Goal: Task Accomplishment & Management: Manage account settings

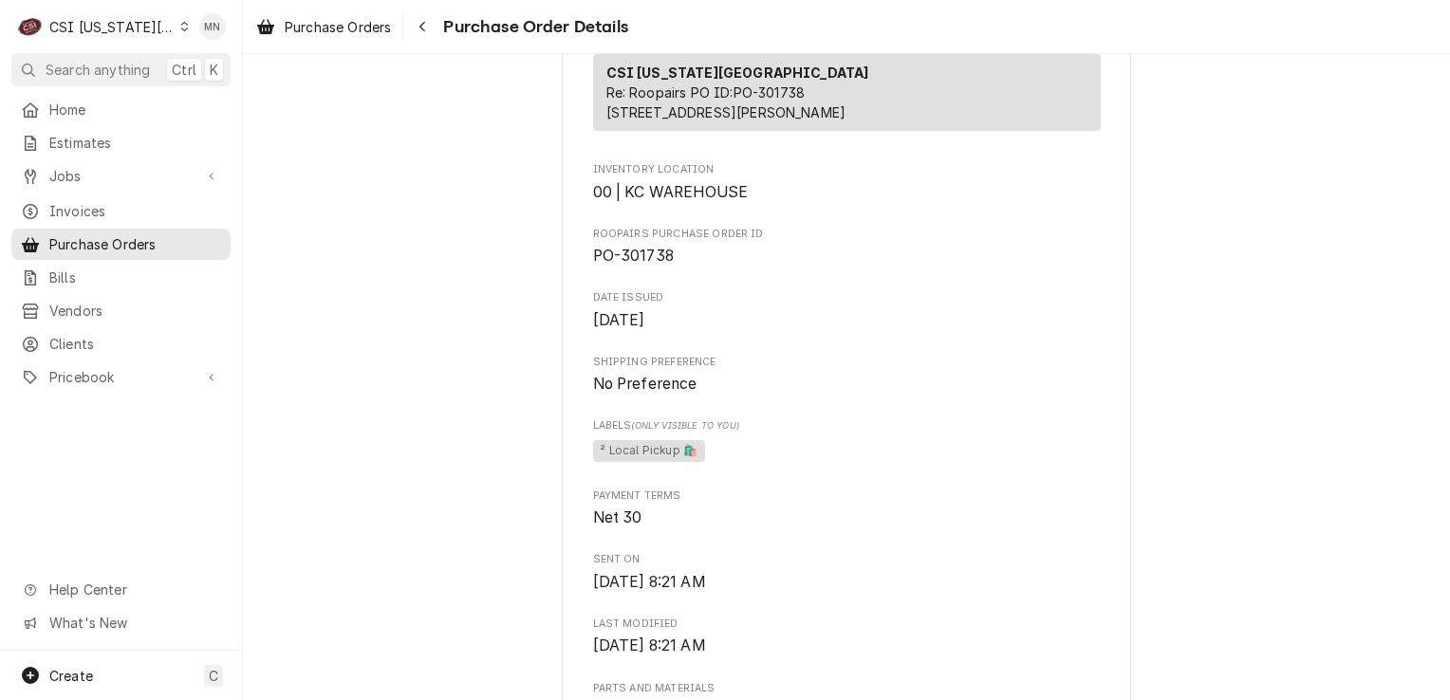
scroll to position [285, 0]
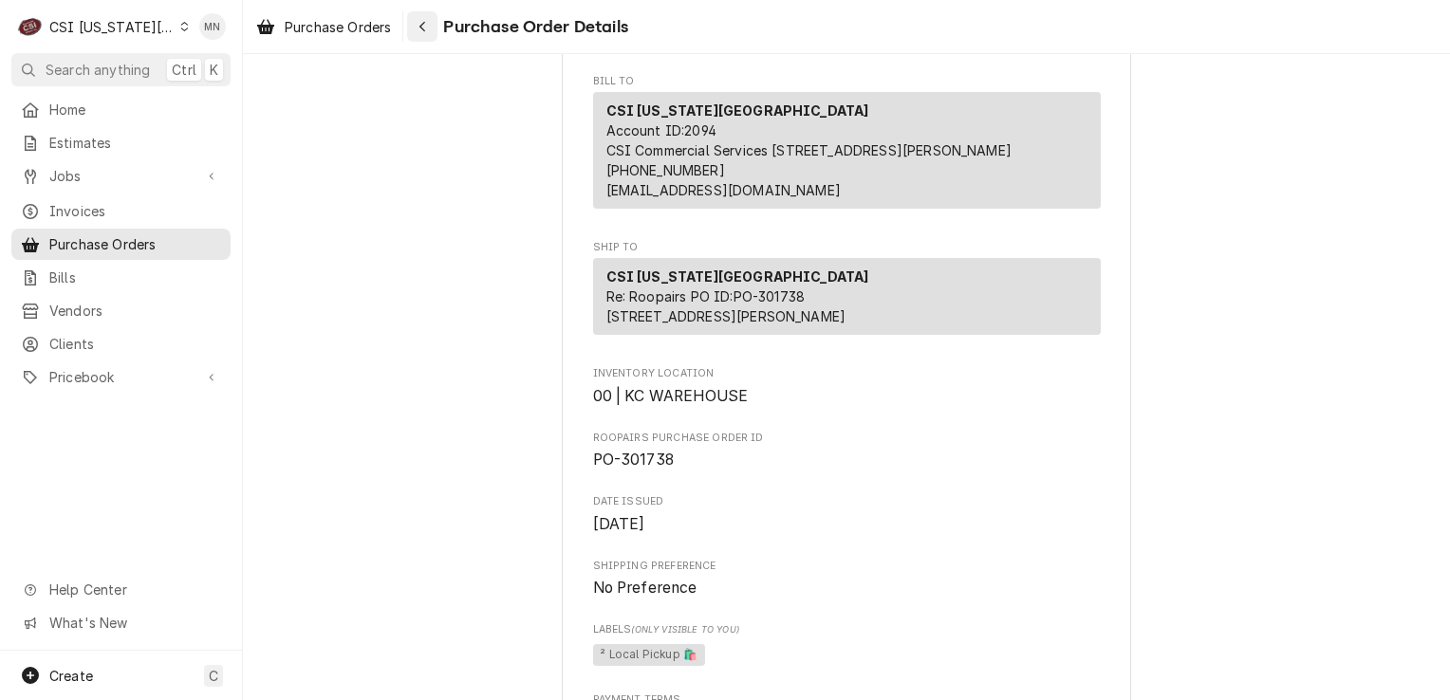
click at [431, 26] on div "Navigate back" at bounding box center [422, 26] width 19 height 19
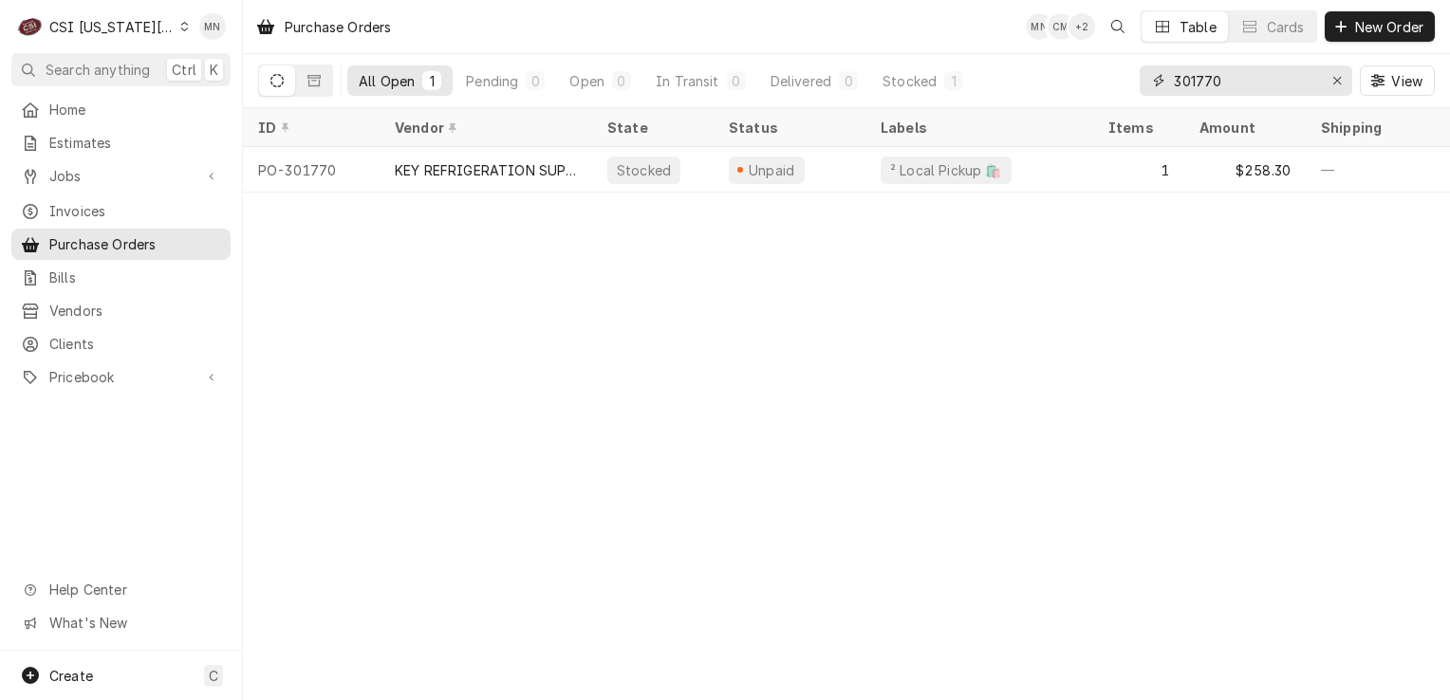
drag, startPoint x: 1227, startPoint y: 78, endPoint x: 1065, endPoint y: 85, distance: 162.5
click at [1093, 85] on div "All Open 1 Pending 0 Open 0 In Transit 0 Delivered 0 Stocked 1 301770 View" at bounding box center [846, 80] width 1177 height 53
type input "301737"
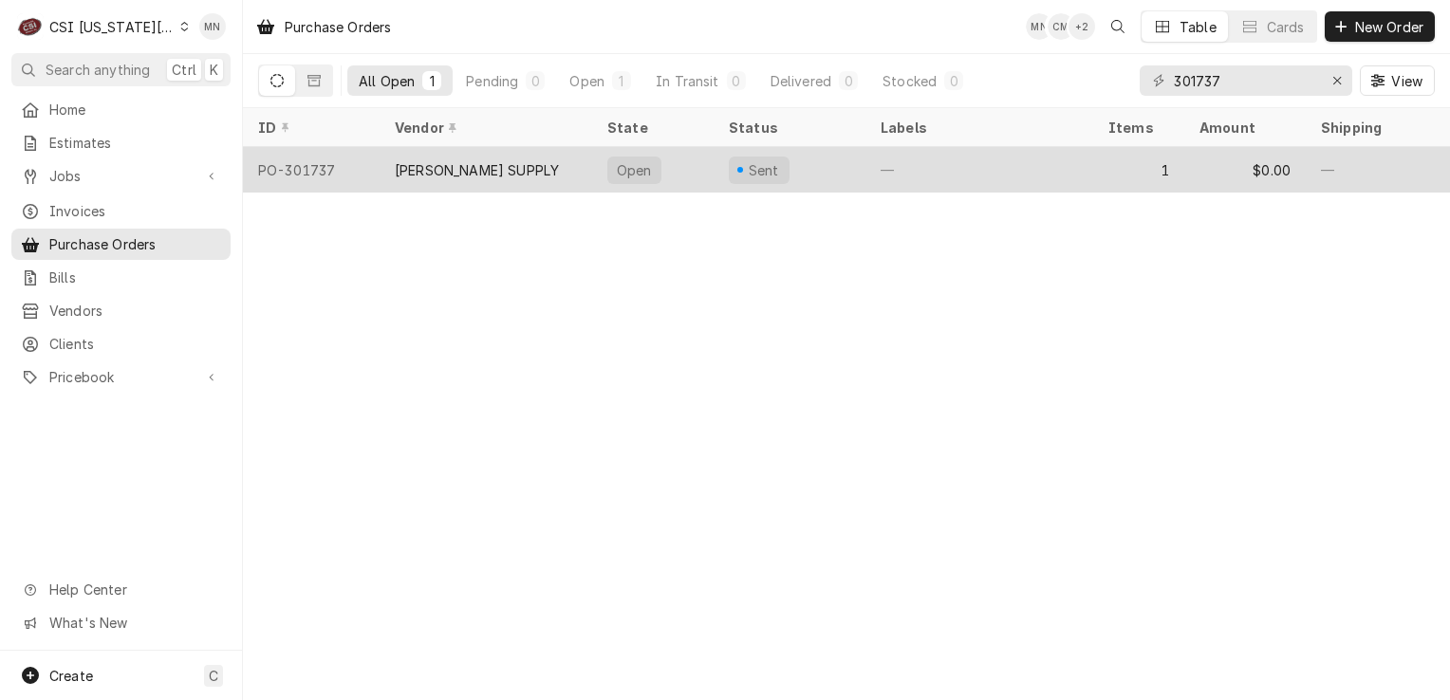
click at [505, 160] on div "[PERSON_NAME] SUPPLY" at bounding box center [477, 170] width 164 height 20
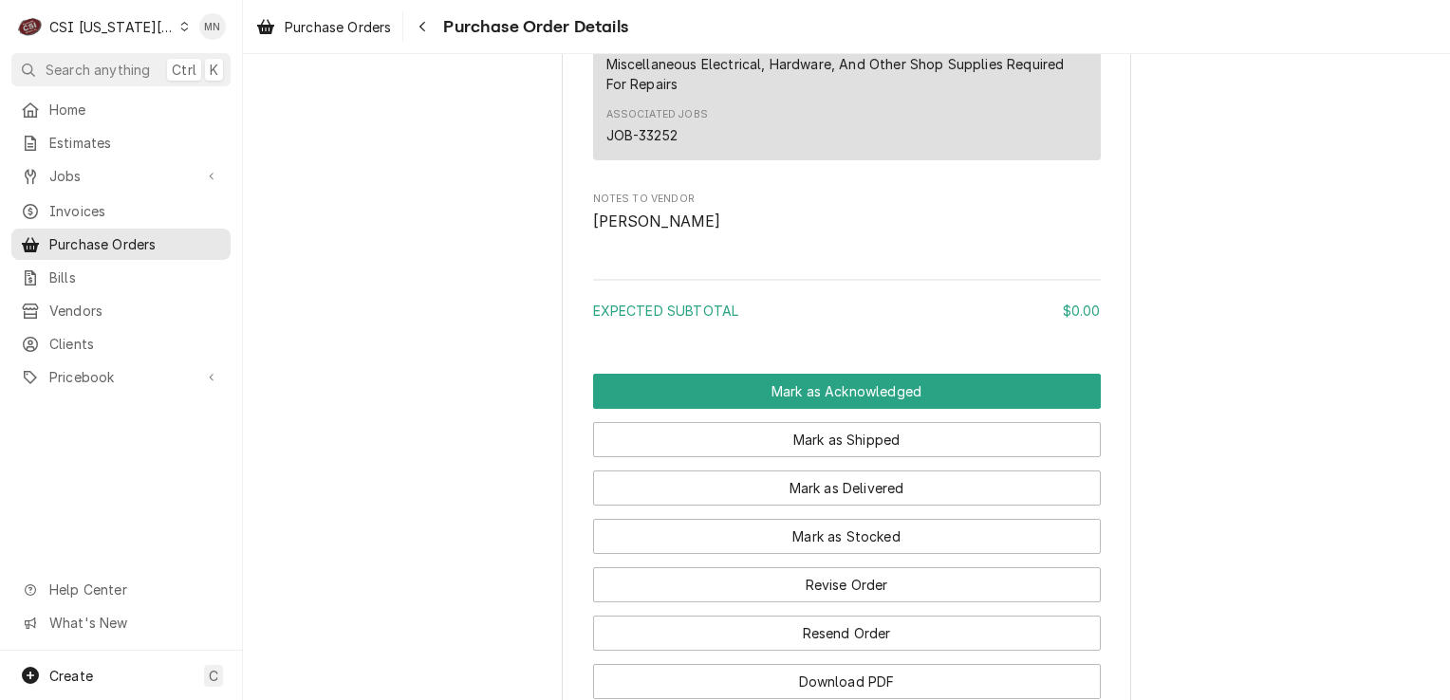
scroll to position [1521, 0]
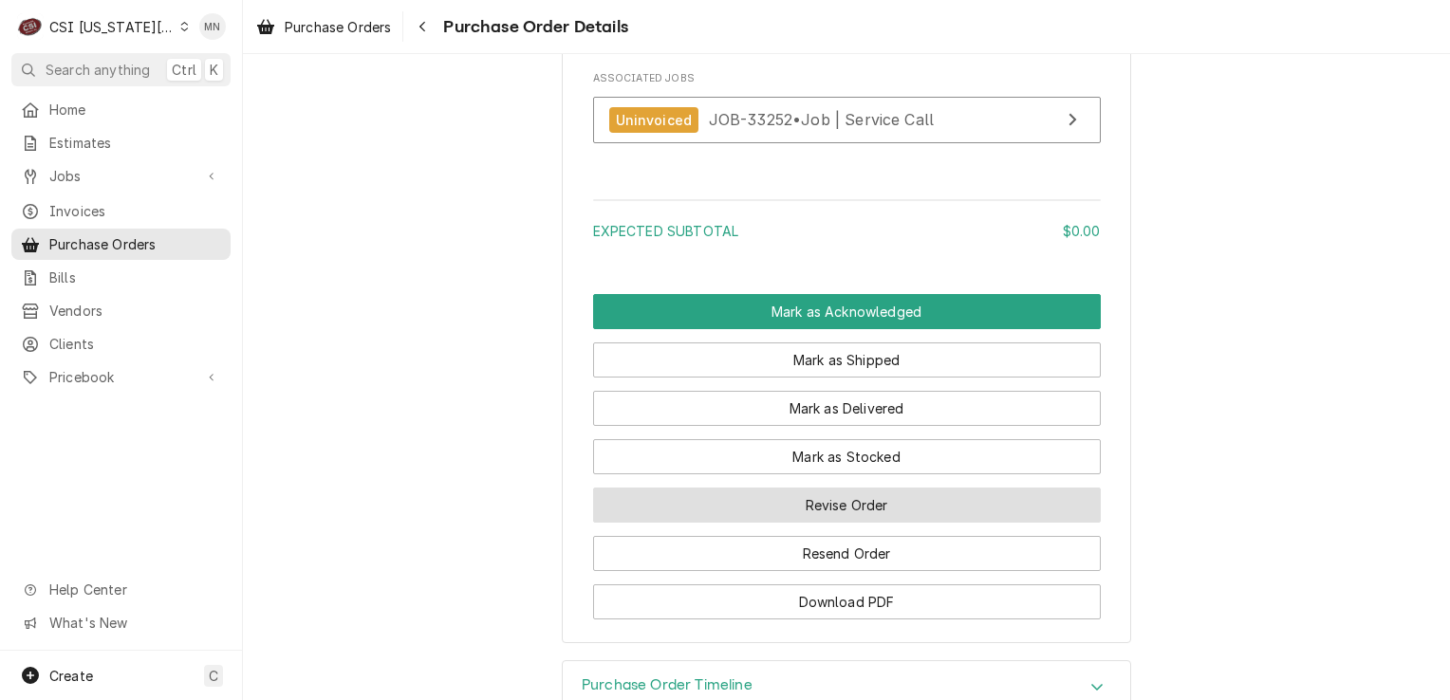
click at [746, 523] on button "Revise Order" at bounding box center [847, 505] width 508 height 35
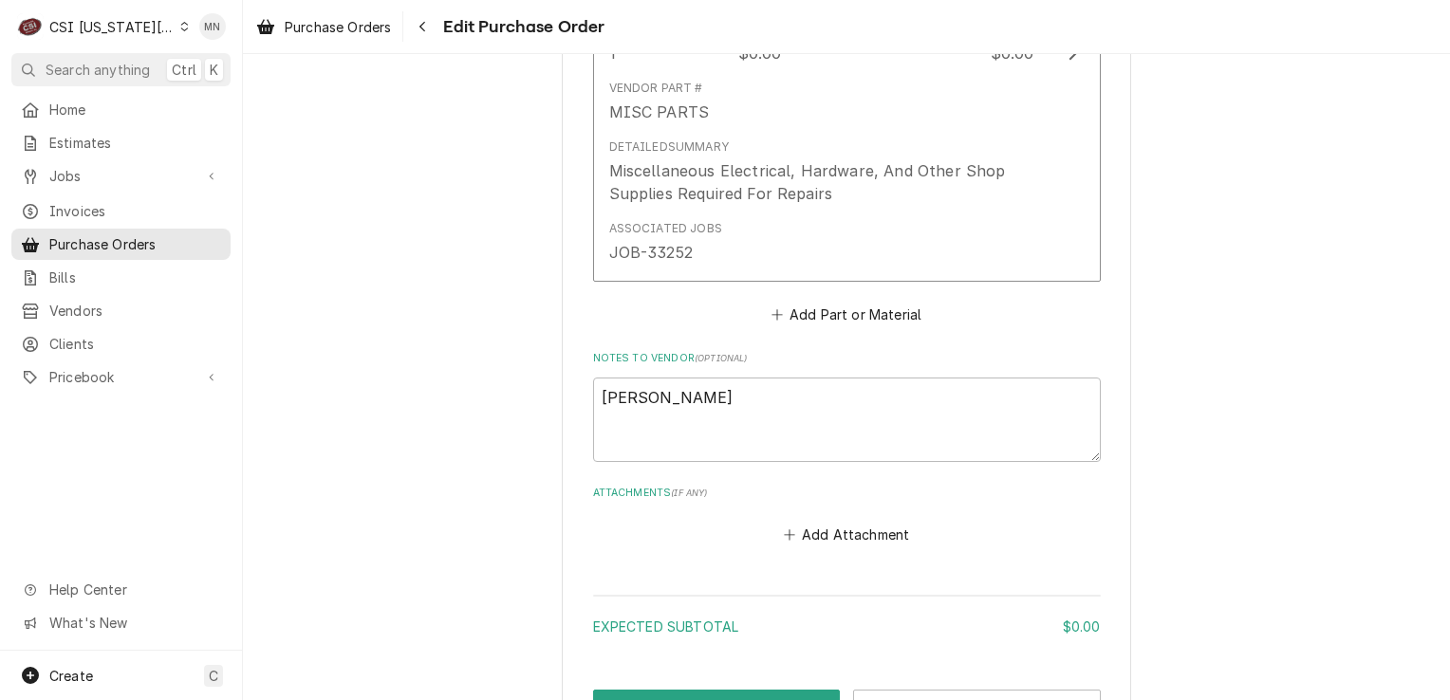
scroll to position [1196, 0]
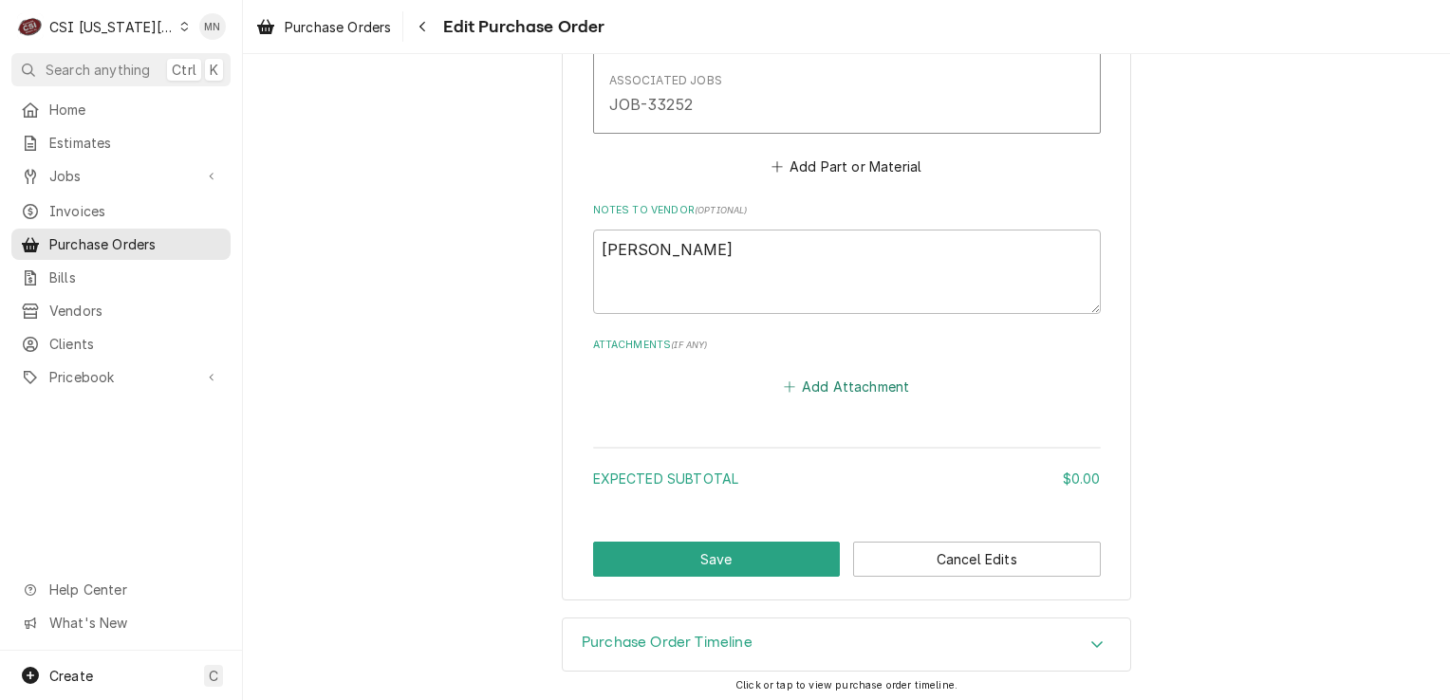
click at [856, 393] on button "Add Attachment" at bounding box center [846, 387] width 133 height 27
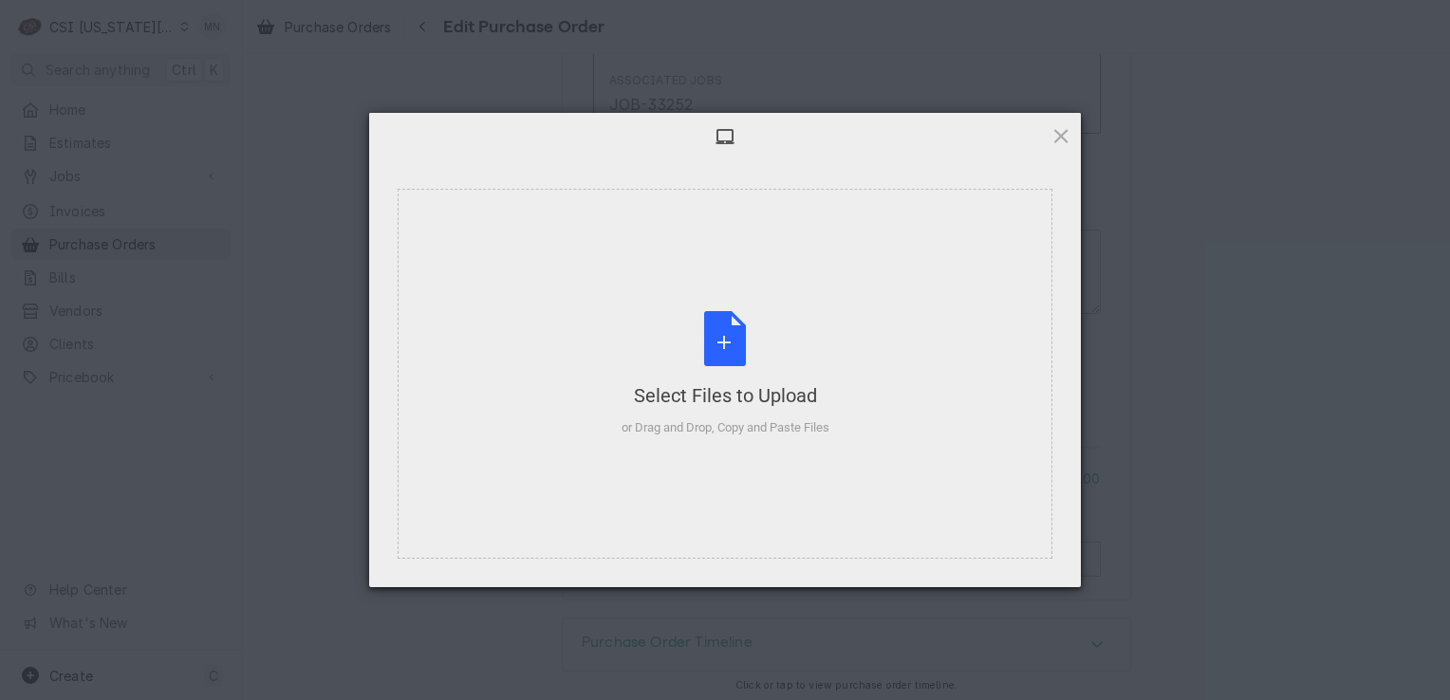
type textarea "x"
click at [763, 371] on div "Select Files to Upload or Drag and Drop, Copy and Paste Files" at bounding box center [726, 374] width 208 height 126
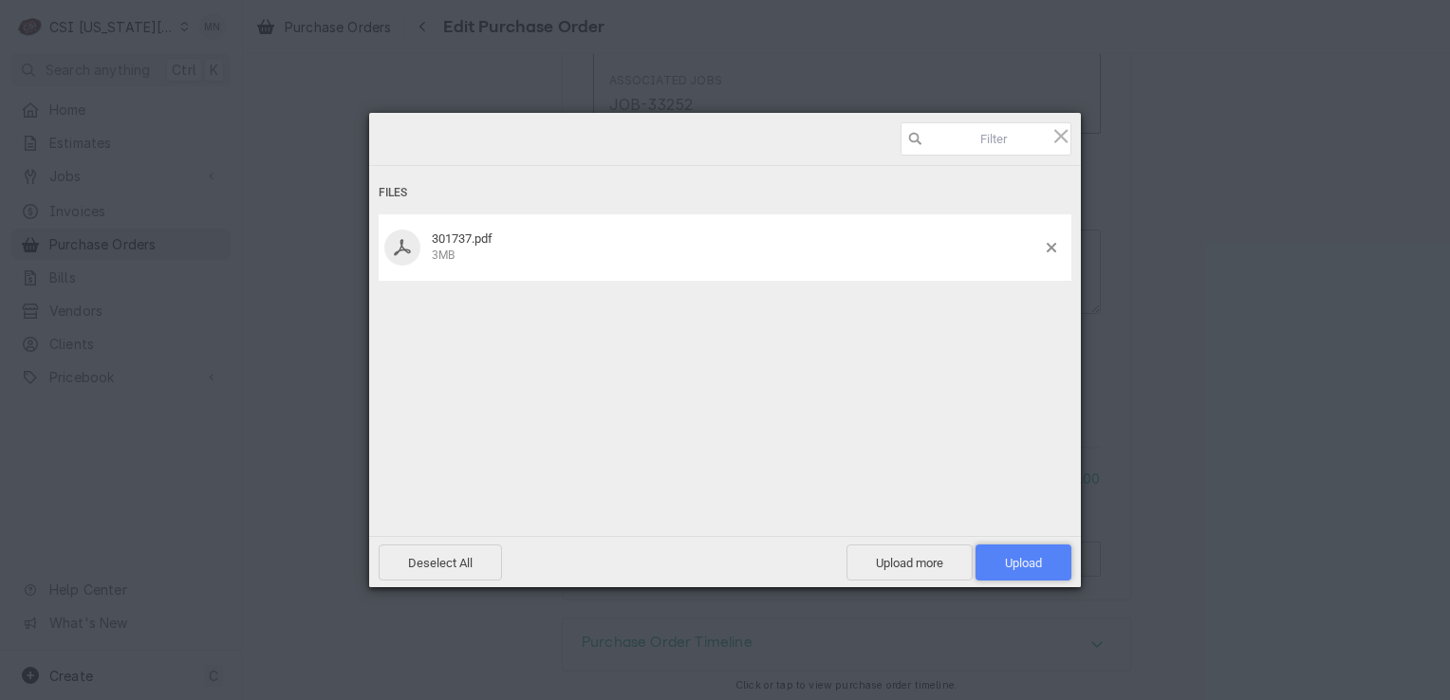
click at [1014, 552] on span "Upload 1" at bounding box center [1024, 563] width 96 height 36
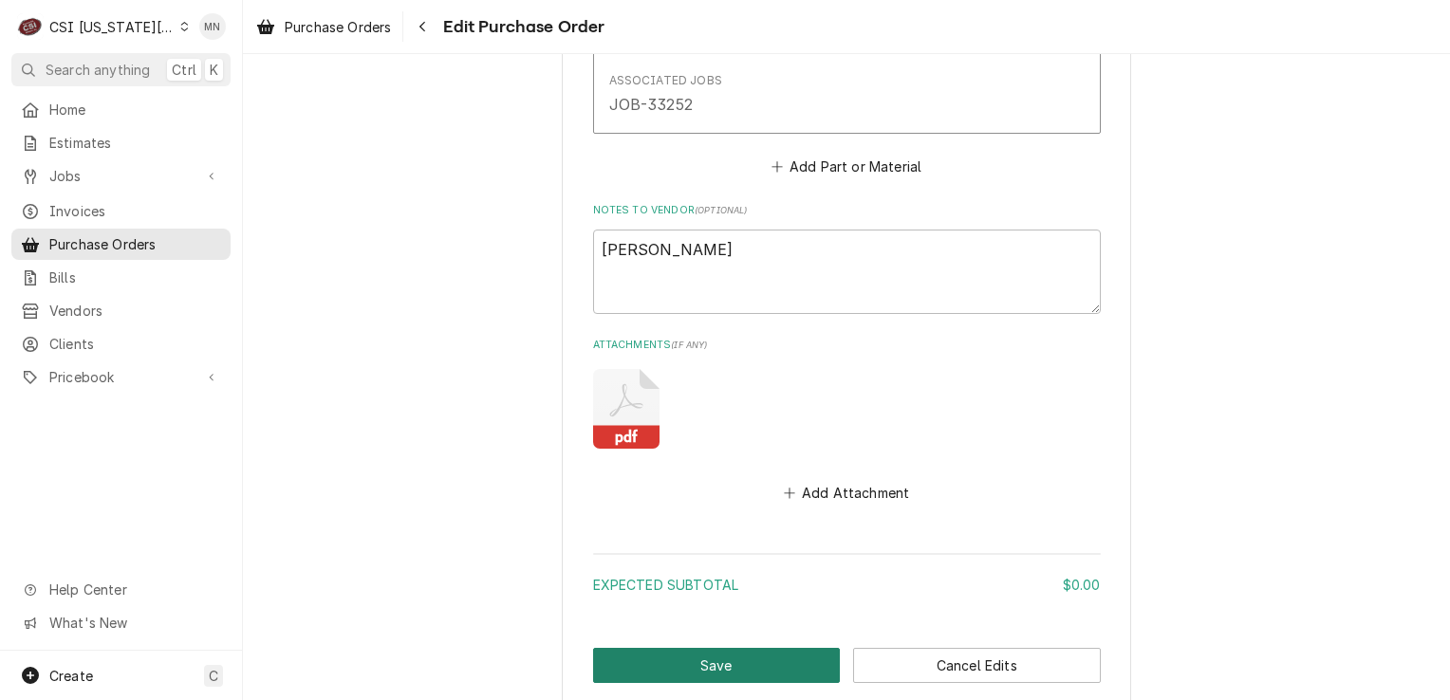
click at [716, 652] on button "Save" at bounding box center [717, 665] width 248 height 35
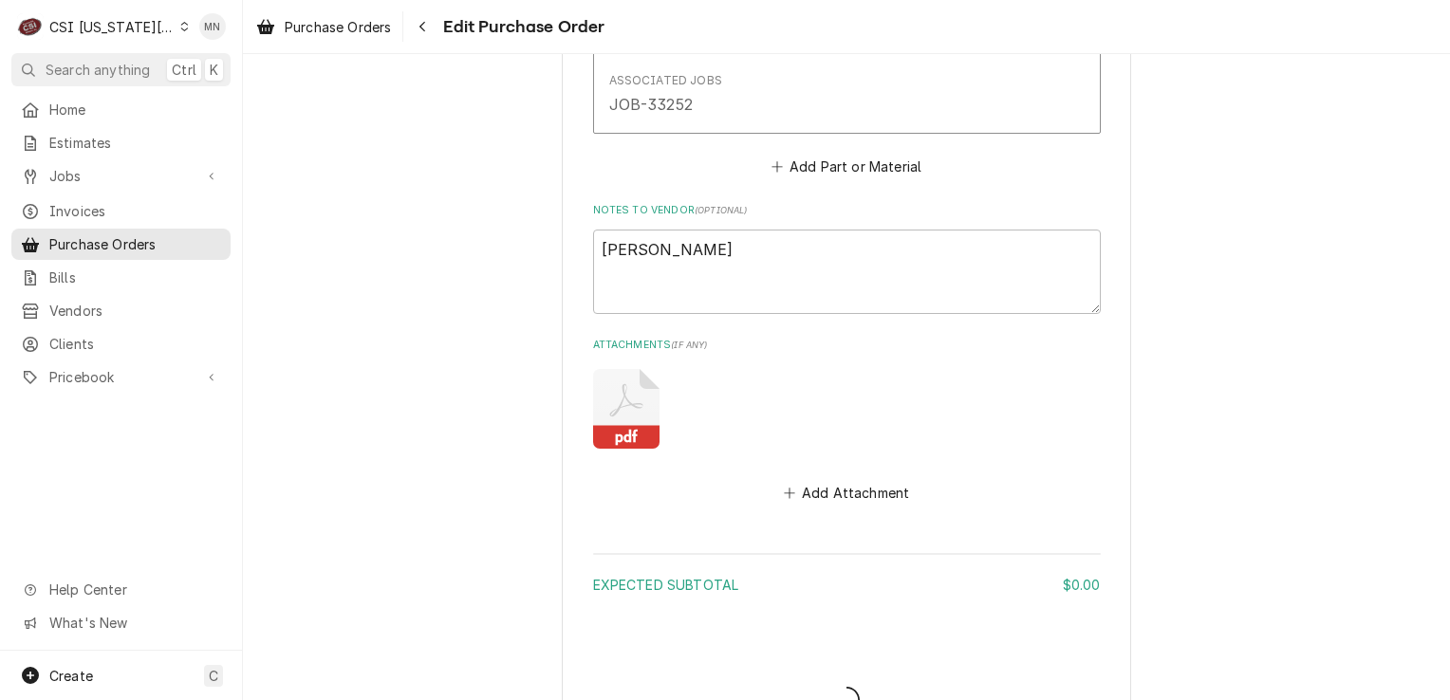
type textarea "x"
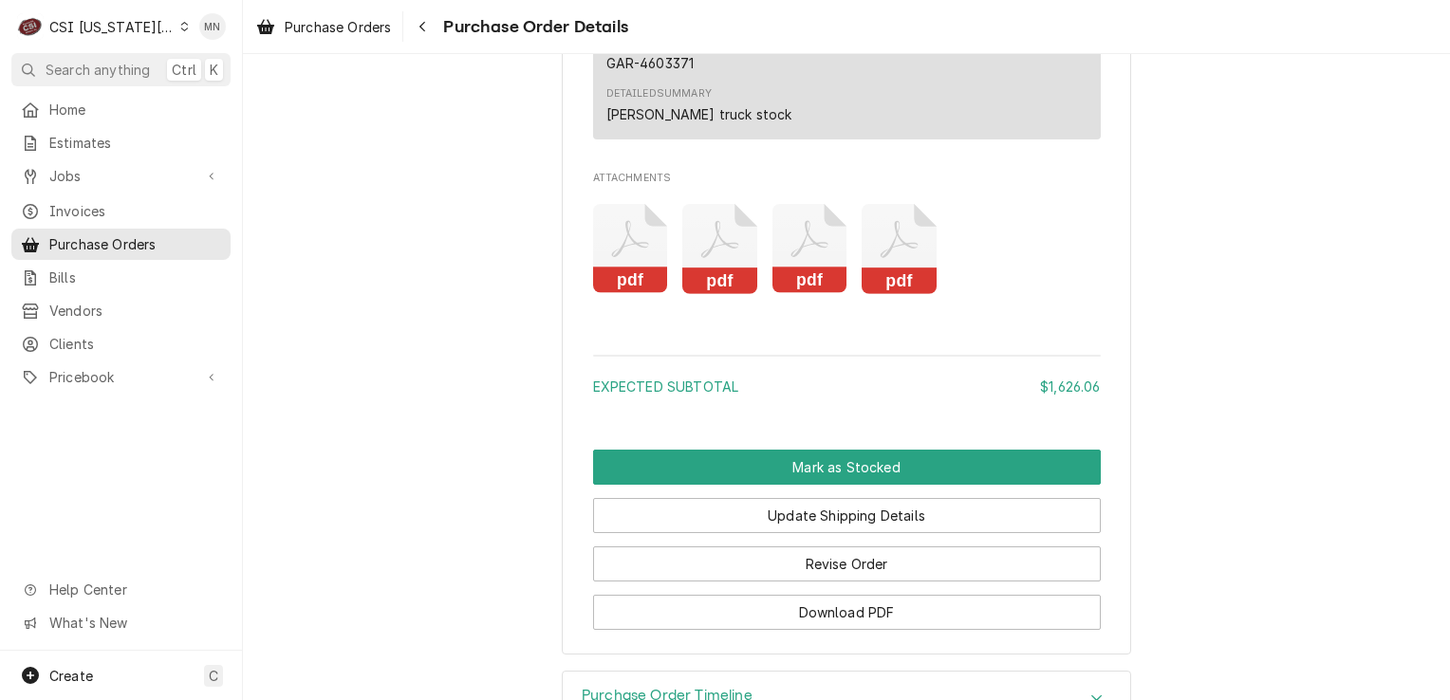
scroll to position [3489, 0]
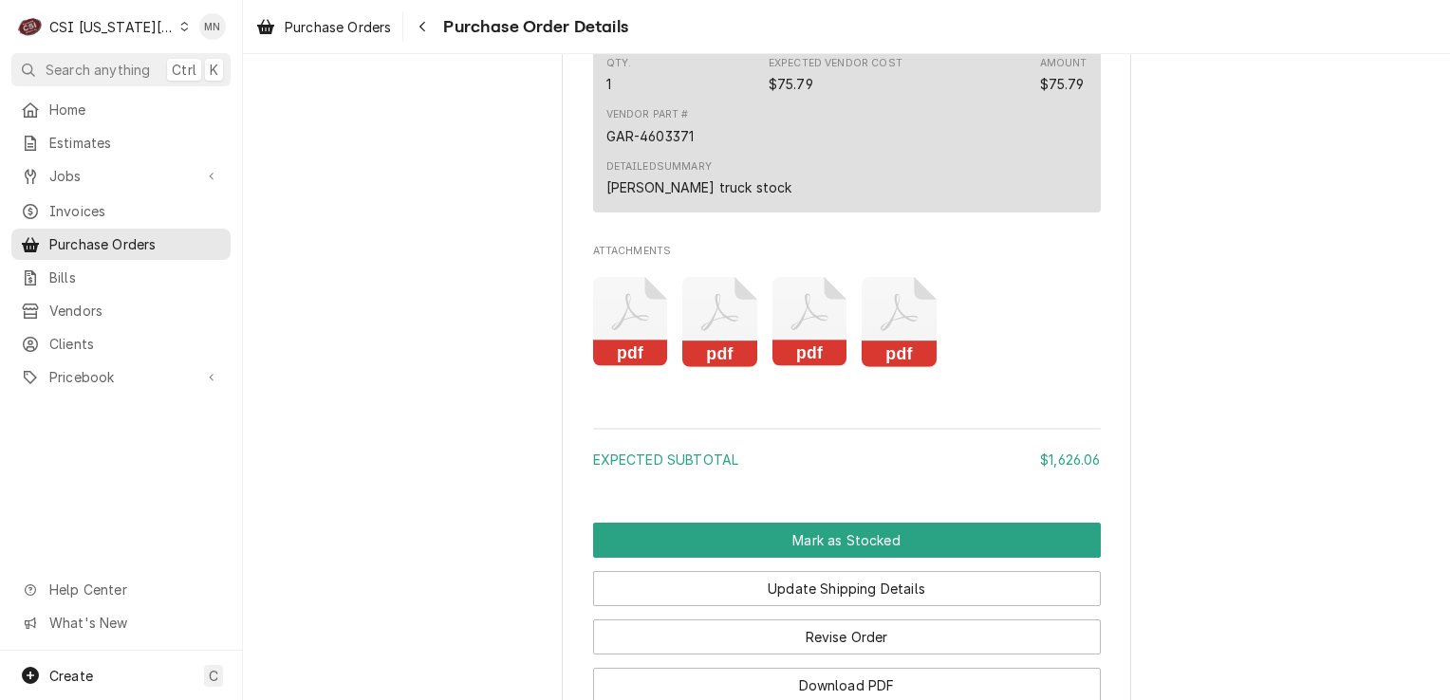
click at [801, 331] on icon "Attachments" at bounding box center [809, 312] width 37 height 37
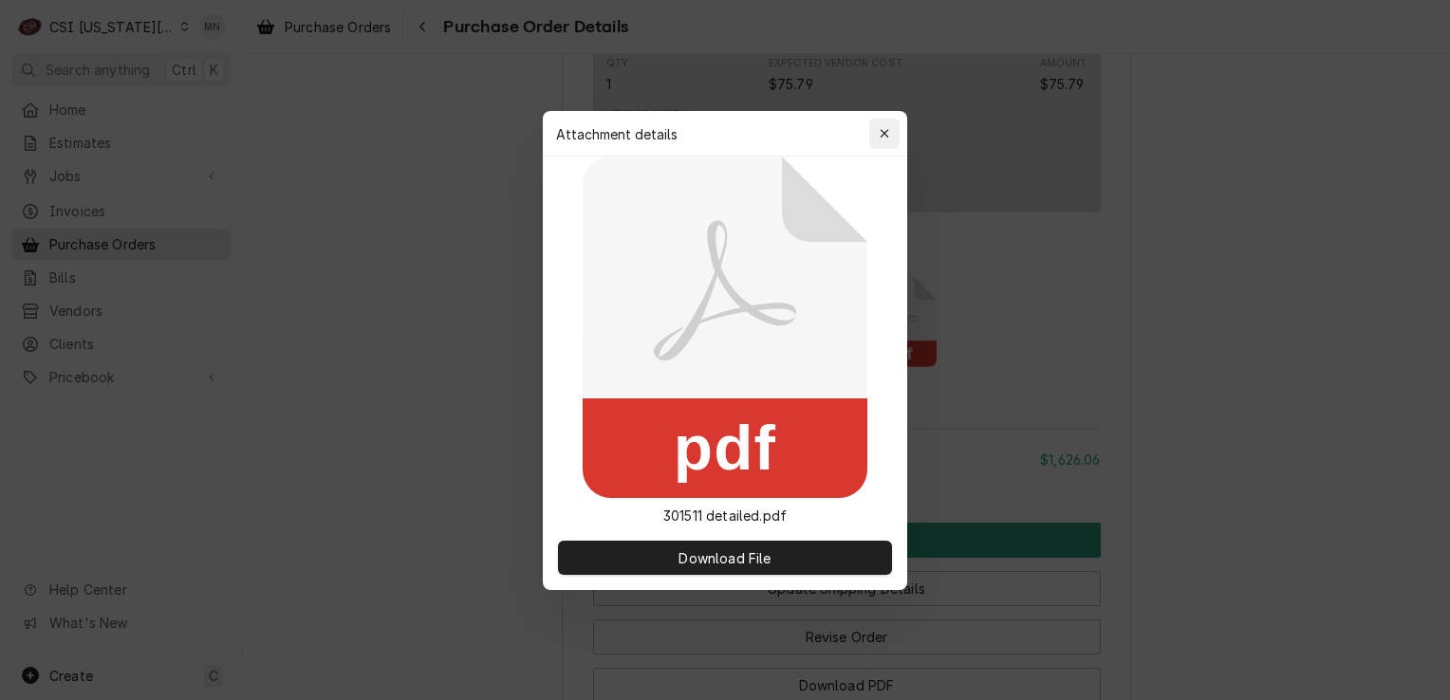
click at [881, 120] on button "button" at bounding box center [884, 134] width 30 height 30
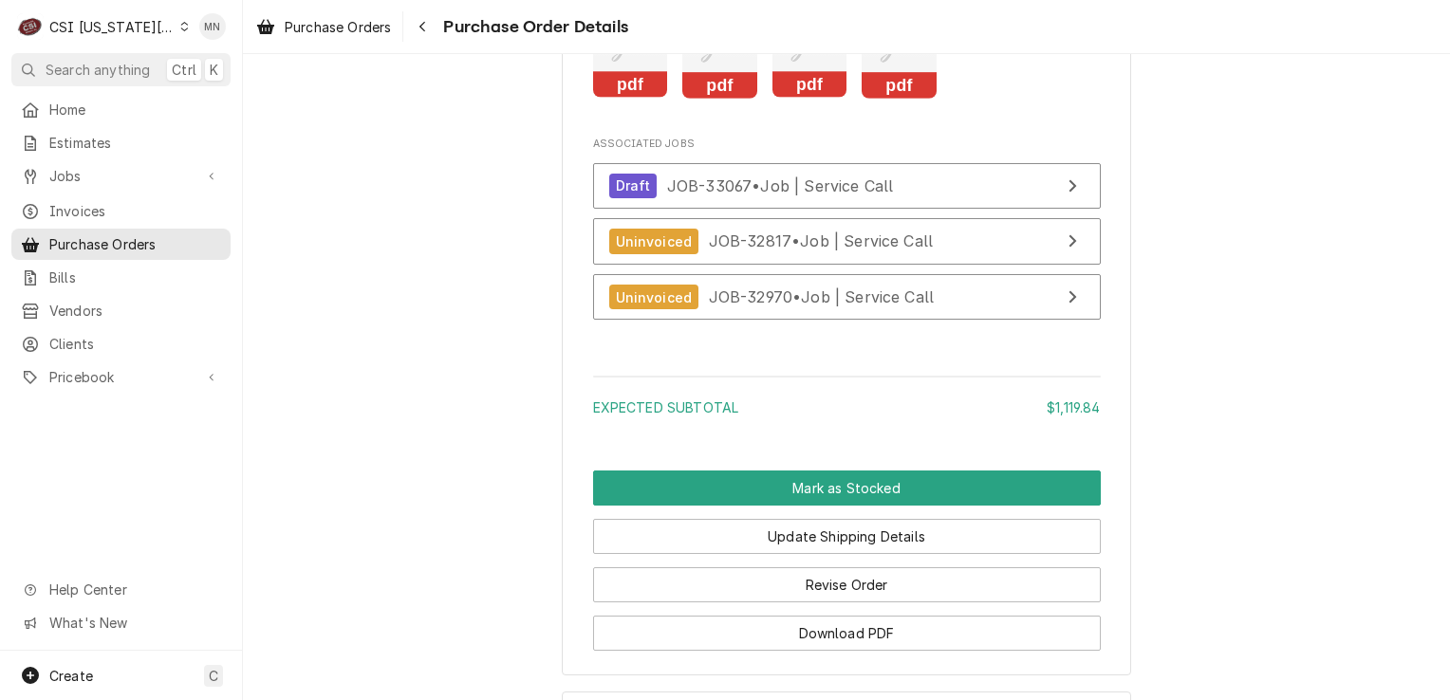
scroll to position [3132, 0]
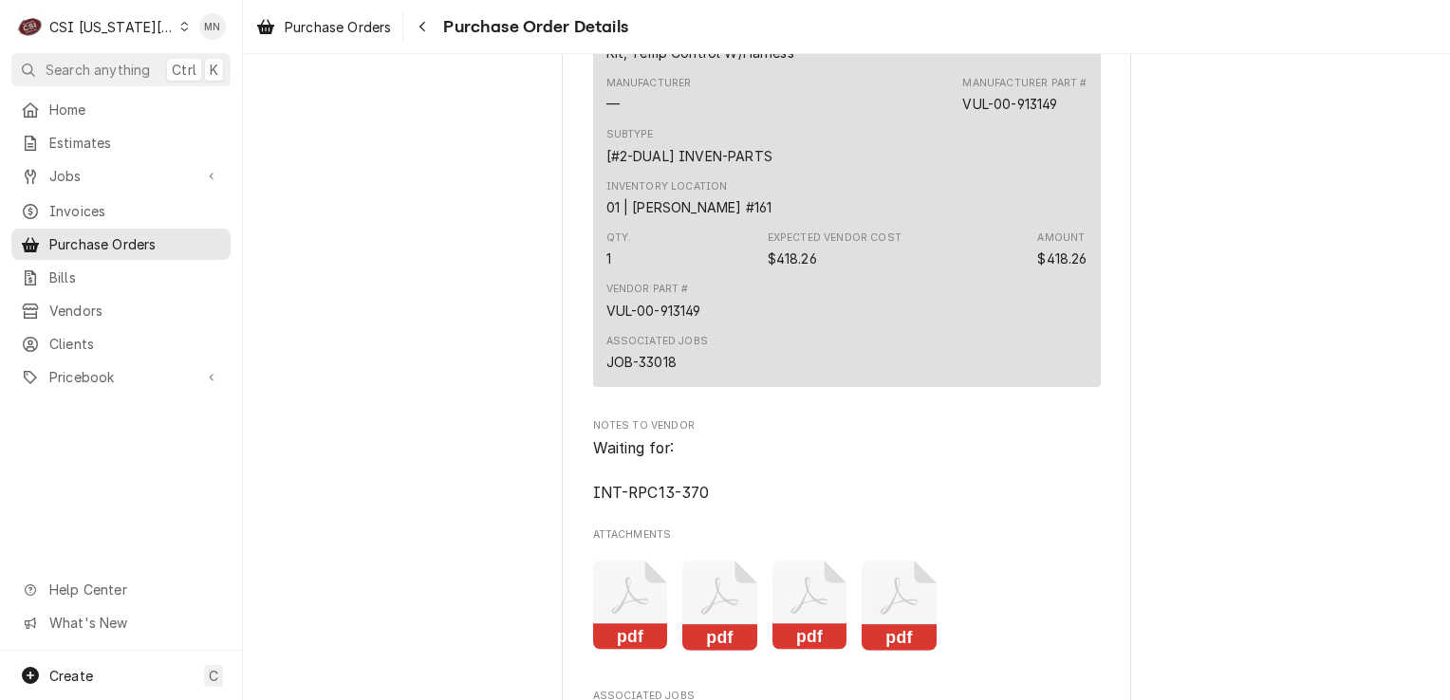
scroll to position [3986, 0]
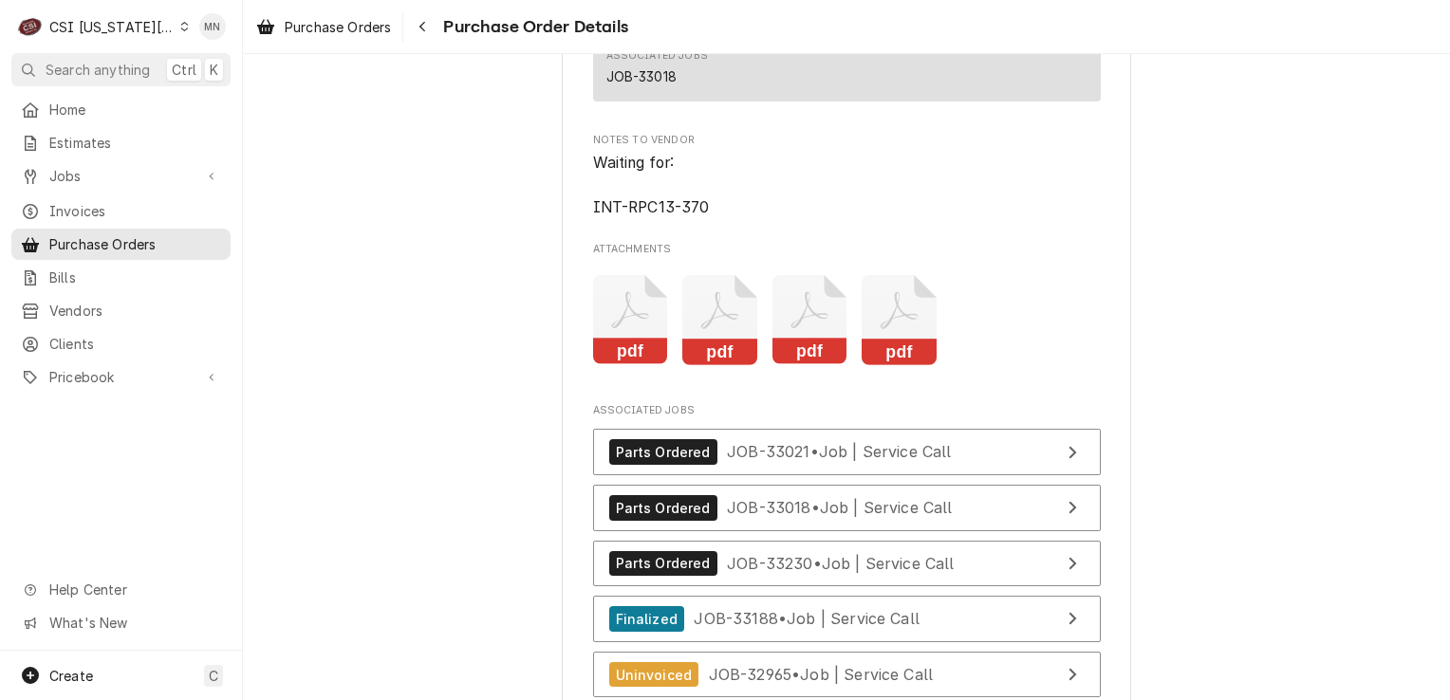
click at [795, 365] on icon "Attachments" at bounding box center [810, 320] width 75 height 90
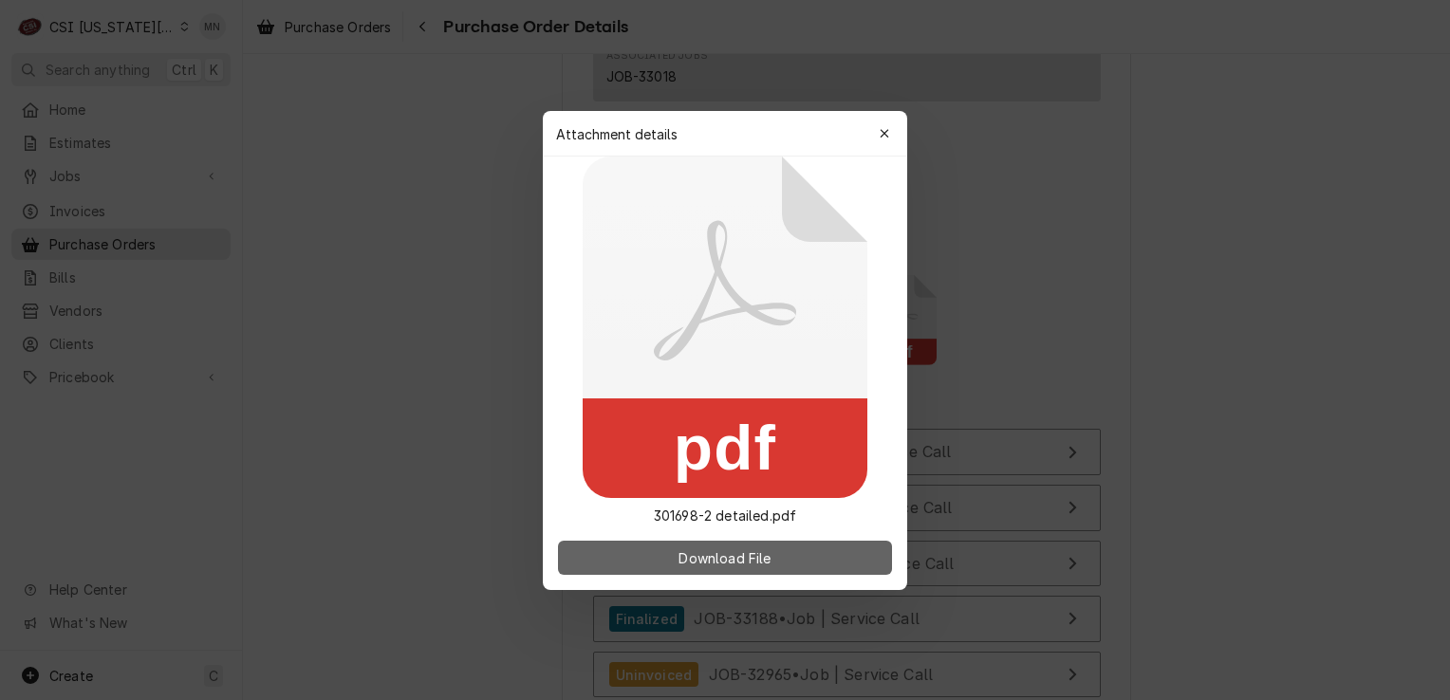
click at [747, 554] on span "Download File" at bounding box center [725, 558] width 100 height 20
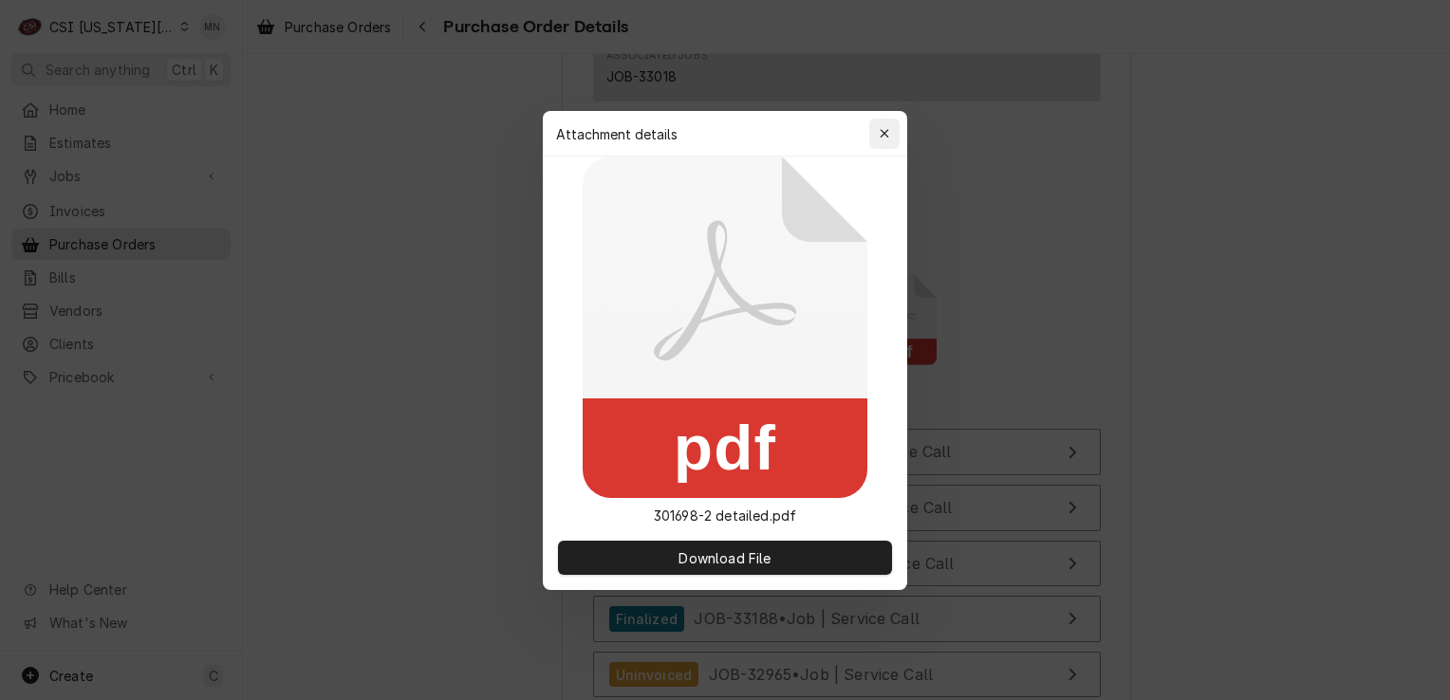
click at [885, 133] on icon "button" at bounding box center [884, 133] width 9 height 9
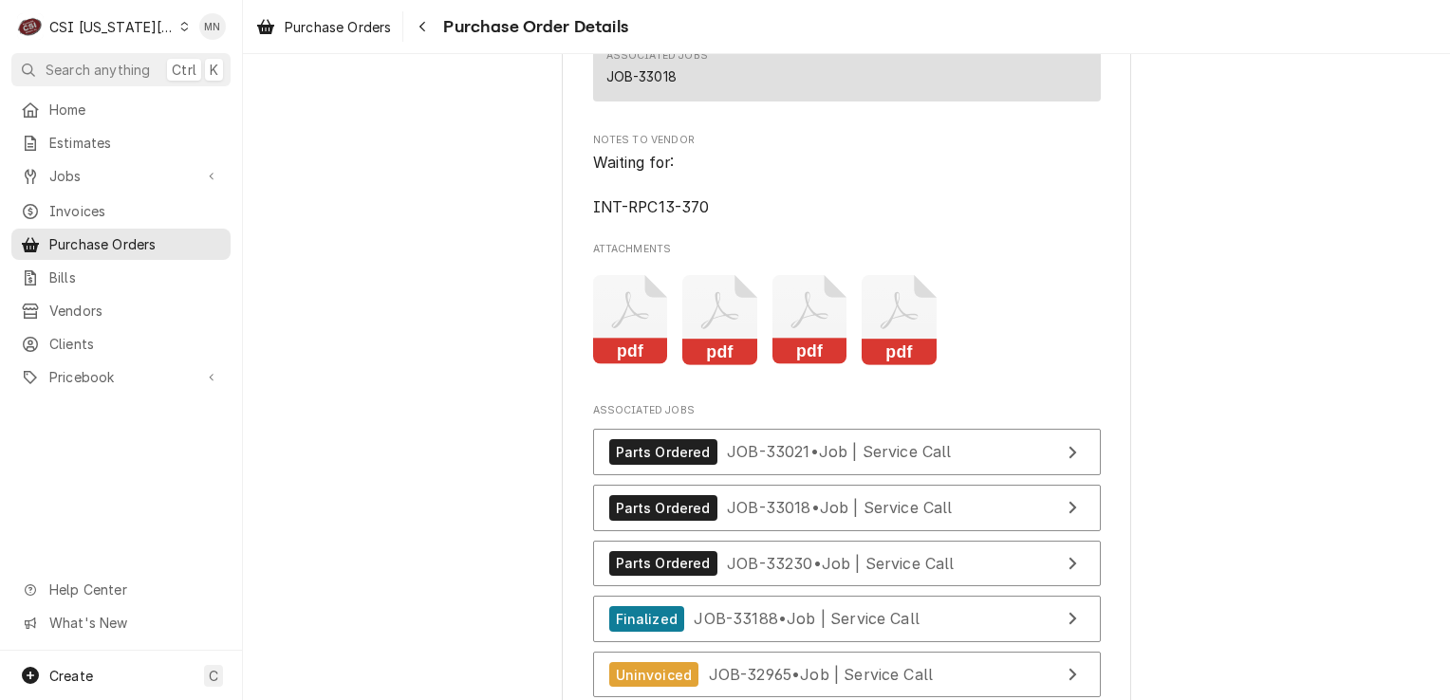
click at [904, 365] on icon "Attachments" at bounding box center [899, 320] width 75 height 90
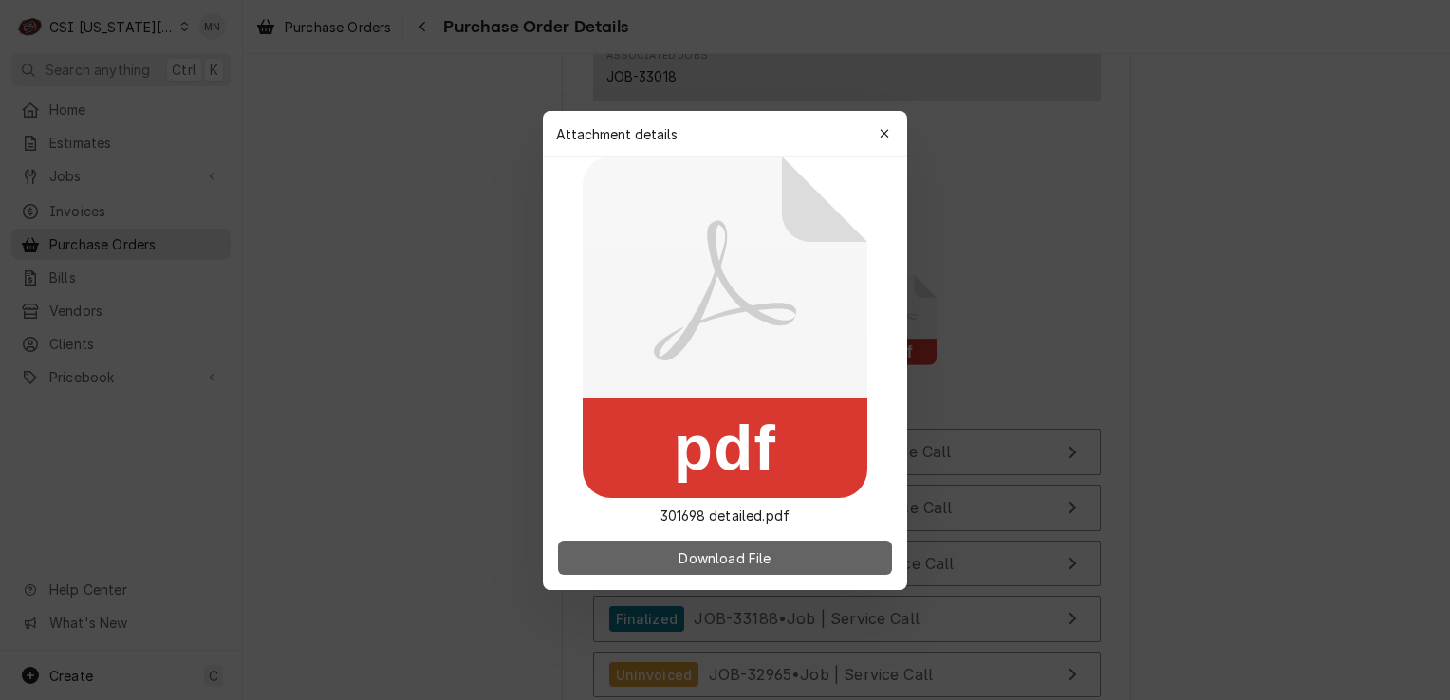
click at [743, 564] on span "Download File" at bounding box center [725, 558] width 100 height 20
click at [659, 564] on button "Download File" at bounding box center [725, 558] width 334 height 34
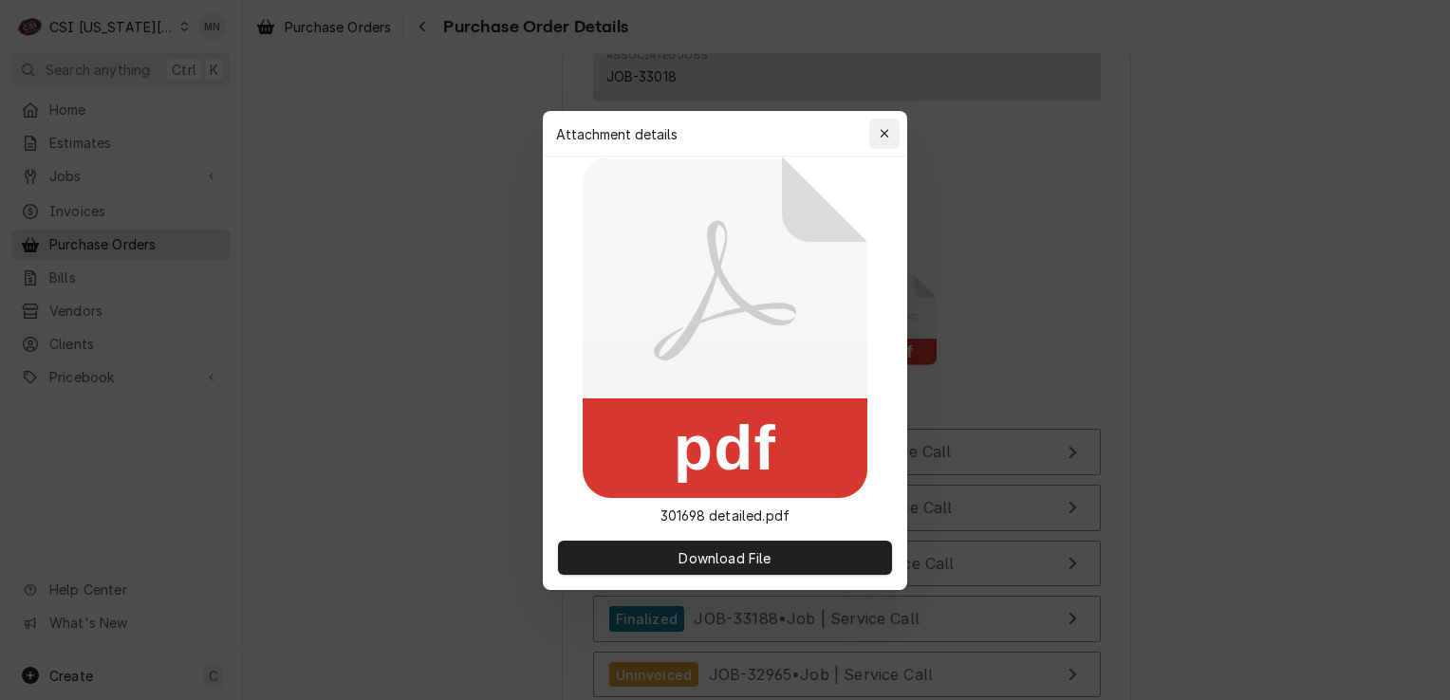
click at [886, 131] on icon "button" at bounding box center [884, 133] width 9 height 9
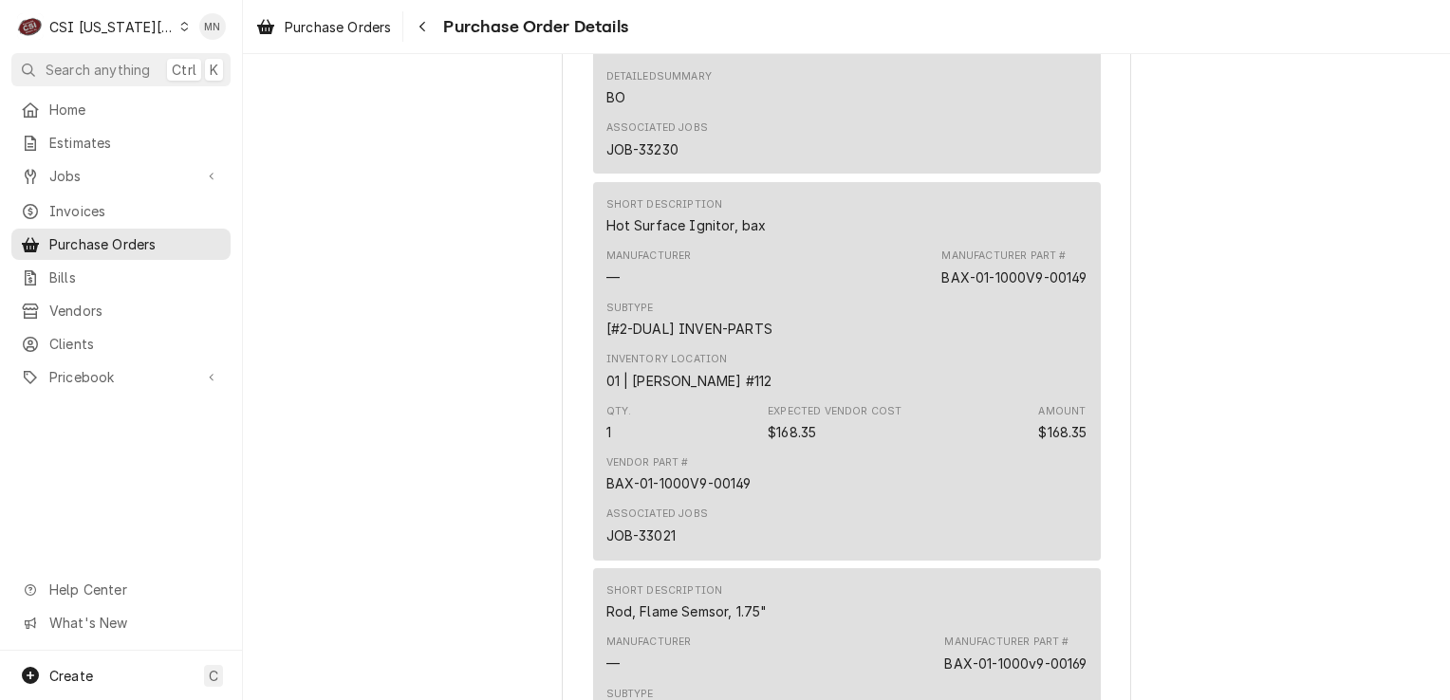
scroll to position [2752, 0]
click at [418, 32] on div "Navigate back" at bounding box center [422, 26] width 19 height 19
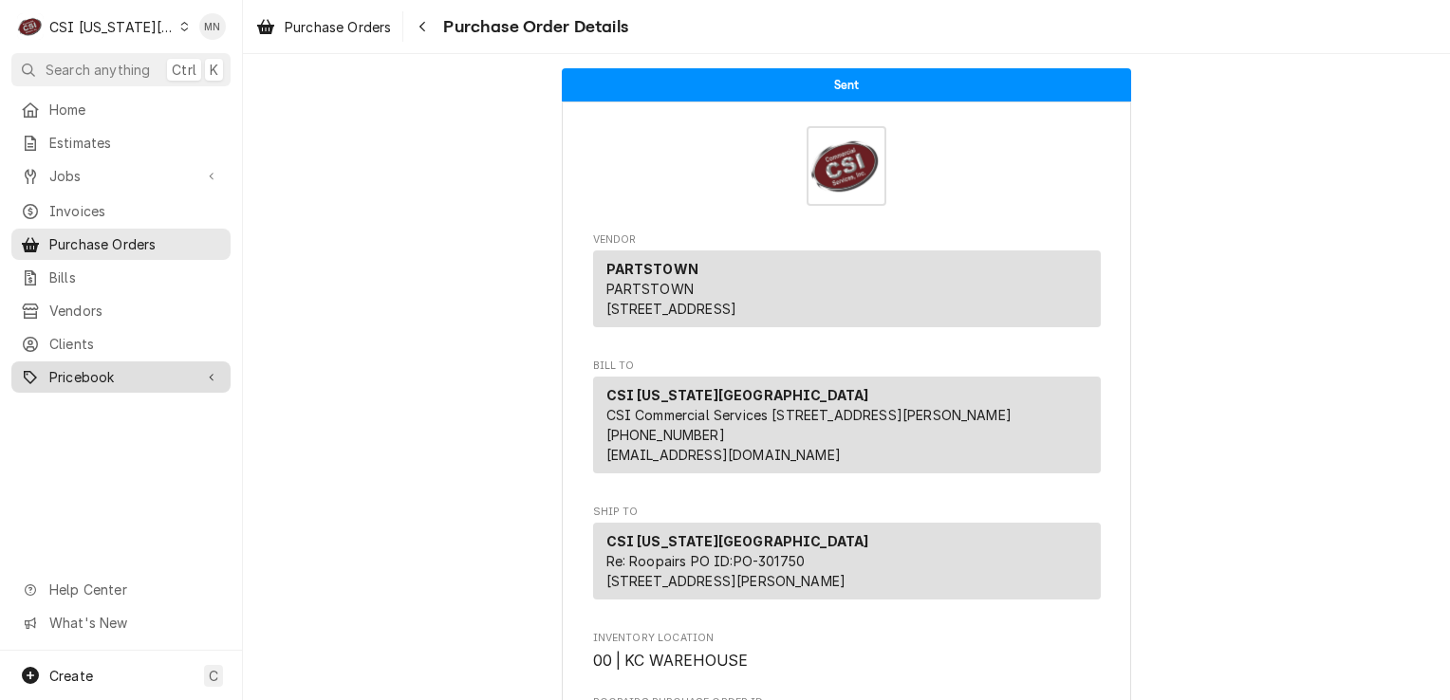
click at [91, 362] on link "Pricebook" at bounding box center [120, 377] width 219 height 31
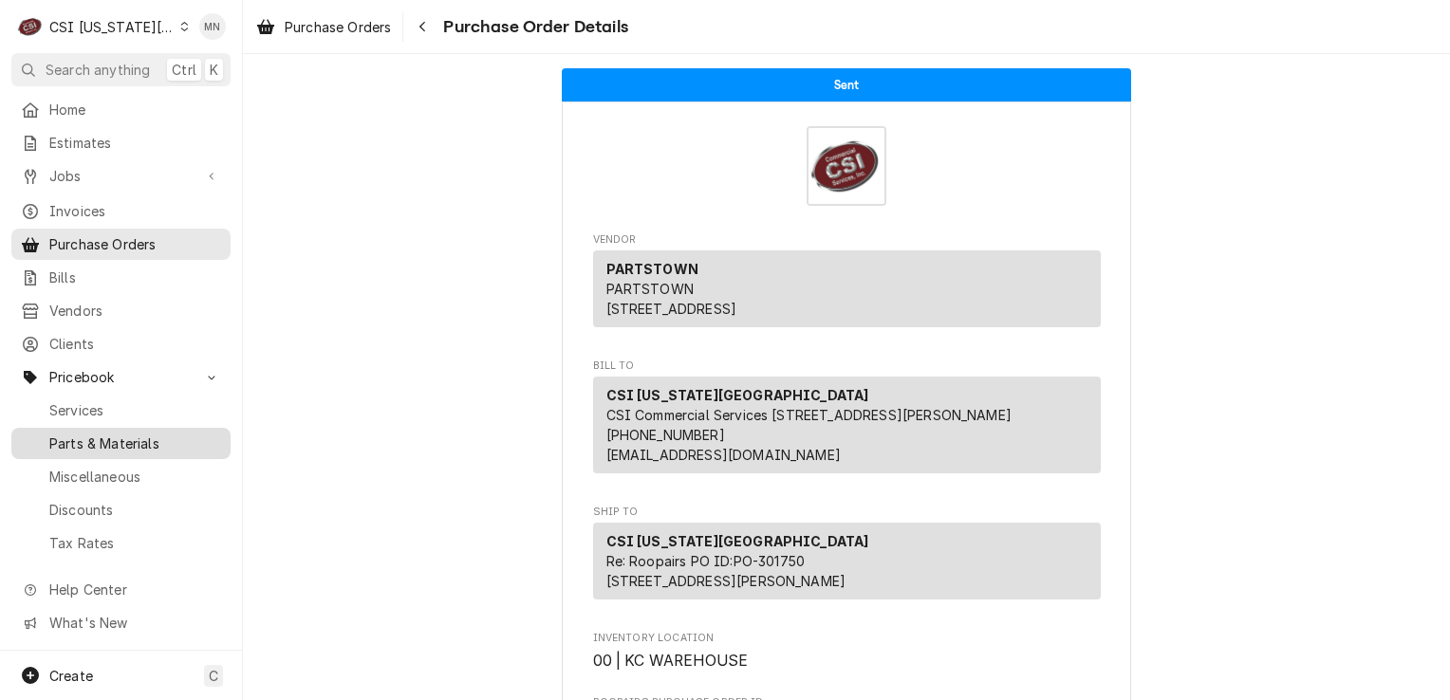
click at [103, 434] on span "Parts & Materials" at bounding box center [135, 444] width 172 height 20
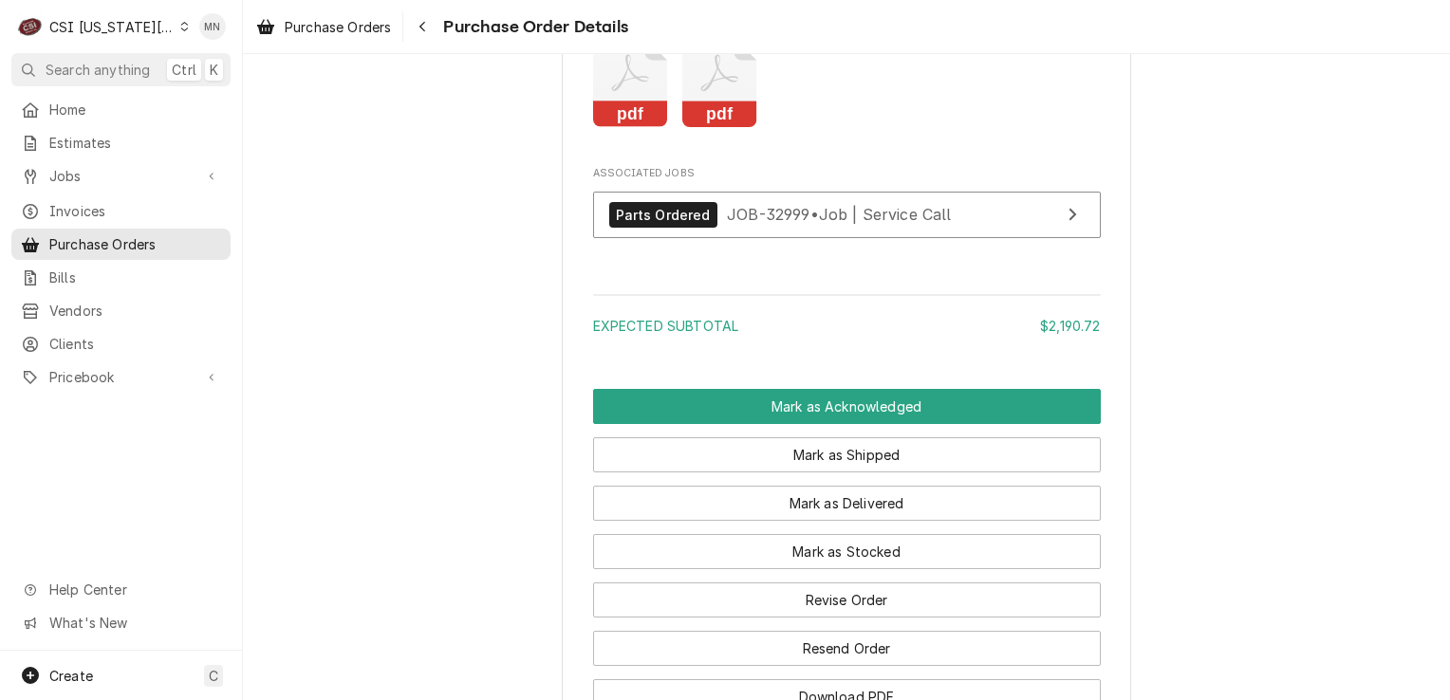
scroll to position [4176, 0]
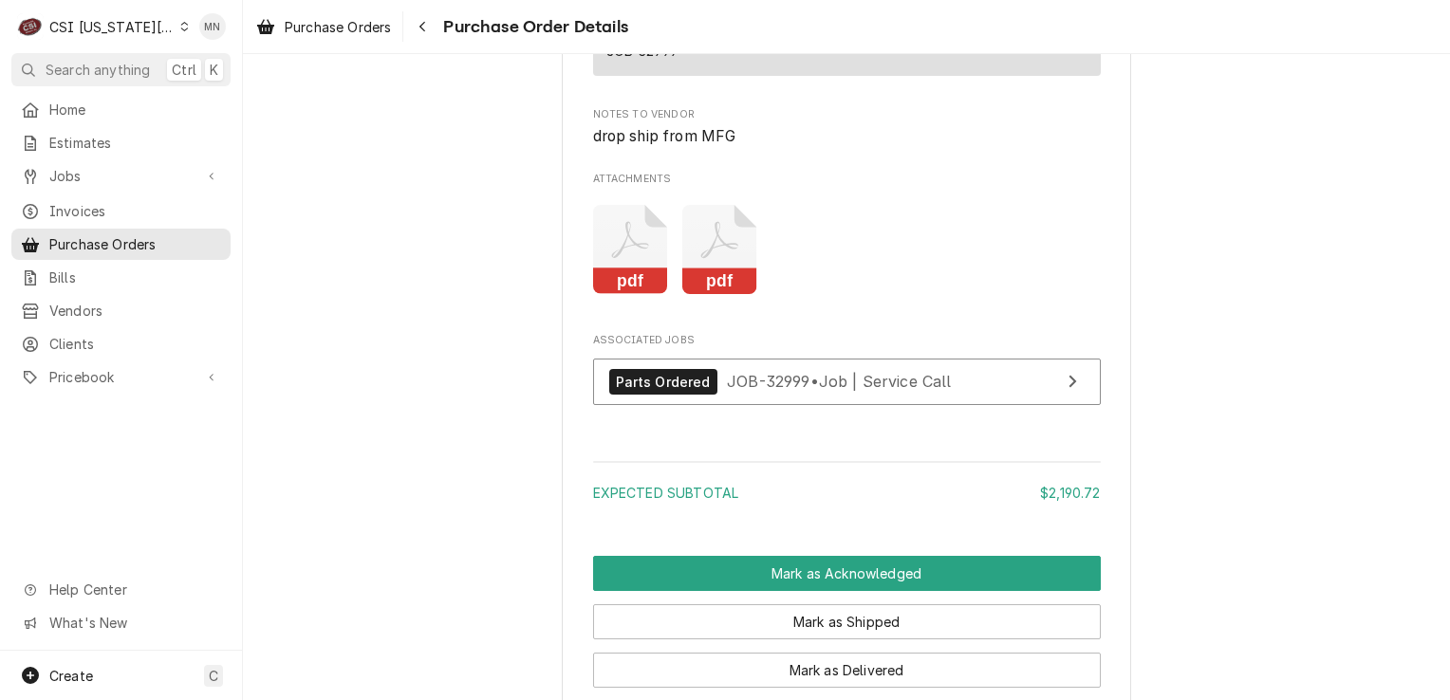
click at [593, 295] on icon "Attachments" at bounding box center [630, 250] width 75 height 90
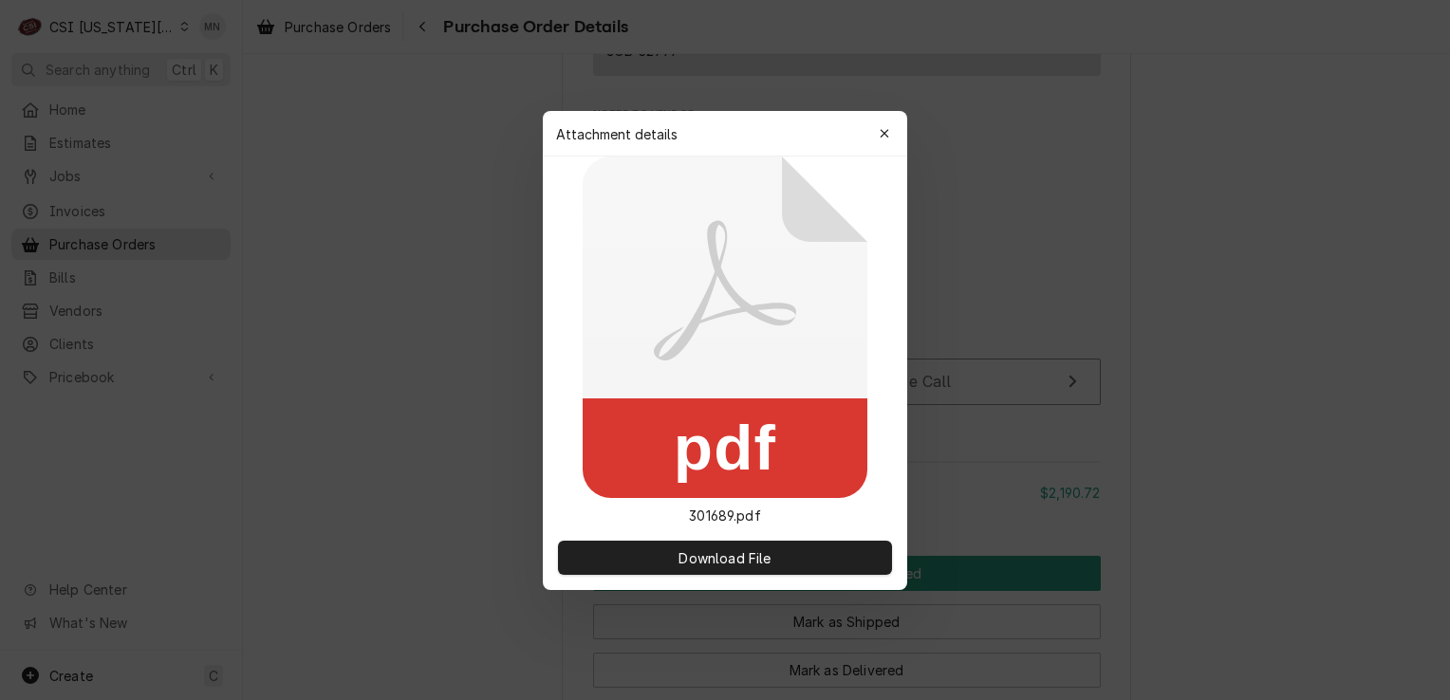
click at [877, 133] on div "button" at bounding box center [884, 133] width 19 height 19
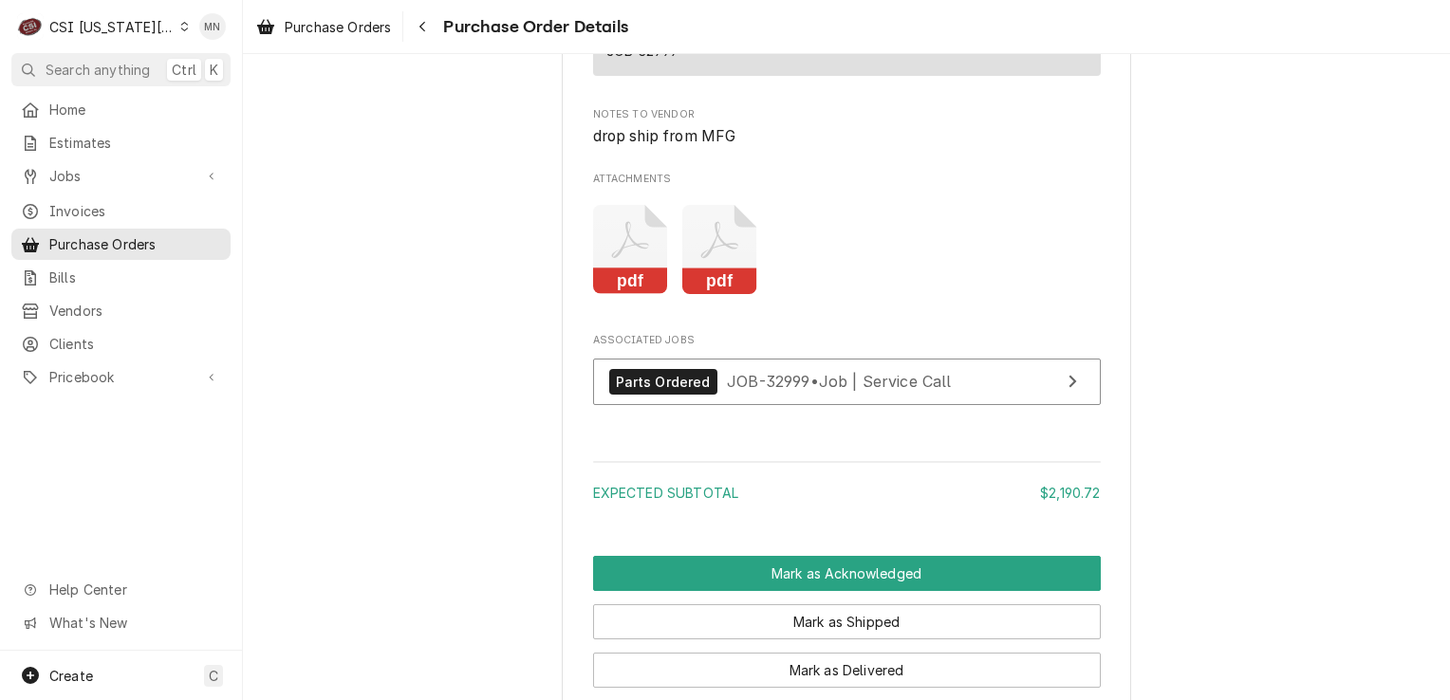
click at [736, 295] on icon "Attachments" at bounding box center [719, 250] width 75 height 90
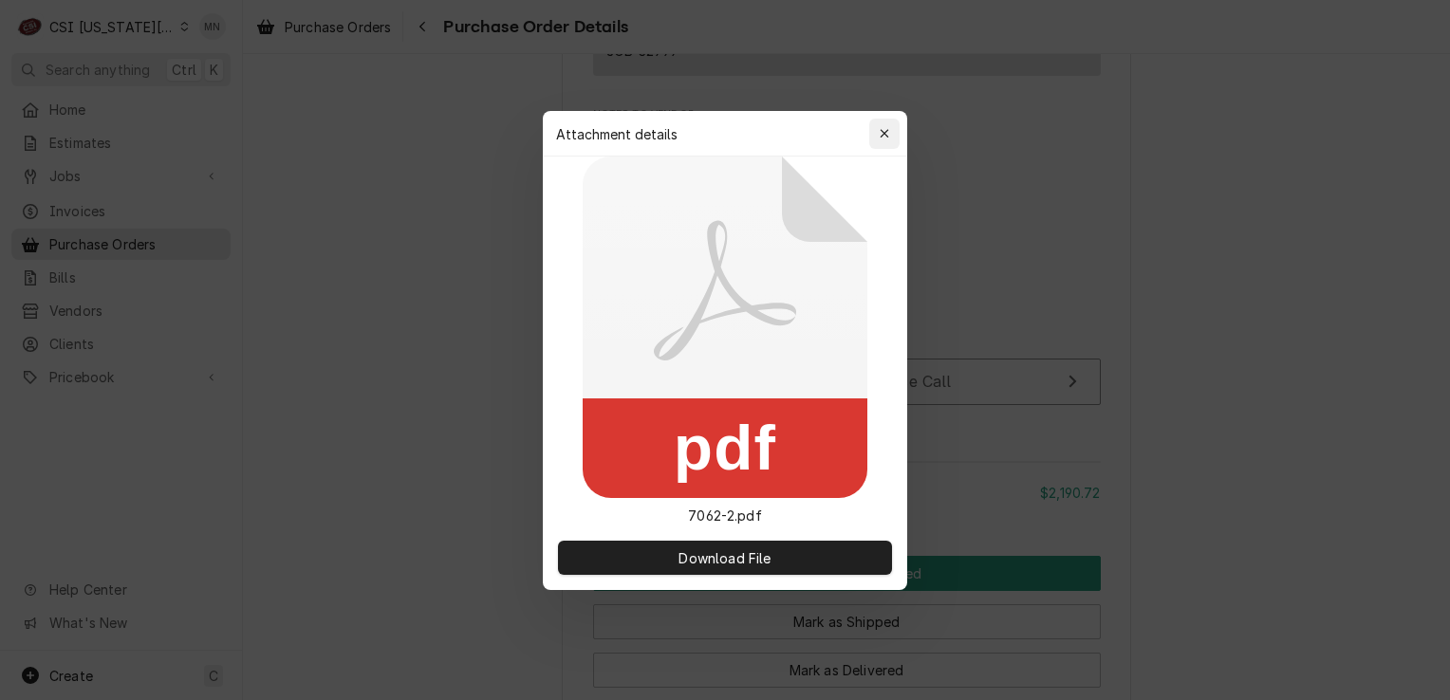
click at [890, 132] on div "button" at bounding box center [884, 133] width 19 height 19
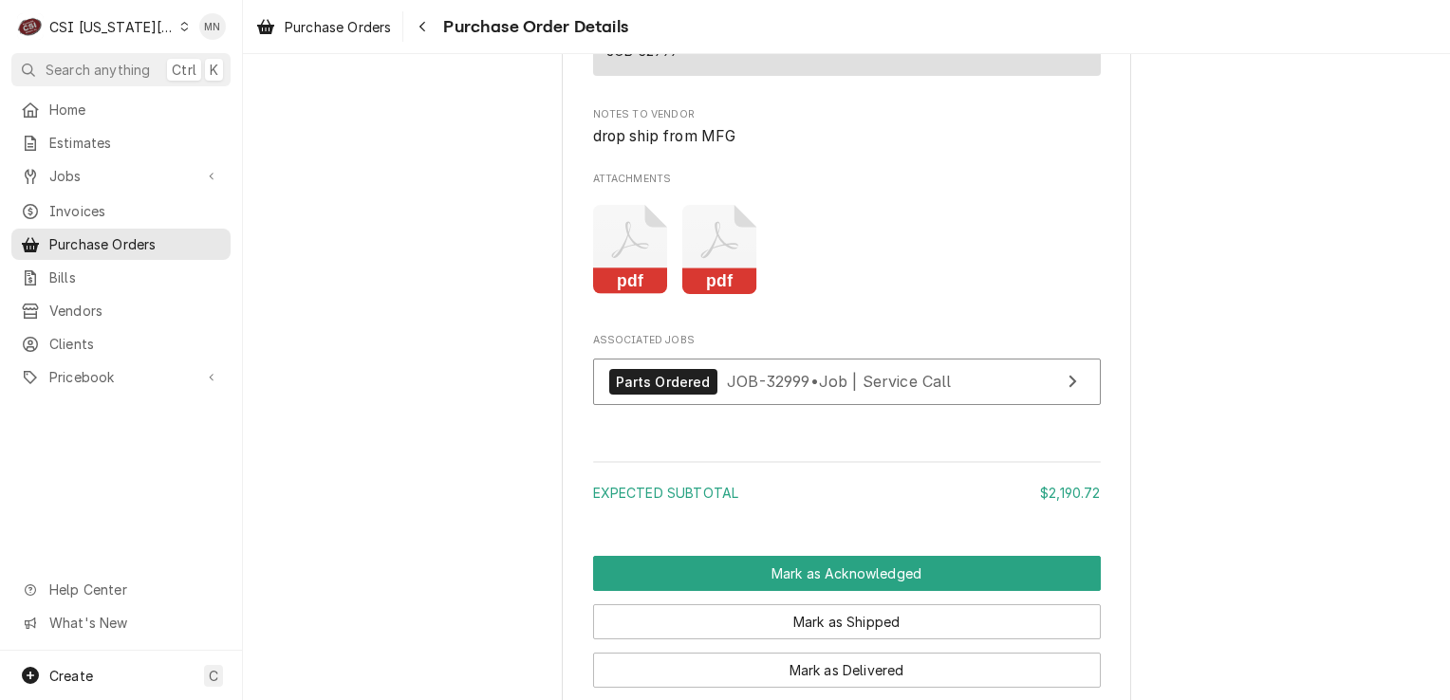
click at [606, 264] on icon "Attachments" at bounding box center [630, 250] width 75 height 90
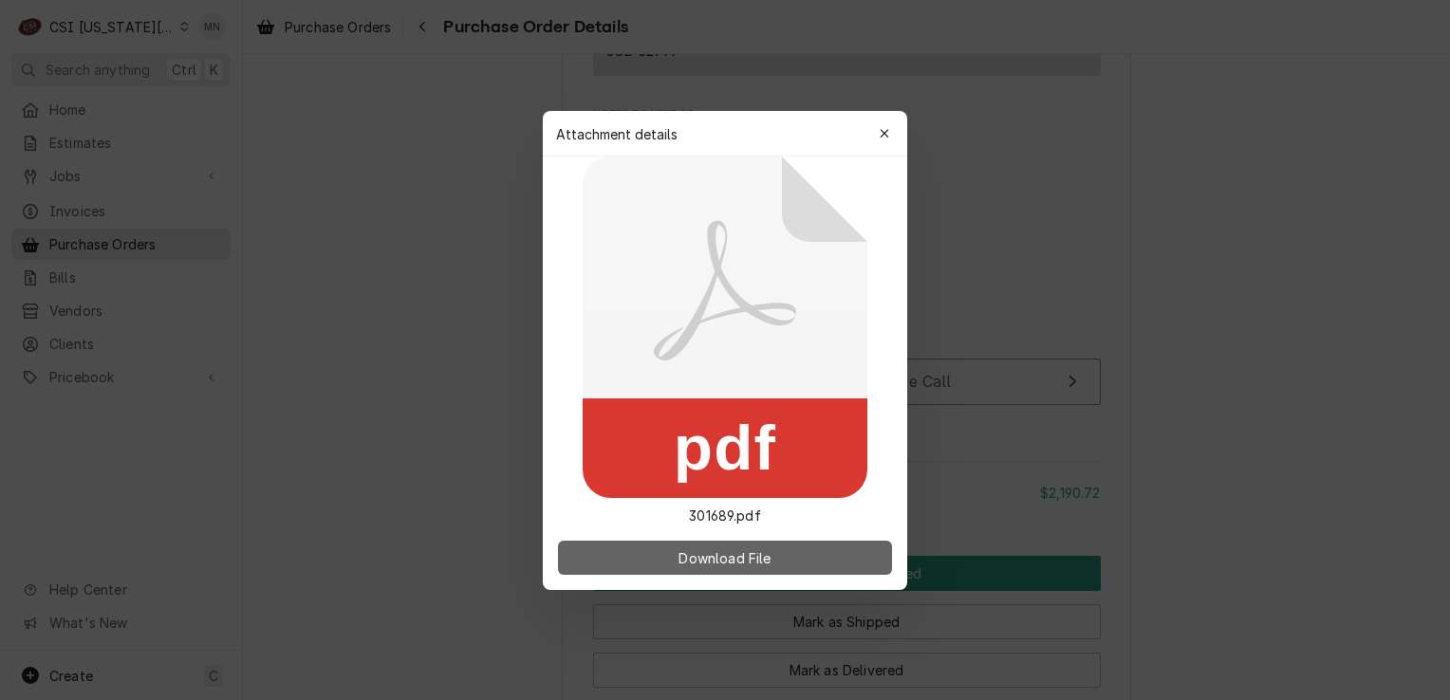
click at [655, 550] on button "Download File" at bounding box center [725, 558] width 334 height 34
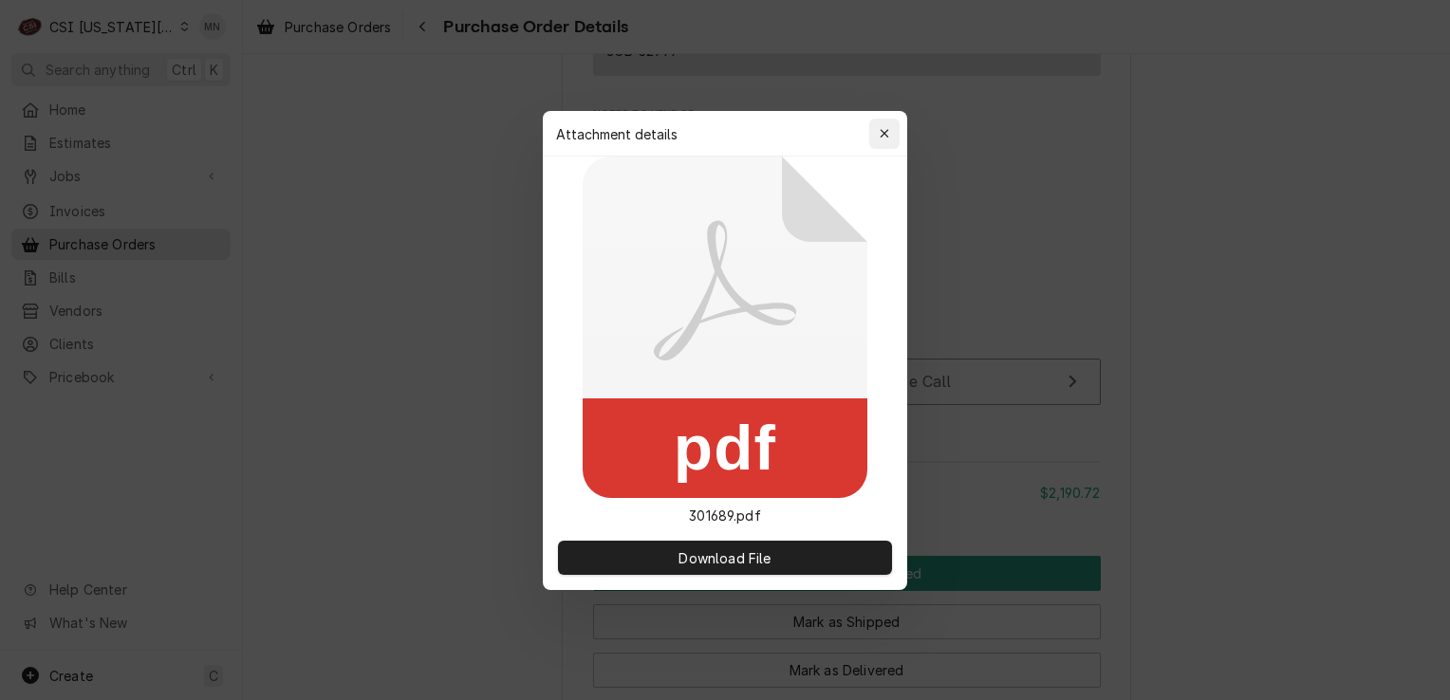
click at [884, 128] on icon "button" at bounding box center [885, 133] width 10 height 13
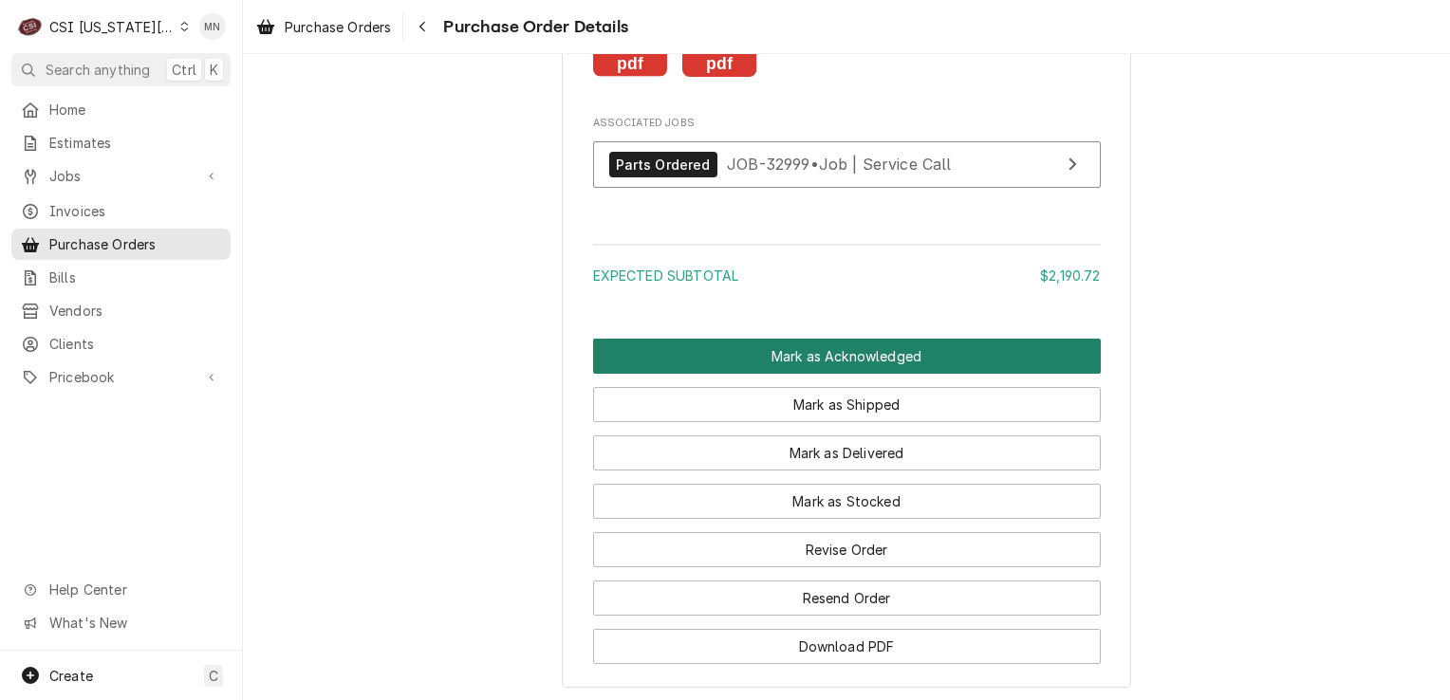
scroll to position [4366, 0]
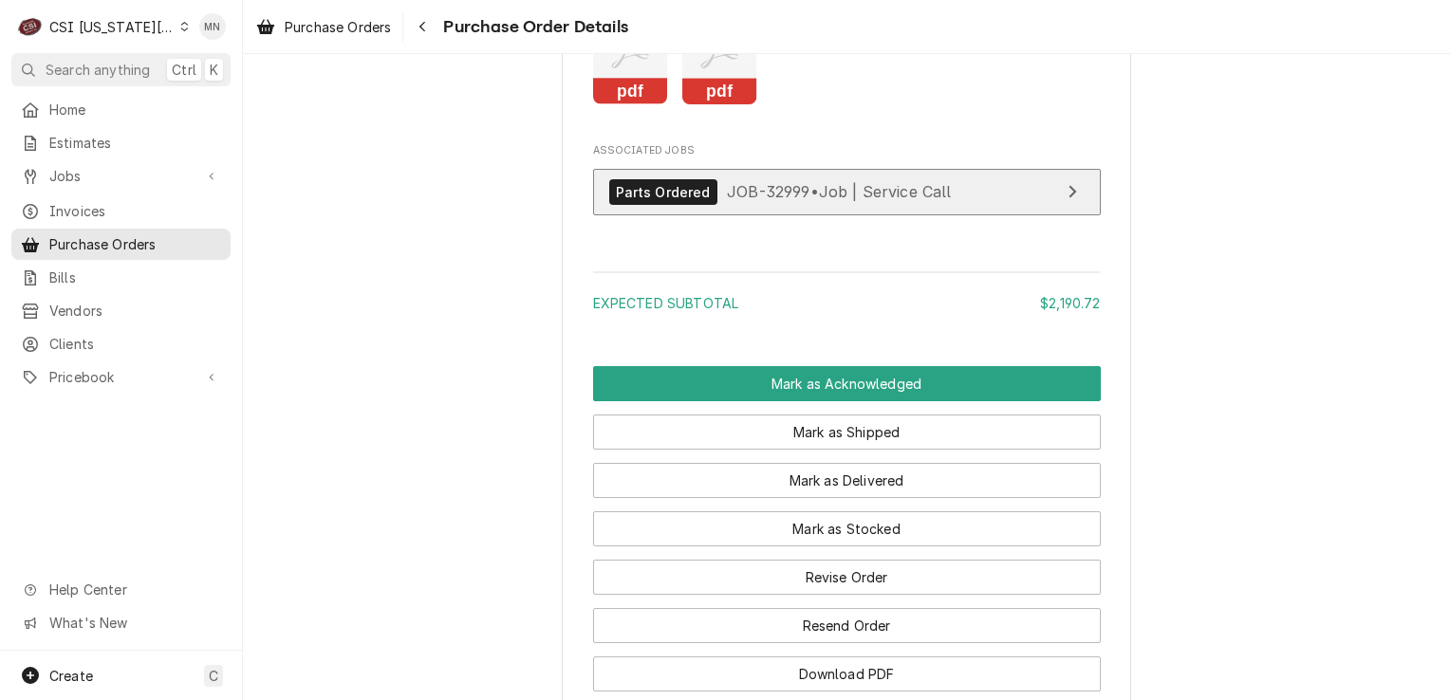
click at [873, 201] on span "JOB-32999 • Job | Service Call" at bounding box center [839, 191] width 225 height 19
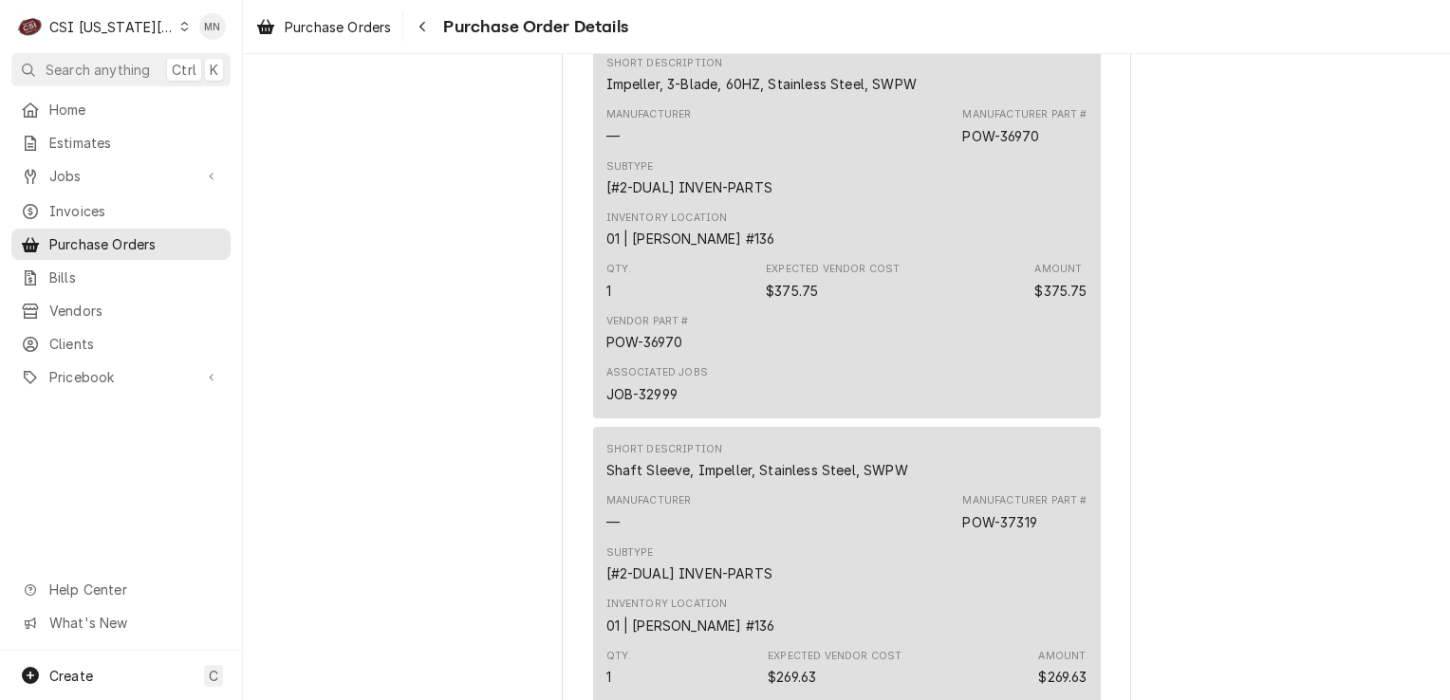
scroll to position [1126, 0]
drag, startPoint x: 1035, startPoint y: 199, endPoint x: 960, endPoint y: 199, distance: 74.0
click at [962, 147] on div "Manufacturer Part # POW-36970" at bounding box center [1024, 128] width 124 height 38
copy div "POW-36970"
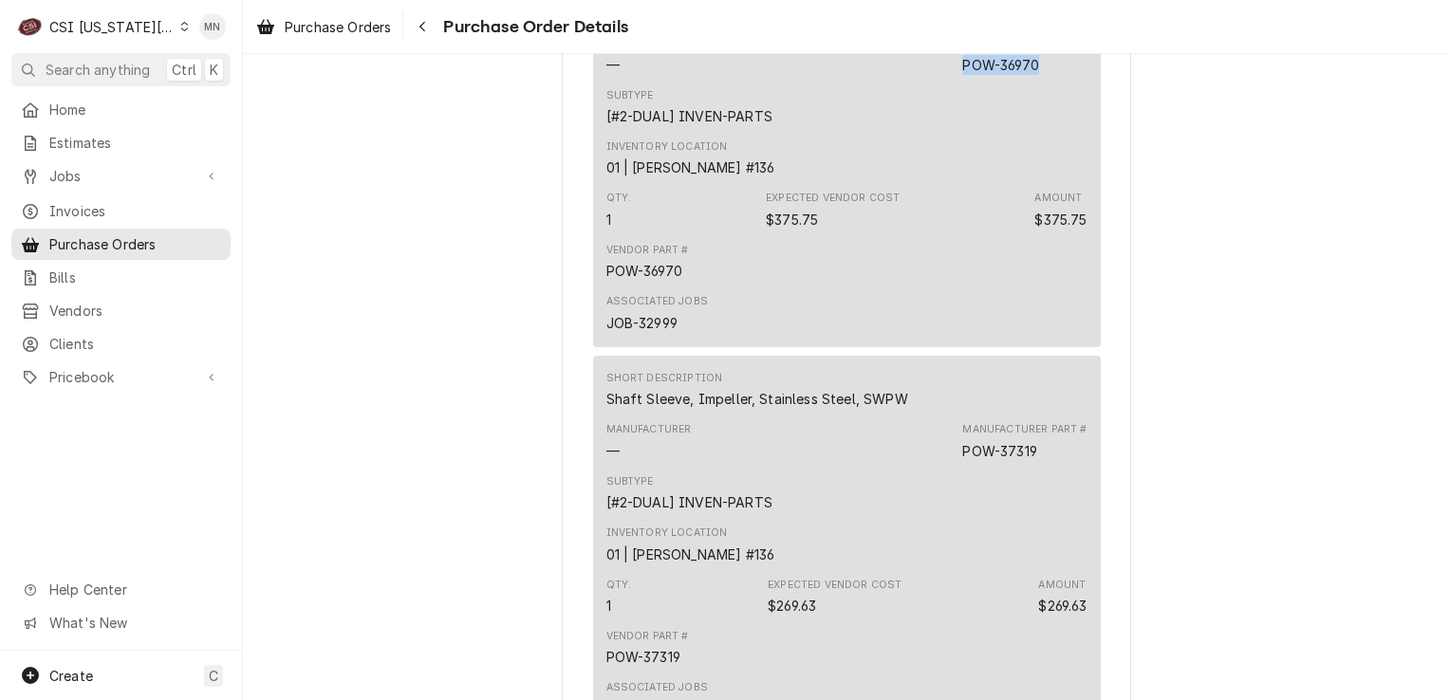
scroll to position [1315, 0]
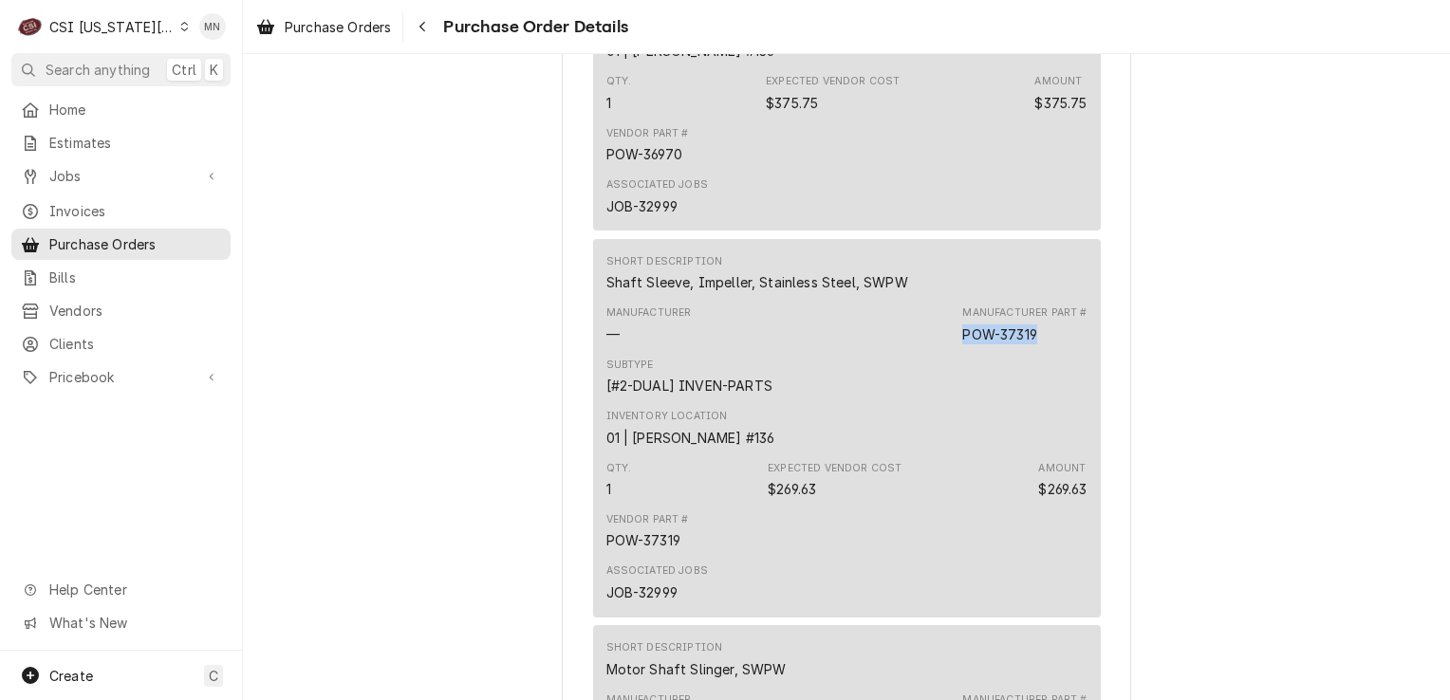
drag, startPoint x: 1034, startPoint y: 400, endPoint x: 956, endPoint y: 401, distance: 77.8
click at [956, 350] on div "Manufacturer — Manufacturer Part # POW-37319" at bounding box center [846, 324] width 481 height 51
copy div "POW-37319"
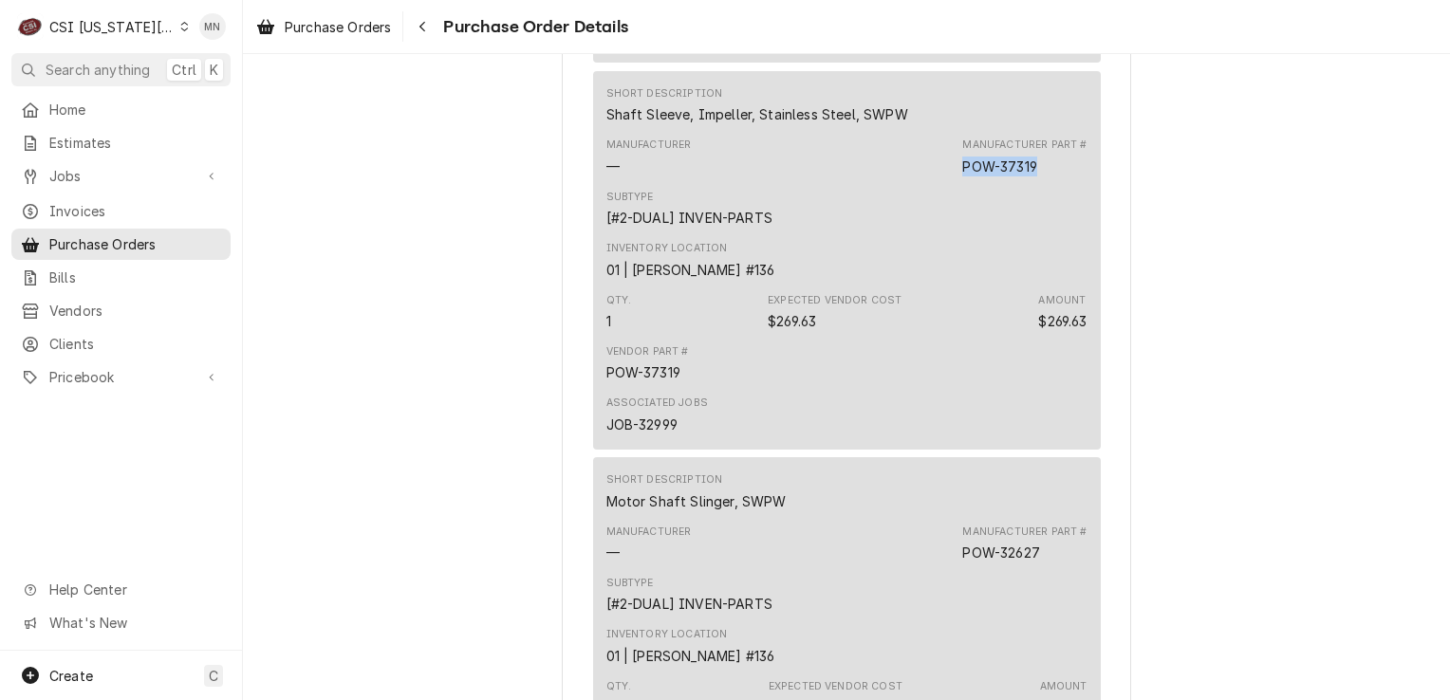
scroll to position [1695, 0]
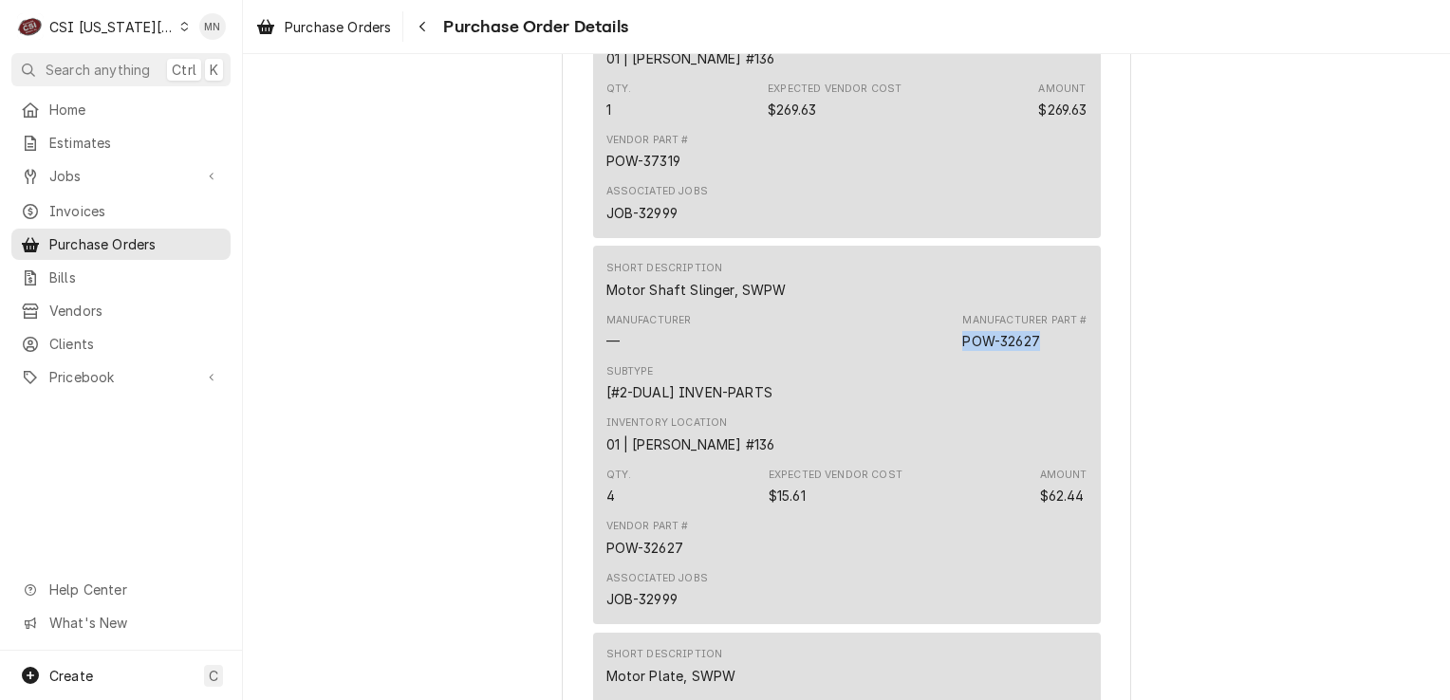
drag, startPoint x: 1036, startPoint y: 399, endPoint x: 960, endPoint y: 399, distance: 76.9
click at [962, 351] on div "Manufacturer Part # POW-32627" at bounding box center [1024, 332] width 124 height 38
copy div "POW-32627"
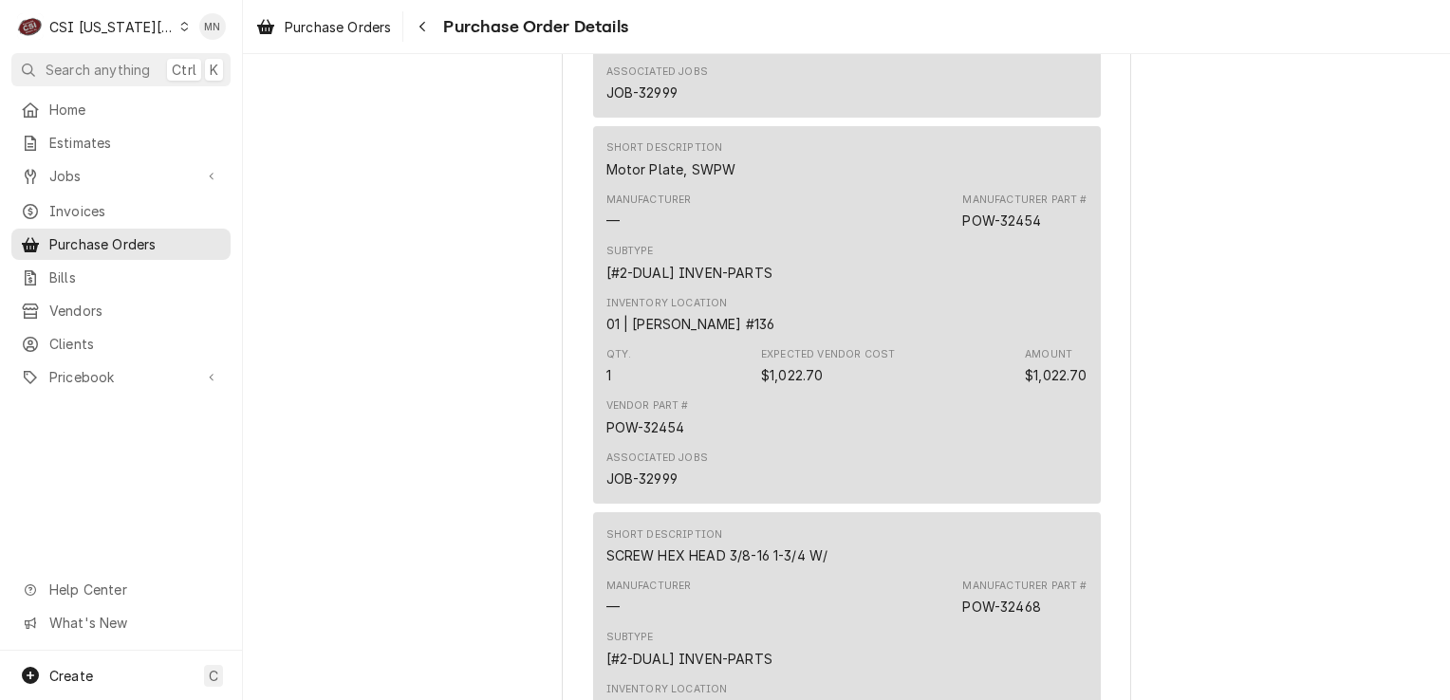
scroll to position [2265, 0]
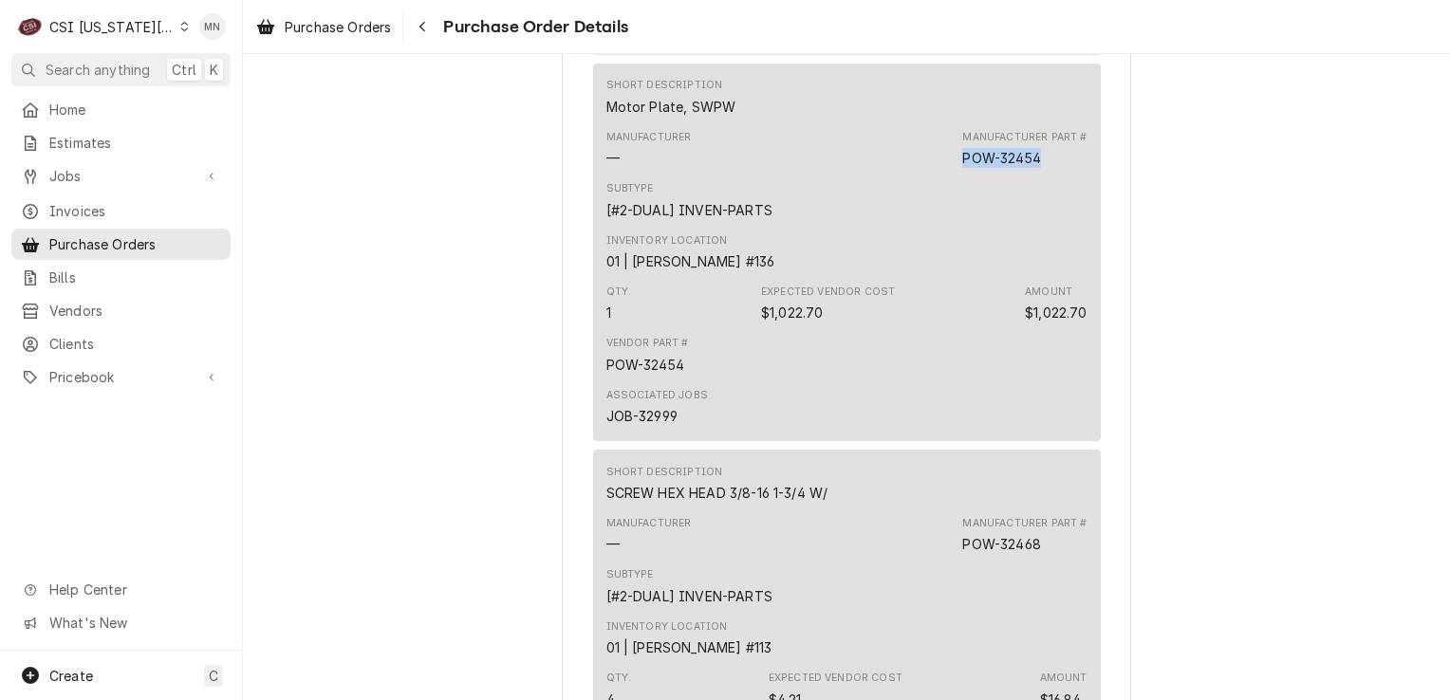
drag, startPoint x: 1041, startPoint y: 226, endPoint x: 956, endPoint y: 215, distance: 86.1
click at [956, 175] on div "Manufacturer — Manufacturer Part # POW-32454" at bounding box center [846, 148] width 481 height 51
copy div "POW-32454"
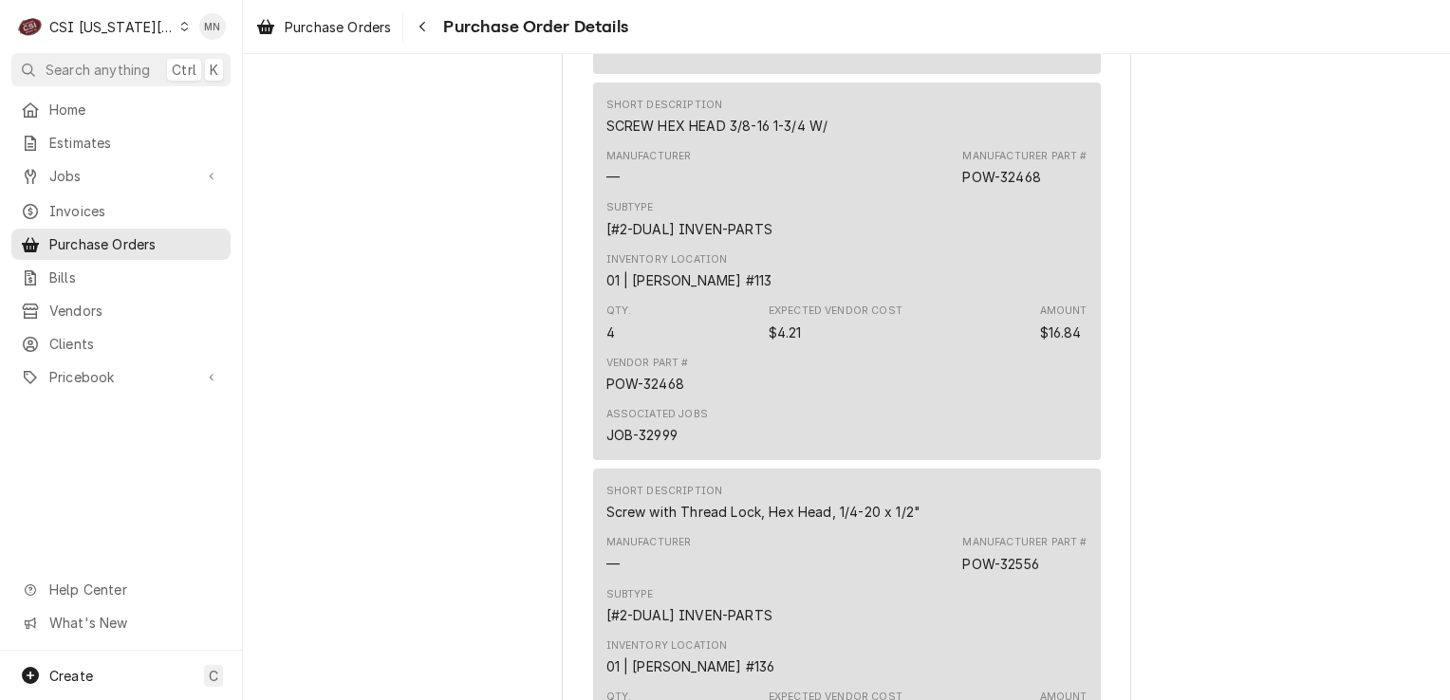
scroll to position [2644, 0]
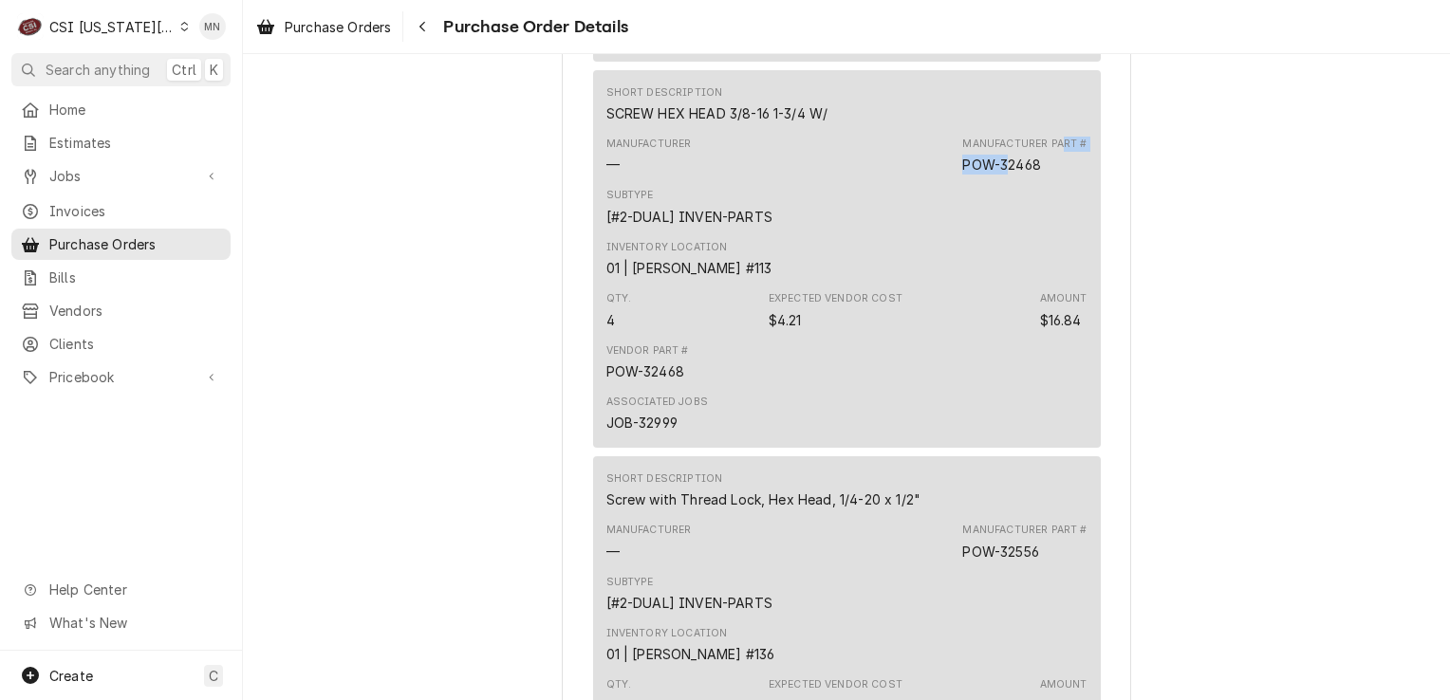
drag, startPoint x: 1055, startPoint y: 228, endPoint x: 1006, endPoint y: 228, distance: 49.4
click at [1006, 175] on div "Manufacturer Part # POW-32468" at bounding box center [1024, 156] width 124 height 38
click at [1013, 175] on div "POW-32468" at bounding box center [1001, 165] width 78 height 20
drag, startPoint x: 1036, startPoint y: 229, endPoint x: 959, endPoint y: 230, distance: 77.8
click at [962, 175] on div "Manufacturer Part # POW-32468" at bounding box center [1024, 156] width 124 height 38
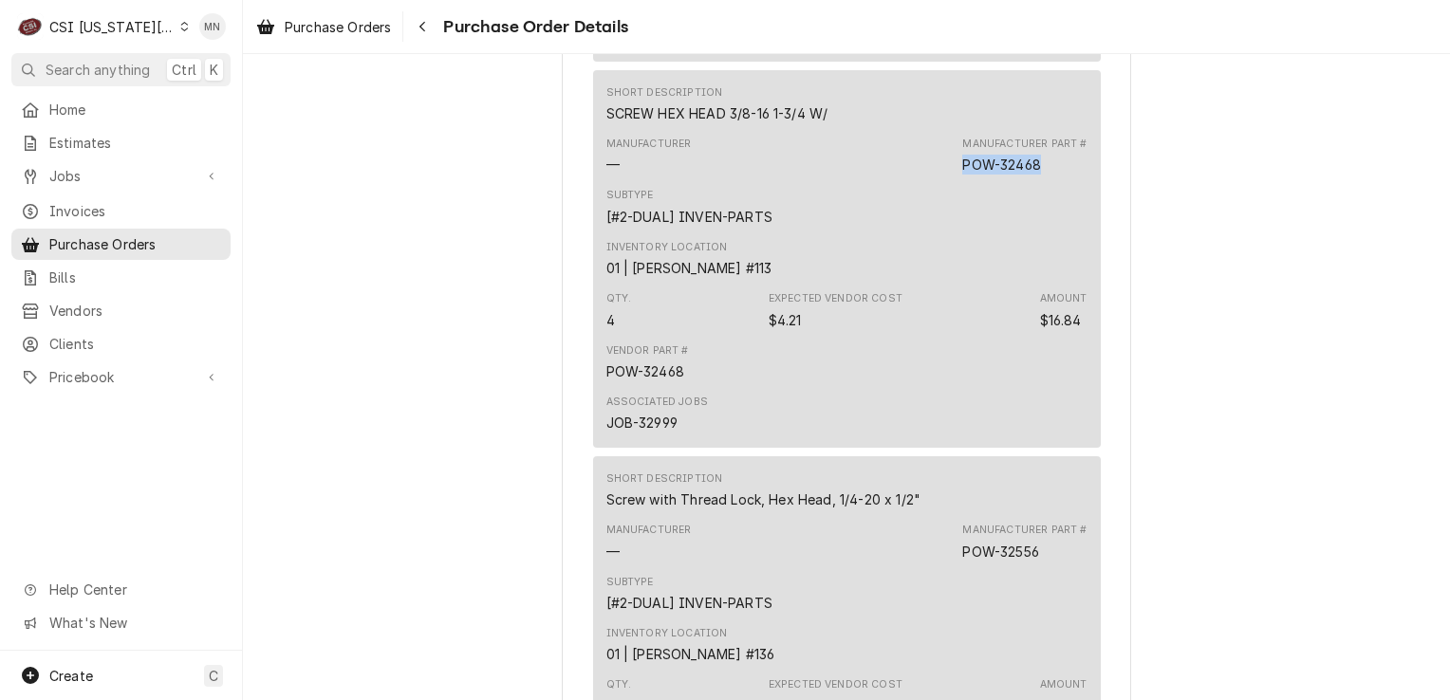
copy div "POW-32468"
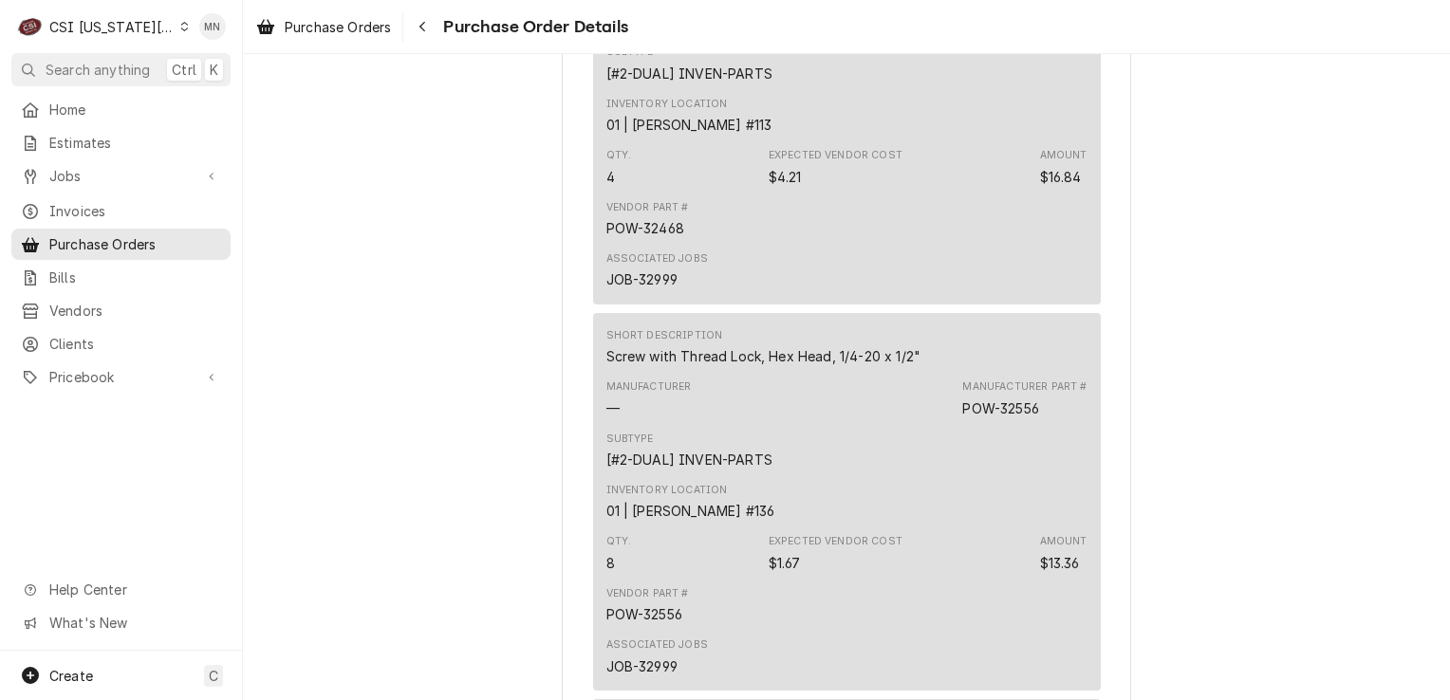
scroll to position [2929, 0]
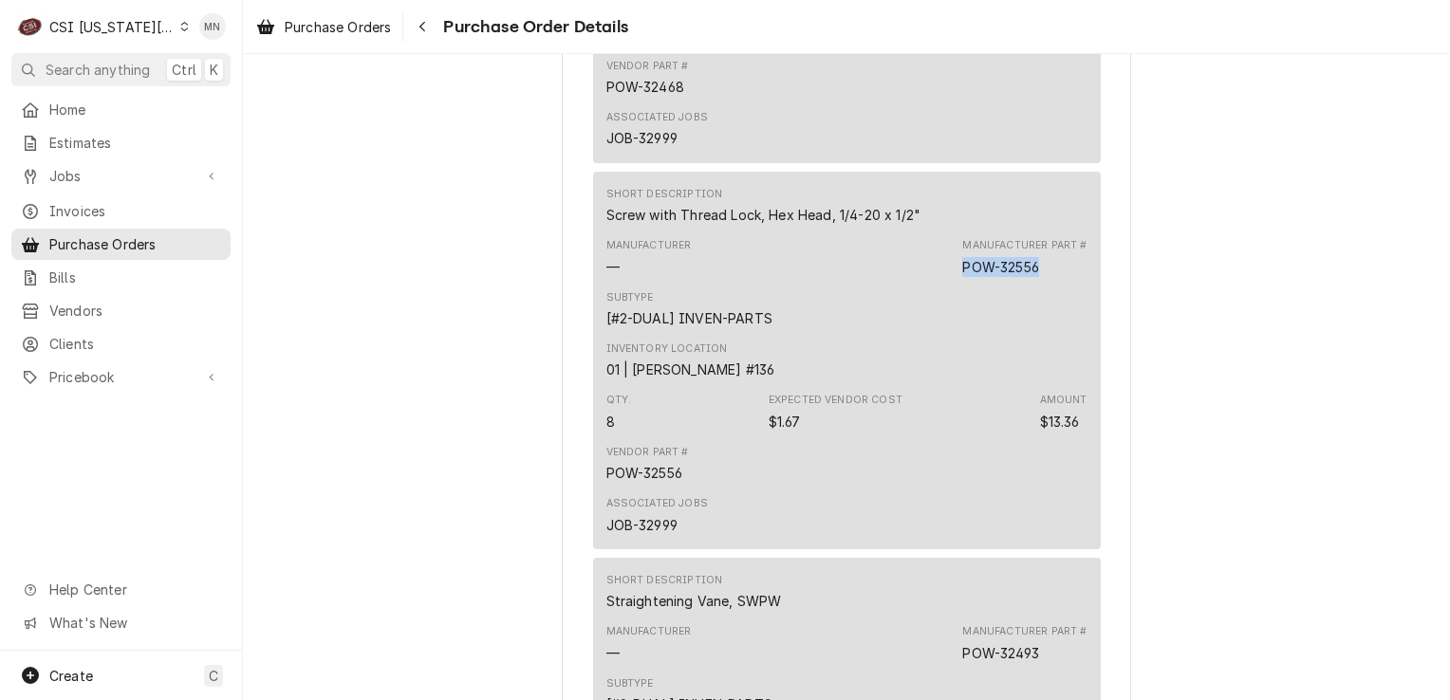
drag, startPoint x: 1042, startPoint y: 329, endPoint x: 959, endPoint y: 331, distance: 83.5
click at [962, 276] on div "Manufacturer Part # POW-32556" at bounding box center [1024, 257] width 124 height 38
copy div "POW-32556"
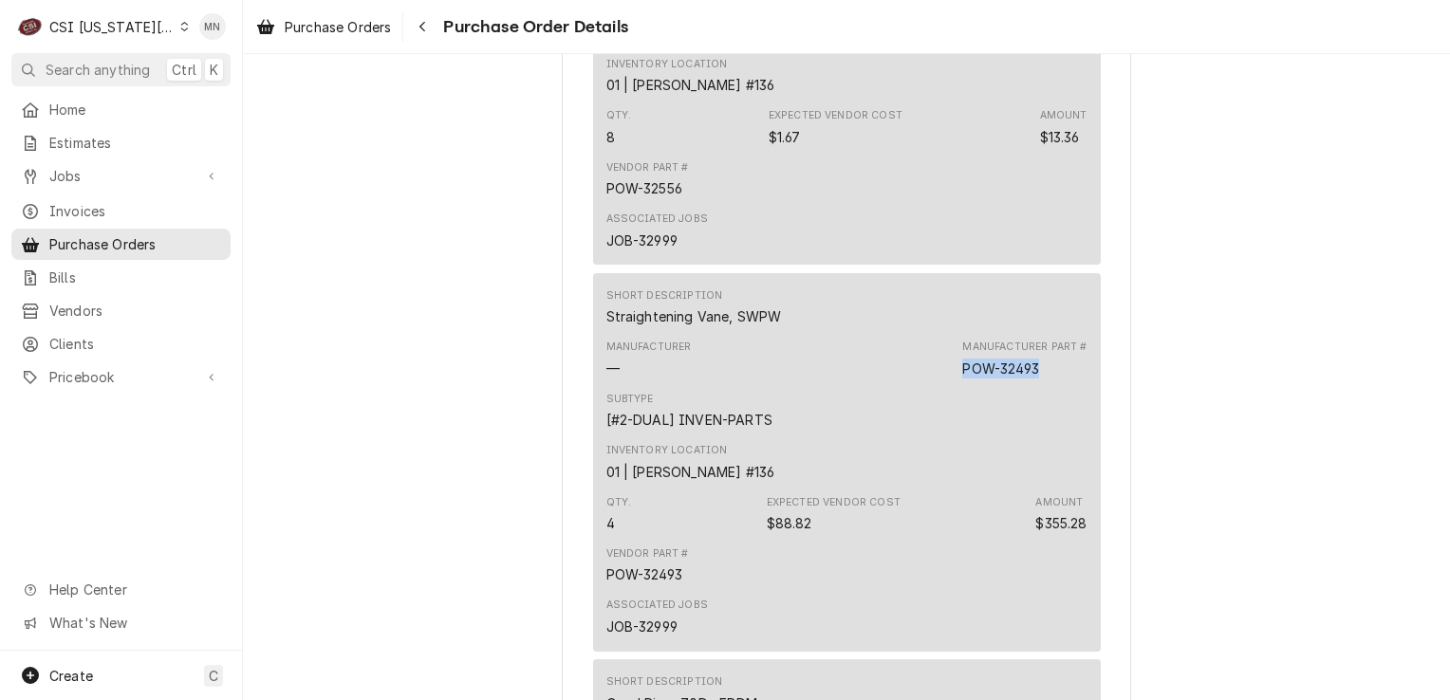
drag, startPoint x: 1043, startPoint y: 432, endPoint x: 960, endPoint y: 435, distance: 83.6
click at [962, 378] on div "Manufacturer Part # POW-32493" at bounding box center [1024, 359] width 124 height 38
copy div "POW-32493"
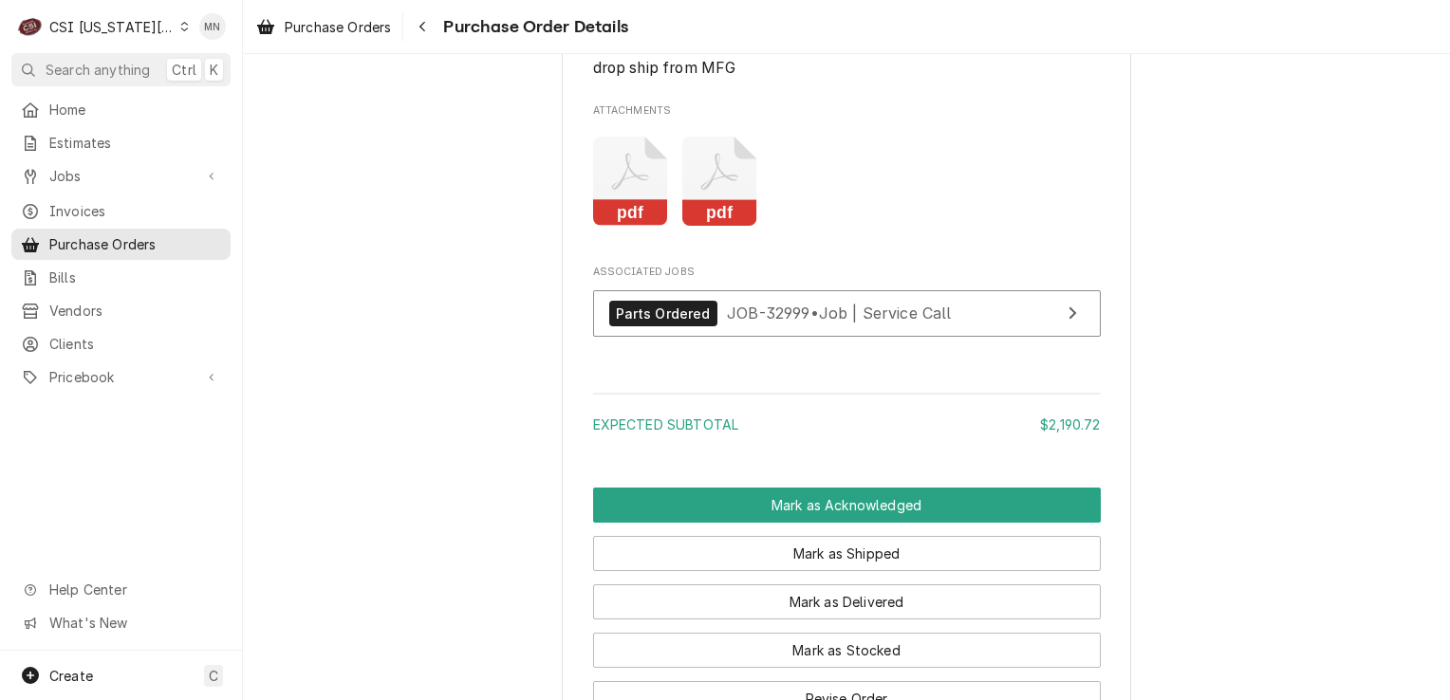
scroll to position [4353, 0]
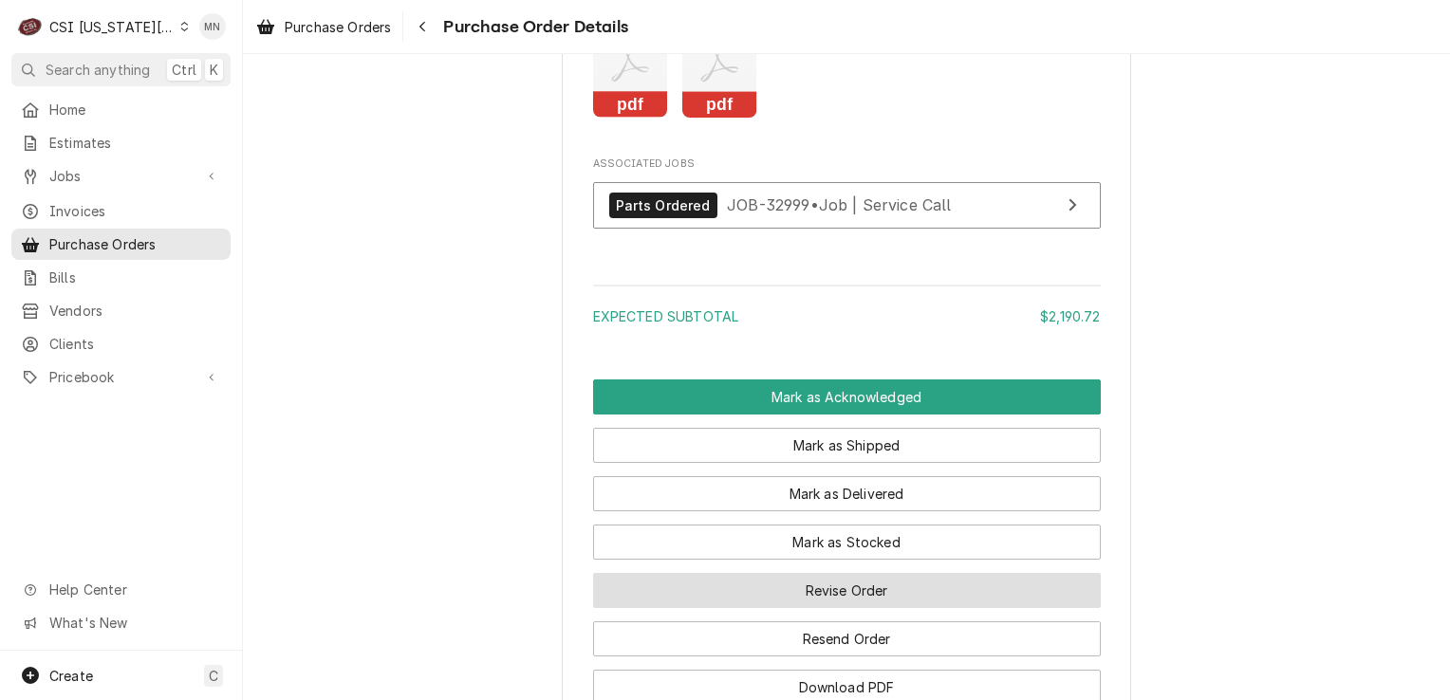
click at [824, 608] on button "Revise Order" at bounding box center [847, 590] width 508 height 35
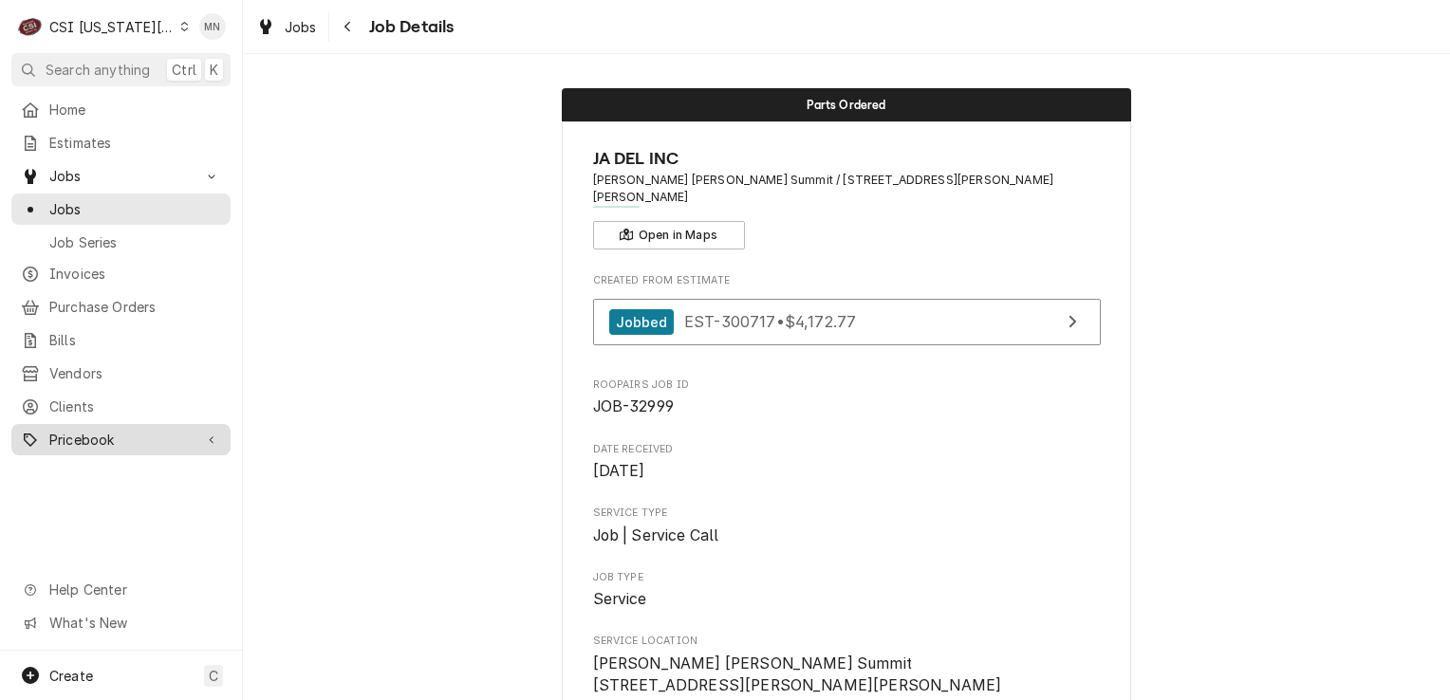
click at [44, 431] on div "Pricebook" at bounding box center [107, 440] width 172 height 20
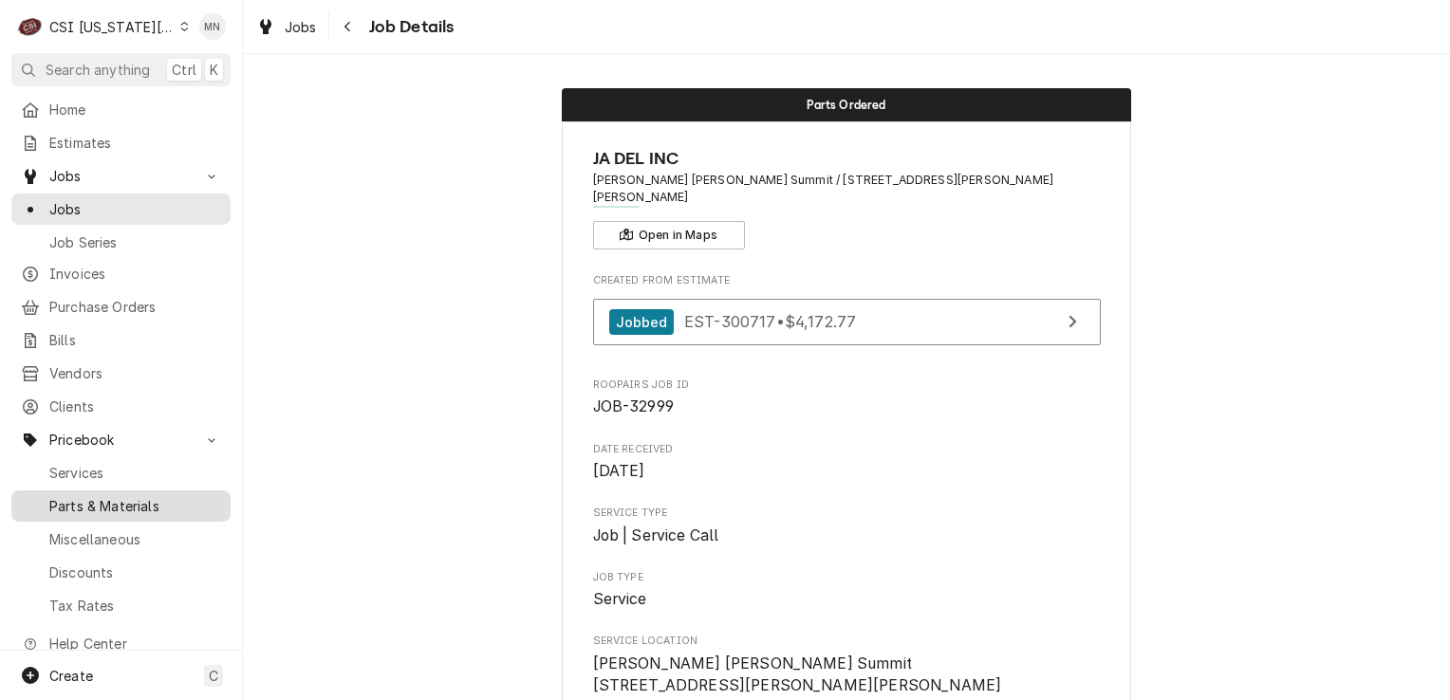
click at [114, 496] on span "Parts & Materials" at bounding box center [135, 506] width 172 height 20
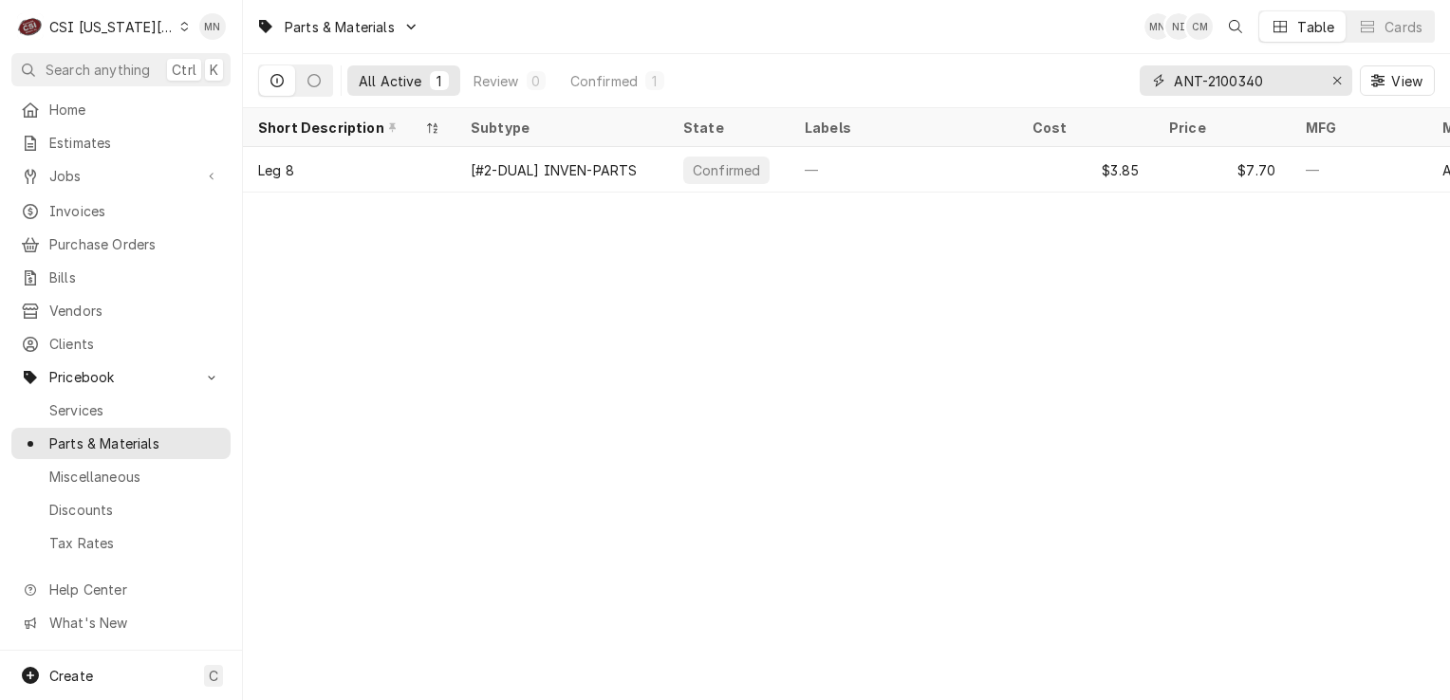
drag, startPoint x: 1271, startPoint y: 85, endPoint x: 1142, endPoint y: 85, distance: 129.1
click at [1142, 85] on div "ANT-2100340" at bounding box center [1246, 80] width 213 height 30
drag, startPoint x: 1163, startPoint y: 75, endPoint x: 1113, endPoint y: 61, distance: 51.4
click at [1053, 47] on div "Parts & Materials MN NI CM Table Cards" at bounding box center [846, 26] width 1207 height 53
drag, startPoint x: 1264, startPoint y: 78, endPoint x: 1005, endPoint y: 77, distance: 259.1
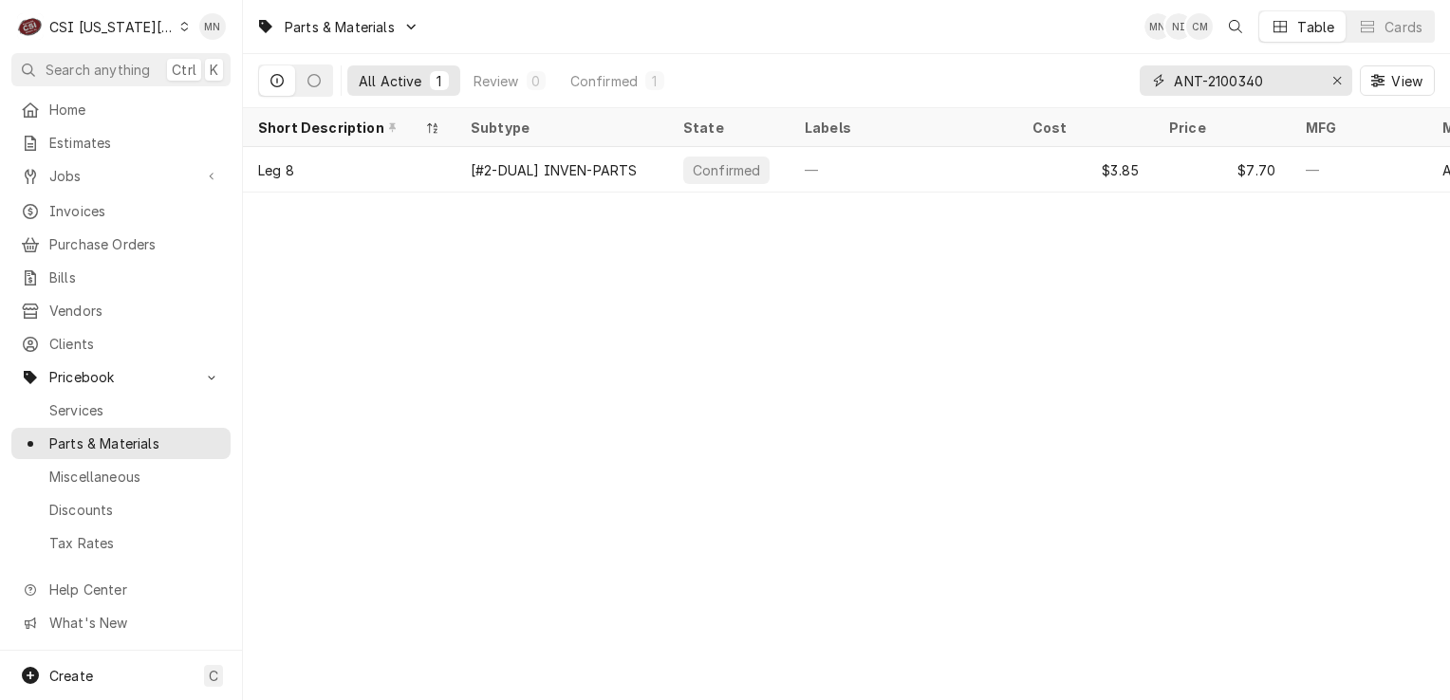
click at [1008, 77] on div "All Active 1 Review 0 Confirmed 1 ANT-2100340 View" at bounding box center [846, 80] width 1177 height 53
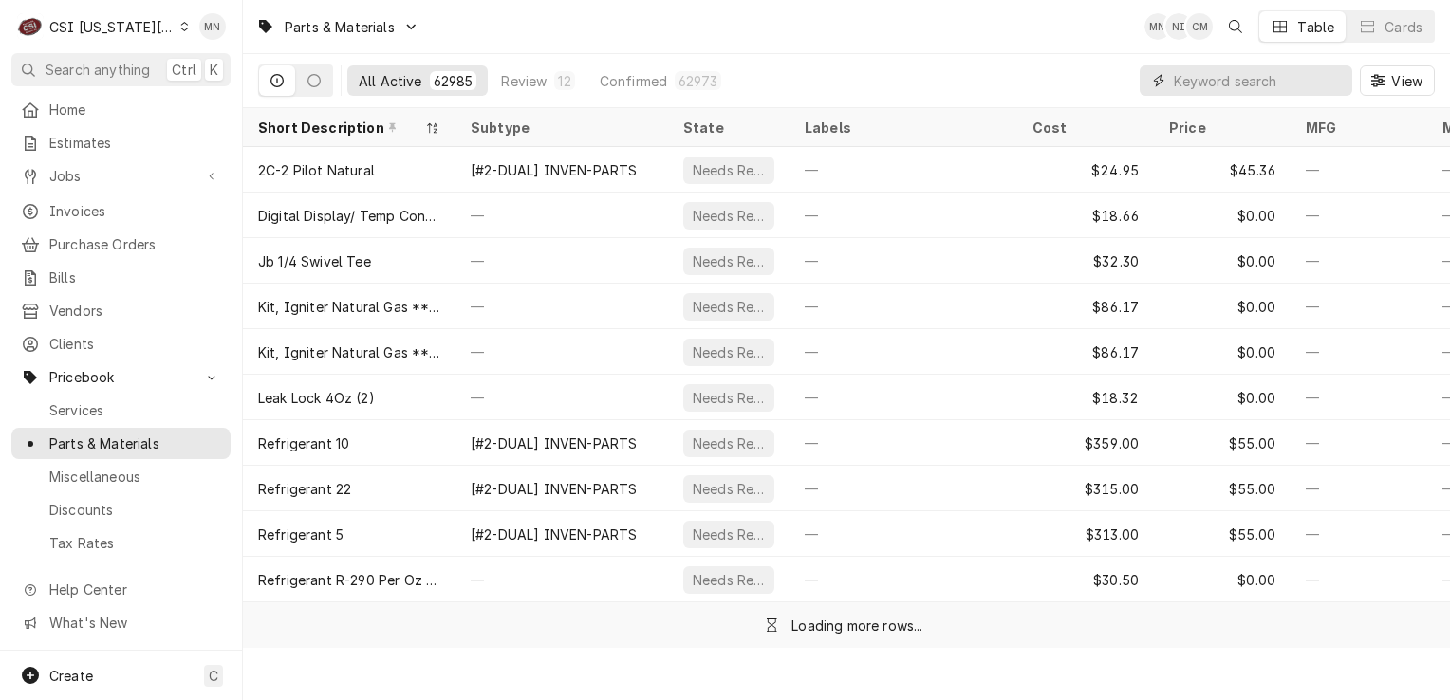
paste input "POW-36970"
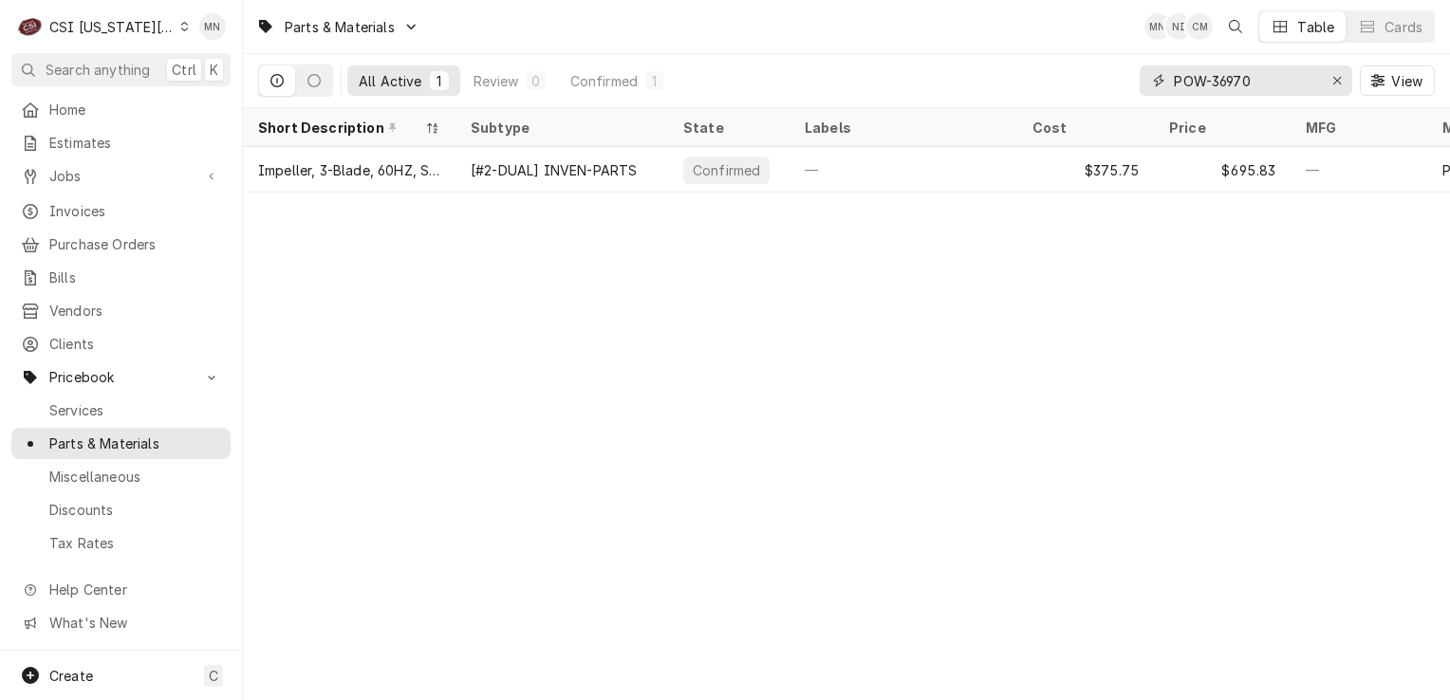
type input "POW-36970"
click at [1343, 82] on div "Erase input" at bounding box center [1337, 80] width 19 height 19
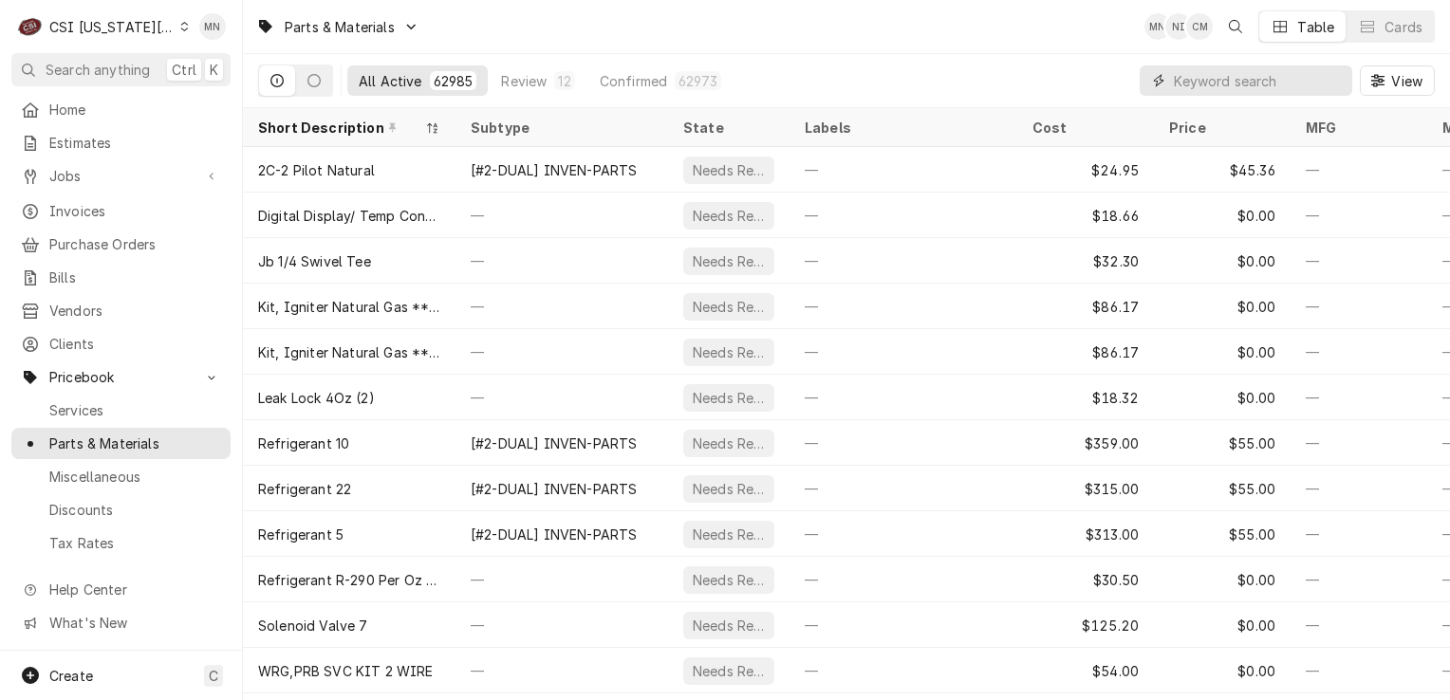
paste input "POW-37319"
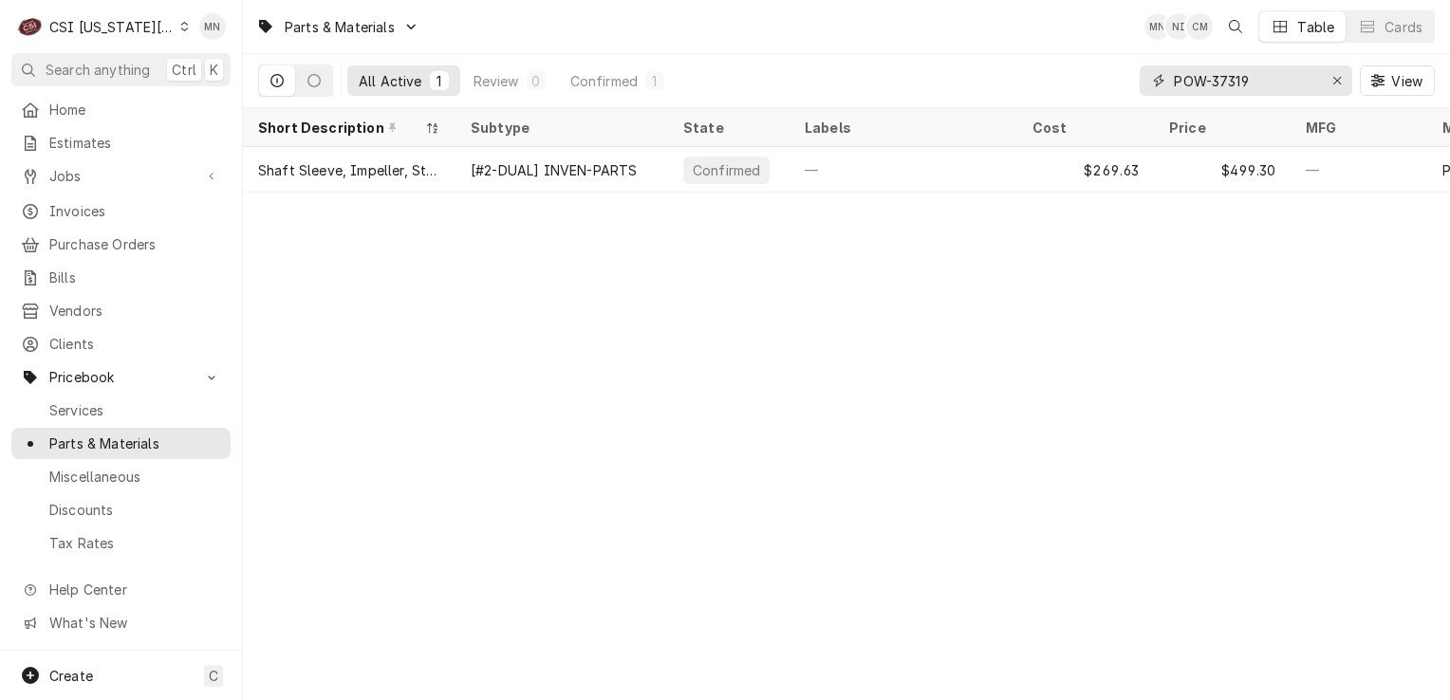
type input "POW-37319"
click at [1333, 76] on icon "Erase input" at bounding box center [1338, 80] width 10 height 13
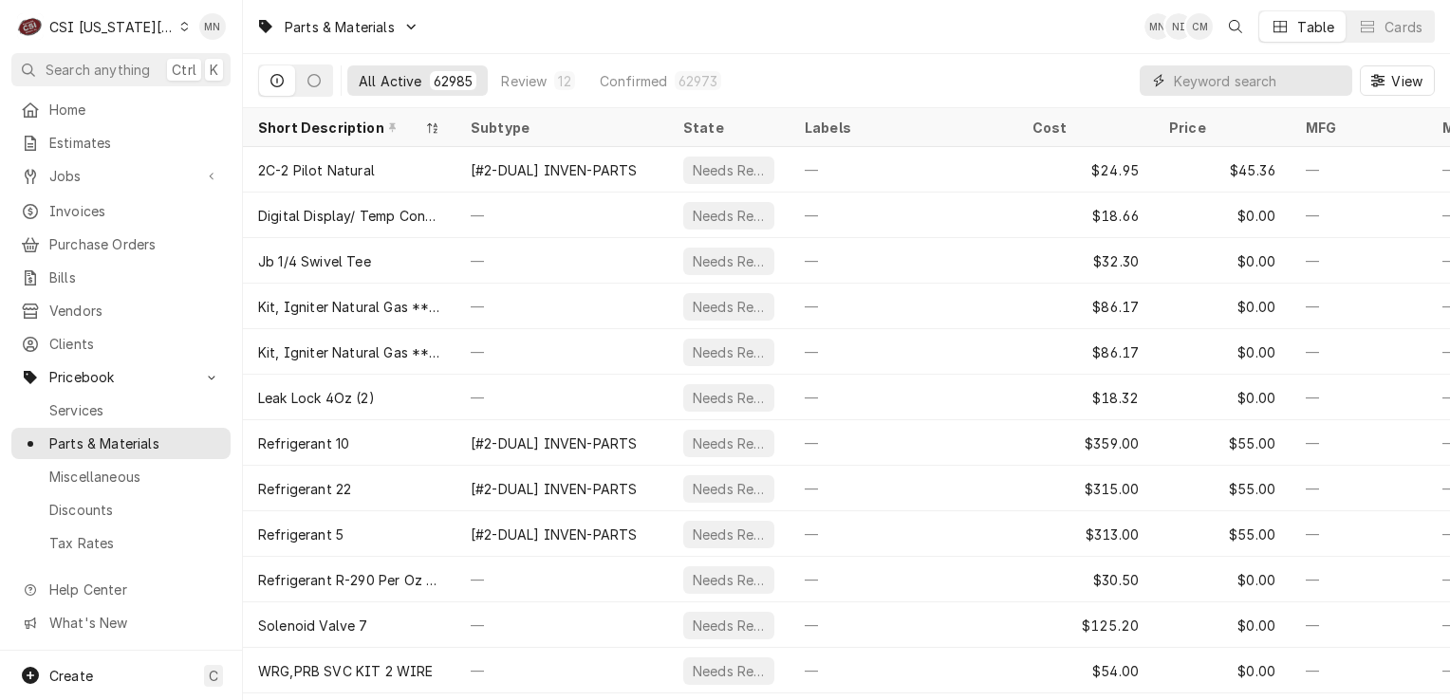
paste input "POW-32627"
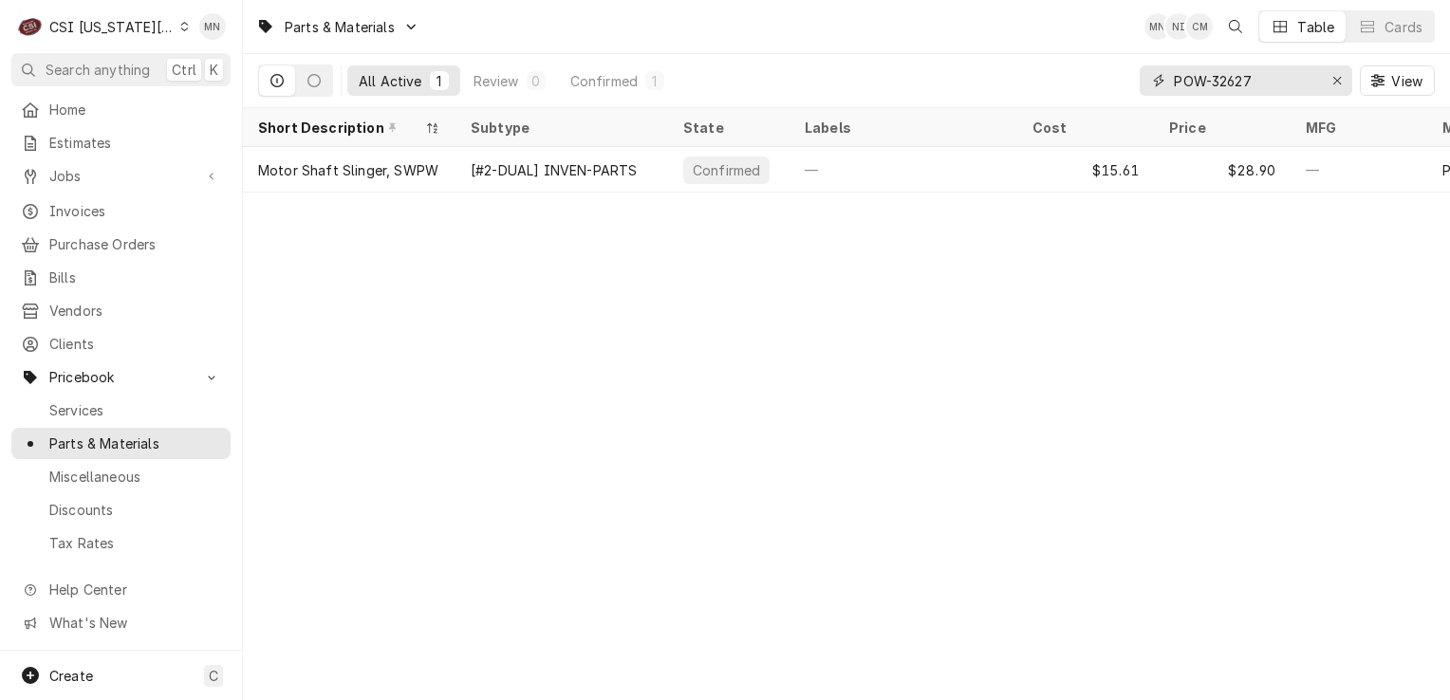
drag, startPoint x: 1283, startPoint y: 82, endPoint x: 1158, endPoint y: 81, distance: 125.3
click at [1158, 80] on div "POW-32627" at bounding box center [1246, 80] width 213 height 30
paste input "454"
type input "POW-32454"
click at [1331, 81] on div "Erase input" at bounding box center [1337, 80] width 19 height 19
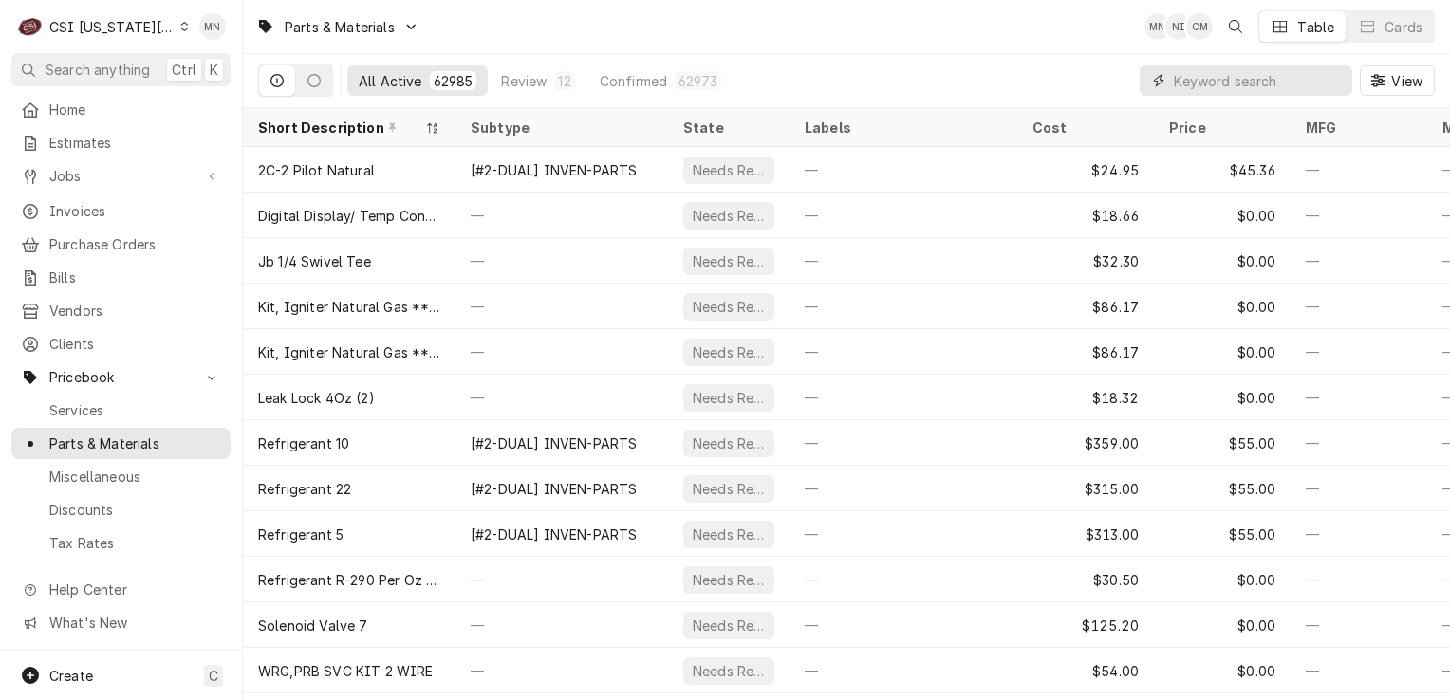
paste input "POW-32468"
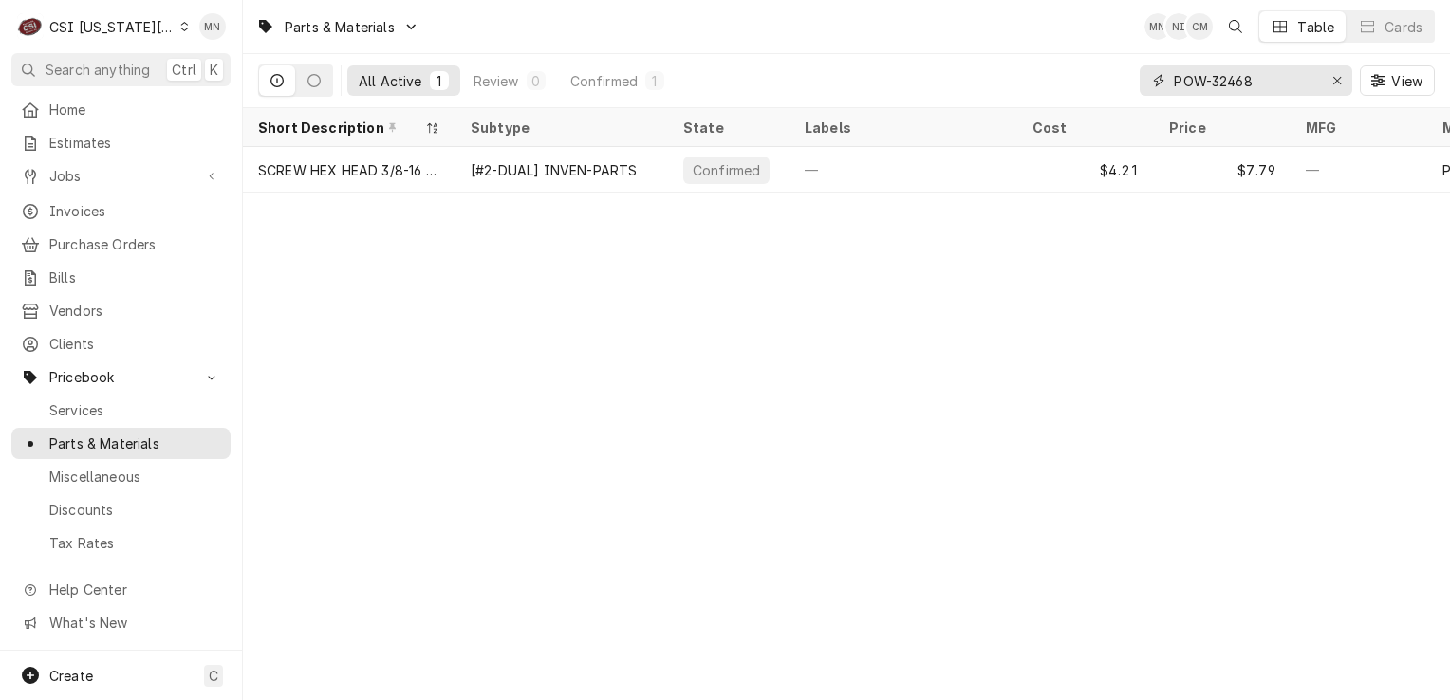
drag, startPoint x: 1280, startPoint y: 81, endPoint x: 1131, endPoint y: 83, distance: 149.0
click at [1131, 83] on div "All Active 1 Review 0 Confirmed 1 POW-32468 View" at bounding box center [846, 80] width 1177 height 53
paste input "556"
type input "POW-32556"
click at [1336, 81] on icon "Erase input" at bounding box center [1337, 81] width 8 height 8
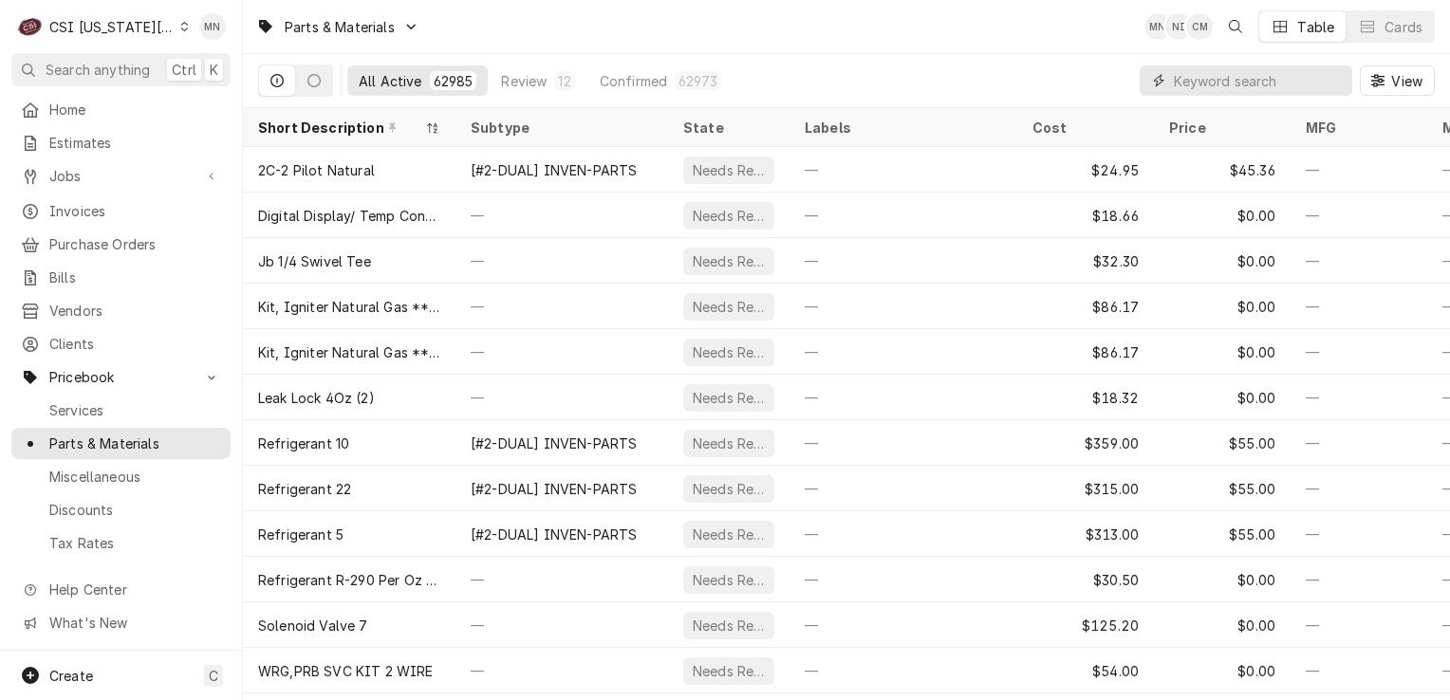
paste input "POW-32493"
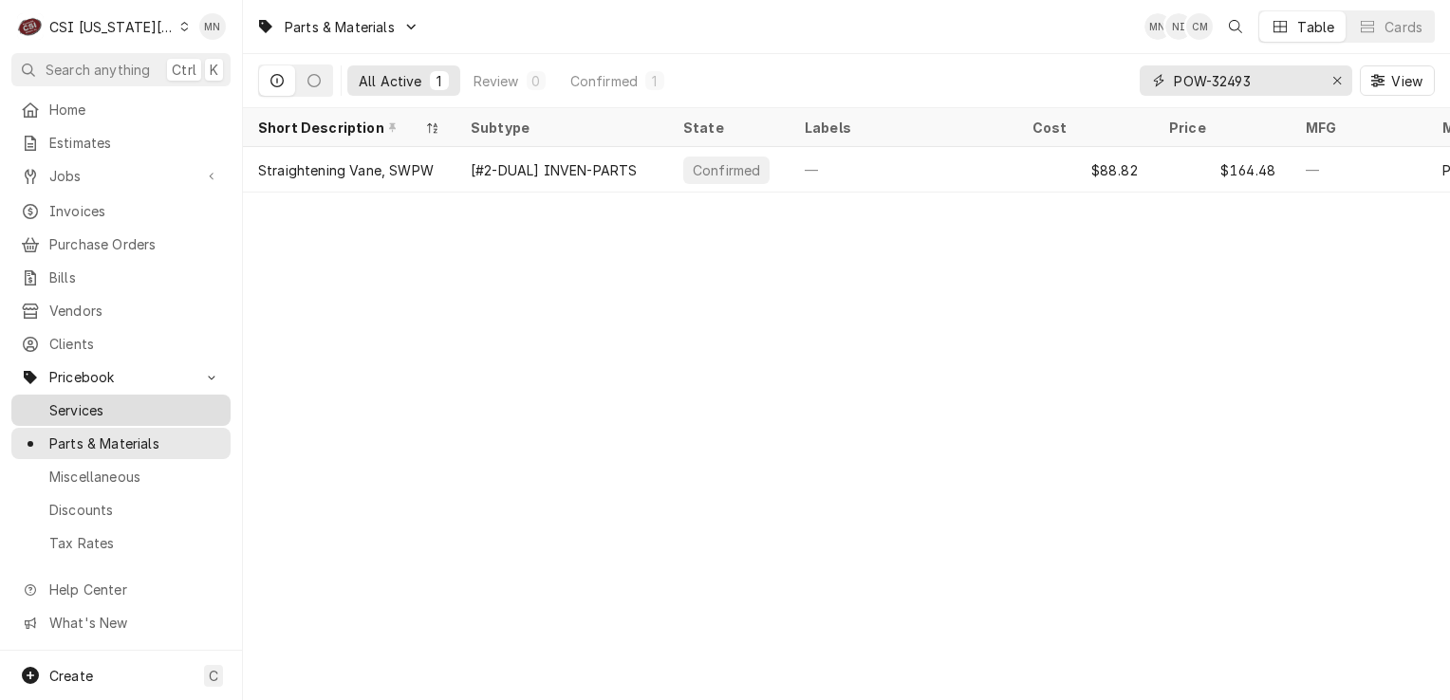
type input "POW-32493"
click at [1342, 78] on div "Erase input" at bounding box center [1337, 80] width 19 height 19
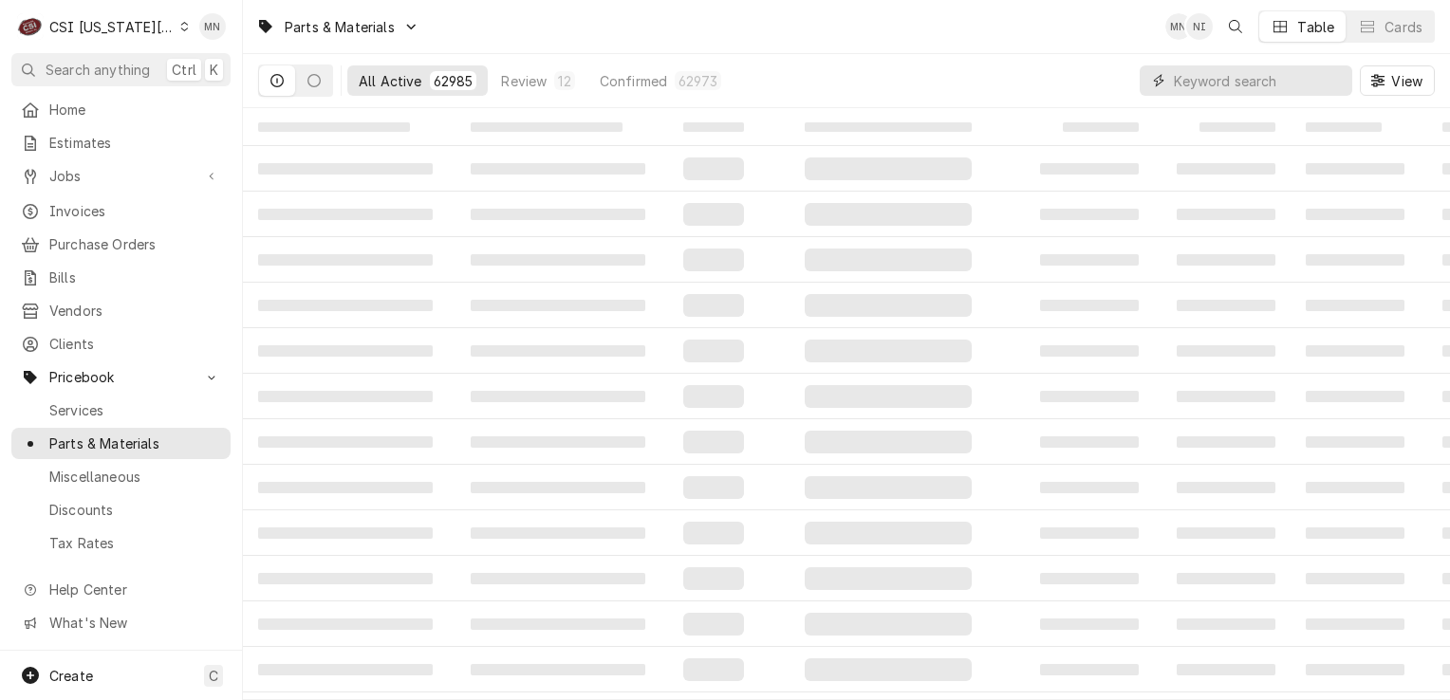
paste input "PIT-140-000080-001-C"
type input "PIT-140-000080-001-C"
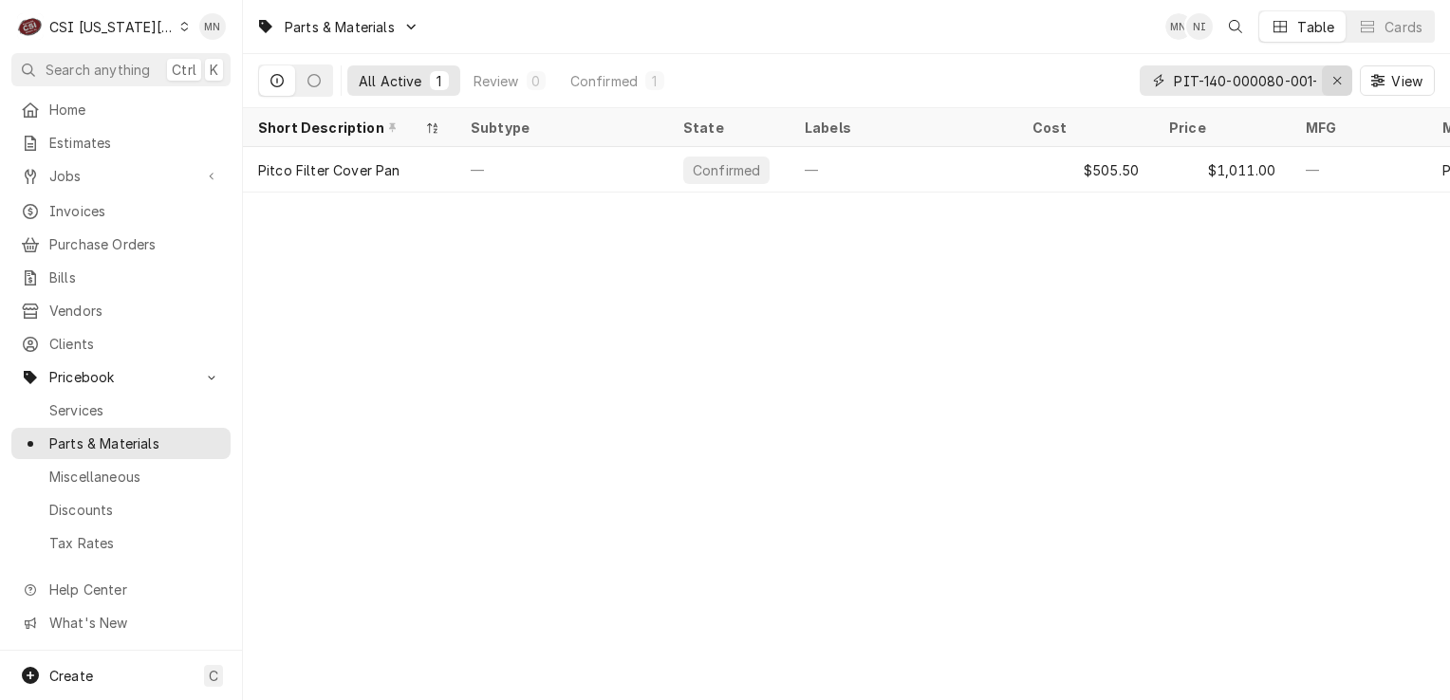
click at [1335, 84] on icon "Erase input" at bounding box center [1338, 80] width 10 height 13
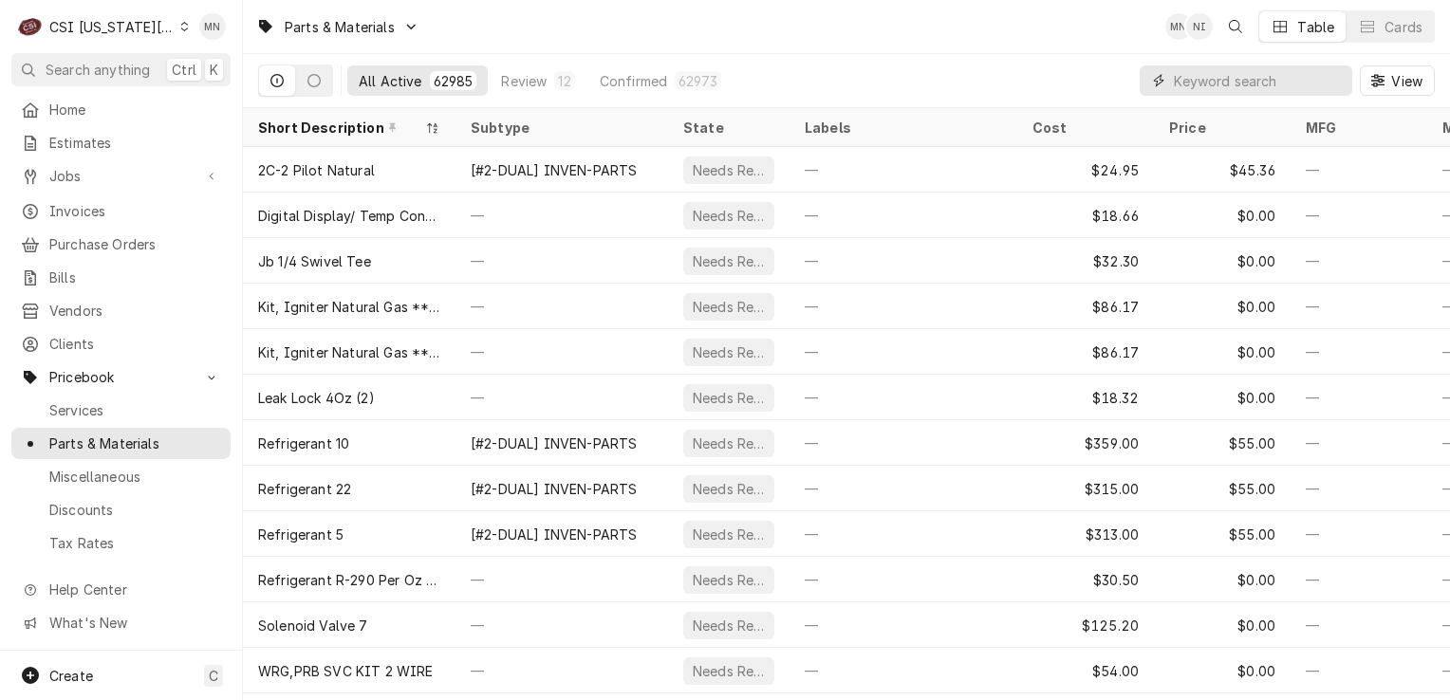
paste input "PIT-60143513-CL"
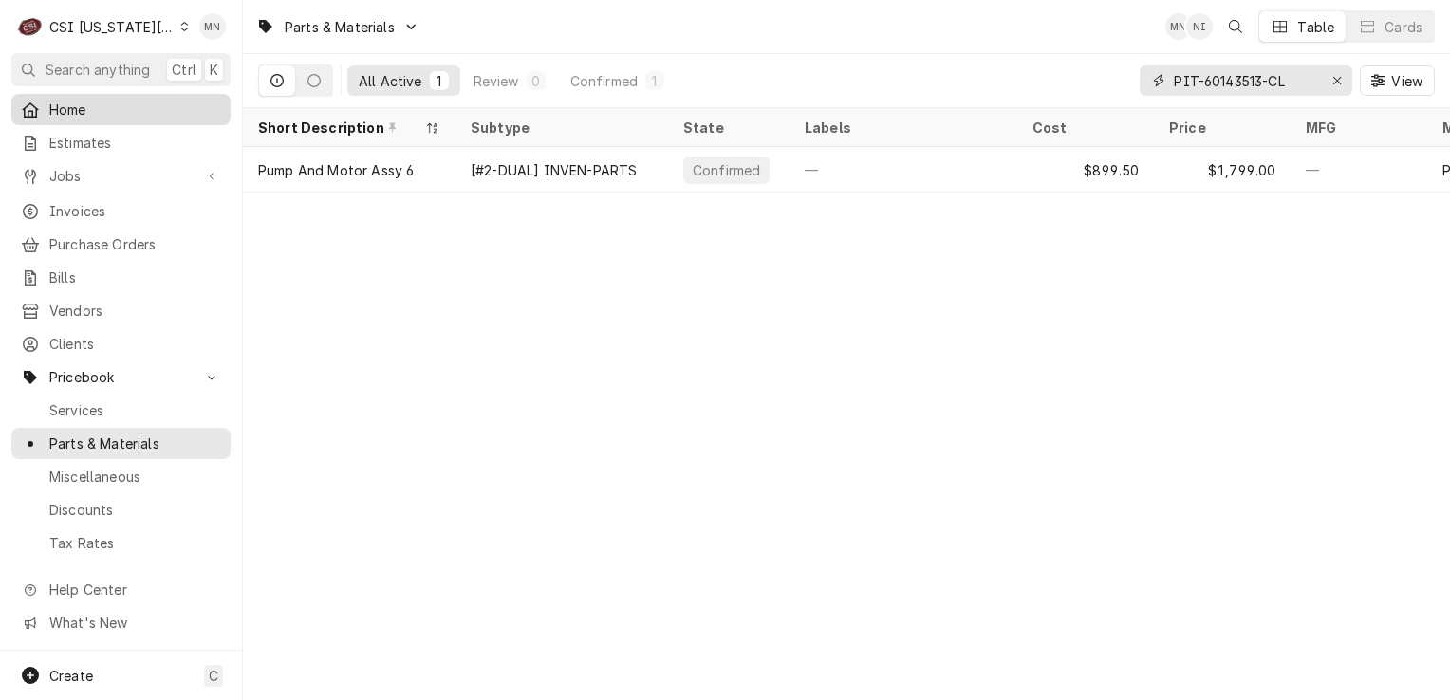
type input "PIT-60143513-CL"
click at [1337, 80] on icon "Erase input" at bounding box center [1337, 81] width 8 height 8
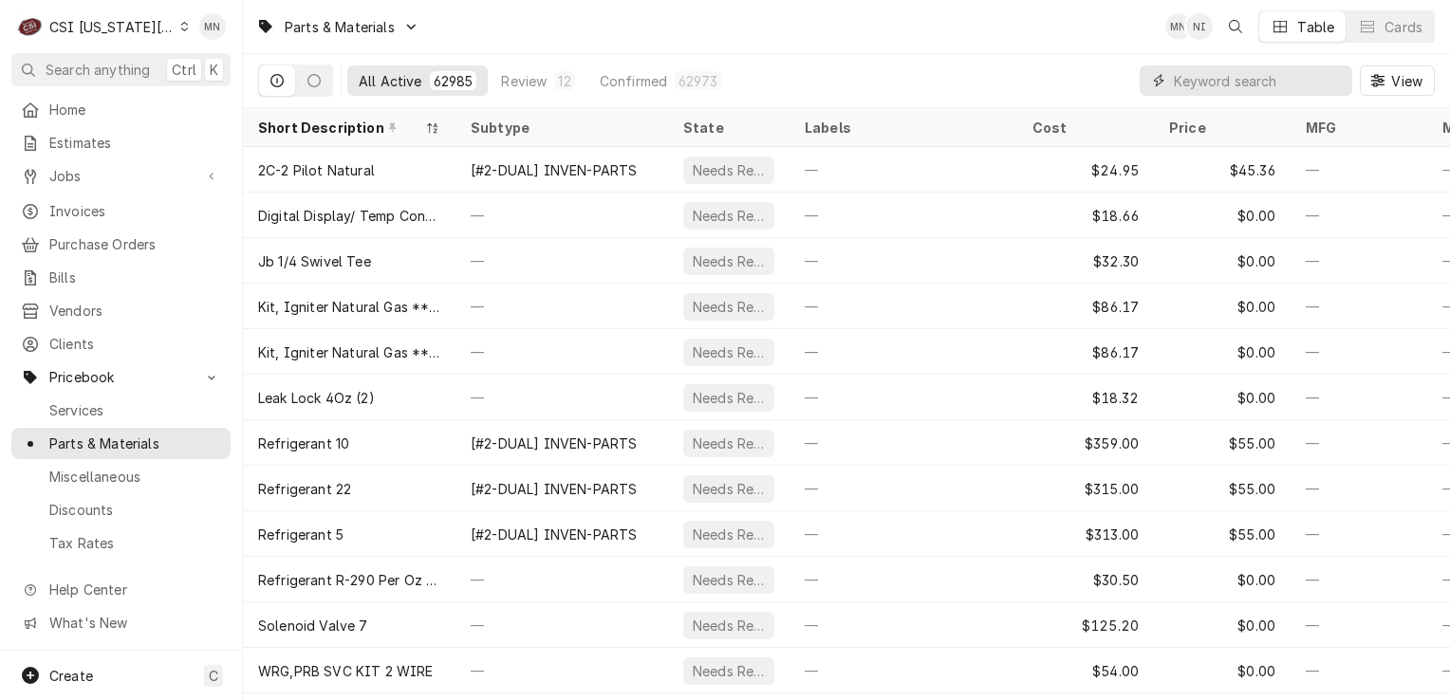
paste input "ATO-W0302317"
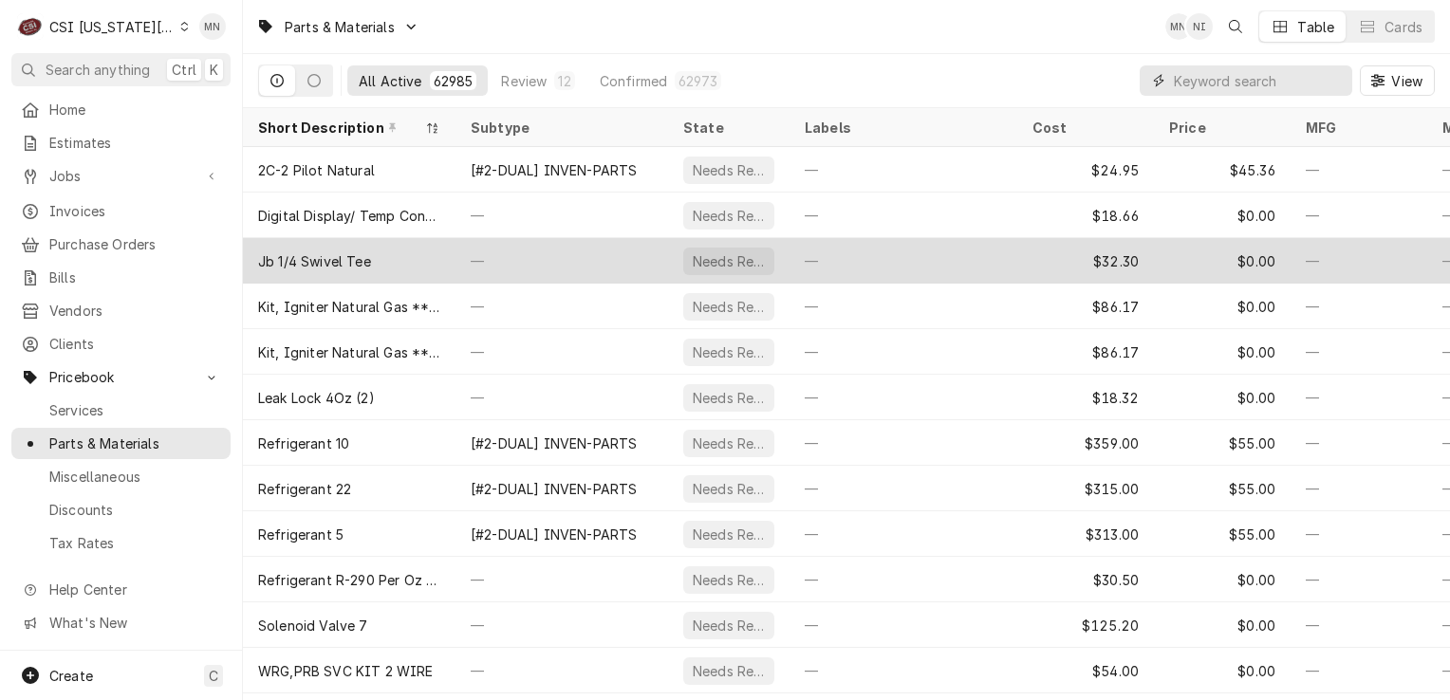
type input "ATO-W0302317"
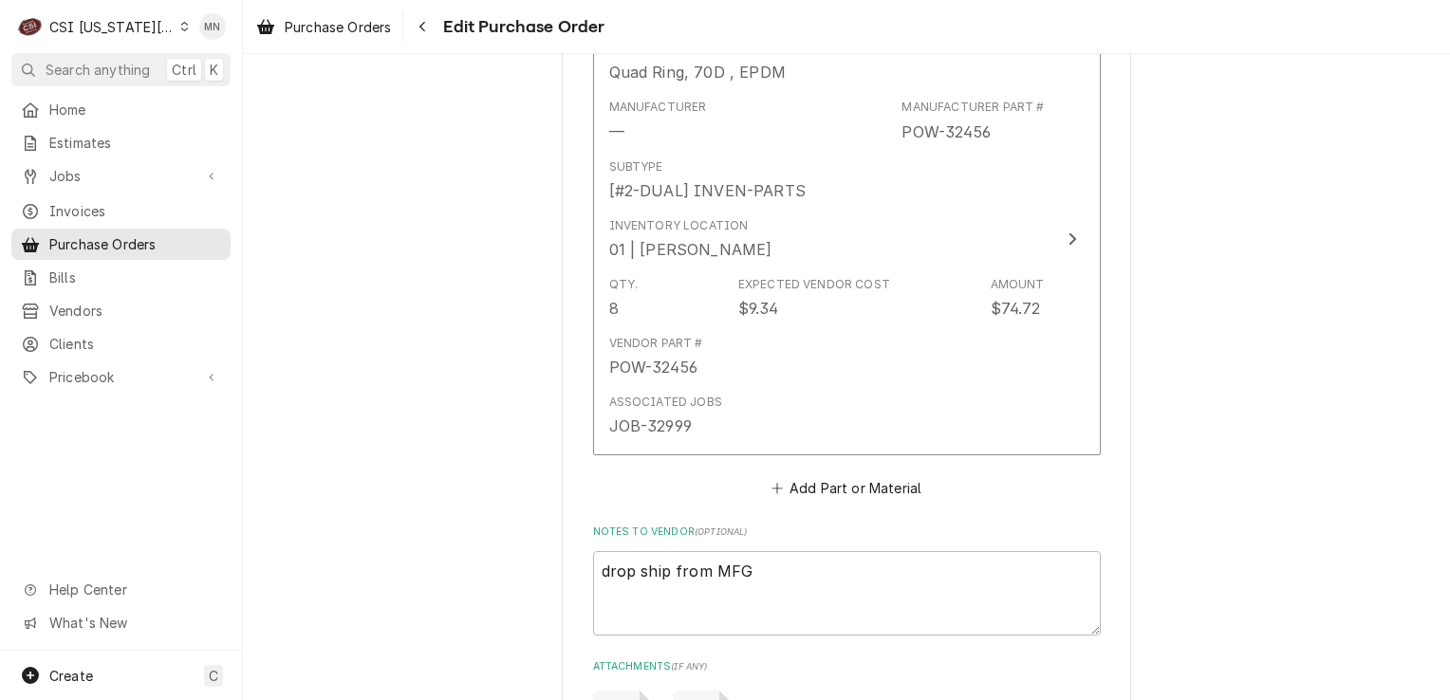
scroll to position [4271, 0]
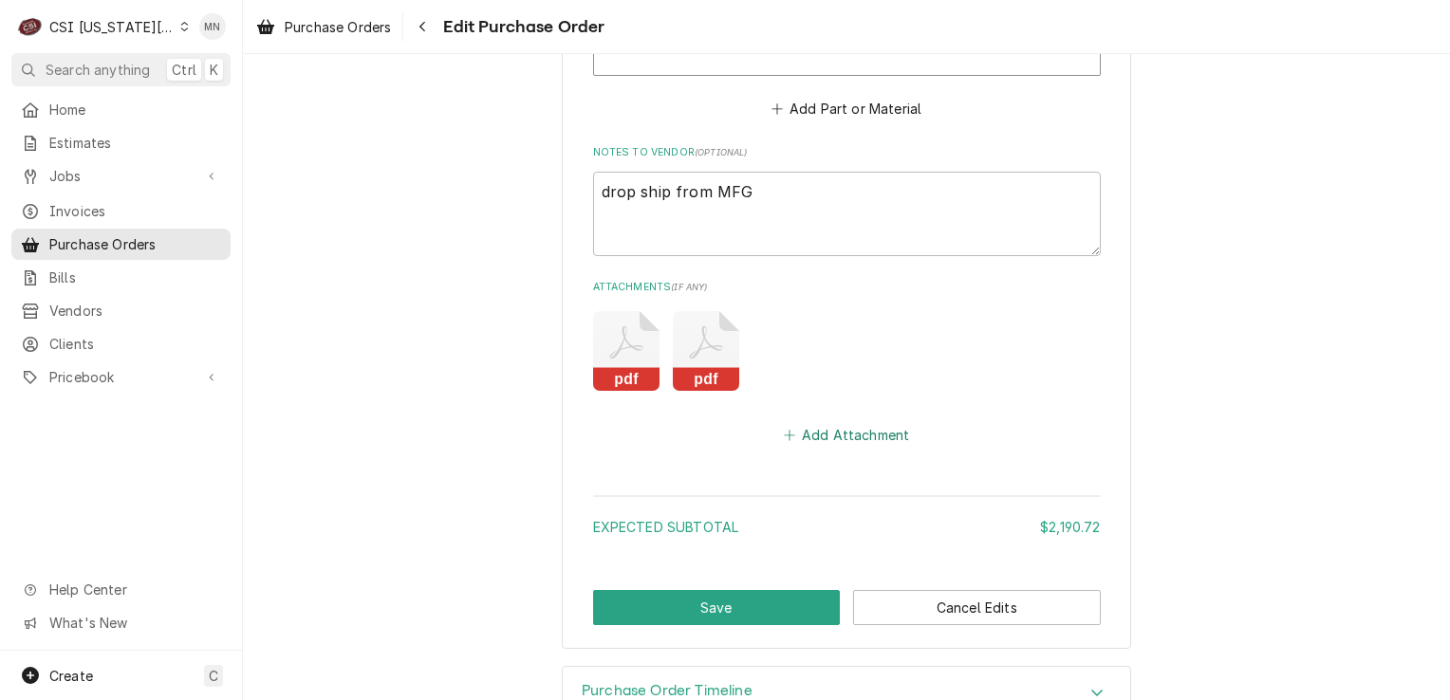
click at [862, 435] on button "Add Attachment" at bounding box center [846, 435] width 133 height 27
type textarea "x"
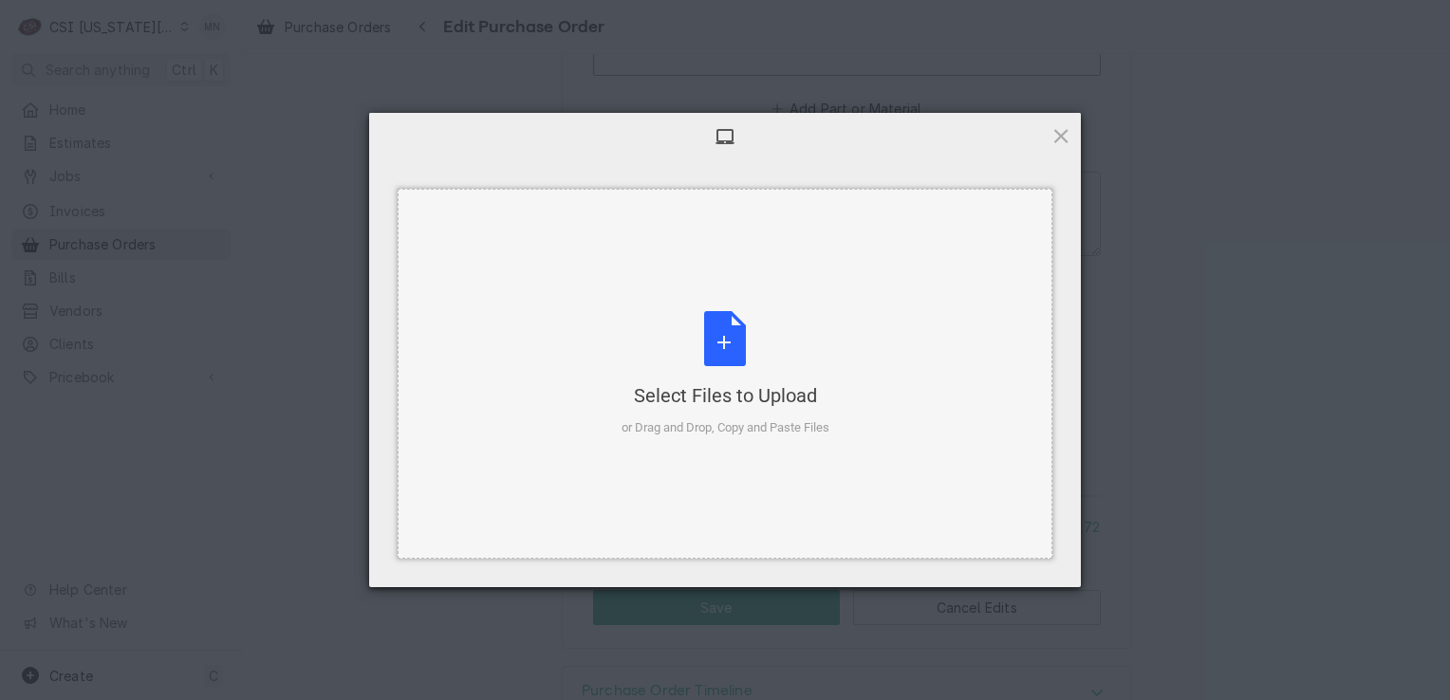
click at [753, 343] on div "Select Files to Upload or Drag and Drop, Copy and Paste Files" at bounding box center [726, 374] width 208 height 126
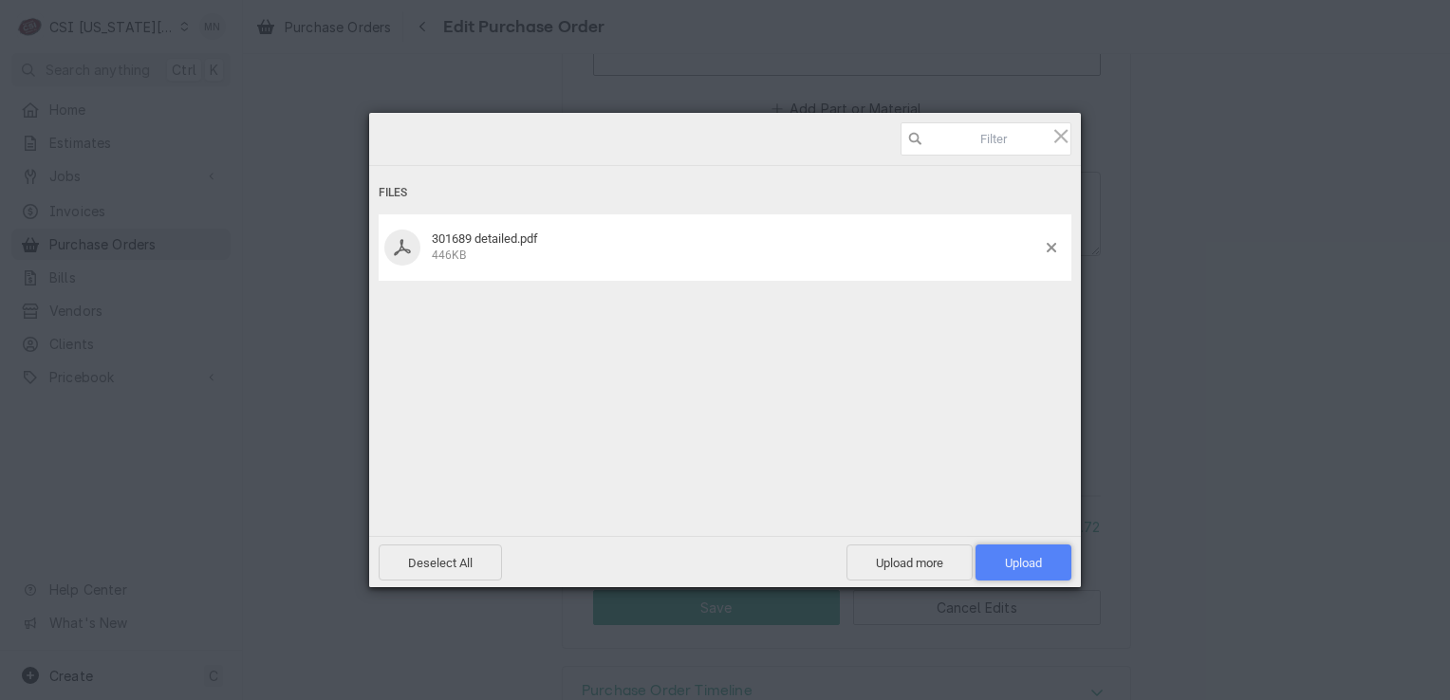
click at [1032, 566] on span "Upload 1" at bounding box center [1023, 563] width 37 height 14
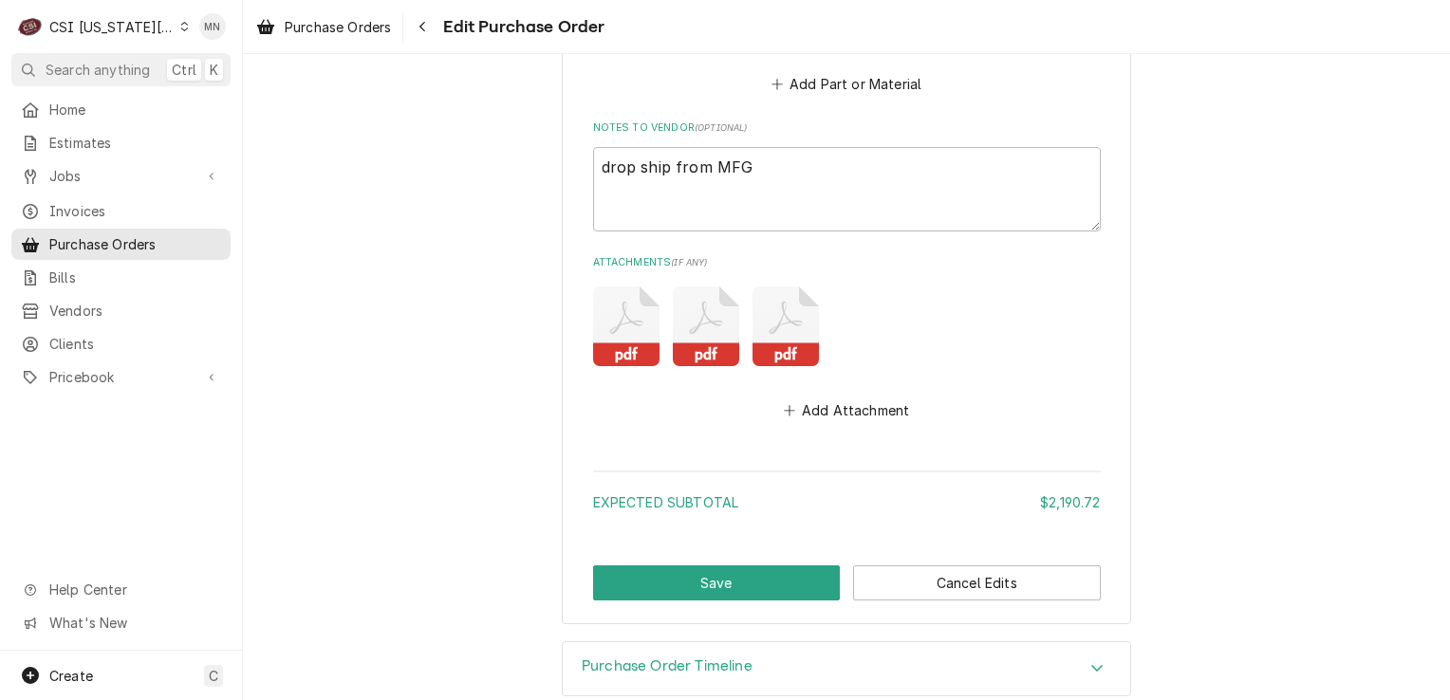
scroll to position [4317, 0]
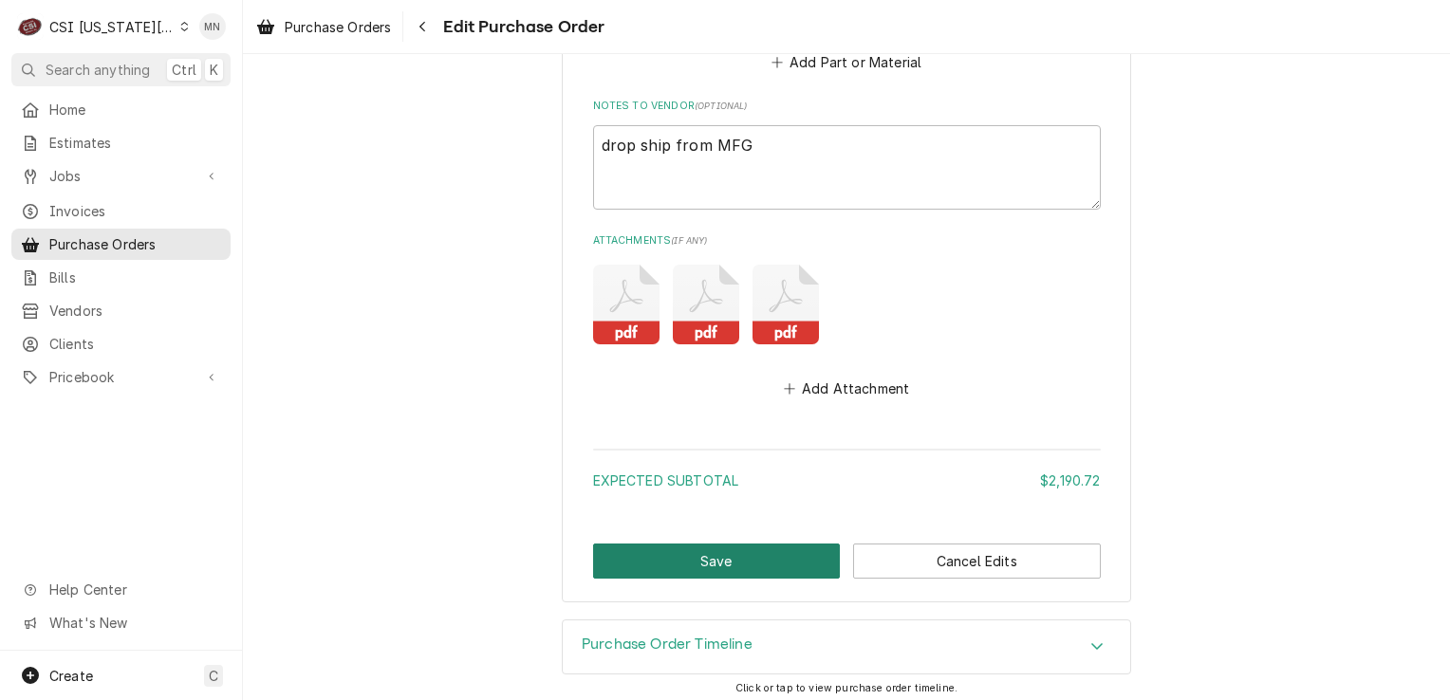
click at [710, 559] on button "Save" at bounding box center [717, 561] width 248 height 35
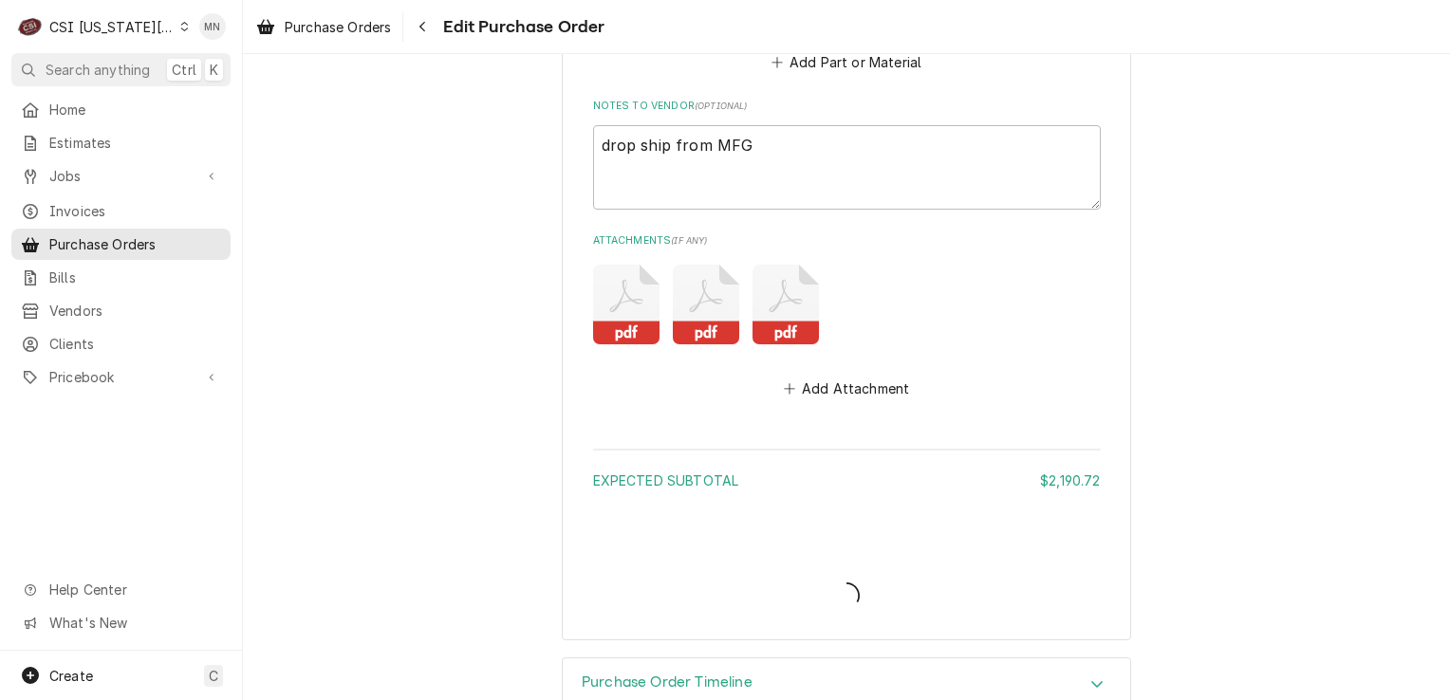
type textarea "x"
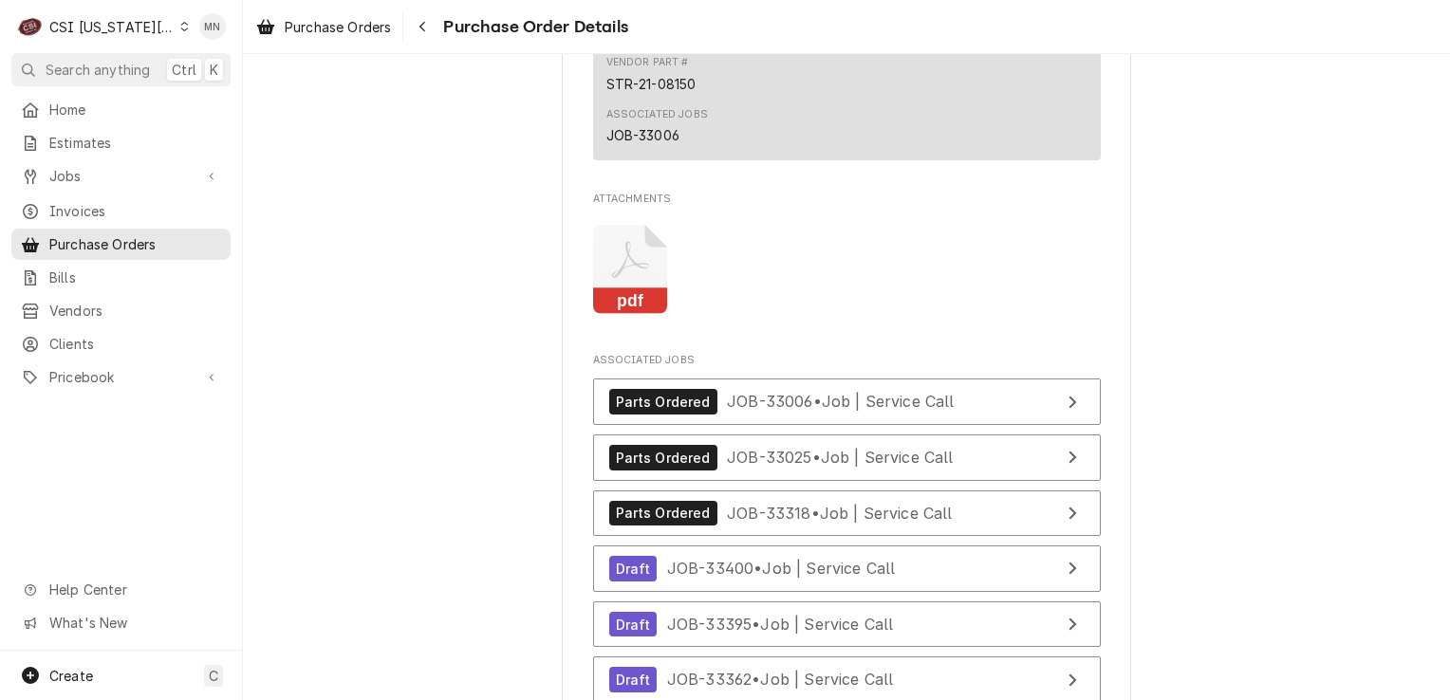
scroll to position [6833, 0]
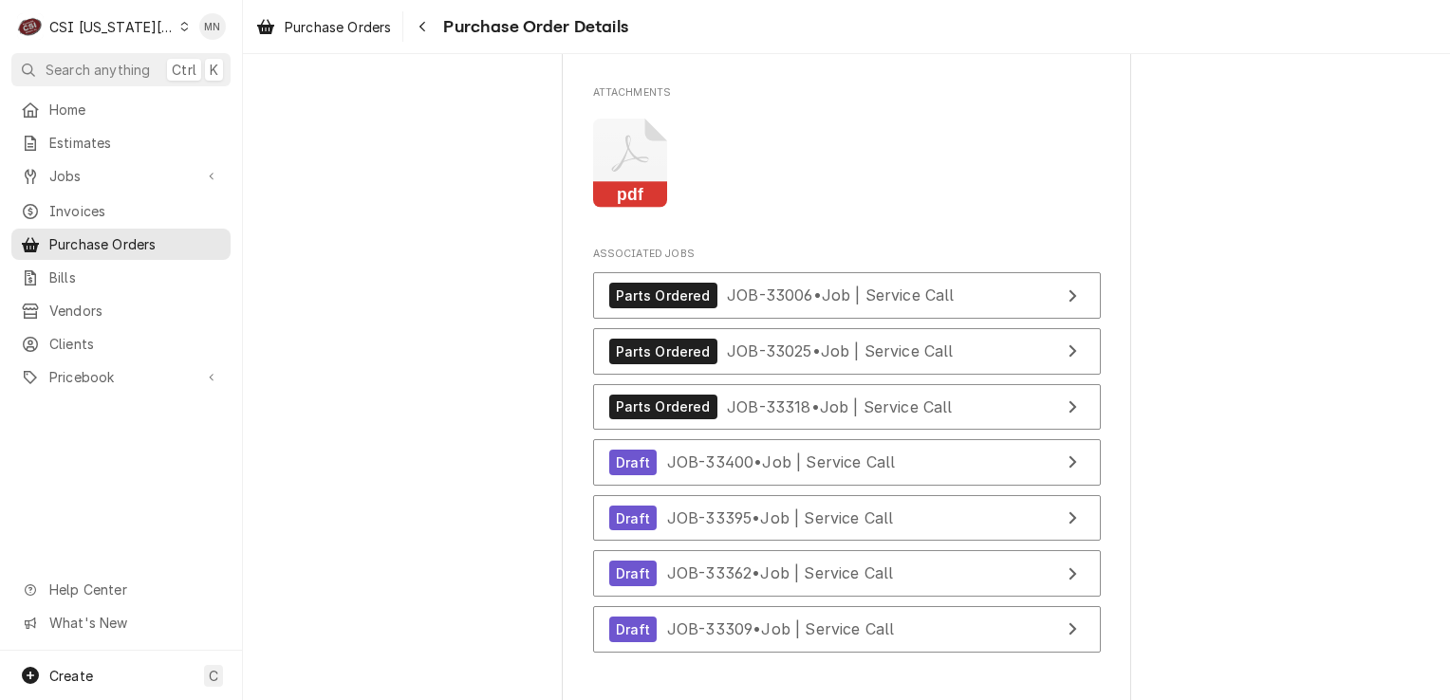
click at [644, 209] on icon "Attachments" at bounding box center [630, 164] width 75 height 90
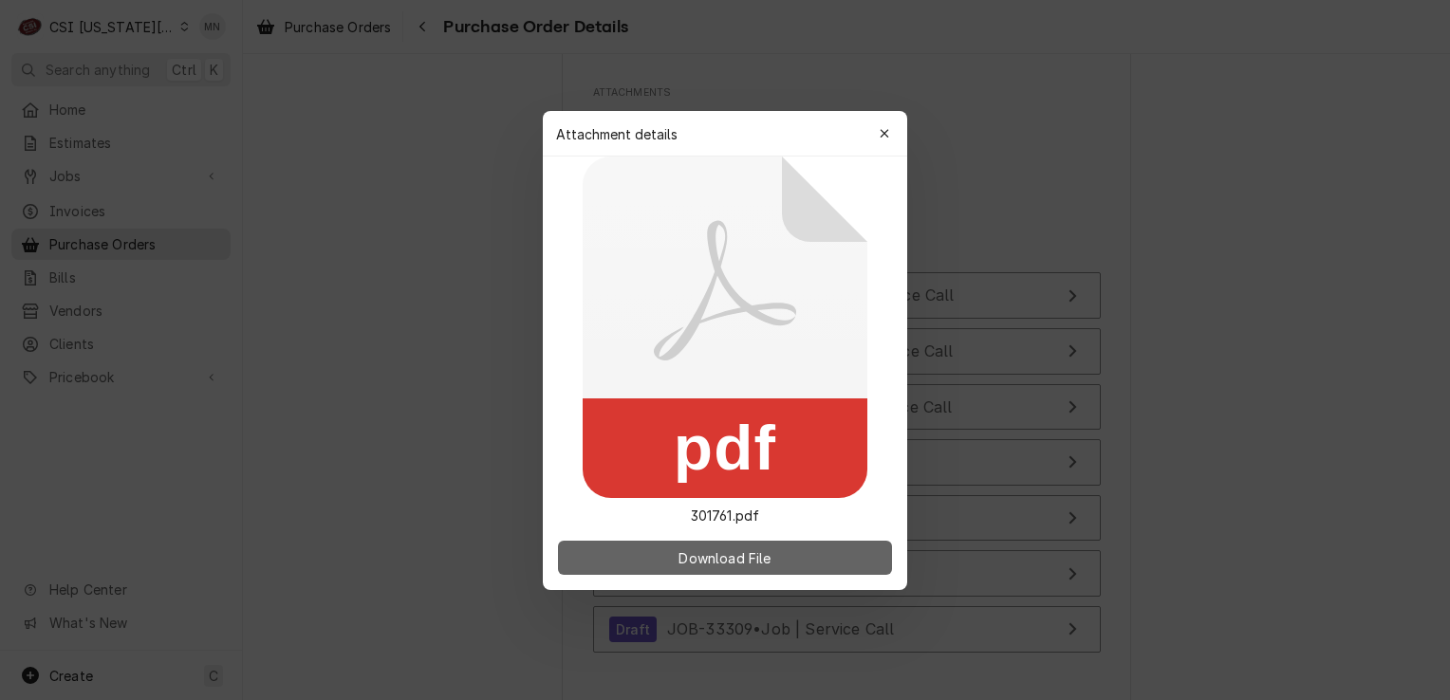
click at [707, 547] on button "Download File" at bounding box center [725, 558] width 334 height 34
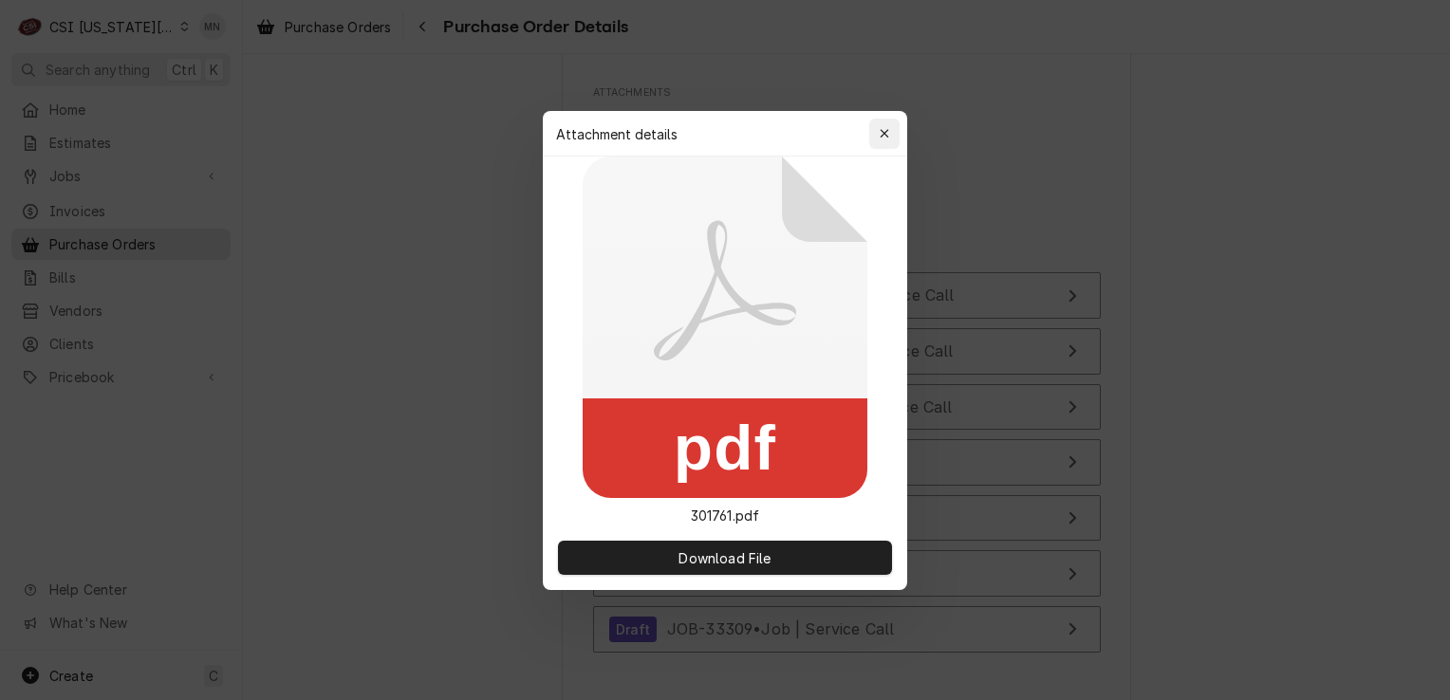
click at [890, 128] on div "button" at bounding box center [884, 133] width 19 height 19
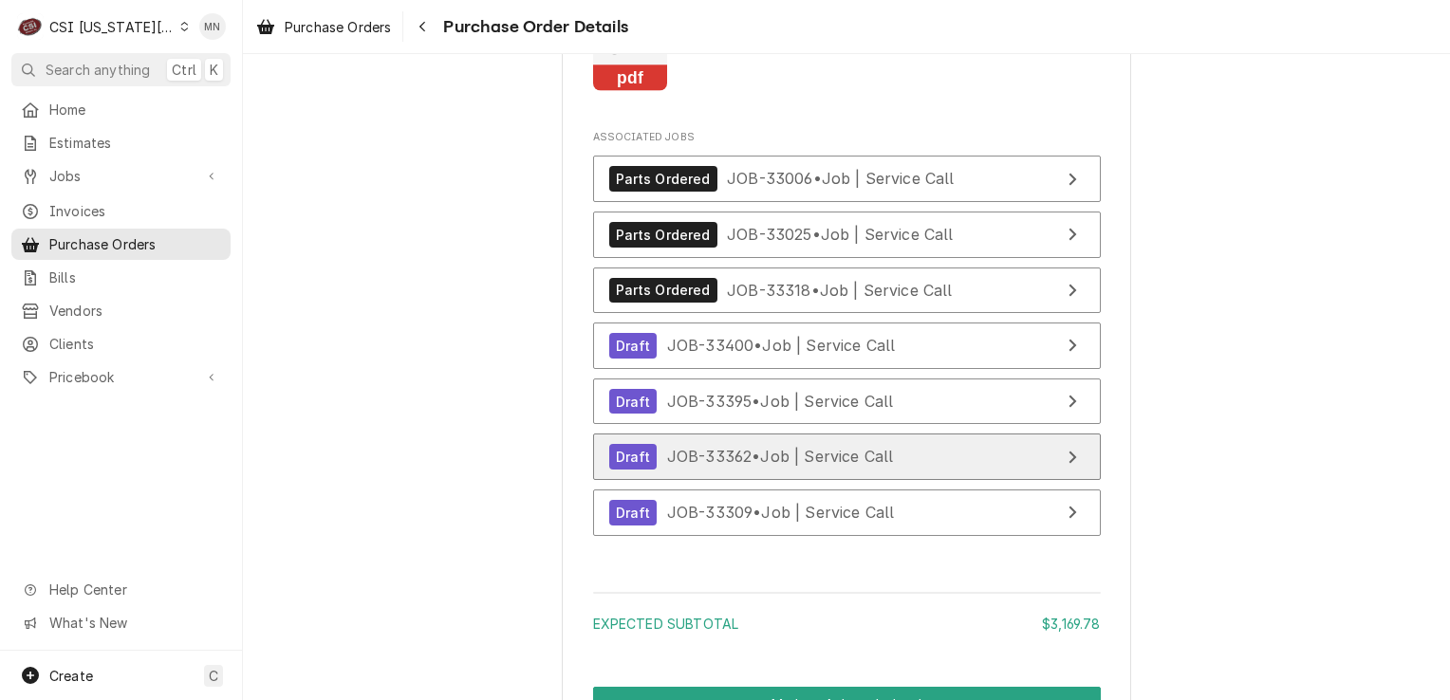
scroll to position [6928, 0]
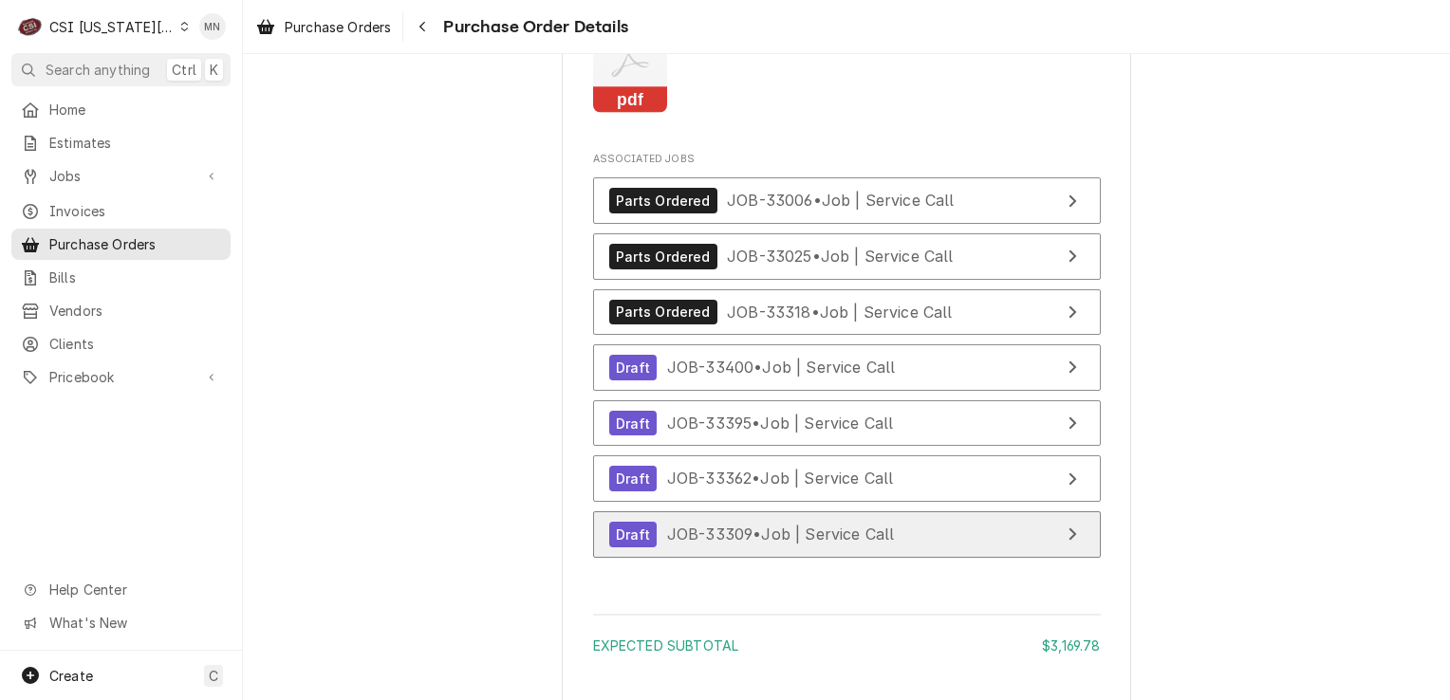
click at [830, 548] on div "Draft JOB-33309 • Job | Service Call" at bounding box center [752, 535] width 286 height 26
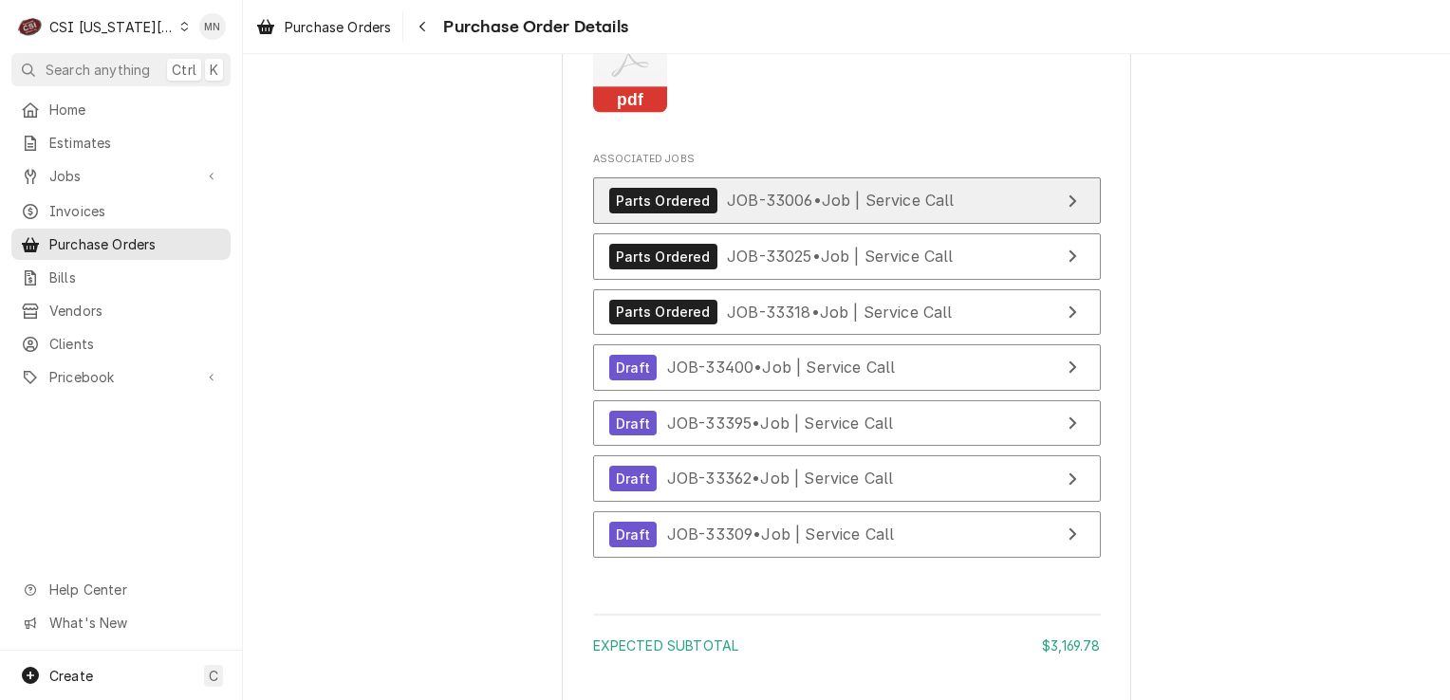
click at [864, 210] on span "JOB-33006 • Job | Service Call" at bounding box center [841, 200] width 228 height 19
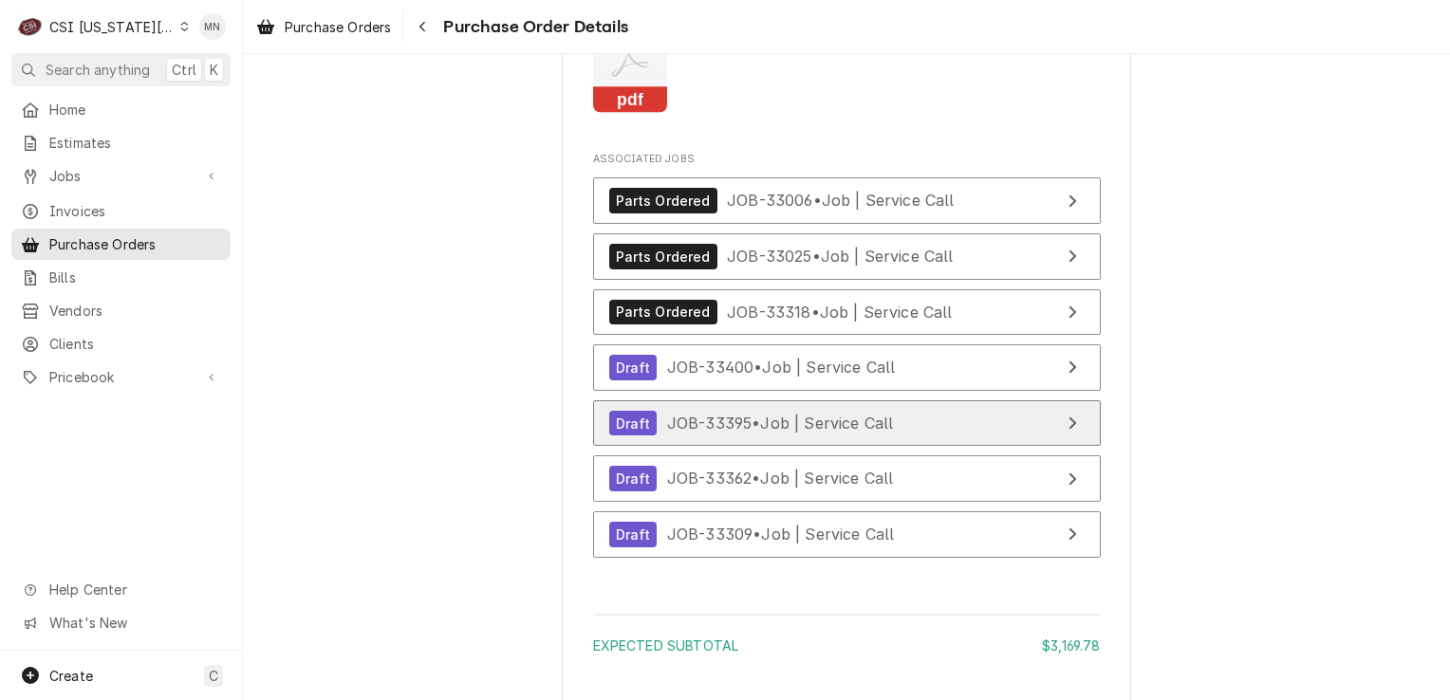
click at [926, 447] on link "Draft JOB-33395 • Job | Service Call" at bounding box center [847, 424] width 508 height 47
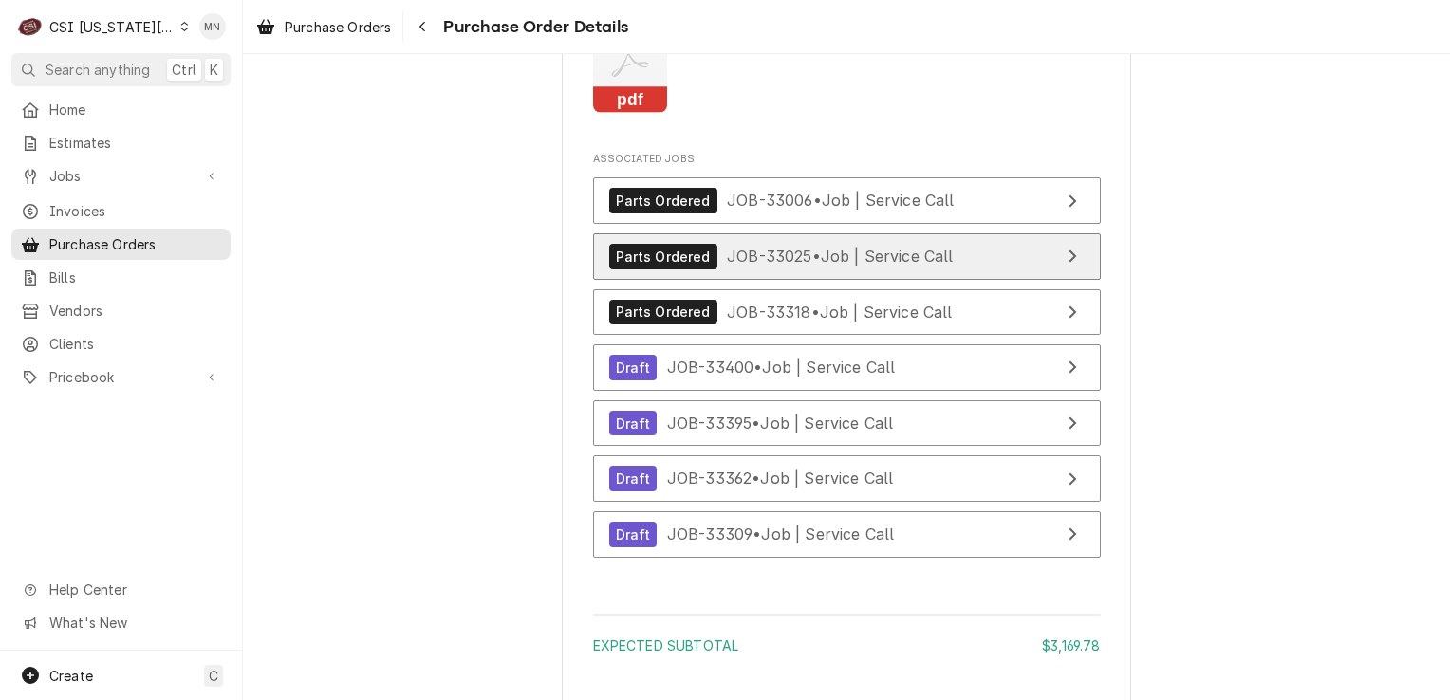
click at [859, 266] on span "JOB-33025 • Job | Service Call" at bounding box center [840, 256] width 227 height 19
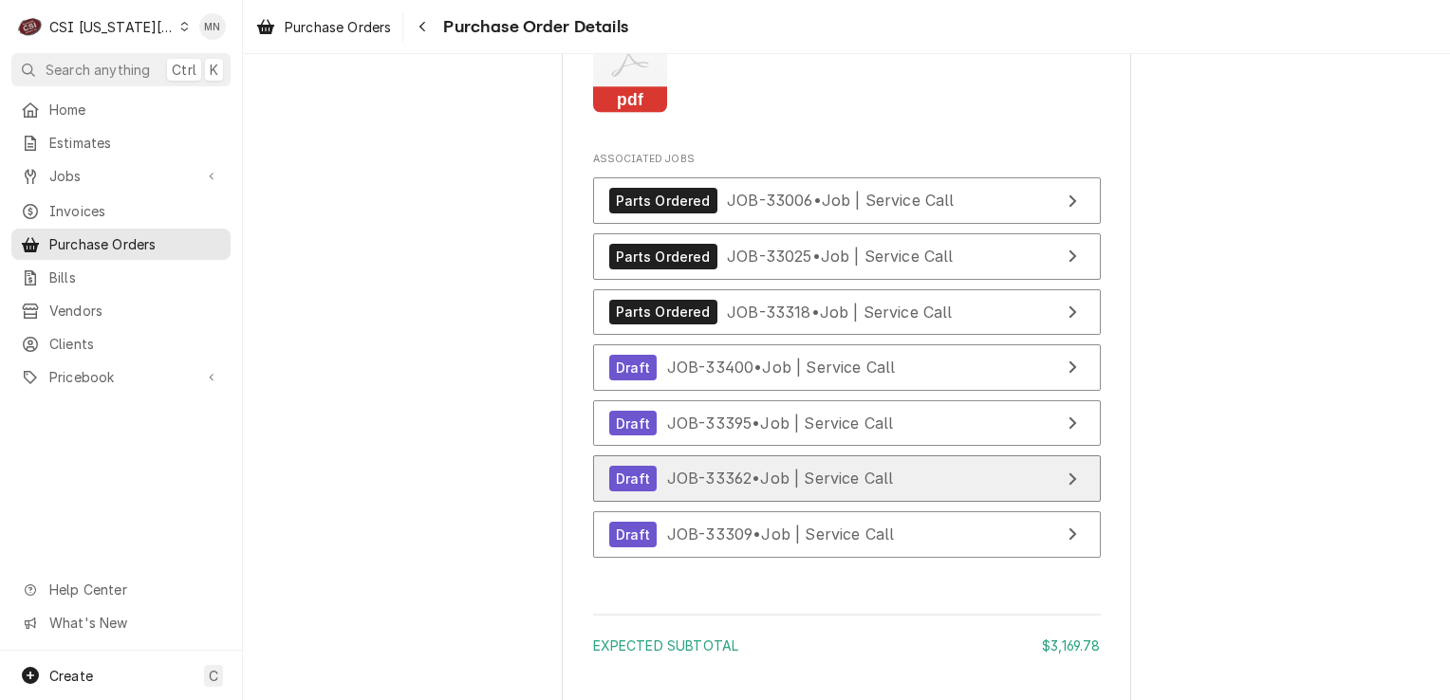
click at [788, 488] on span "JOB-33362 • Job | Service Call" at bounding box center [780, 478] width 227 height 19
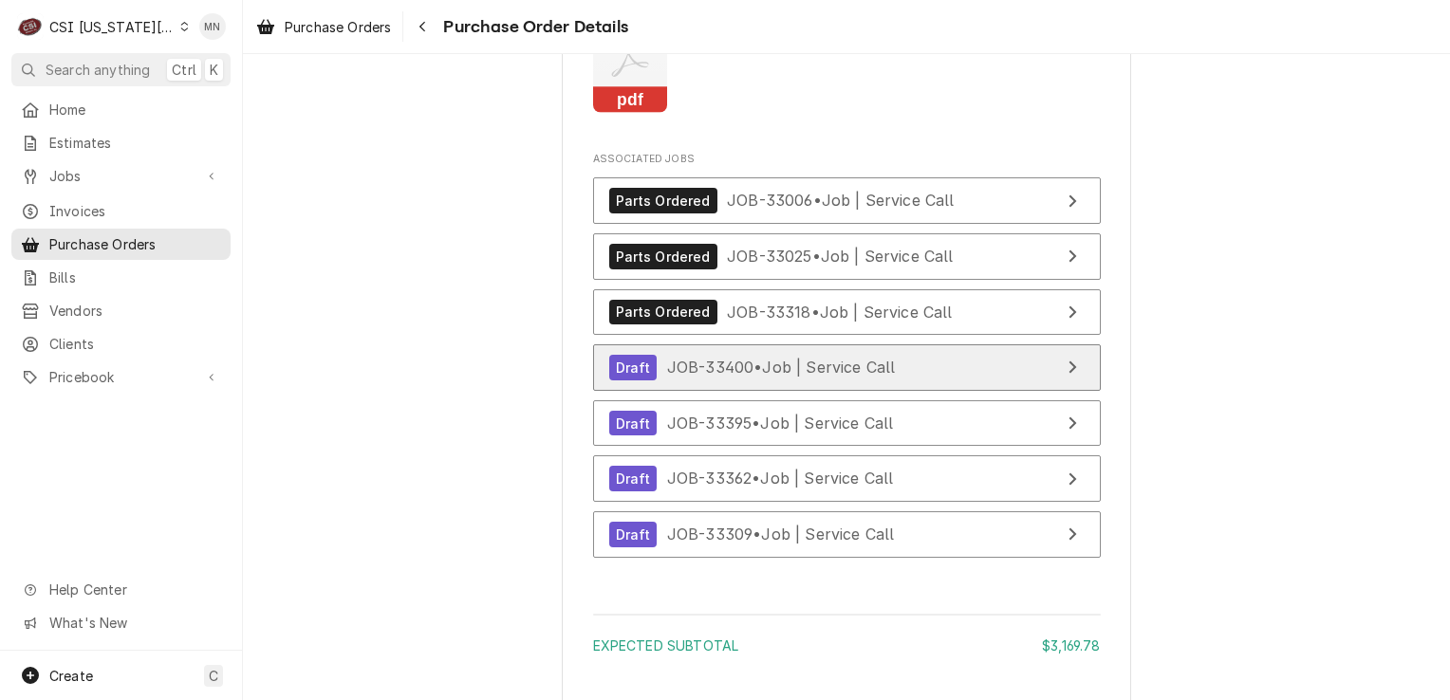
click at [748, 377] on span "JOB-33400 • Job | Service Call" at bounding box center [781, 367] width 229 height 19
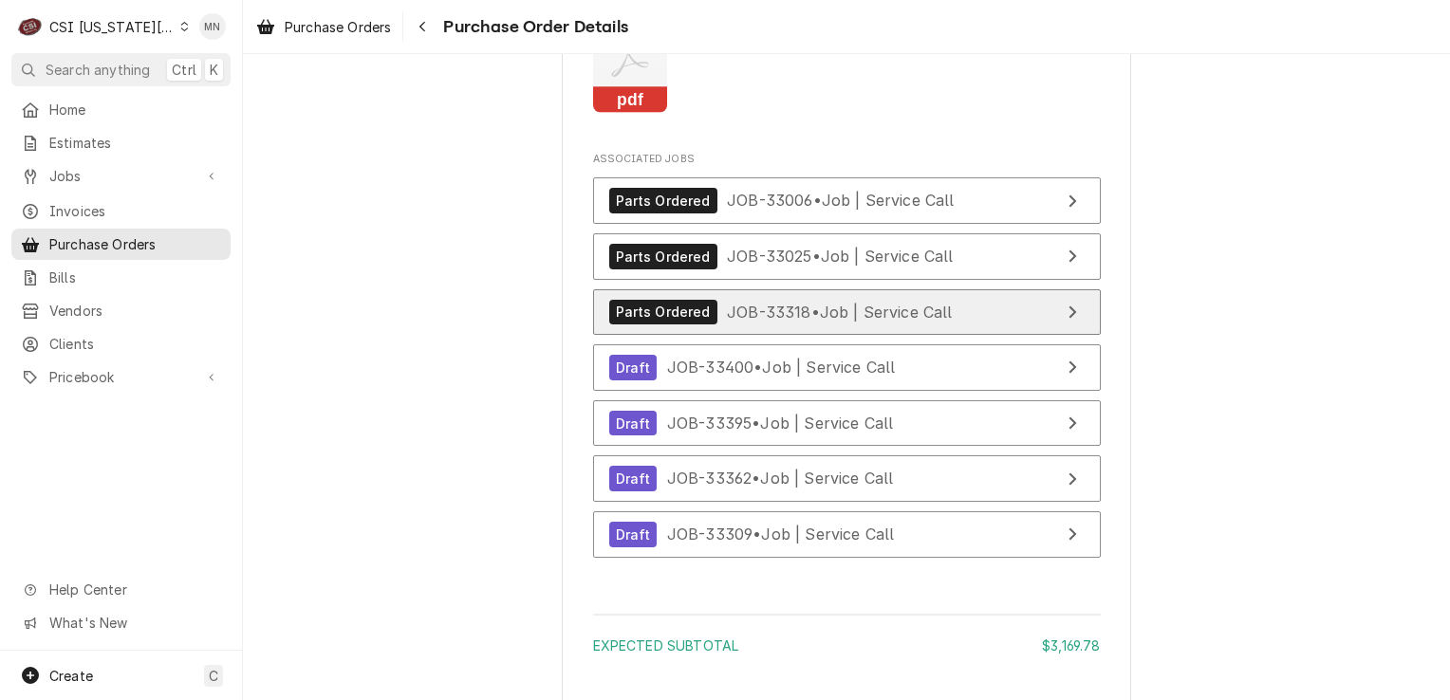
click at [876, 321] on span "JOB-33318 • Job | Service Call" at bounding box center [840, 311] width 226 height 19
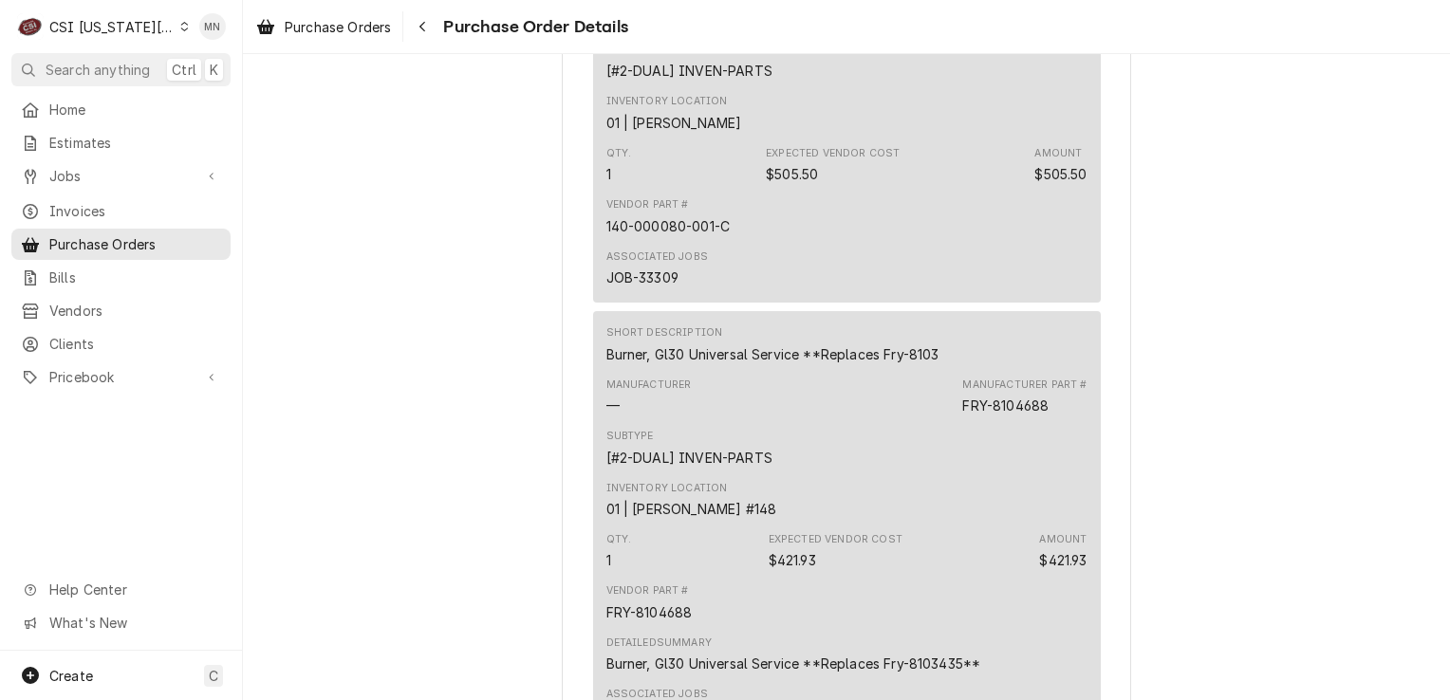
scroll to position [5315, 0]
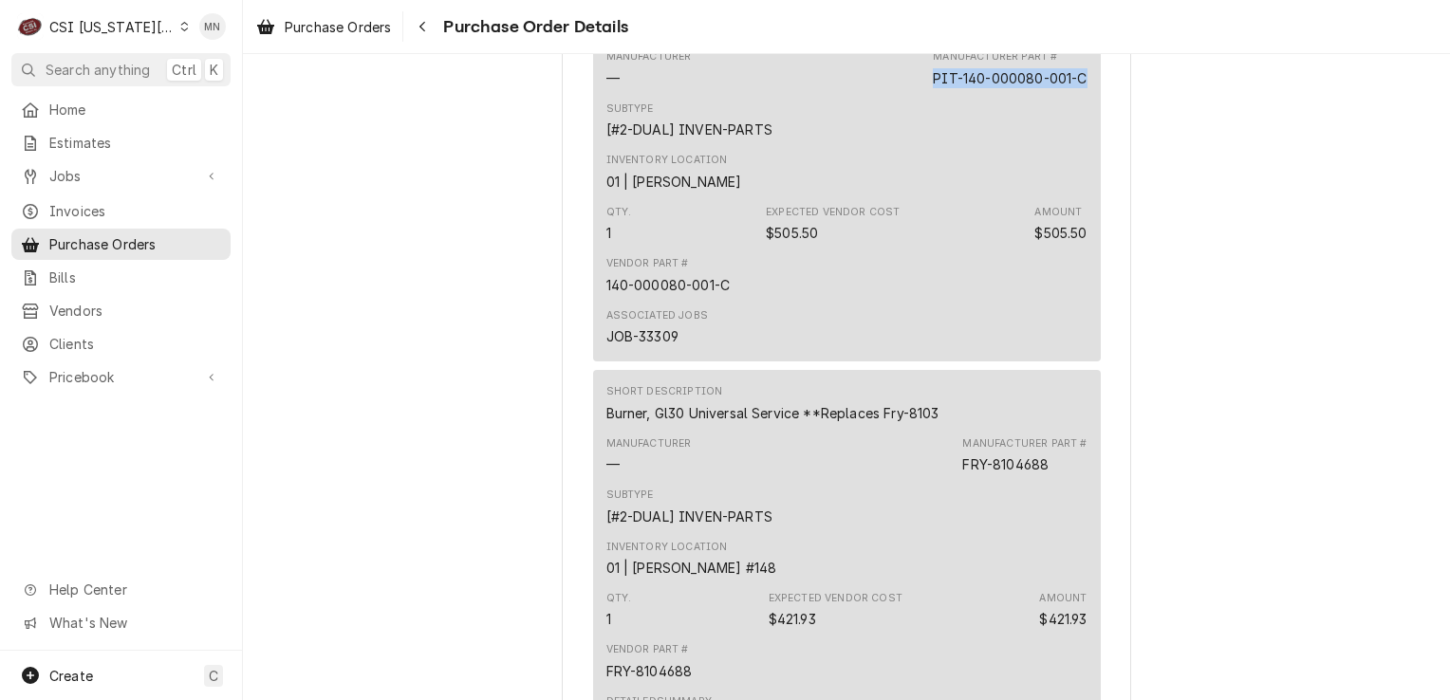
drag, startPoint x: 1078, startPoint y: 139, endPoint x: 923, endPoint y: 137, distance: 155.7
click at [923, 94] on div "Manufacturer — Manufacturer Part # PIT-140-000080-001-C" at bounding box center [846, 68] width 481 height 51
drag, startPoint x: 923, startPoint y: 137, endPoint x: 933, endPoint y: 135, distance: 10.6
copy div "PIT-140-000080-001-C"
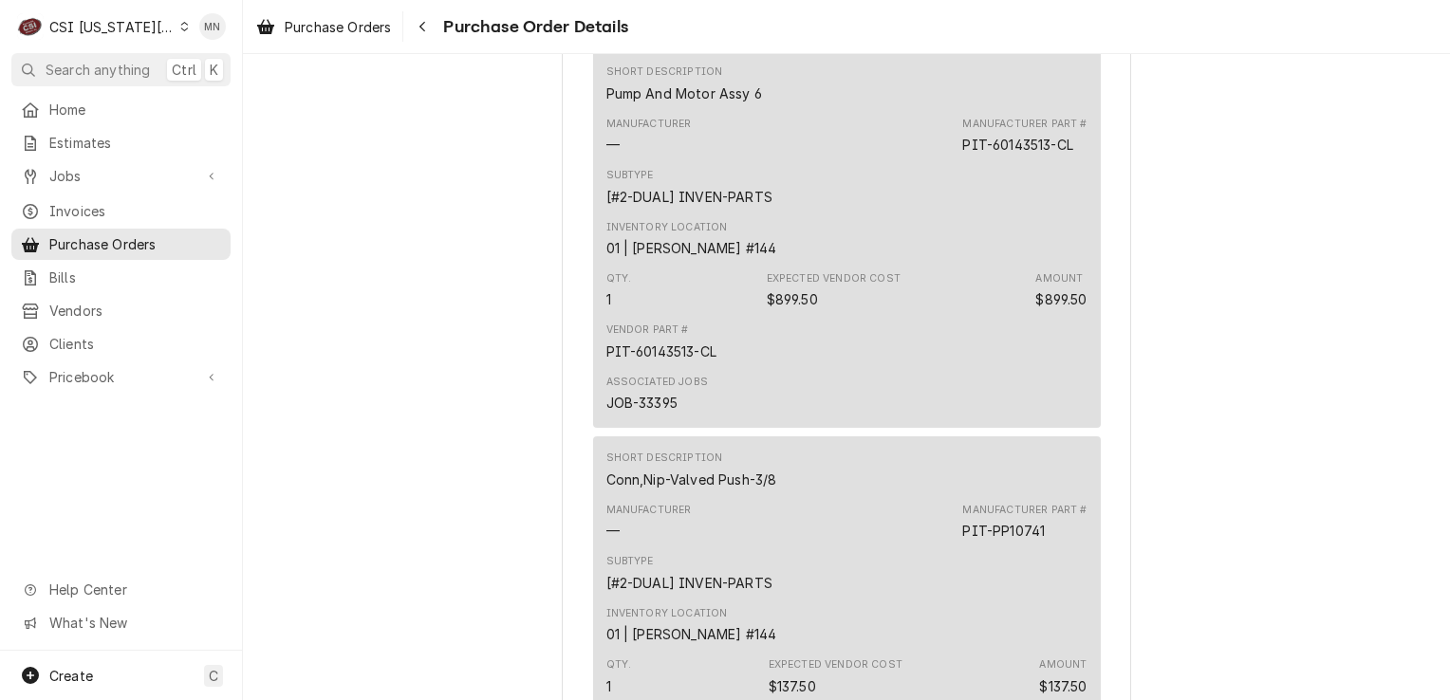
scroll to position [3701, 0]
drag, startPoint x: 1069, startPoint y: 204, endPoint x: 959, endPoint y: 196, distance: 110.4
click at [962, 156] on div "PIT-60143513-CL" at bounding box center [1017, 146] width 110 height 20
copy div "PIT-60143513-CL"
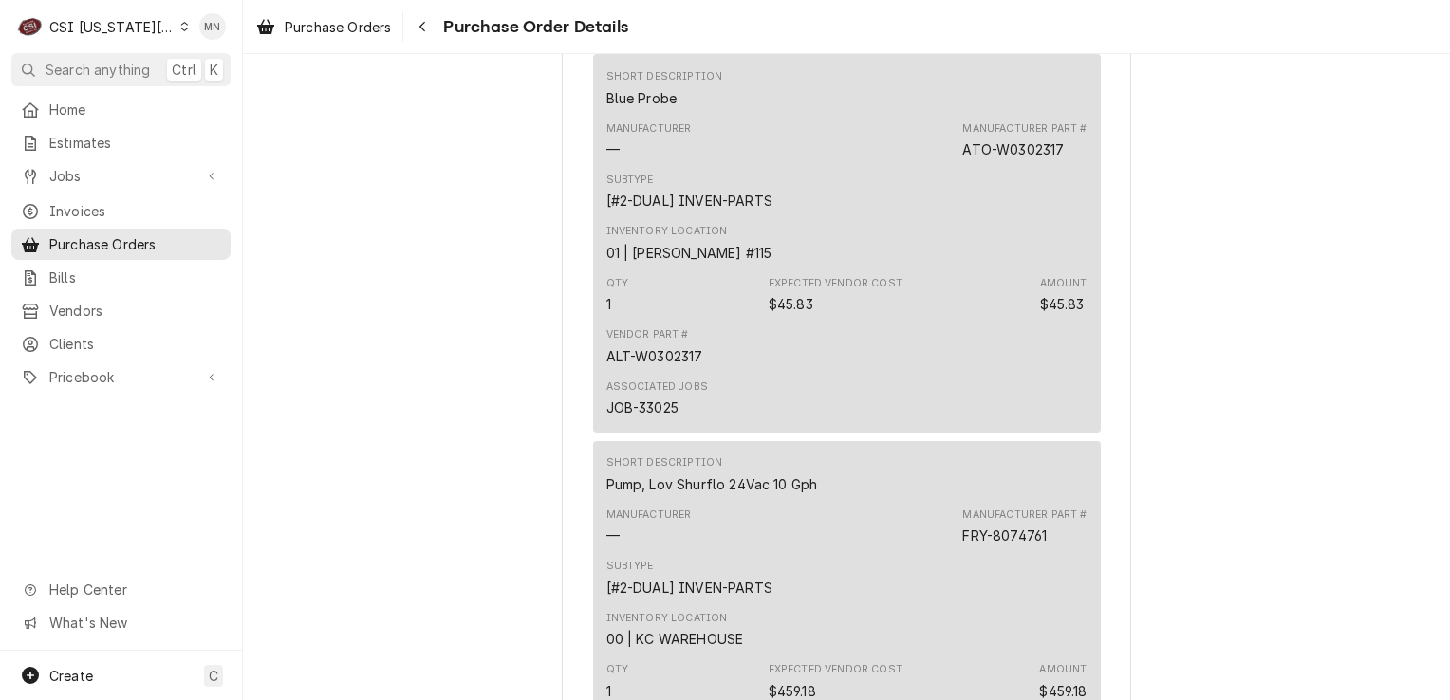
scroll to position [1519, 0]
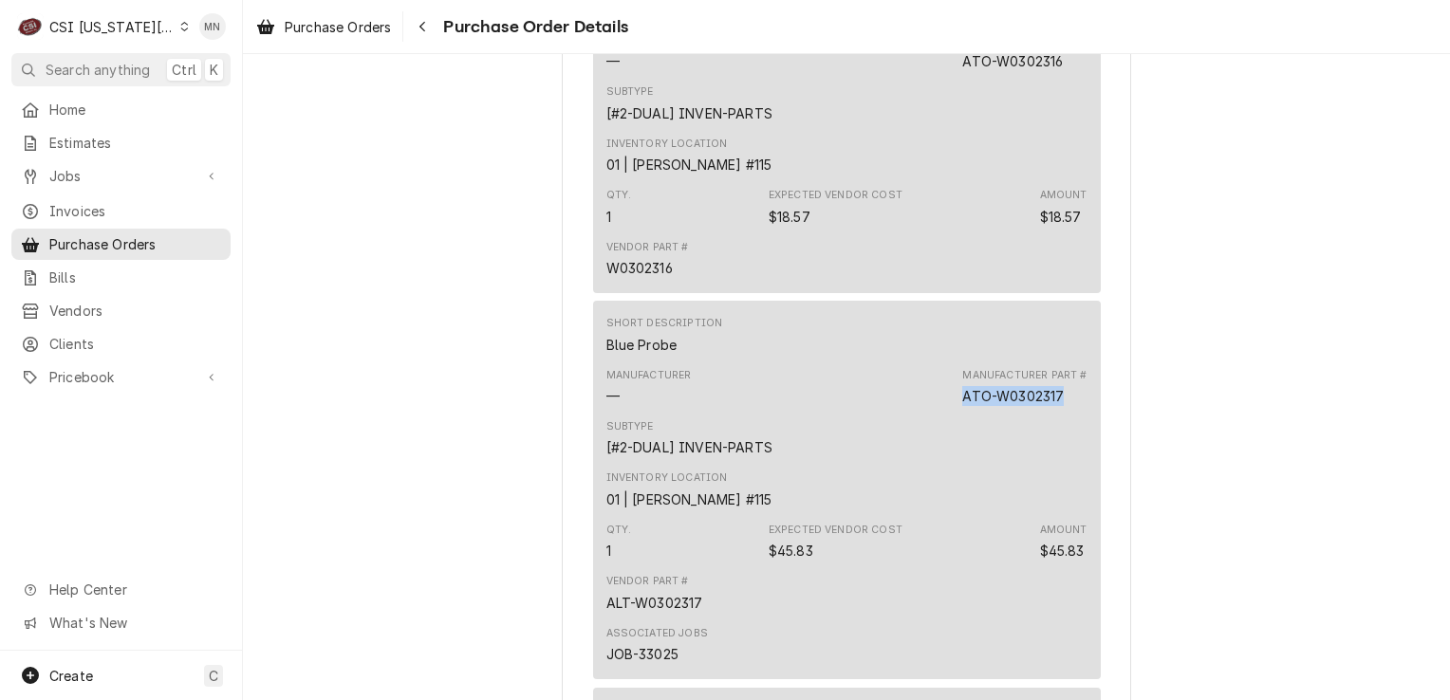
drag, startPoint x: 1059, startPoint y: 457, endPoint x: 954, endPoint y: 451, distance: 105.6
click at [954, 413] on div "Manufacturer — Manufacturer Part # ATO-W0302317" at bounding box center [846, 387] width 481 height 51
copy div "ATO-W0302317"
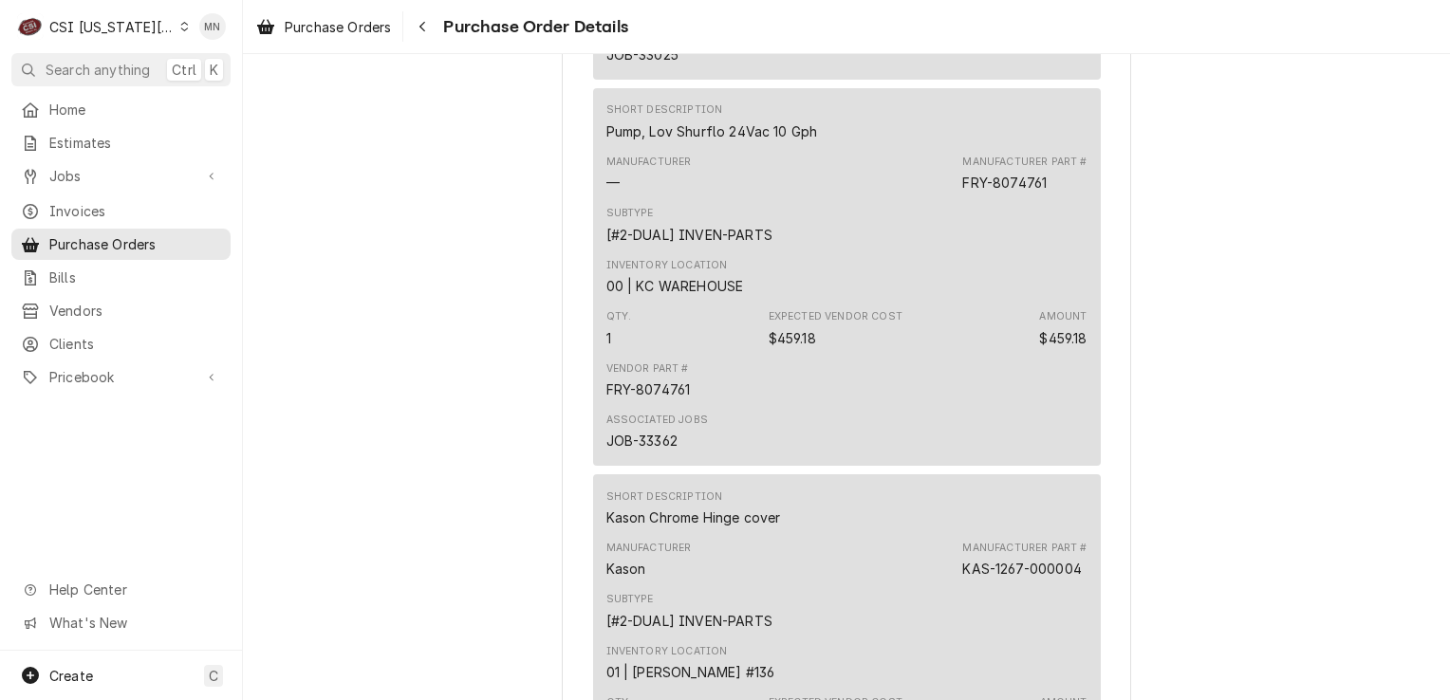
scroll to position [2183, 0]
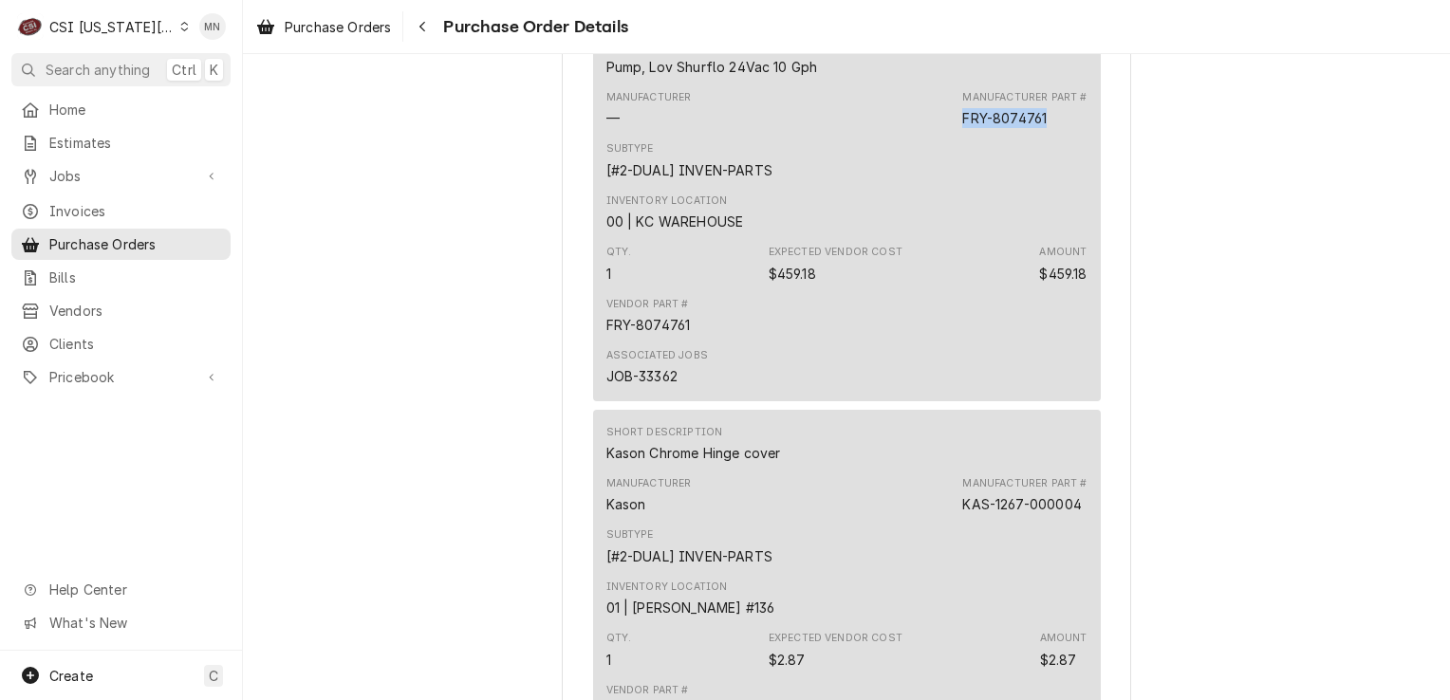
drag, startPoint x: 1049, startPoint y: 180, endPoint x: 953, endPoint y: 184, distance: 95.9
click at [953, 135] on div "Manufacturer — Manufacturer Part # FRY-8074761" at bounding box center [846, 109] width 481 height 51
copy div "FRY-8074761"
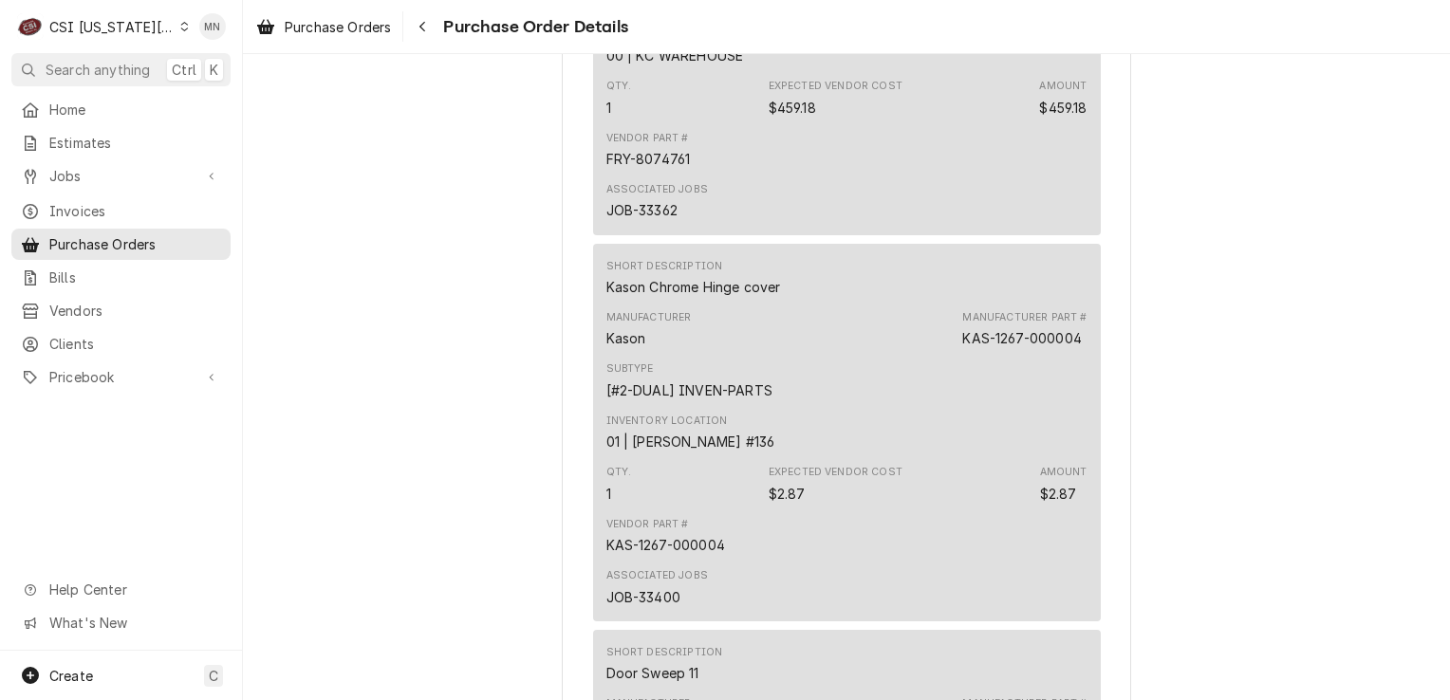
scroll to position [2563, 0]
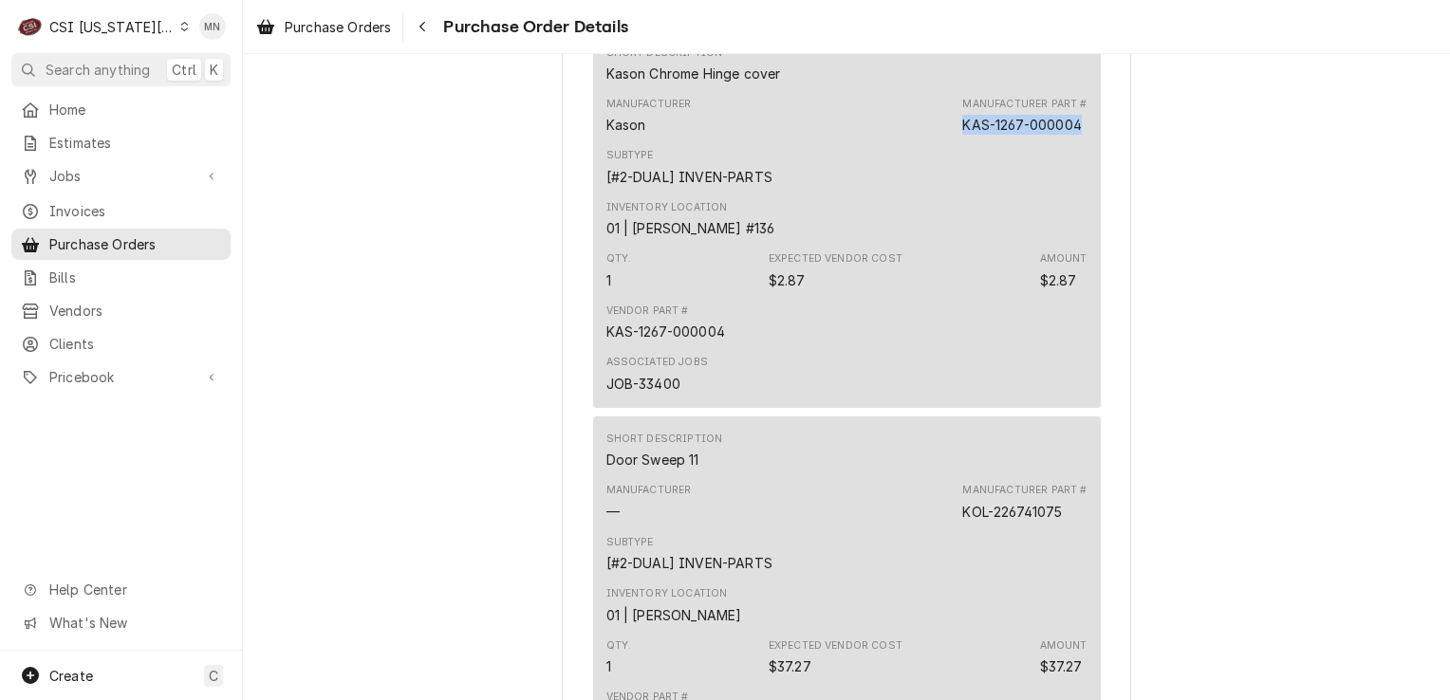
drag, startPoint x: 1082, startPoint y: 184, endPoint x: 953, endPoint y: 188, distance: 129.1
click at [953, 188] on div "Short Description Kason Chrome Hinge cover Manufacturer Kason Manufacturer Part…" at bounding box center [847, 219] width 508 height 378
drag, startPoint x: 953, startPoint y: 188, endPoint x: 962, endPoint y: 184, distance: 10.2
copy div "KAS-1267-000004"
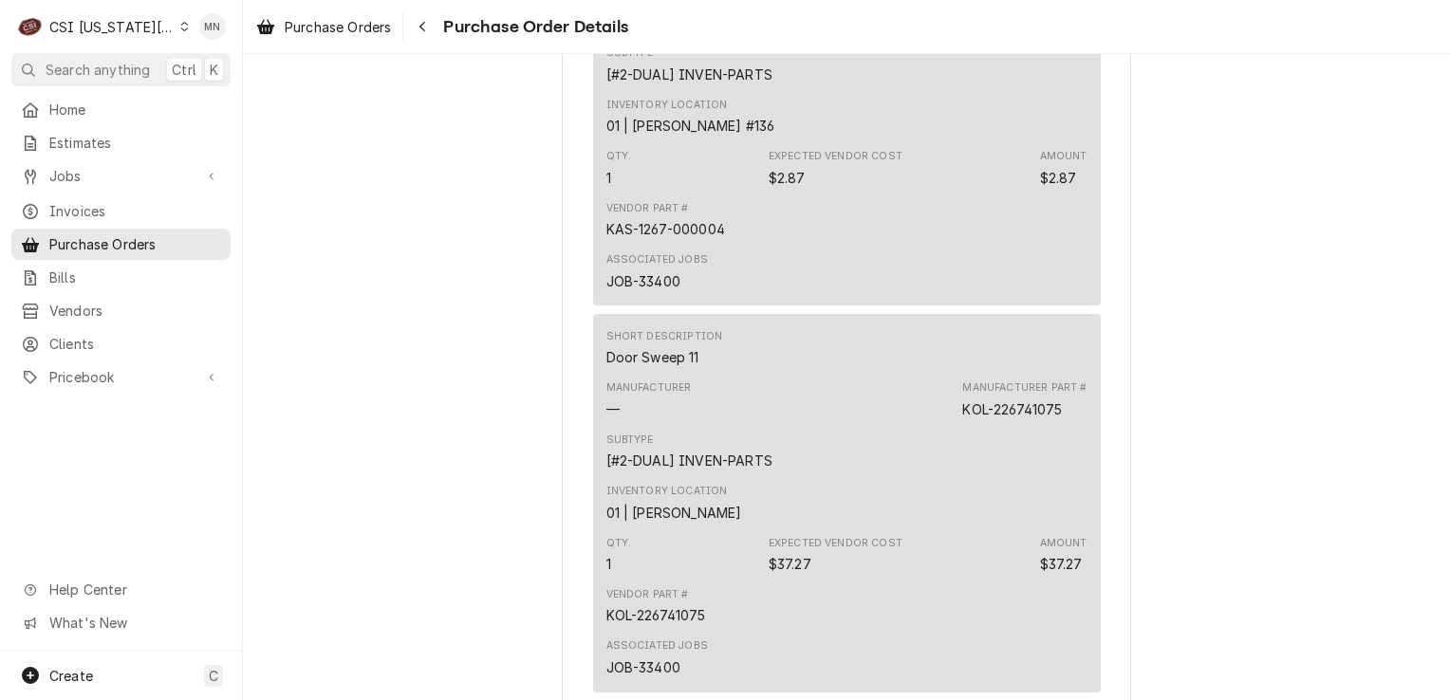
scroll to position [2847, 0]
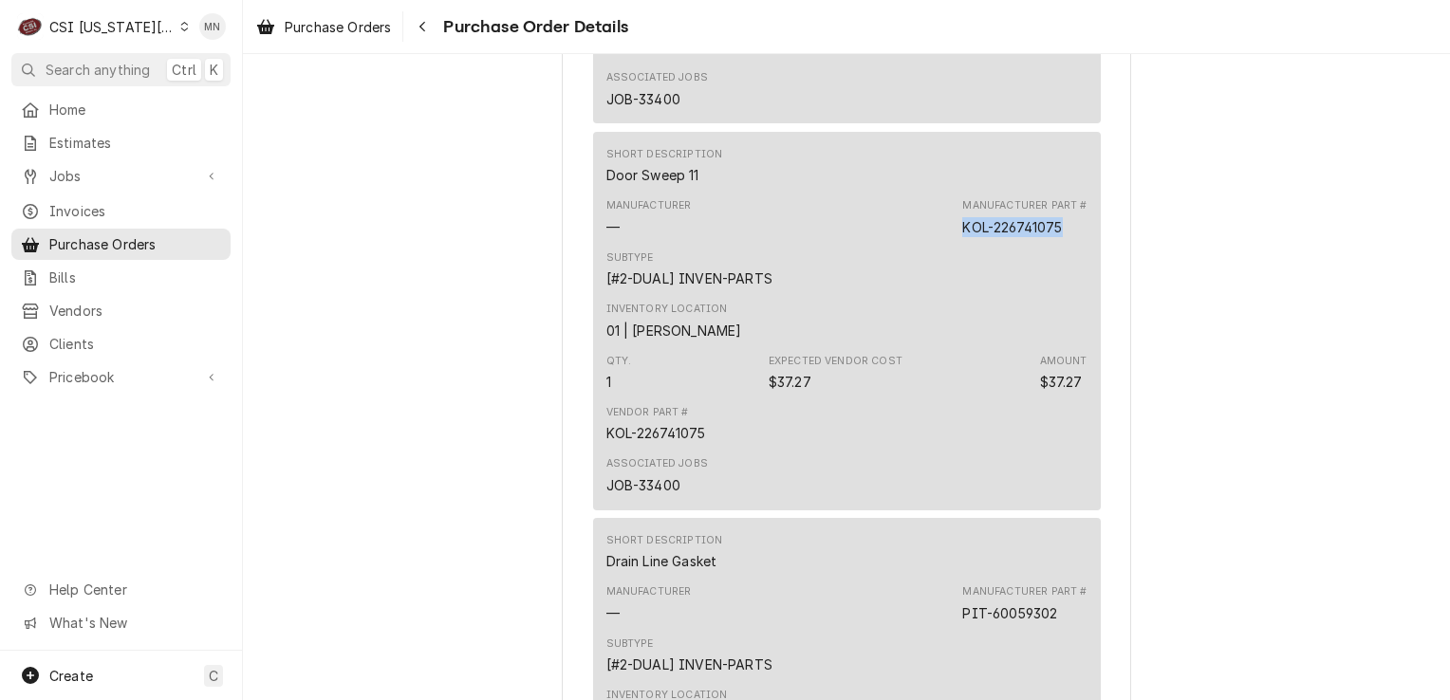
drag, startPoint x: 1056, startPoint y: 287, endPoint x: 961, endPoint y: 288, distance: 94.9
click at [962, 237] on div "KOL-226741075" at bounding box center [1012, 227] width 100 height 20
copy div "KOL-226741075"
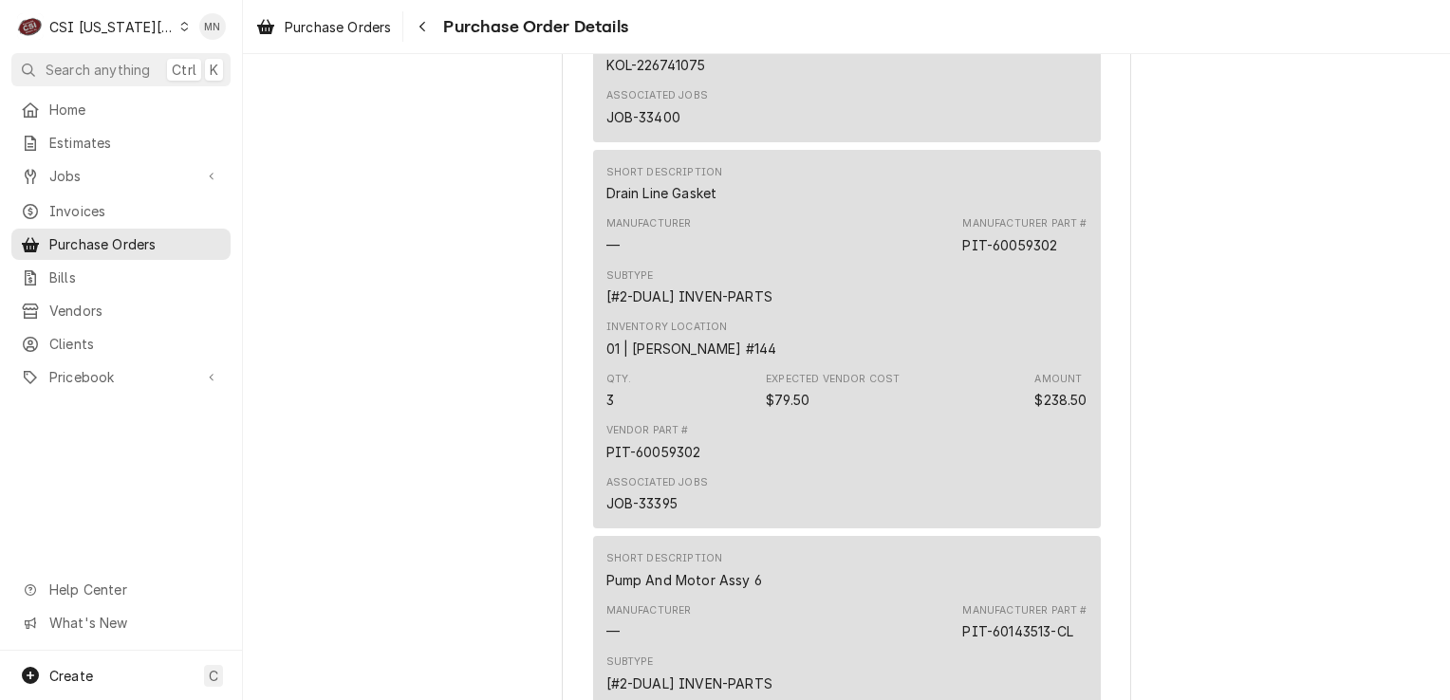
scroll to position [3227, 0]
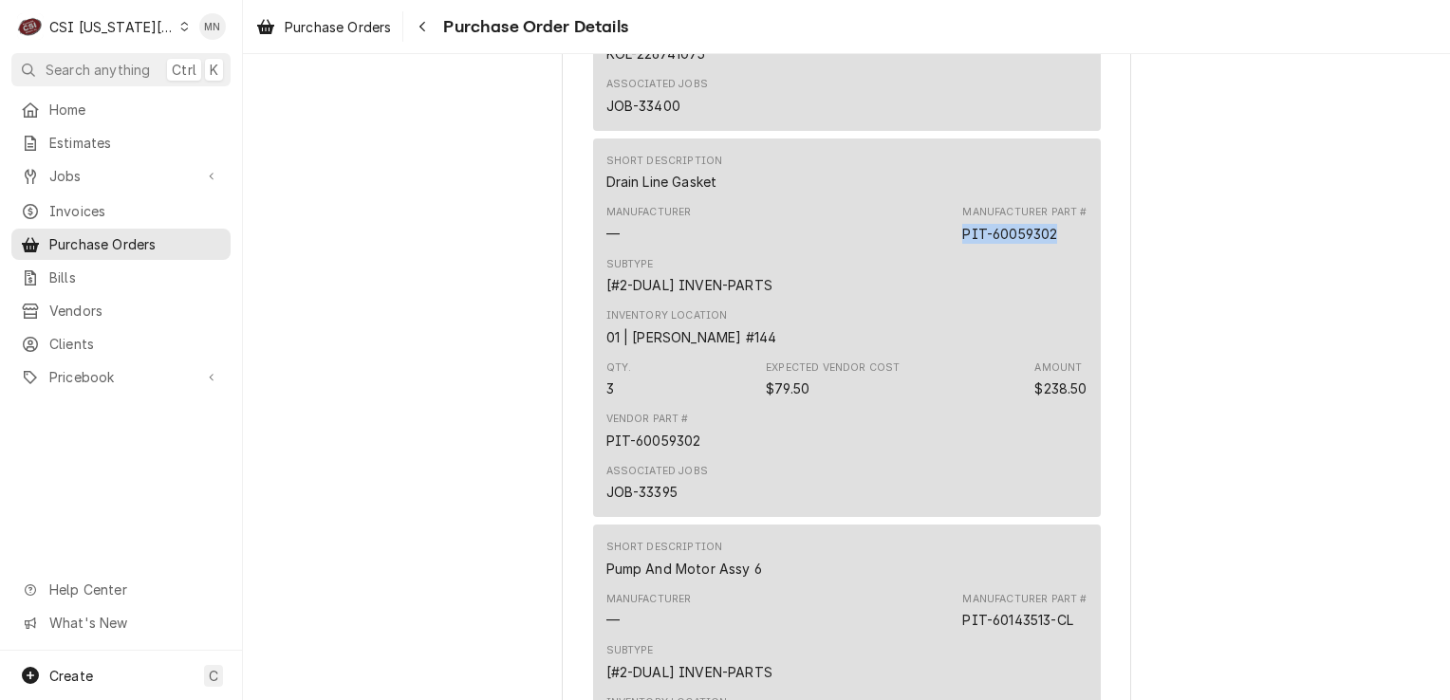
drag, startPoint x: 1054, startPoint y: 298, endPoint x: 958, endPoint y: 294, distance: 96.9
click at [962, 243] on div "Manufacturer Part # PIT-60059302" at bounding box center [1024, 224] width 124 height 38
copy div "PIT-60059302"
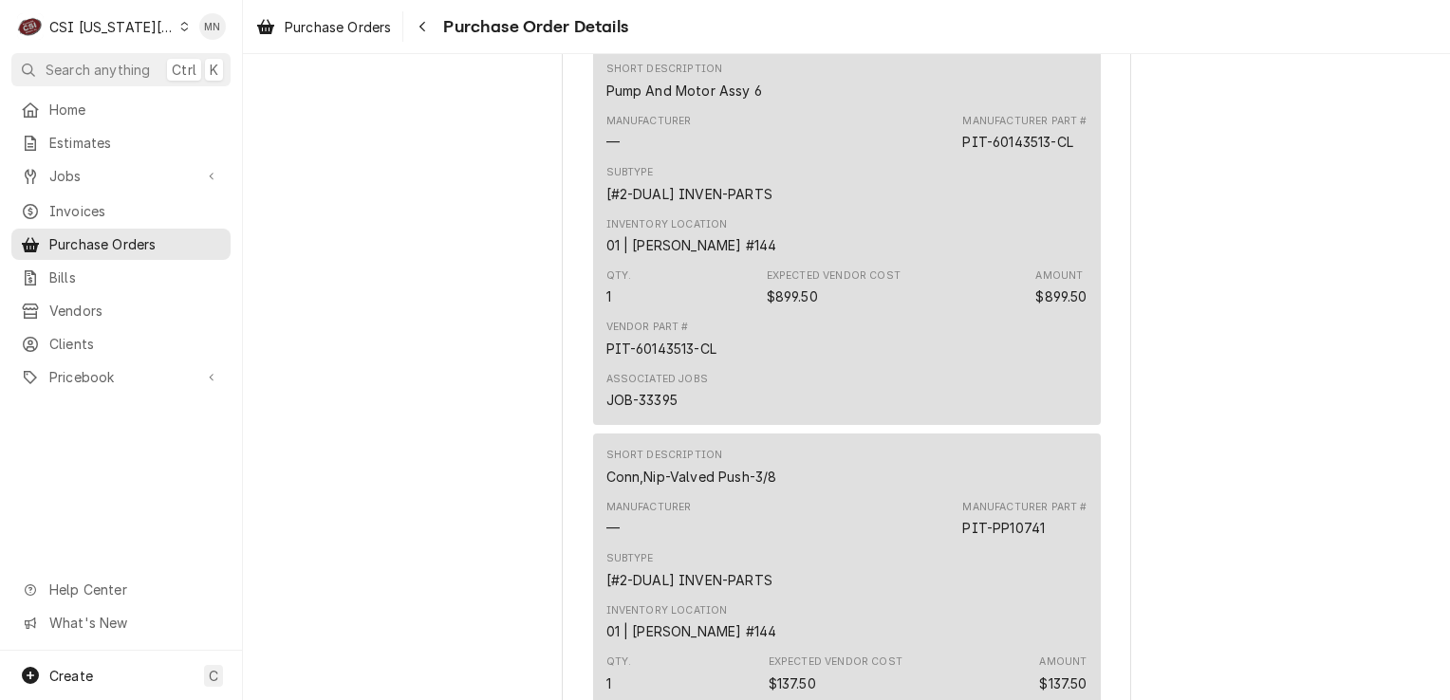
scroll to position [3891, 0]
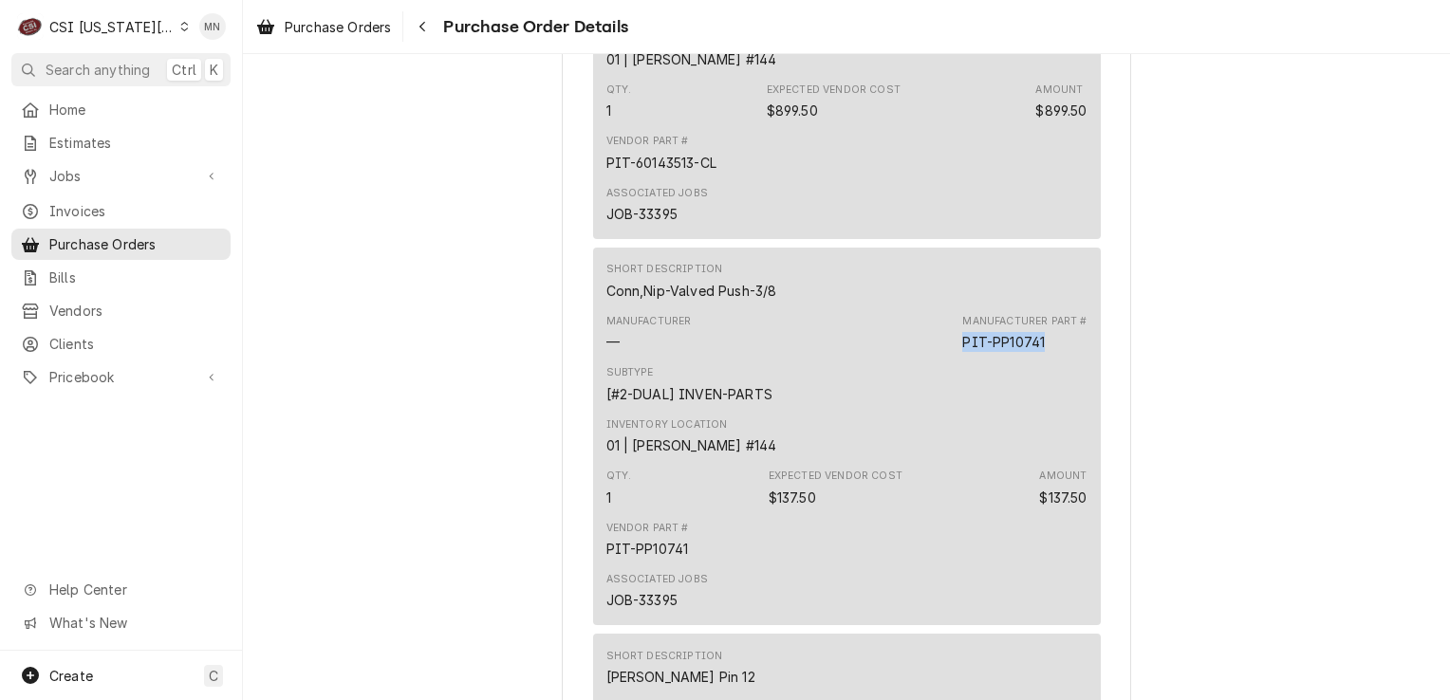
drag, startPoint x: 1041, startPoint y: 402, endPoint x: 957, endPoint y: 394, distance: 84.9
click at [962, 352] on div "Manufacturer Part # PIT-PP10741" at bounding box center [1024, 333] width 124 height 38
drag, startPoint x: 957, startPoint y: 394, endPoint x: 968, endPoint y: 402, distance: 14.2
copy div "PIT-PP10741"
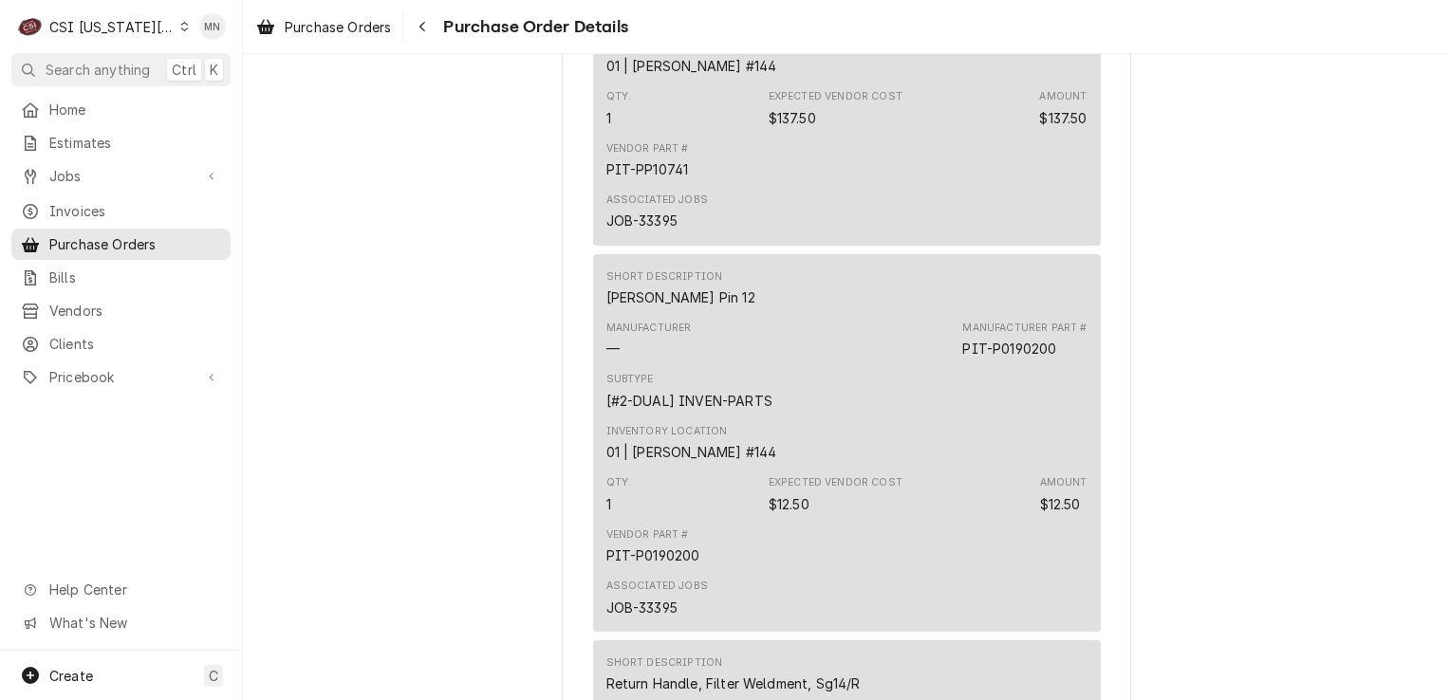
scroll to position [4366, 0]
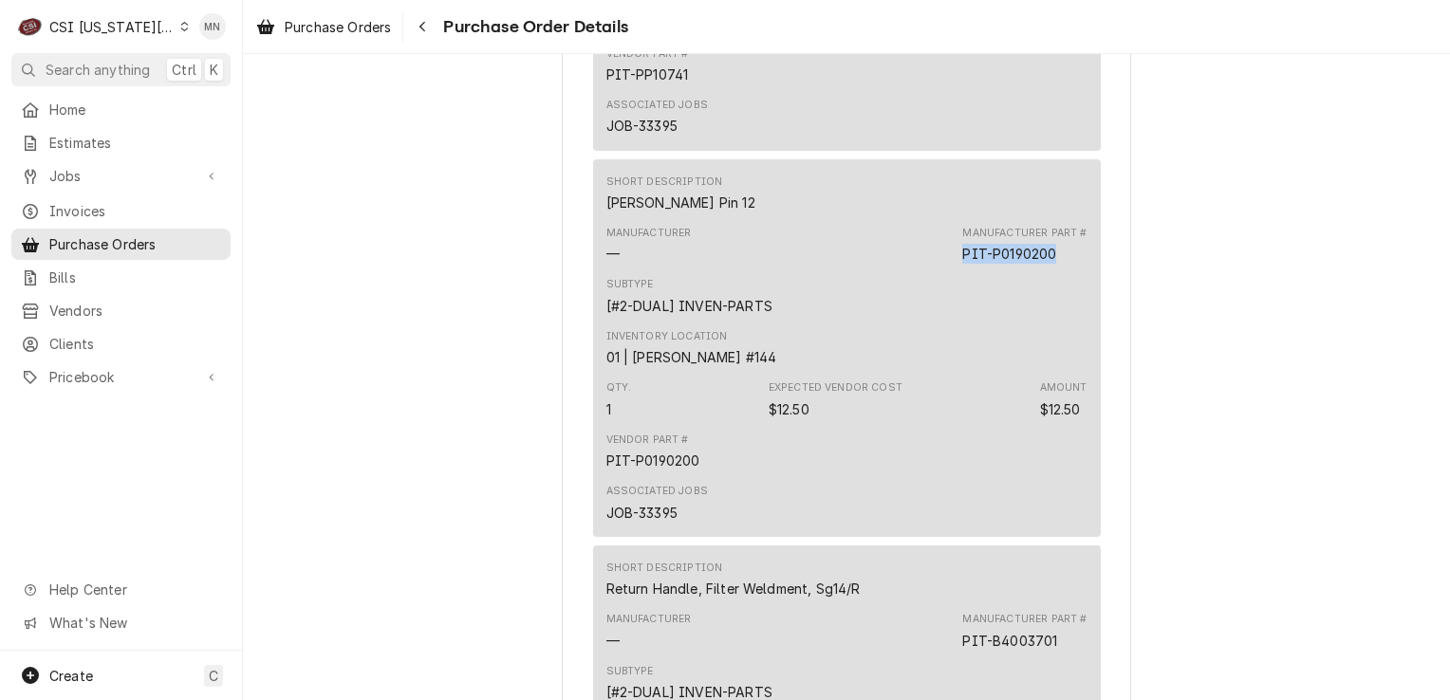
drag, startPoint x: 1055, startPoint y: 315, endPoint x: 956, endPoint y: 315, distance: 99.7
click at [956, 270] on div "Manufacturer — Manufacturer Part # PIT-P0190200" at bounding box center [846, 244] width 481 height 51
copy div "PIT-P0190200"
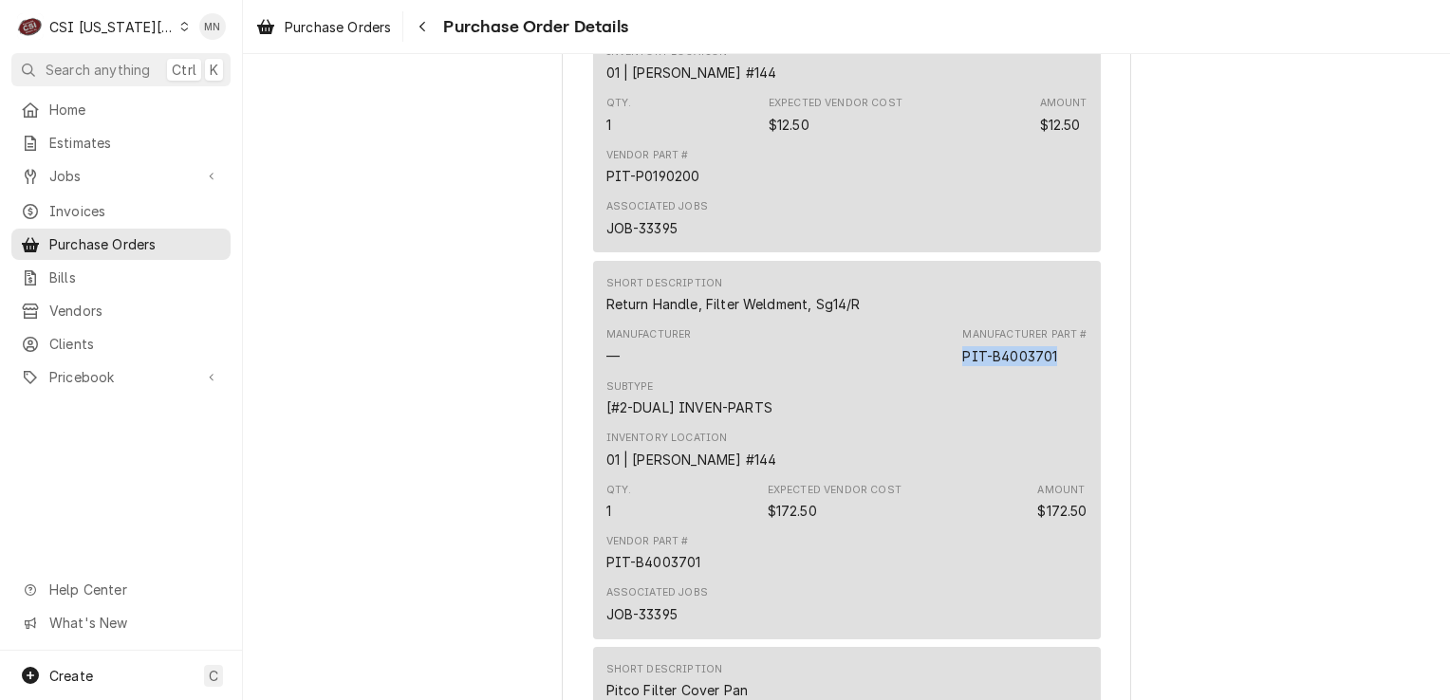
drag, startPoint x: 1053, startPoint y: 417, endPoint x: 955, endPoint y: 428, distance: 99.4
click at [955, 372] on div "Manufacturer — Manufacturer Part # PIT-B4003701" at bounding box center [846, 346] width 481 height 51
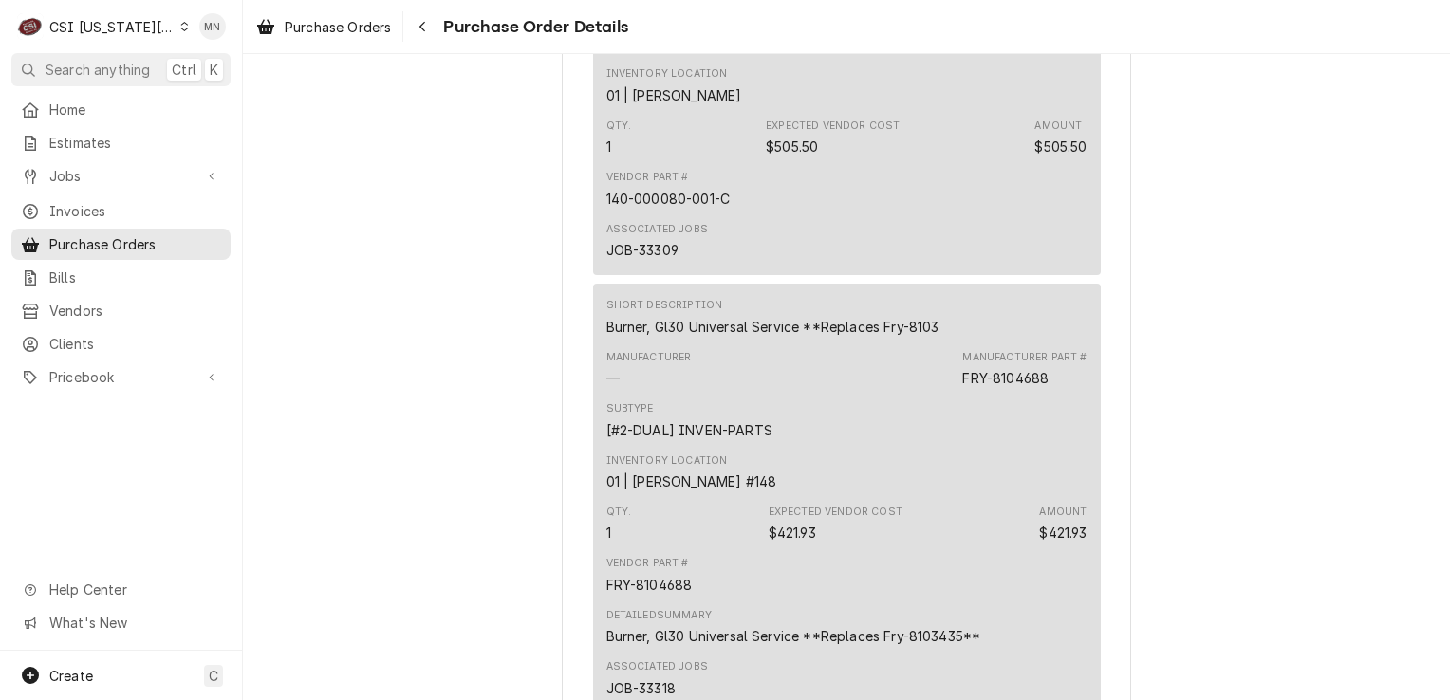
scroll to position [5505, 0]
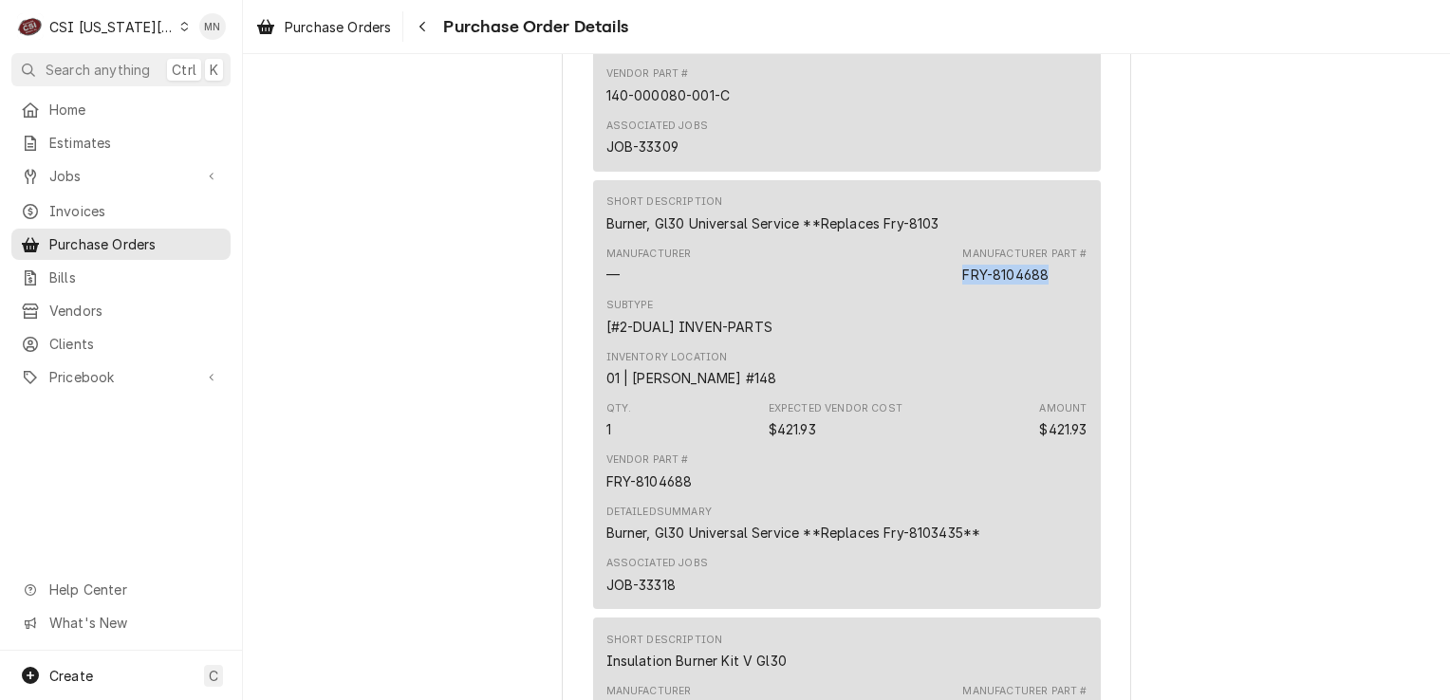
drag, startPoint x: 1048, startPoint y: 343, endPoint x: 960, endPoint y: 341, distance: 88.3
click at [962, 285] on div "Manufacturer Part # FRY-8104688" at bounding box center [1024, 266] width 124 height 38
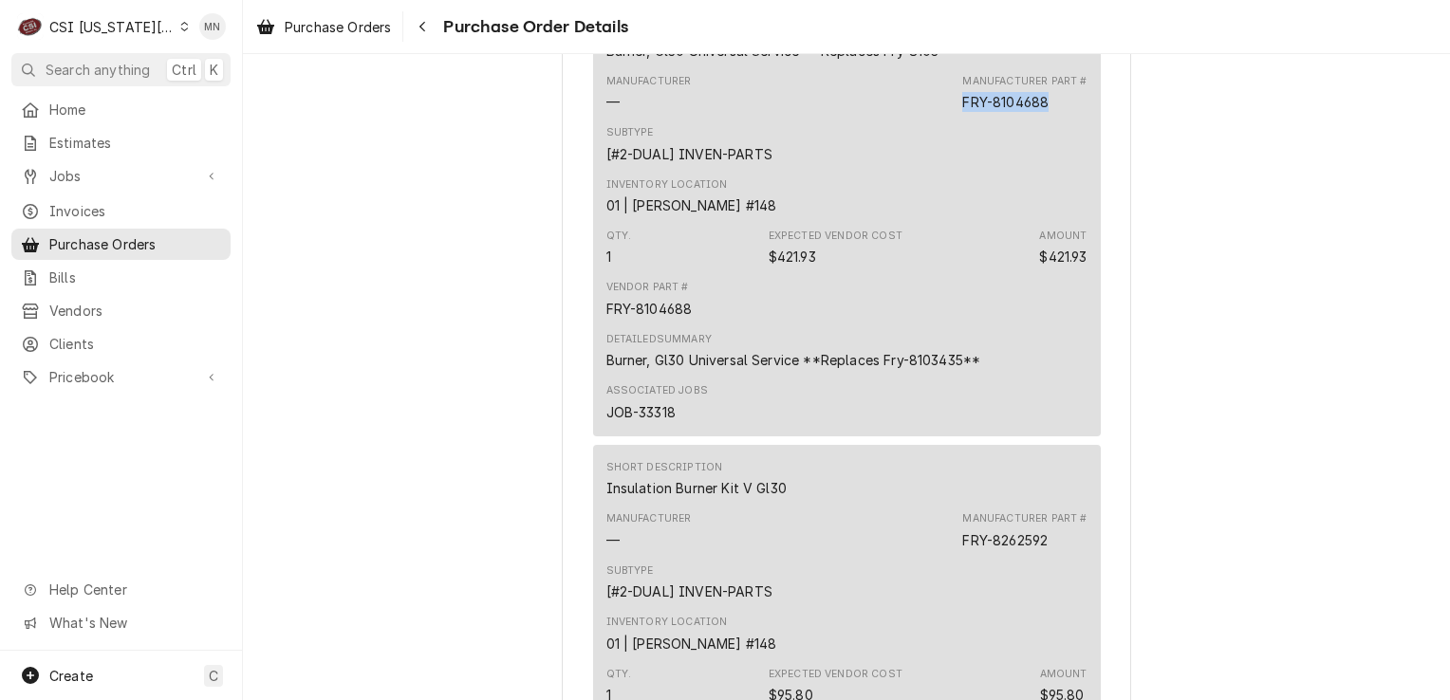
scroll to position [5884, 0]
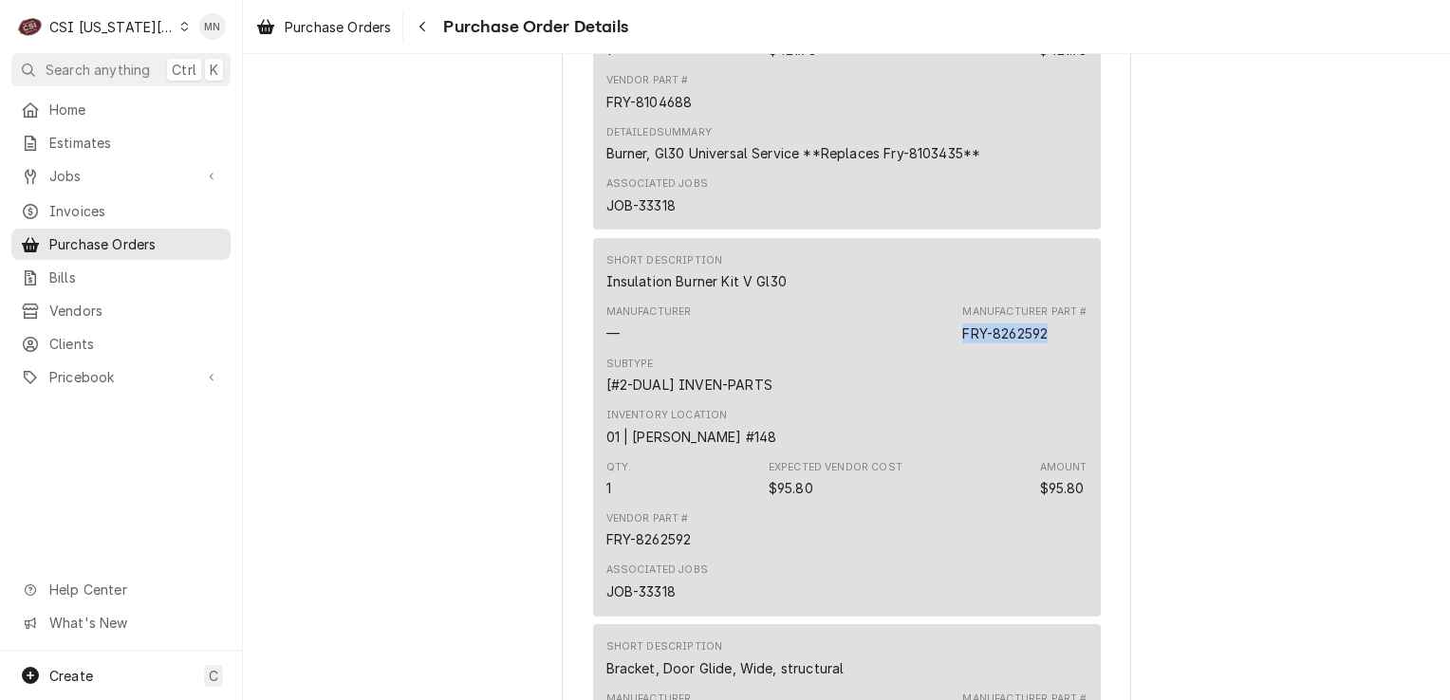
drag, startPoint x: 1054, startPoint y: 395, endPoint x: 952, endPoint y: 402, distance: 102.8
click at [952, 349] on div "Manufacturer — Manufacturer Part # FRY-8262592" at bounding box center [846, 323] width 481 height 51
drag, startPoint x: 952, startPoint y: 402, endPoint x: 972, endPoint y: 395, distance: 21.3
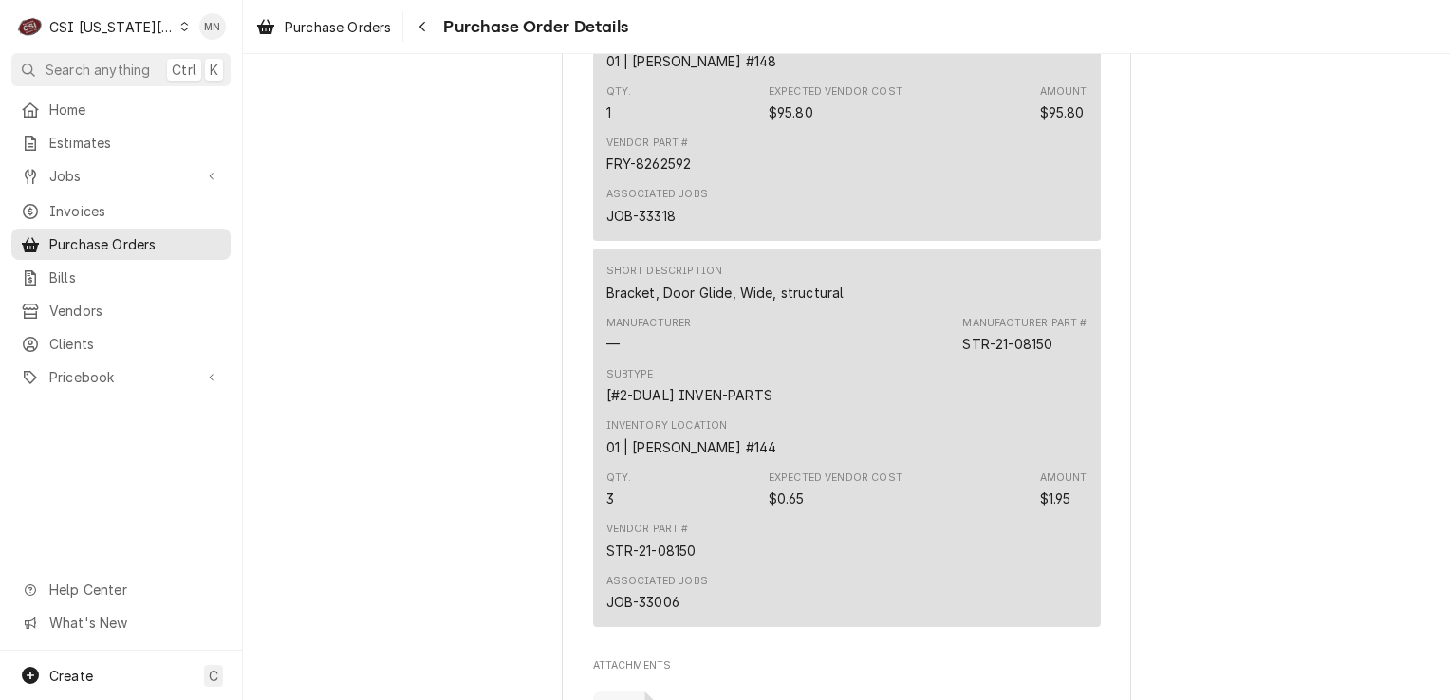
scroll to position [6264, 0]
drag, startPoint x: 1052, startPoint y: 398, endPoint x: 961, endPoint y: 403, distance: 90.3
click at [962, 350] on div "Manufacturer Part # STR-21-08150" at bounding box center [1024, 331] width 124 height 38
drag, startPoint x: 961, startPoint y: 403, endPoint x: 971, endPoint y: 401, distance: 9.9
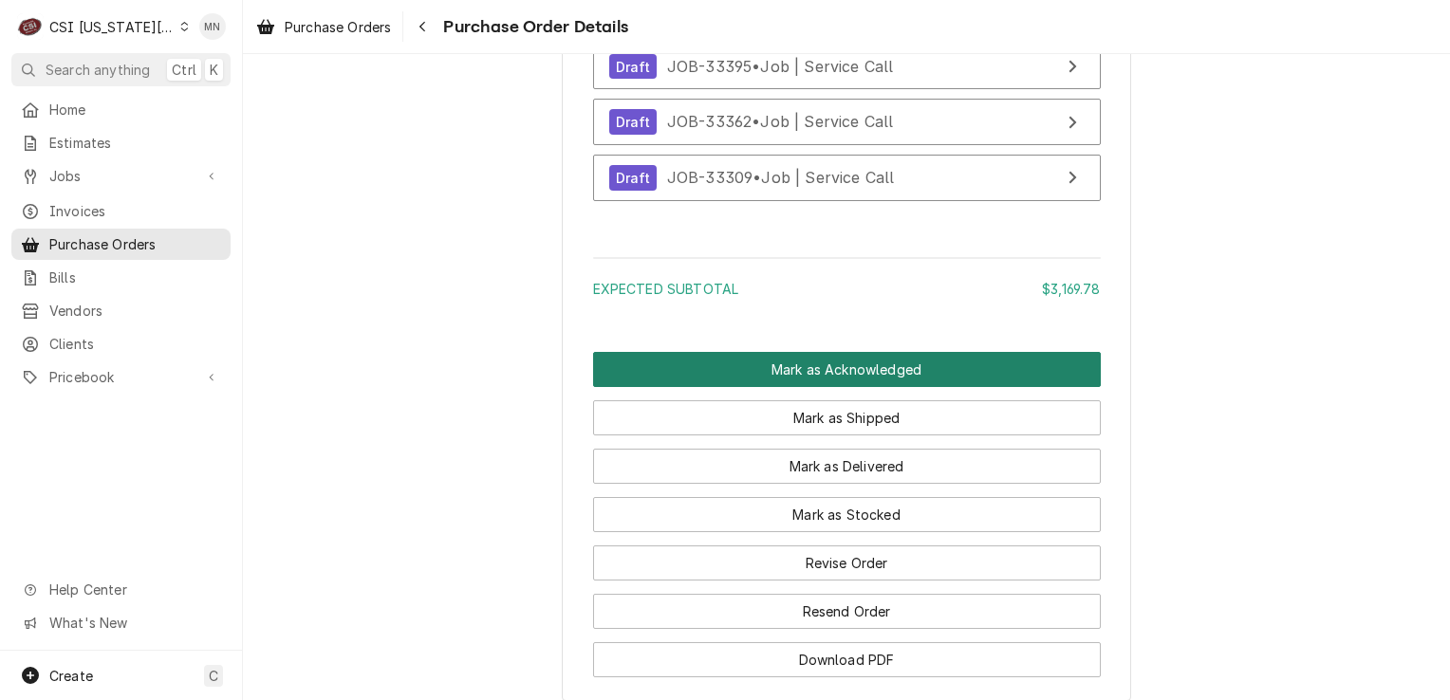
scroll to position [7446, 0]
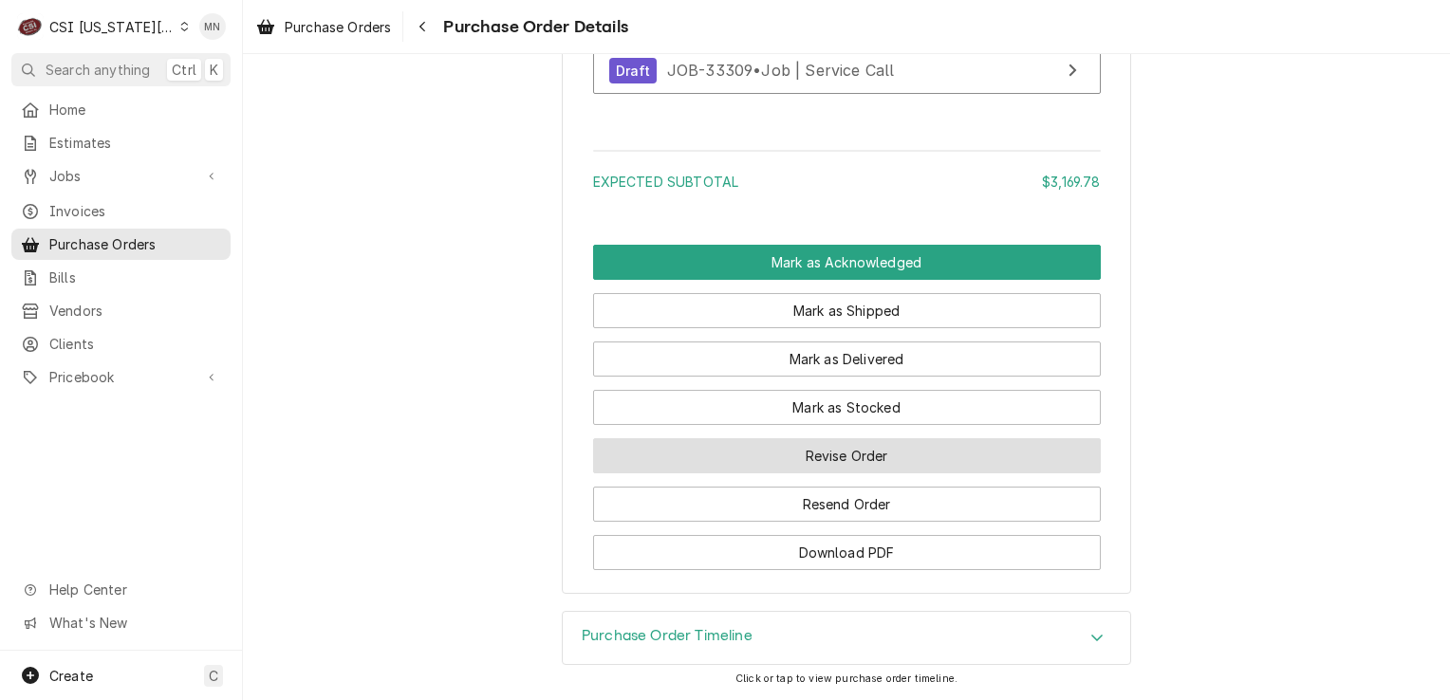
click at [852, 468] on button "Revise Order" at bounding box center [847, 455] width 508 height 35
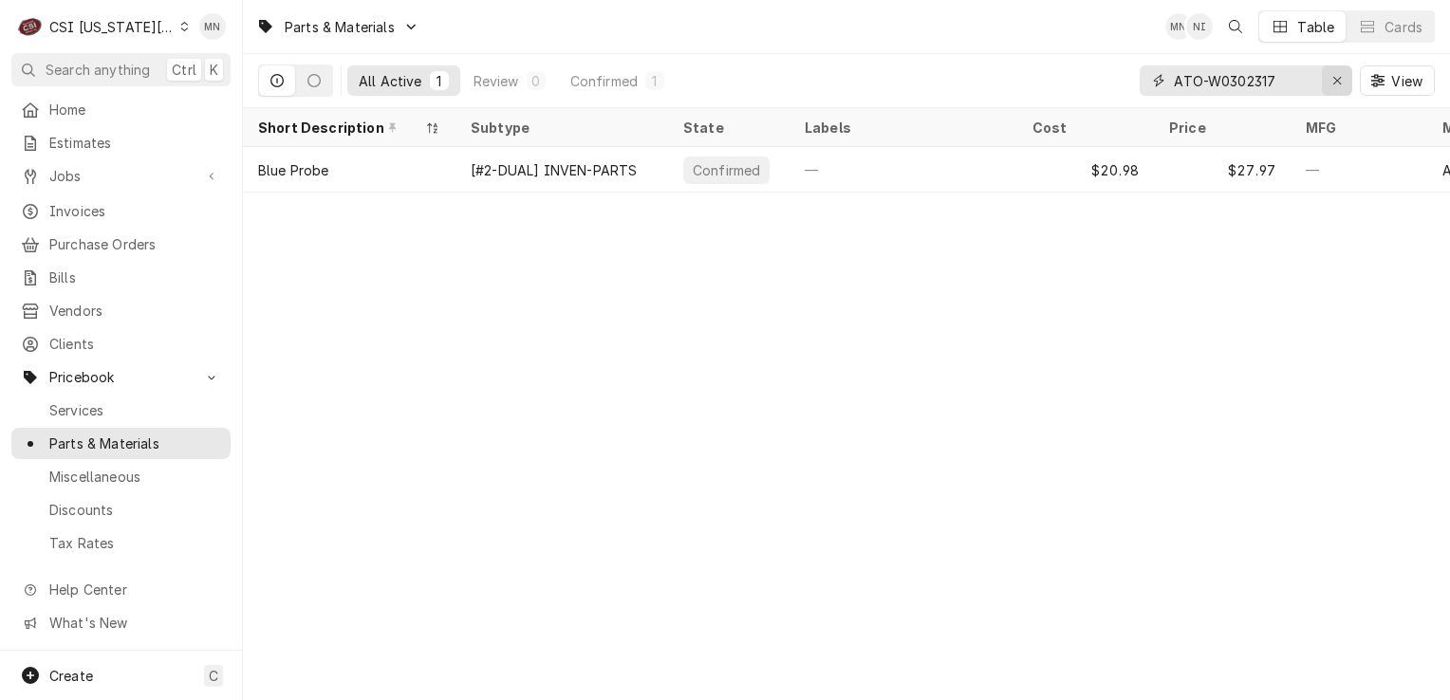
click at [1329, 81] on div "Erase input" at bounding box center [1337, 80] width 19 height 19
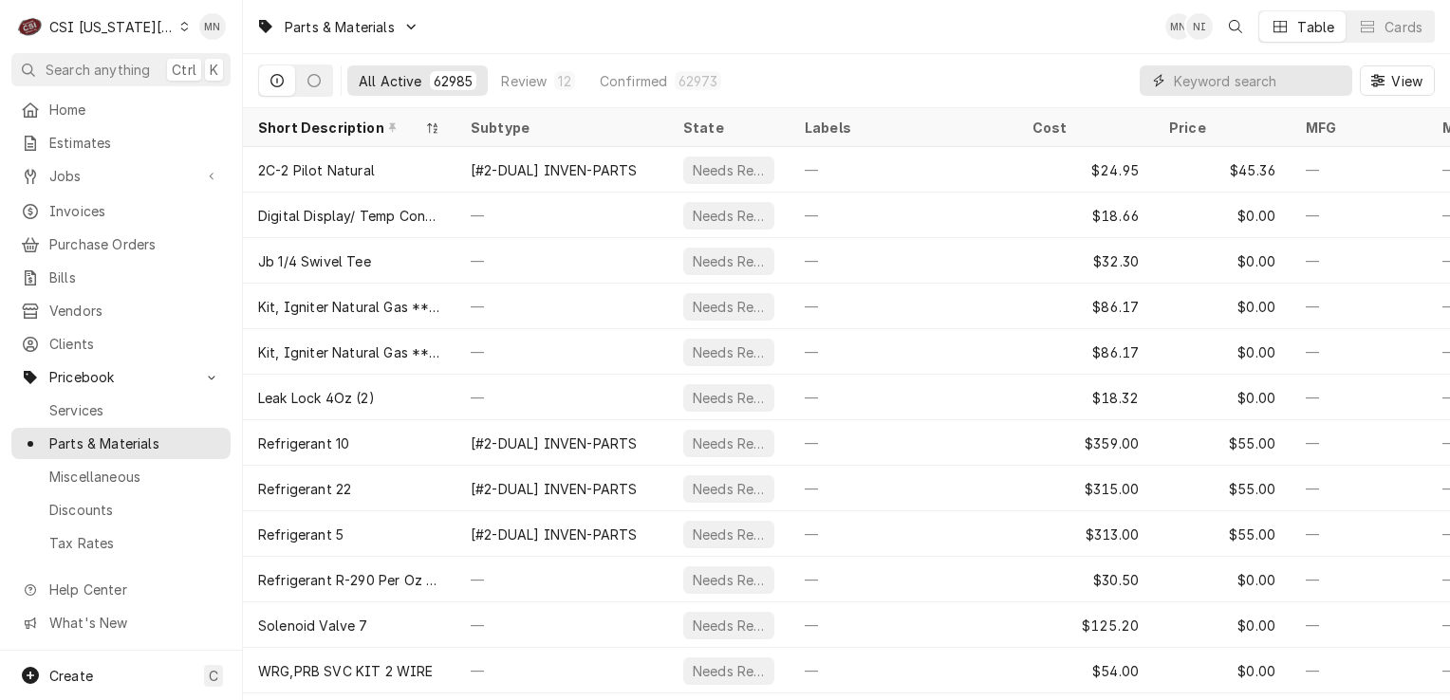
paste input "ATO-W0302317"
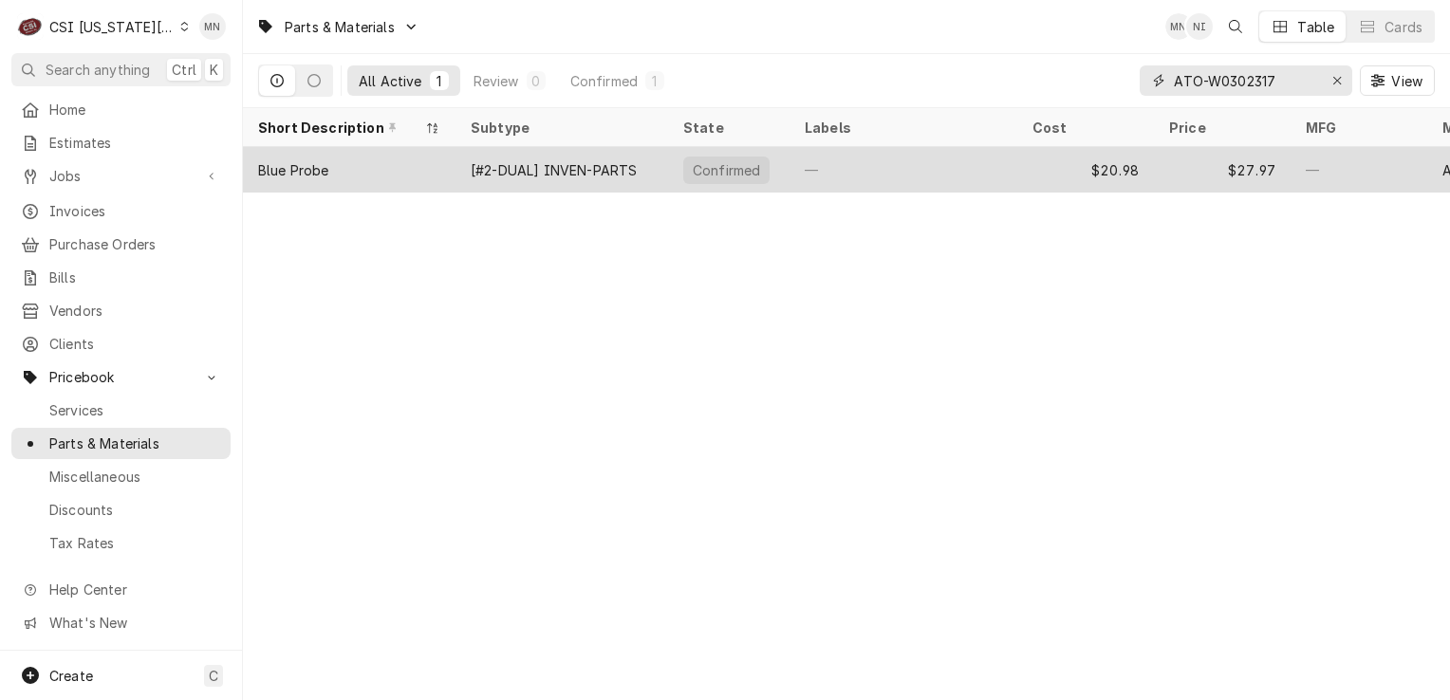
type input "ATO-W0302317"
click at [594, 183] on div "[#2-DUAL] INVEN-PARTS" at bounding box center [562, 170] width 213 height 46
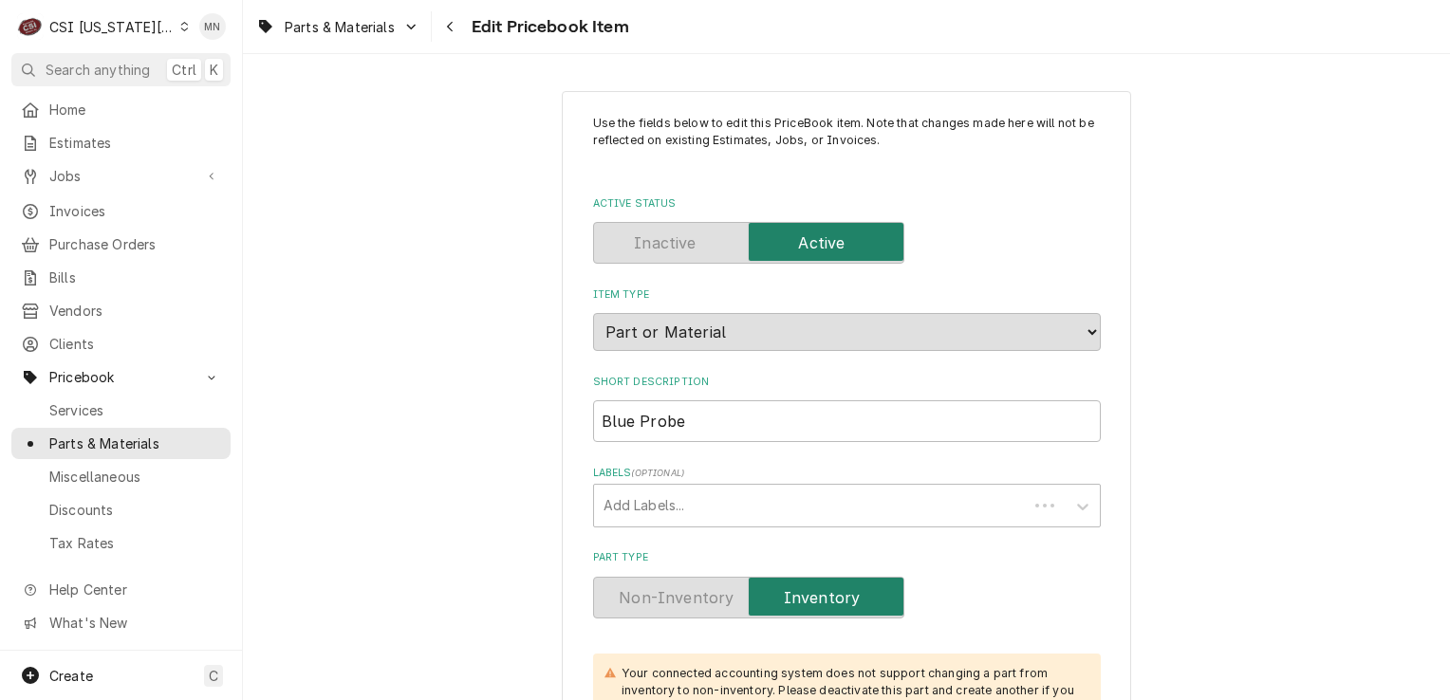
type textarea "x"
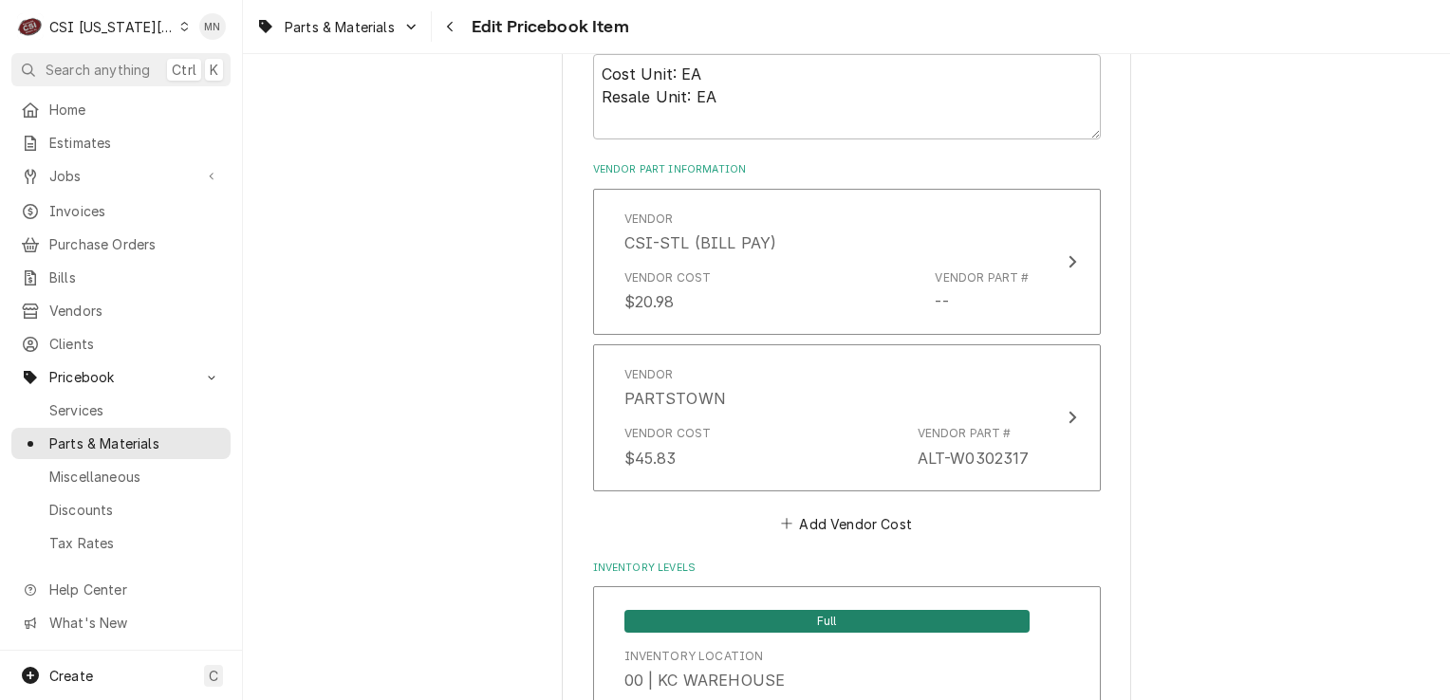
scroll to position [1329, 0]
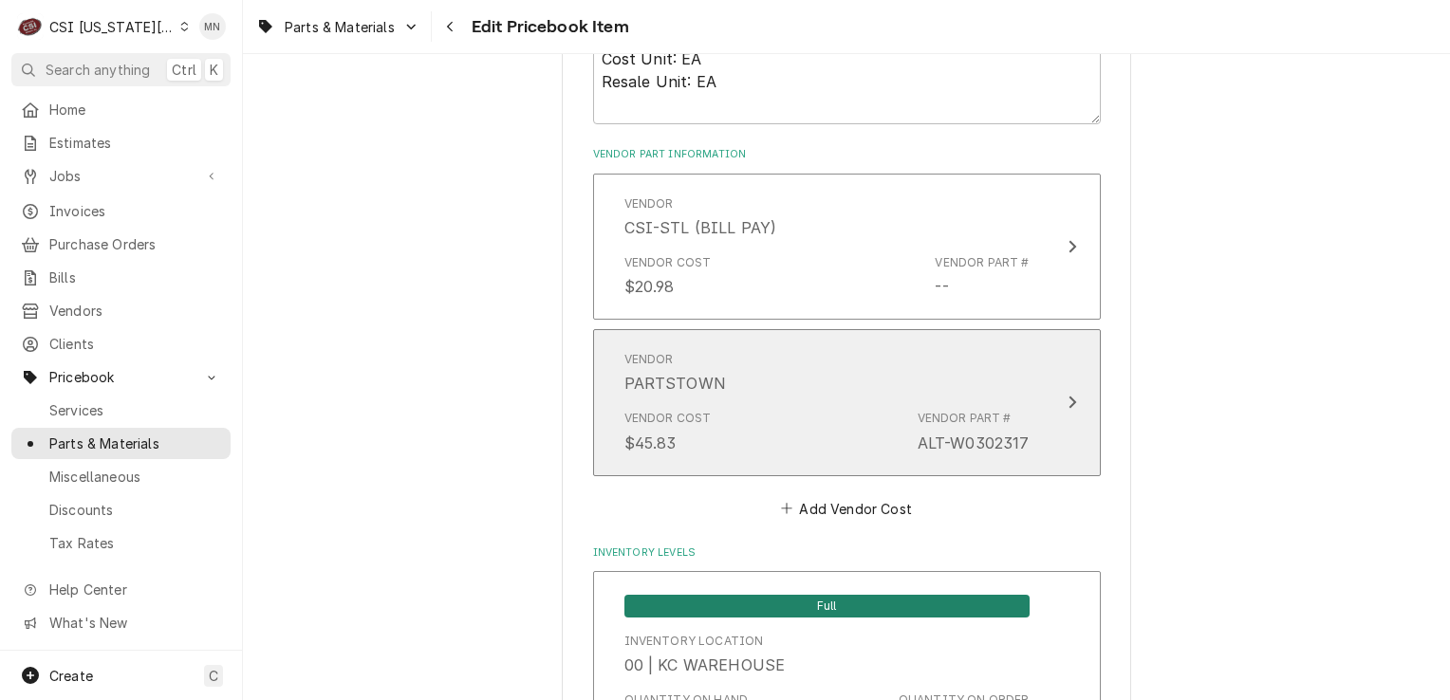
click at [883, 385] on div "Vendor PARTSTOWN" at bounding box center [827, 373] width 405 height 59
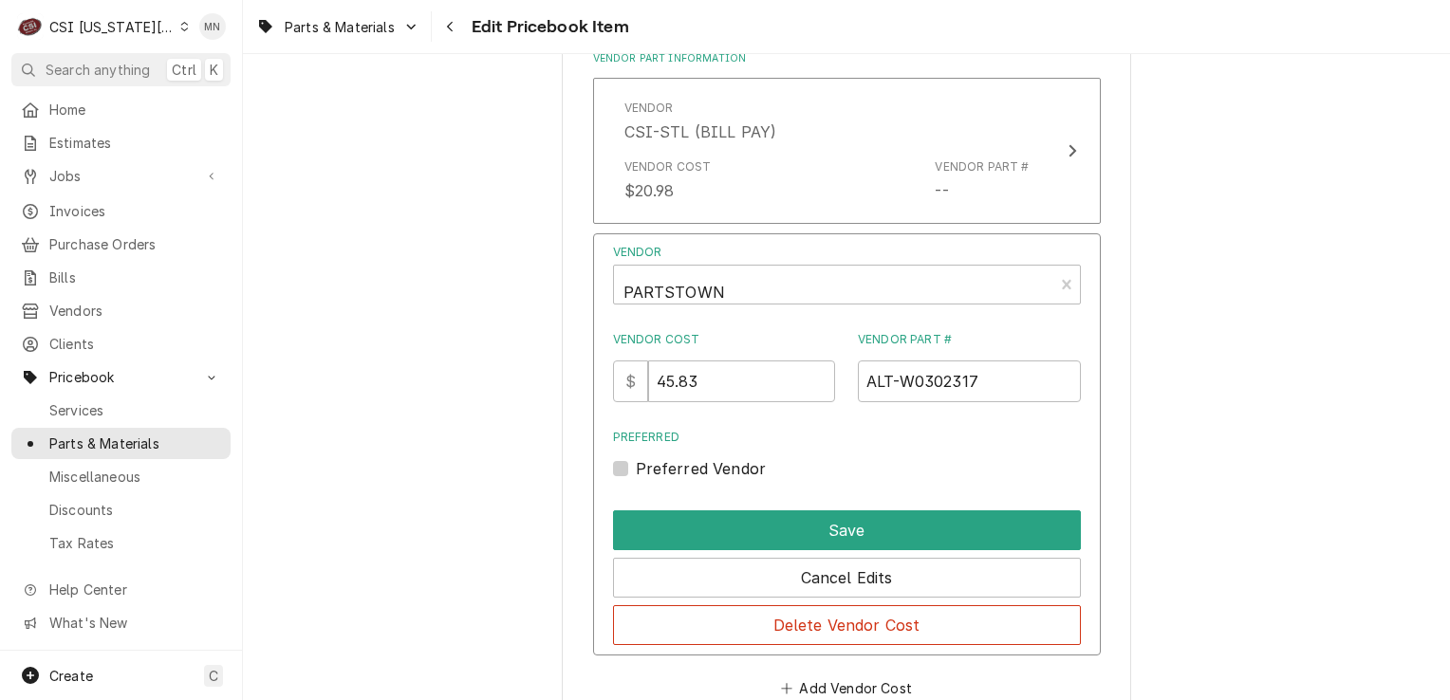
scroll to position [1424, 0]
click at [444, 32] on div "Navigate back" at bounding box center [450, 26] width 19 height 19
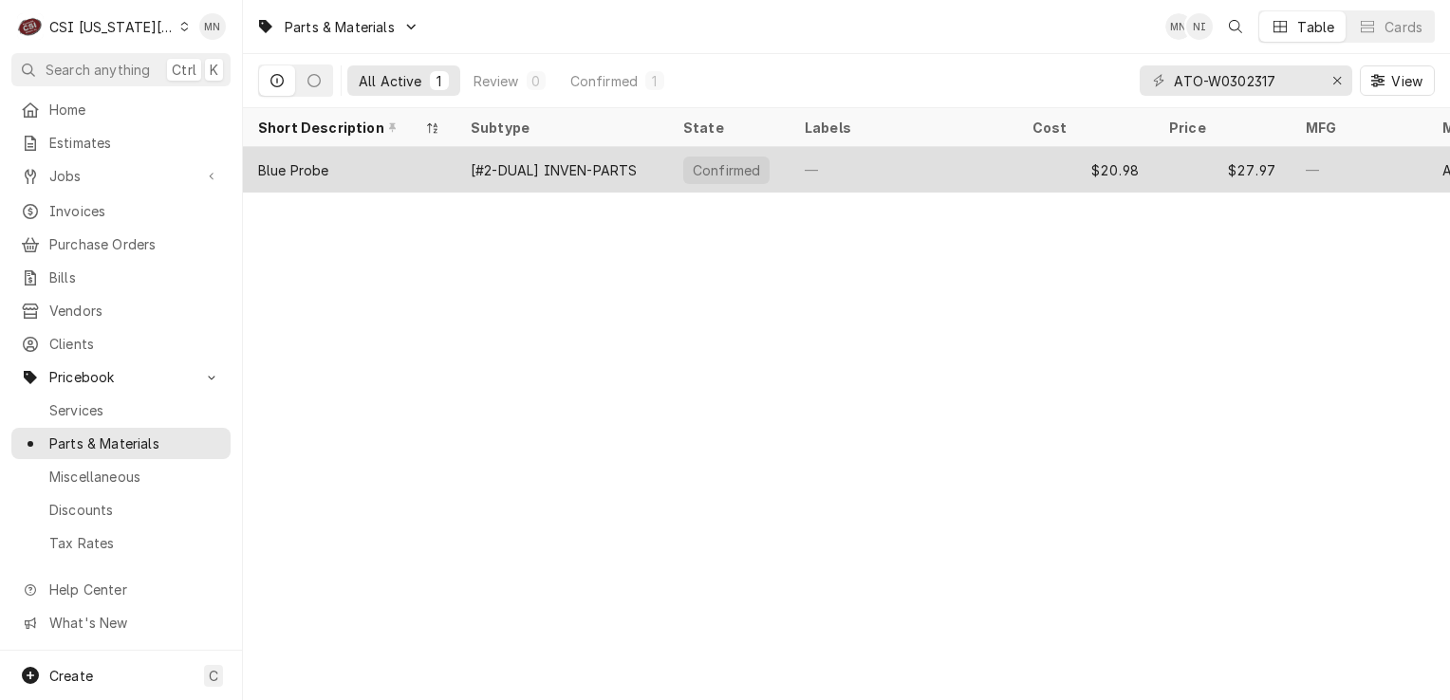
click at [1017, 176] on div "$20.98" at bounding box center [1085, 170] width 137 height 46
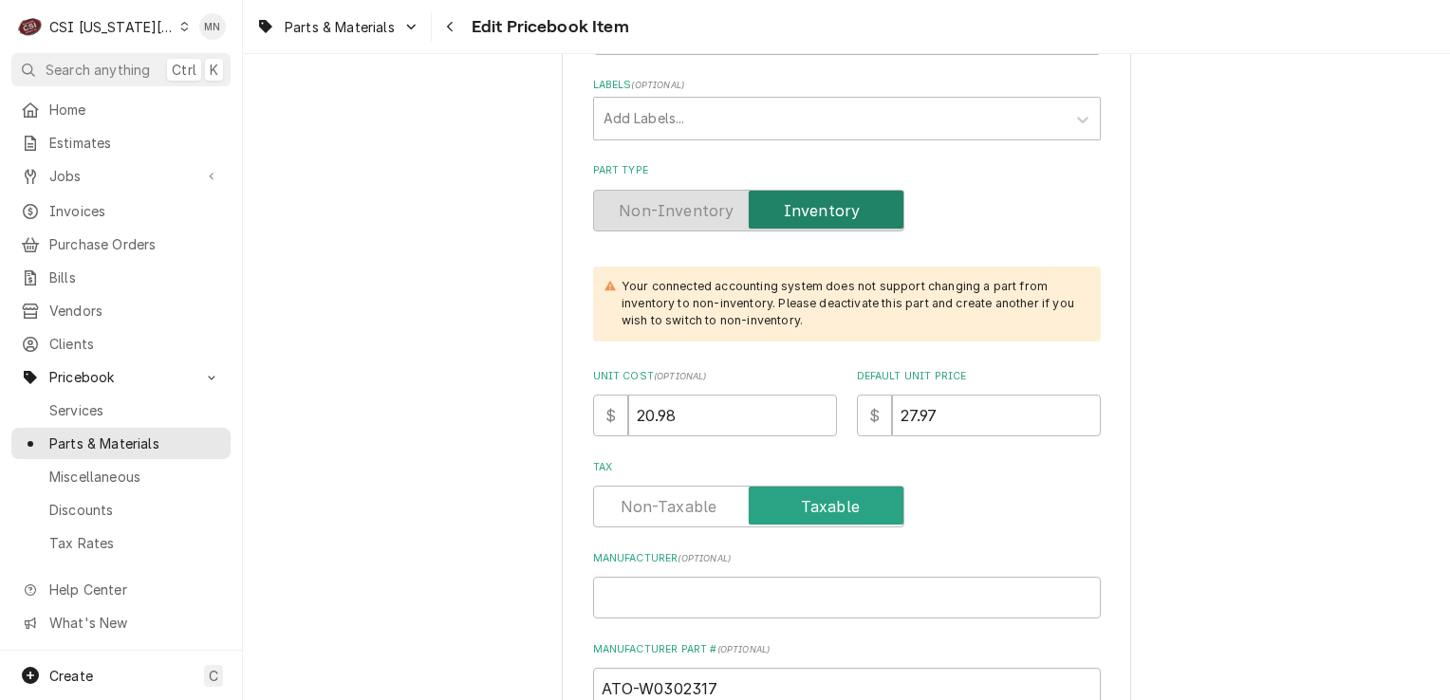
scroll to position [569, 0]
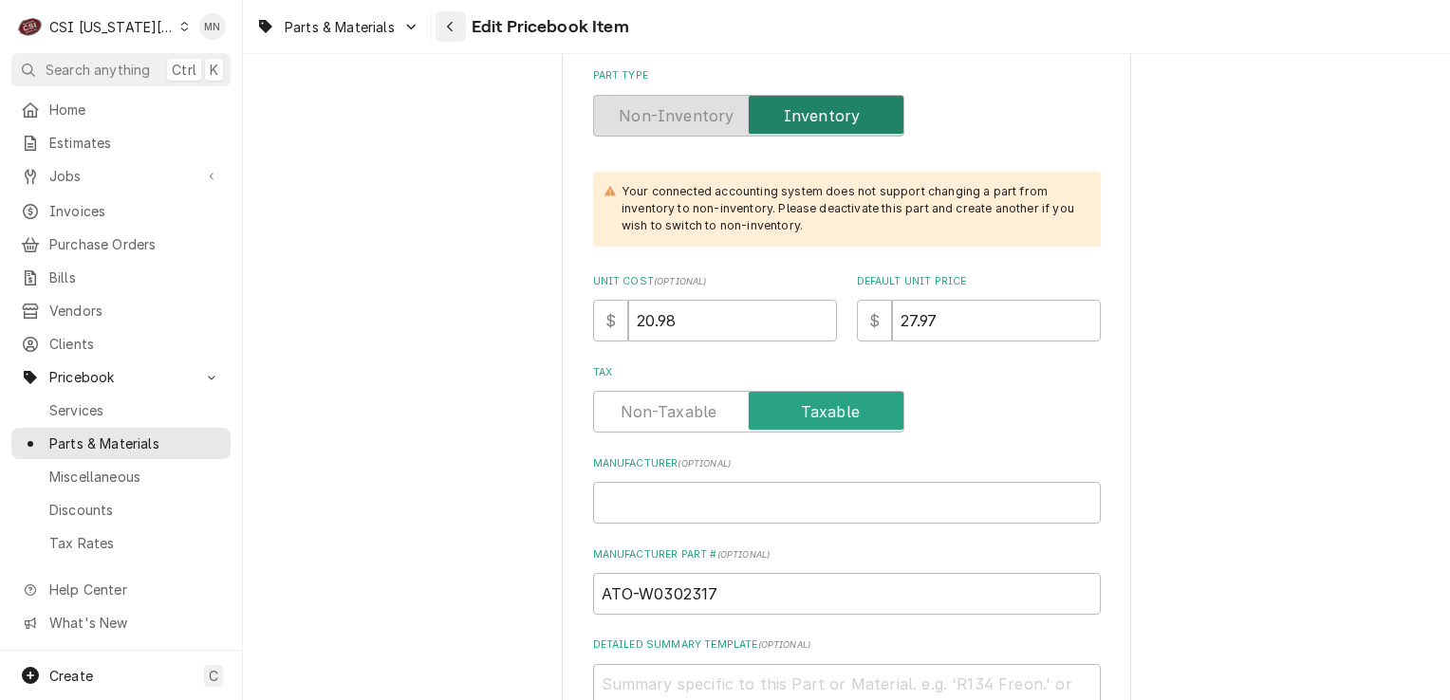
click at [457, 27] on div "Navigate back" at bounding box center [450, 26] width 19 height 19
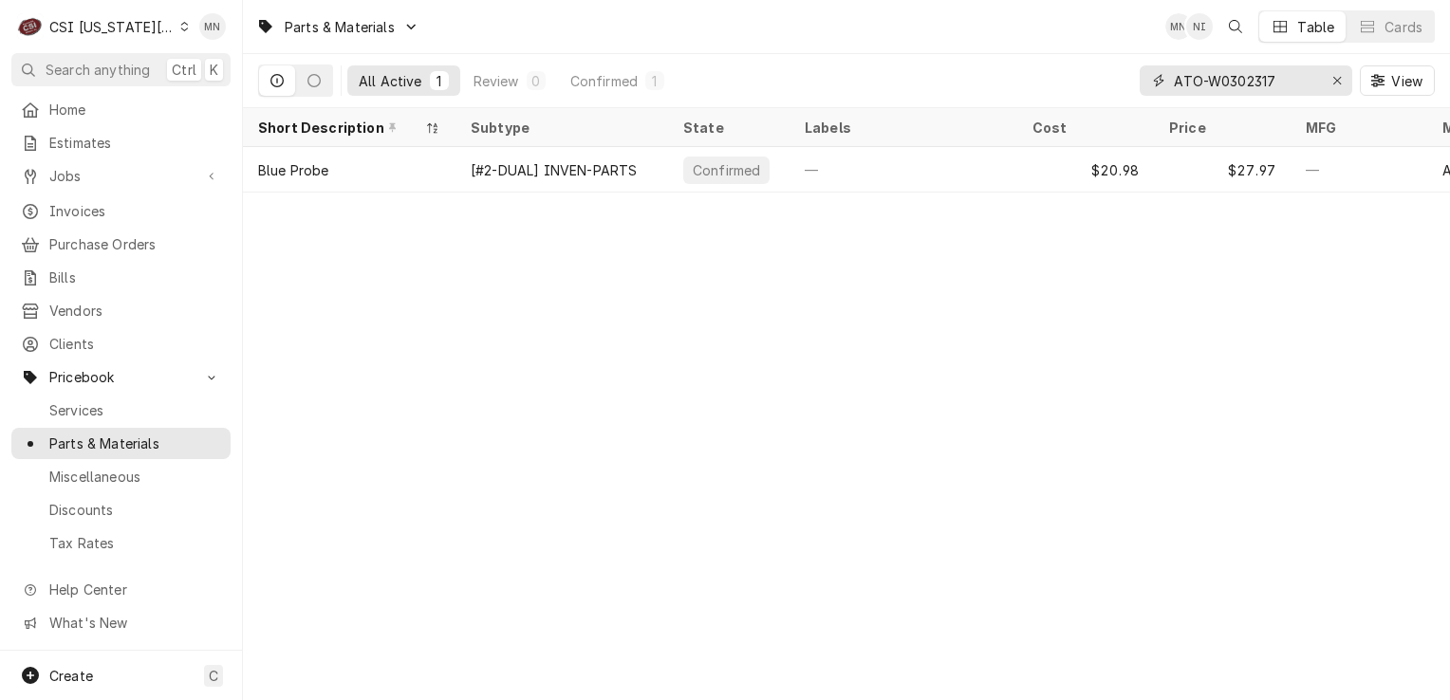
click at [1339, 82] on icon "Erase input" at bounding box center [1338, 80] width 10 height 13
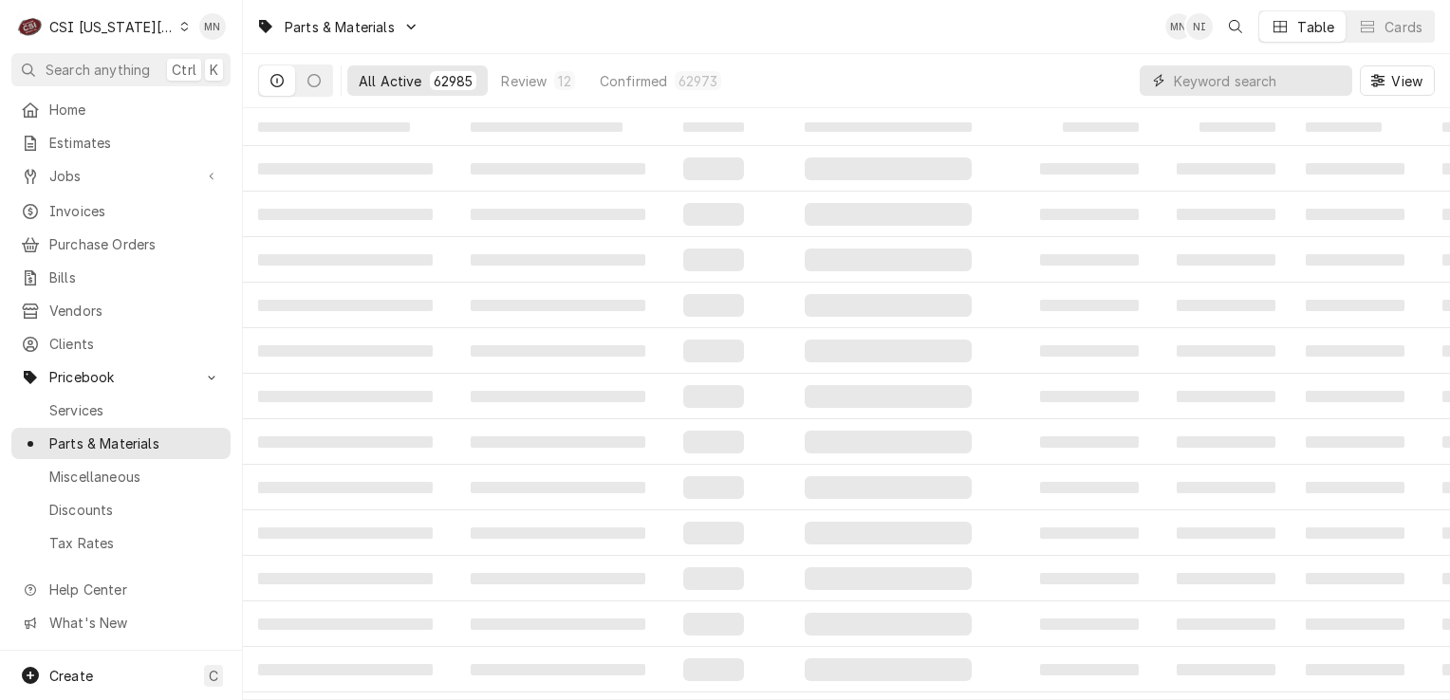
paste input "FRY-8074761"
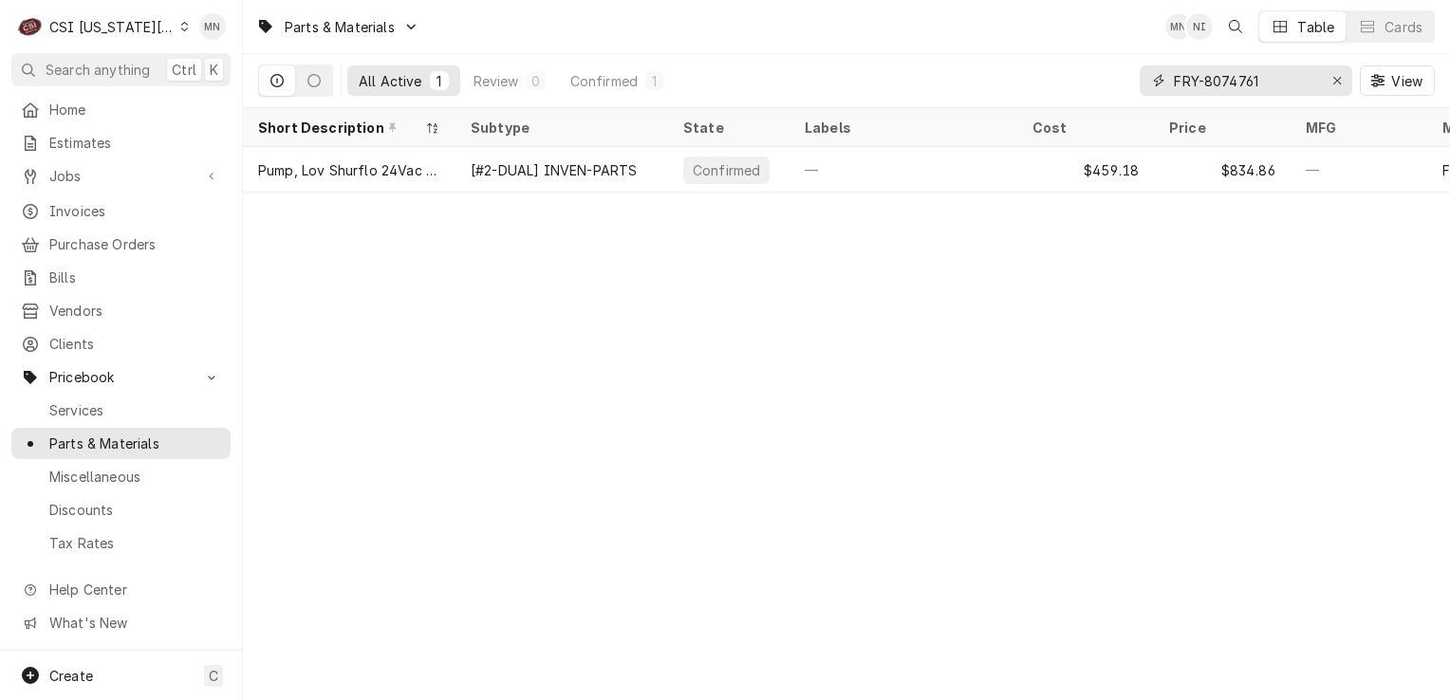
type input "FRY-8074761"
click at [1328, 85] on div "Erase input" at bounding box center [1337, 80] width 19 height 19
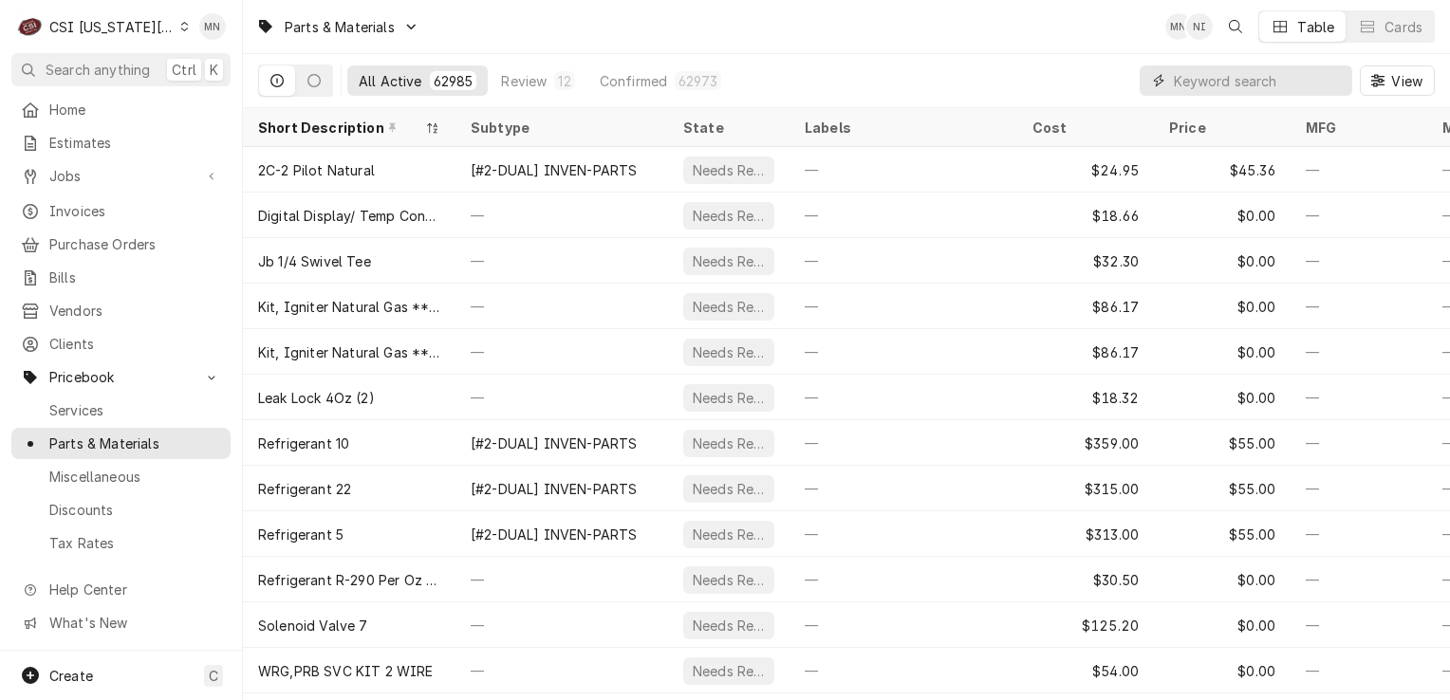
paste input "KAS-1267-000004"
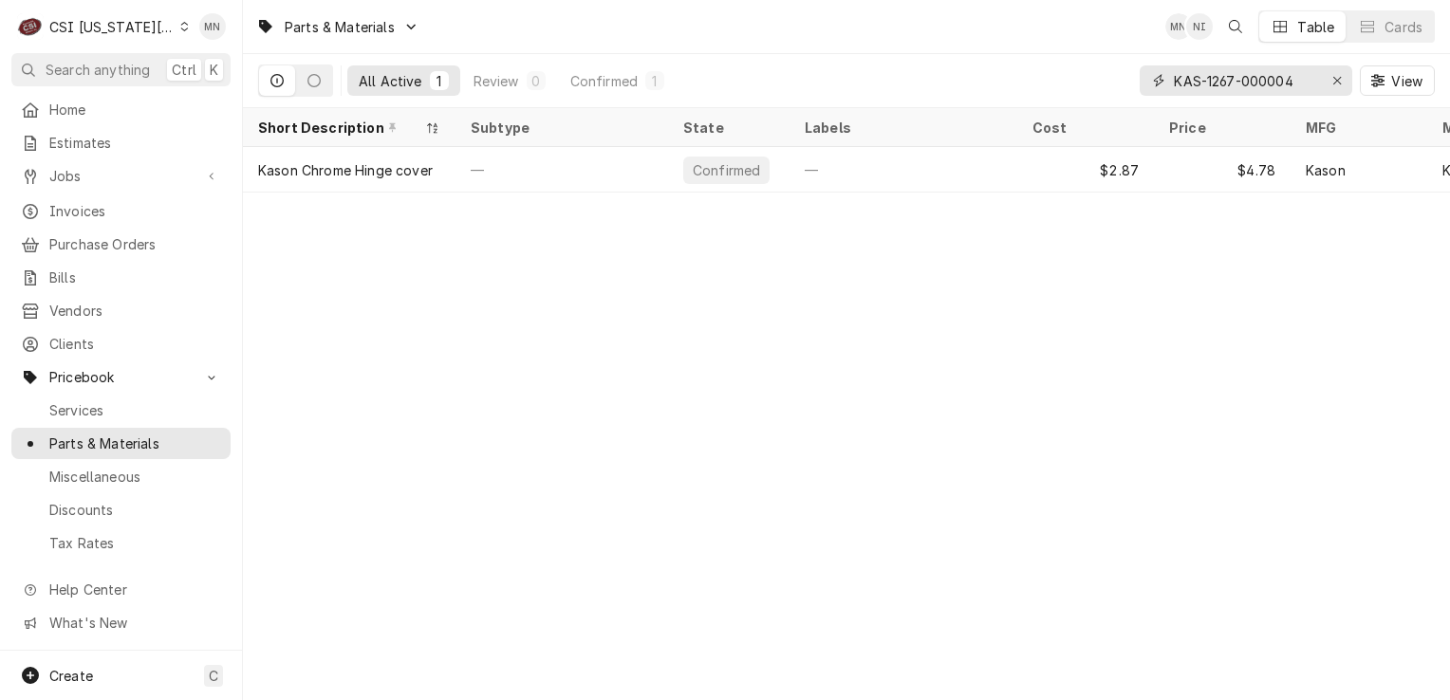
type input "KAS-1267-000004"
click at [1328, 83] on div "Erase input" at bounding box center [1337, 80] width 19 height 19
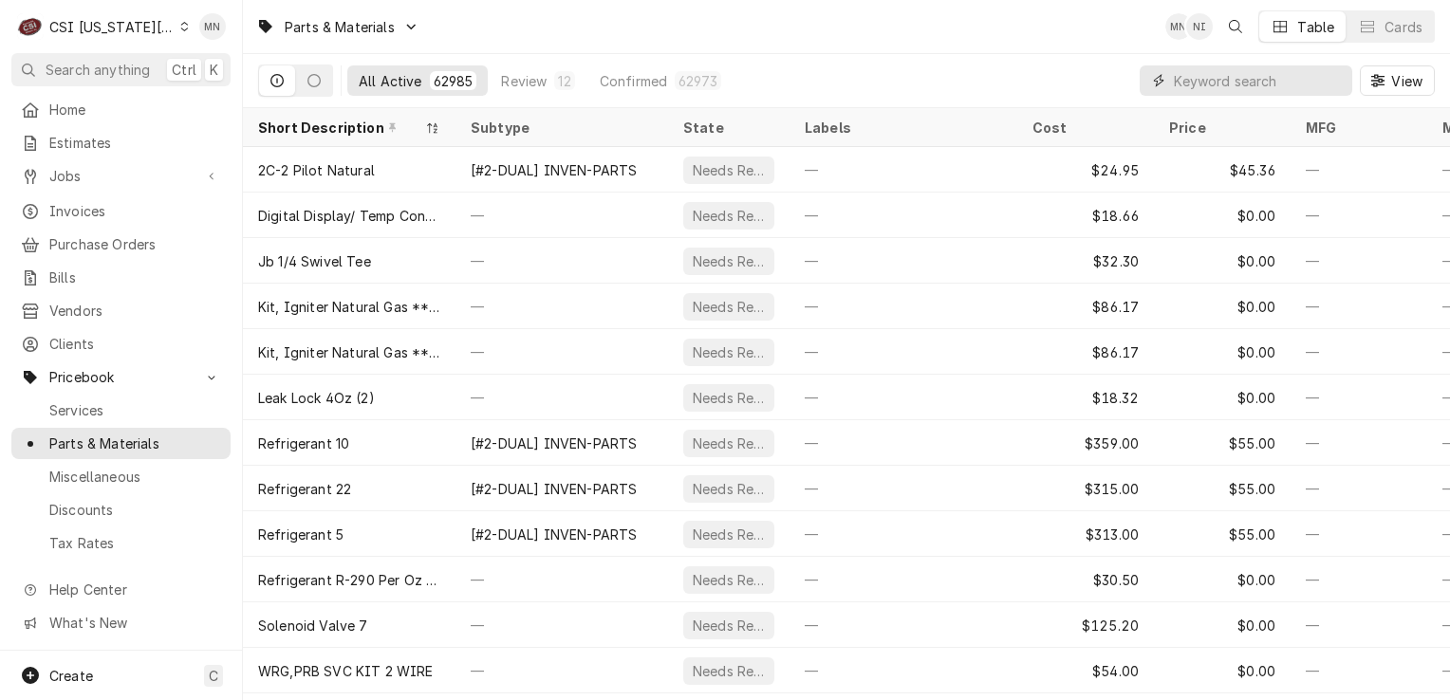
paste input "KOL-226741075"
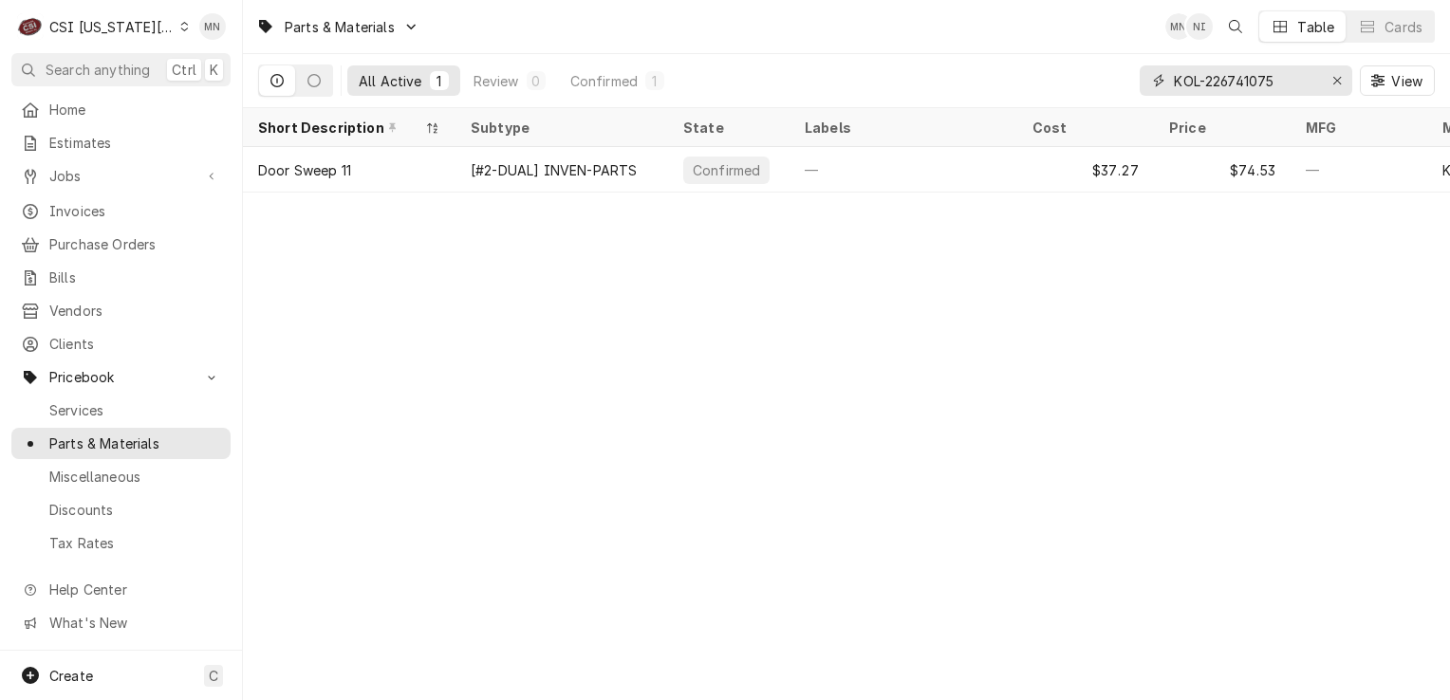
type input "KOL-226741075"
click at [1341, 82] on icon "Erase input" at bounding box center [1338, 80] width 10 height 13
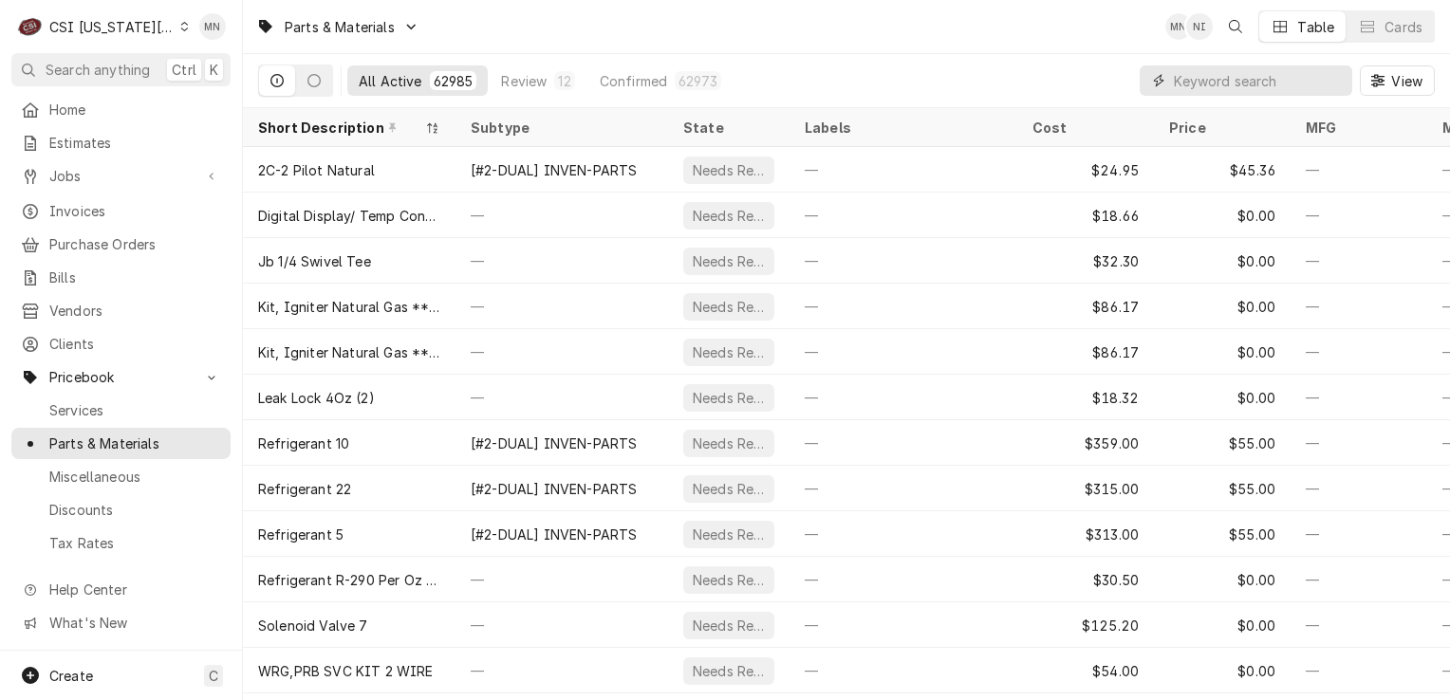
paste input "PIT-60059302"
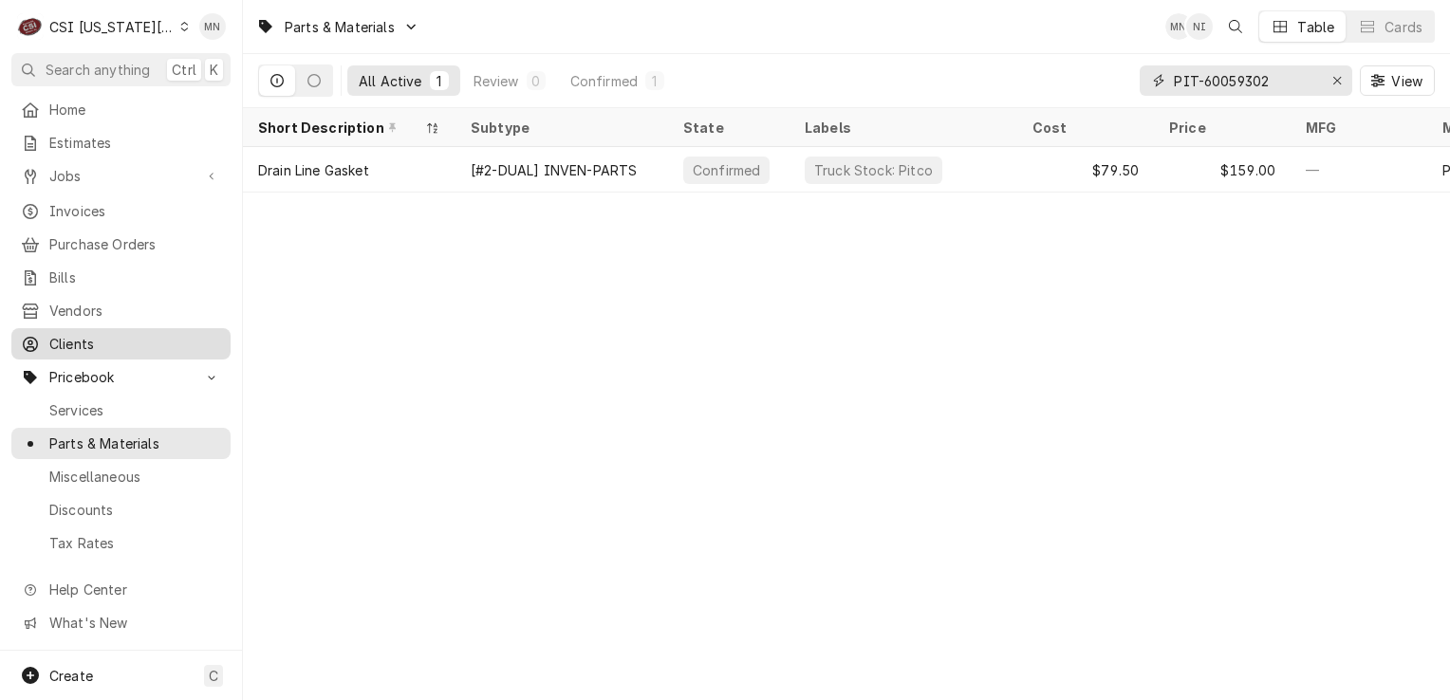
type input "PIT-60059302"
click at [1338, 80] on icon "Erase input" at bounding box center [1338, 80] width 10 height 13
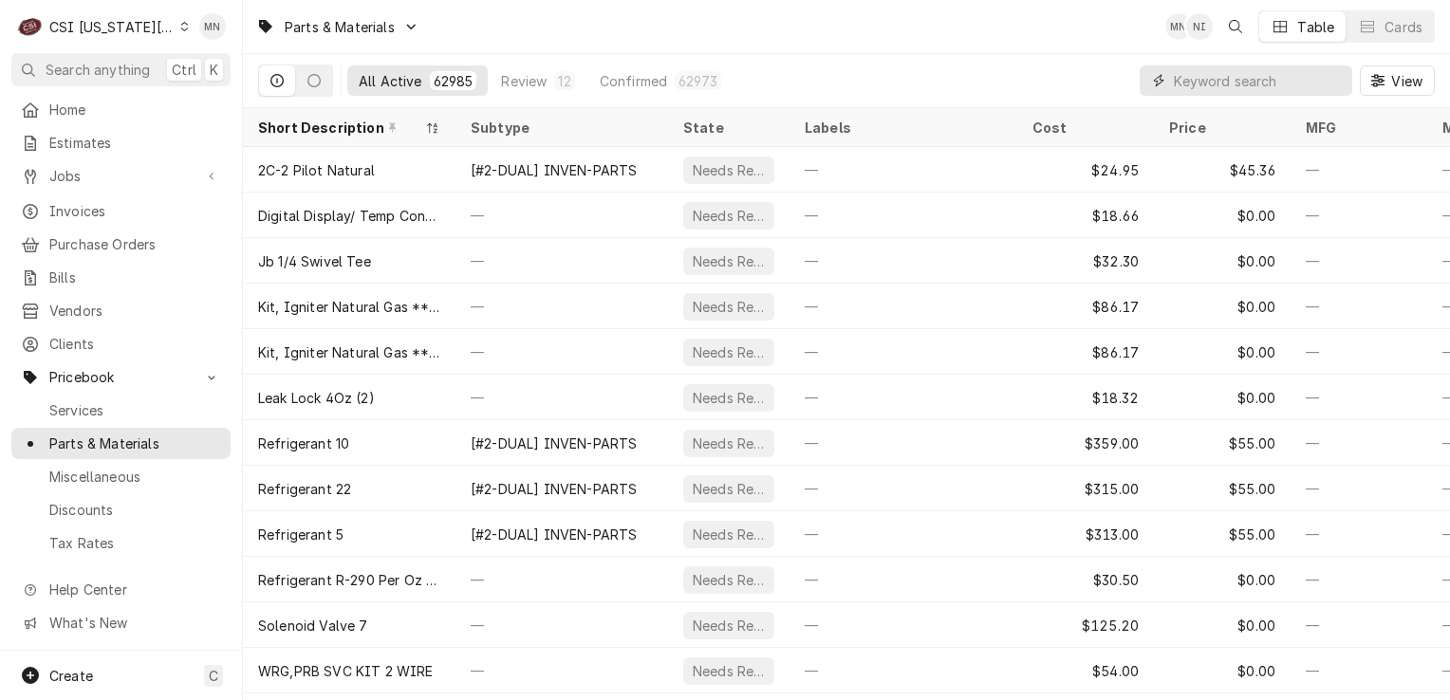
paste input "PIT-PP10741"
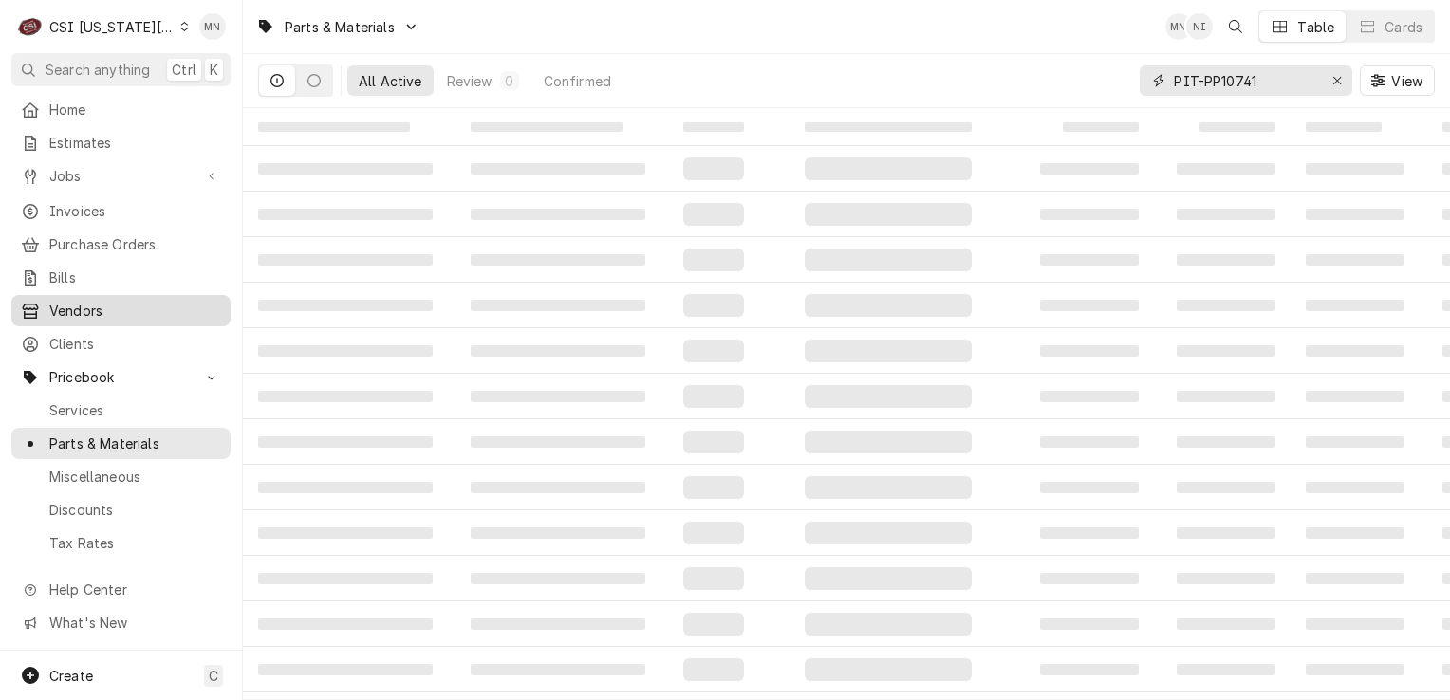
type input "PIT-PP10741"
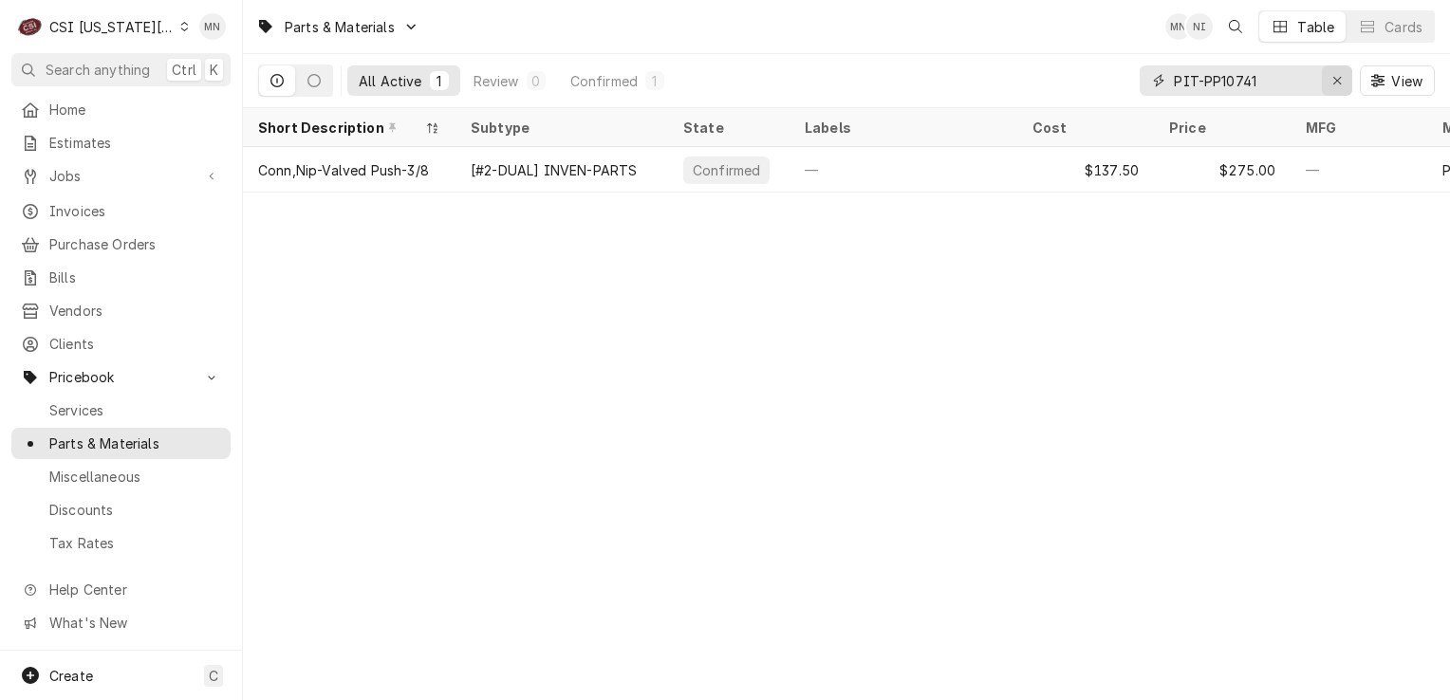
click at [1335, 79] on icon "Erase input" at bounding box center [1338, 80] width 10 height 13
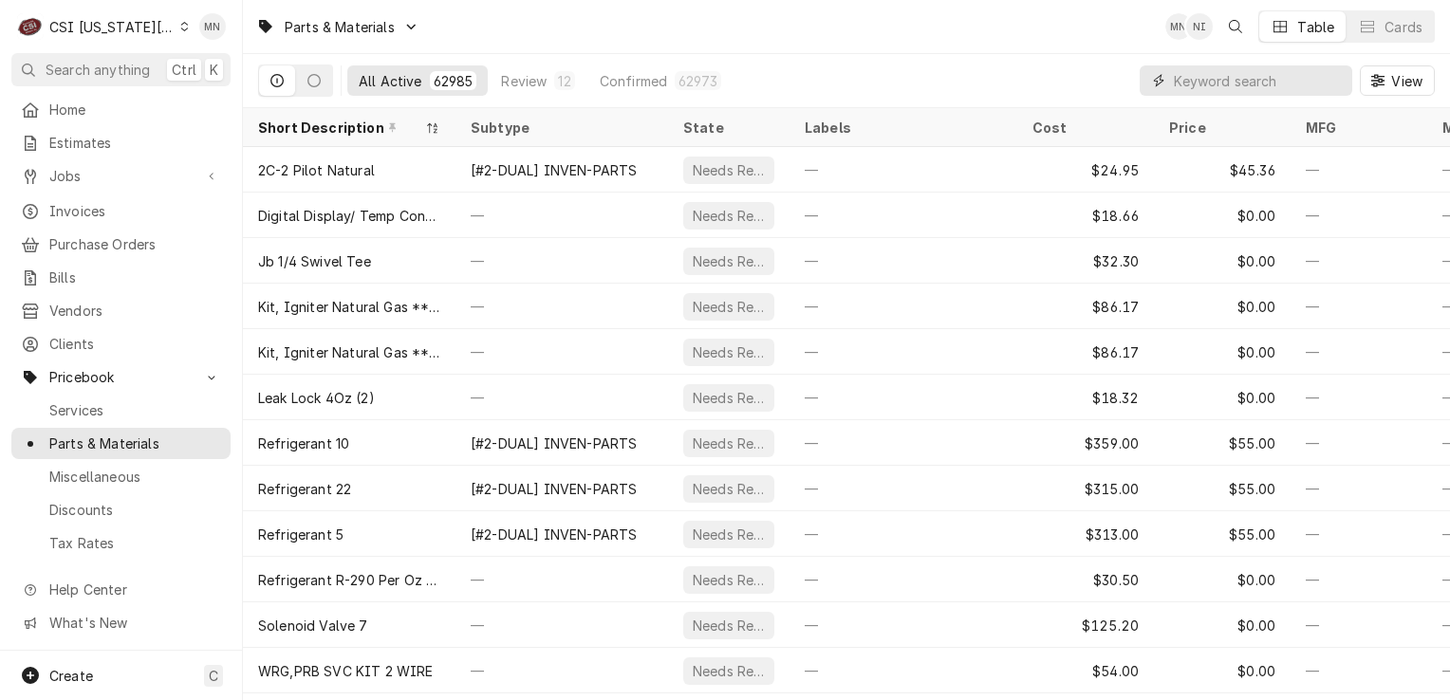
paste input "PIT-P0190200"
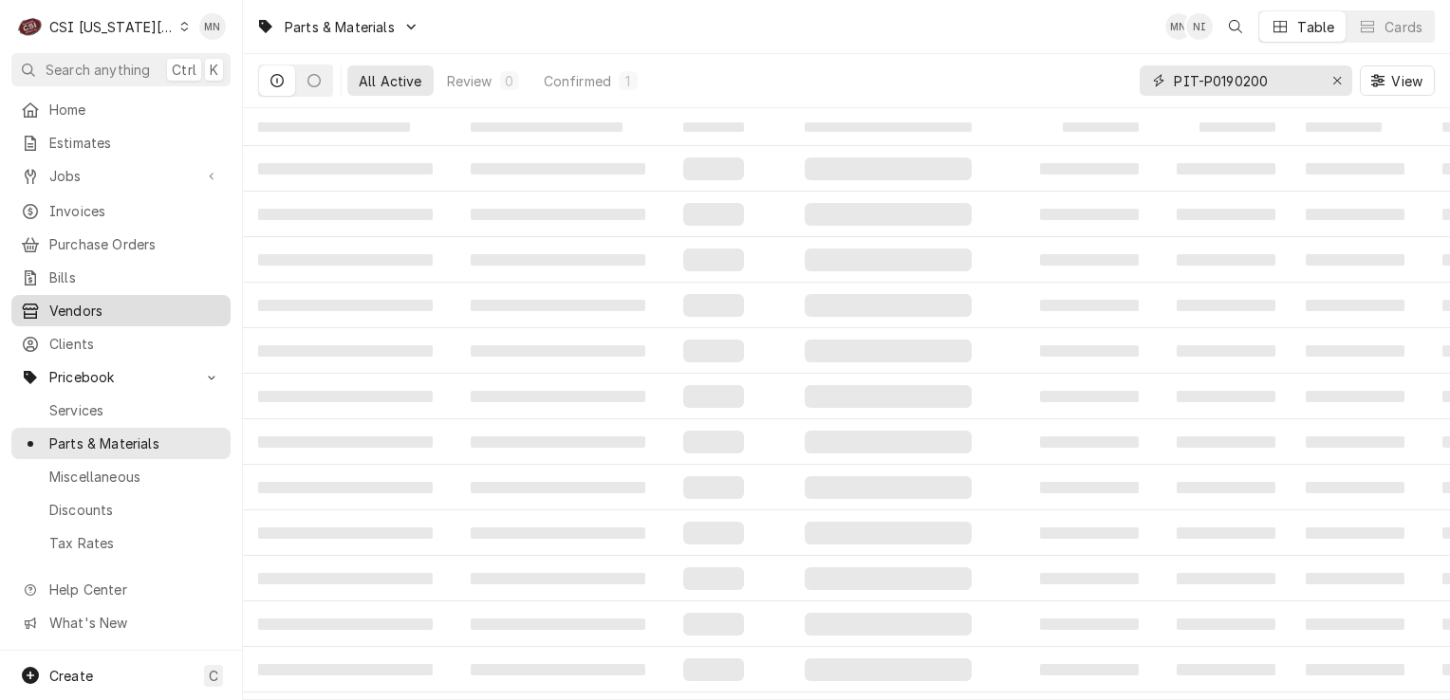
type input "PIT-P0190200"
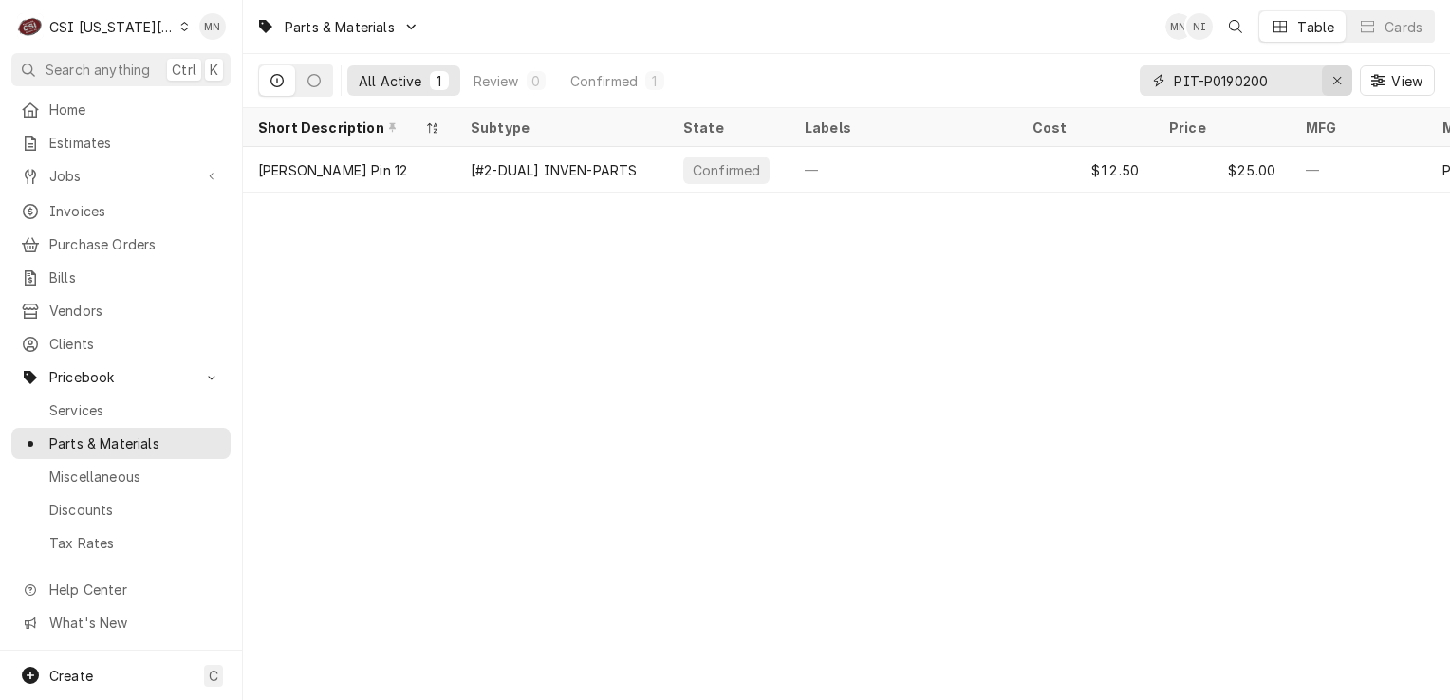
click at [1345, 84] on div "Erase input" at bounding box center [1337, 80] width 19 height 19
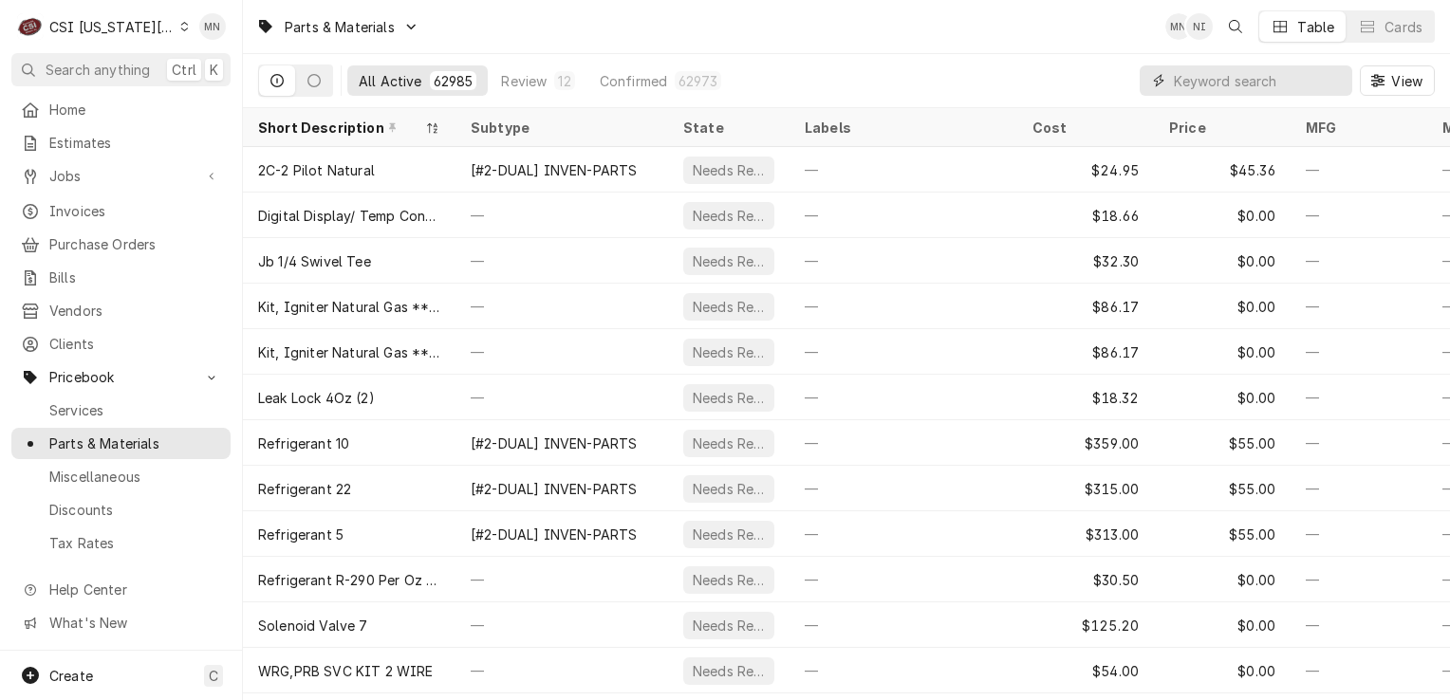
paste input "PIT-B4003701"
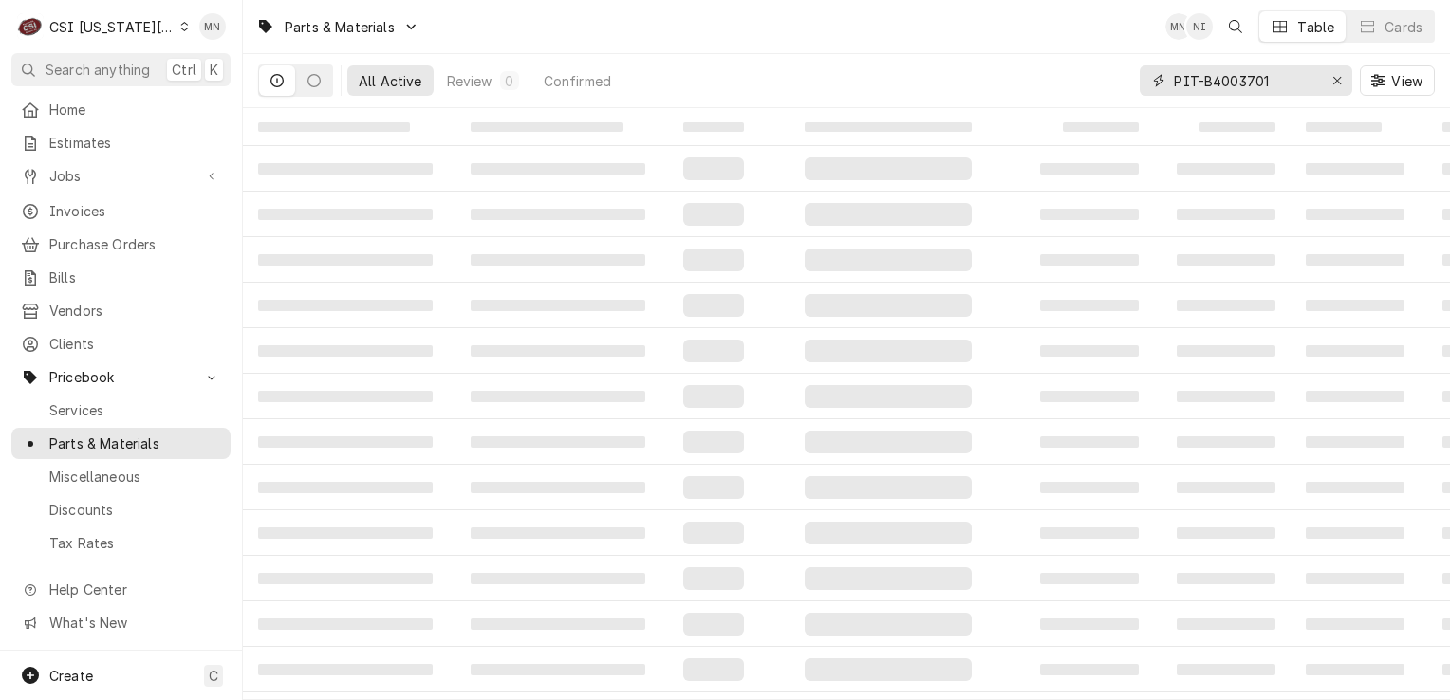
type input "PIT-B4003701"
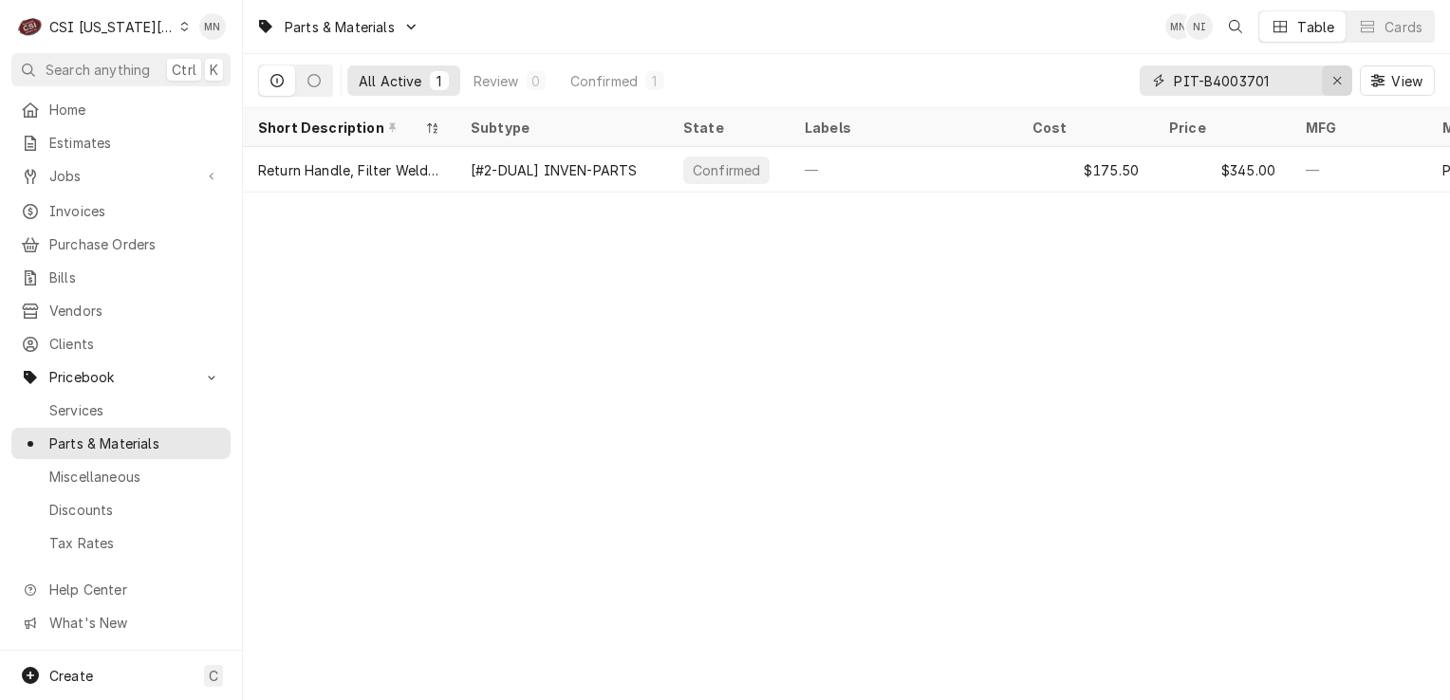
click at [1333, 84] on icon "Erase input" at bounding box center [1338, 80] width 10 height 13
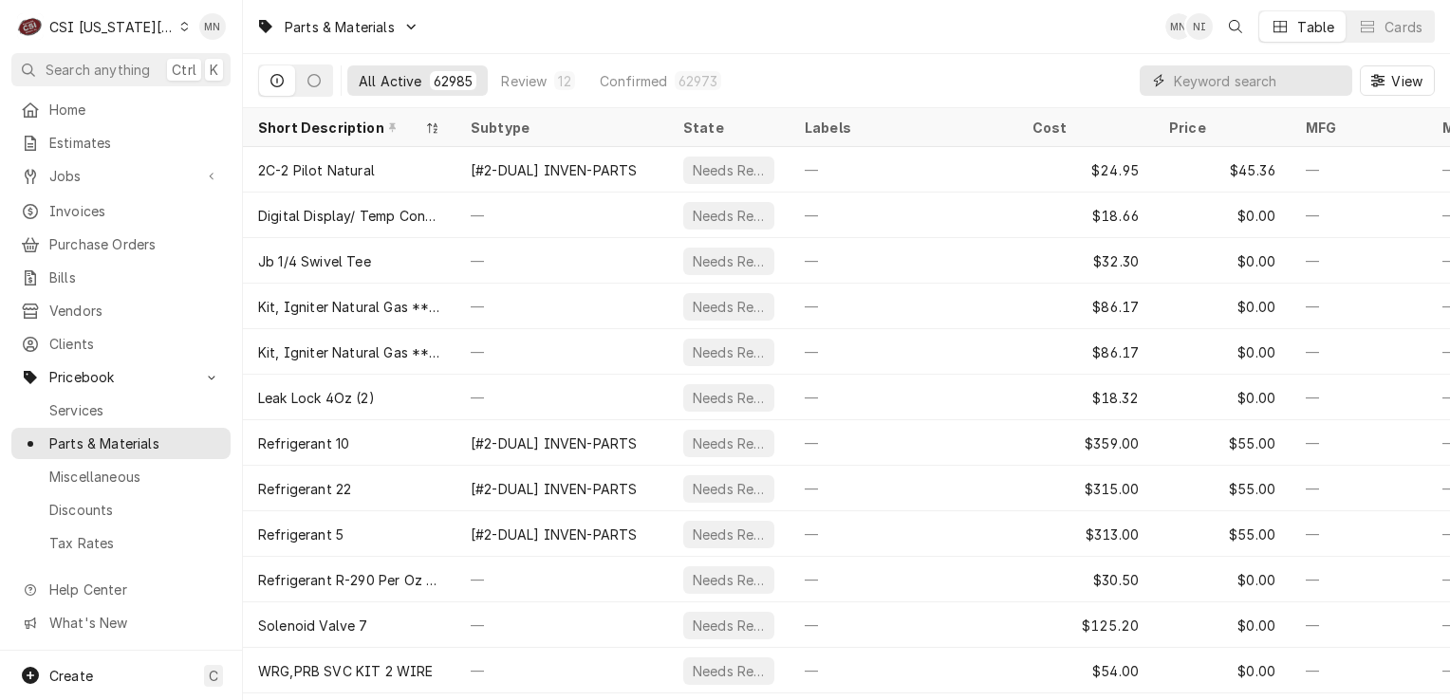
paste input "FRY-8104688"
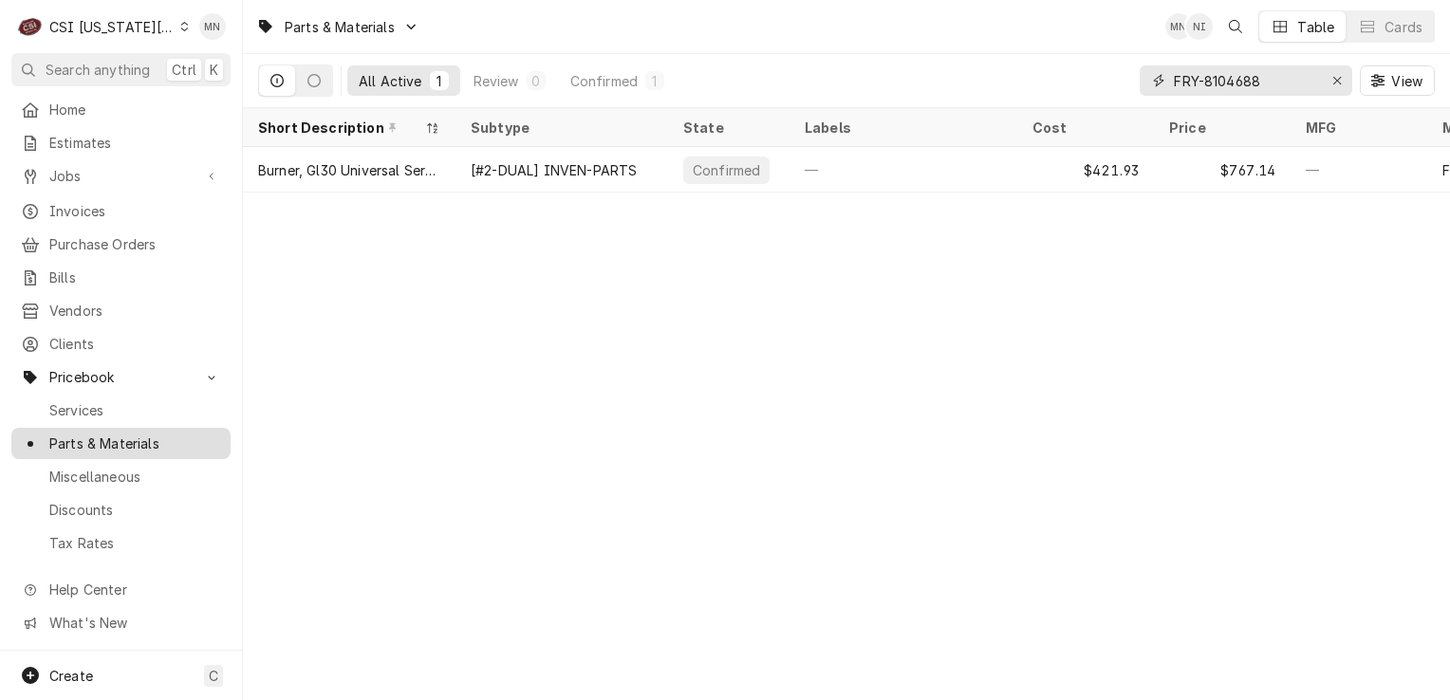
type input "FRY-8104688"
click at [1335, 81] on icon "Erase input" at bounding box center [1338, 80] width 10 height 13
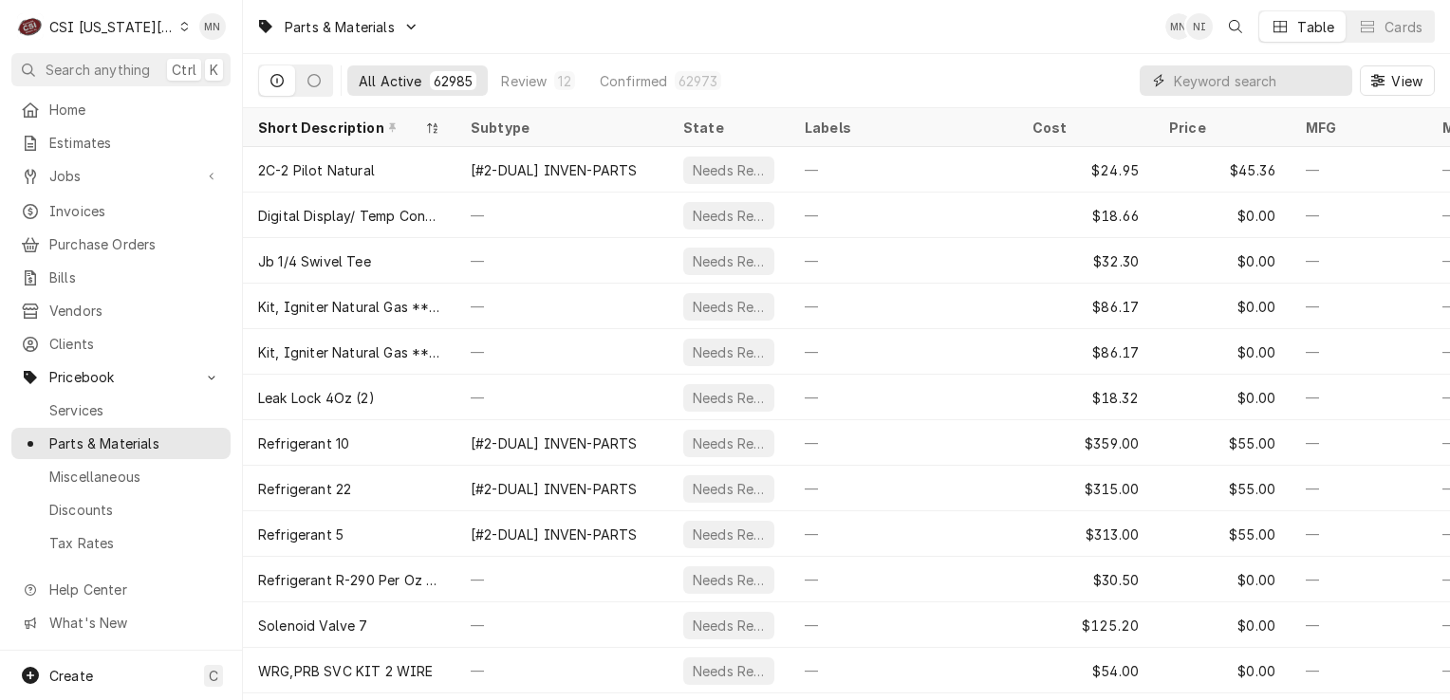
paste input "FRY-8262592"
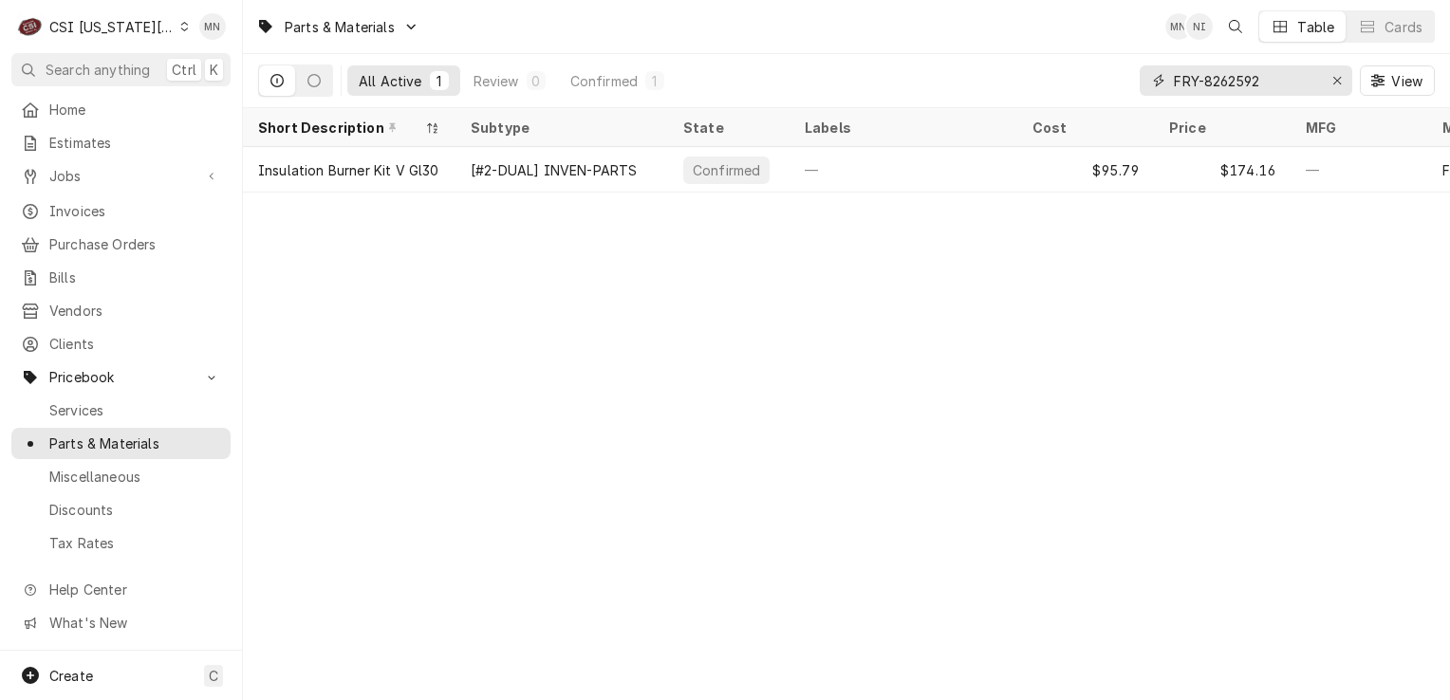
type input "FRY-8262592"
click at [1333, 77] on icon "Erase input" at bounding box center [1338, 80] width 10 height 13
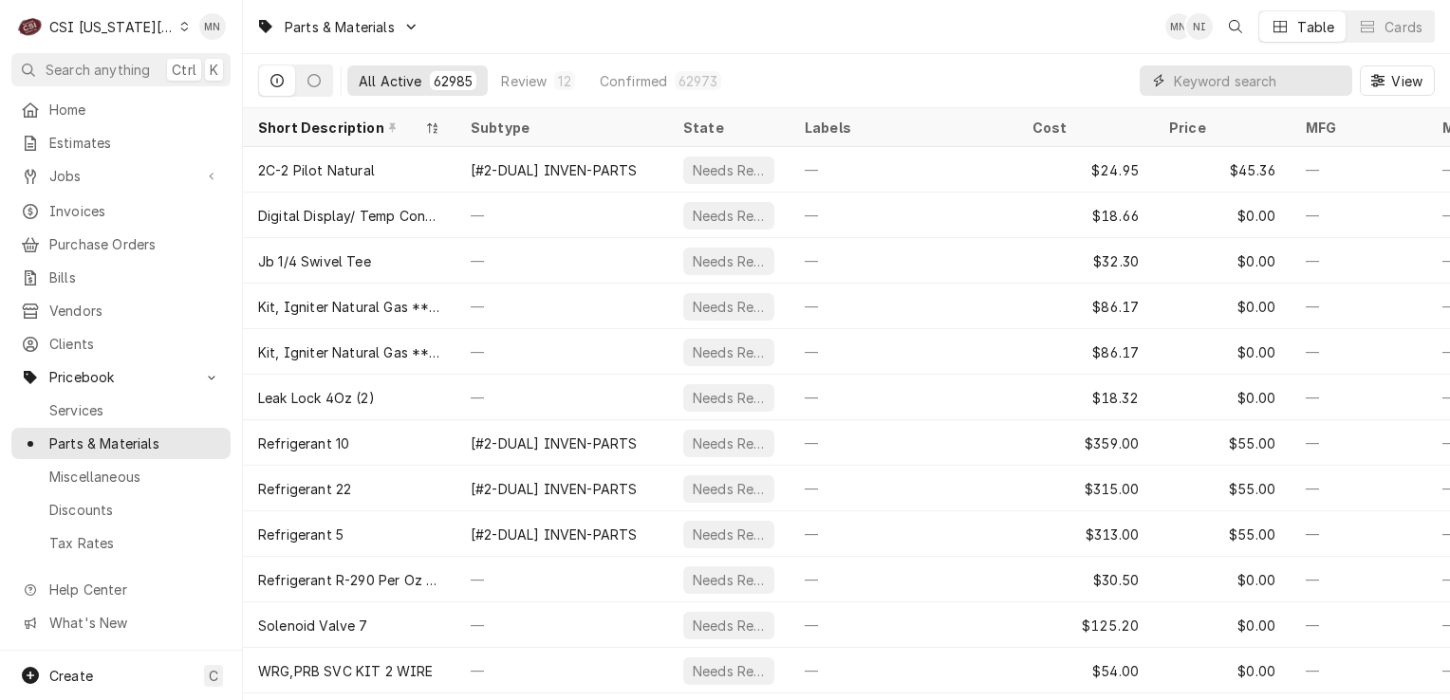
paste input "STR-21-08150"
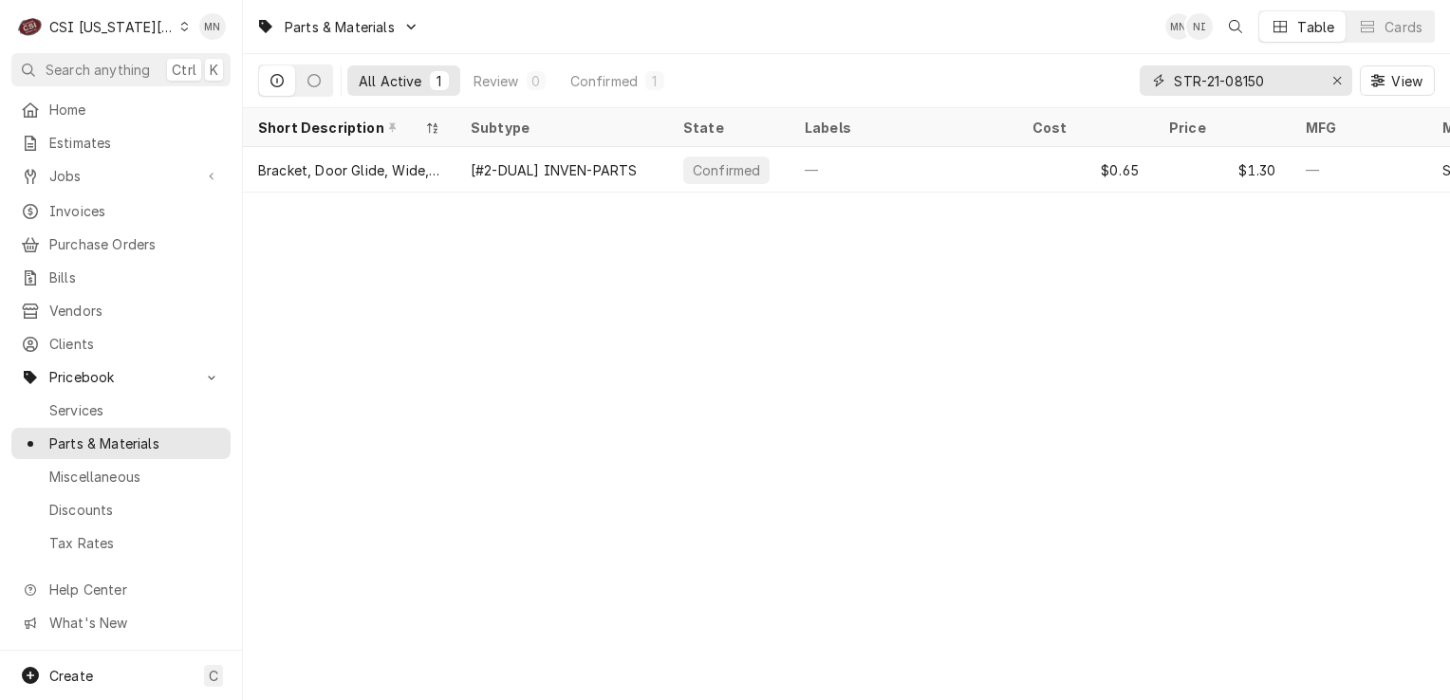
type input "STR-21-08150"
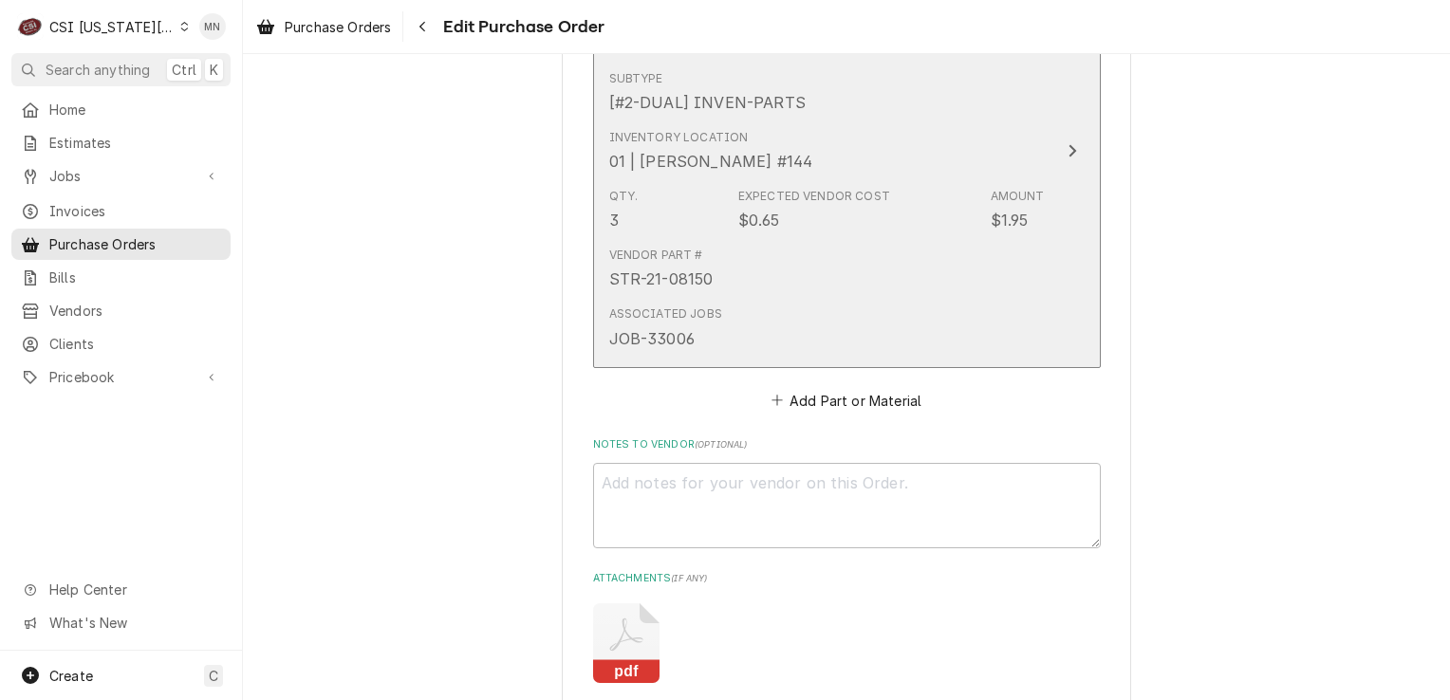
scroll to position [7403, 0]
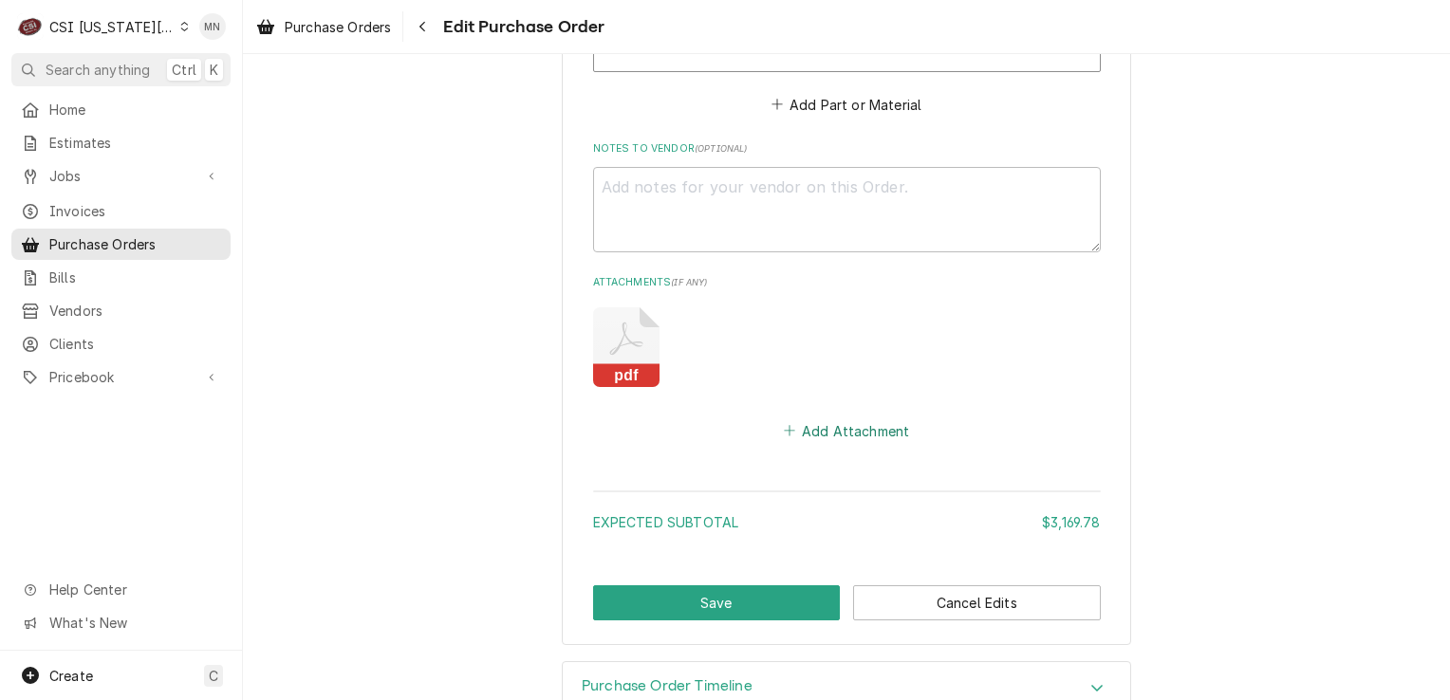
click at [860, 418] on button "Add Attachment" at bounding box center [846, 431] width 133 height 27
type textarea "x"
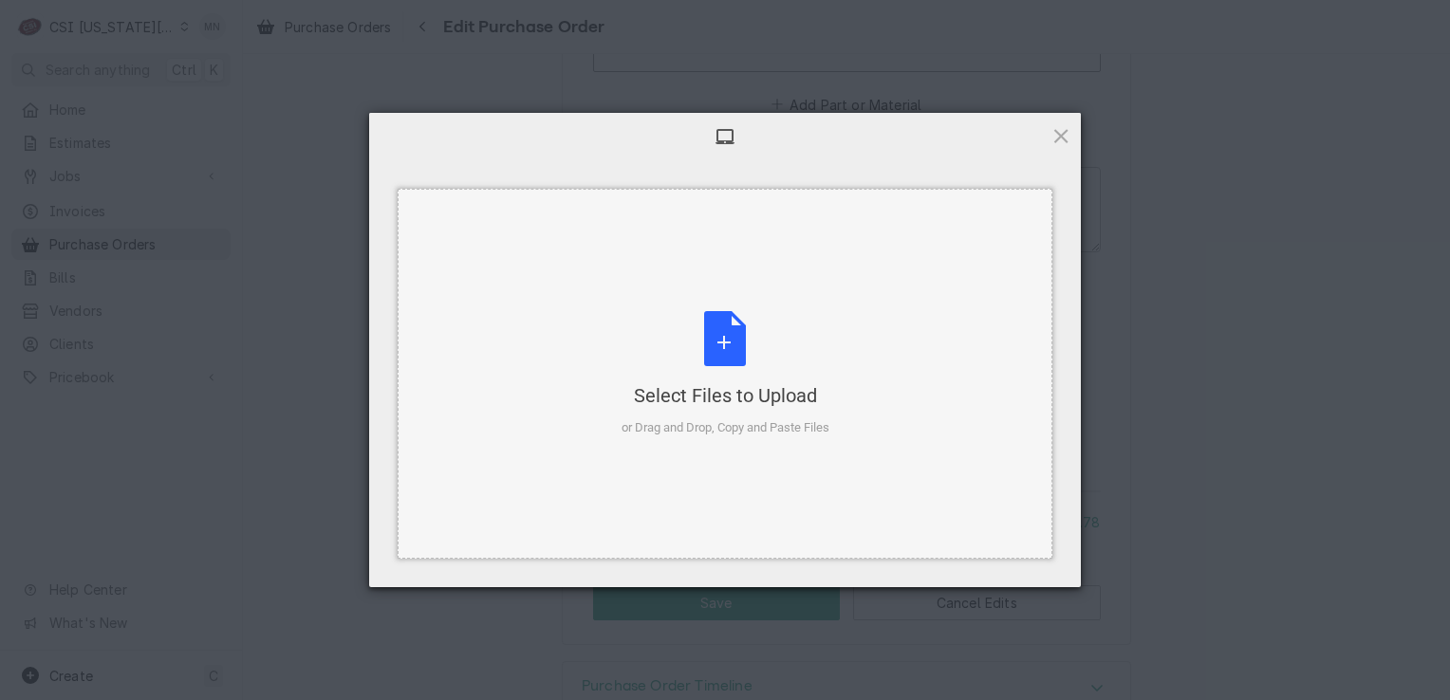
click at [716, 359] on div "Select Files to Upload or Drag and Drop, Copy and Paste Files" at bounding box center [726, 374] width 208 height 126
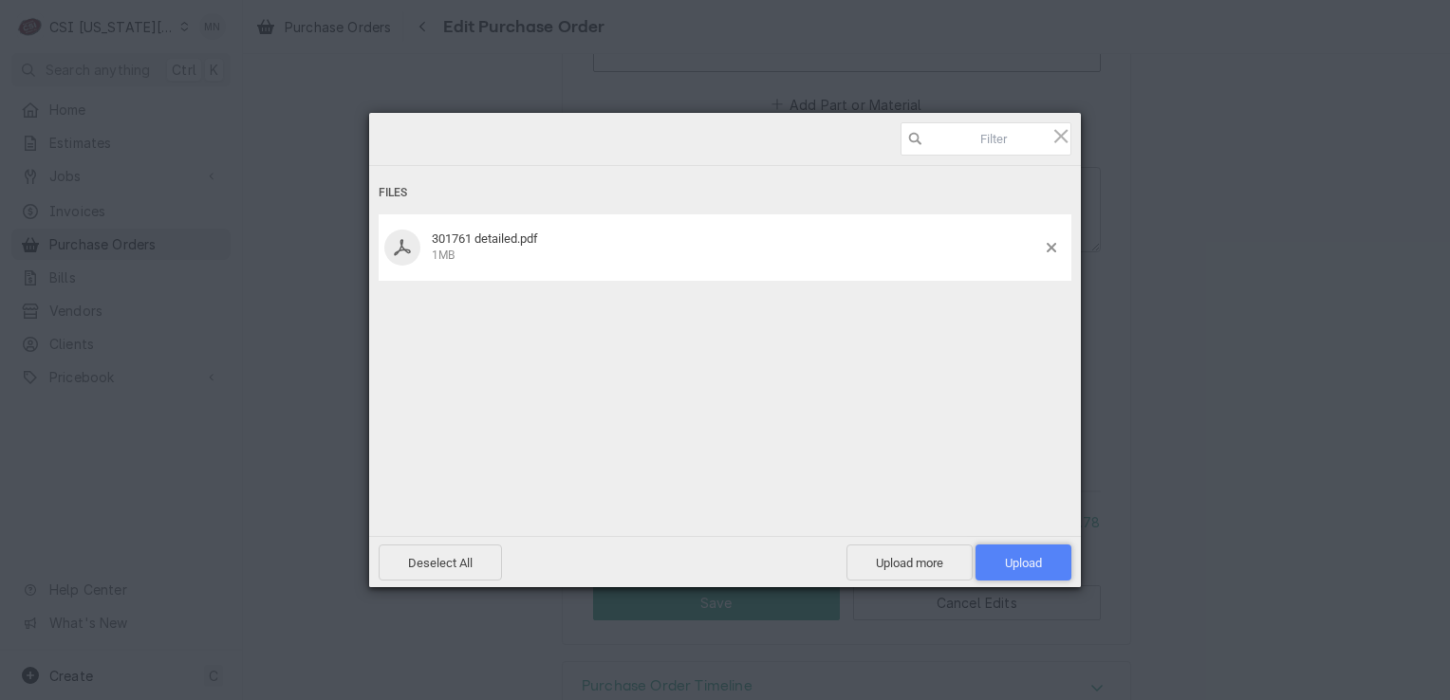
click at [1038, 564] on span "Upload 1" at bounding box center [1023, 563] width 37 height 14
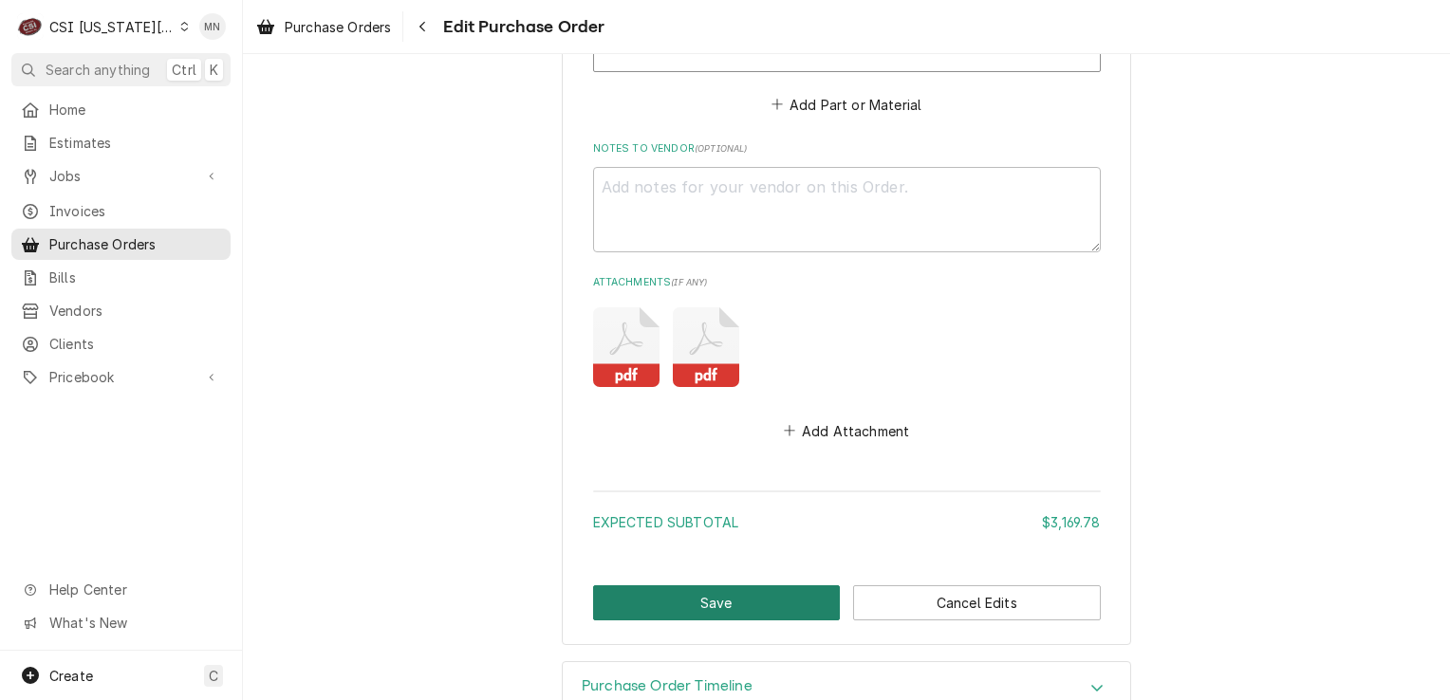
click at [683, 586] on button "Save" at bounding box center [717, 603] width 248 height 35
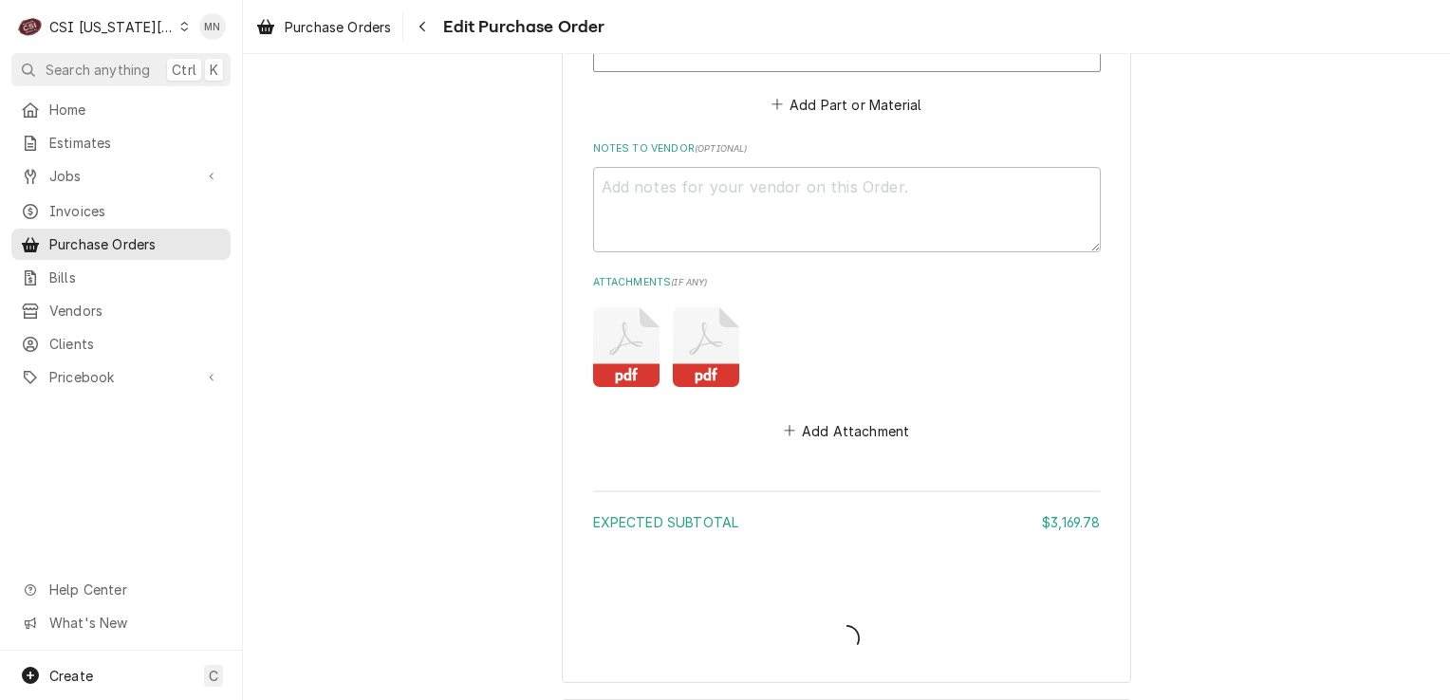
type textarea "x"
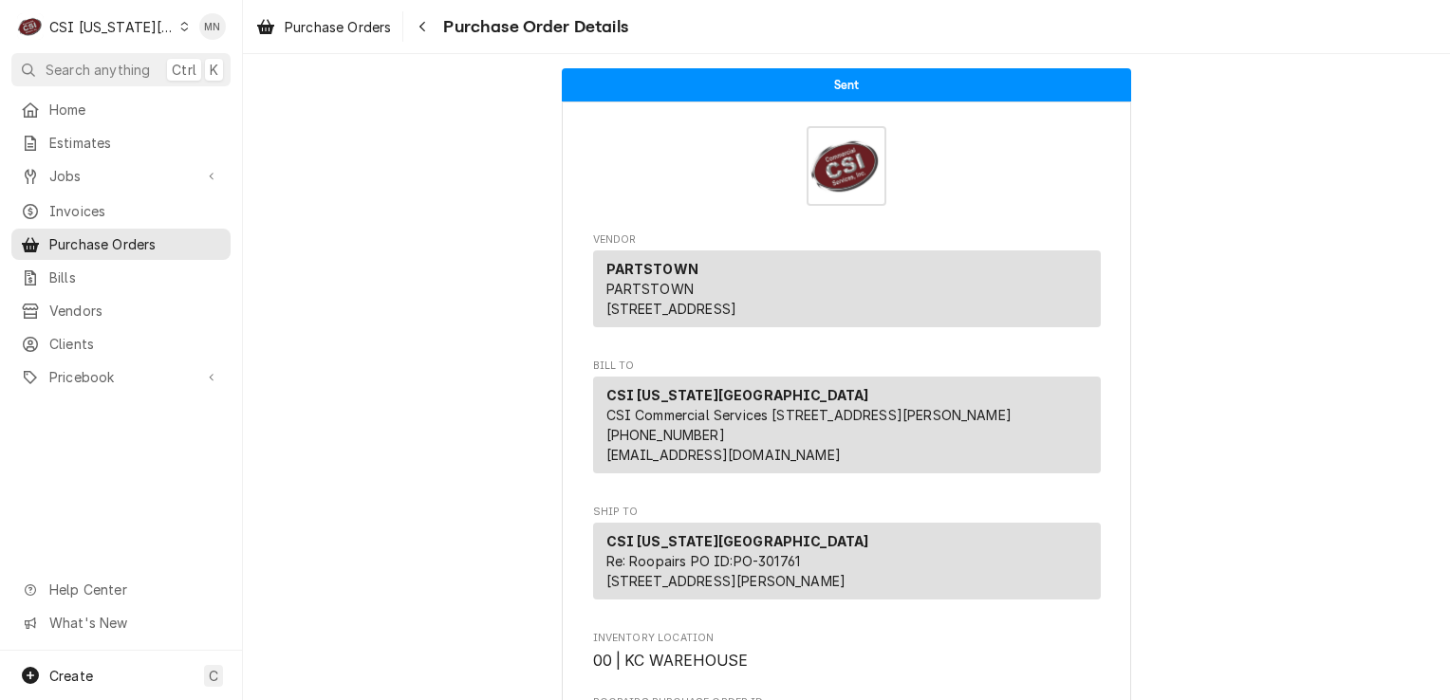
click at [149, 20] on div "CSI [US_STATE][GEOGRAPHIC_DATA]" at bounding box center [111, 27] width 125 height 20
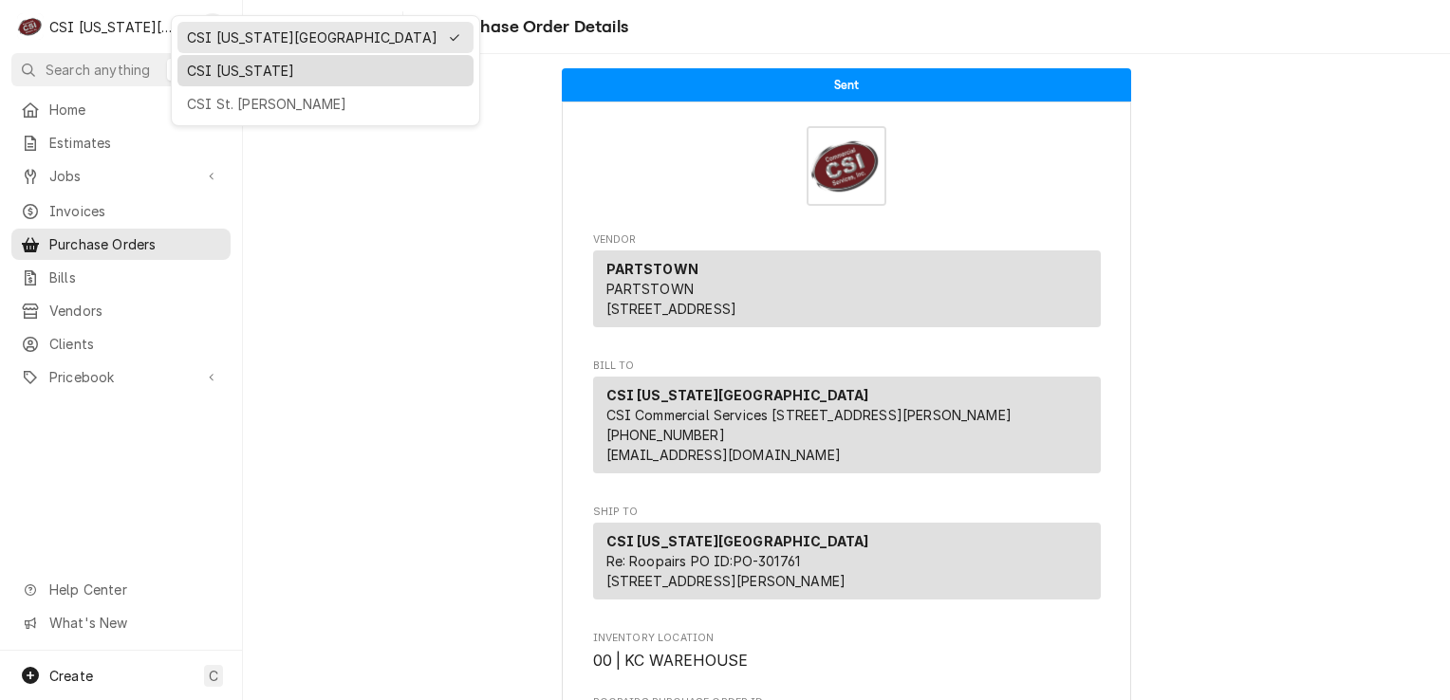
click at [197, 74] on div "CSI [US_STATE]" at bounding box center [325, 71] width 277 height 20
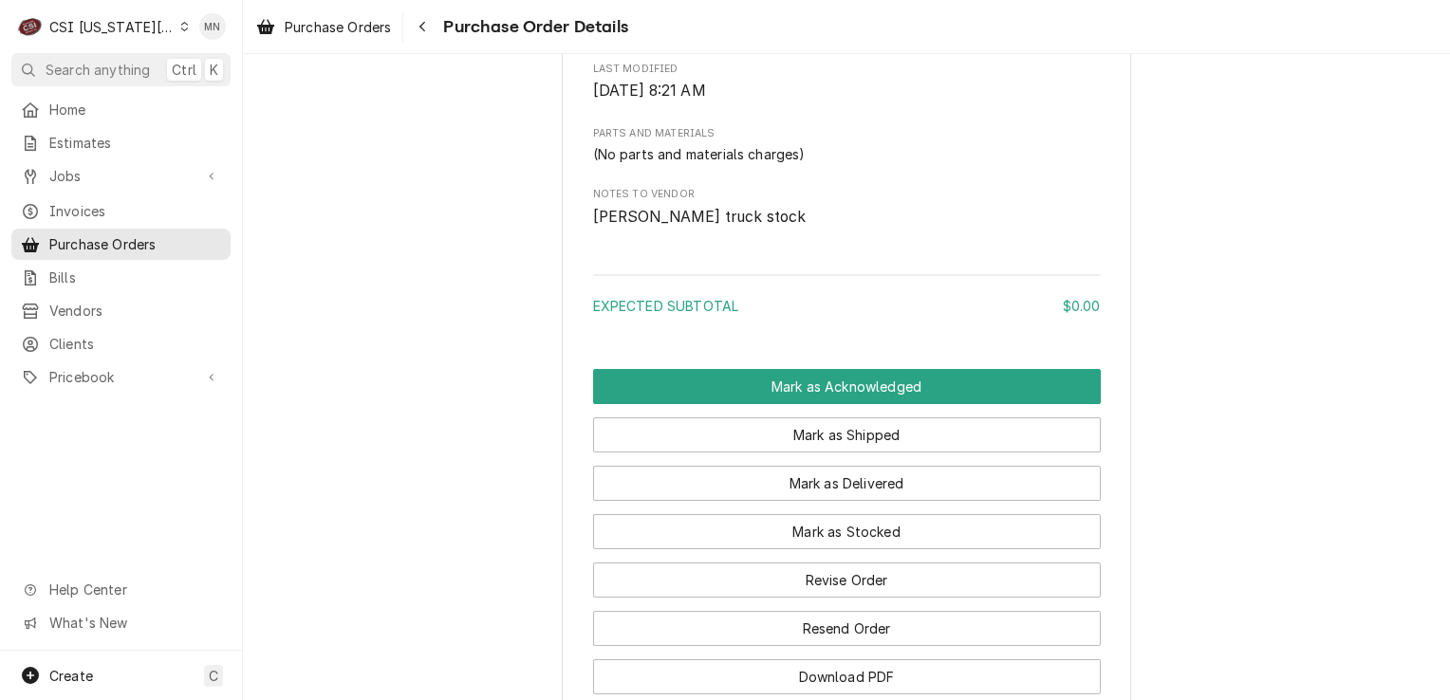
scroll to position [1224, 0]
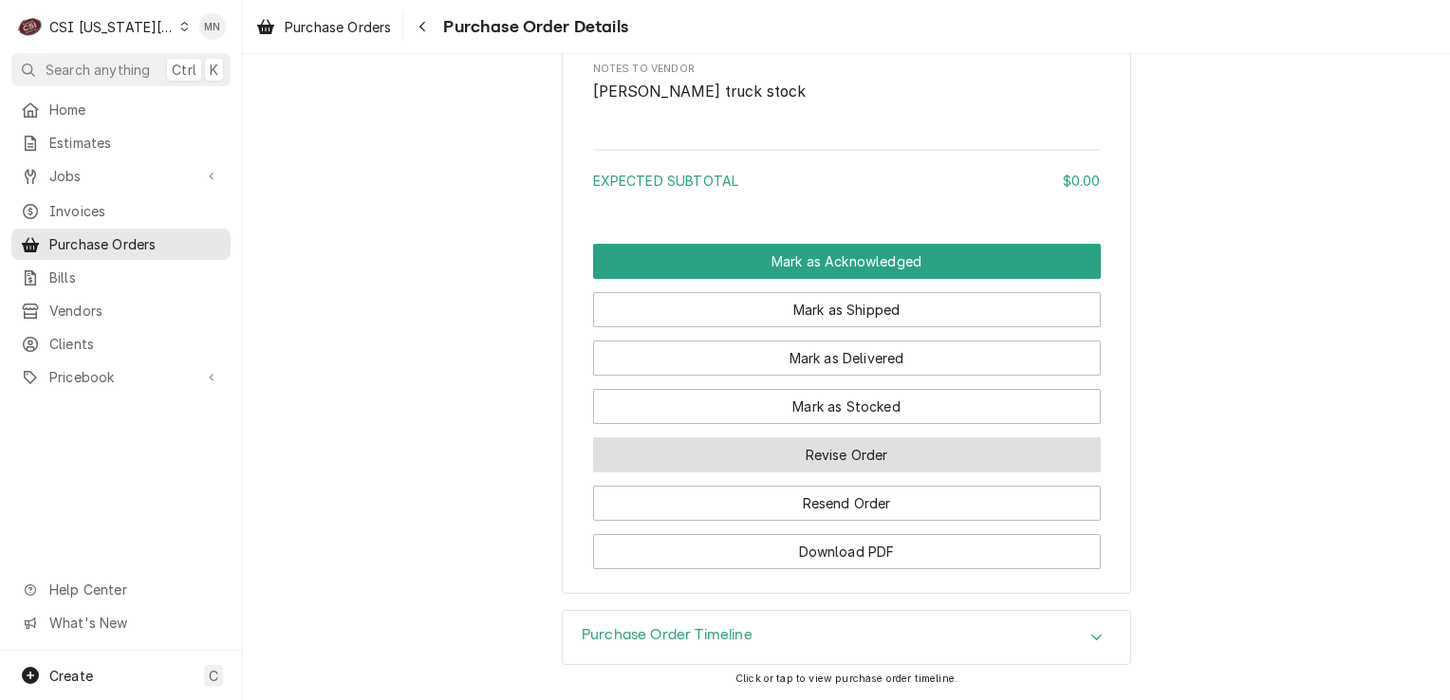
click at [803, 449] on button "Revise Order" at bounding box center [847, 455] width 508 height 35
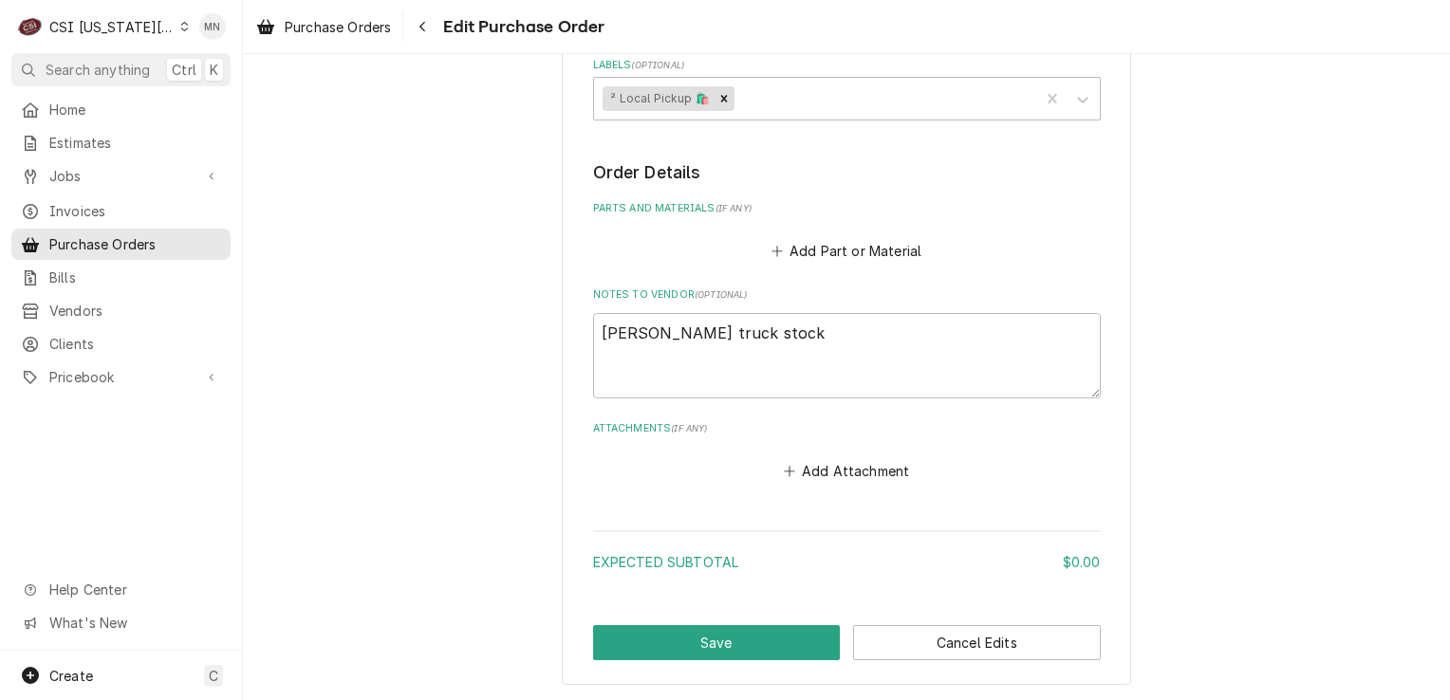
scroll to position [730, 0]
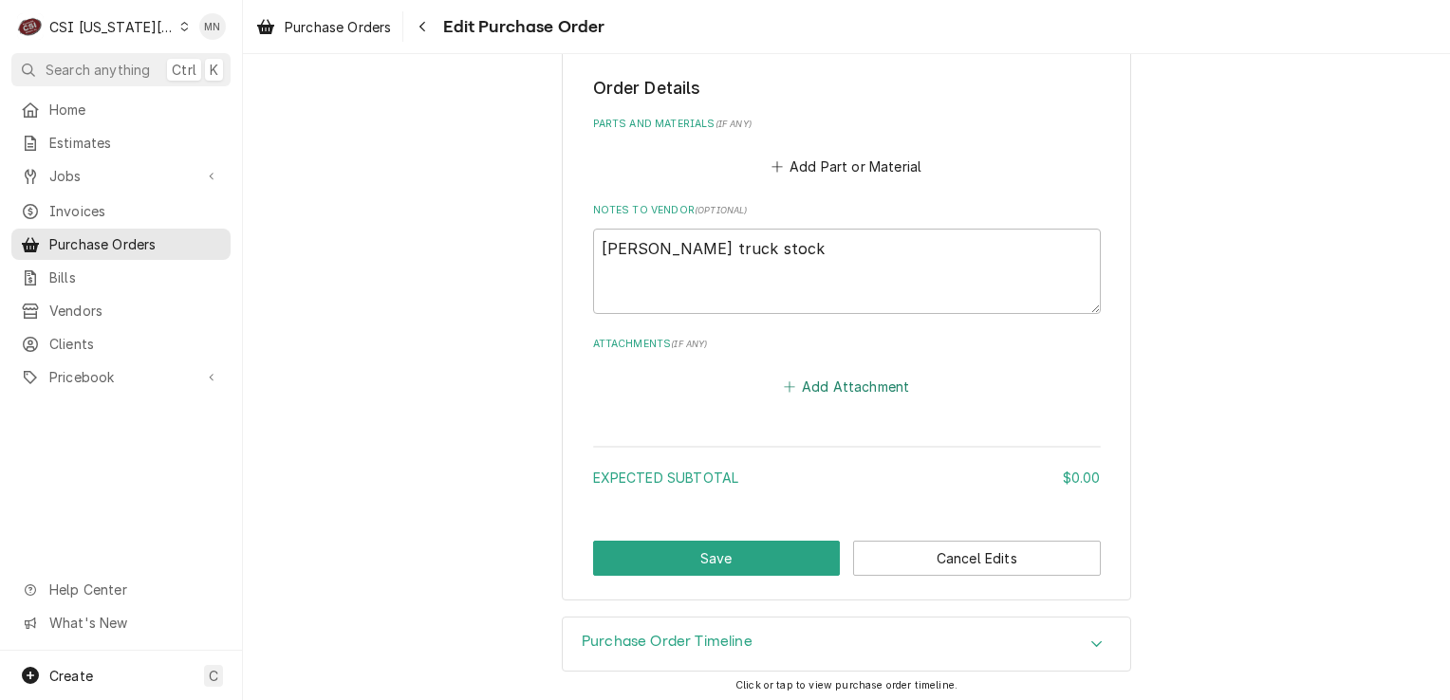
click at [848, 388] on button "Add Attachment" at bounding box center [846, 386] width 133 height 27
type textarea "x"
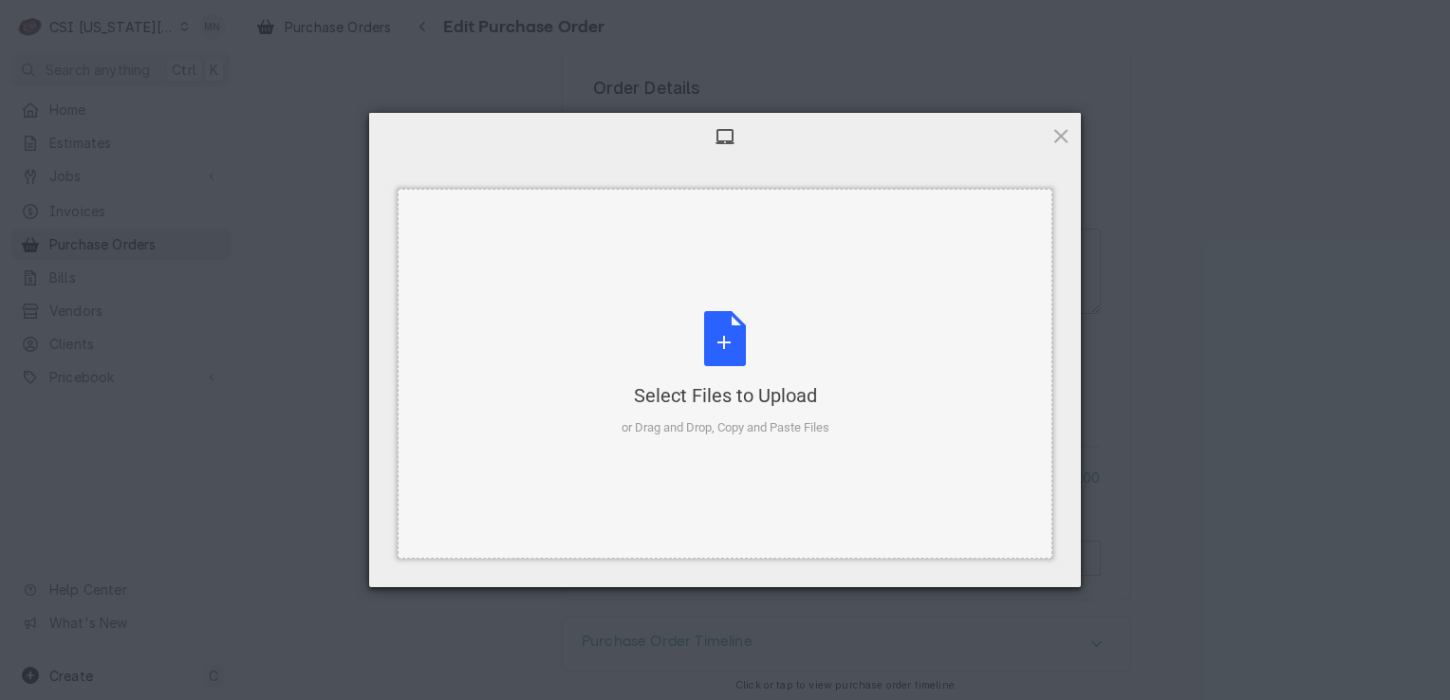
click at [768, 393] on div "Select Files to Upload" at bounding box center [726, 395] width 208 height 27
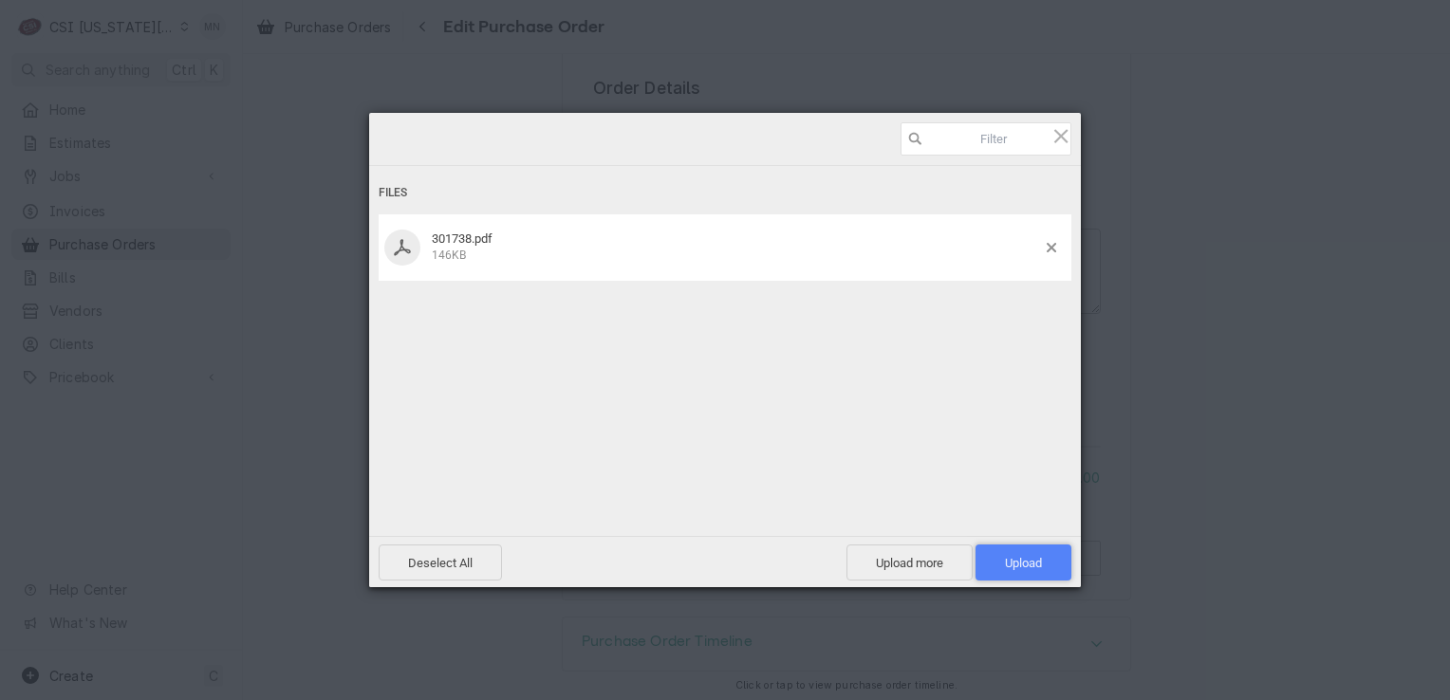
click at [1044, 575] on span "Upload 1" at bounding box center [1024, 563] width 96 height 36
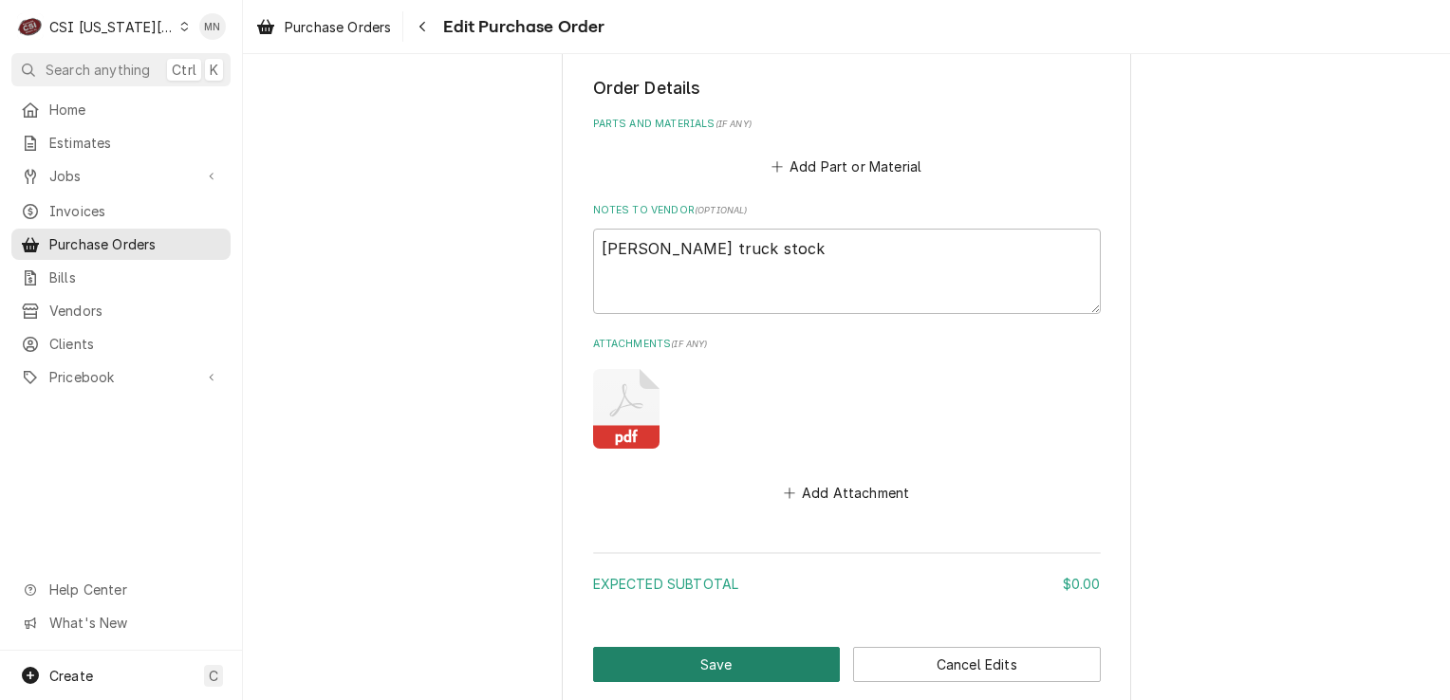
click at [726, 654] on button "Save" at bounding box center [717, 664] width 248 height 35
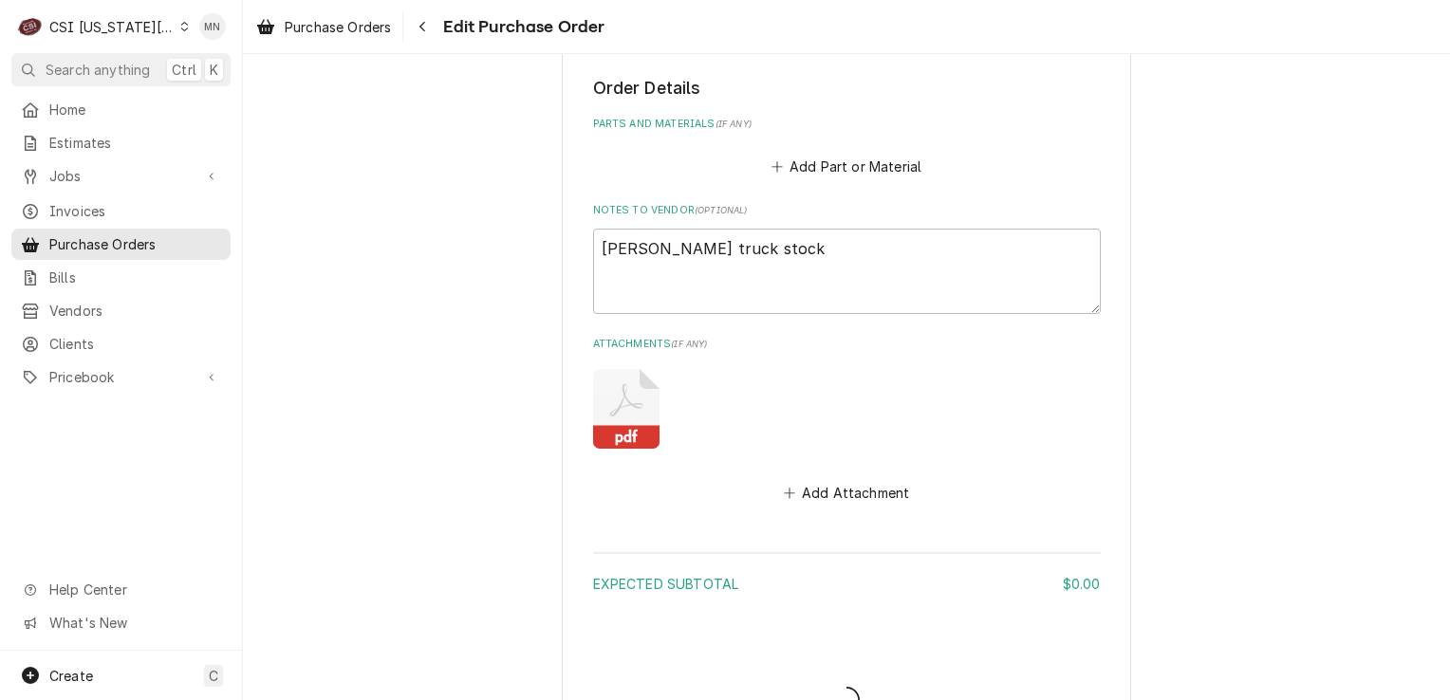
type textarea "x"
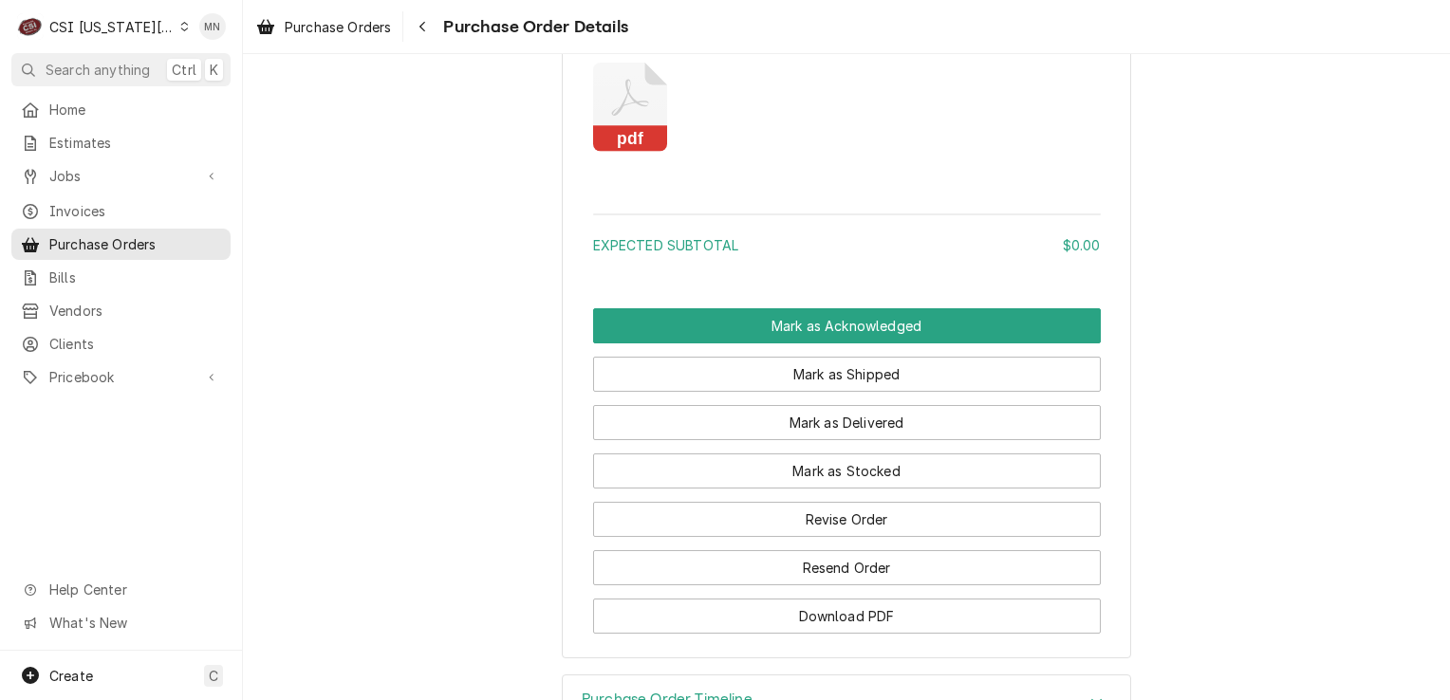
scroll to position [1386, 0]
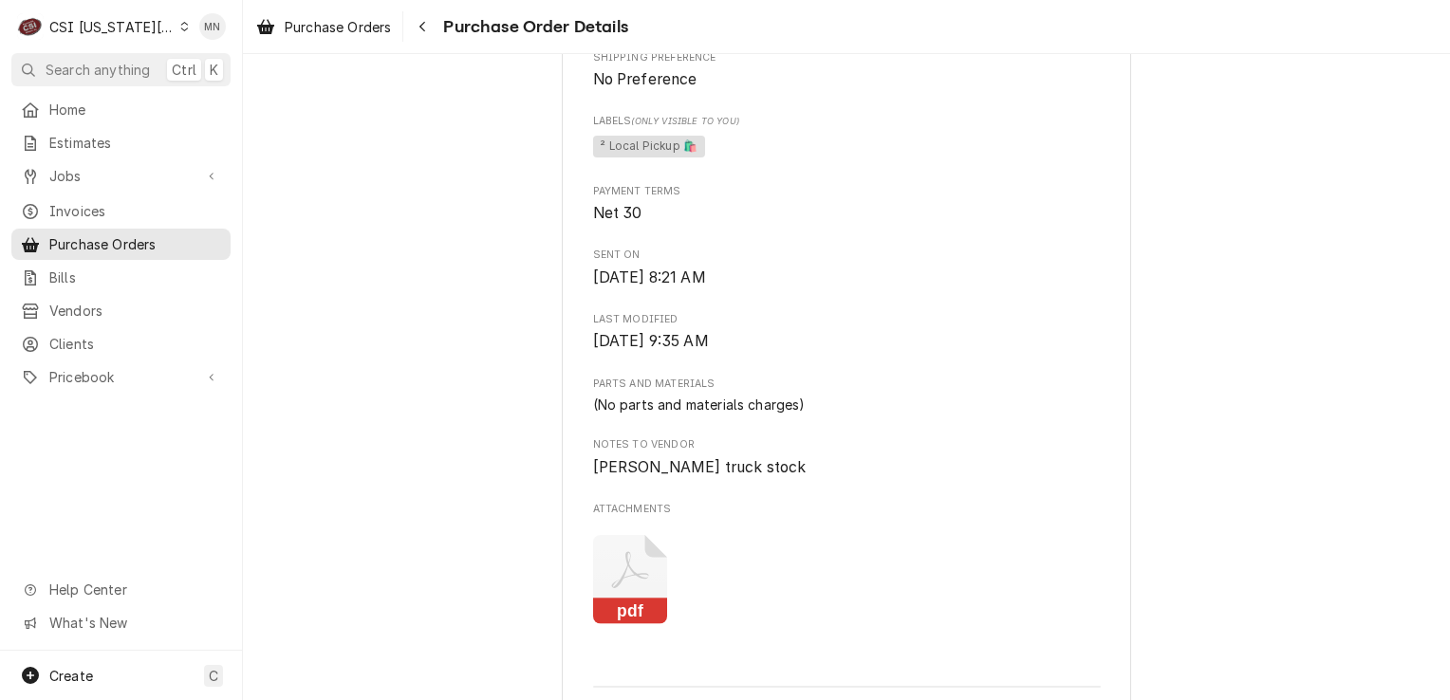
scroll to position [437, 0]
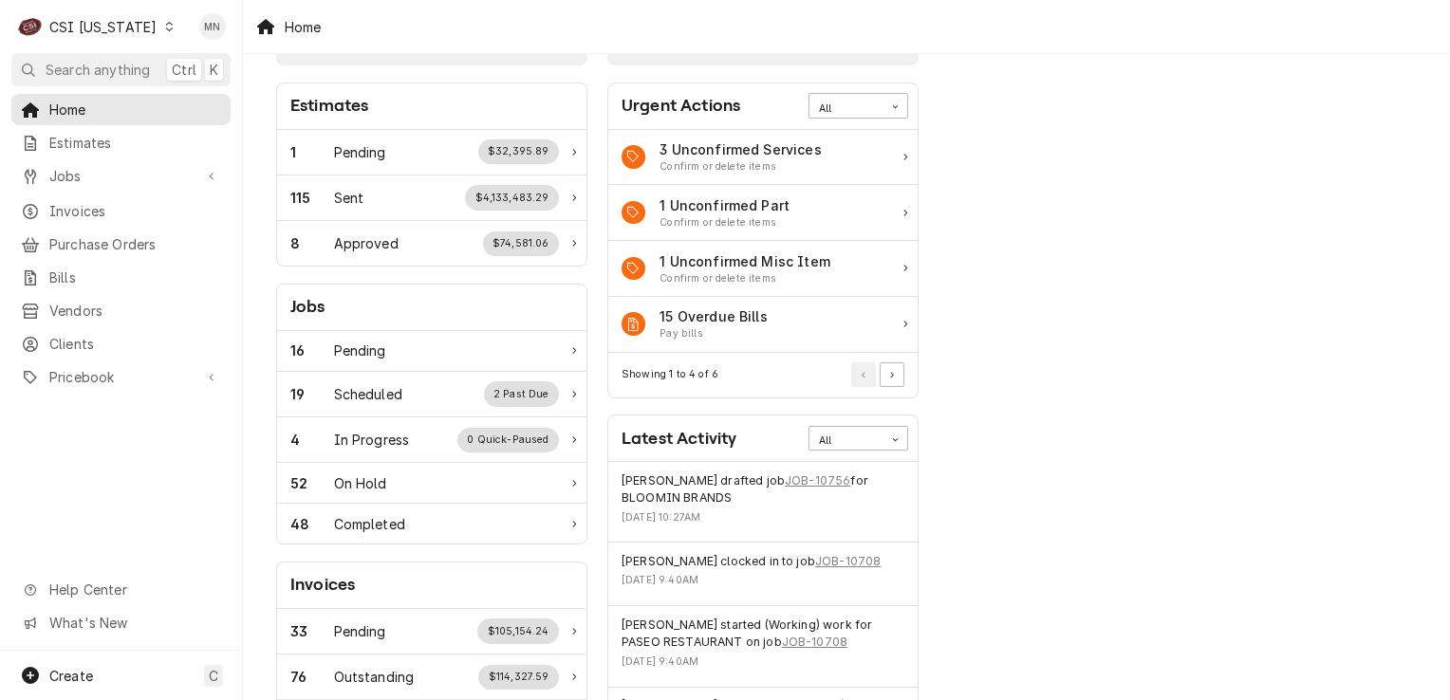
scroll to position [95, 0]
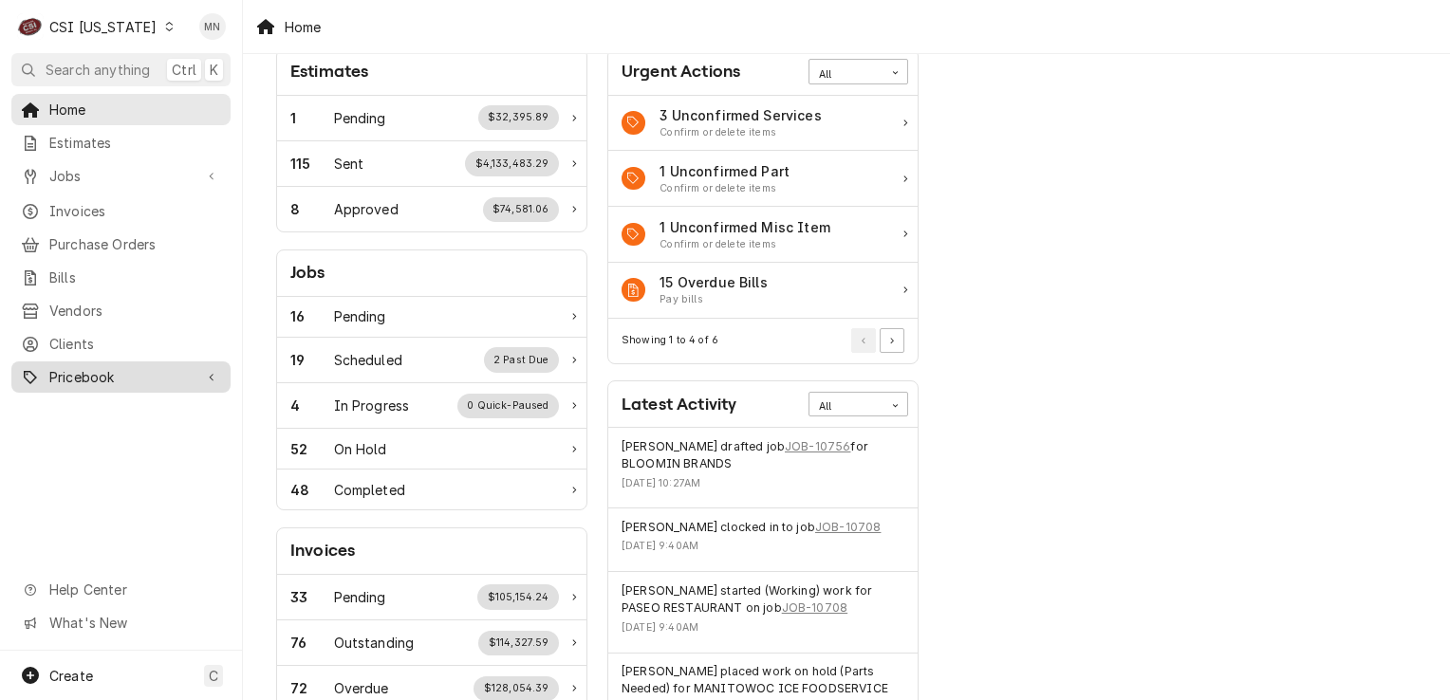
click at [81, 367] on span "Pricebook" at bounding box center [120, 377] width 143 height 20
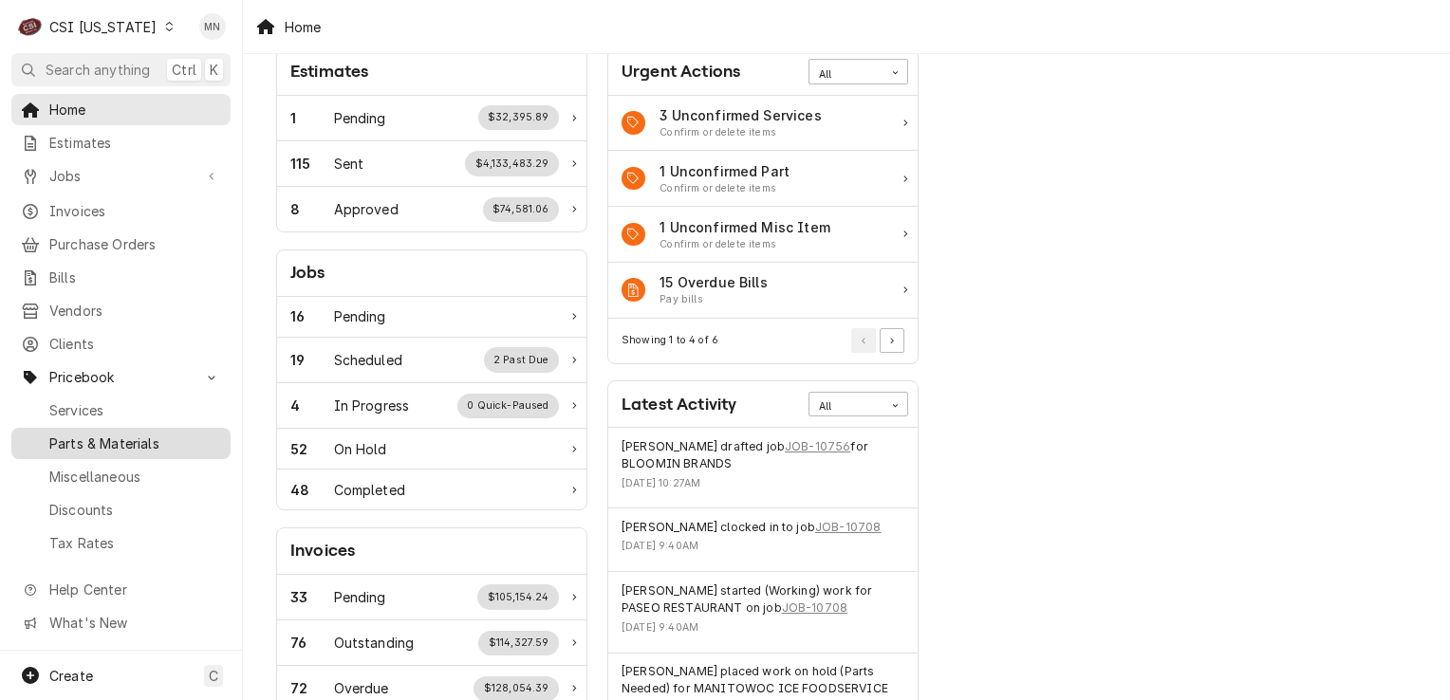
click at [100, 438] on span "Parts & Materials" at bounding box center [135, 444] width 172 height 20
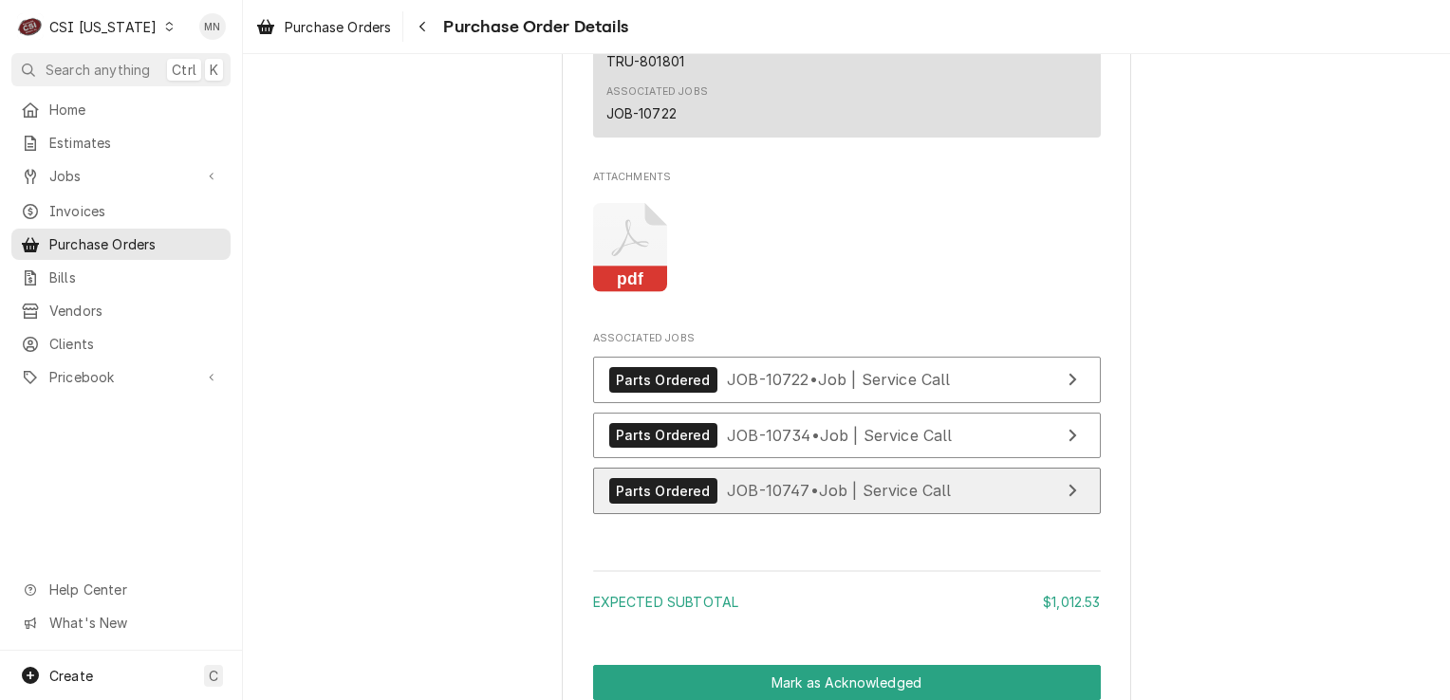
scroll to position [1993, 0]
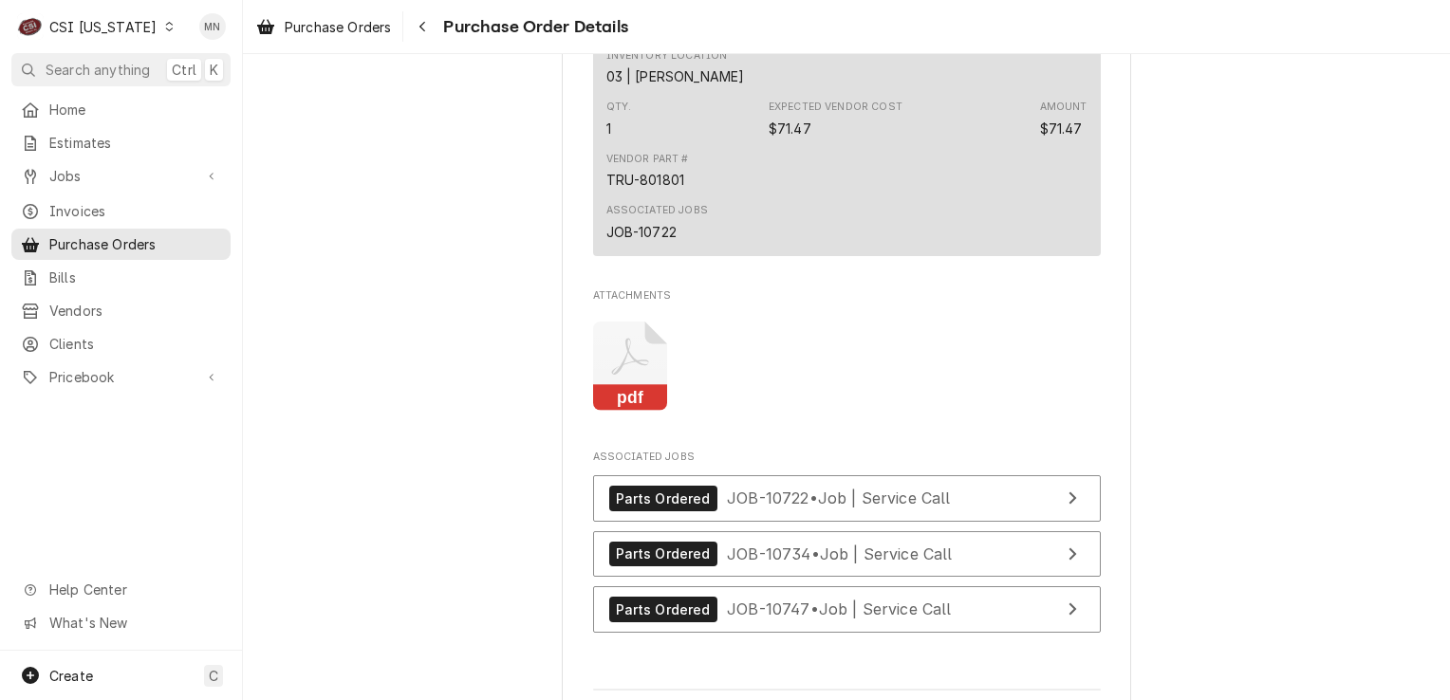
click at [635, 412] on icon "Attachments" at bounding box center [630, 367] width 75 height 90
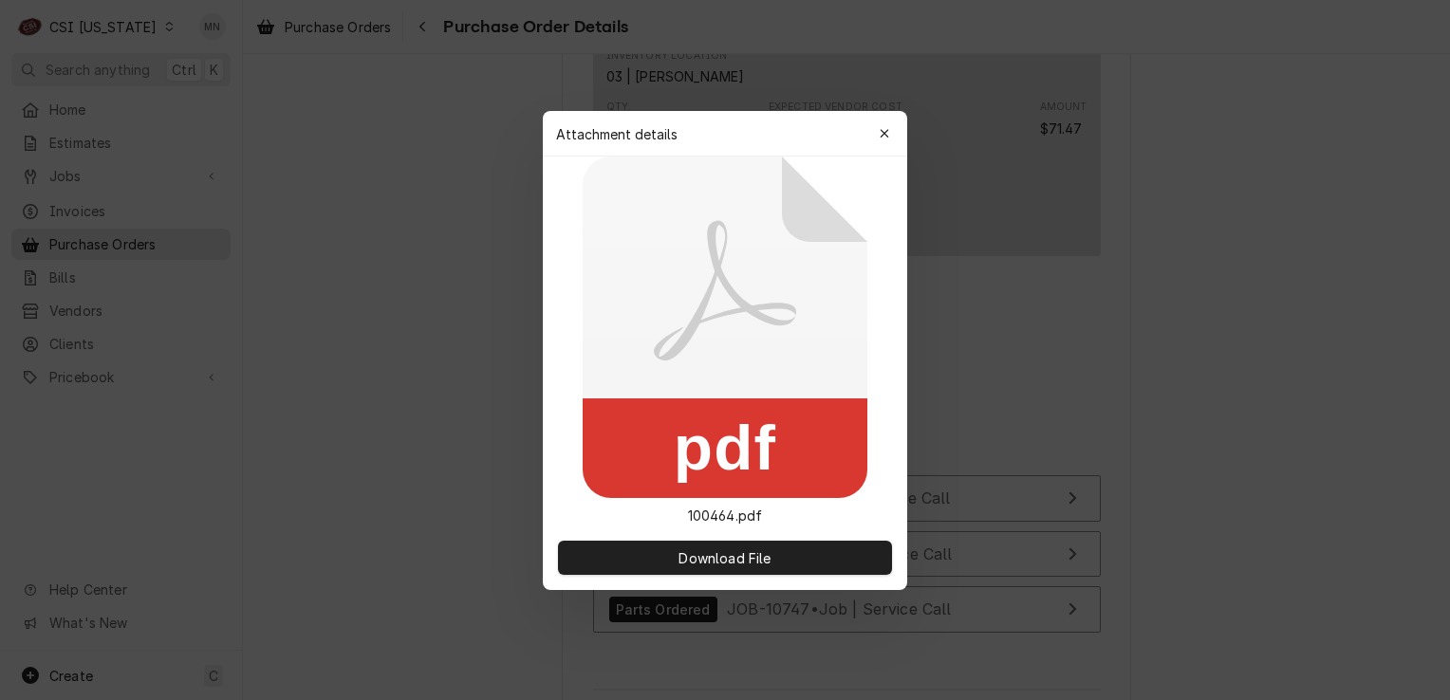
click at [635, 427] on rect at bounding box center [725, 449] width 285 height 100
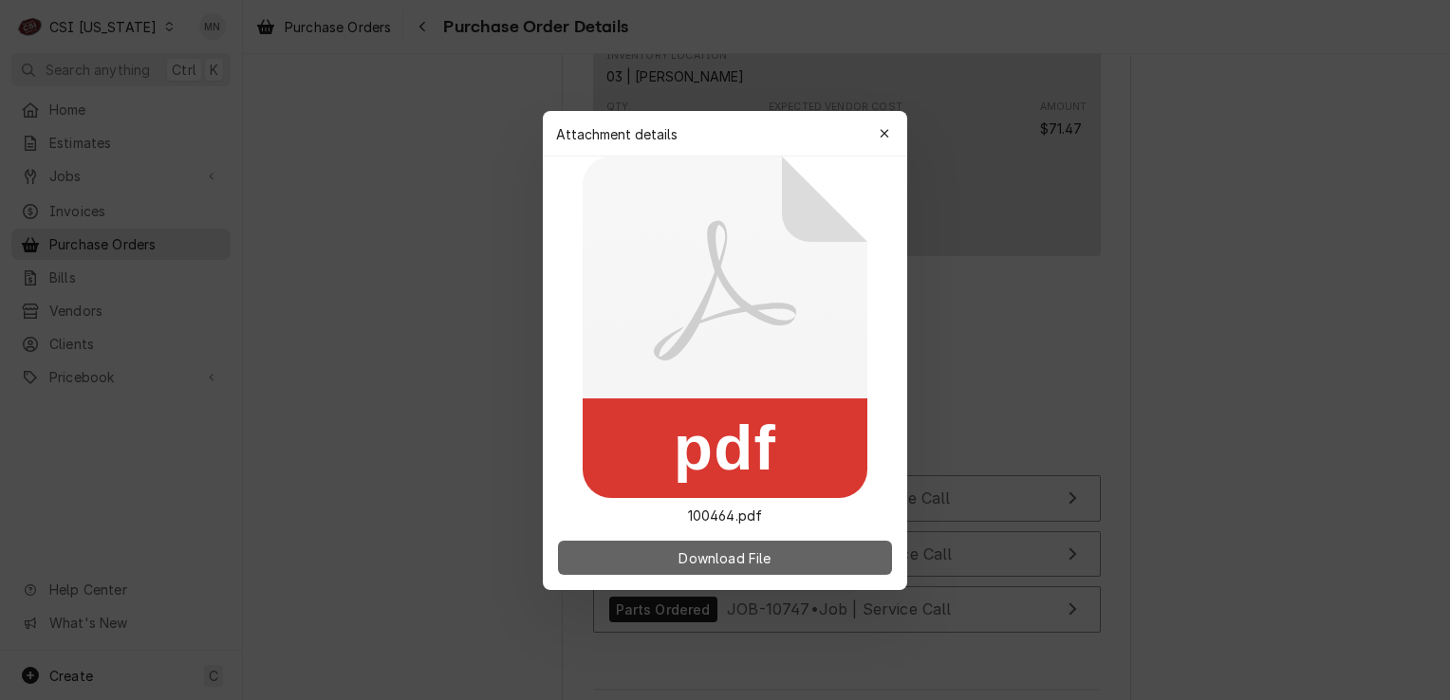
drag, startPoint x: 635, startPoint y: 427, endPoint x: 725, endPoint y: 545, distance: 148.3
click at [725, 545] on button "Download File" at bounding box center [725, 558] width 334 height 34
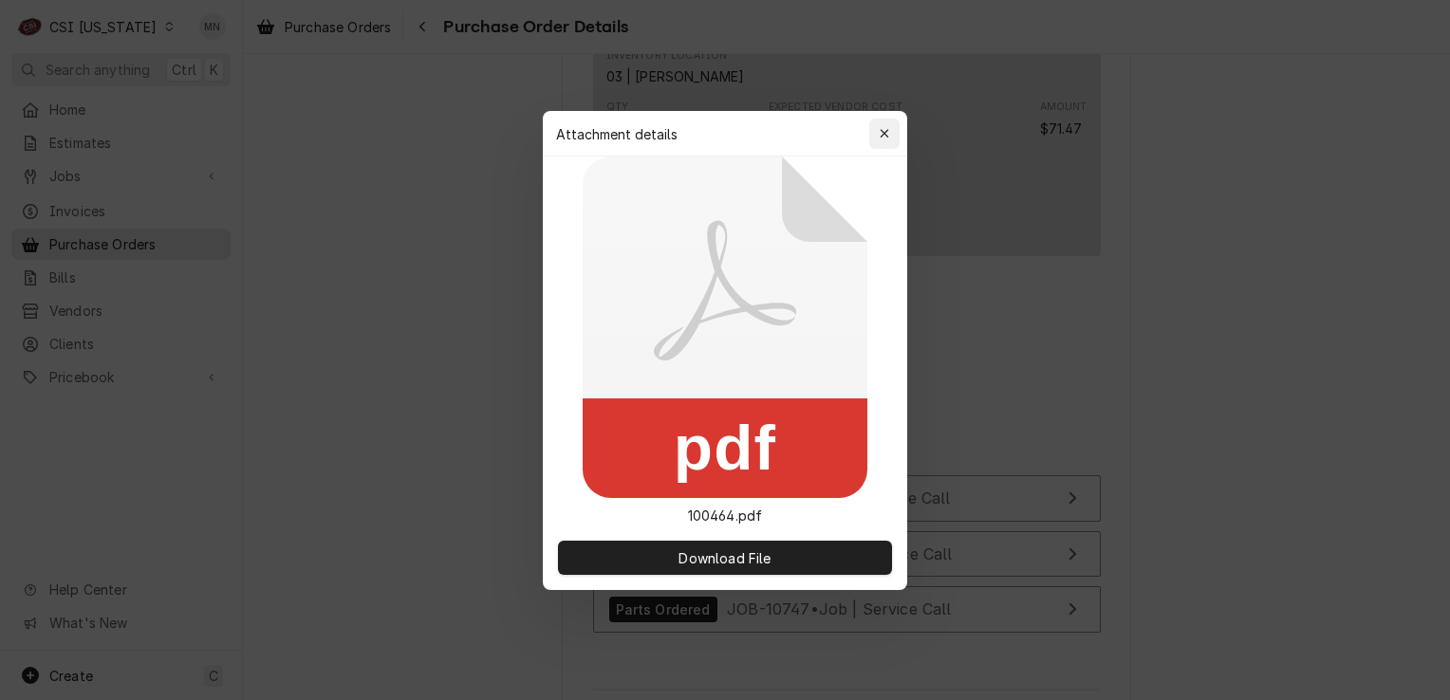
click at [885, 133] on icon "button" at bounding box center [884, 133] width 9 height 9
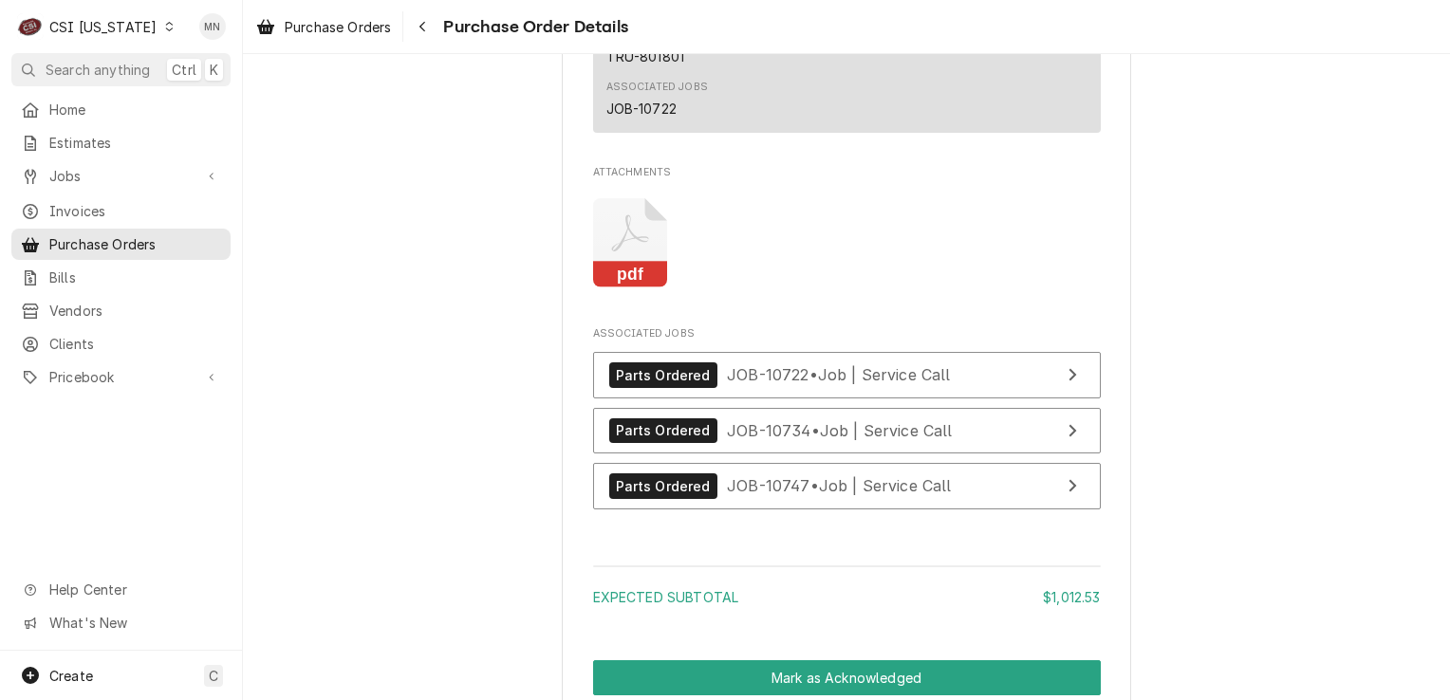
scroll to position [2183, 0]
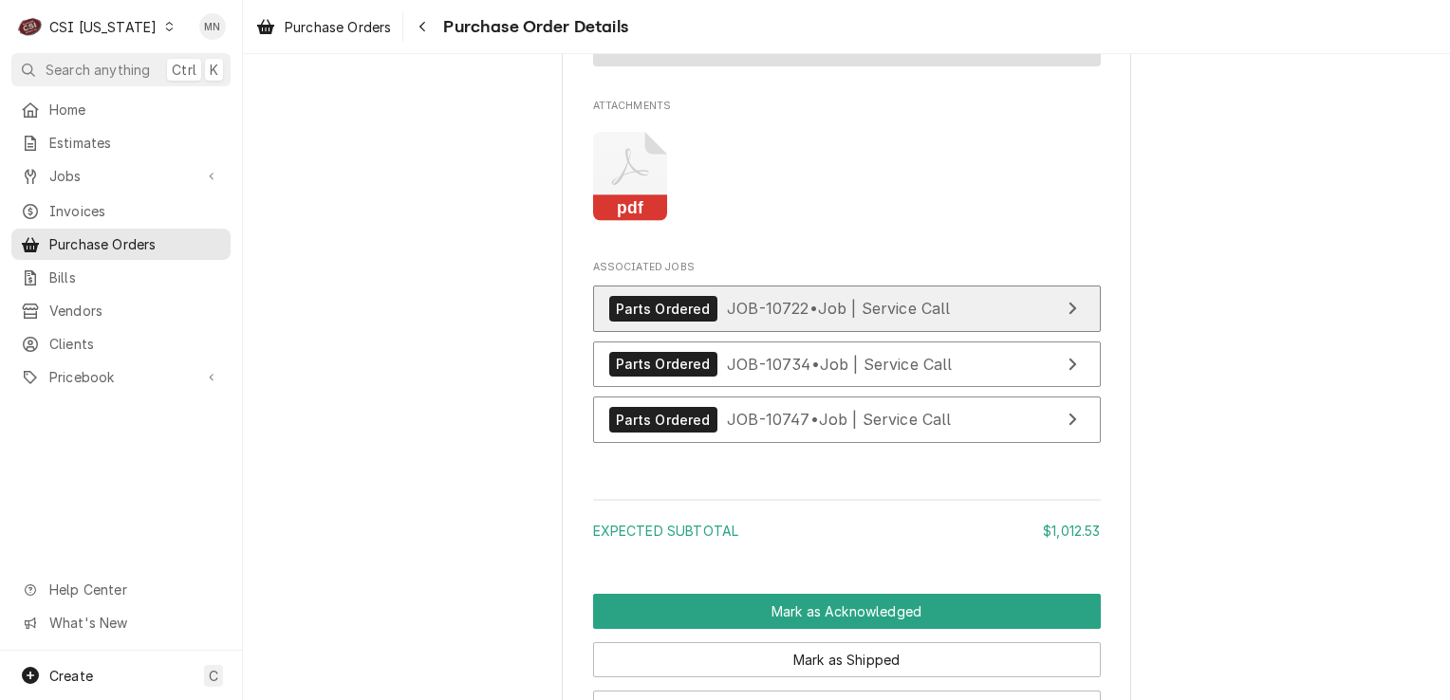
click at [786, 318] on span "JOB-10722 • Job | Service Call" at bounding box center [839, 308] width 224 height 19
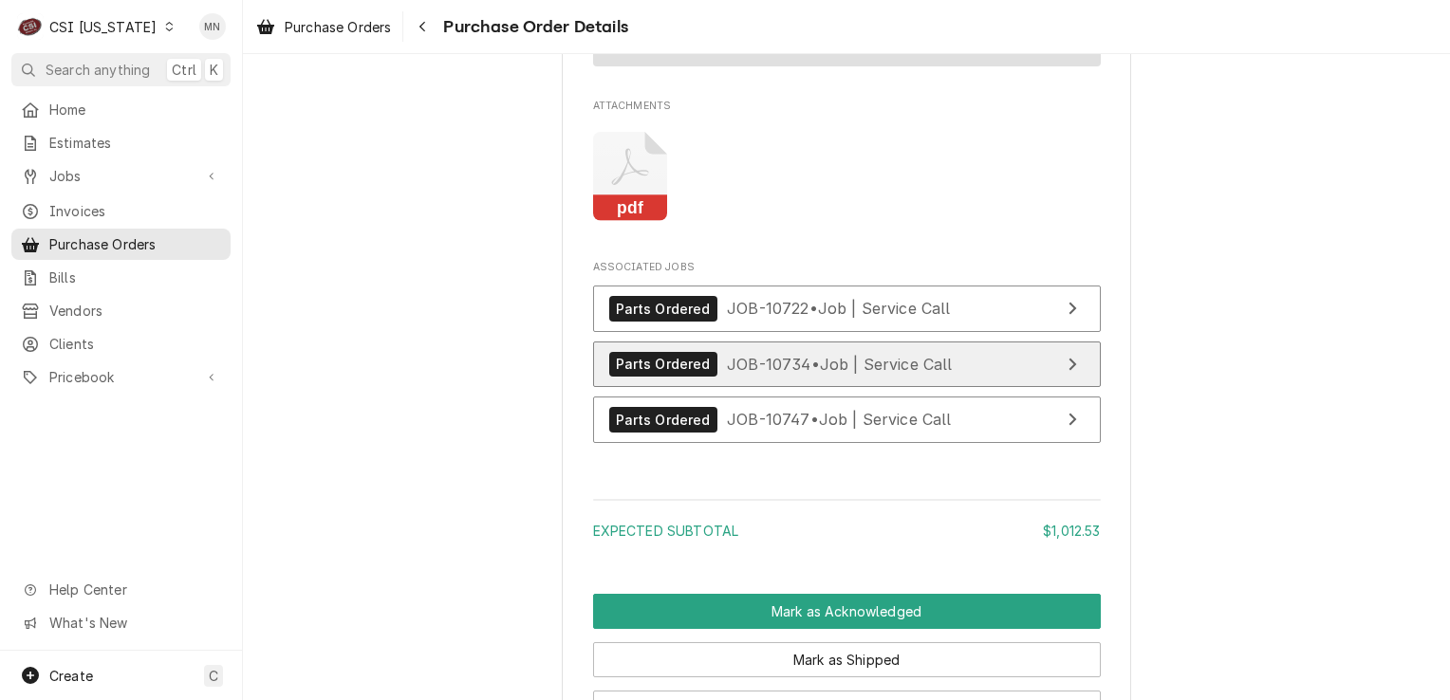
click at [787, 388] on link "Parts Ordered JOB-10734 • Job | Service Call" at bounding box center [847, 365] width 508 height 47
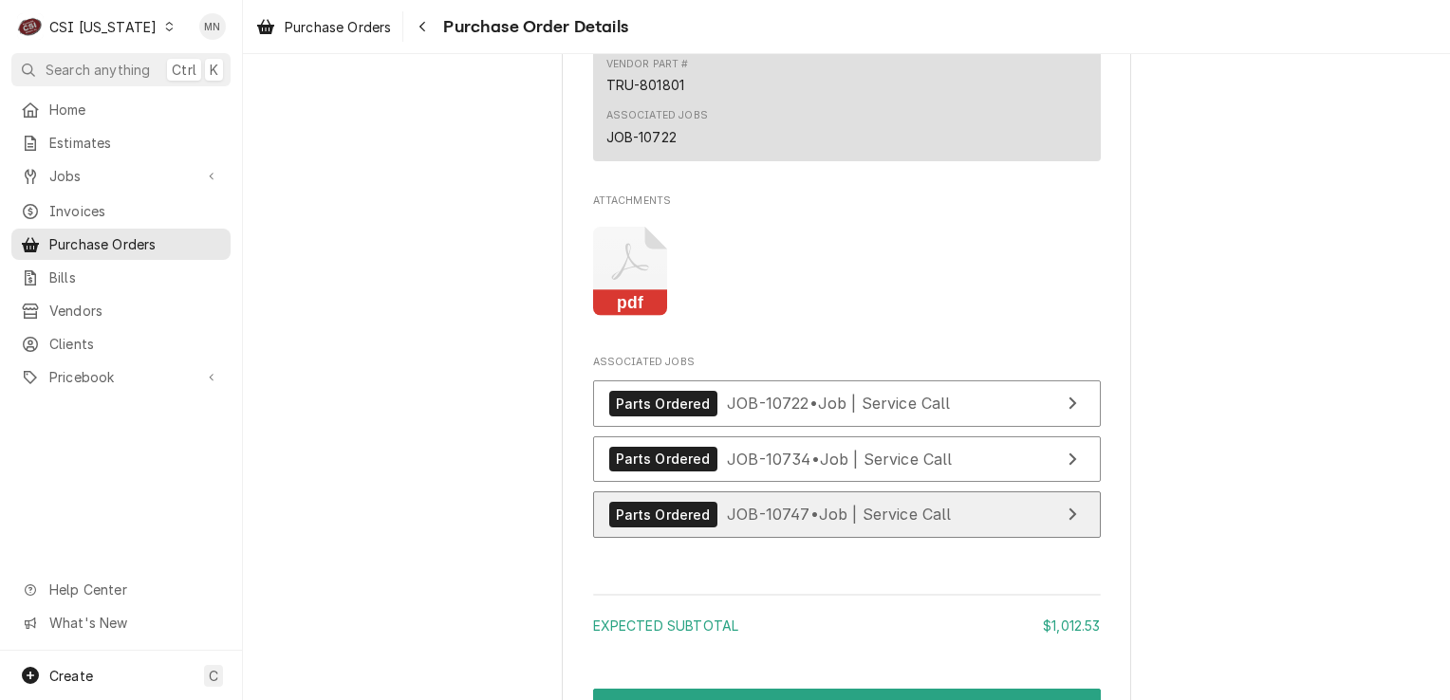
click at [755, 524] on span "JOB-10747 • Job | Service Call" at bounding box center [839, 514] width 225 height 19
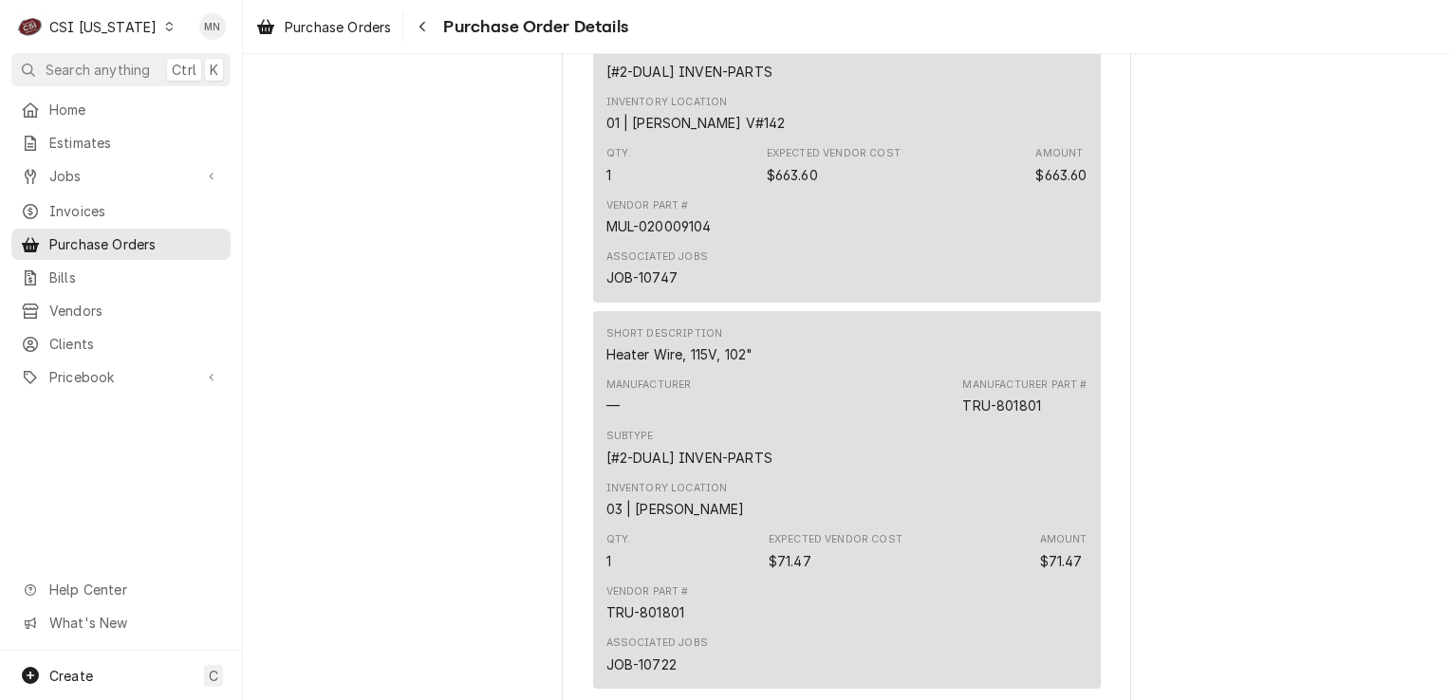
scroll to position [1424, 0]
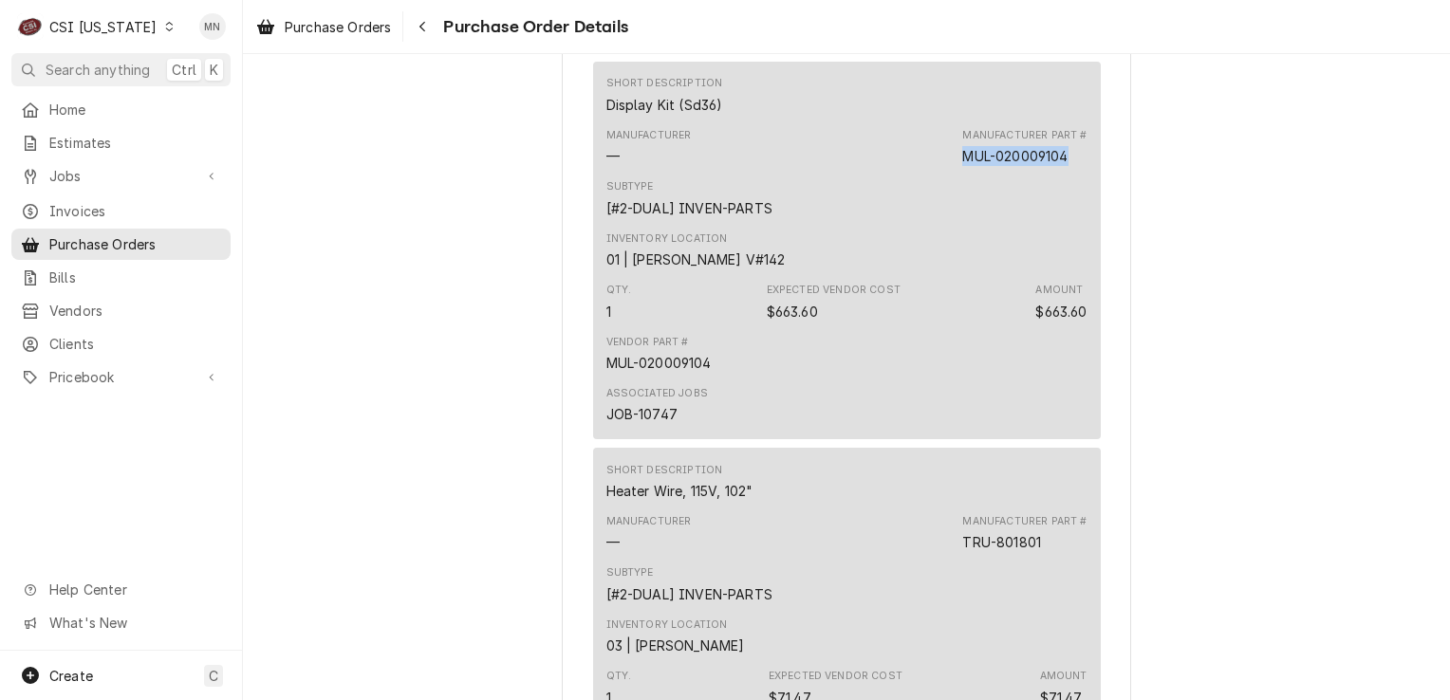
drag, startPoint x: 1063, startPoint y: 226, endPoint x: 960, endPoint y: 222, distance: 103.5
click at [960, 173] on div "Manufacturer — Manufacturer Part # MUL-020009104" at bounding box center [846, 146] width 481 height 51
copy div "MUL-020009104"
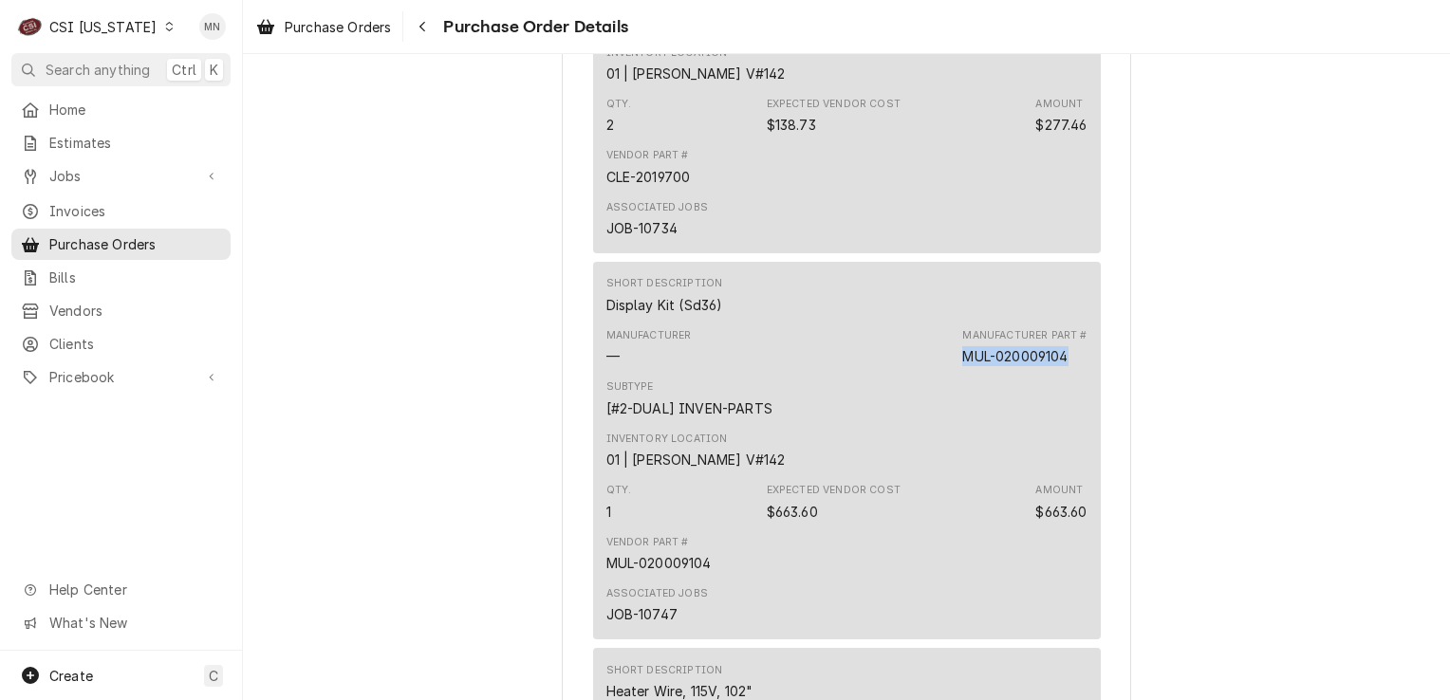
scroll to position [1044, 0]
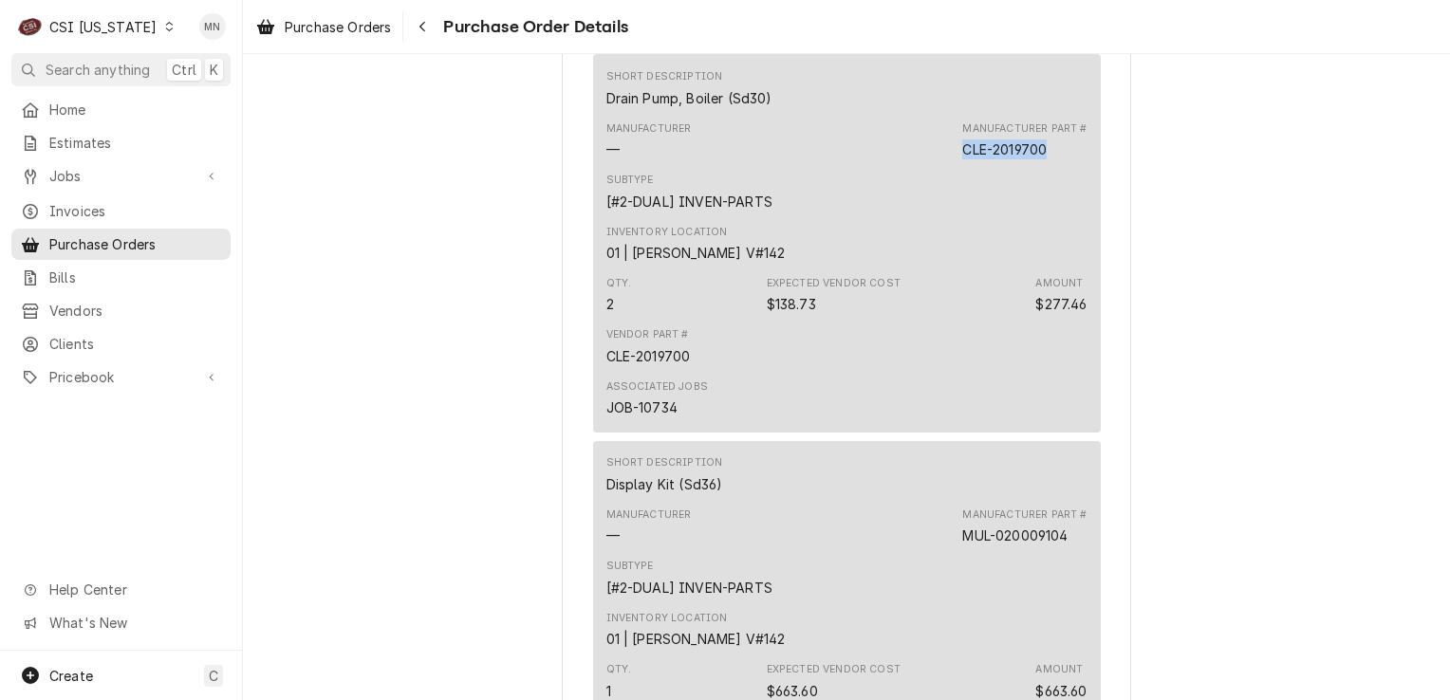
drag, startPoint x: 1055, startPoint y: 213, endPoint x: 957, endPoint y: 210, distance: 98.7
click at [962, 159] on div "Manufacturer Part # CLE-2019700" at bounding box center [1024, 140] width 124 height 38
copy div "CLE-2019700"
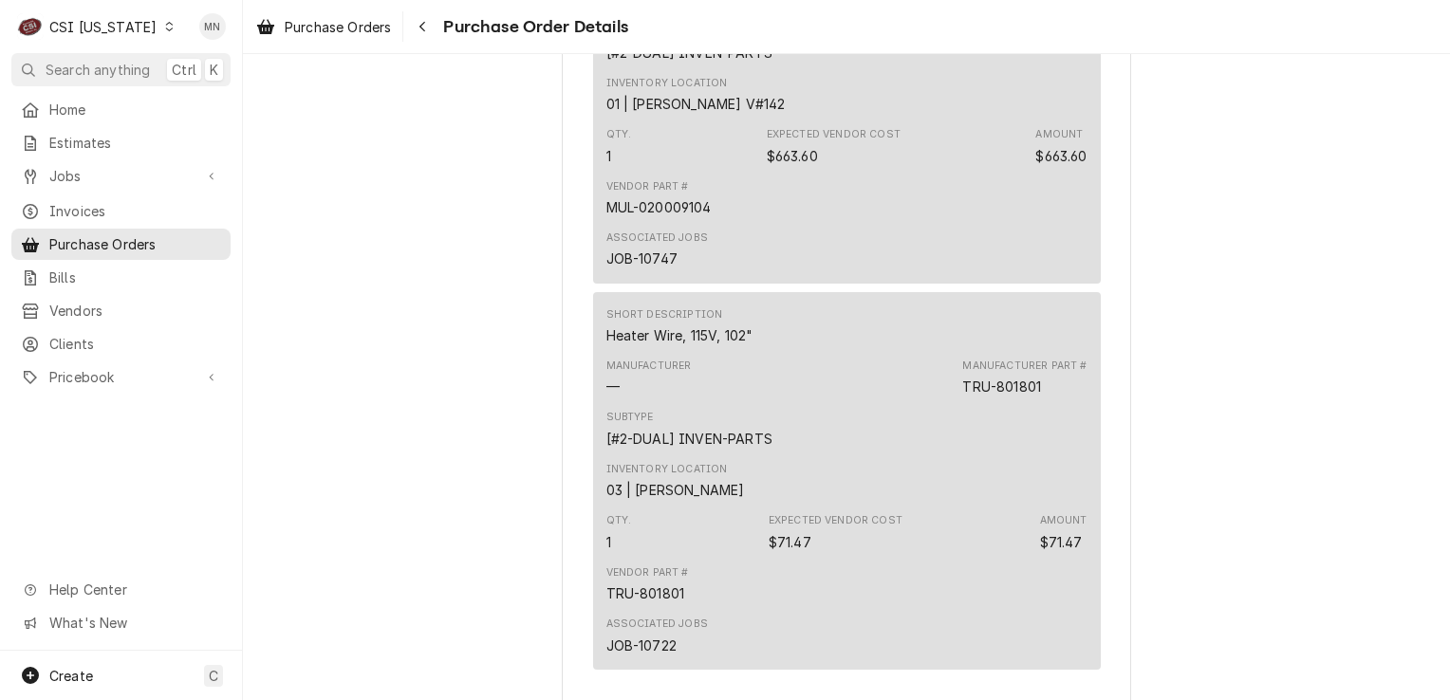
scroll to position [1803, 0]
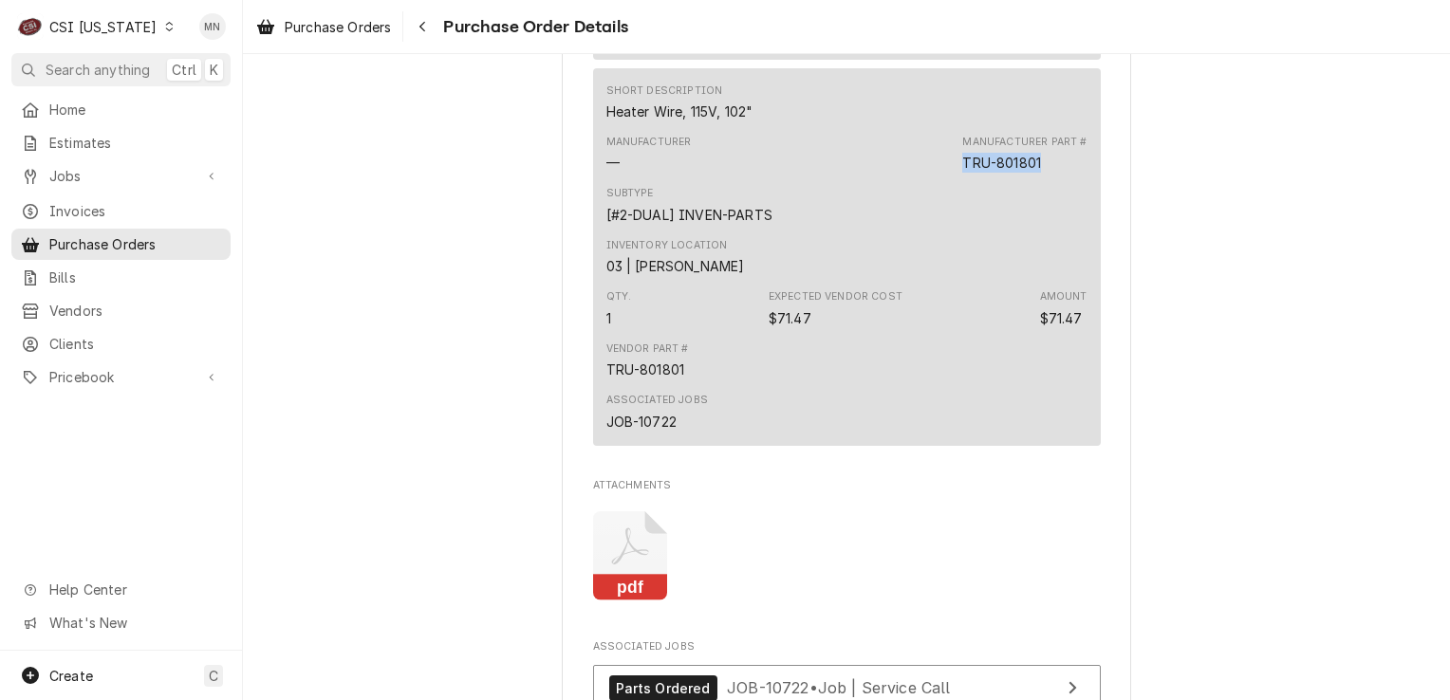
drag, startPoint x: 1036, startPoint y: 228, endPoint x: 962, endPoint y: 225, distance: 74.1
click at [962, 173] on div "TRU-801801" at bounding box center [1001, 163] width 79 height 20
drag, startPoint x: 968, startPoint y: 222, endPoint x: 949, endPoint y: 222, distance: 19.0
click at [949, 179] on div "Manufacturer — Manufacturer Part # TRU-801801" at bounding box center [846, 153] width 481 height 51
drag, startPoint x: 960, startPoint y: 220, endPoint x: 1039, endPoint y: 222, distance: 78.8
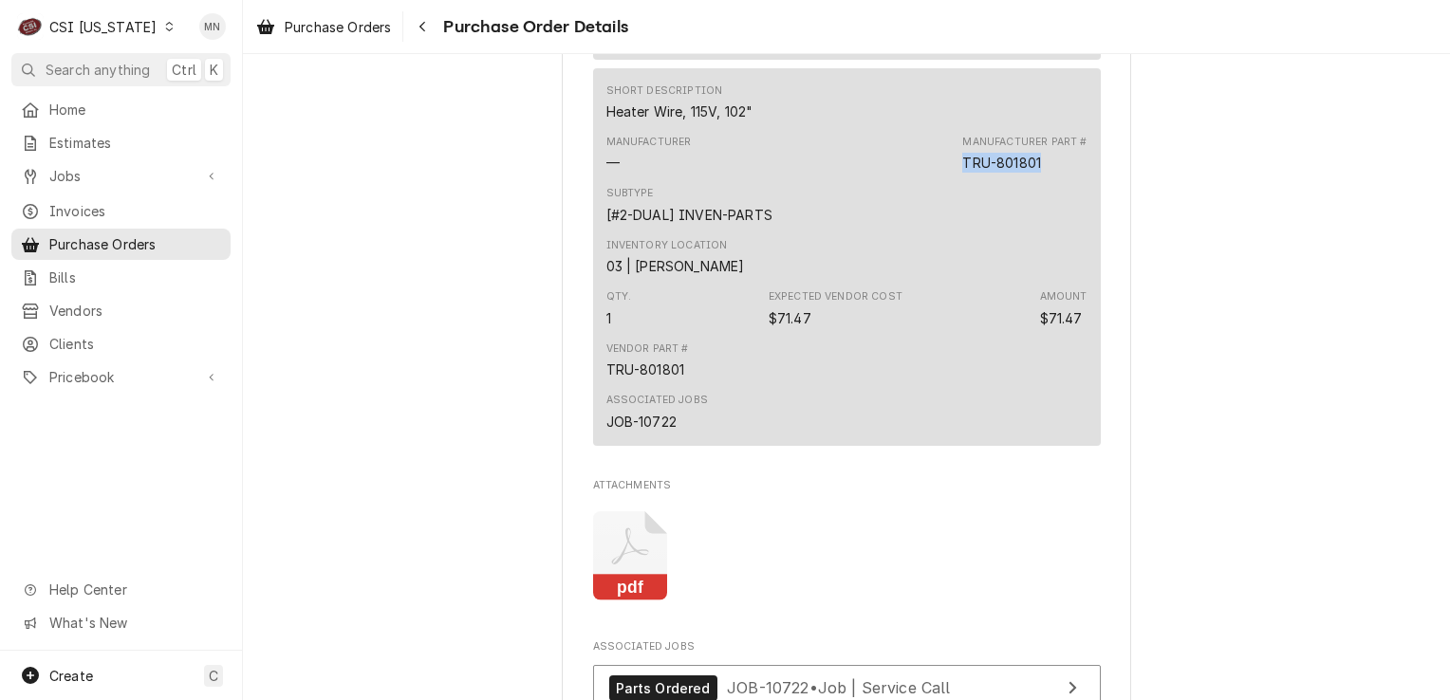
click at [1039, 173] on div "Manufacturer Part # TRU-801801" at bounding box center [1024, 154] width 124 height 38
drag, startPoint x: 1039, startPoint y: 222, endPoint x: 1011, endPoint y: 227, distance: 28.9
copy div "TRU-801801"
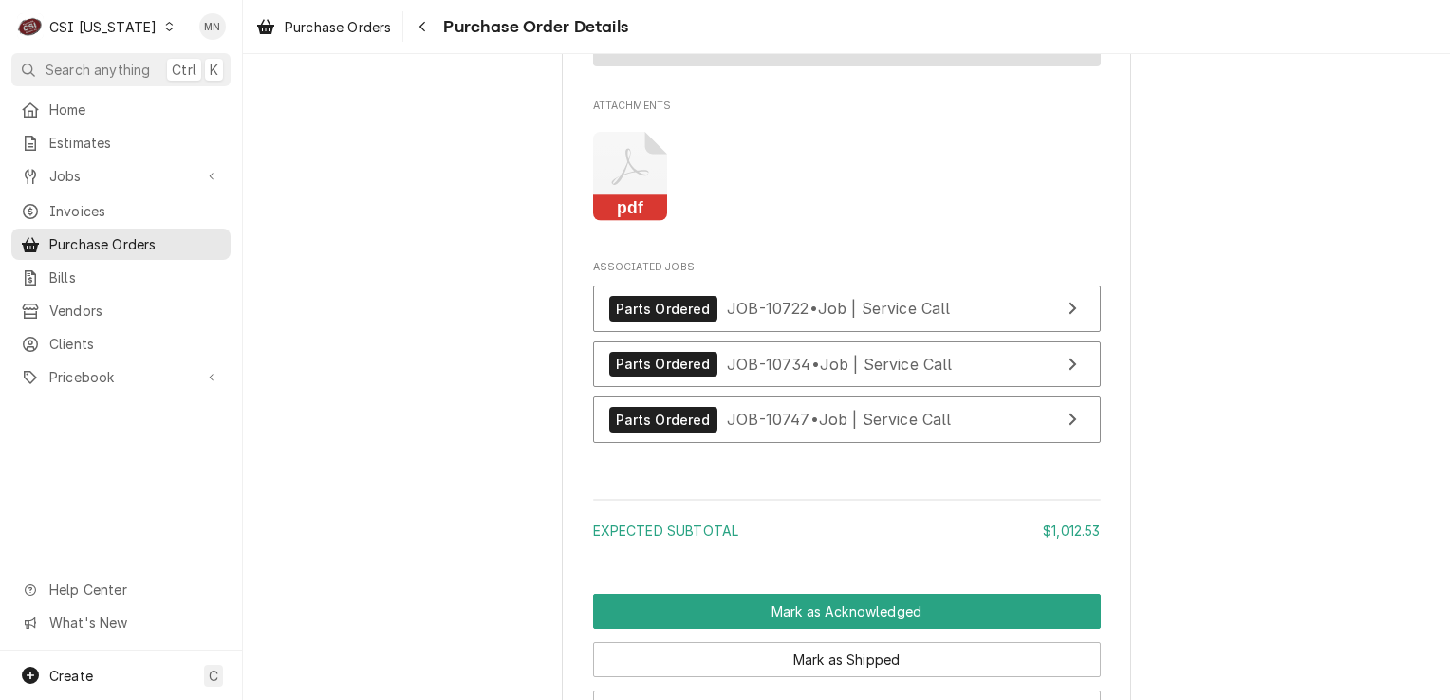
scroll to position [2563, 0]
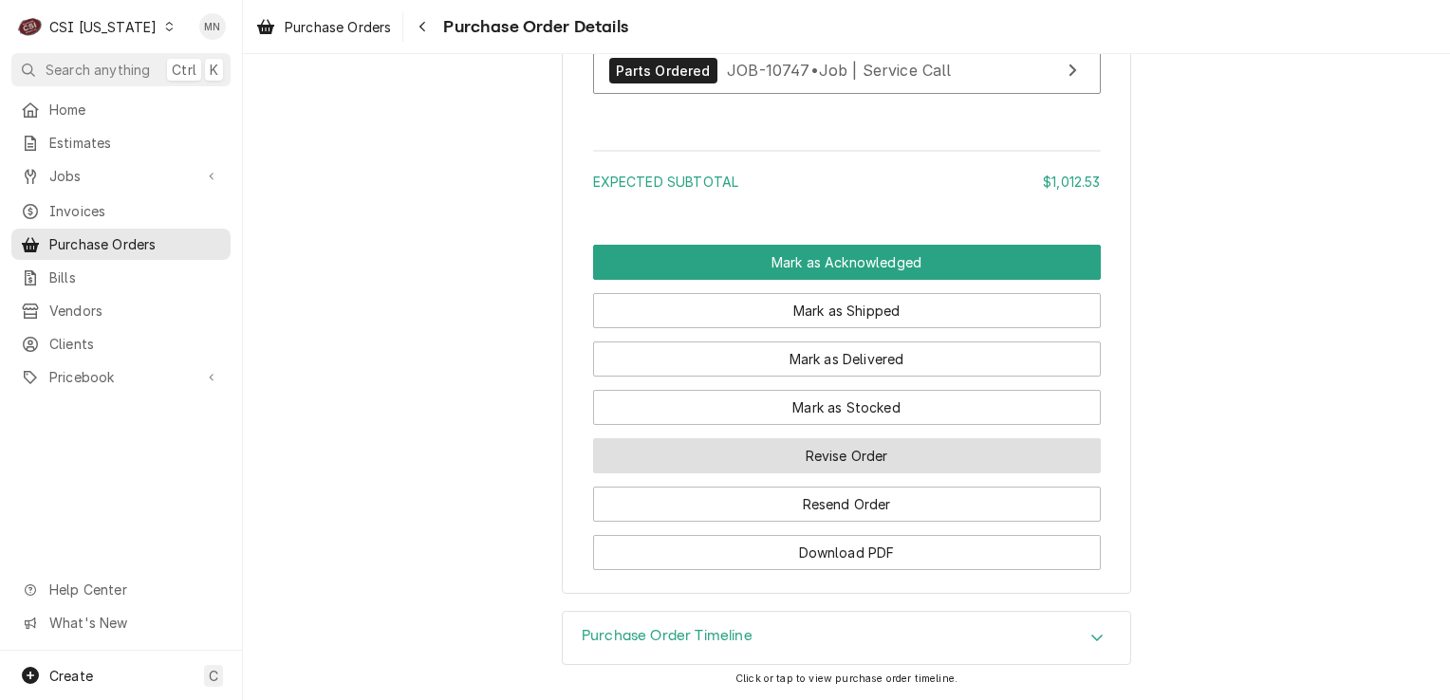
click at [855, 474] on button "Revise Order" at bounding box center [847, 455] width 508 height 35
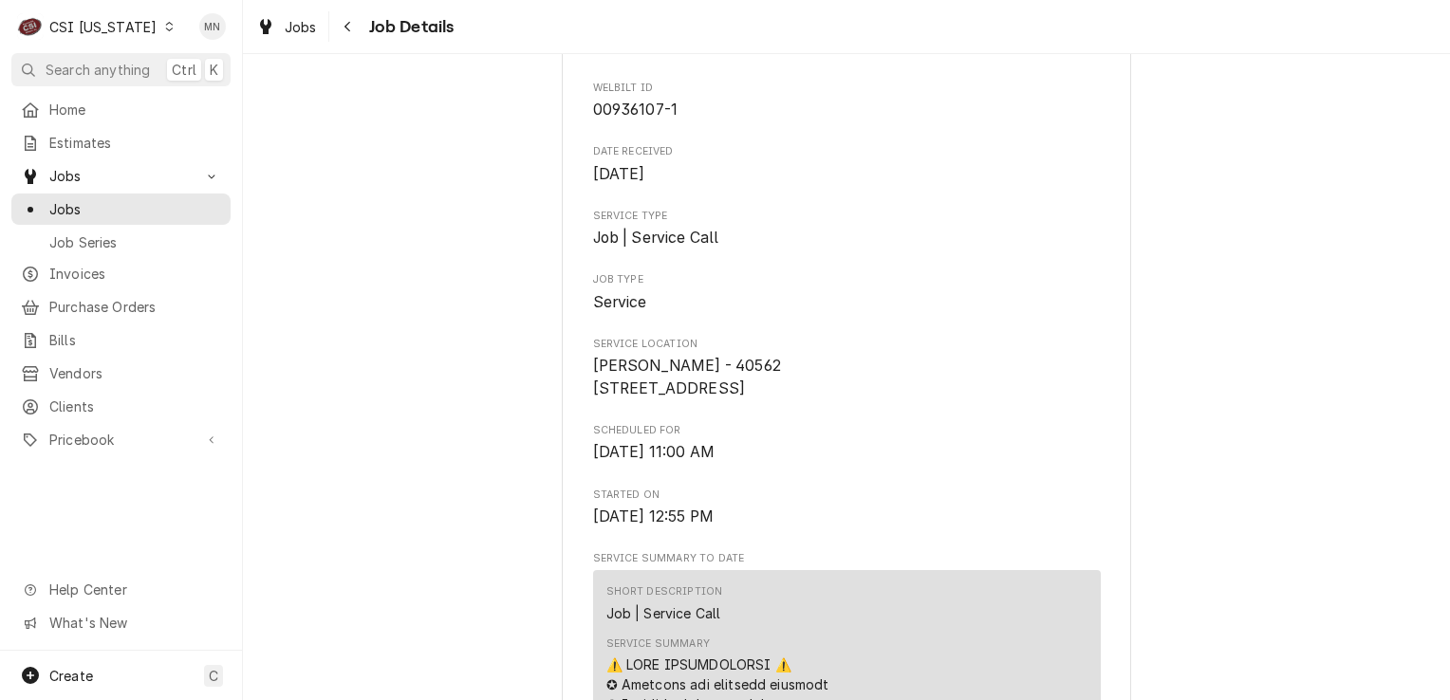
scroll to position [475, 0]
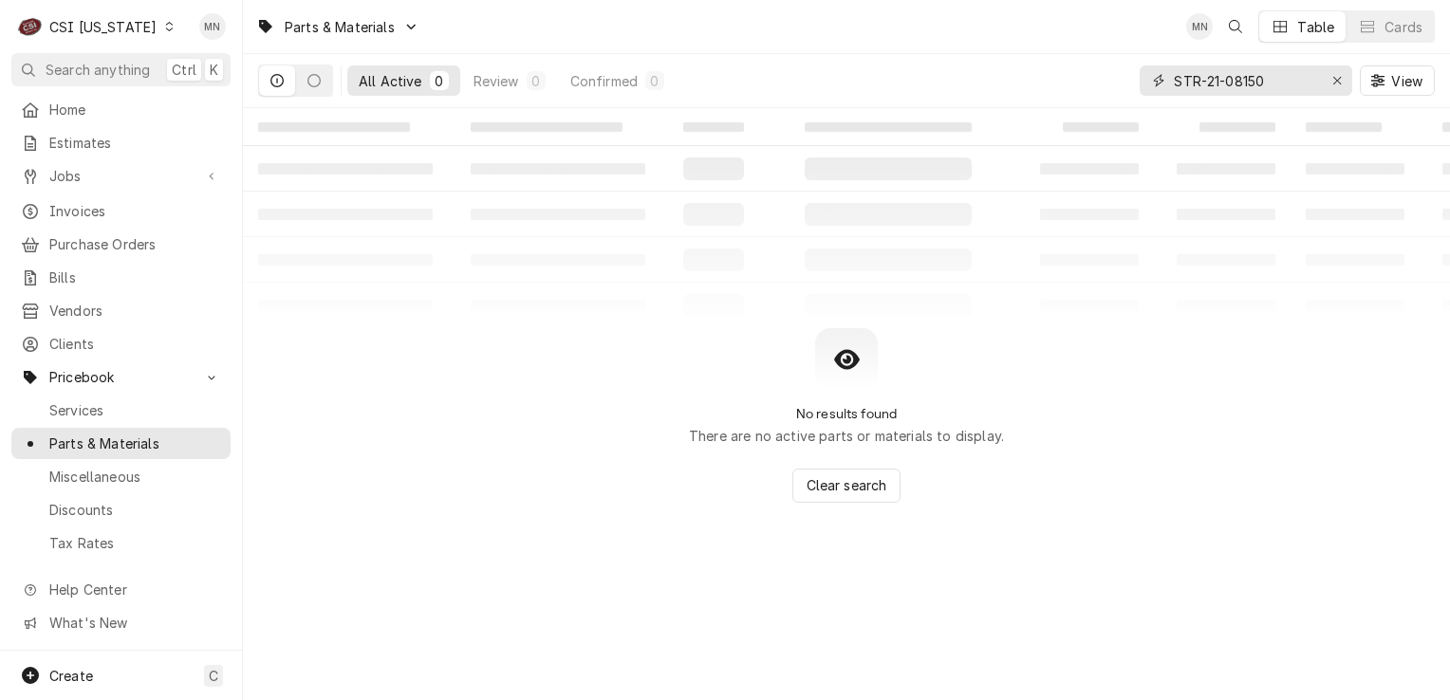
click at [1329, 86] on button "Erase input" at bounding box center [1337, 80] width 30 height 30
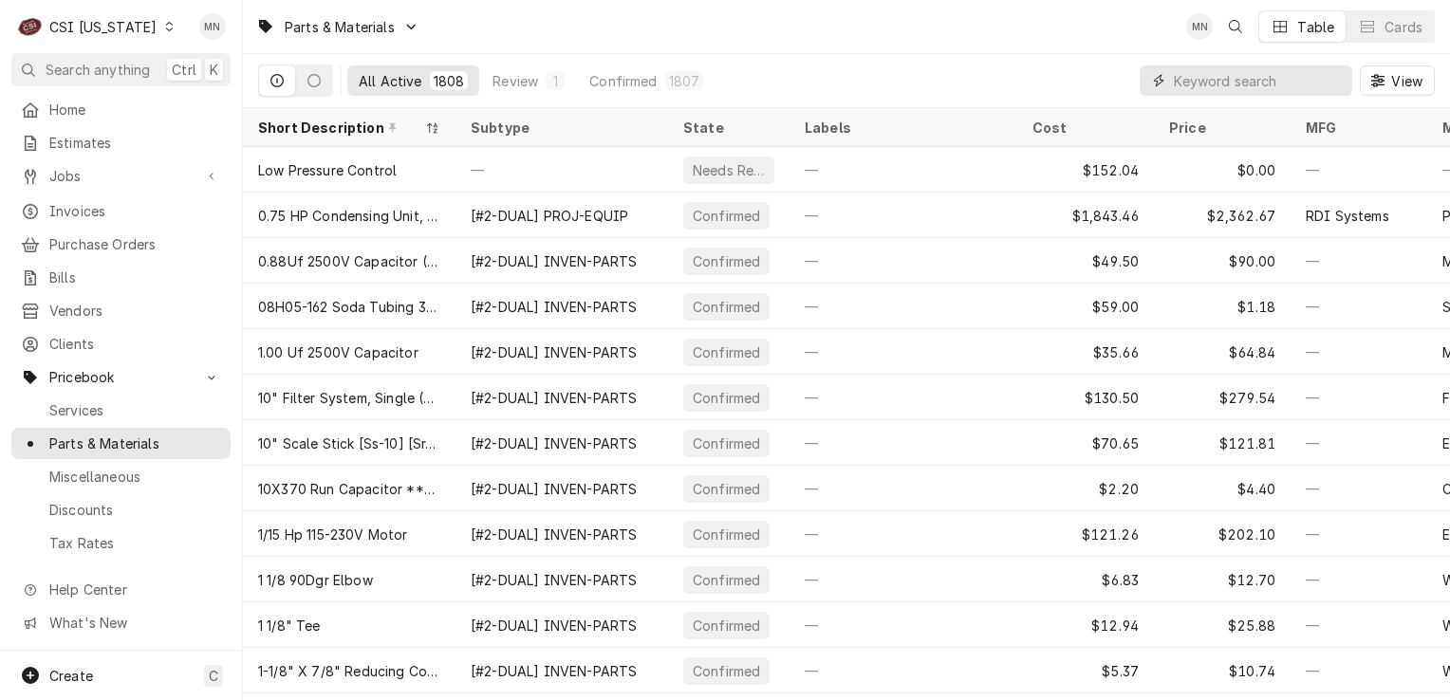
paste input "MUL-020009104"
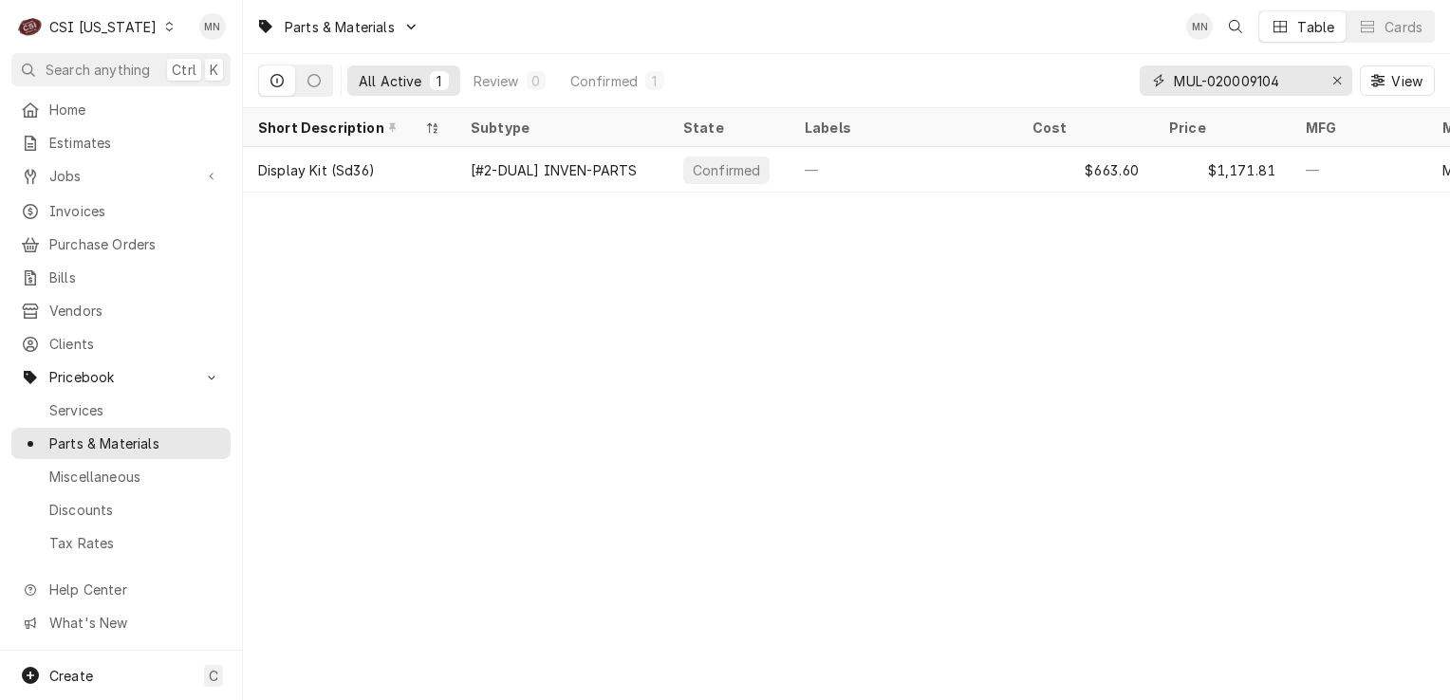
type input "MUL-020009104"
drag, startPoint x: 1333, startPoint y: 78, endPoint x: 1226, endPoint y: 95, distance: 107.7
click at [1333, 78] on icon "Erase input" at bounding box center [1338, 80] width 10 height 13
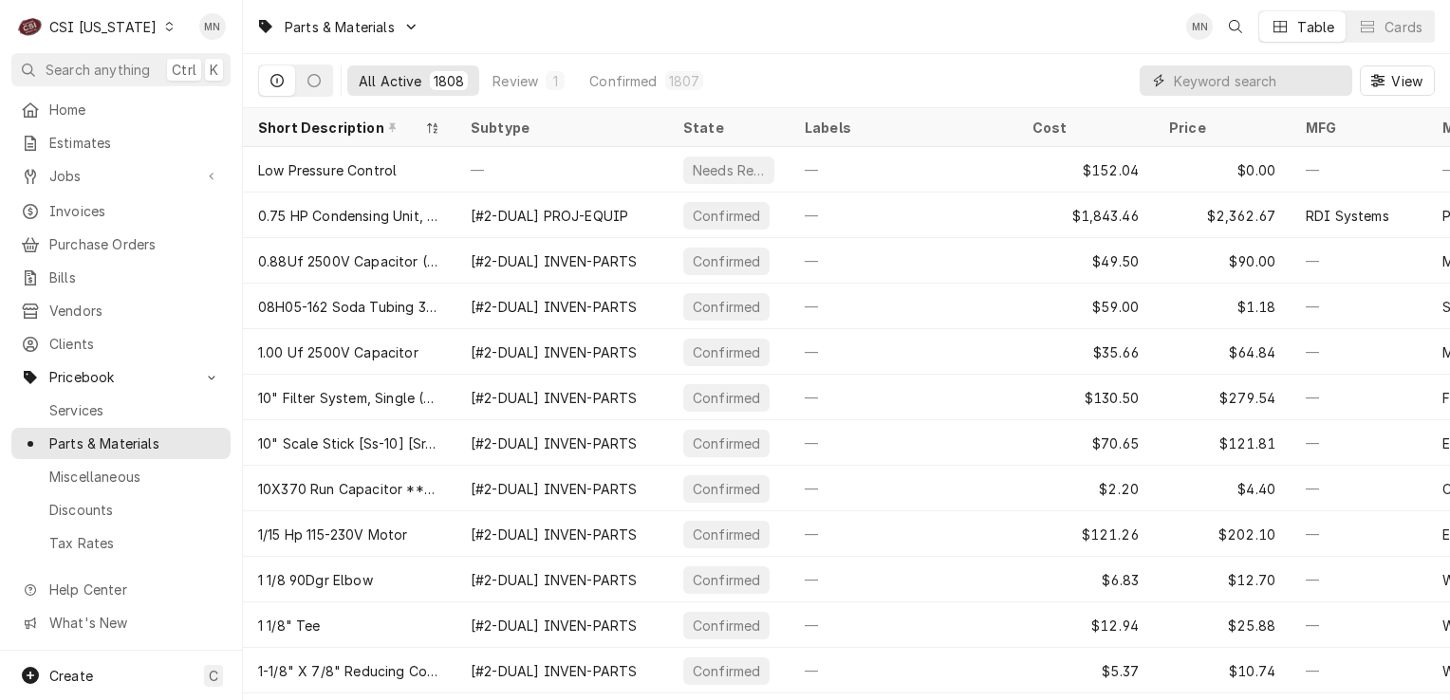
paste input "CLE-2019700"
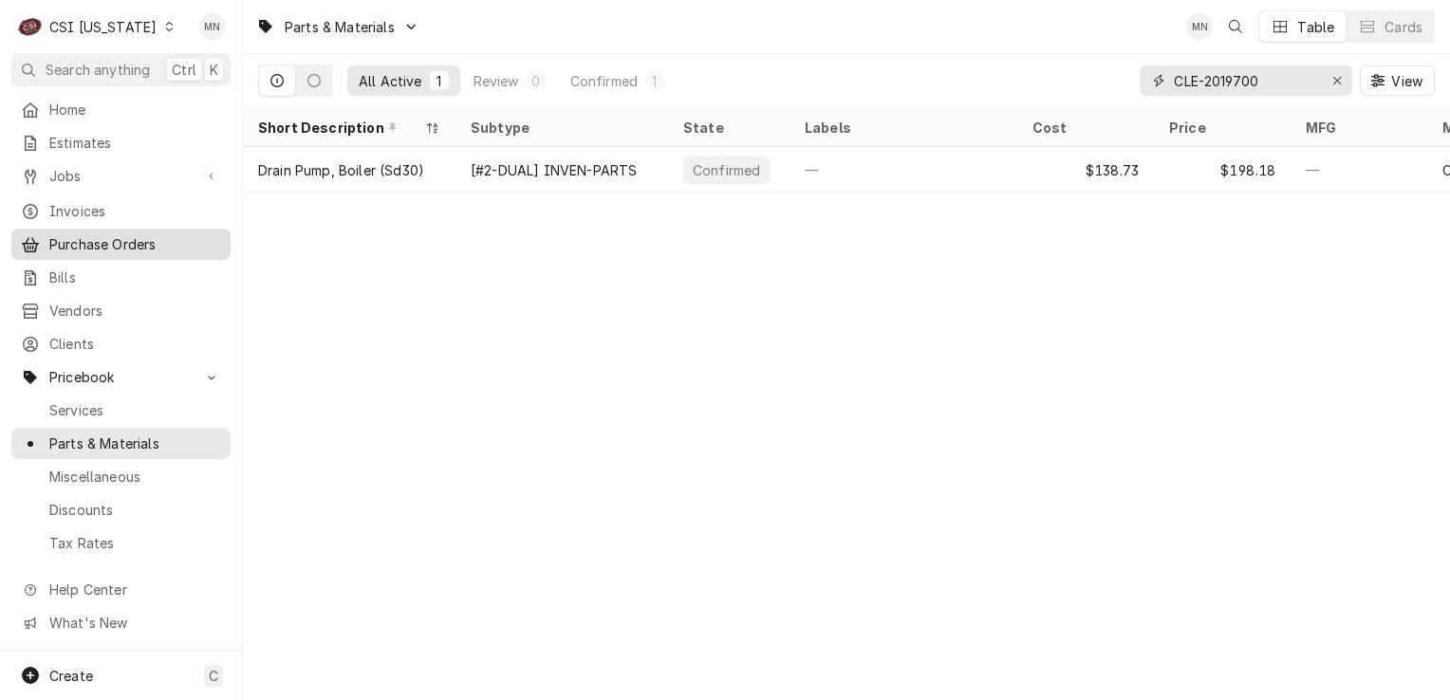
type input "CLE-2019700"
click at [1328, 76] on div "Erase input" at bounding box center [1337, 80] width 19 height 19
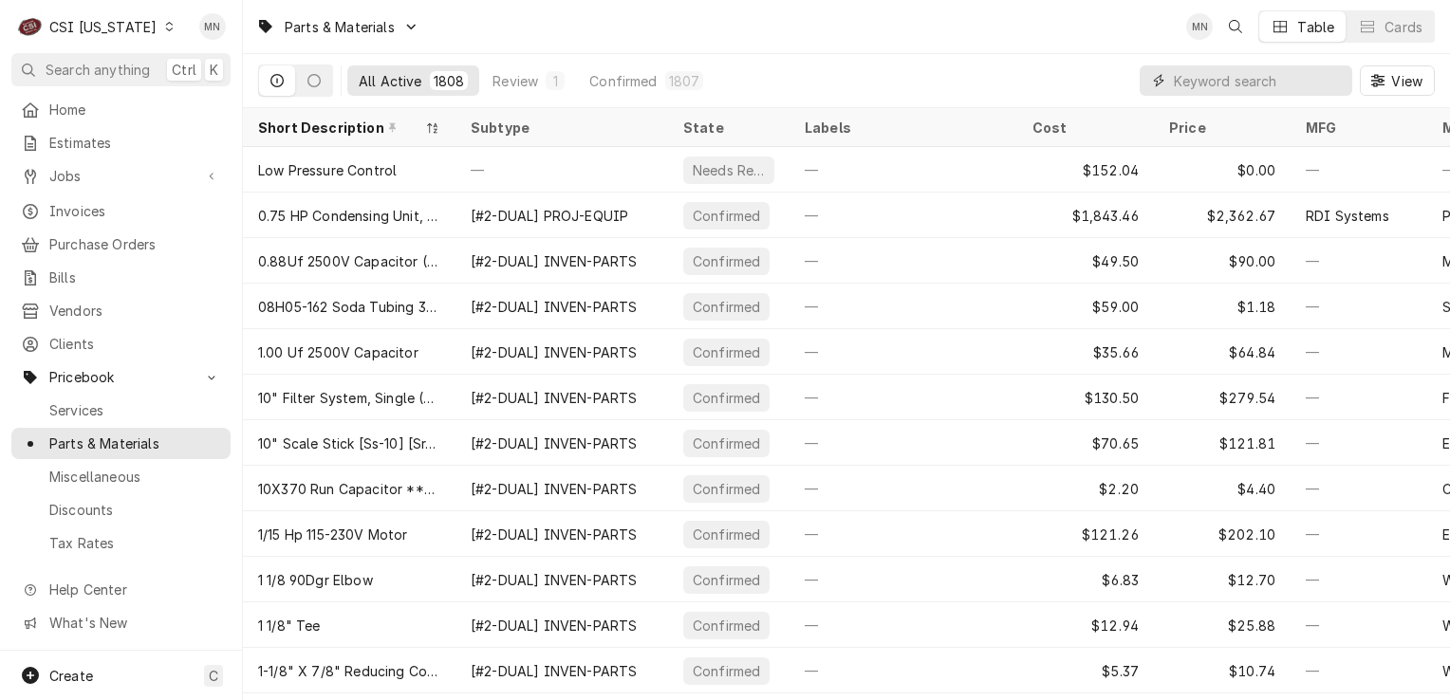
paste input "TRU-801801"
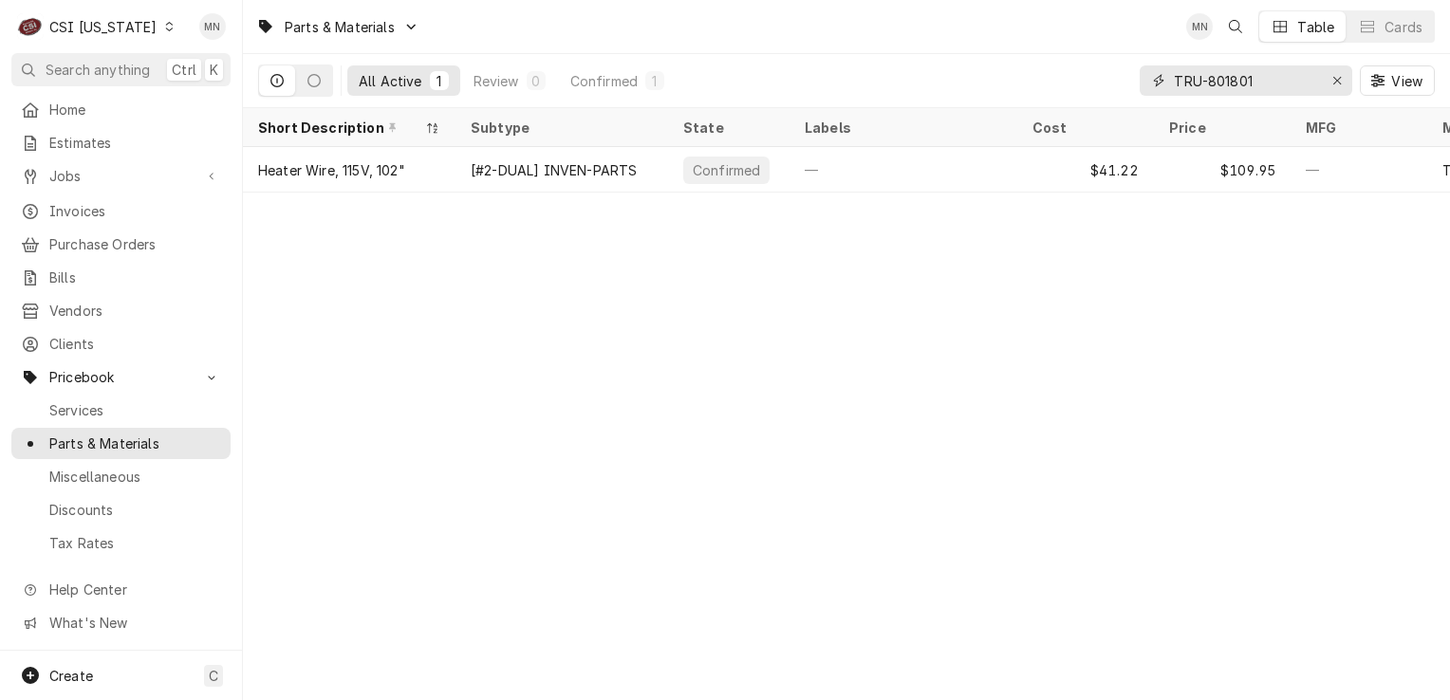
type input "TRU-801801"
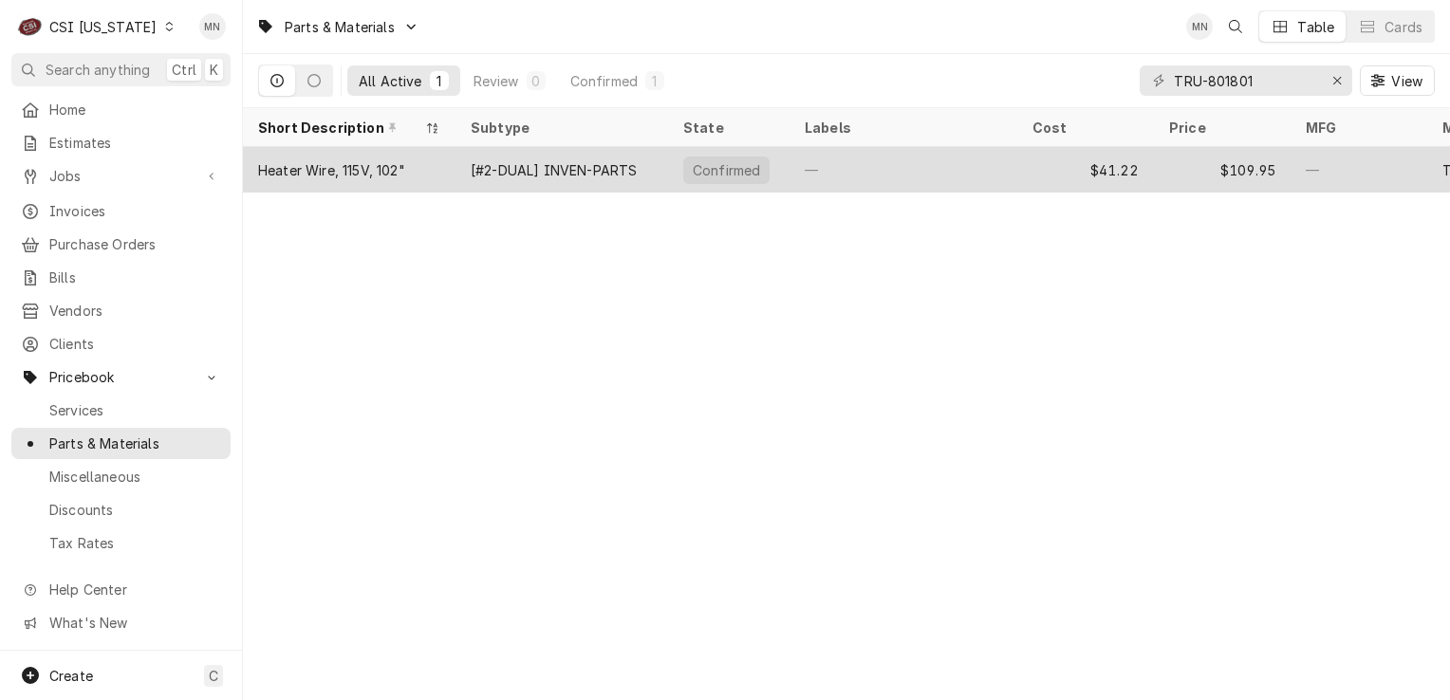
click at [612, 166] on div "[#2-DUAL] INVEN-PARTS" at bounding box center [554, 170] width 166 height 20
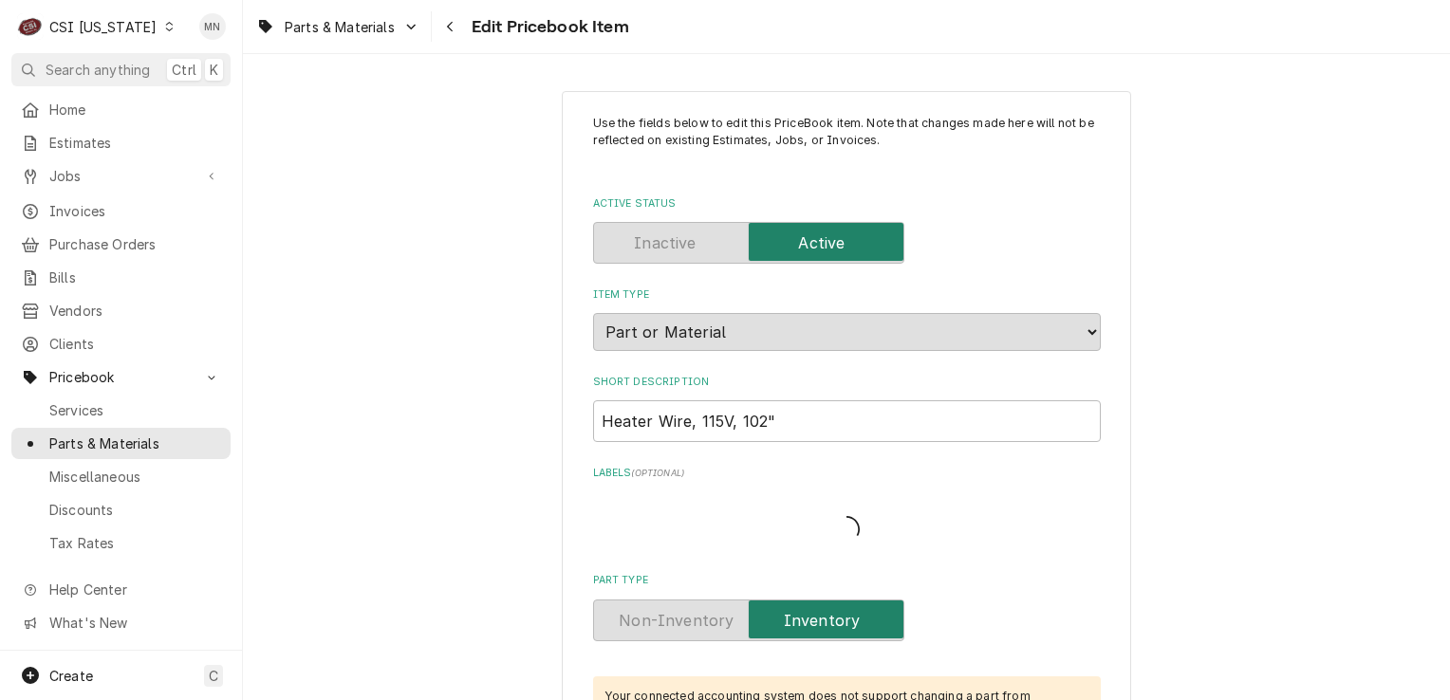
type textarea "x"
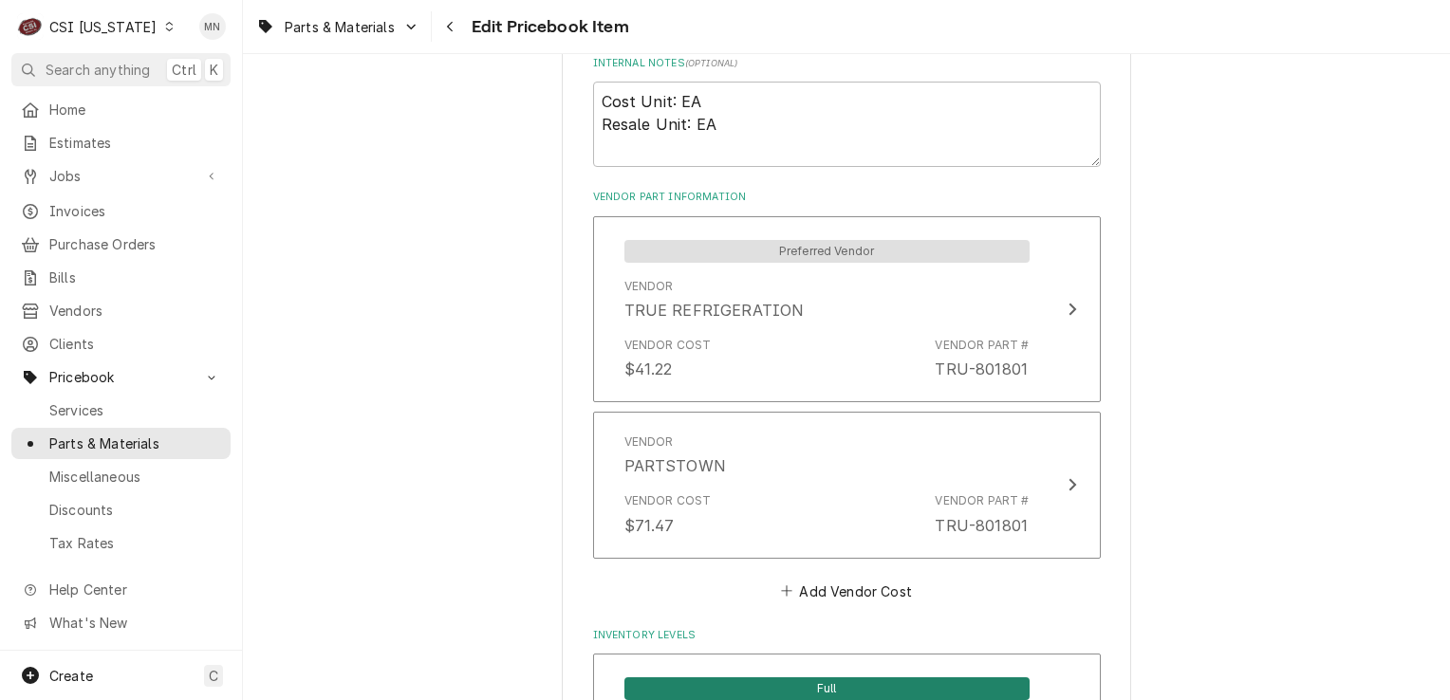
scroll to position [1329, 0]
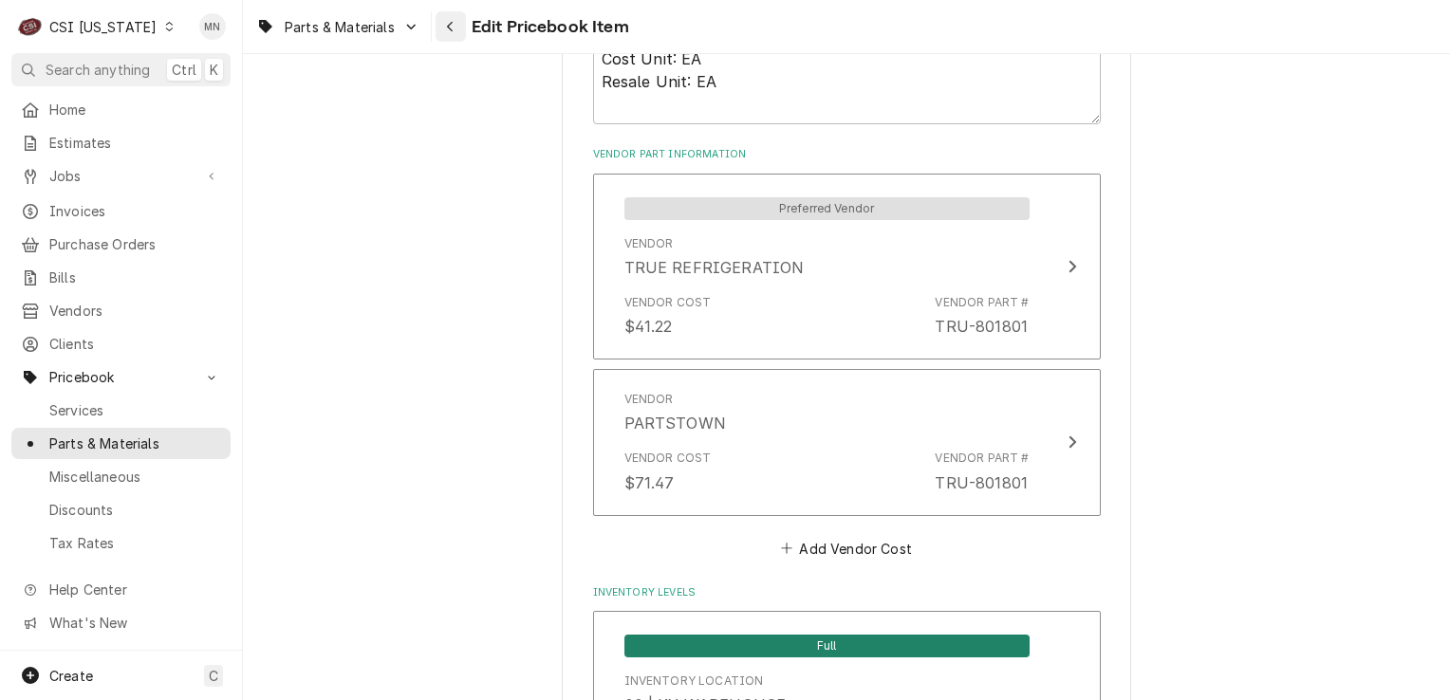
click at [463, 28] on button "Navigate back" at bounding box center [451, 26] width 30 height 30
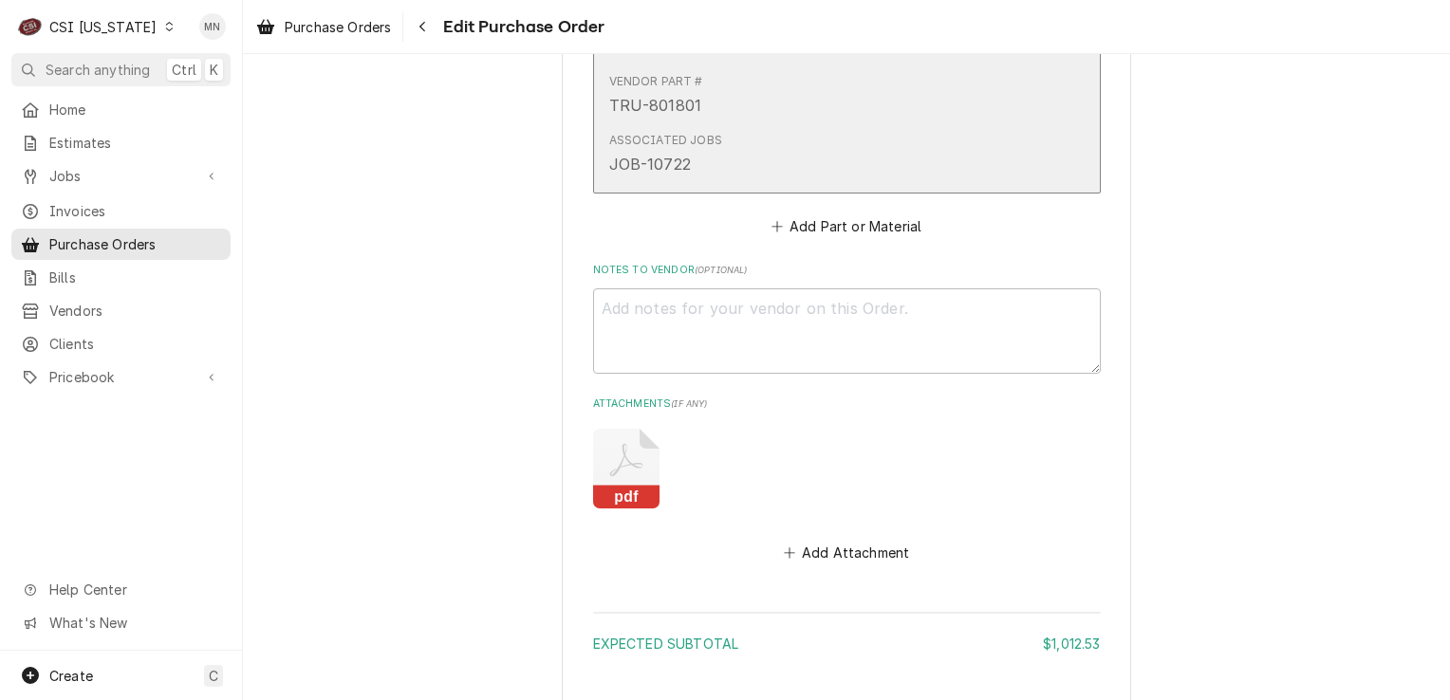
scroll to position [2088, 0]
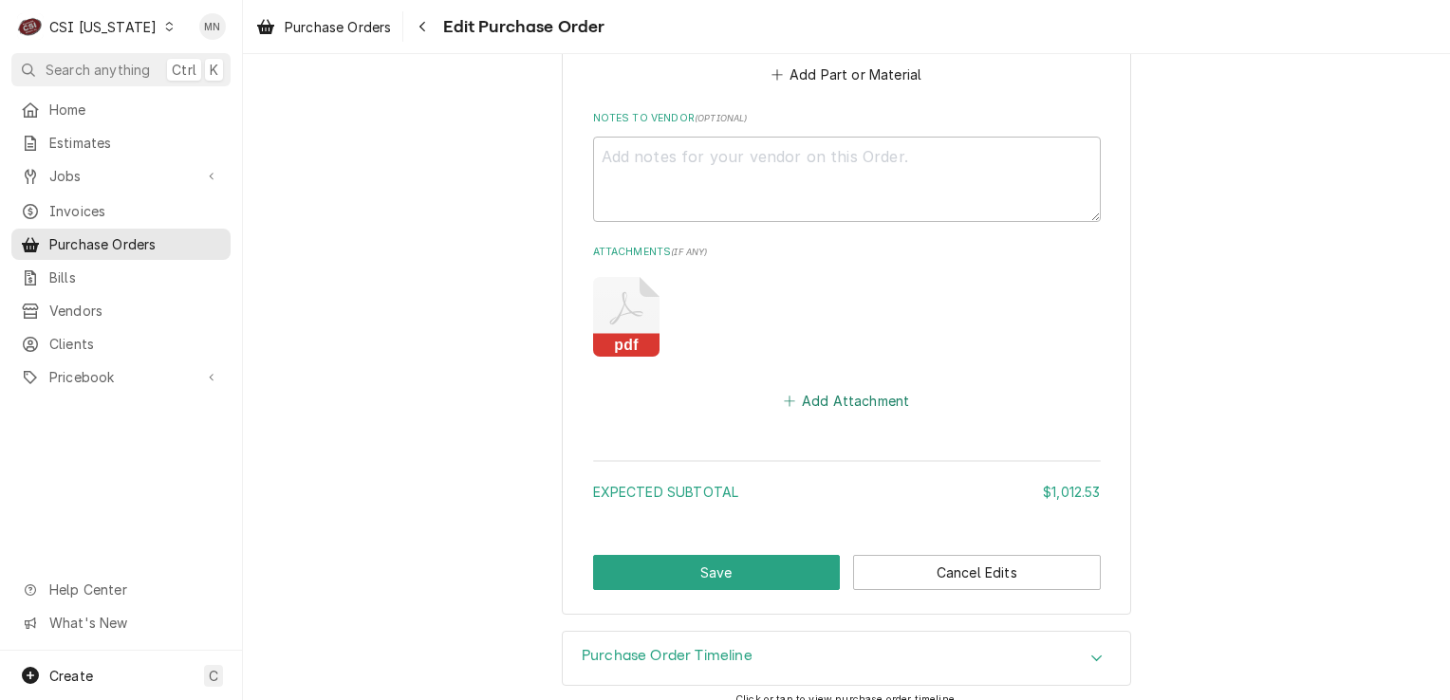
click at [810, 404] on button "Add Attachment" at bounding box center [846, 400] width 133 height 27
type textarea "x"
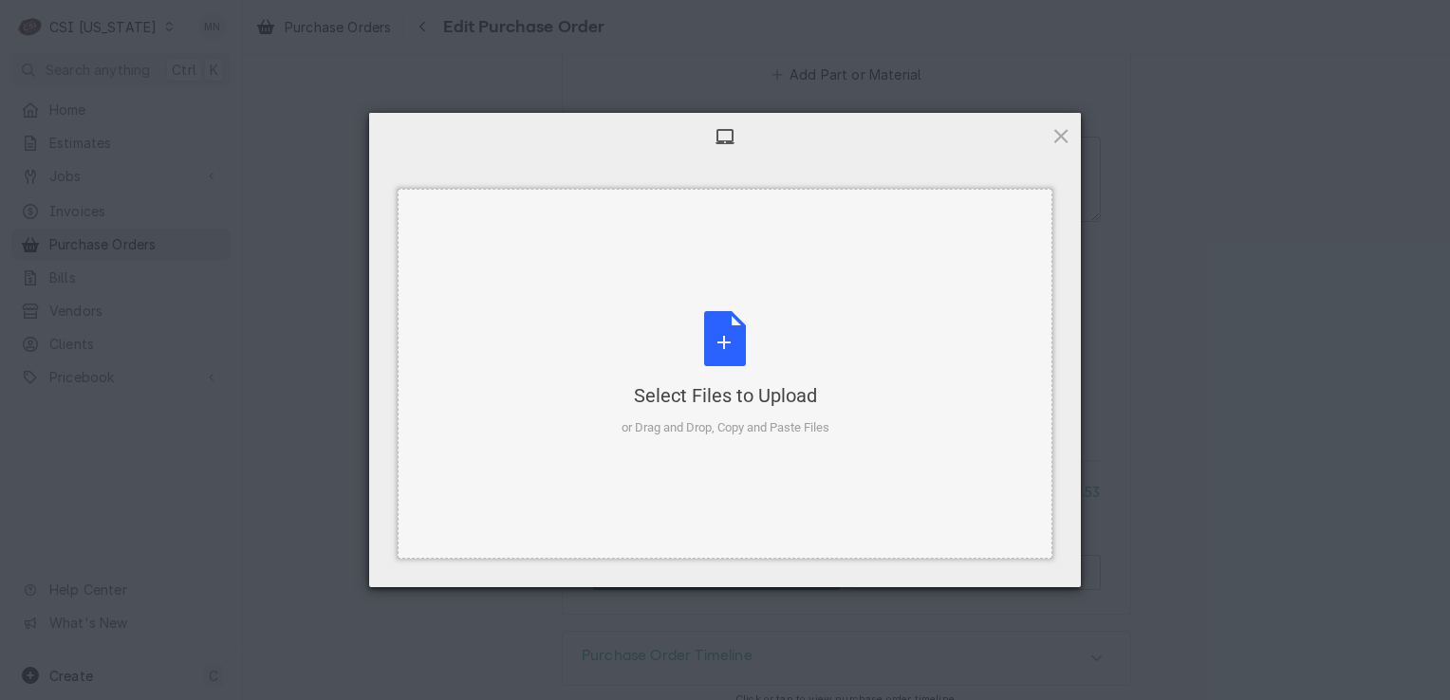
click at [733, 361] on div "Select Files to Upload or Drag and Drop, Copy and Paste Files" at bounding box center [726, 374] width 208 height 126
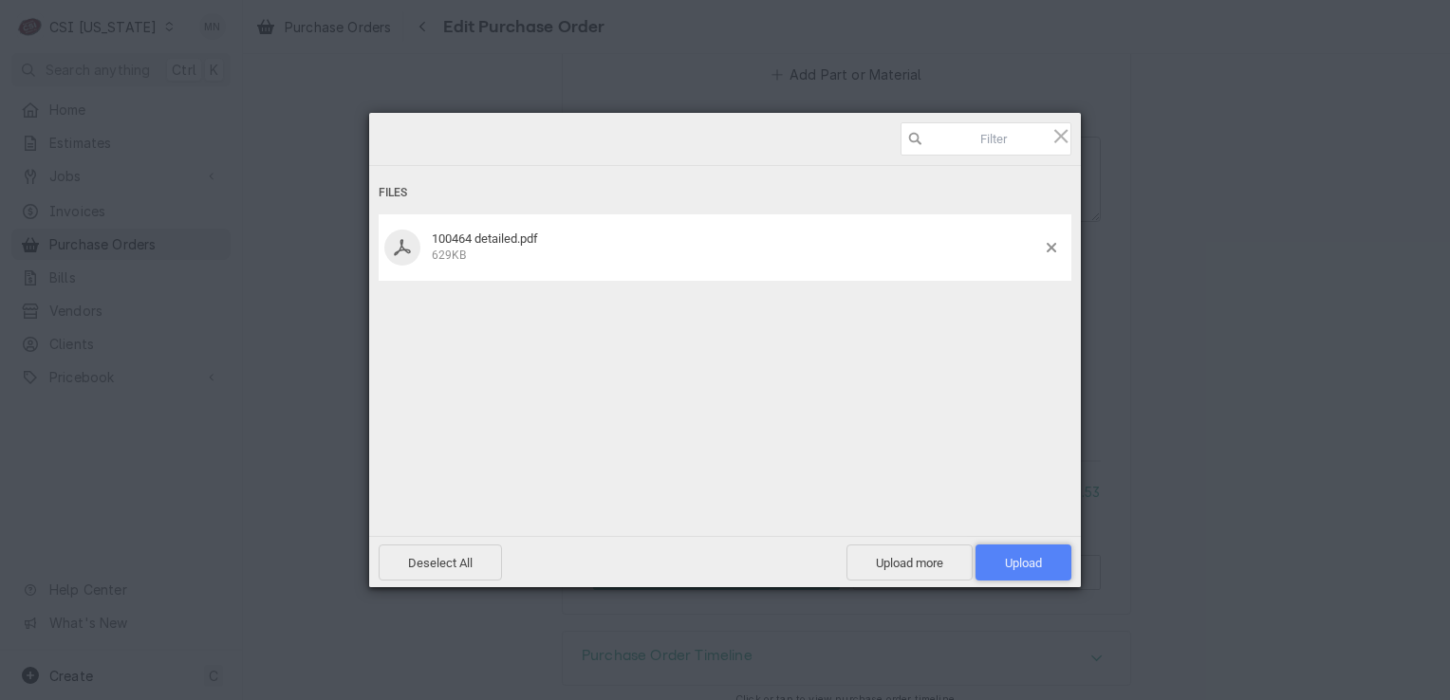
click at [1033, 571] on span "Upload 1" at bounding box center [1024, 563] width 96 height 36
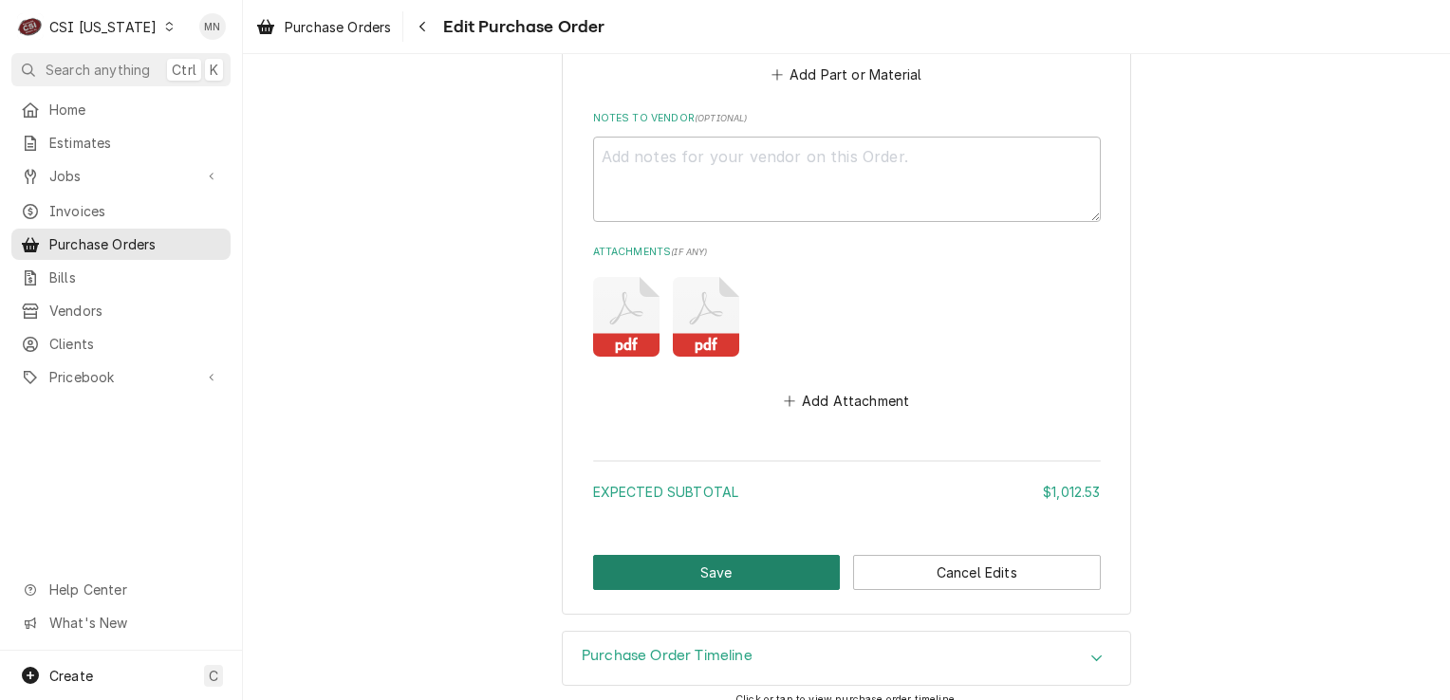
click at [754, 569] on button "Save" at bounding box center [717, 572] width 248 height 35
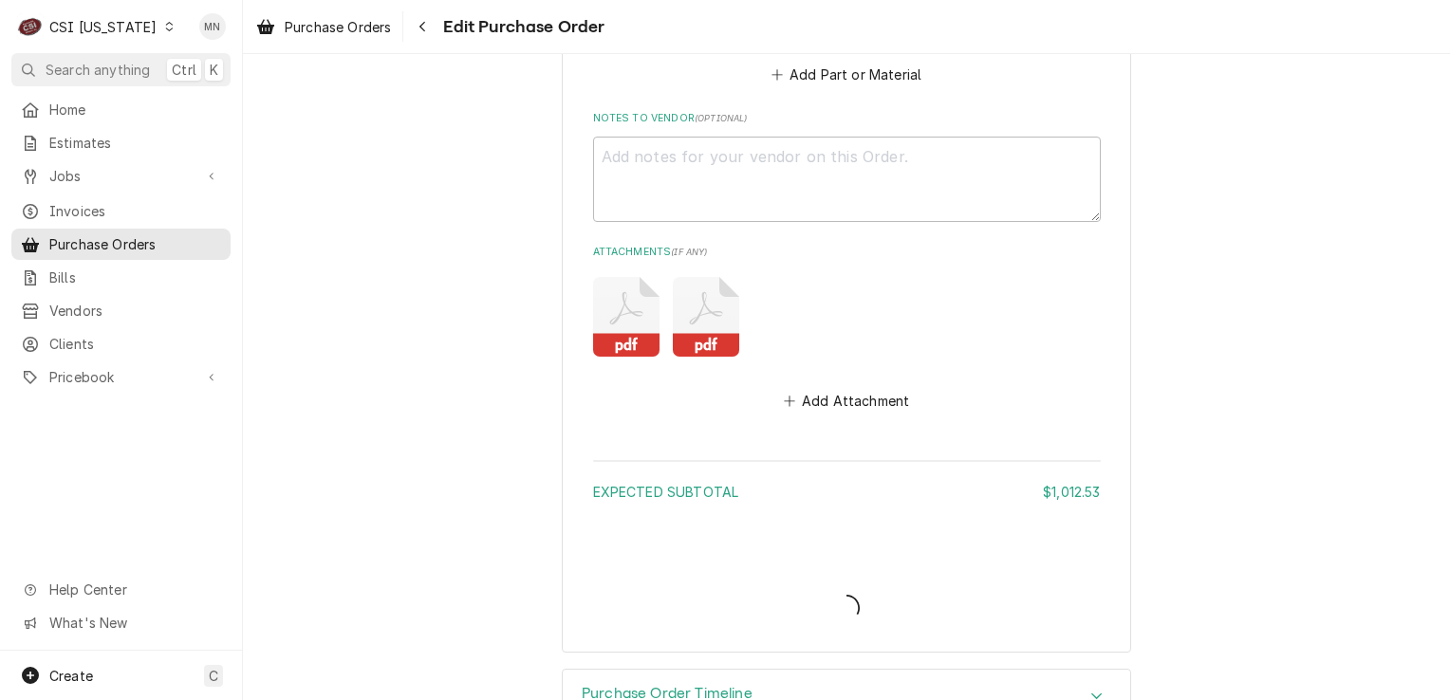
type textarea "x"
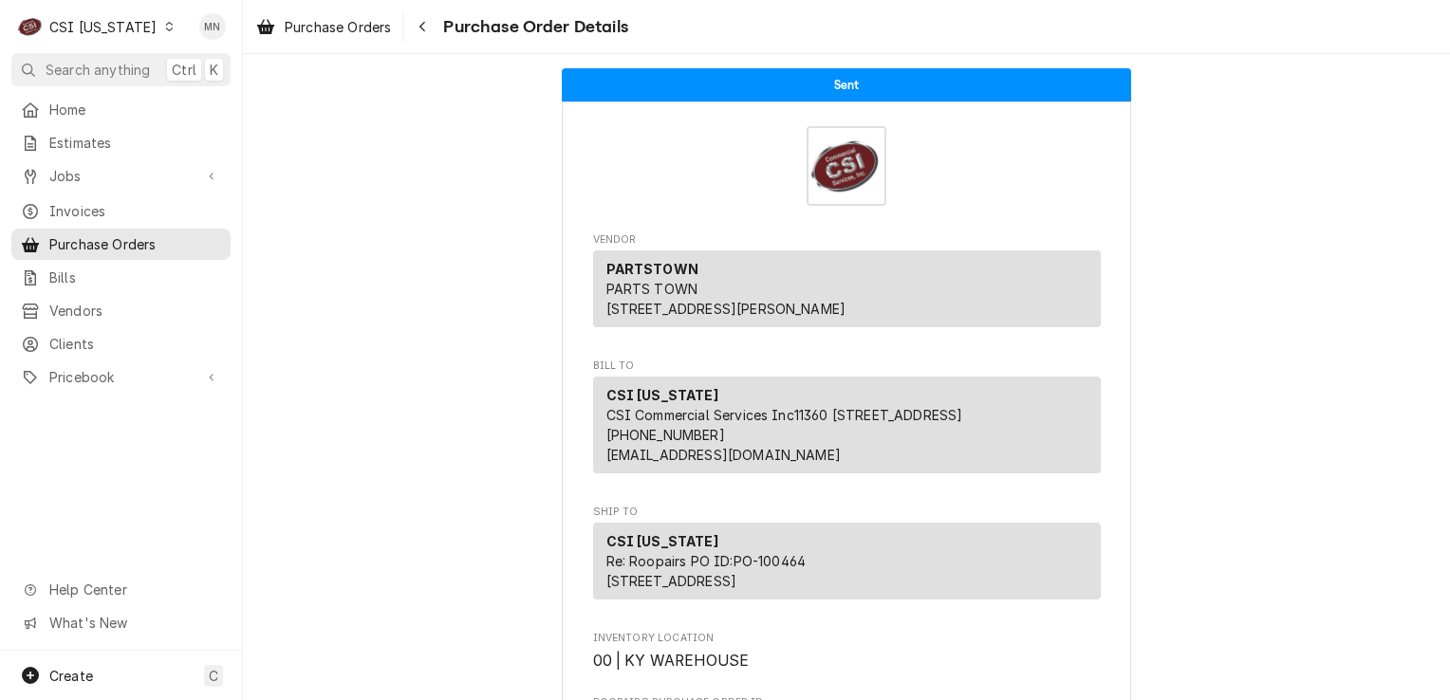
click at [165, 28] on icon "Dynamic Content Wrapper" at bounding box center [169, 26] width 9 height 9
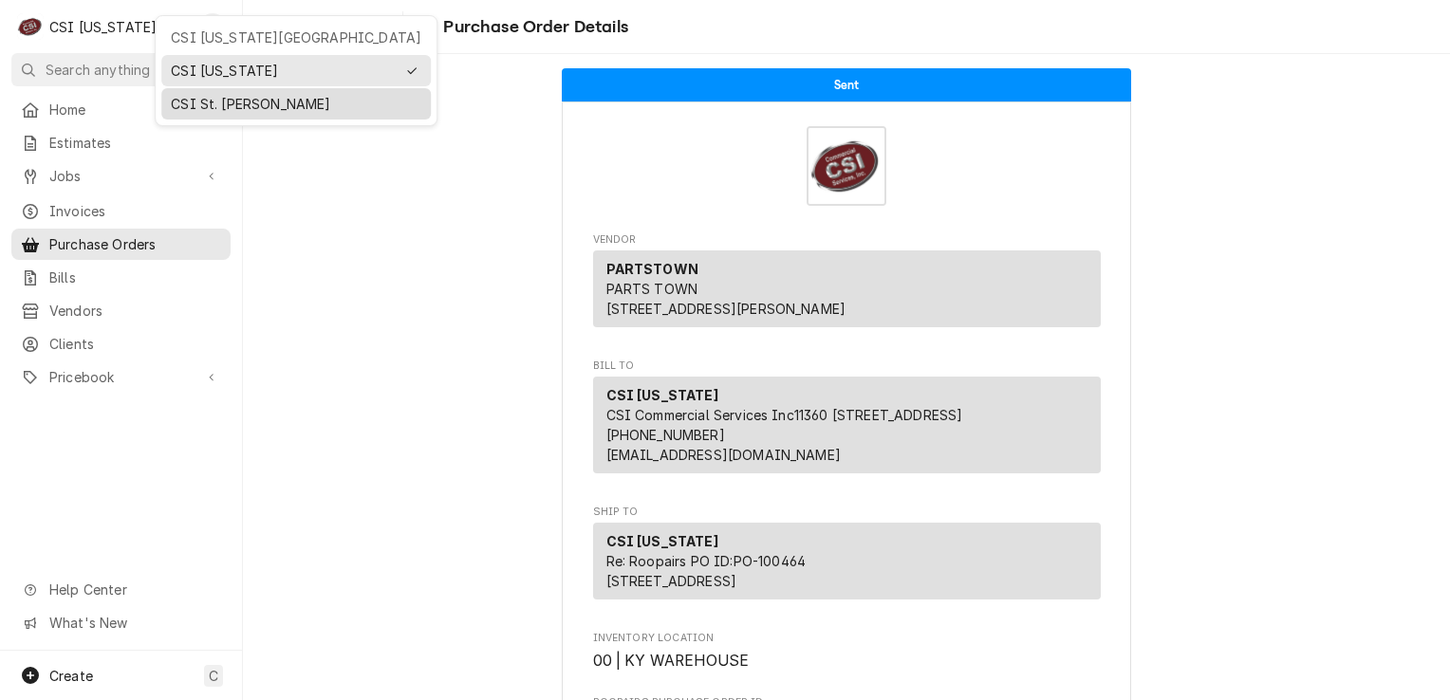
click at [207, 100] on div "CSI St. [PERSON_NAME]" at bounding box center [296, 104] width 251 height 20
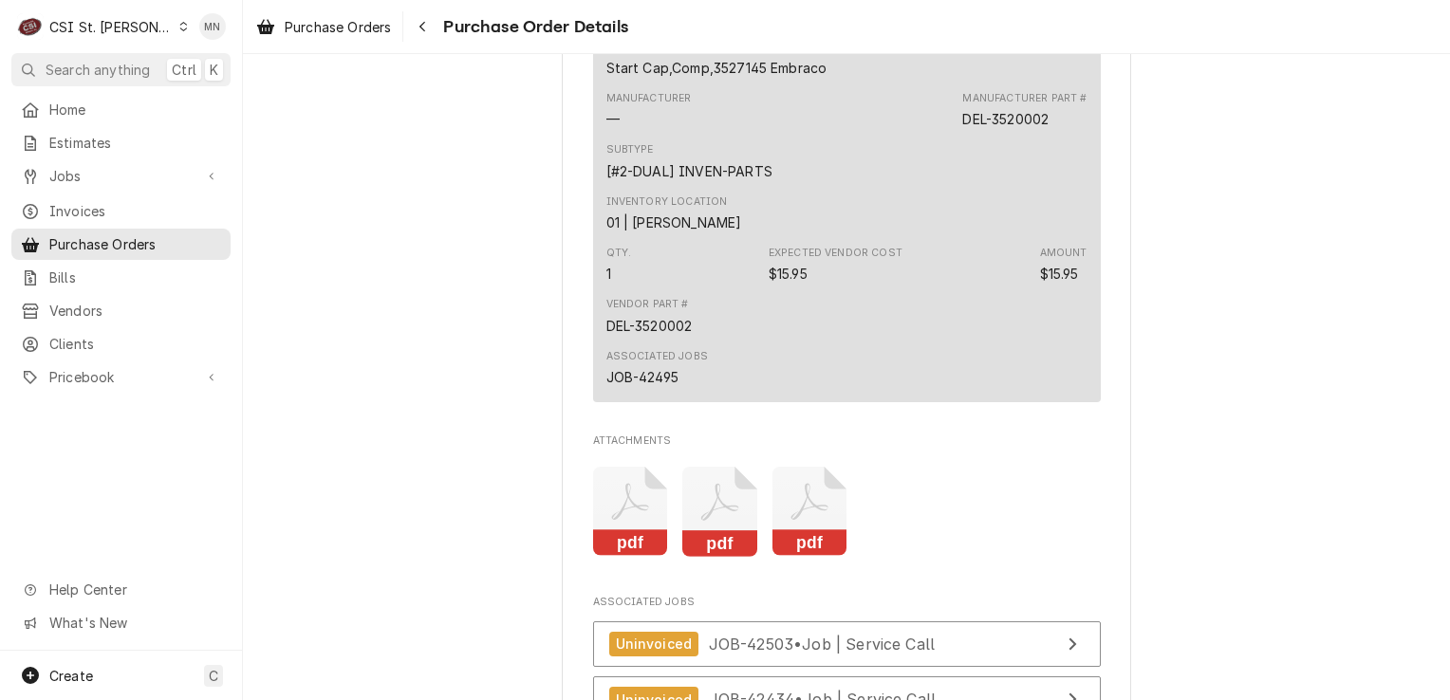
scroll to position [6739, 0]
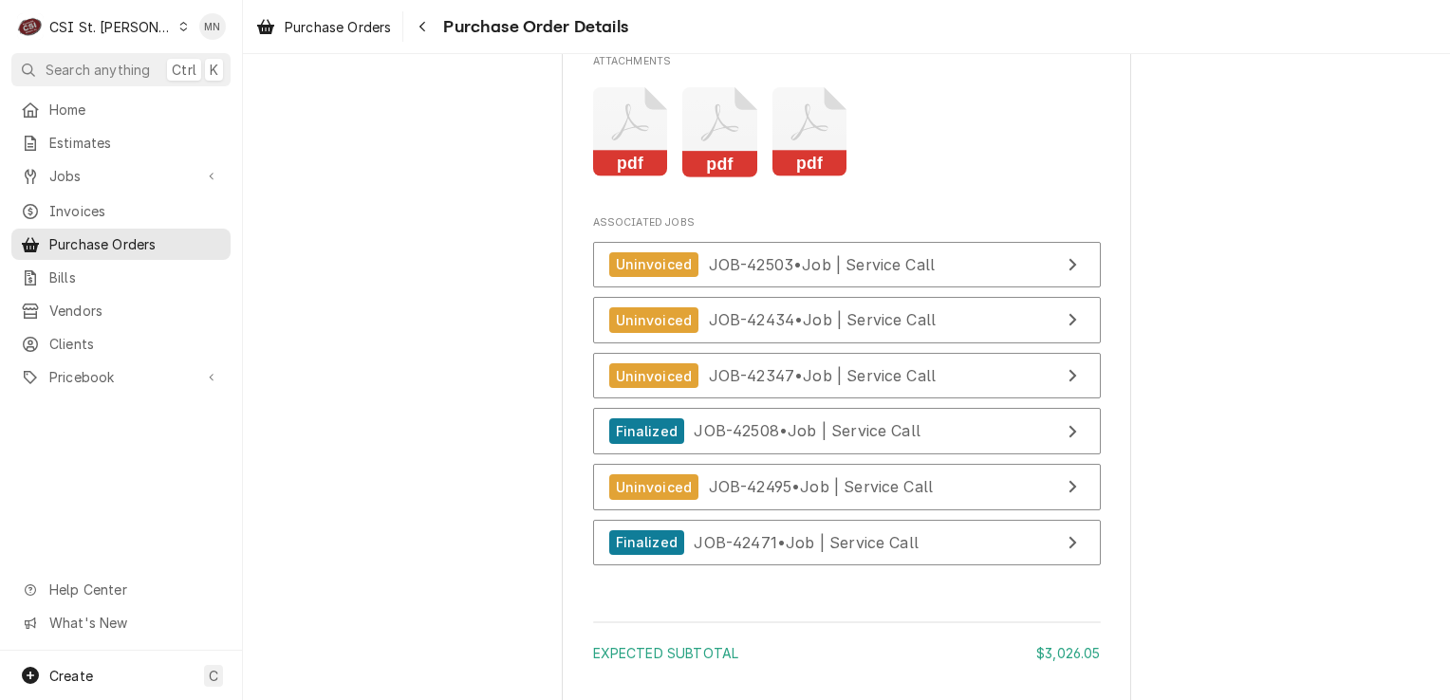
click at [805, 141] on icon "Attachments" at bounding box center [809, 122] width 37 height 37
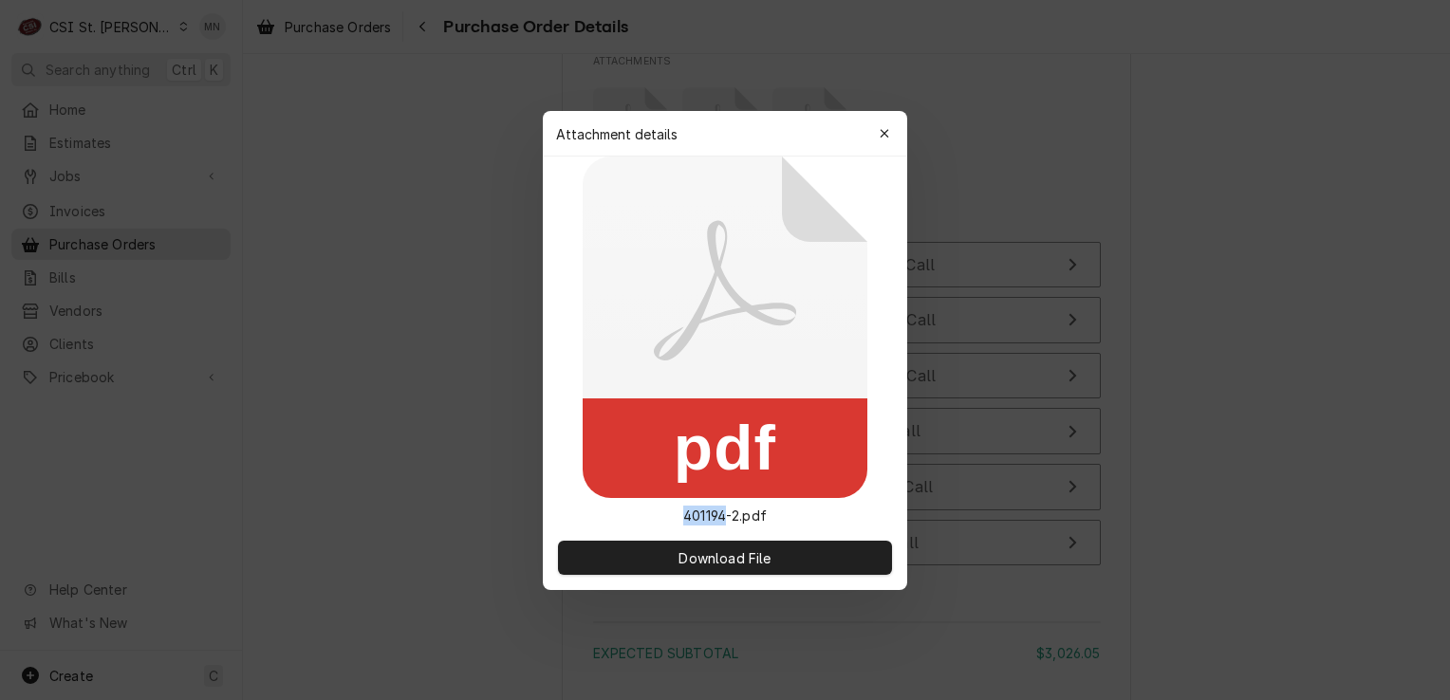
click at [805, 184] on rect at bounding box center [953, 99] width 342 height 285
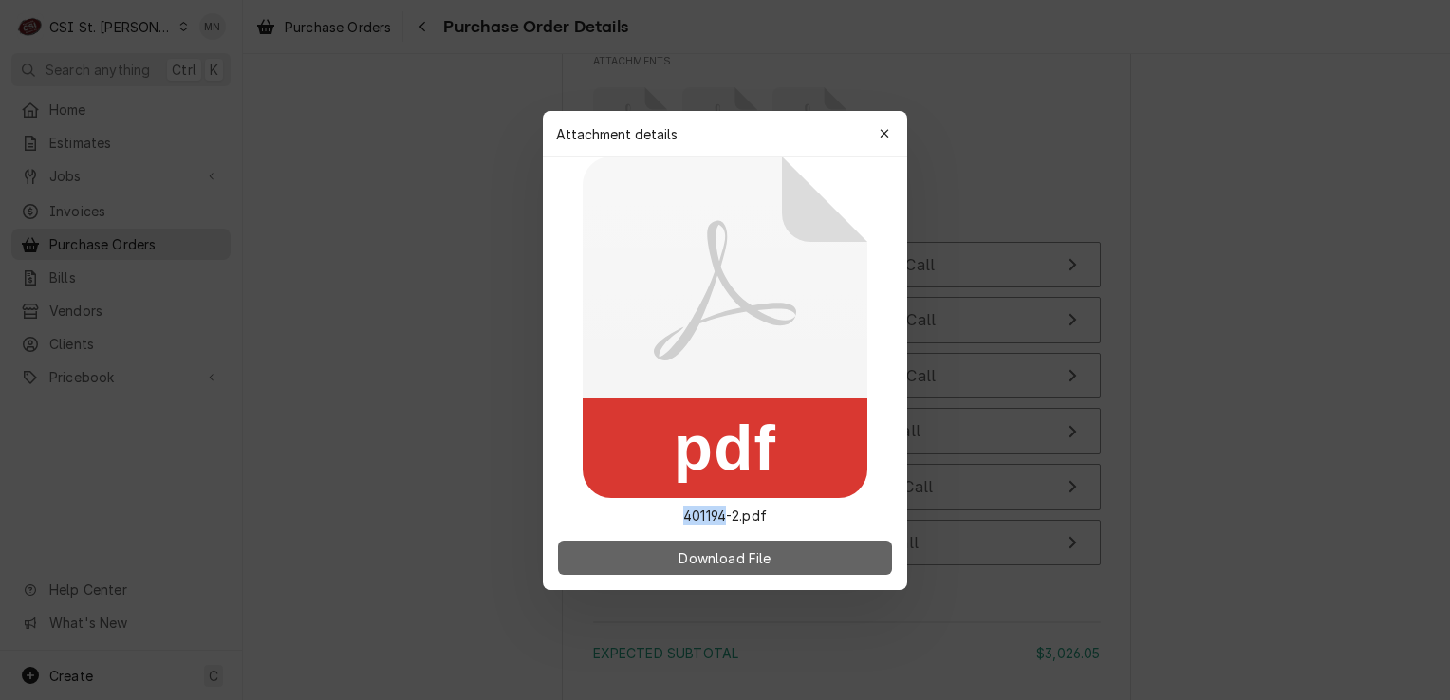
click at [685, 563] on span "Download File" at bounding box center [725, 558] width 100 height 20
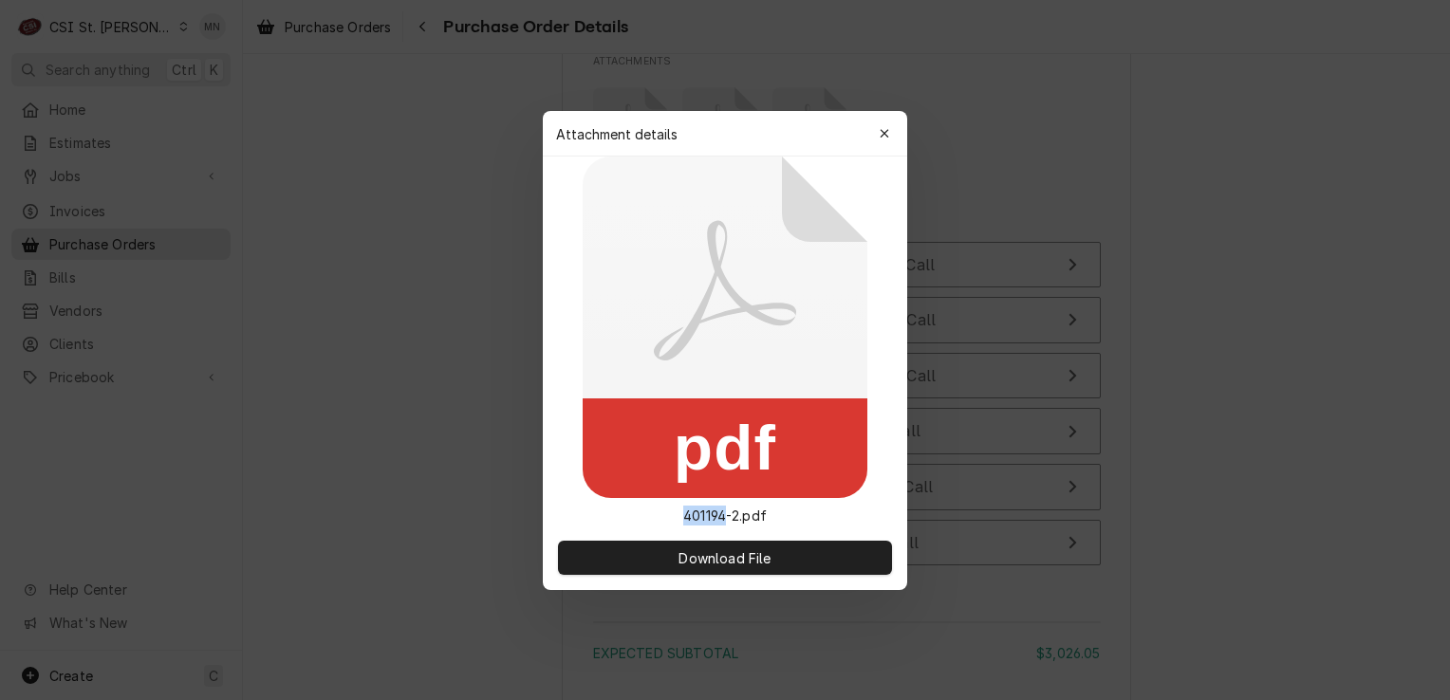
drag, startPoint x: 885, startPoint y: 128, endPoint x: 885, endPoint y: 140, distance: 12.3
click at [885, 128] on icon "button" at bounding box center [885, 133] width 10 height 13
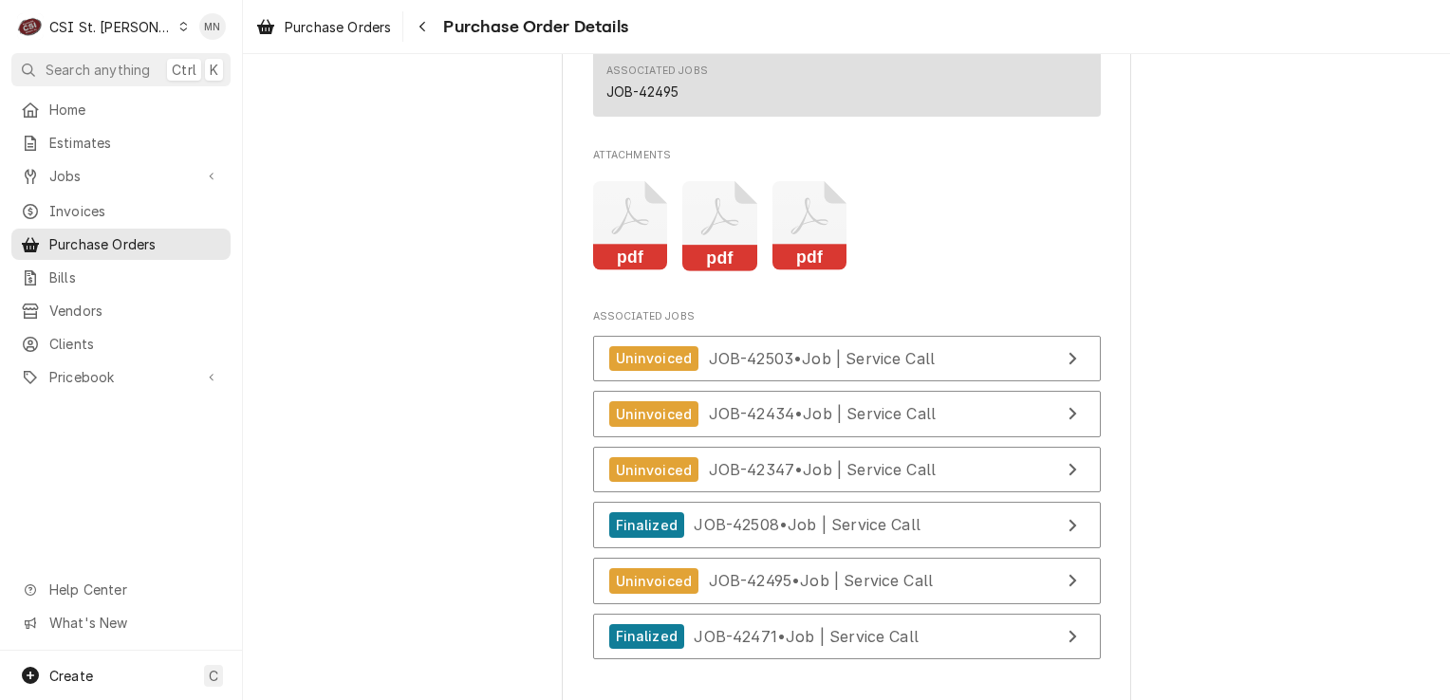
scroll to position [6928, 0]
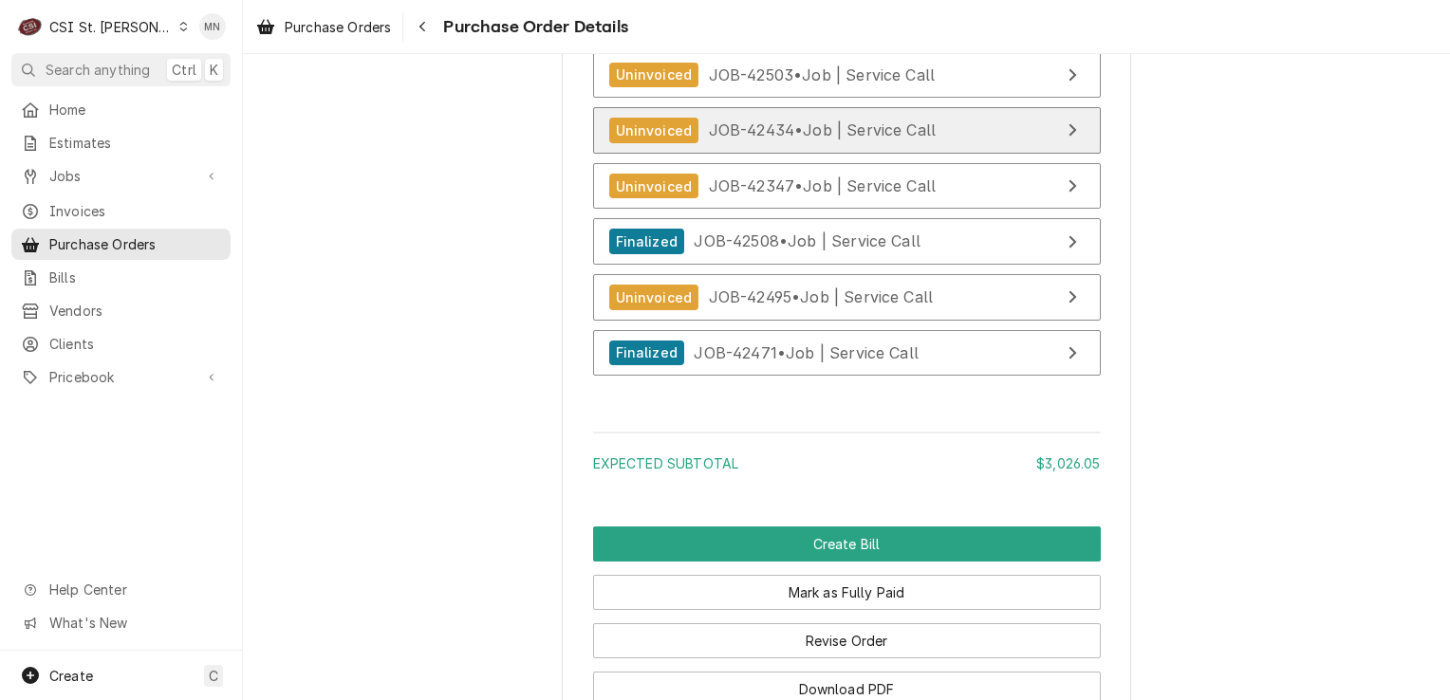
click at [871, 140] on span "JOB-42434 • Job | Service Call" at bounding box center [823, 130] width 228 height 19
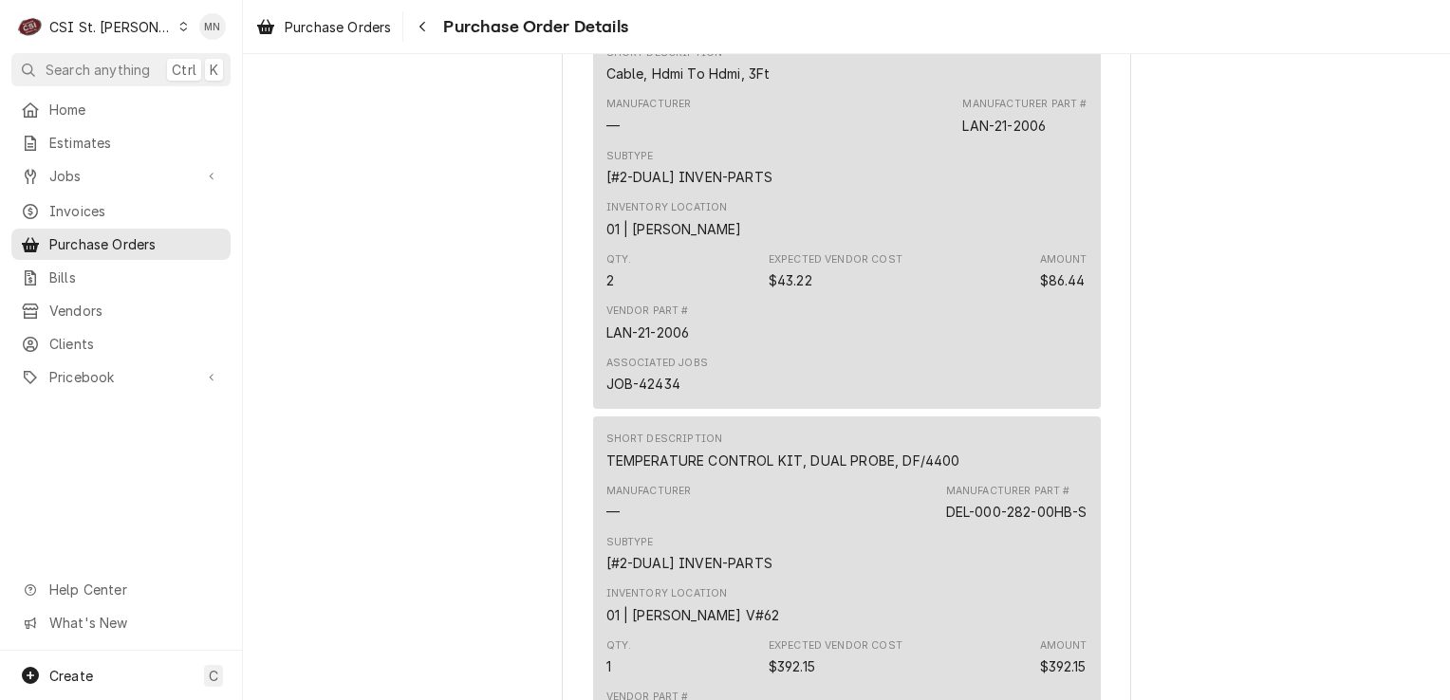
scroll to position [2088, 0]
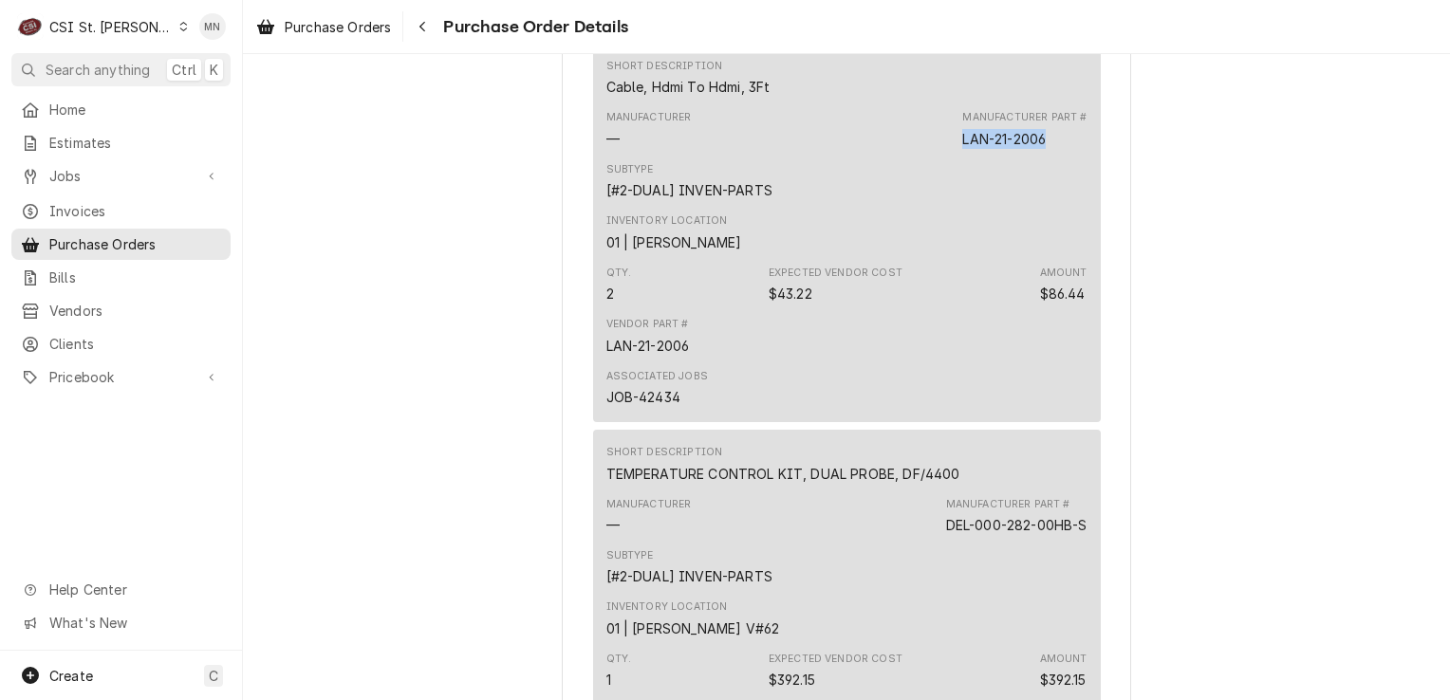
drag, startPoint x: 1053, startPoint y: 201, endPoint x: 957, endPoint y: 196, distance: 96.0
click at [957, 155] on div "Manufacturer — Manufacturer Part # LAN-21-2006" at bounding box center [846, 128] width 481 height 51
copy div "LAN-21-2006"
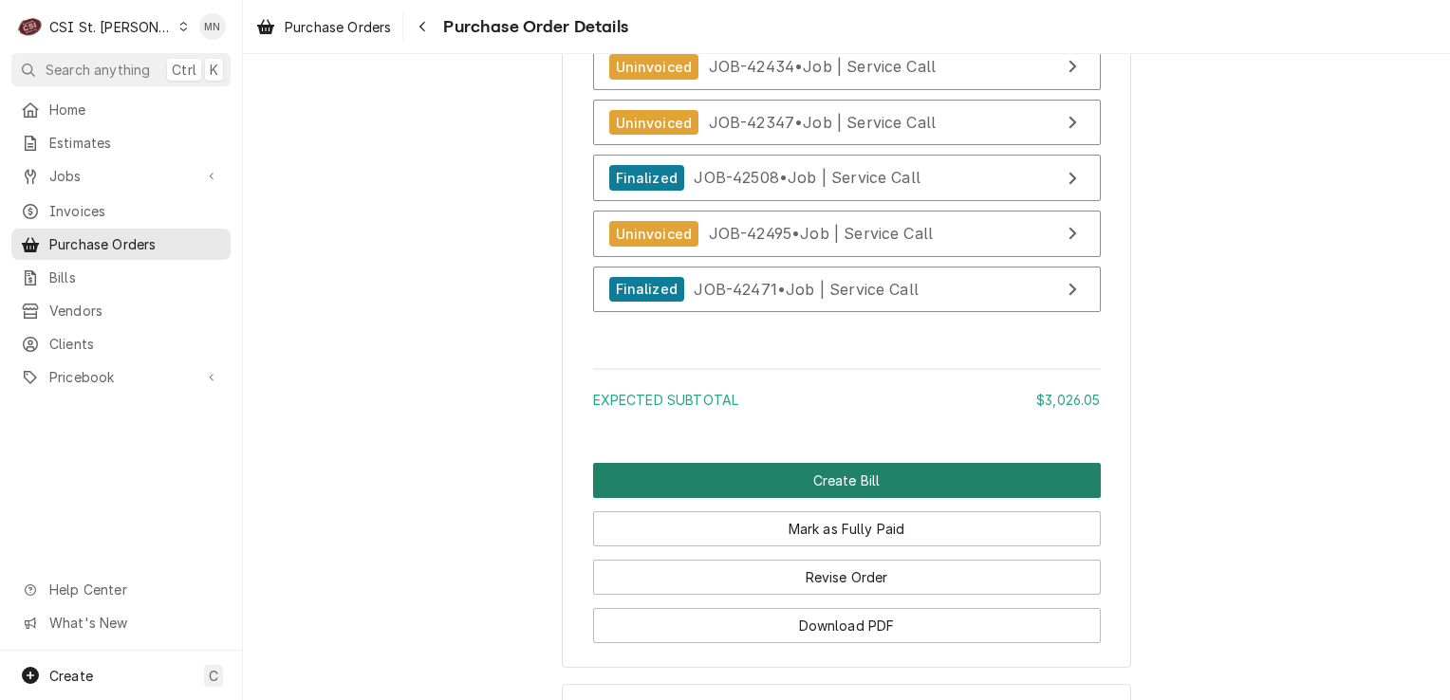
scroll to position [7023, 0]
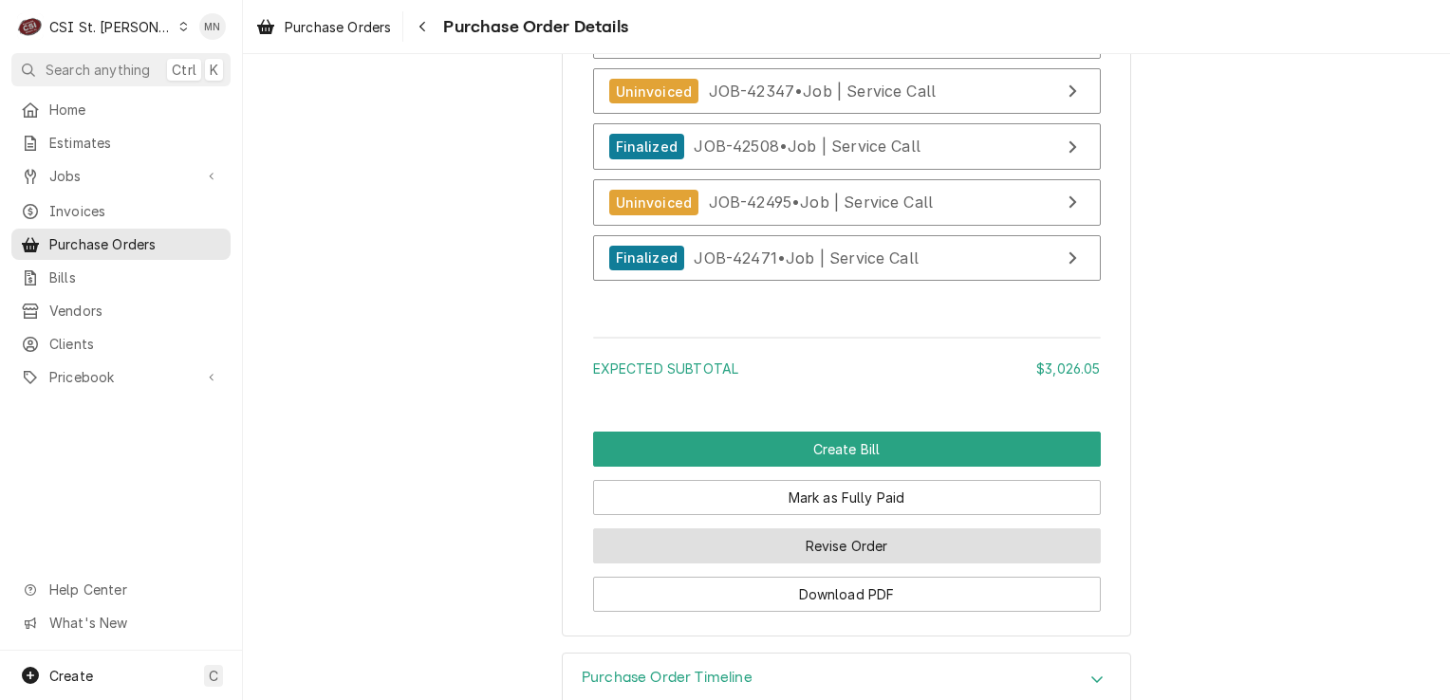
click at [850, 564] on button "Revise Order" at bounding box center [847, 546] width 508 height 35
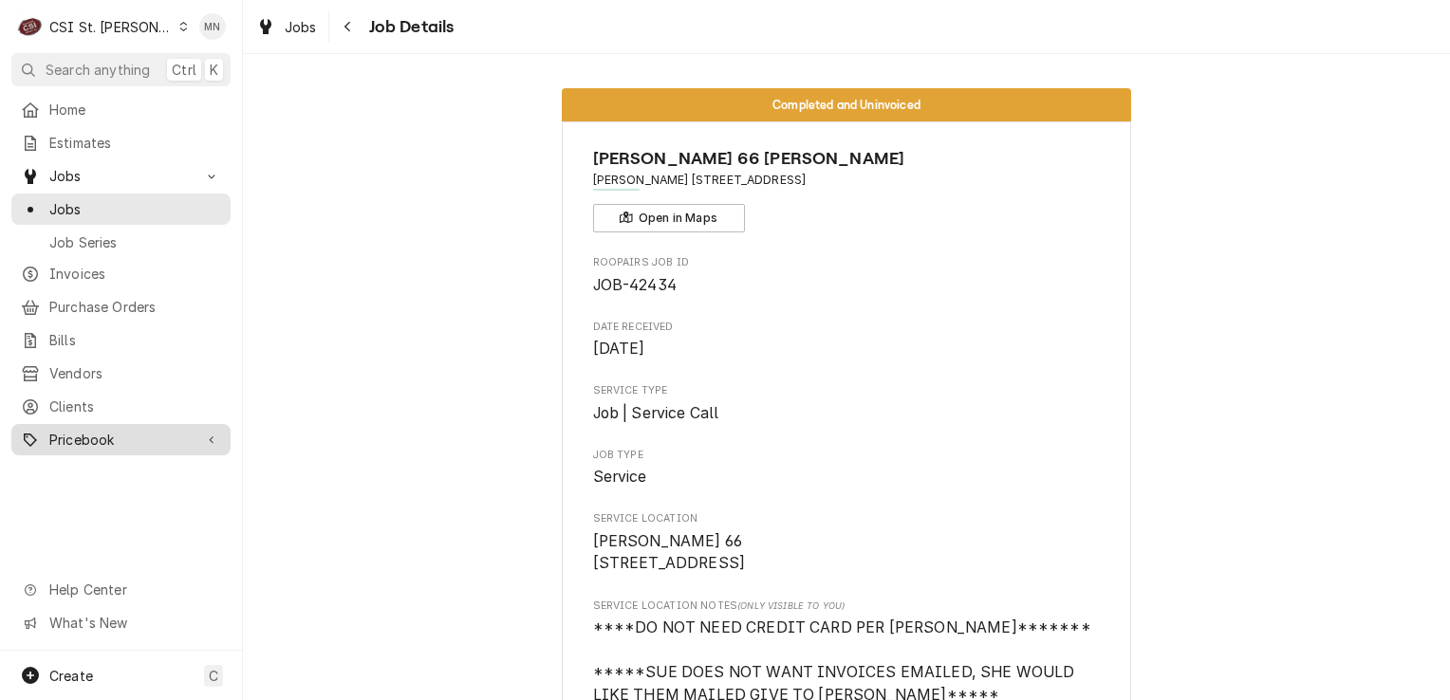
click at [100, 430] on span "Pricebook" at bounding box center [120, 440] width 143 height 20
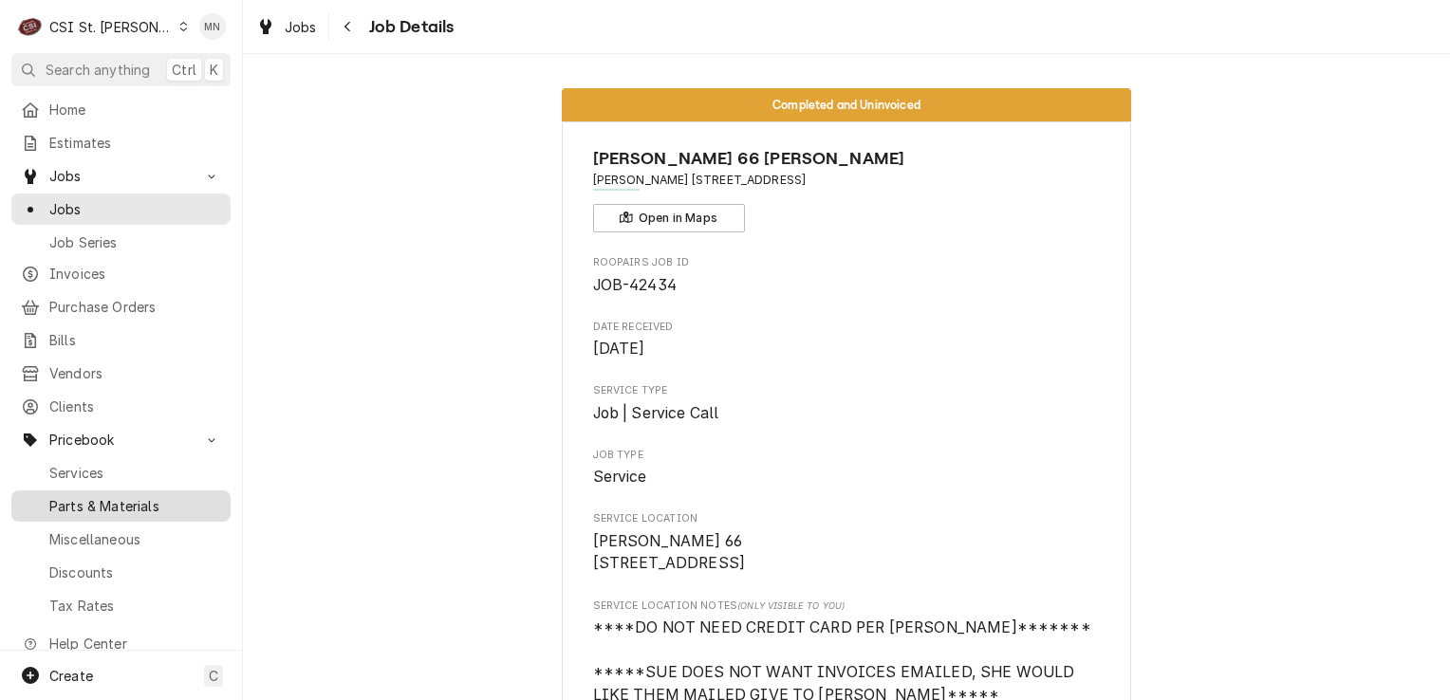
click at [87, 496] on span "Parts & Materials" at bounding box center [135, 506] width 172 height 20
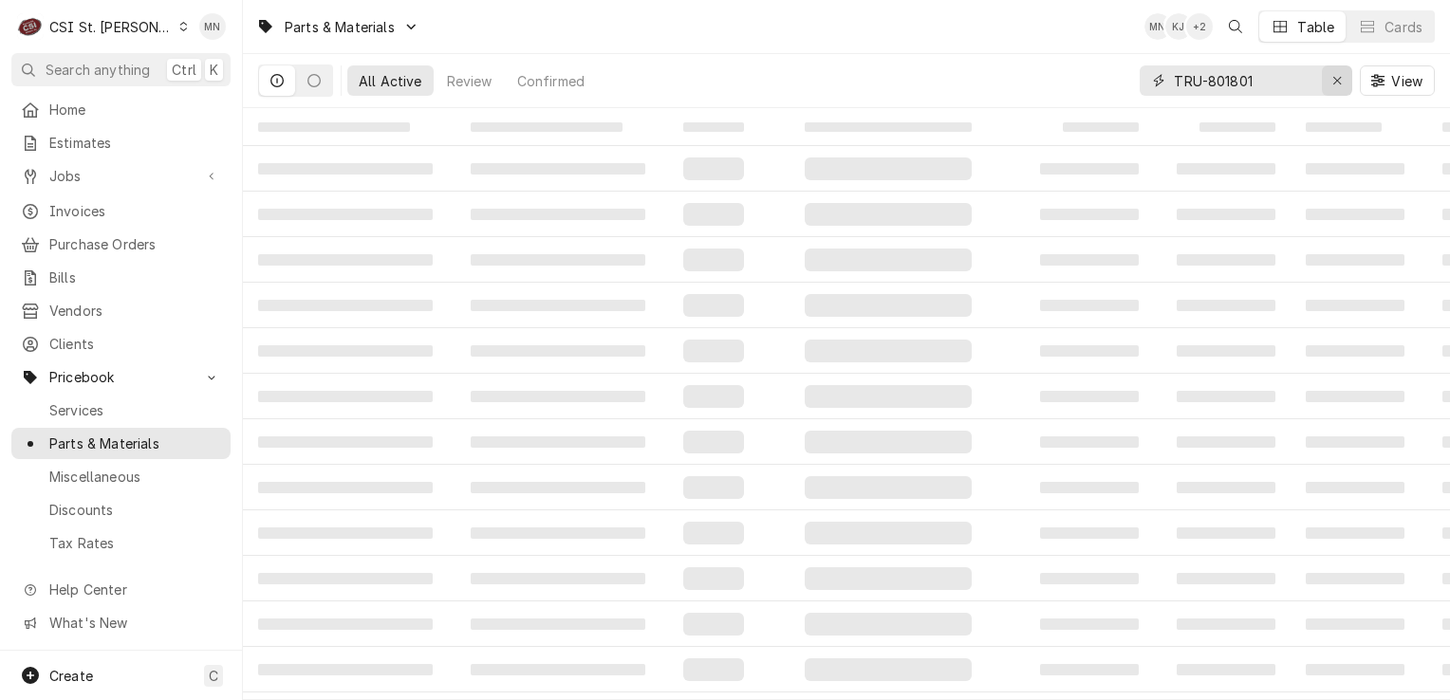
click at [1336, 85] on icon "Erase input" at bounding box center [1338, 80] width 10 height 13
paste input "LAN-21-2006"
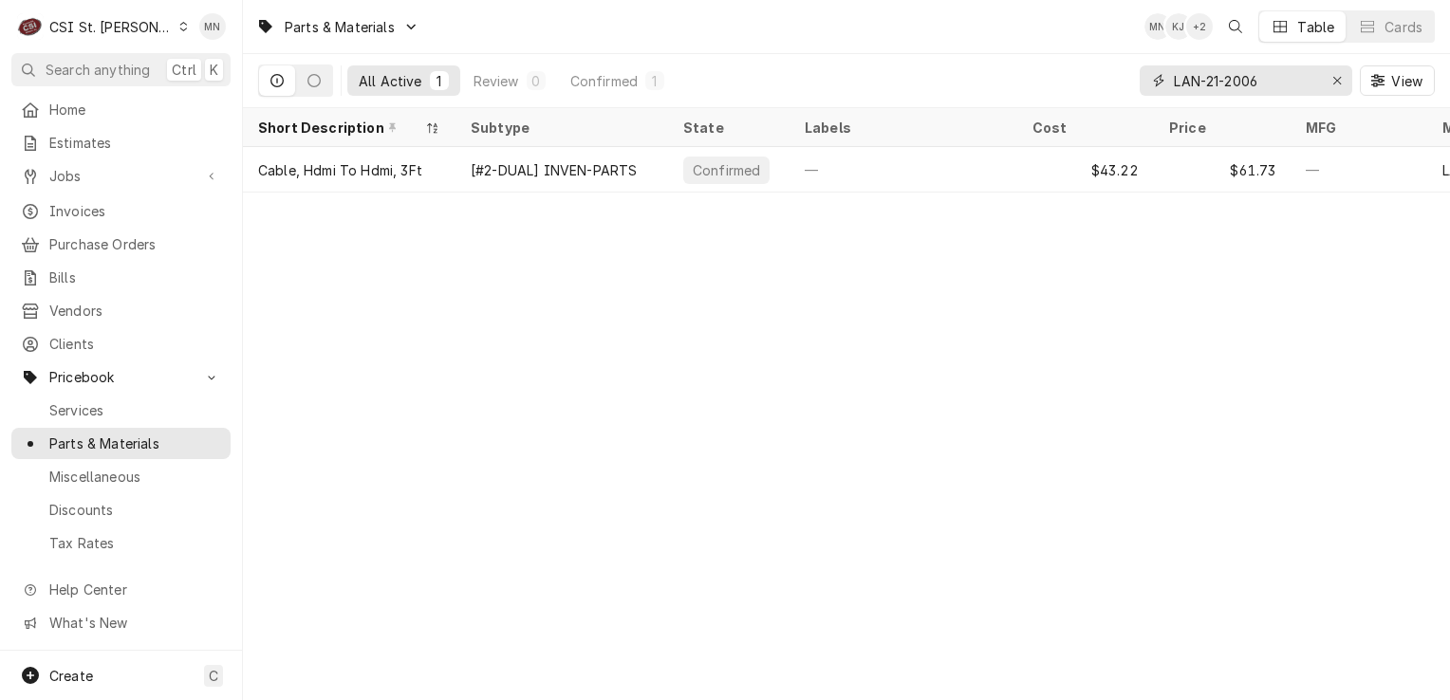
type input "LAN-21-2006"
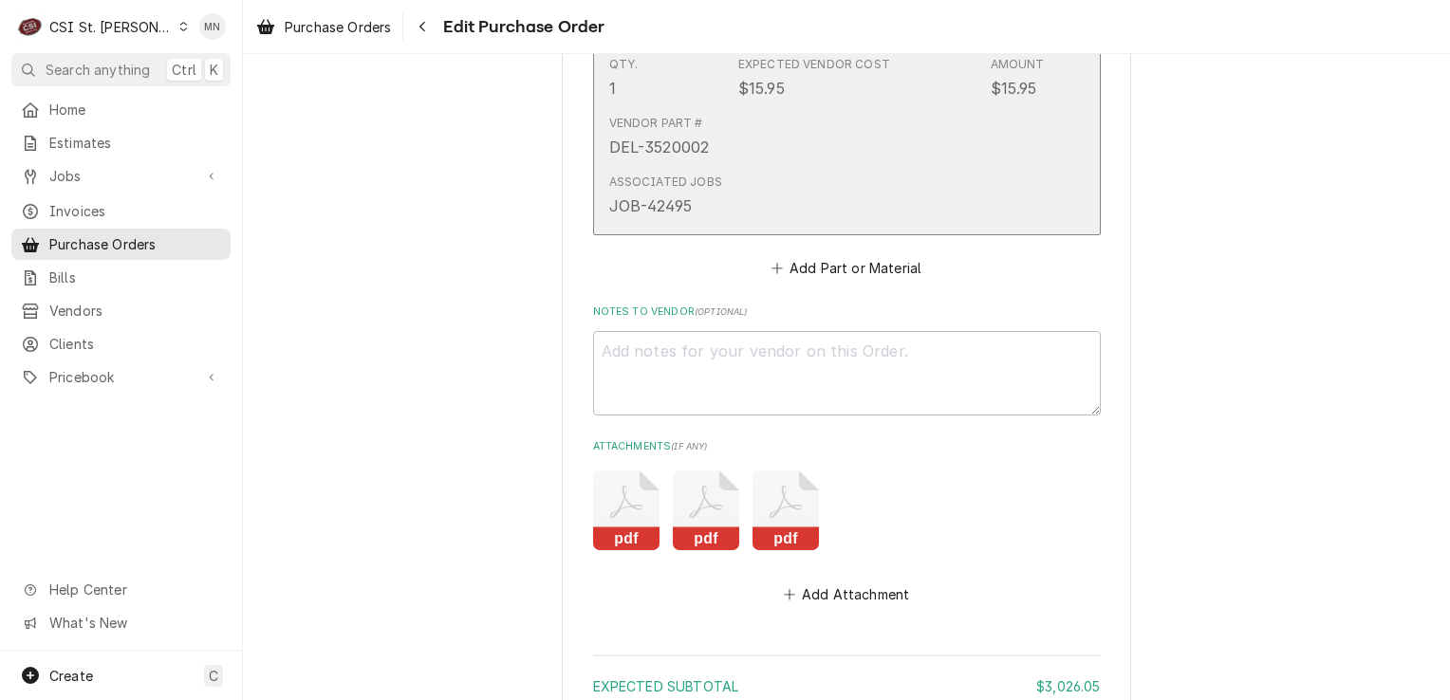
scroll to position [7117, 0]
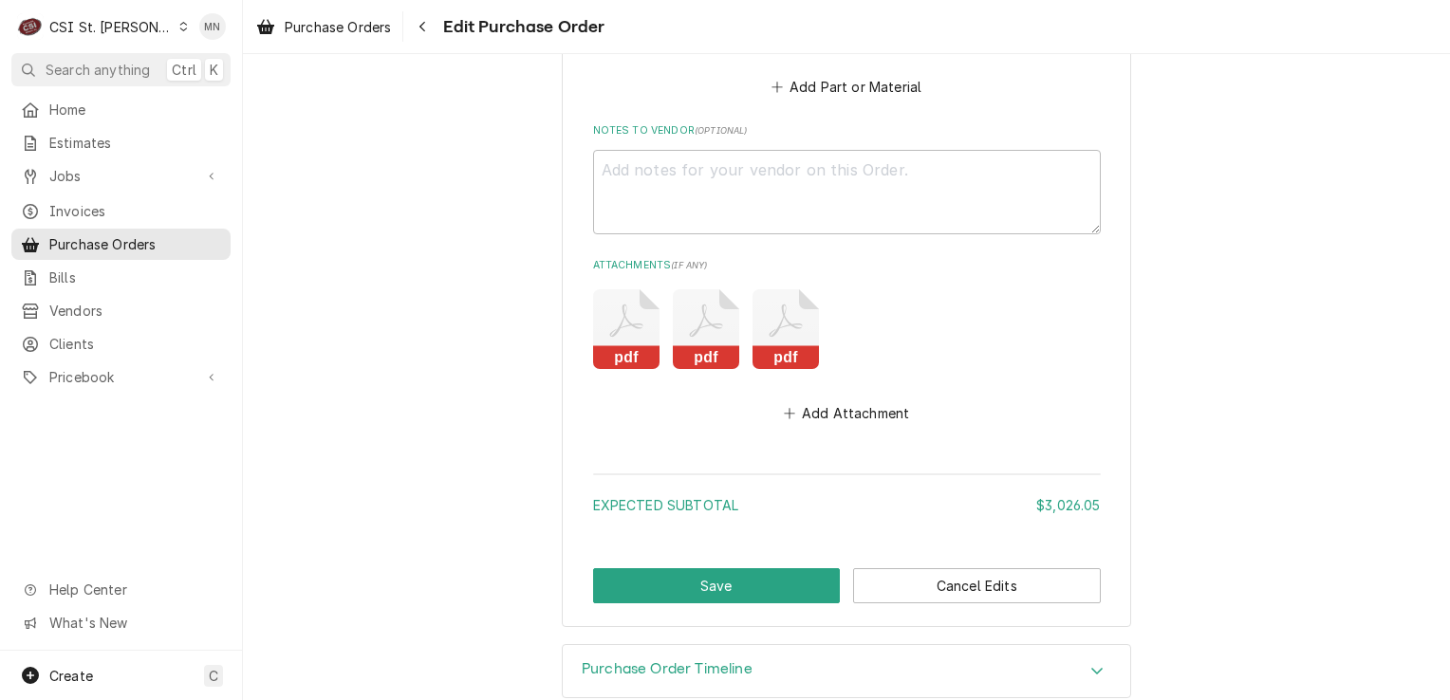
click at [850, 401] on button "Add Attachment" at bounding box center [846, 414] width 133 height 27
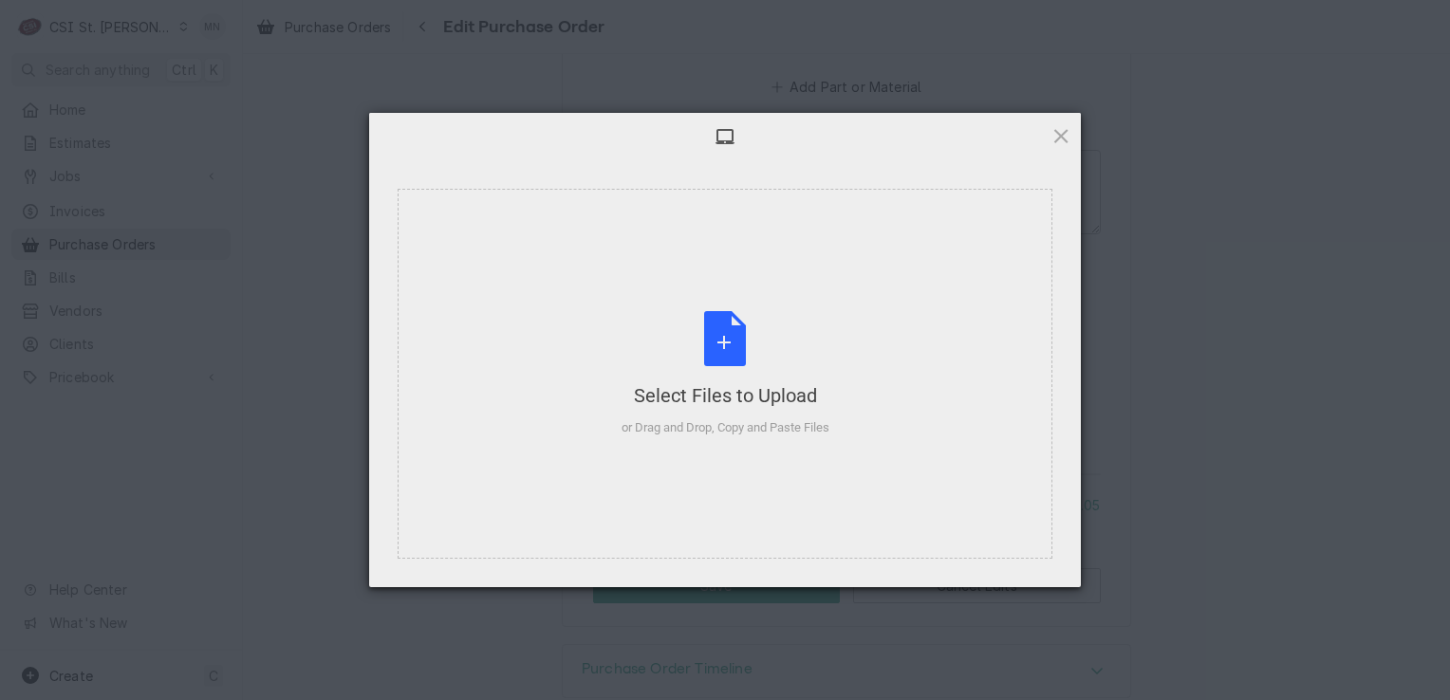
type textarea "x"
click at [748, 359] on div "Select Files to Upload or Drag and Drop, Copy and Paste Files" at bounding box center [726, 374] width 208 height 126
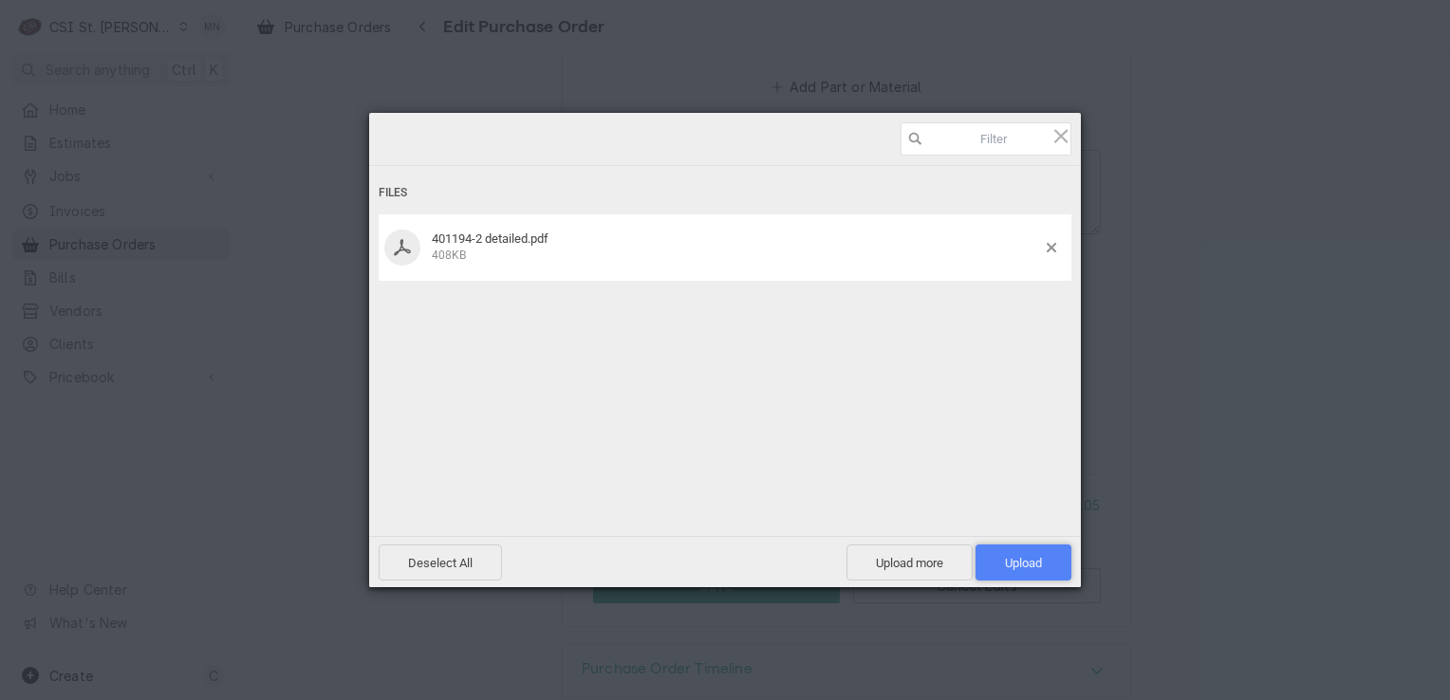
click at [1029, 570] on span "Upload 1" at bounding box center [1024, 563] width 96 height 36
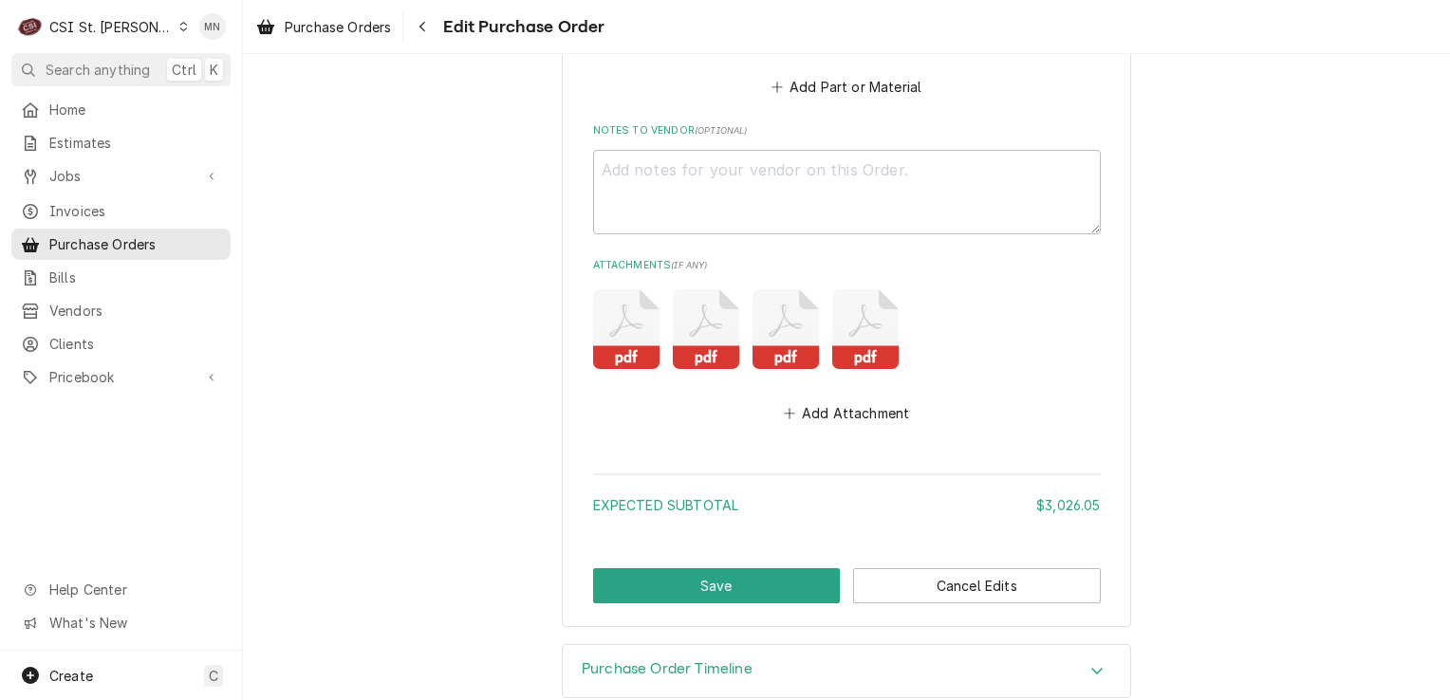
click at [770, 310] on icon "Attachments" at bounding box center [786, 329] width 66 height 80
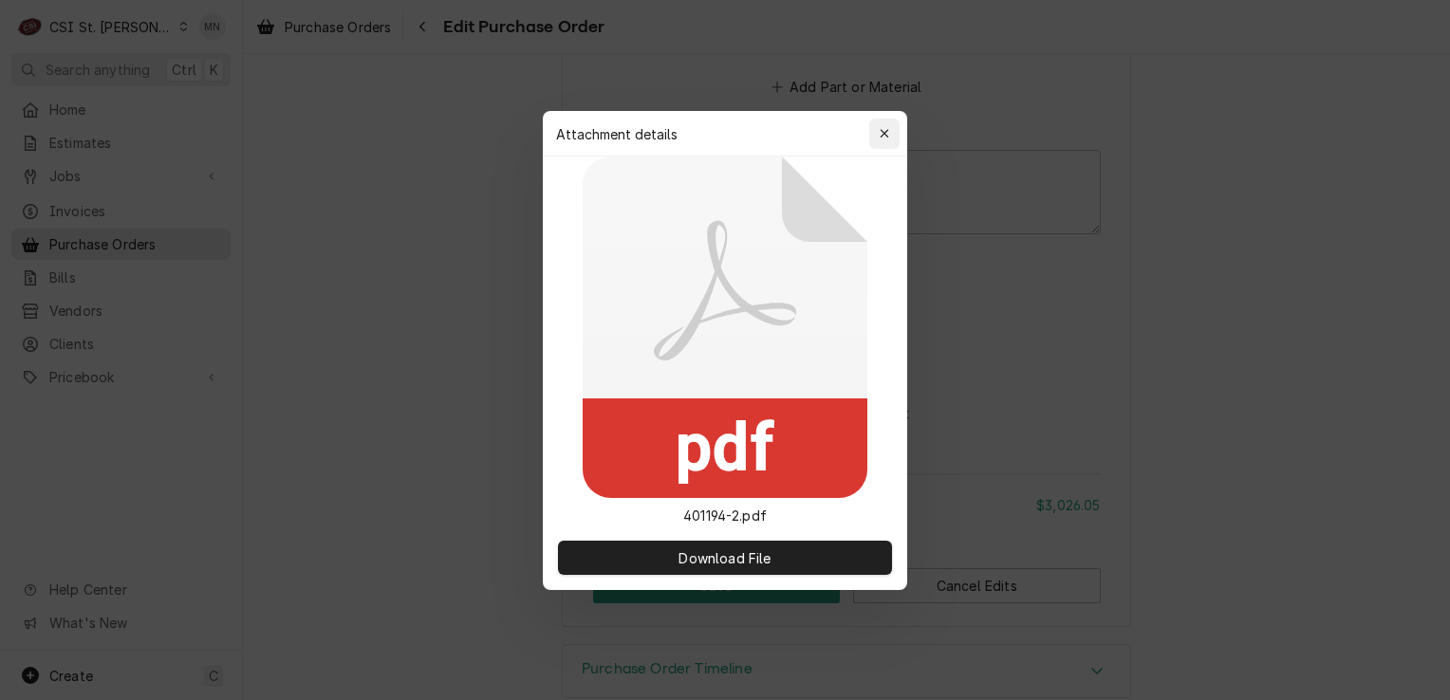
click at [880, 131] on icon "button" at bounding box center [885, 133] width 10 height 13
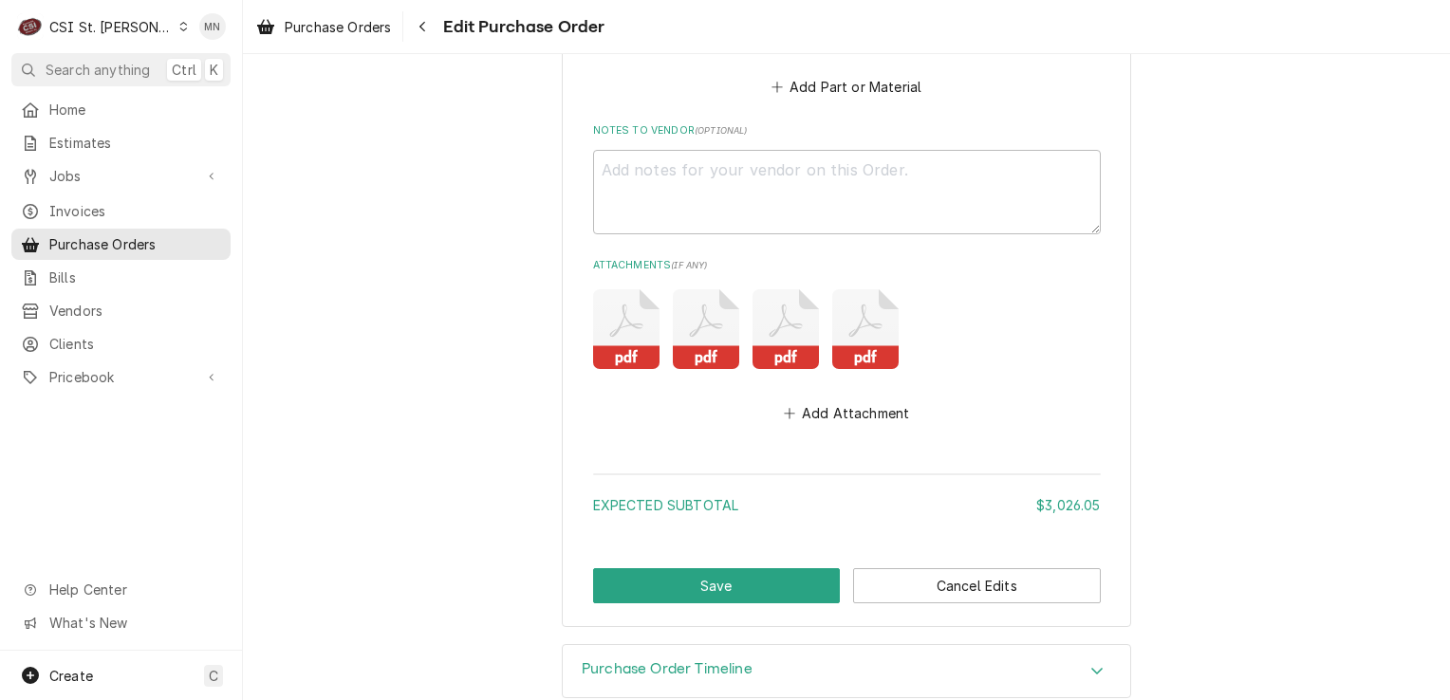
click at [699, 291] on icon "Attachments" at bounding box center [706, 329] width 66 height 80
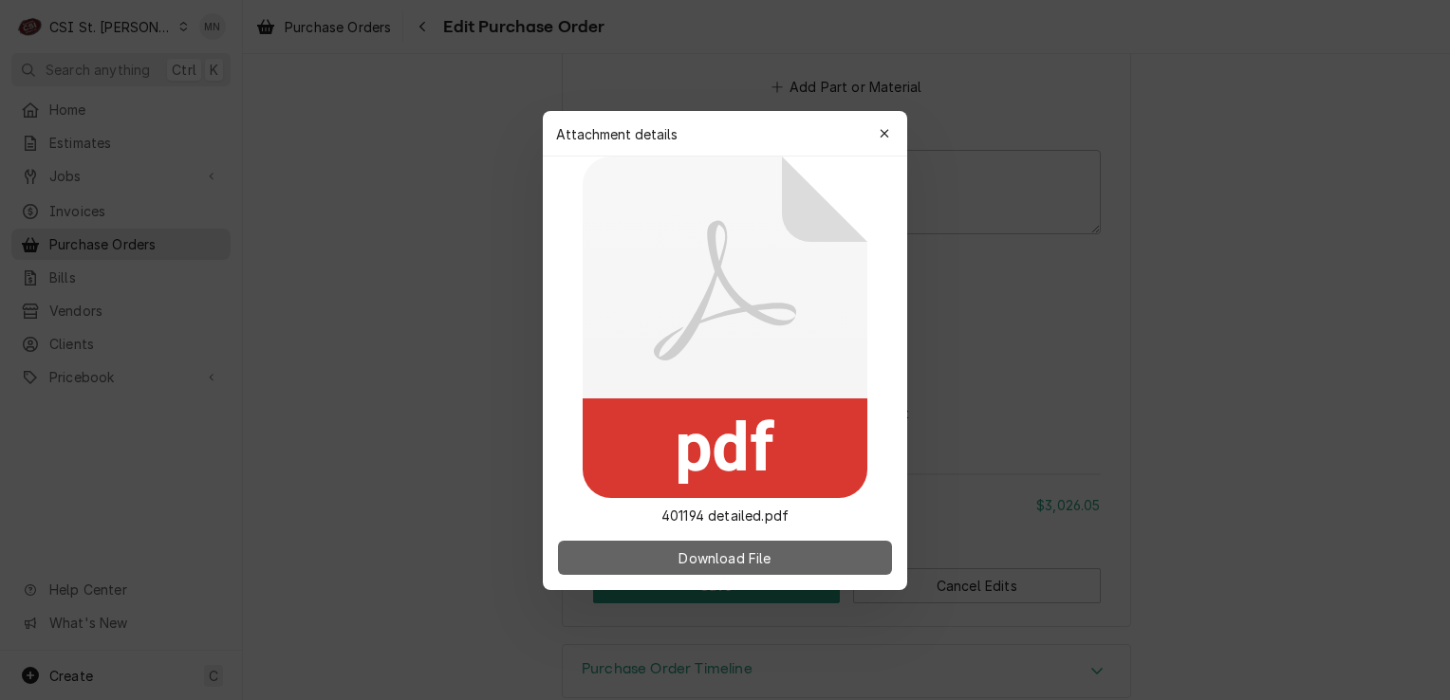
click at [691, 552] on span "Download File" at bounding box center [725, 558] width 100 height 20
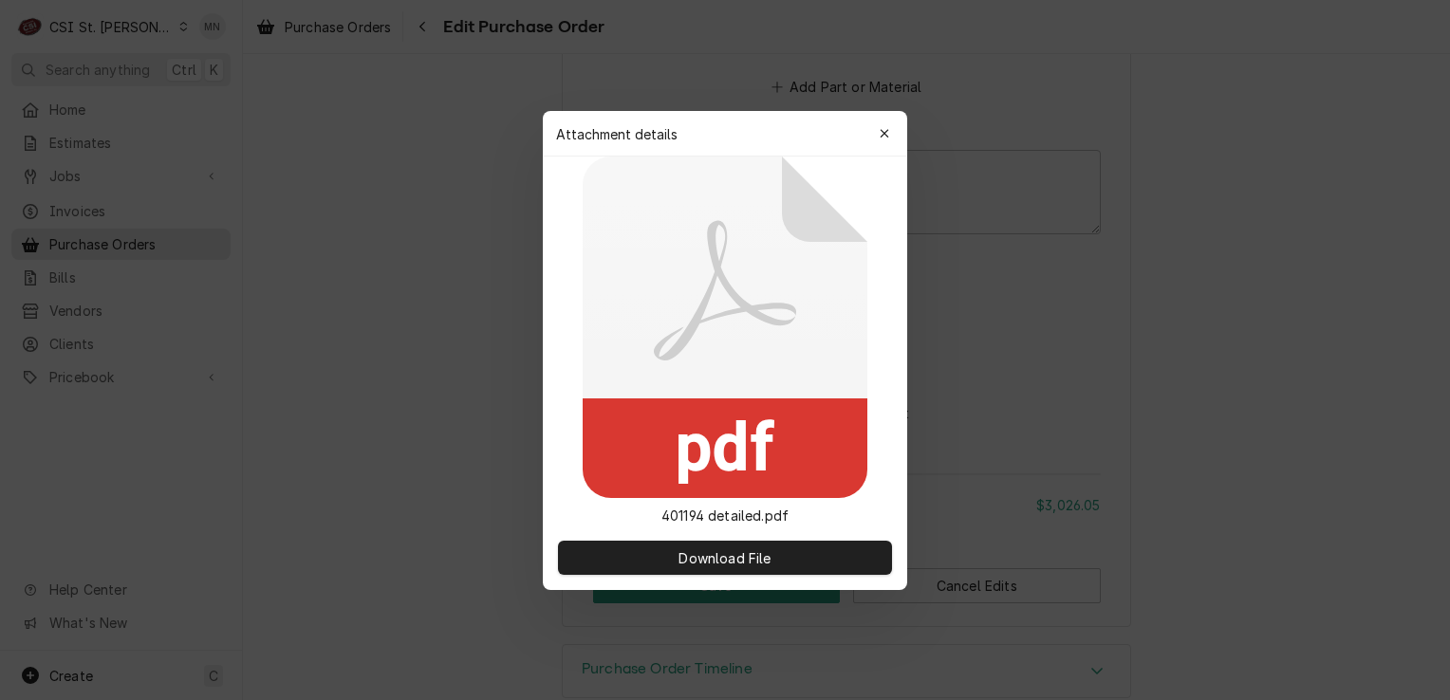
click at [881, 142] on div "button" at bounding box center [884, 133] width 19 height 19
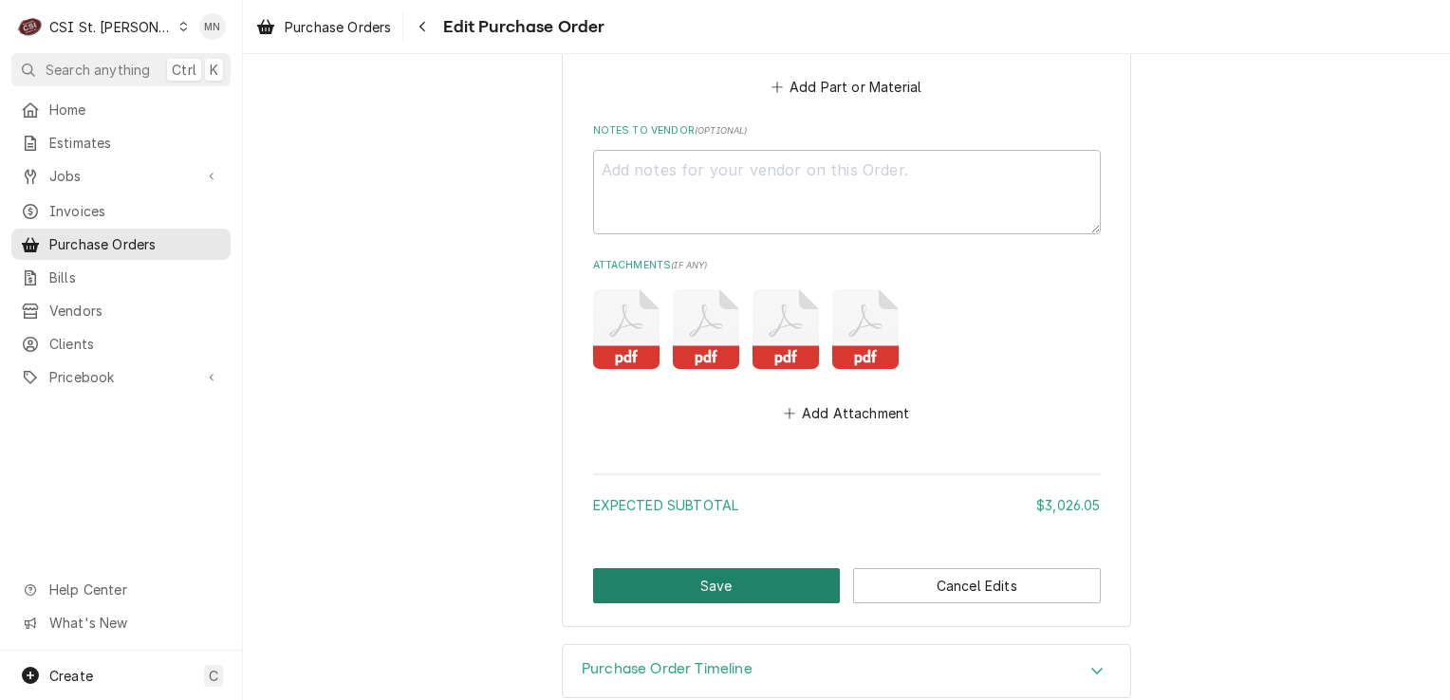
click at [662, 569] on button "Save" at bounding box center [717, 586] width 248 height 35
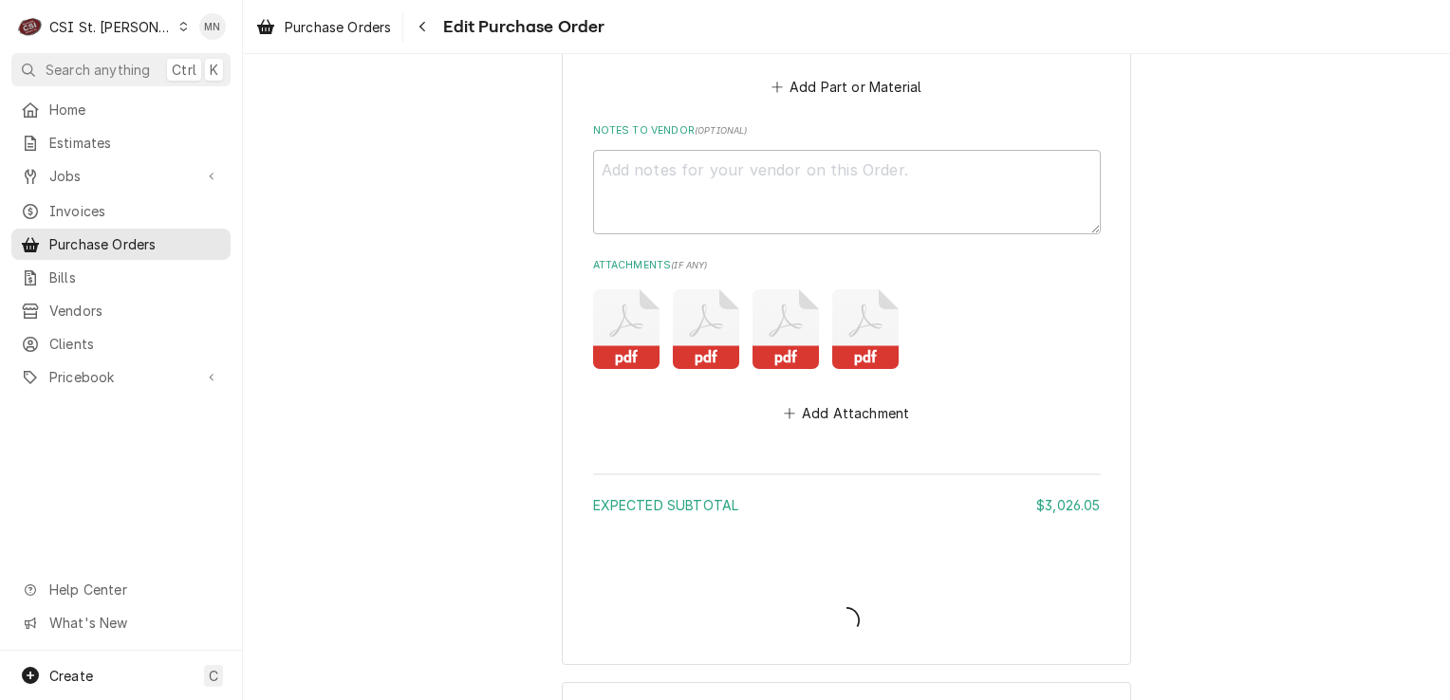
type textarea "x"
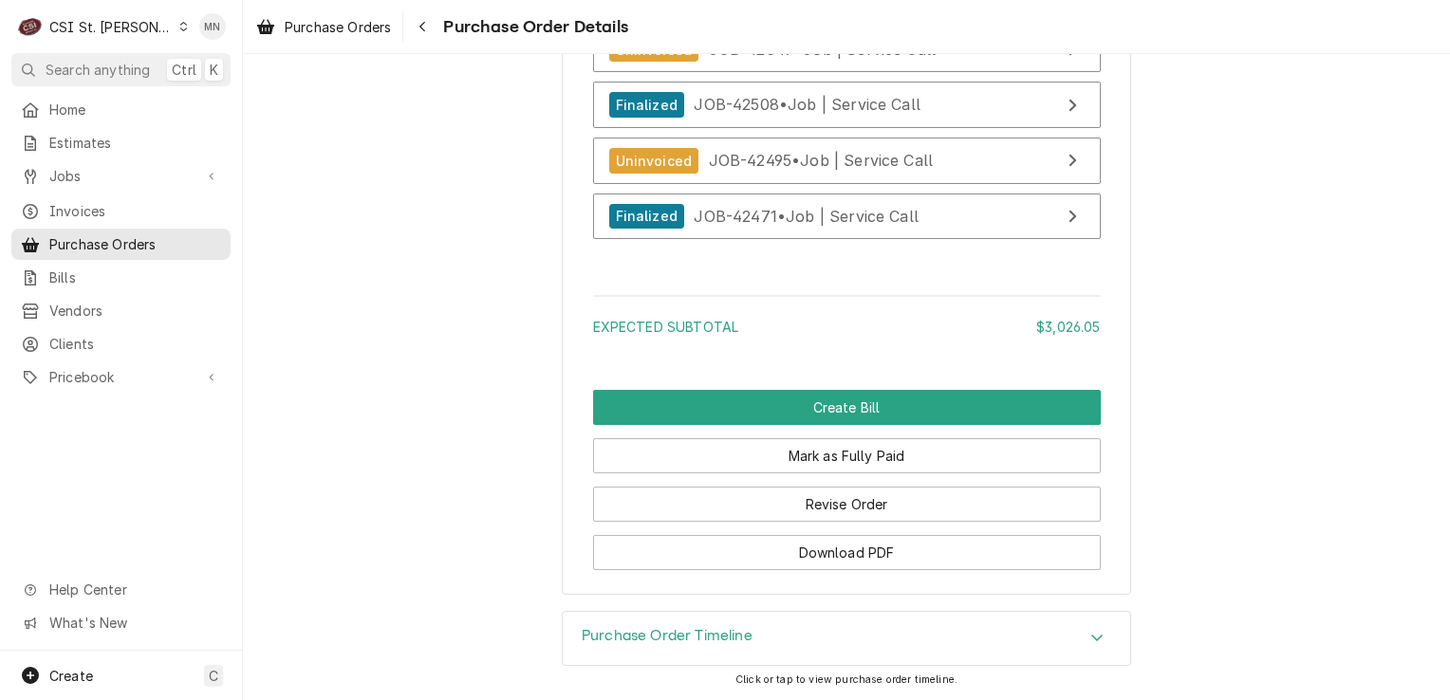
scroll to position [7120, 0]
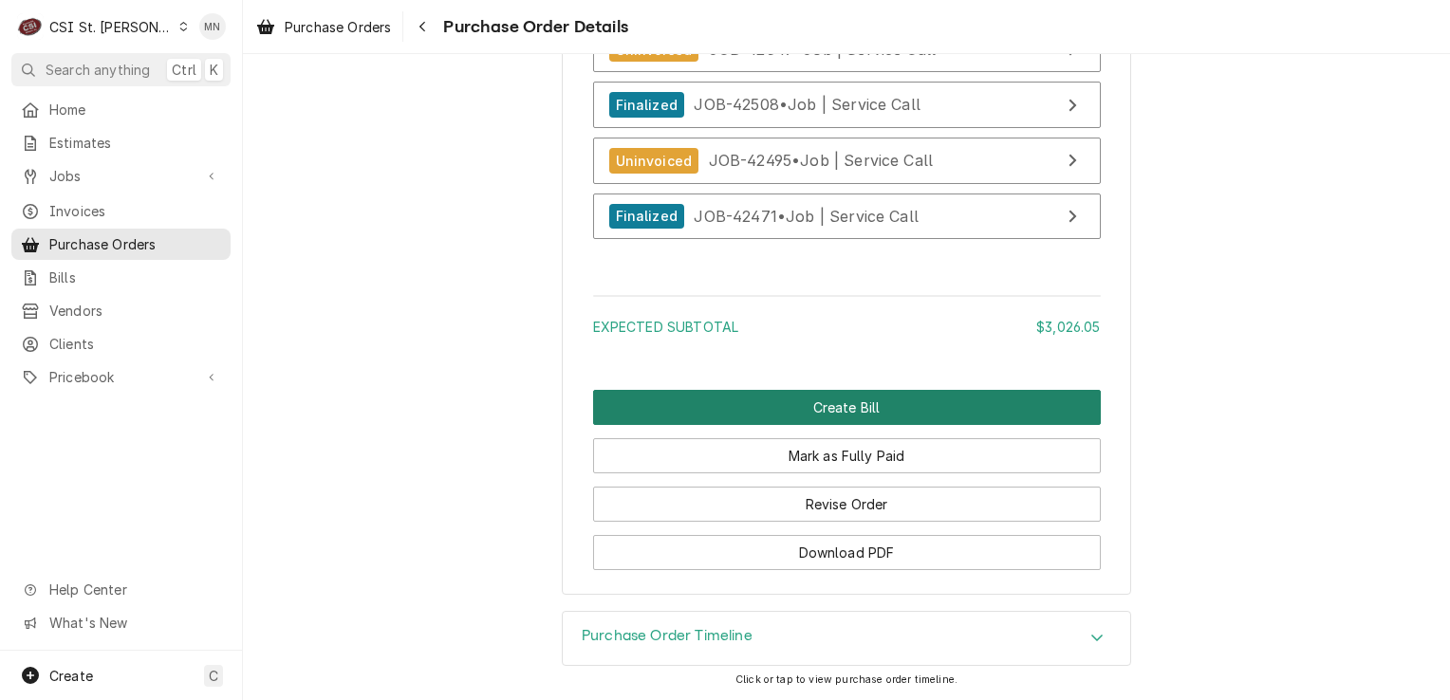
click at [848, 407] on button "Create Bill" at bounding box center [847, 407] width 508 height 35
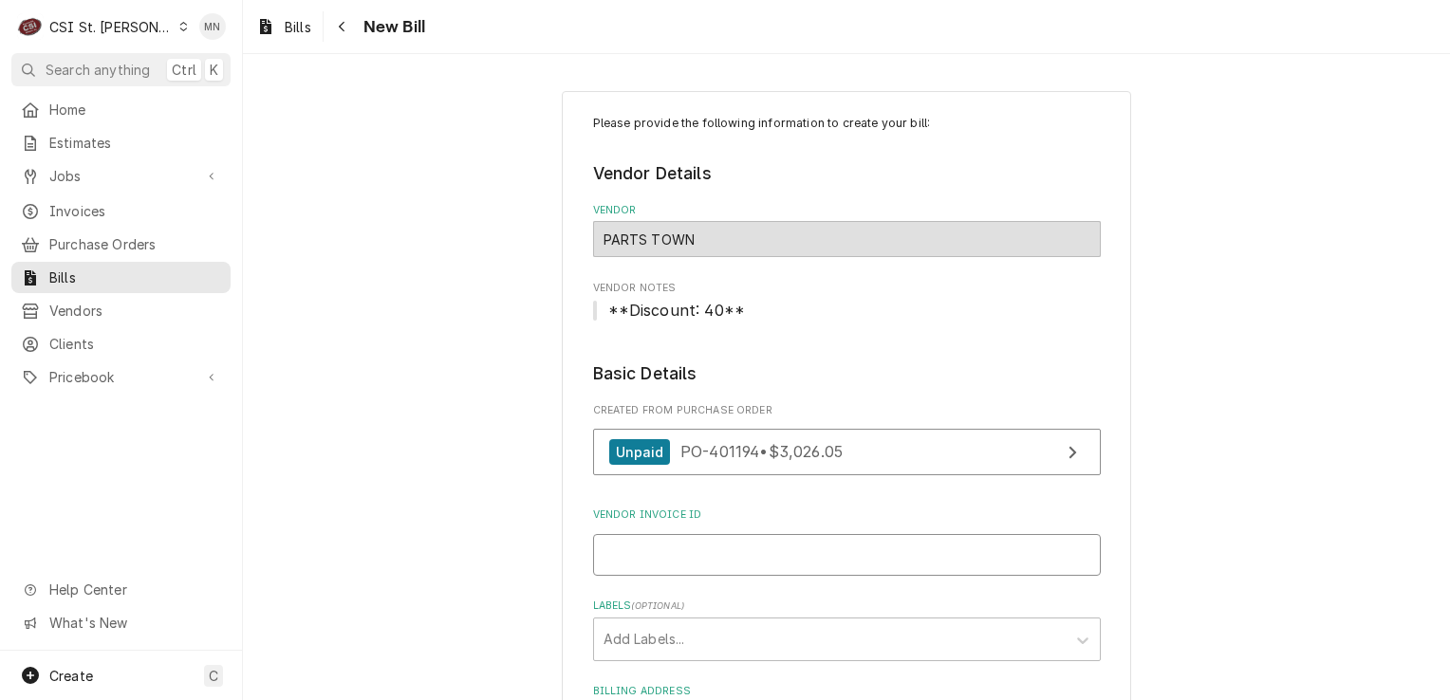
click at [670, 552] on input "Vendor Invoice ID" at bounding box center [847, 555] width 508 height 42
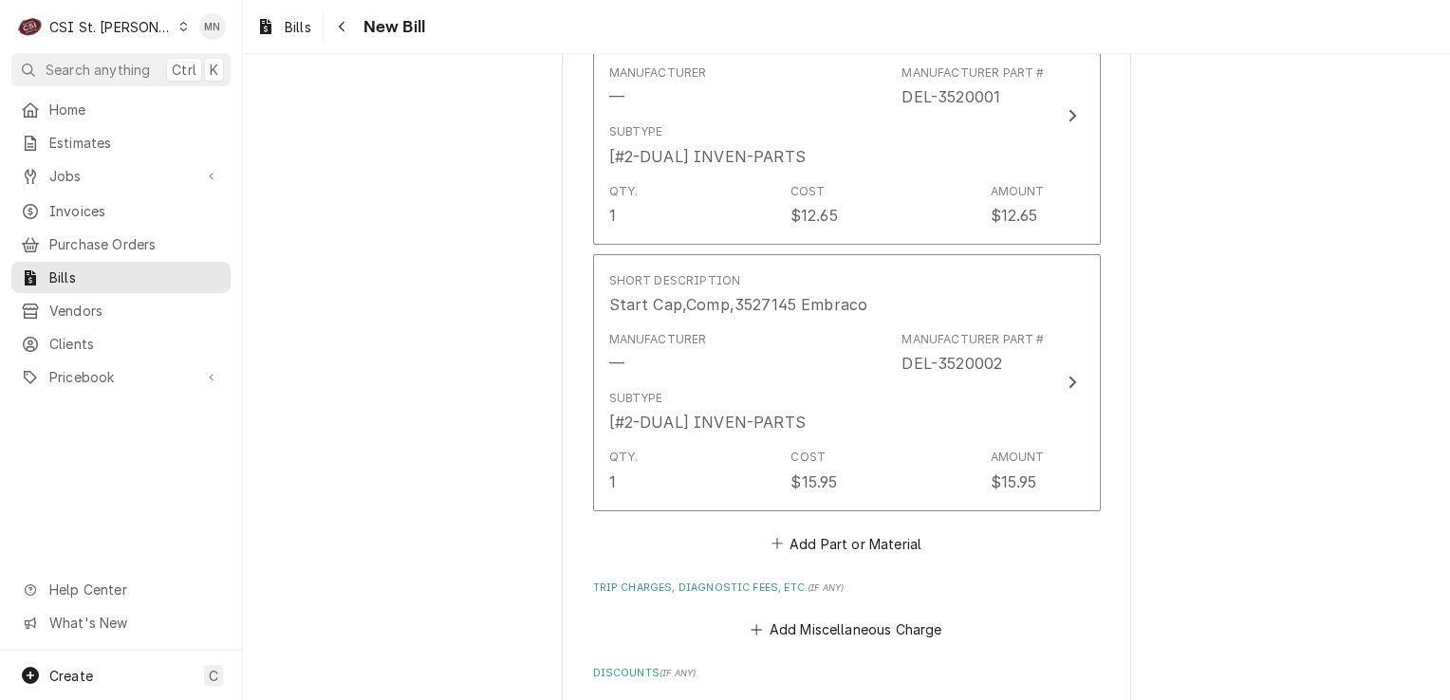
scroll to position [4999, 0]
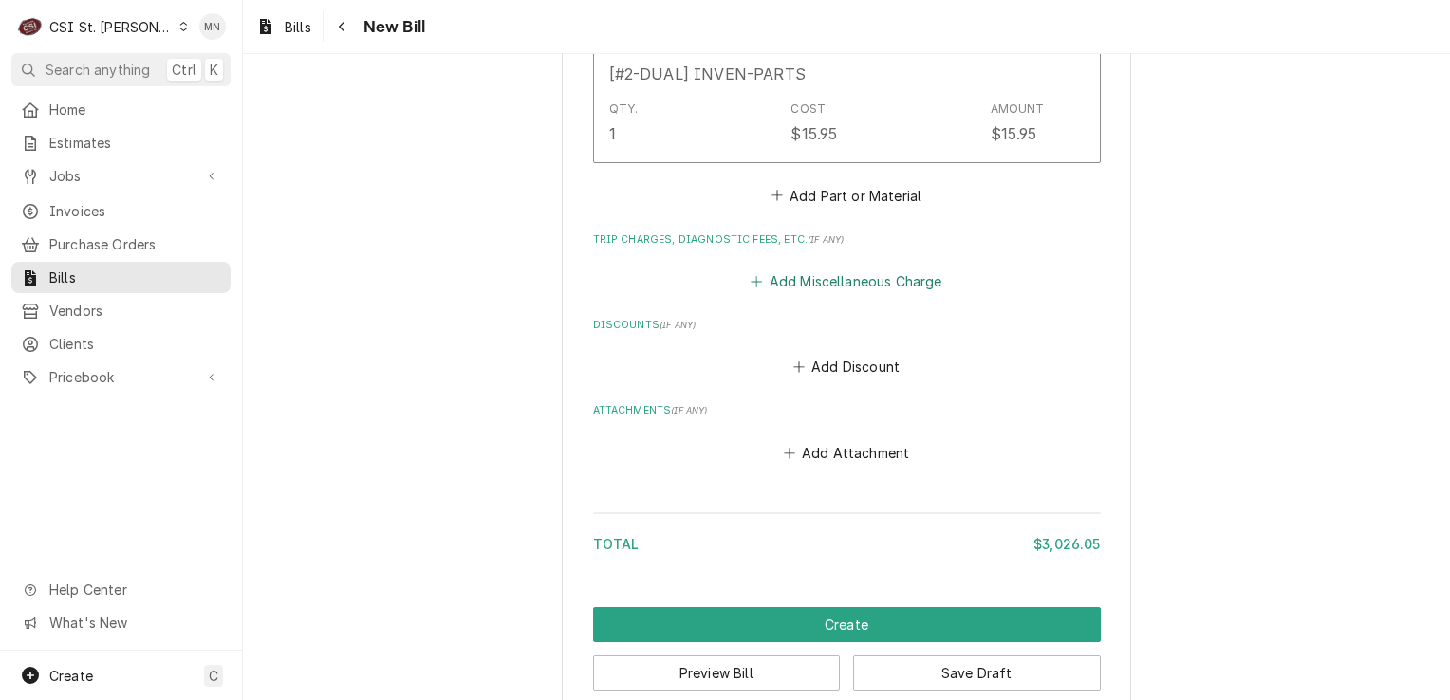
type input "2106811538"
click at [817, 268] on button "Add Miscellaneous Charge" at bounding box center [846, 281] width 197 height 27
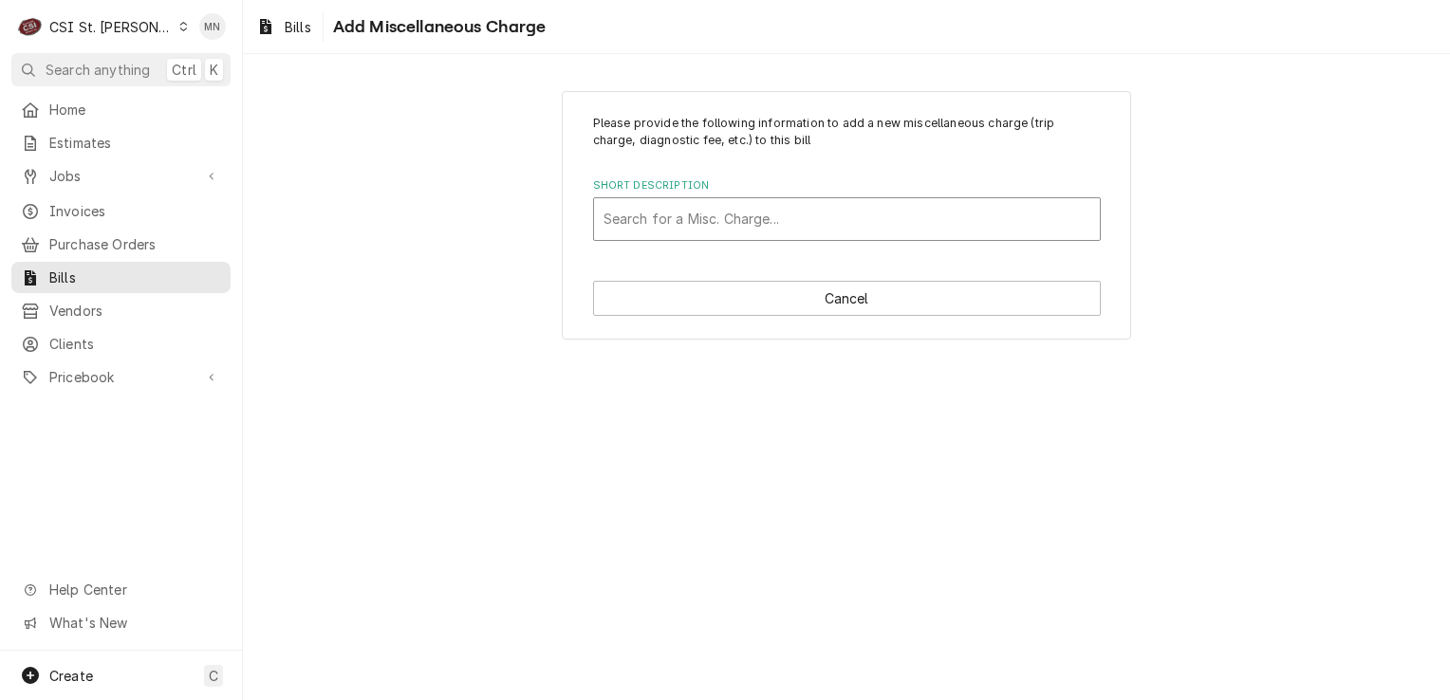
click at [640, 218] on div "Short Description" at bounding box center [847, 219] width 487 height 34
type input "ACOF"
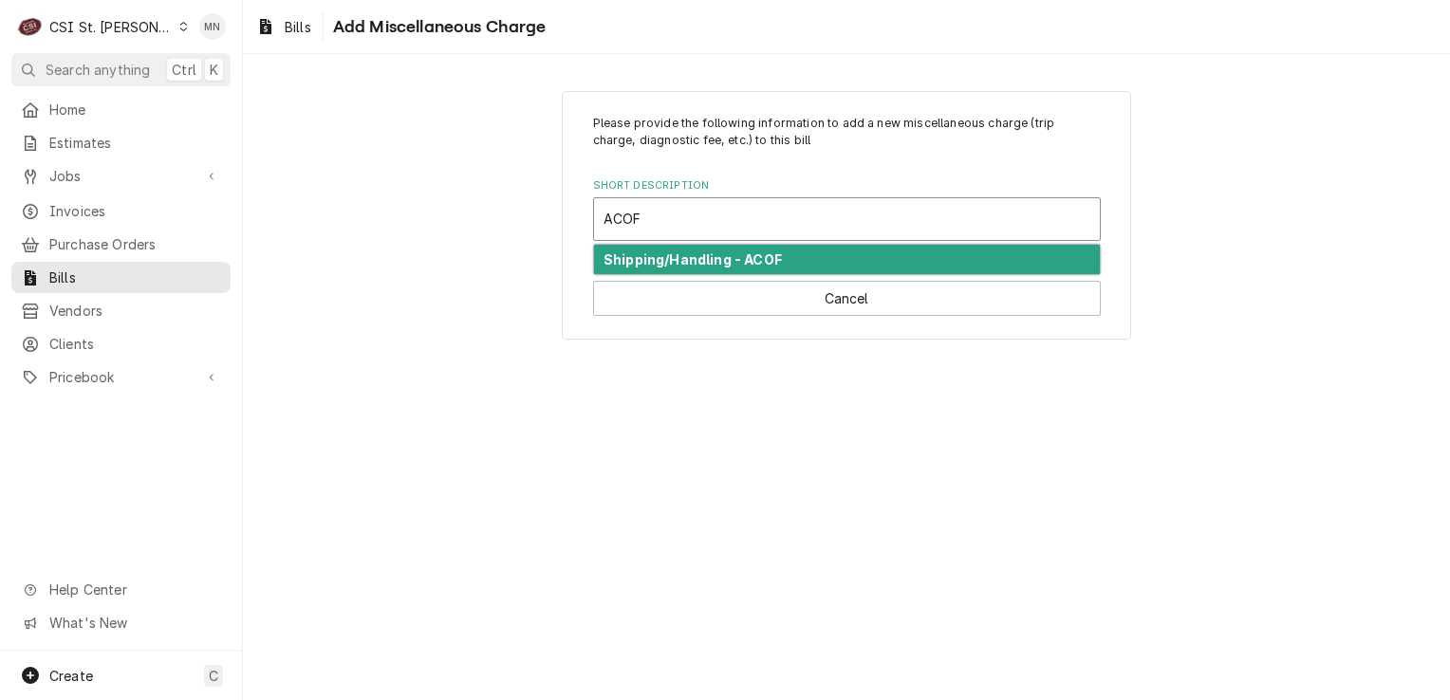
click at [631, 255] on strong "Shipping/Handling - ACOF" at bounding box center [693, 260] width 178 height 16
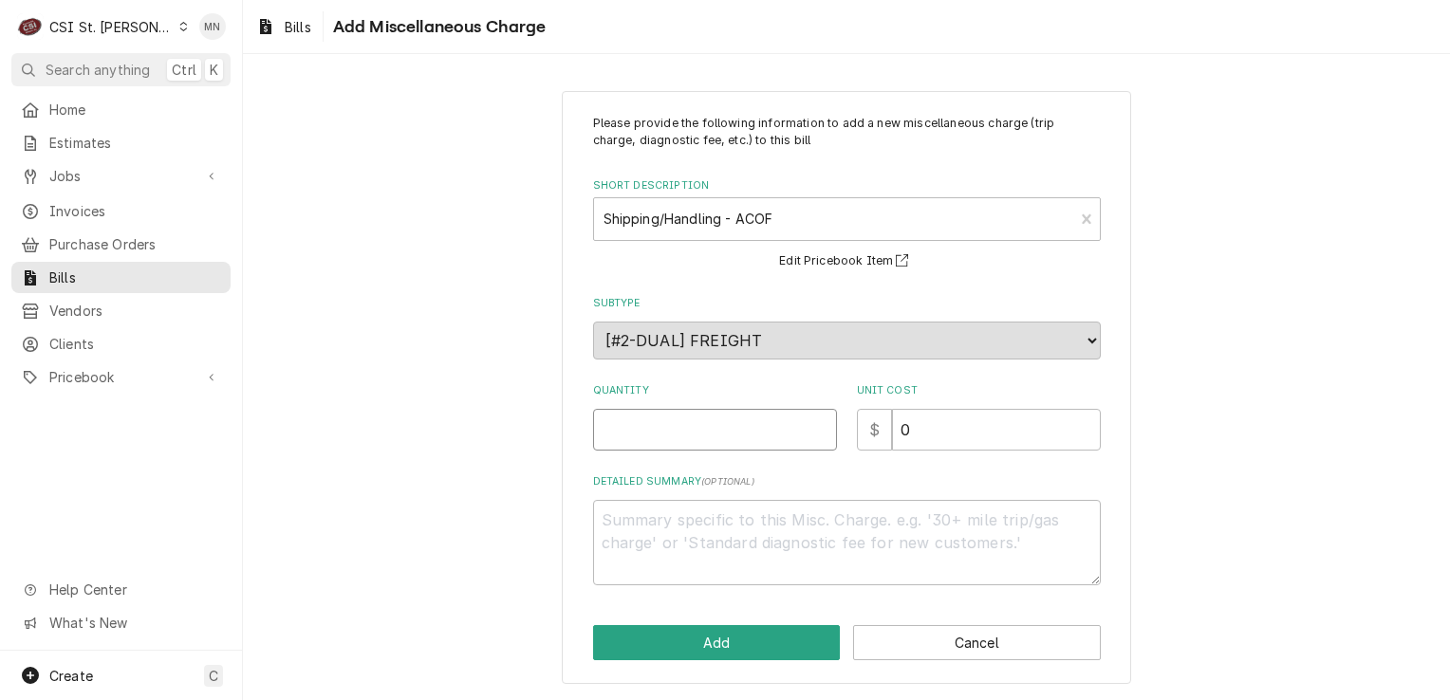
click at [728, 442] on input "Quantity" at bounding box center [715, 430] width 244 height 42
type textarea "x"
type input "1"
type textarea "x"
type input "3"
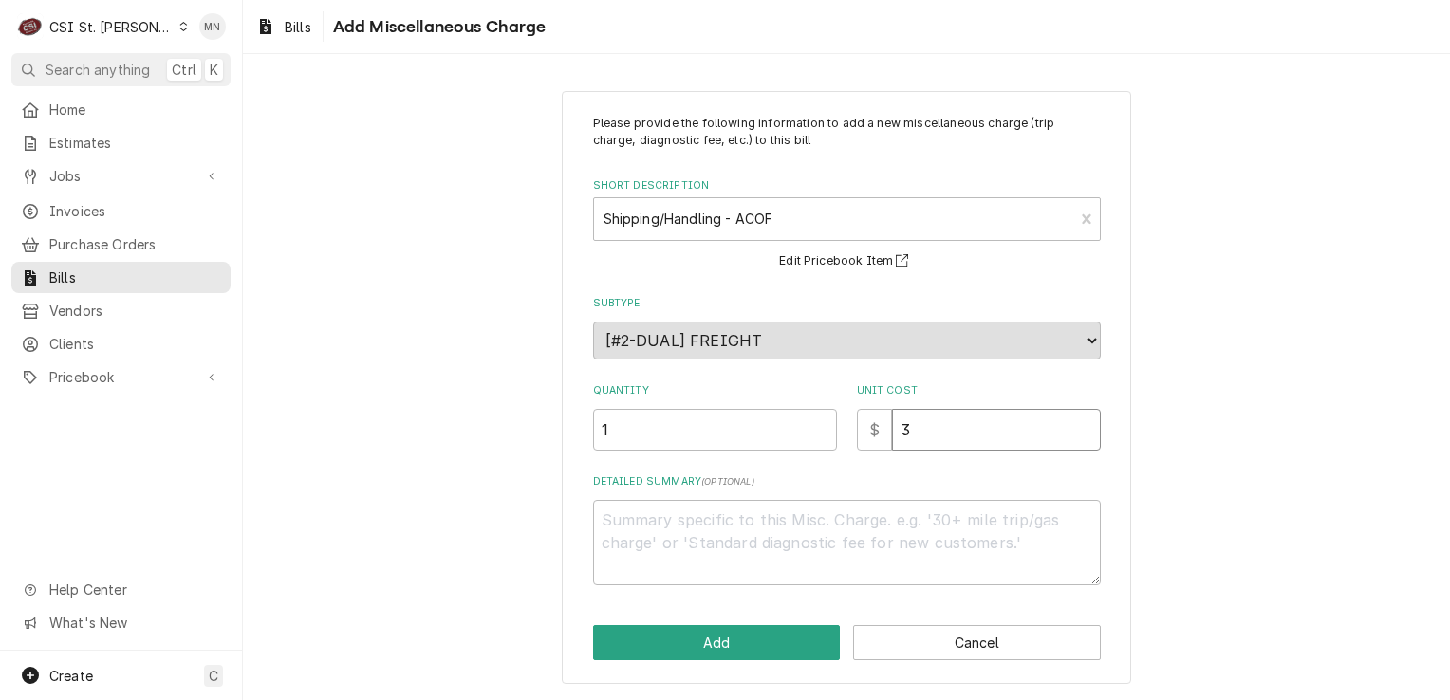
type textarea "x"
type input "32"
type textarea "x"
type input "32.0"
type textarea "x"
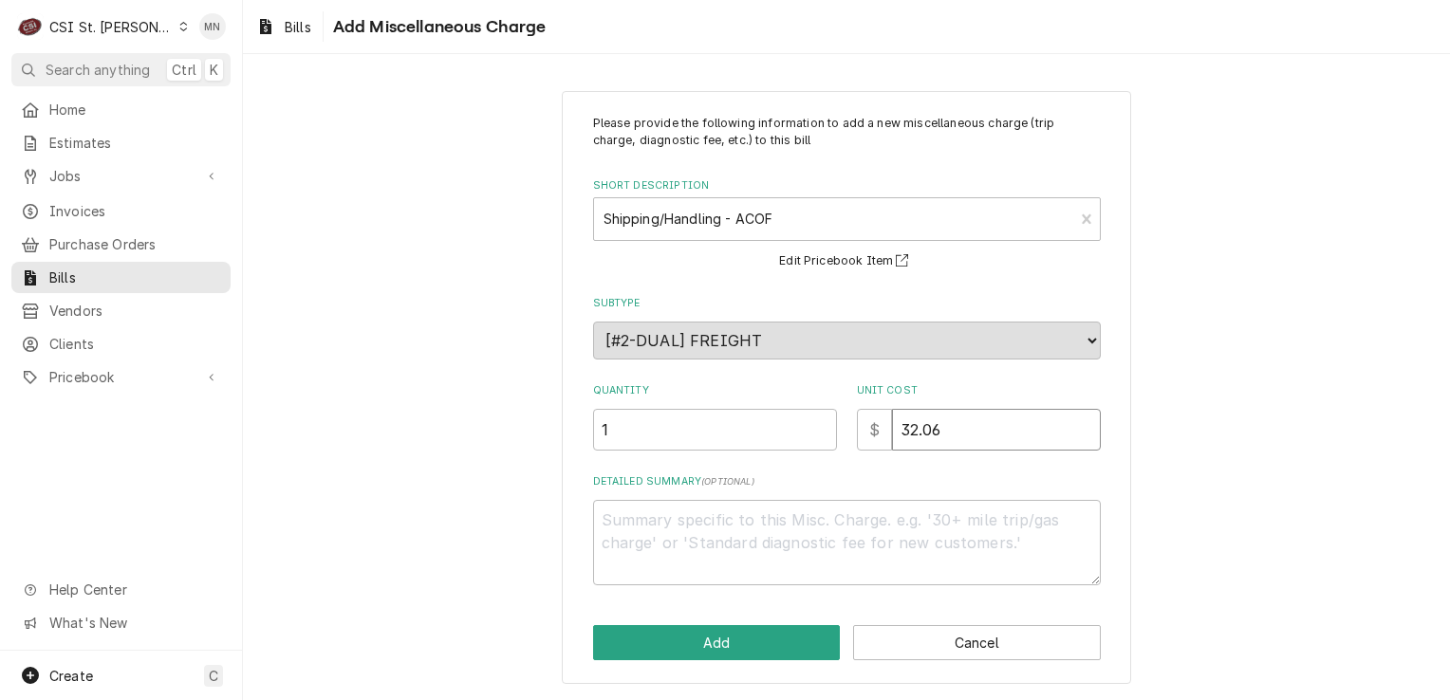
type input "32.06"
click at [650, 517] on textarea "Detailed Summary ( optional )" at bounding box center [847, 542] width 508 height 85
type textarea "x"
type textarea "A"
type textarea "x"
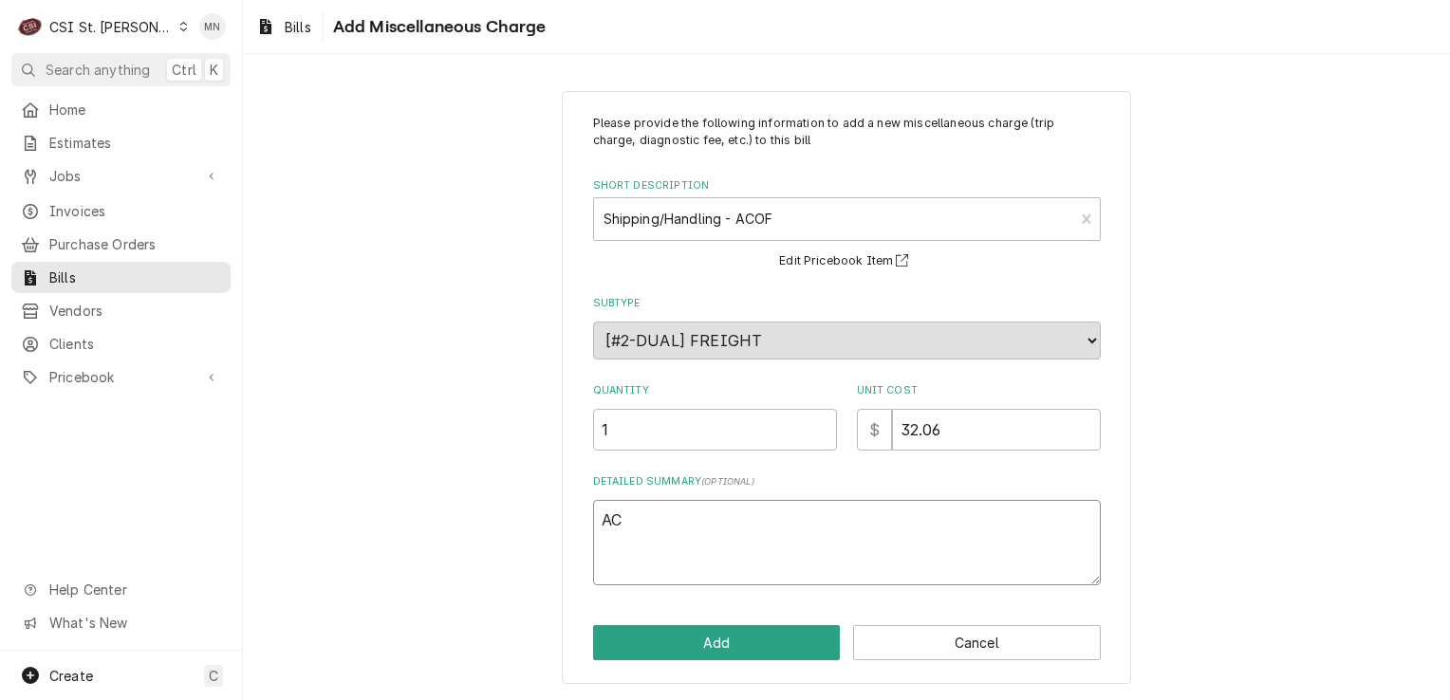
type textarea "ACO"
type textarea "x"
type textarea "ACOF"
type textarea "x"
type textarea "ACOF"
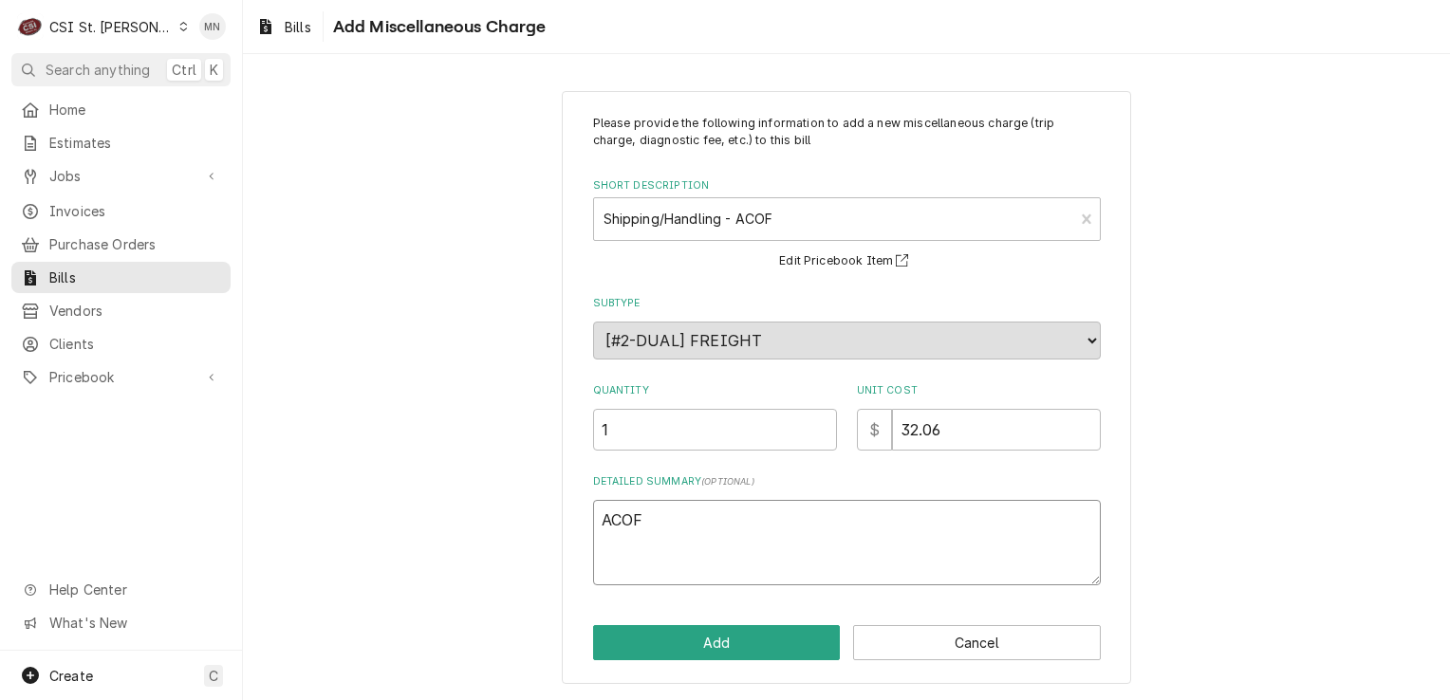
type textarea "x"
type textarea "ACOF $"
type textarea "x"
type textarea "ACOF $"
type textarea "x"
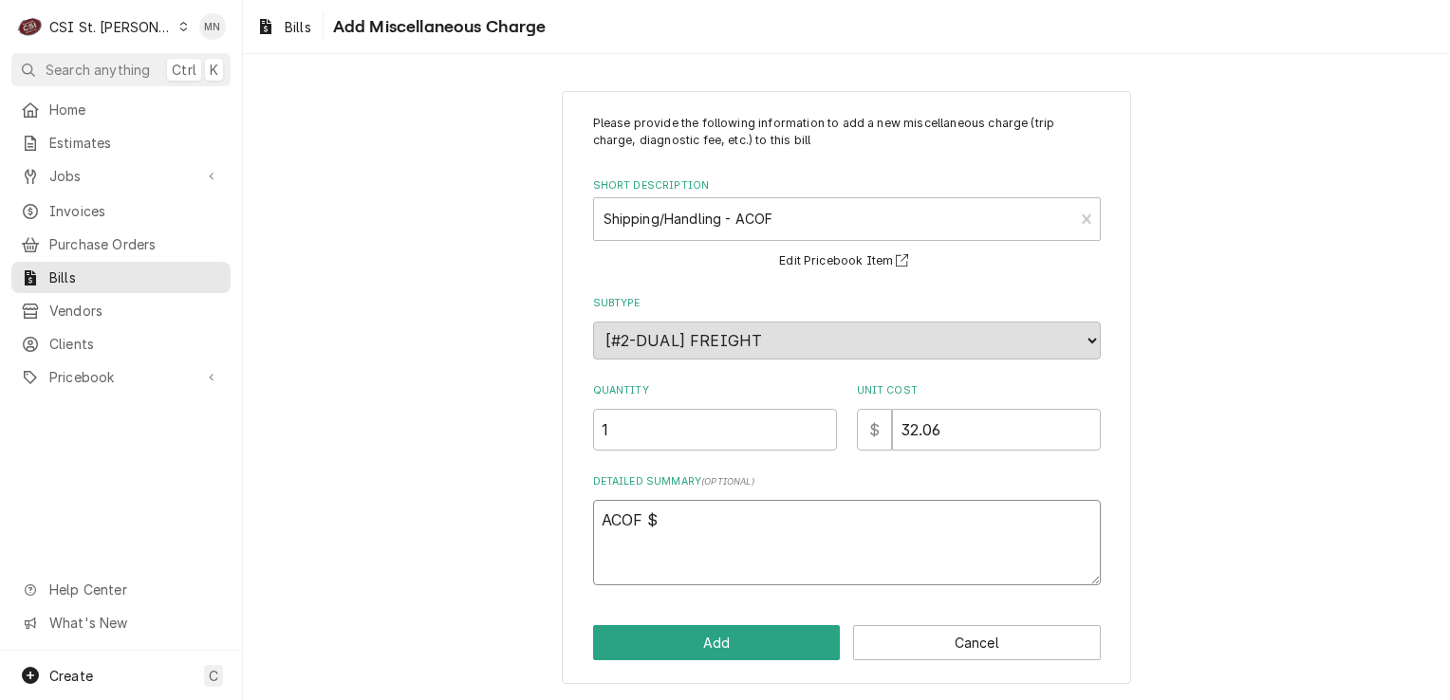
type textarea "ACOF $ 3"
type textarea "x"
type textarea "ACOF $ 32"
type textarea "x"
type textarea "ACOF $ 32."
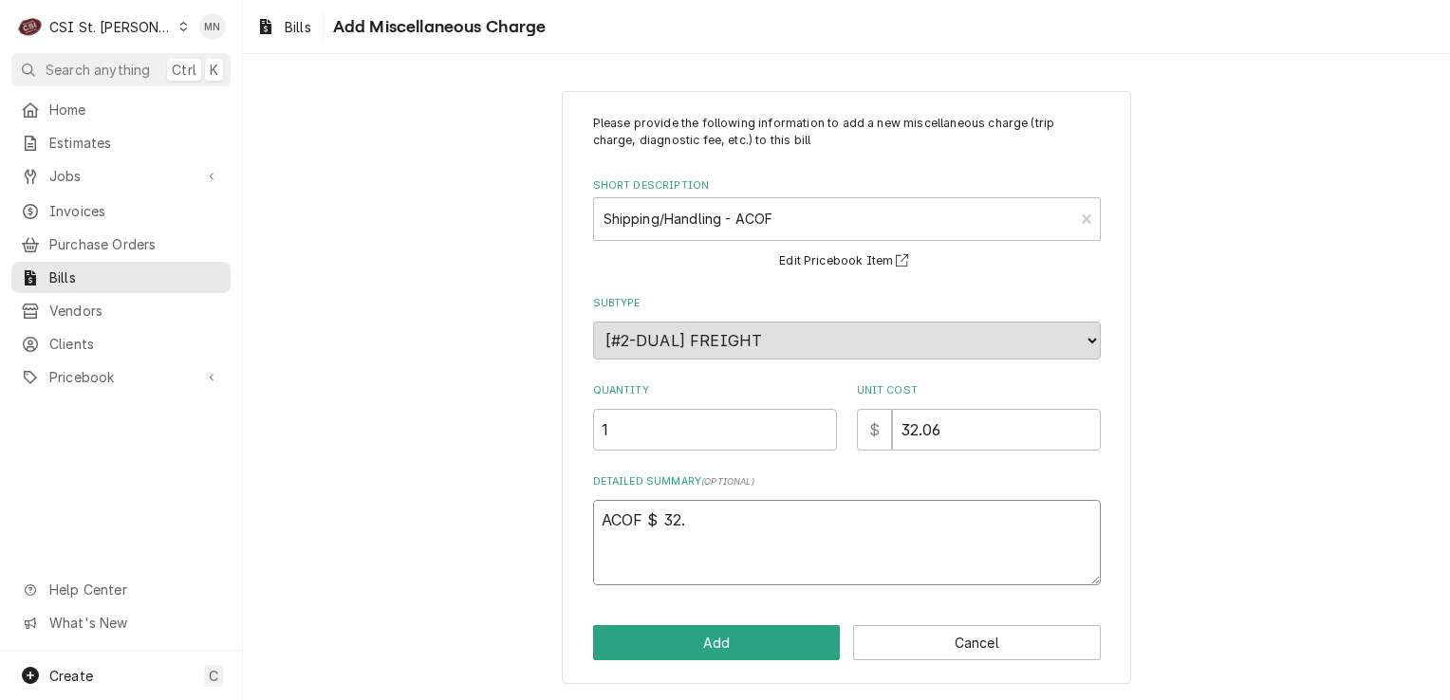
type textarea "x"
type textarea "ACOF $ 32.0"
type textarea "x"
type textarea "ACOF $ 32.06"
type textarea "x"
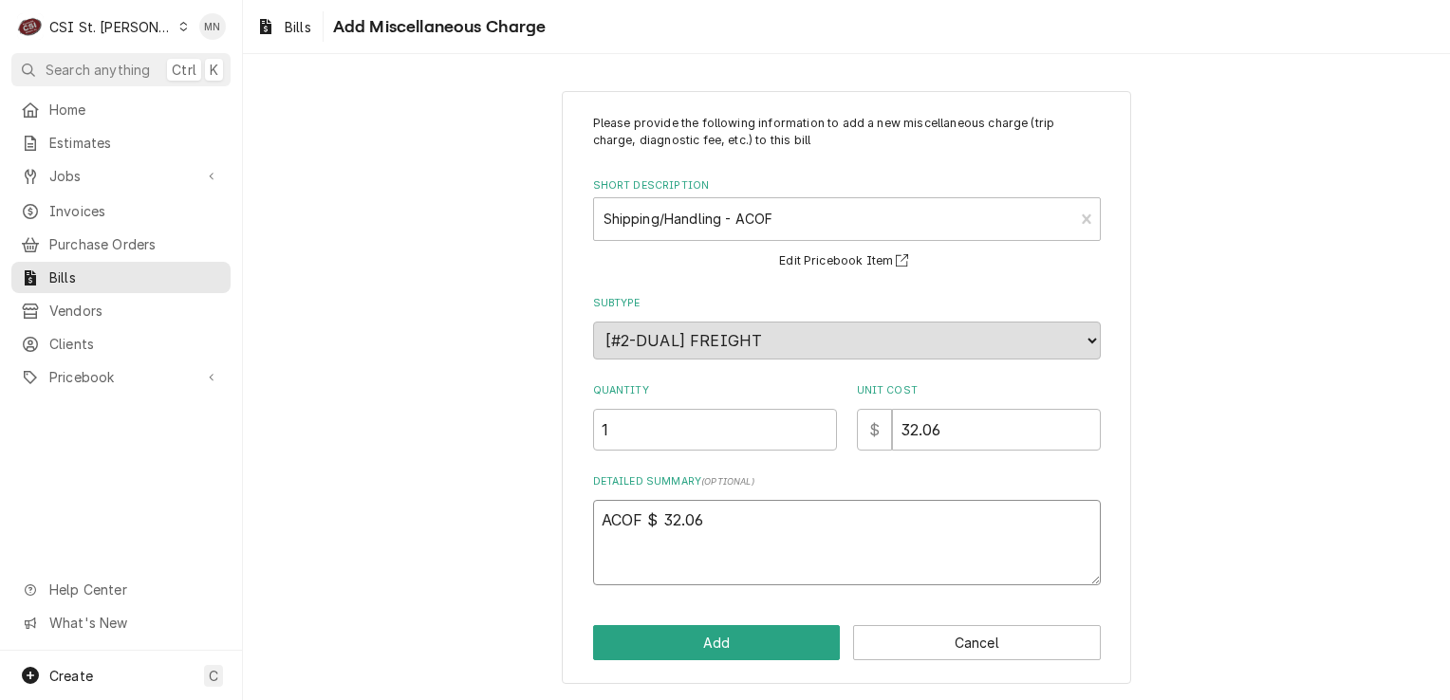
type textarea "ACOF $ 32.06"
type textarea "x"
type textarea "ACOF $ 32.06 P"
type textarea "x"
type textarea "ACOF $ 32.06 Pa"
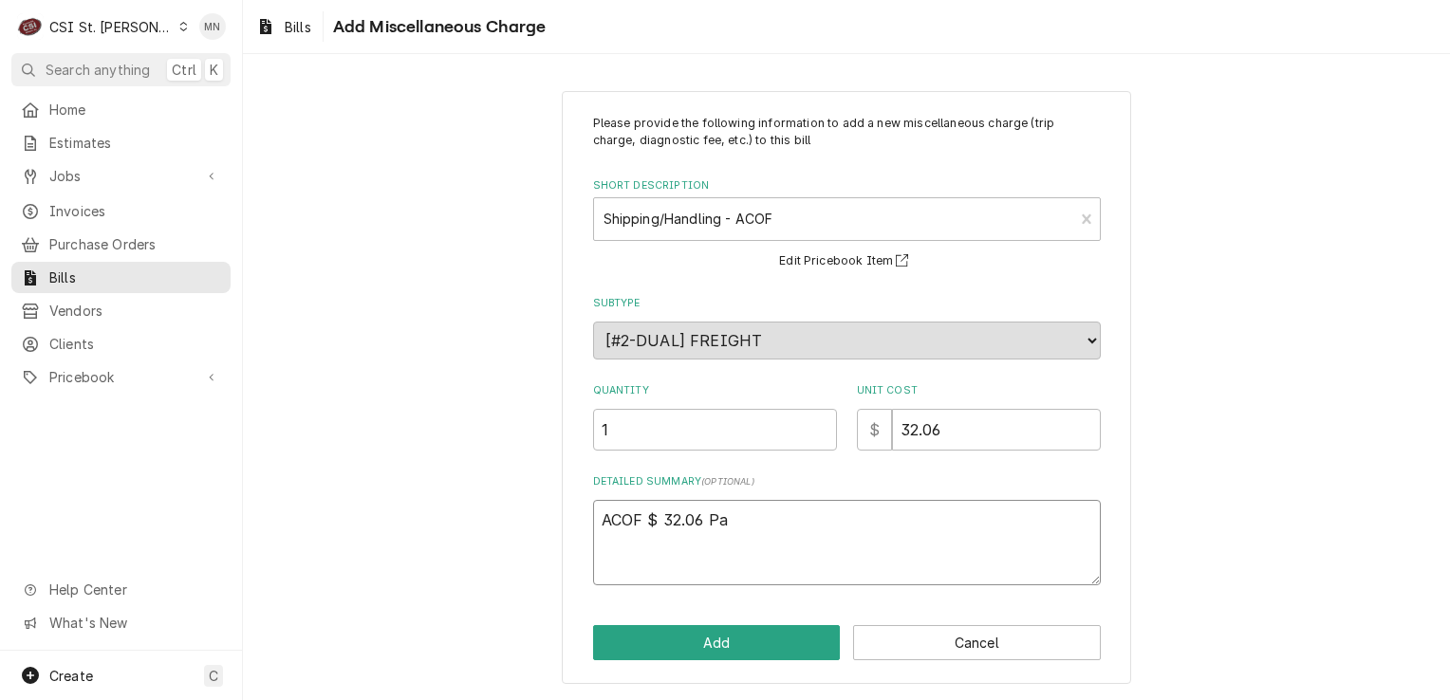
type textarea "x"
type textarea "ACOF $ 32.06 Par"
type textarea "x"
type textarea "ACOF $ 32.06 Part"
type textarea "x"
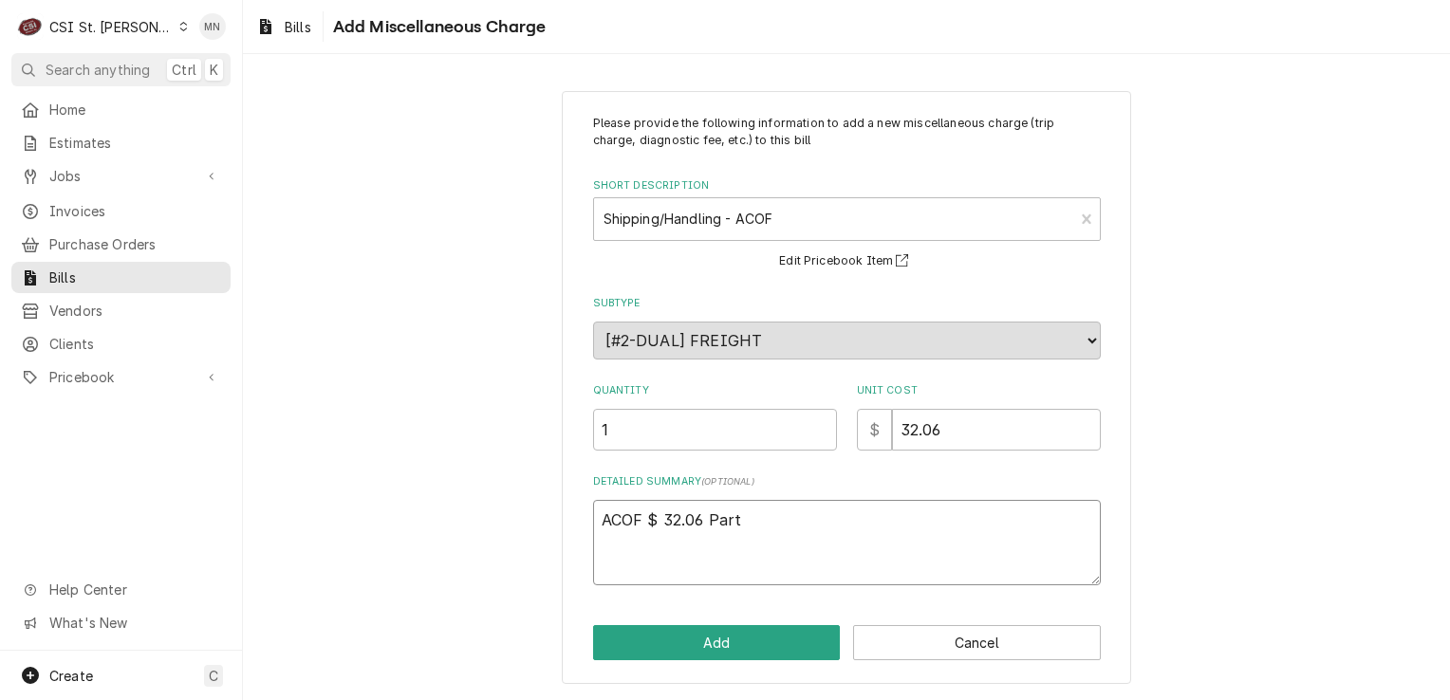
type textarea "ACOF $ 32.06 Parts"
type textarea "x"
type textarea "ACOF $ 32.06 Partst"
type textarea "x"
type textarea "ACOF $ 32.06 Partsto"
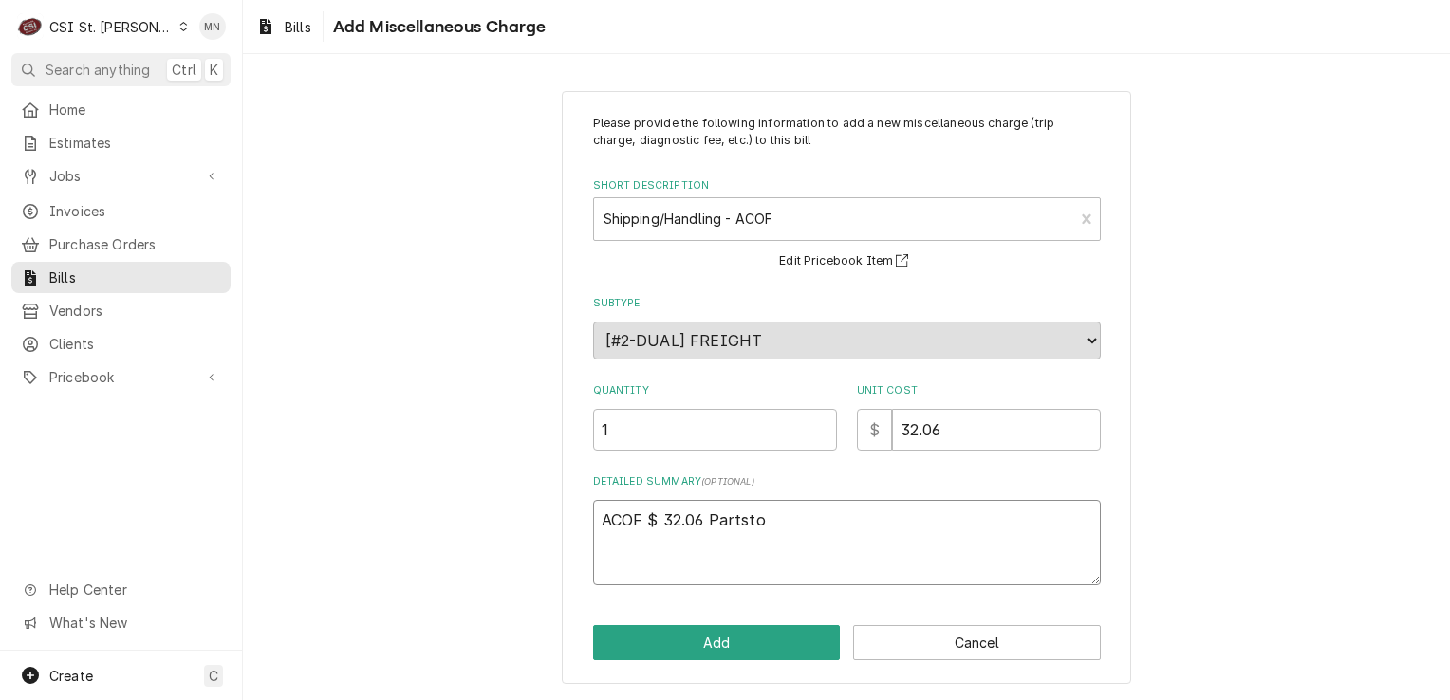
type textarea "x"
type textarea "ACOF $ 32.06 Partstow"
type textarea "x"
type textarea "ACOF $ 32.06 Partstown"
type textarea "x"
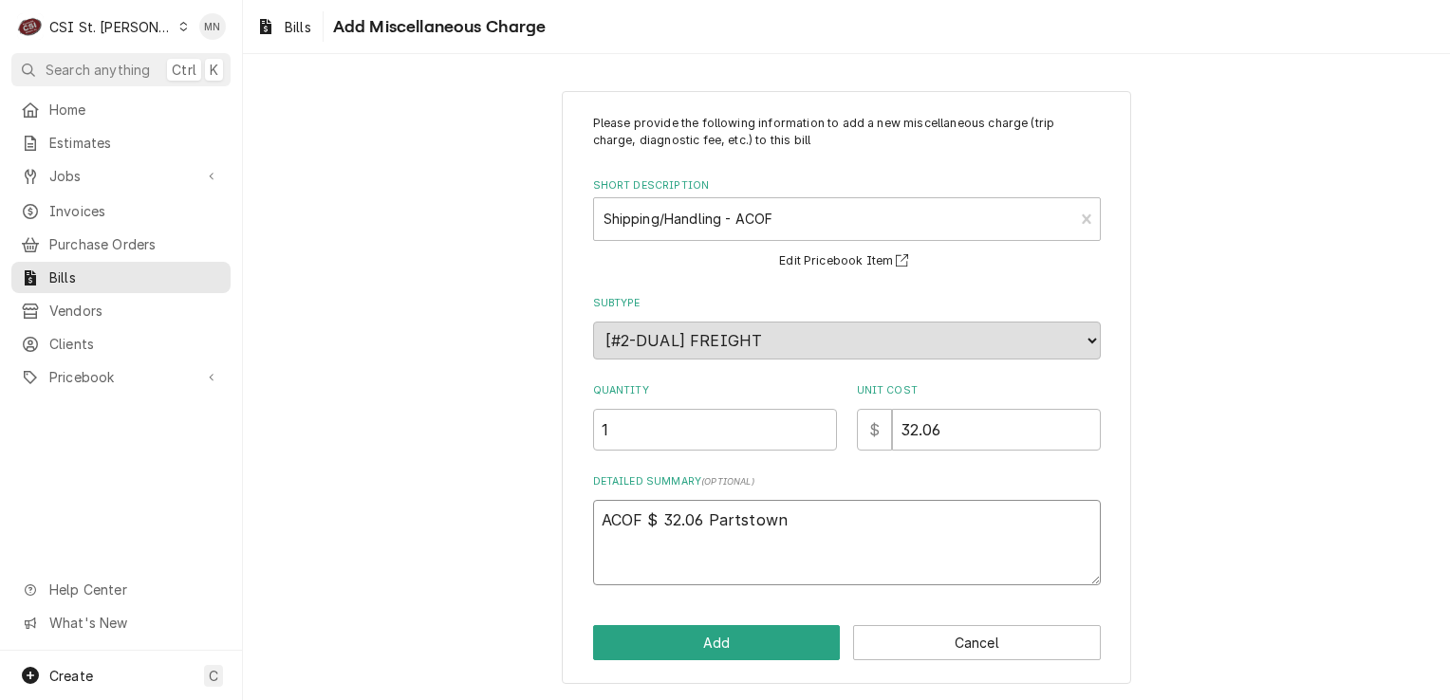
type textarea "ACOF $ 32.06 Partstown"
type textarea "x"
type textarea "ACOF $ 32.06 Partstown 2"
type textarea "x"
type textarea "ACOF $ 32.06 Partstown 21"
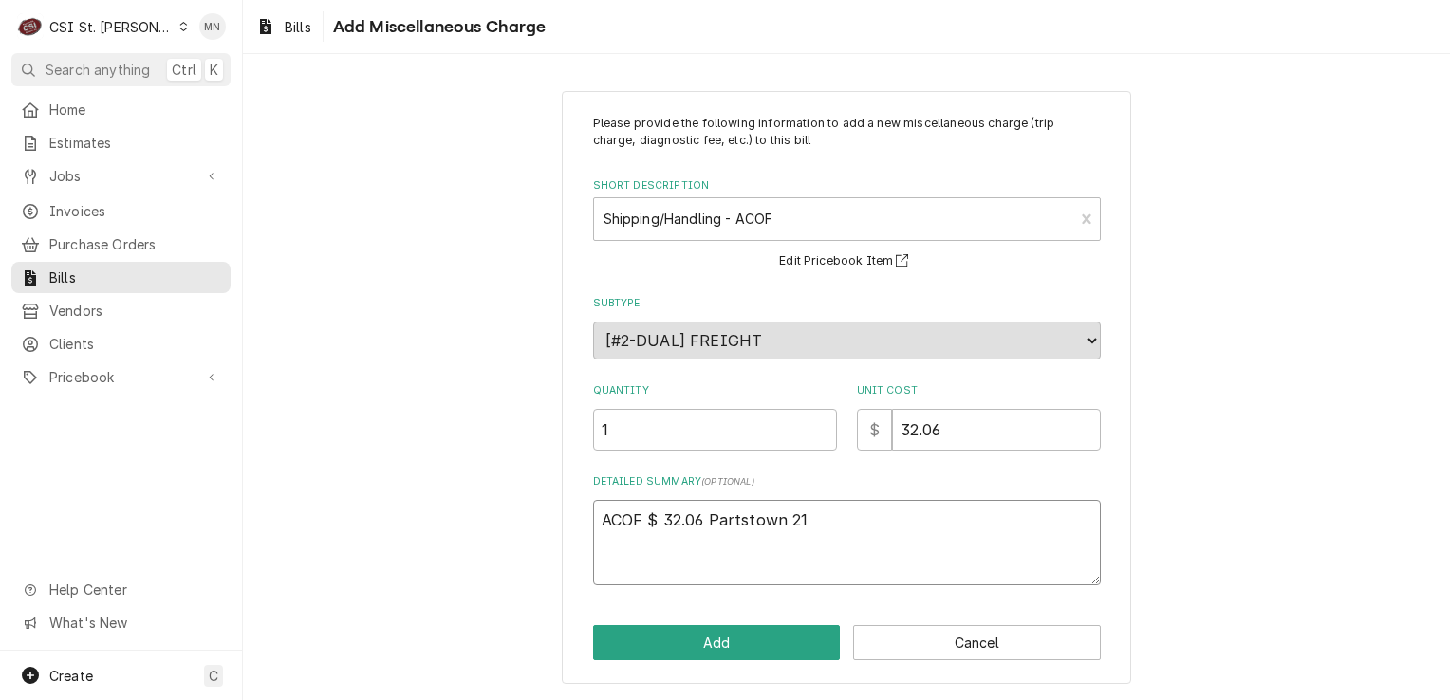
type textarea "x"
type textarea "ACOF $ 32.06 Partstown 210"
click at [815, 513] on textarea "ACOF $ 32.06 Partstown 210" at bounding box center [847, 542] width 508 height 85
type textarea "x"
type textarea "ACOF $ 32.06 Partstown 2106"
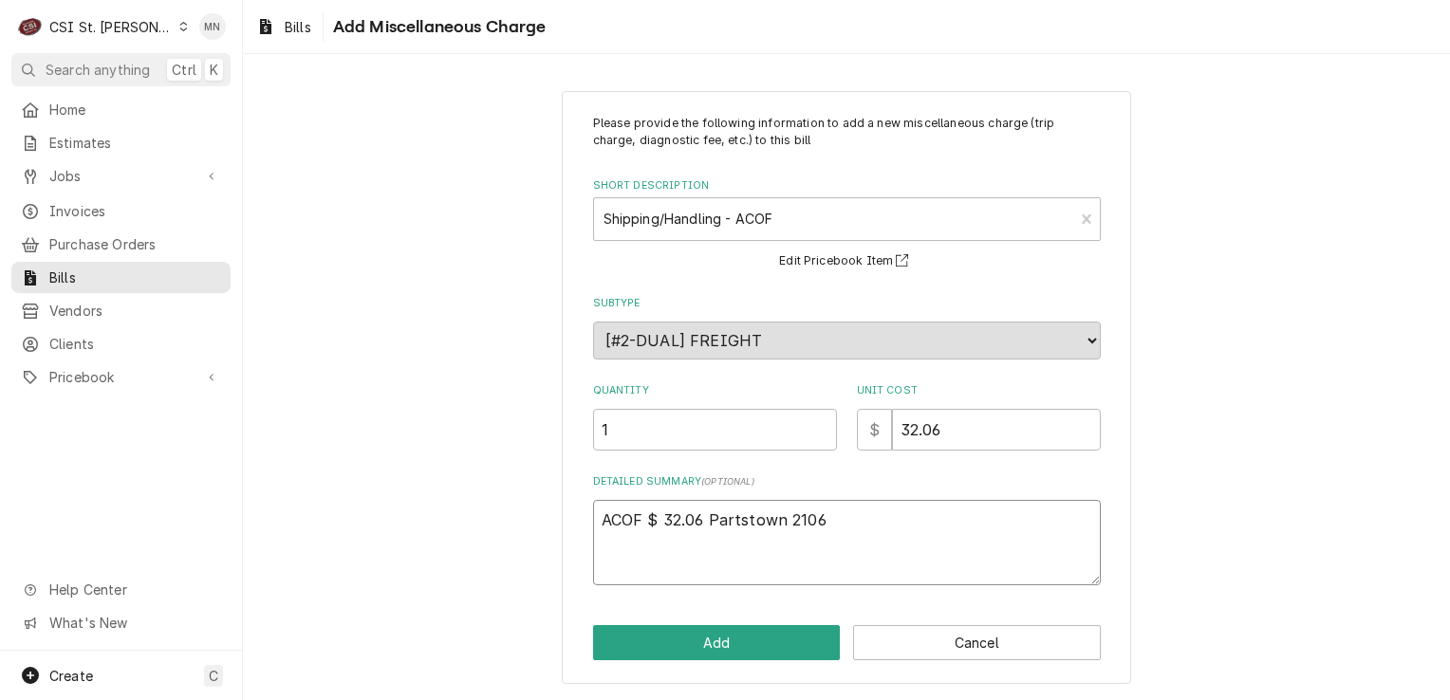
type textarea "x"
type textarea "ACOF $ 32.06 Partstown 21068"
type textarea "x"
type textarea "ACOF $ 32.06 Partstown 210681"
type textarea "x"
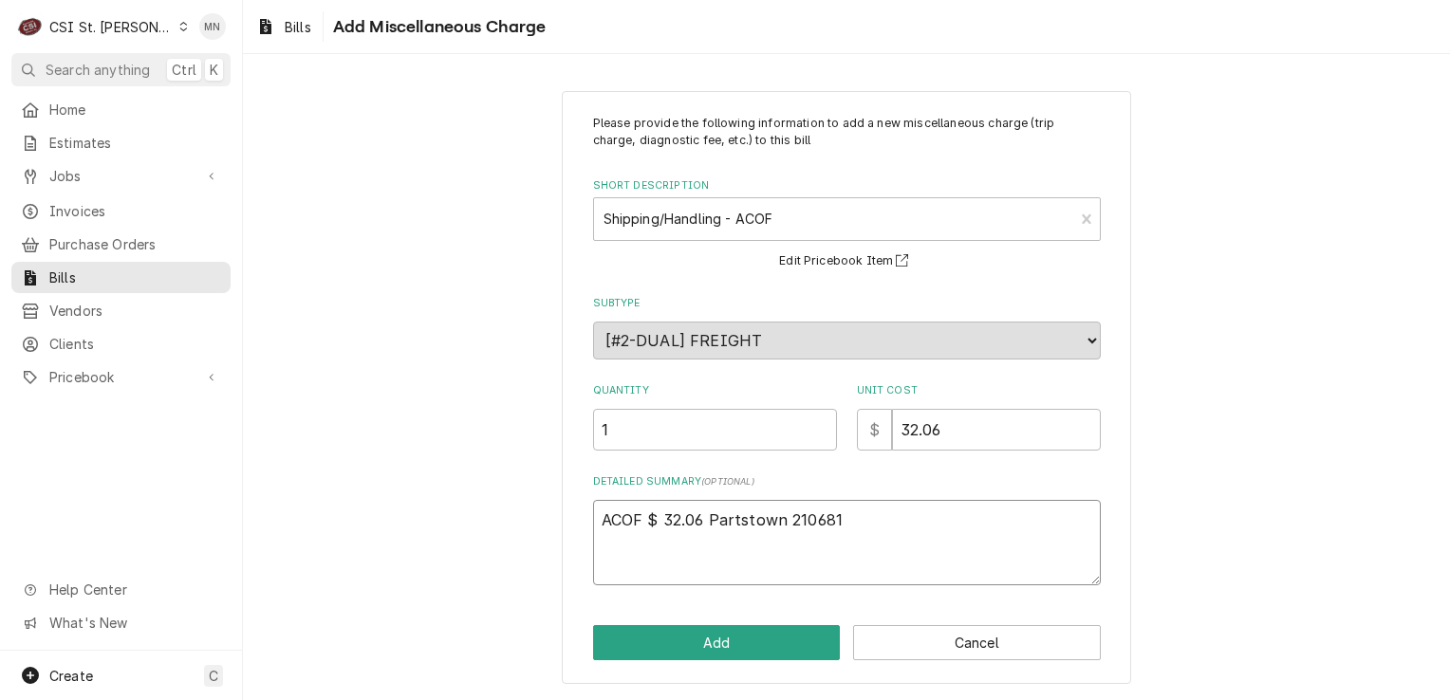
type textarea "ACOF $ 32.06 Partstown 2106811"
type textarea "x"
type textarea "ACOF $ 32.06 Partstown 21068115"
type textarea "x"
type textarea "ACOF $ 32.06 Partstown 210681153"
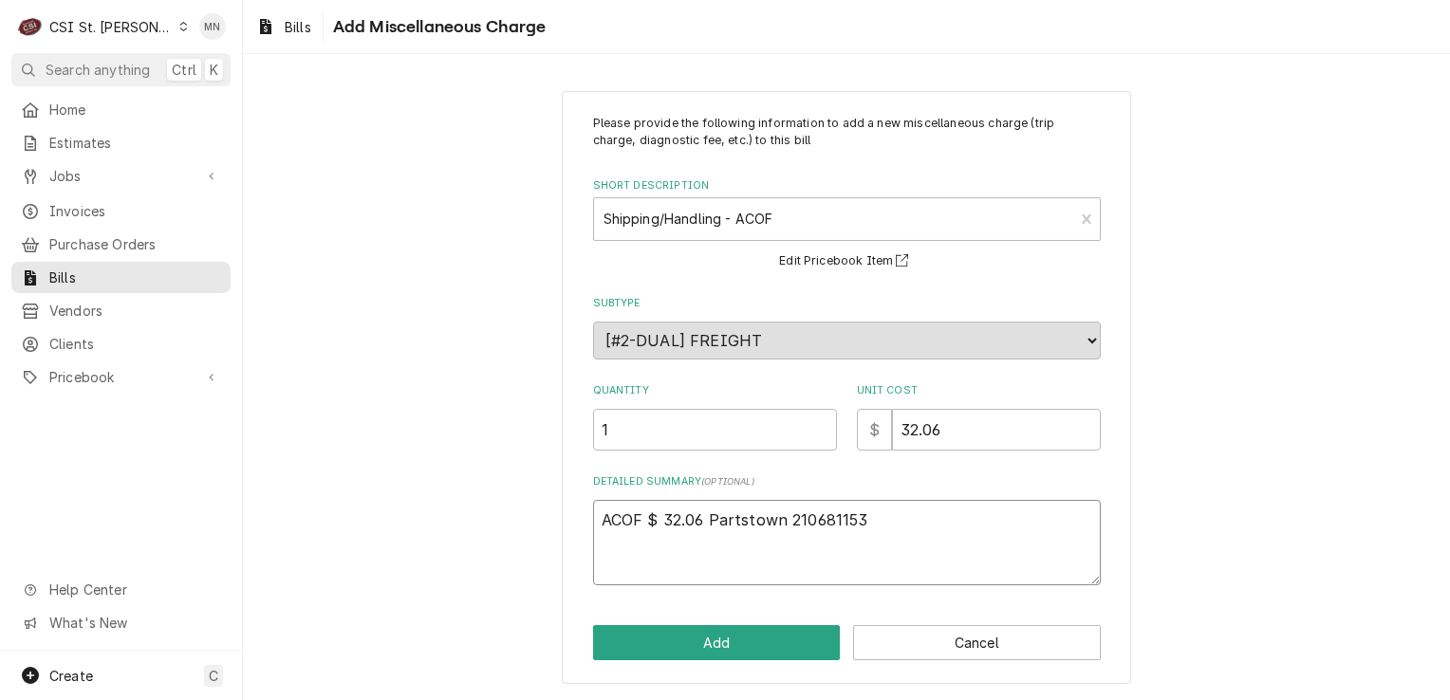
type textarea "x"
type textarea "ACOF $ 32.06 Partstown 2106811538"
click at [795, 632] on button "Add" at bounding box center [717, 642] width 248 height 35
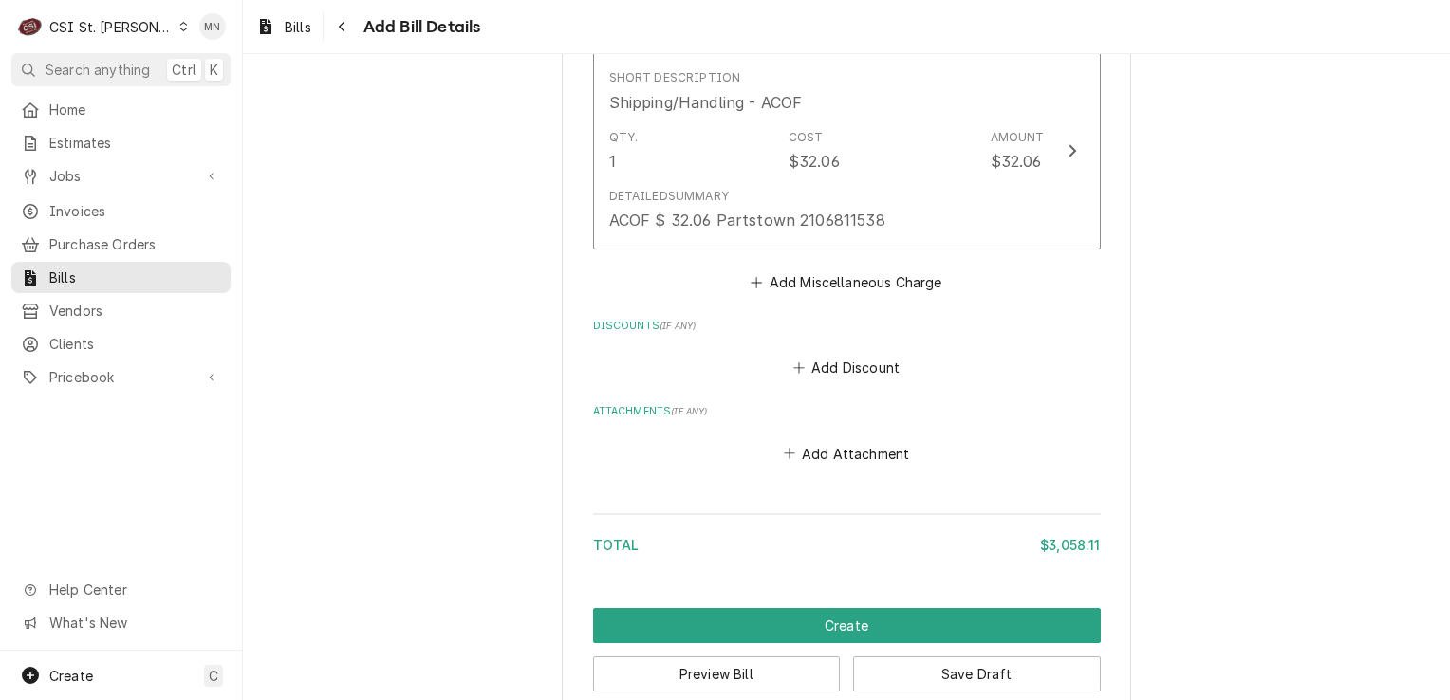
scroll to position [5205, 0]
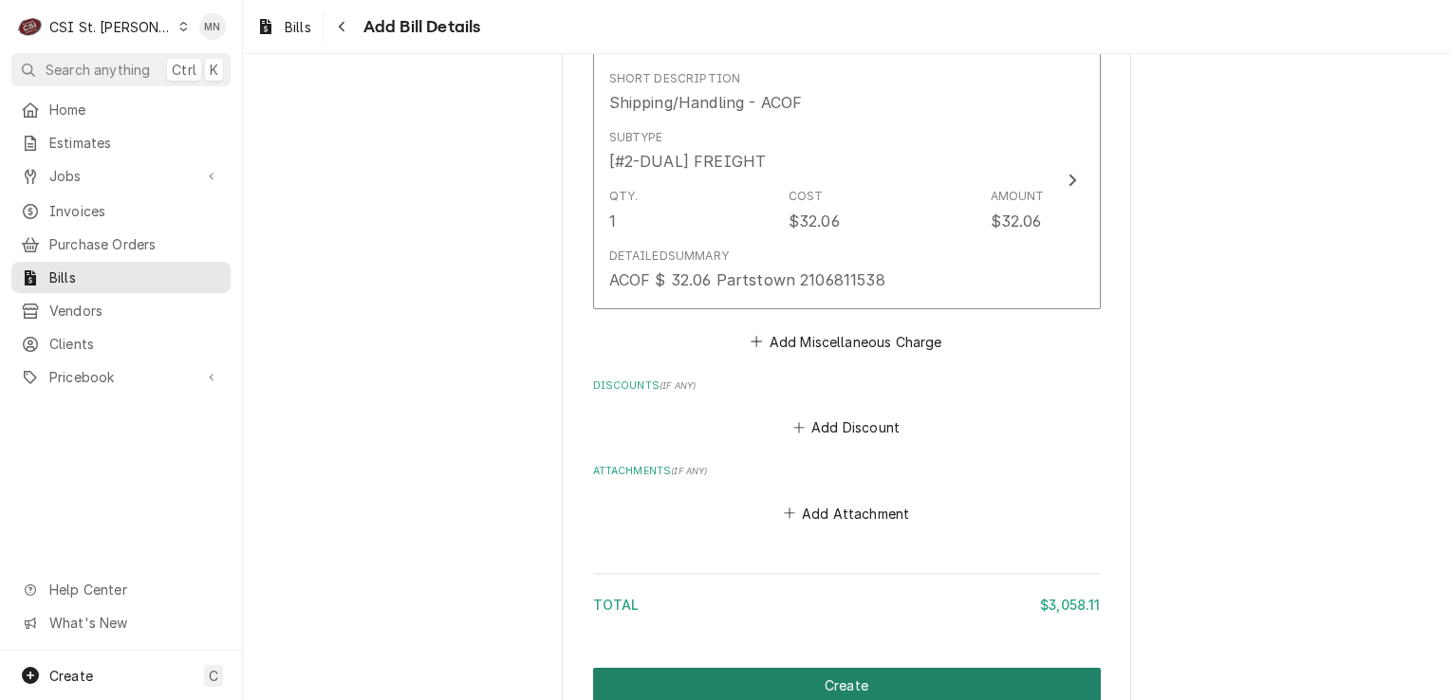
click at [866, 668] on button "Create" at bounding box center [847, 685] width 508 height 35
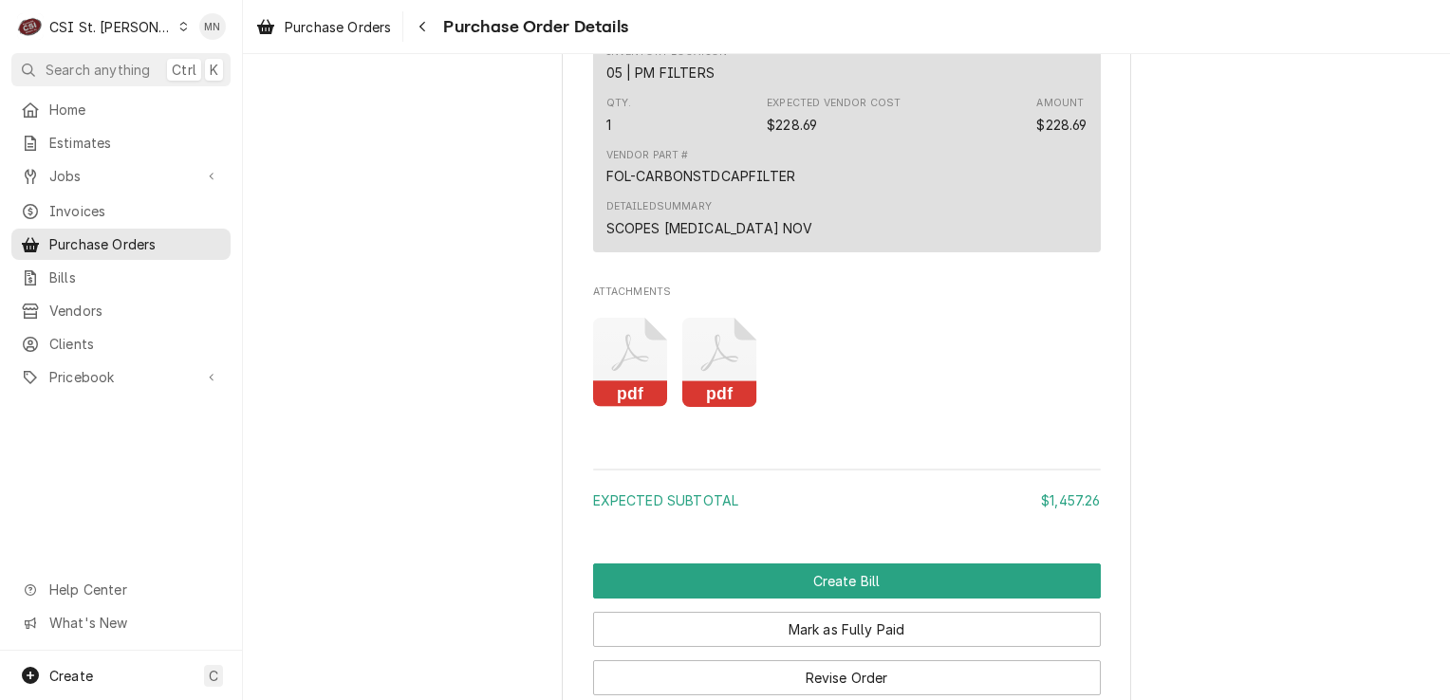
scroll to position [3647, 0]
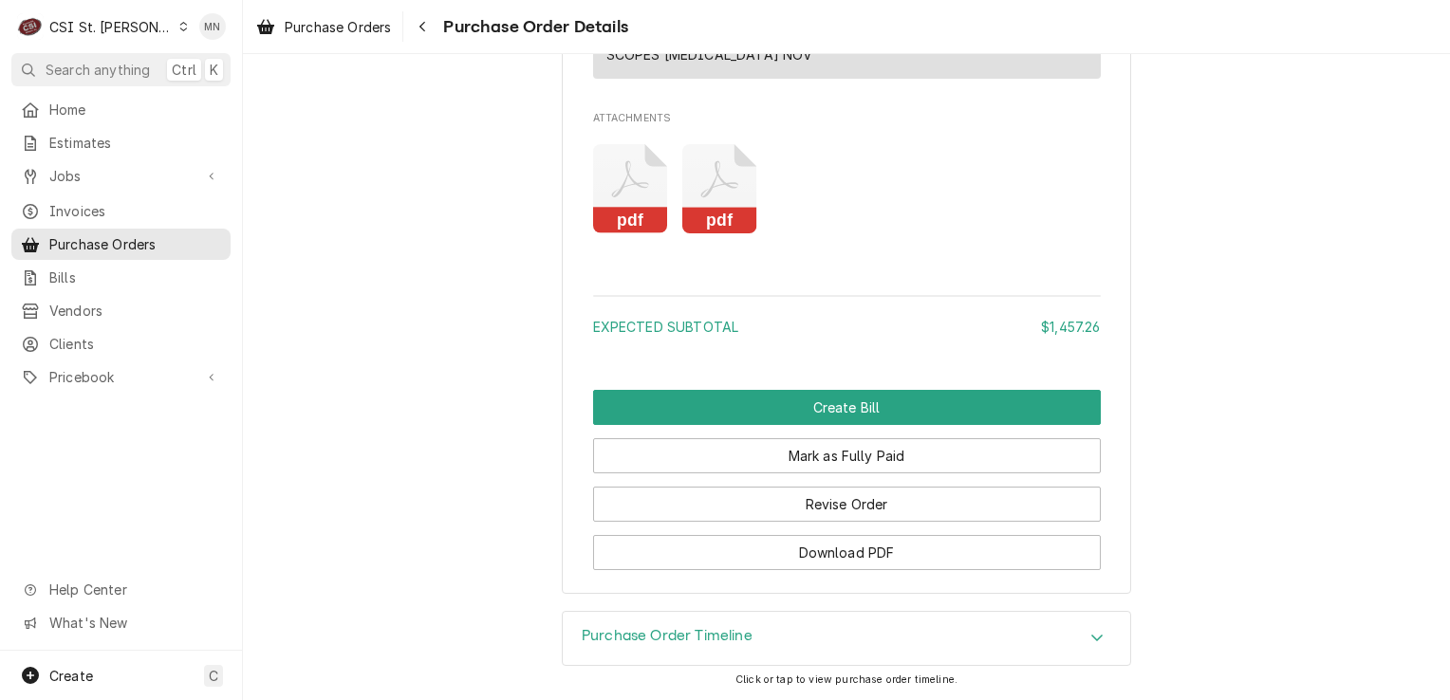
click at [711, 207] on icon "Attachments" at bounding box center [719, 189] width 75 height 90
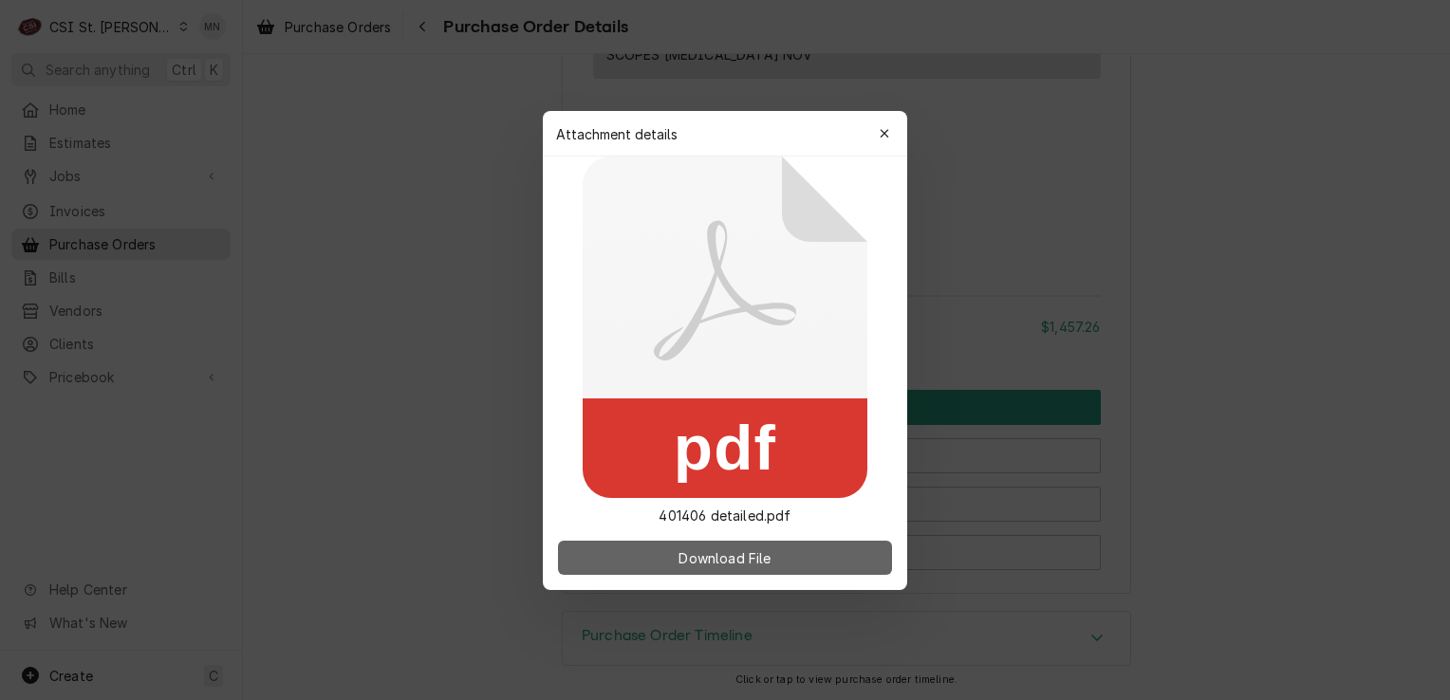
click at [715, 549] on span "Download File" at bounding box center [725, 558] width 100 height 20
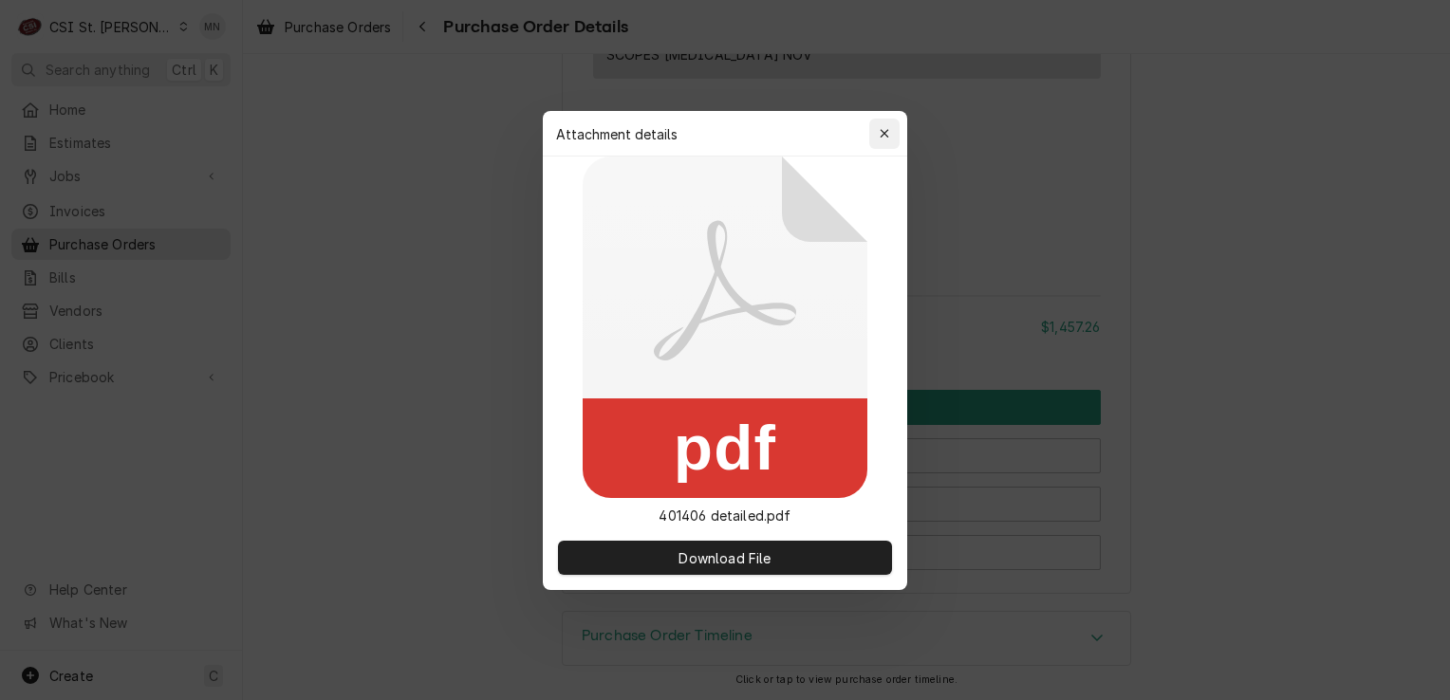
click at [877, 135] on div "button" at bounding box center [884, 133] width 19 height 19
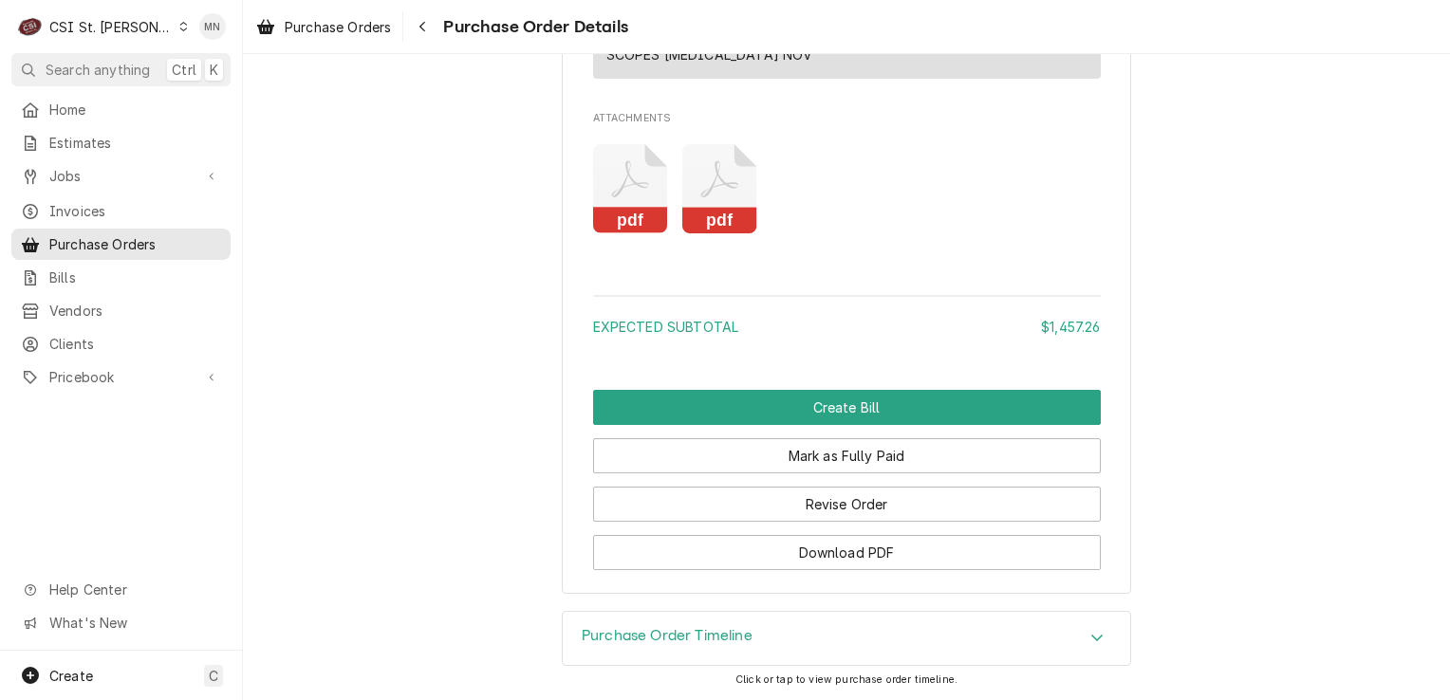
click at [719, 222] on rect "Attachments" at bounding box center [719, 221] width 75 height 27
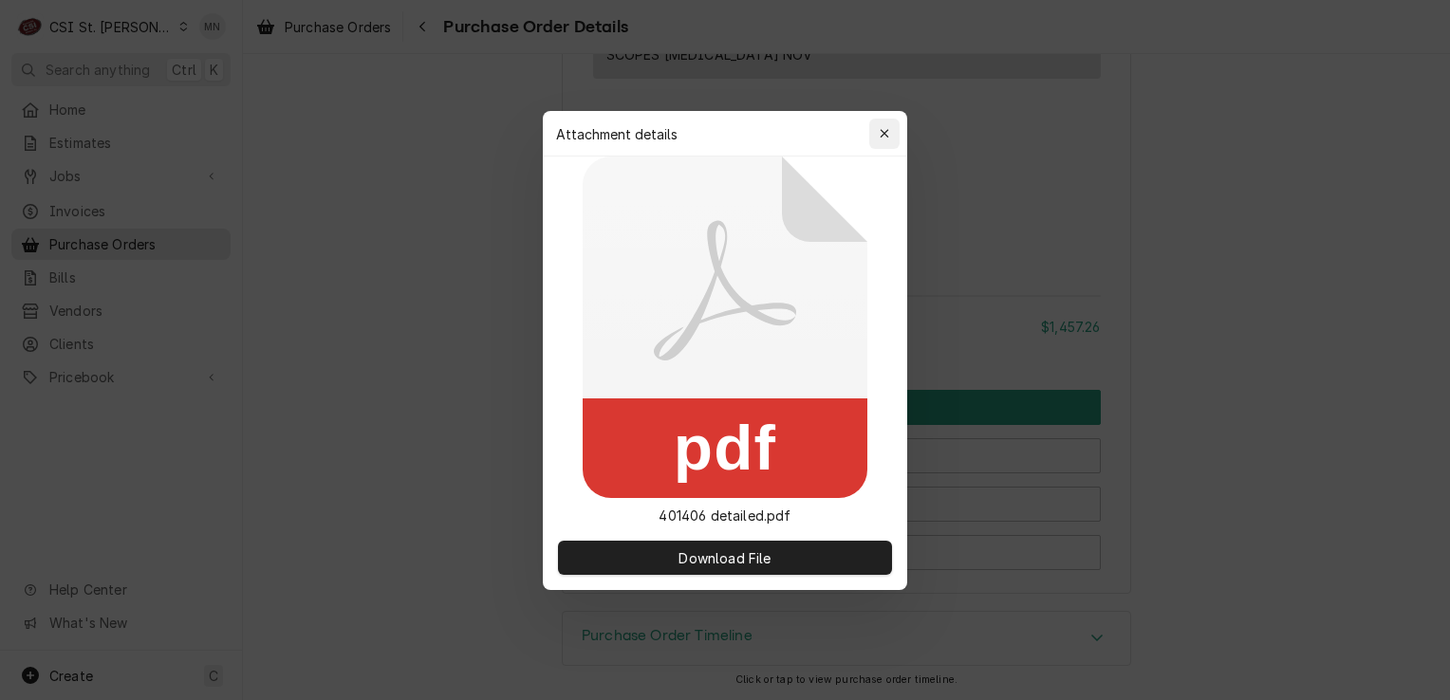
click at [876, 124] on div "button" at bounding box center [884, 133] width 19 height 19
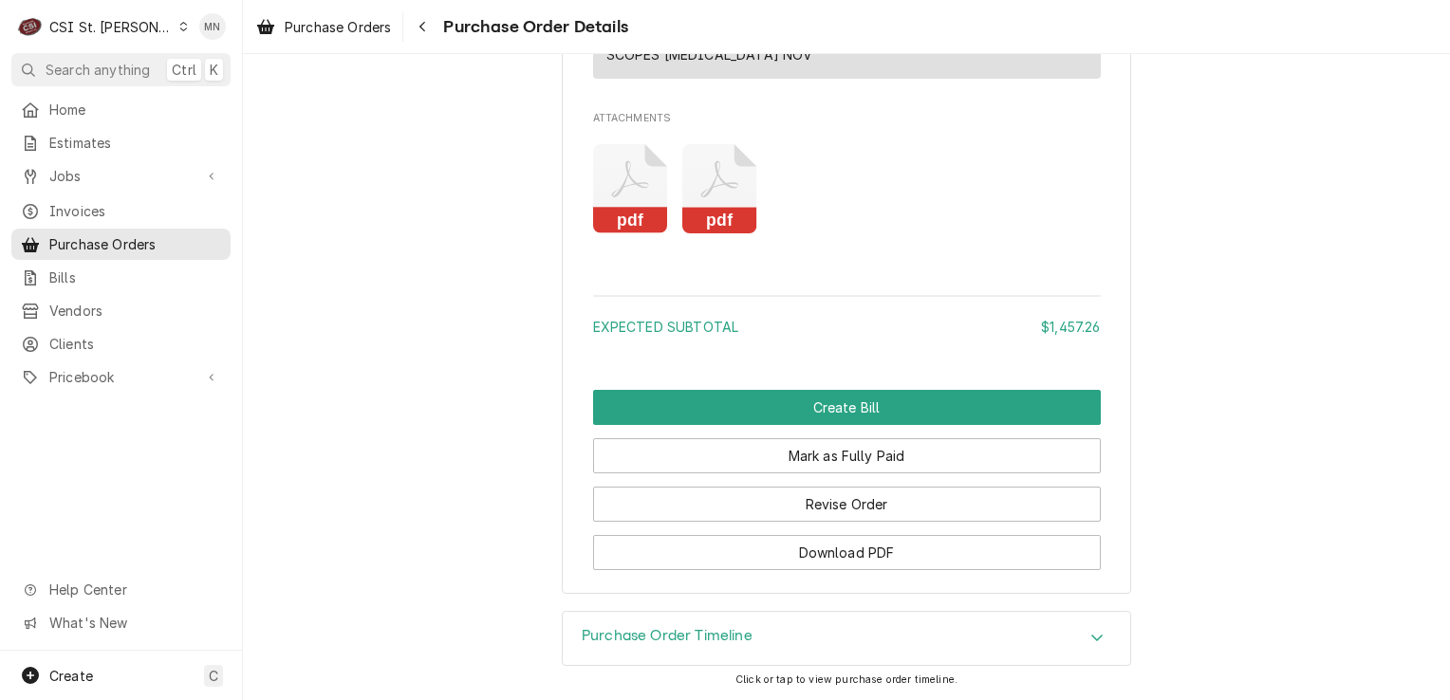
click at [643, 187] on icon "Attachments" at bounding box center [630, 189] width 75 height 90
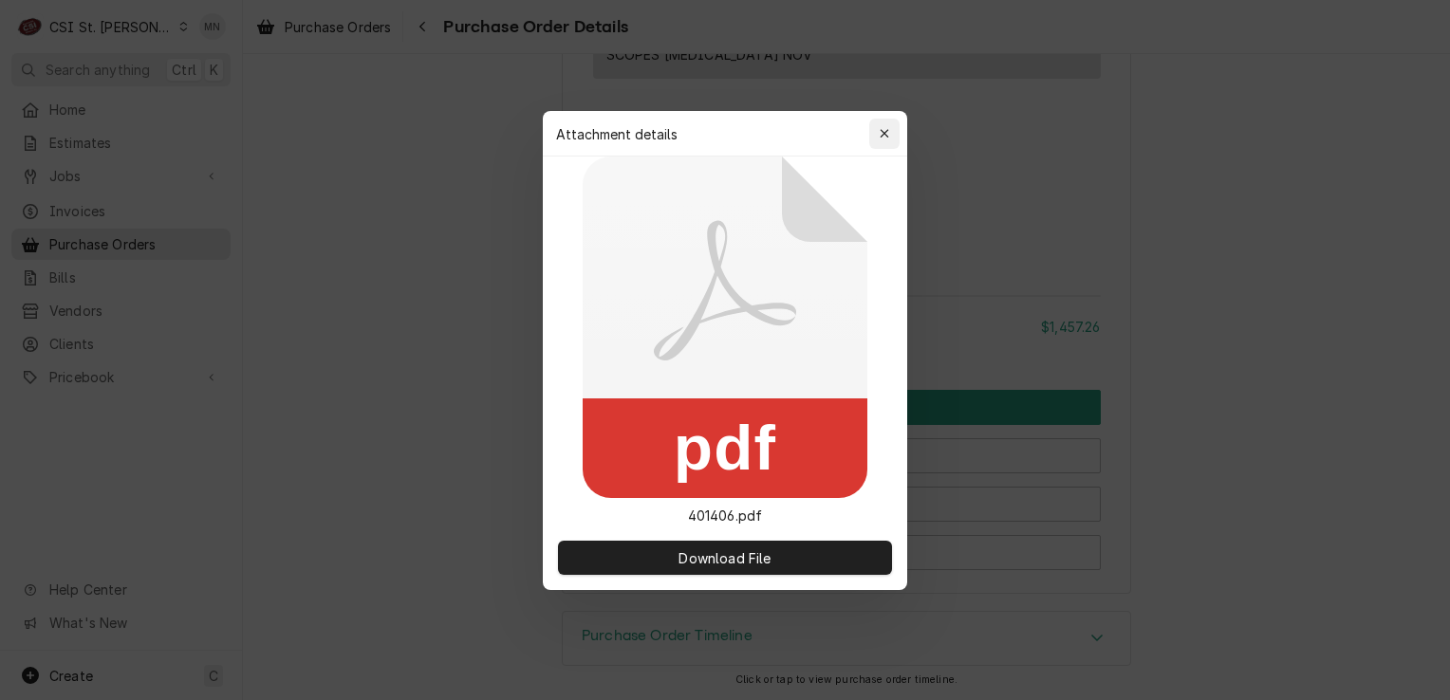
click at [888, 136] on icon "button" at bounding box center [885, 133] width 10 height 13
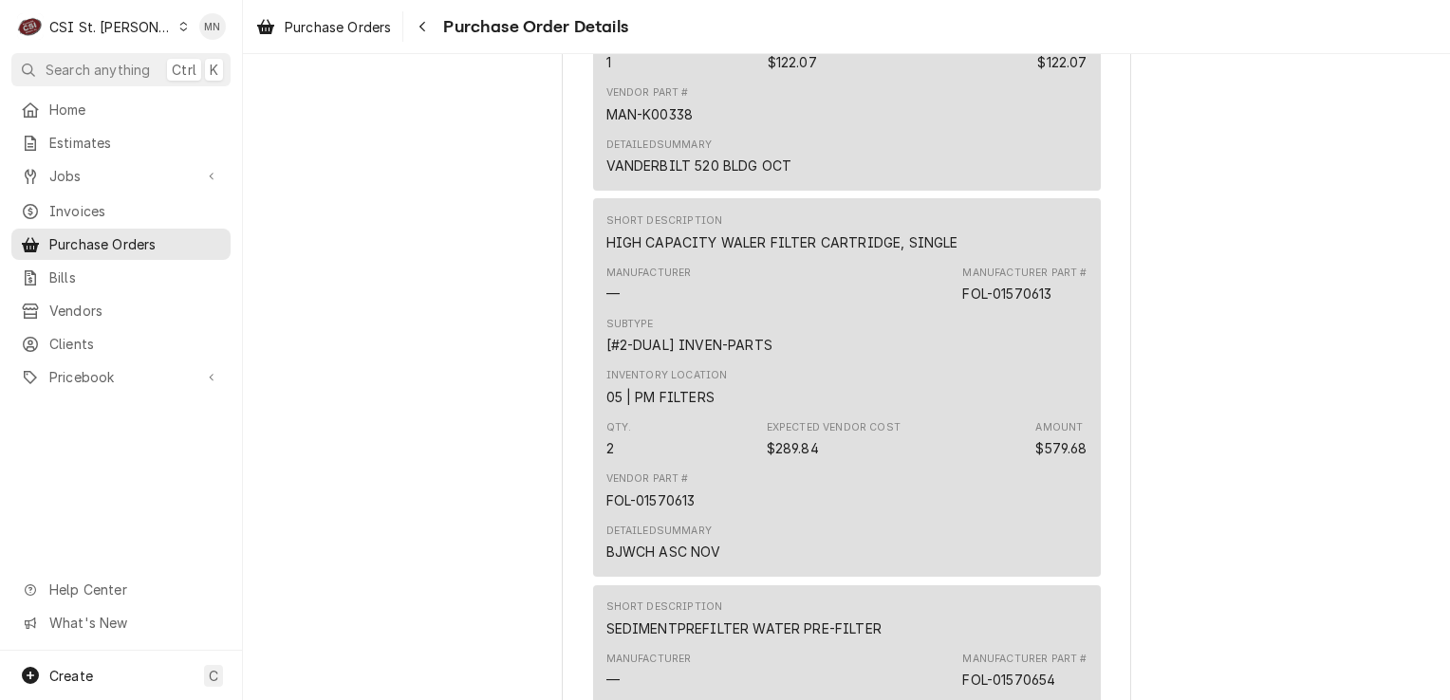
scroll to position [2319, 0]
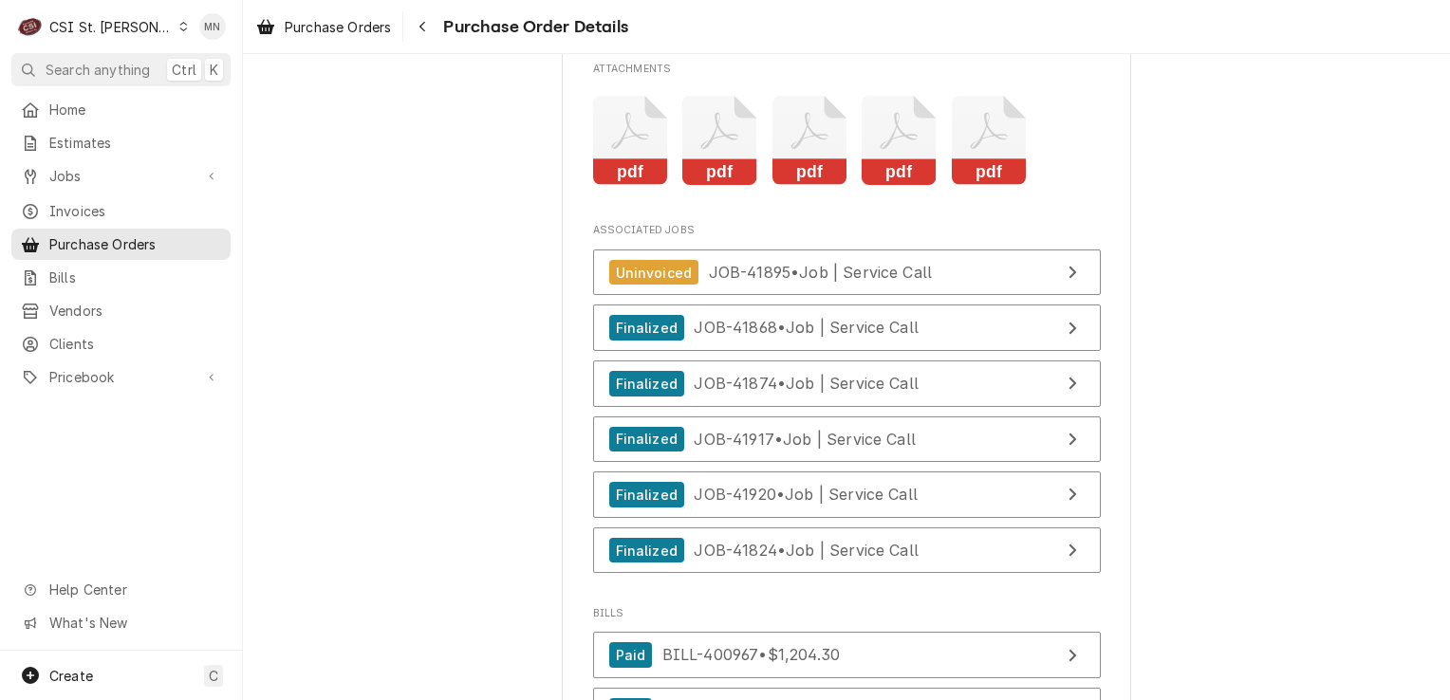
scroll to position [7023, 0]
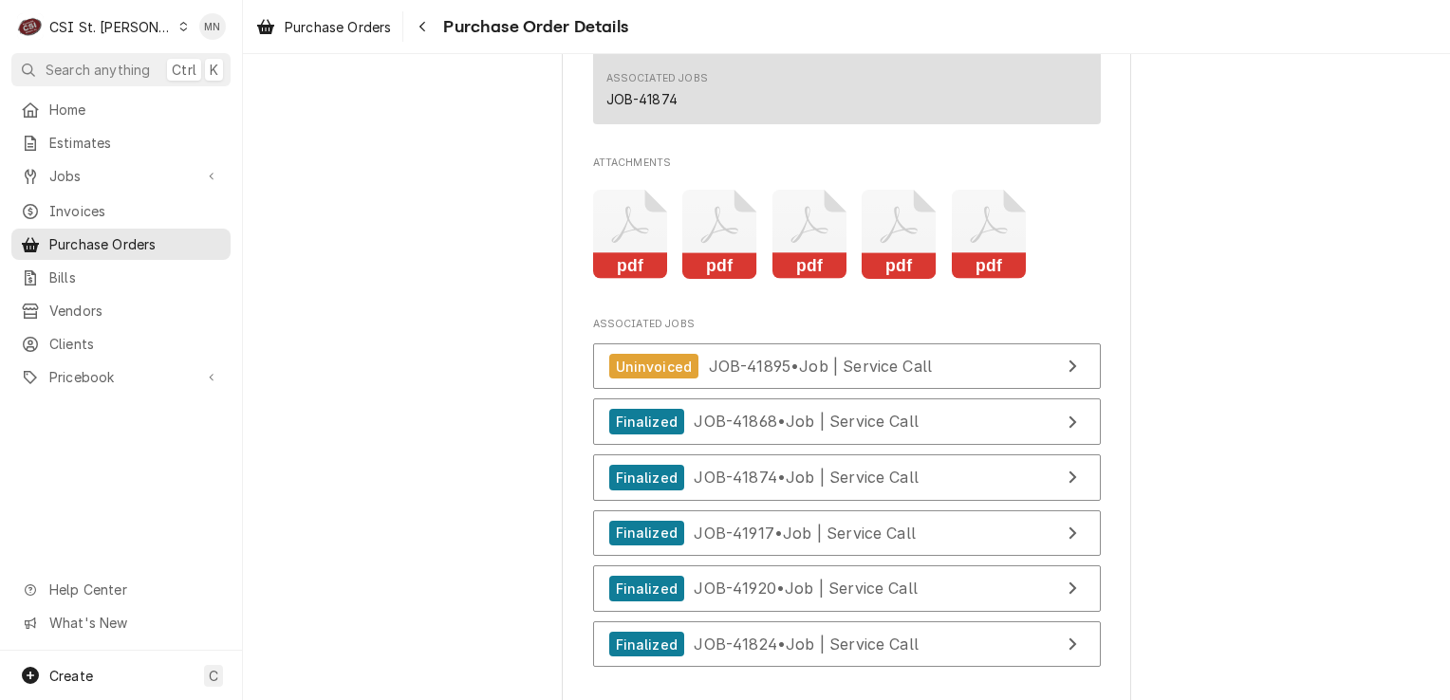
click at [598, 280] on icon "Attachments" at bounding box center [630, 235] width 75 height 90
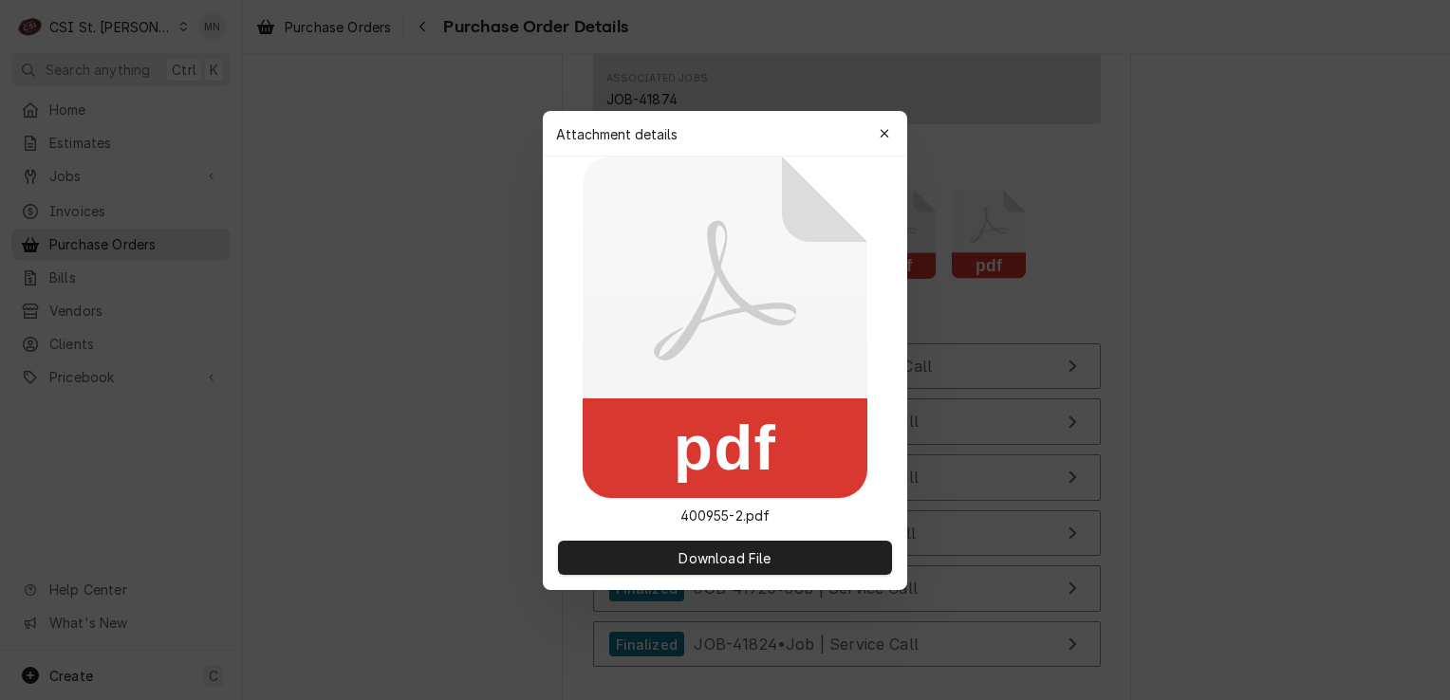
drag, startPoint x: 881, startPoint y: 126, endPoint x: 875, endPoint y: 139, distance: 13.6
click at [880, 134] on icon "button" at bounding box center [885, 133] width 10 height 13
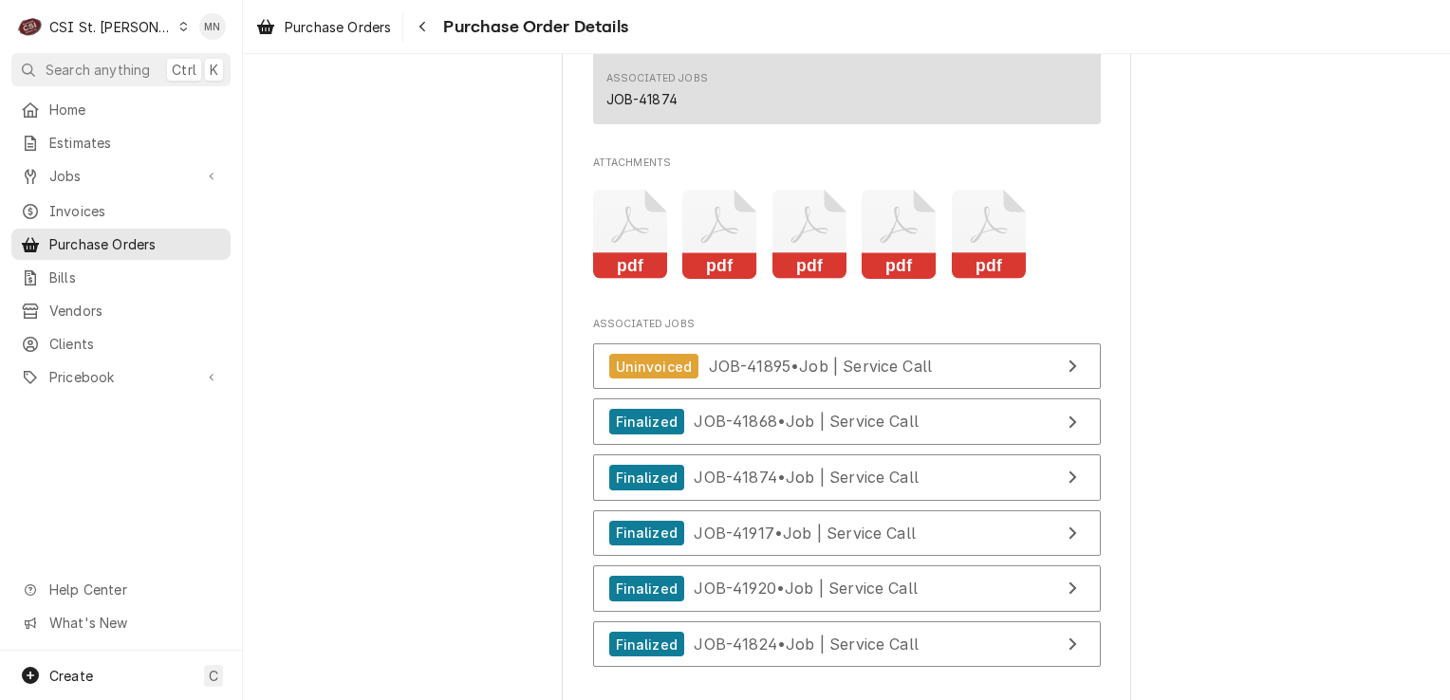
click at [703, 243] on icon "Attachments" at bounding box center [719, 224] width 37 height 37
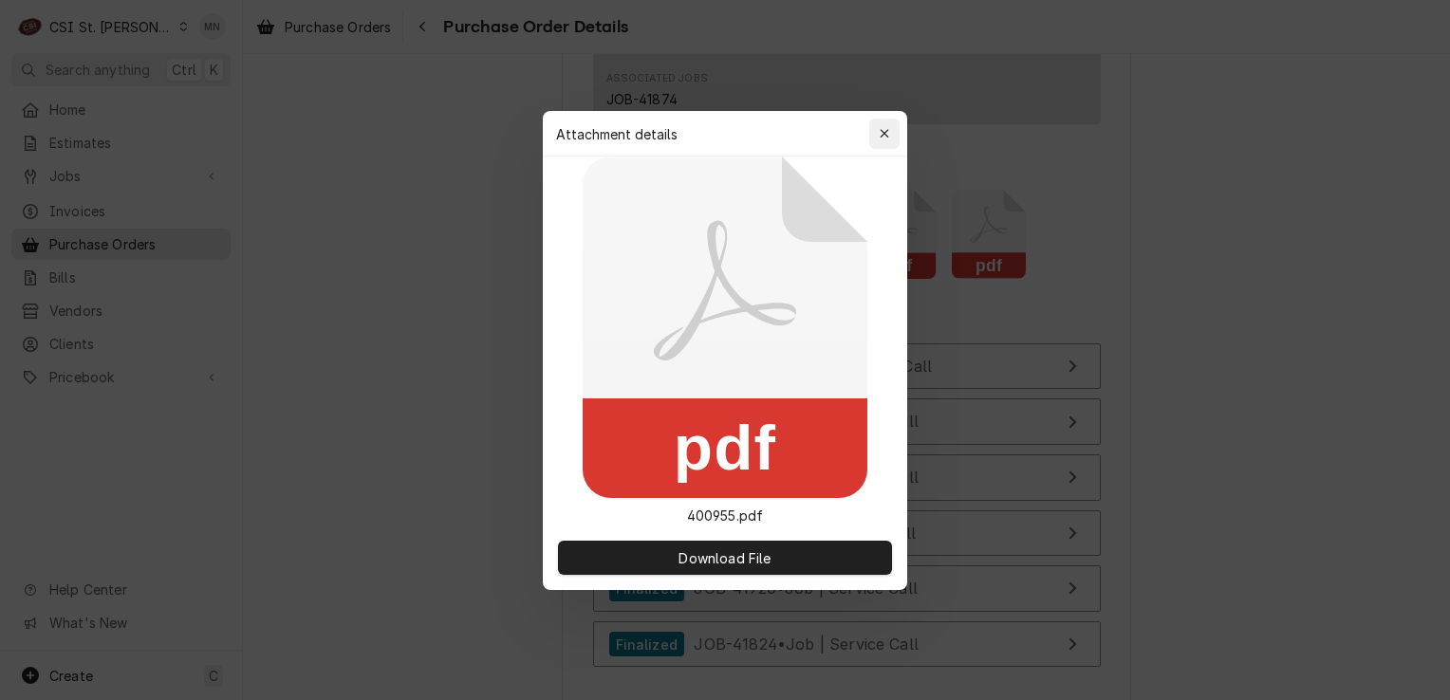
click at [885, 128] on icon "button" at bounding box center [885, 133] width 10 height 13
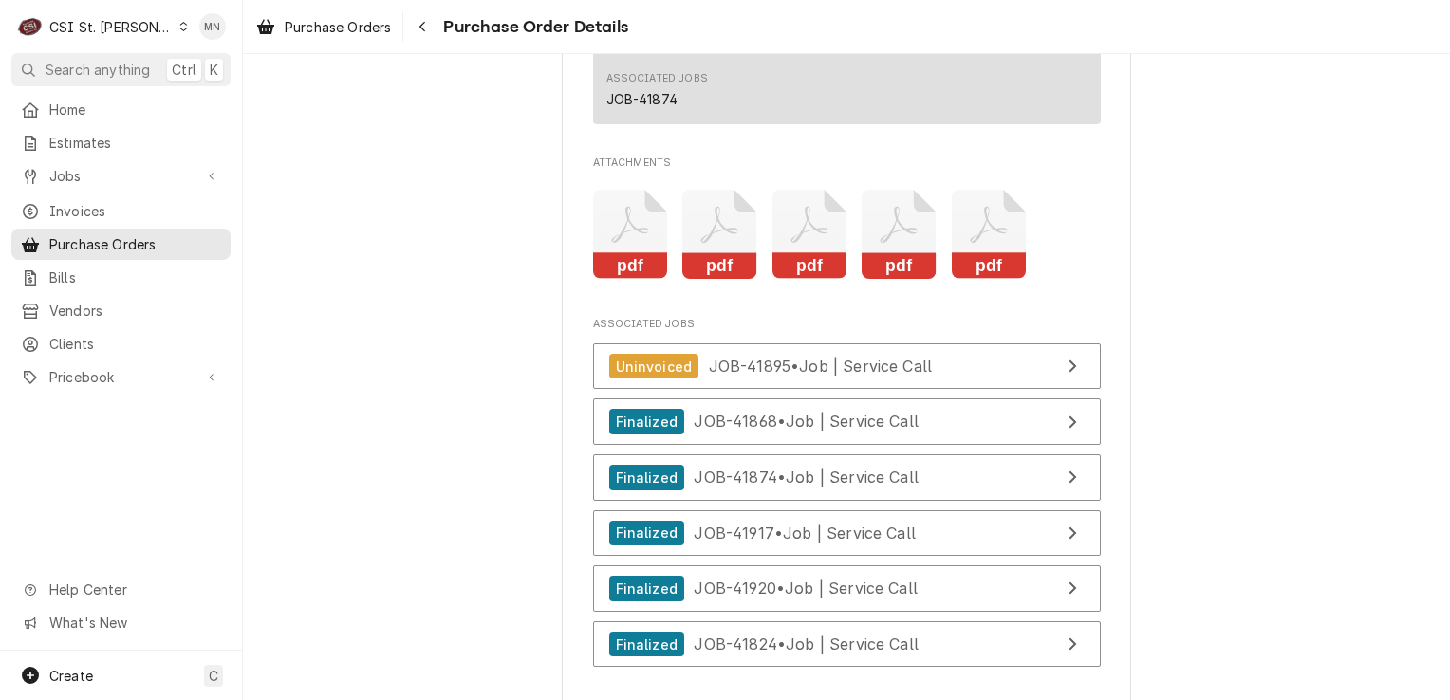
click at [805, 280] on icon "Attachments" at bounding box center [810, 235] width 75 height 90
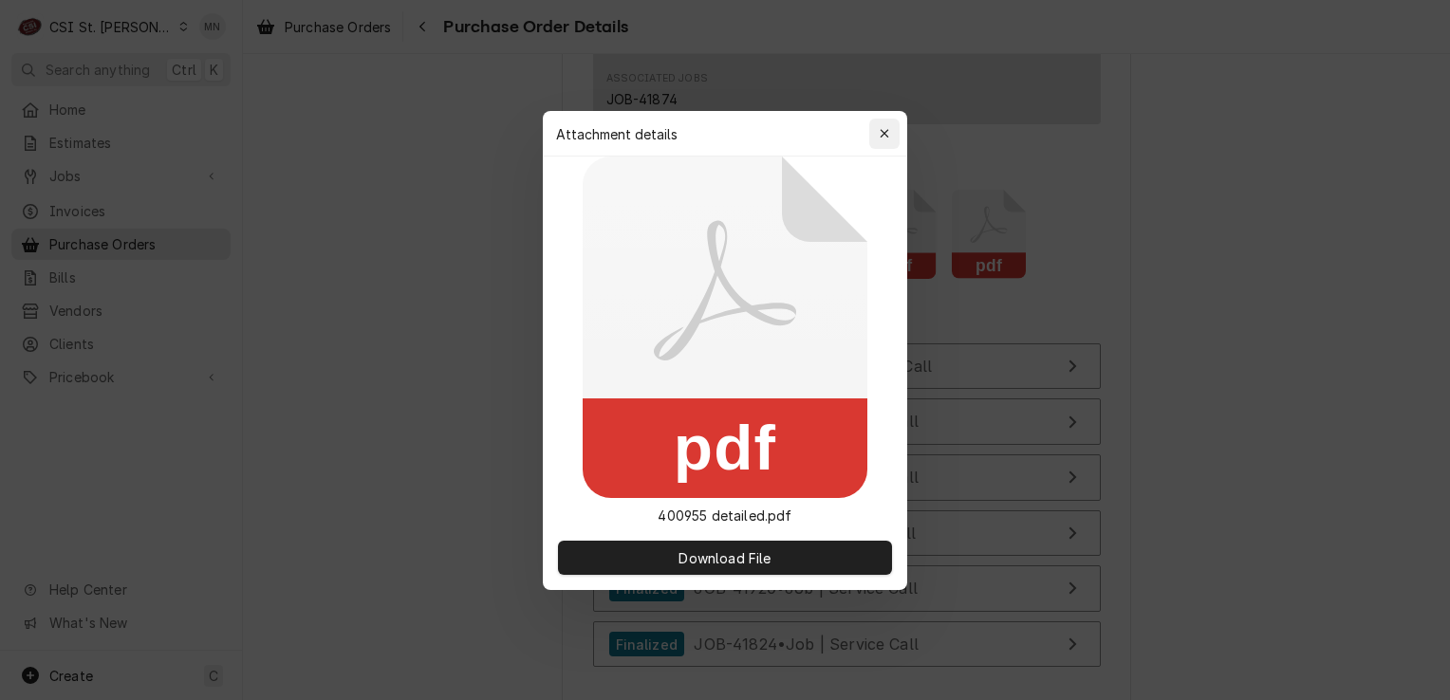
click at [876, 128] on div "button" at bounding box center [884, 133] width 19 height 19
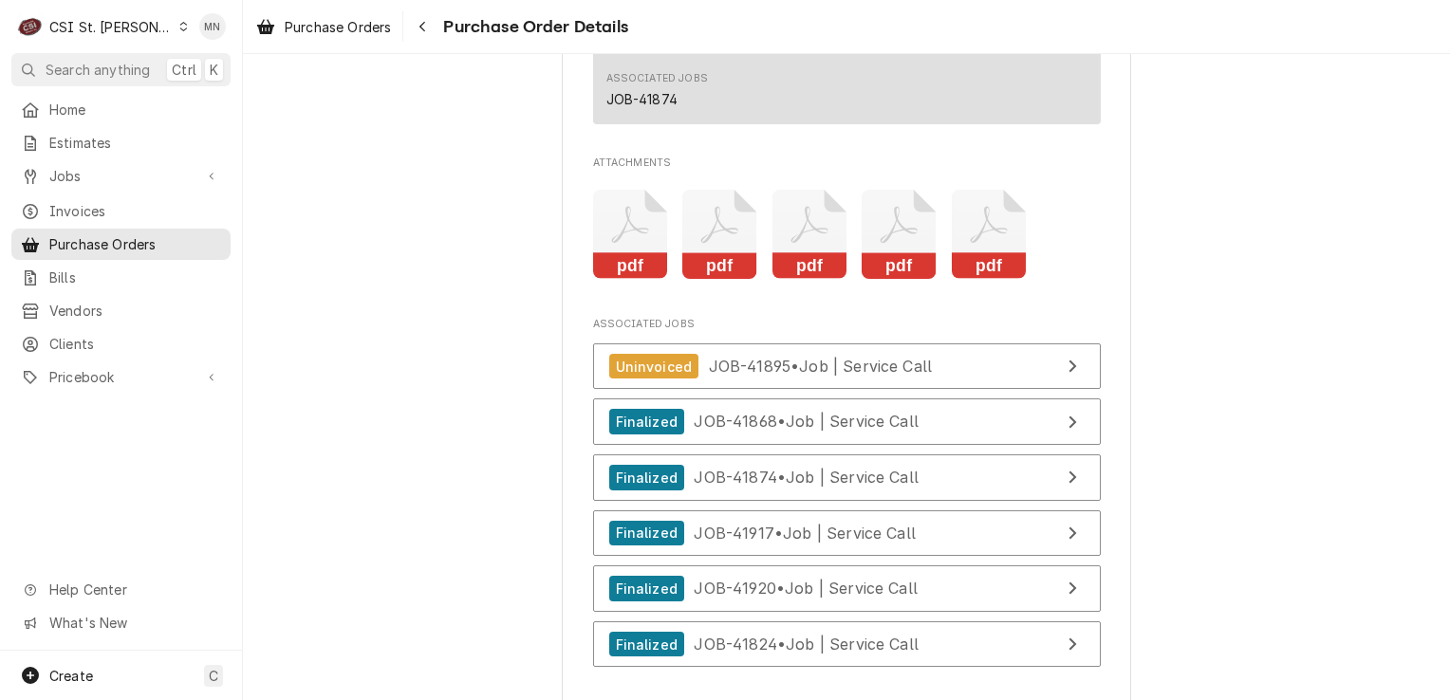
click at [889, 280] on icon "Attachments" at bounding box center [899, 235] width 75 height 90
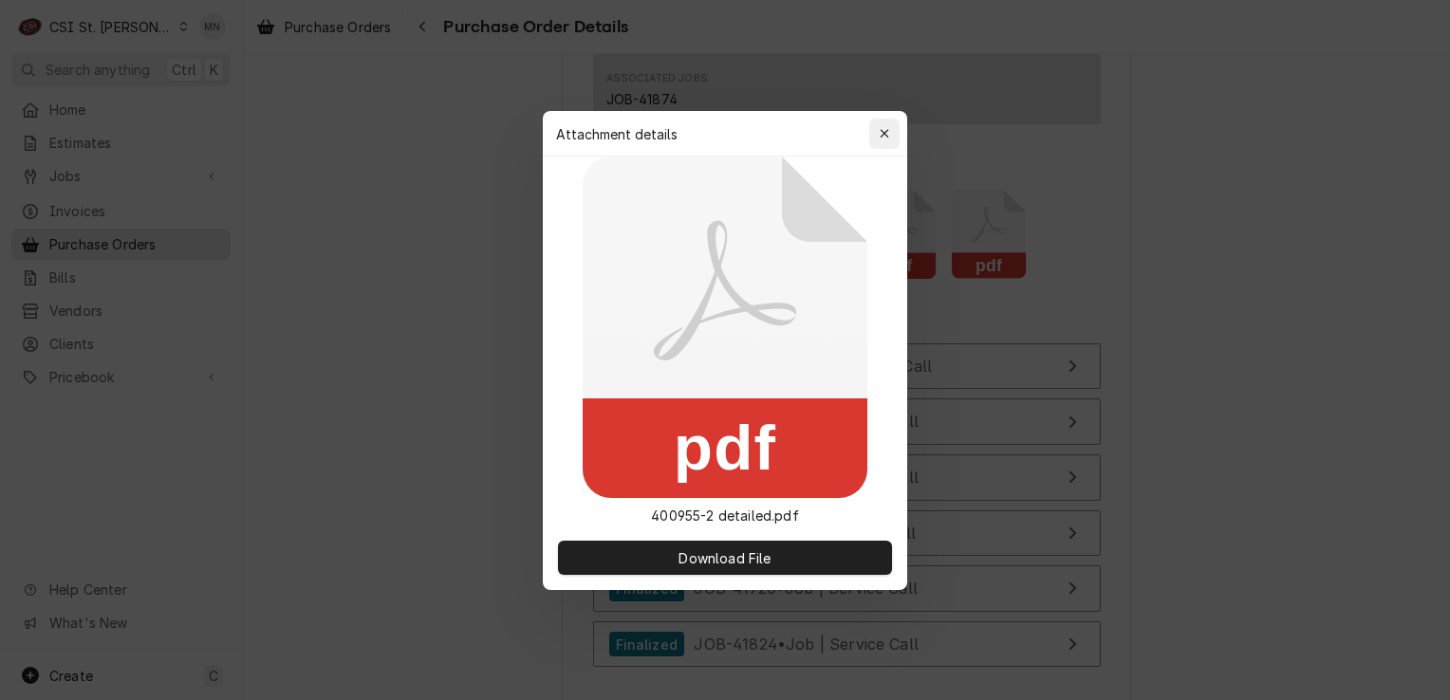
click at [881, 134] on icon "button" at bounding box center [885, 133] width 10 height 13
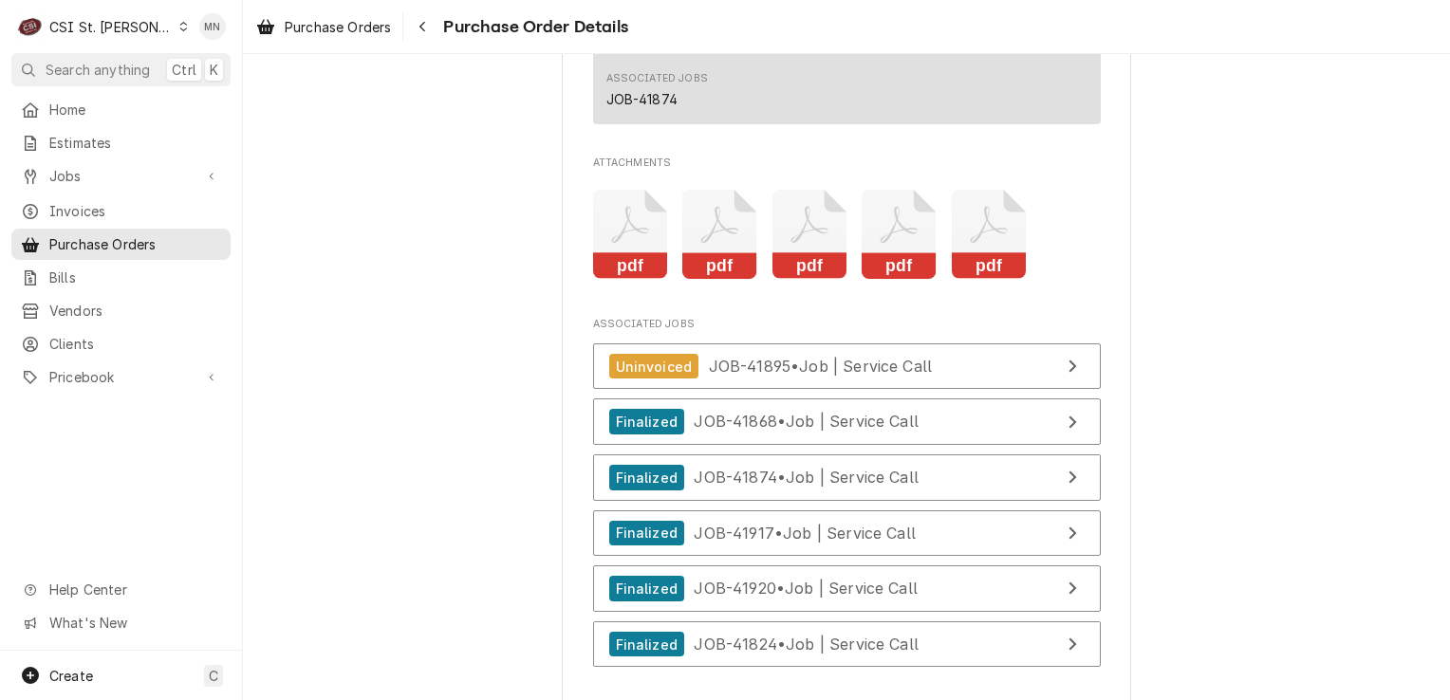
click at [968, 275] on icon "Attachments" at bounding box center [989, 235] width 75 height 90
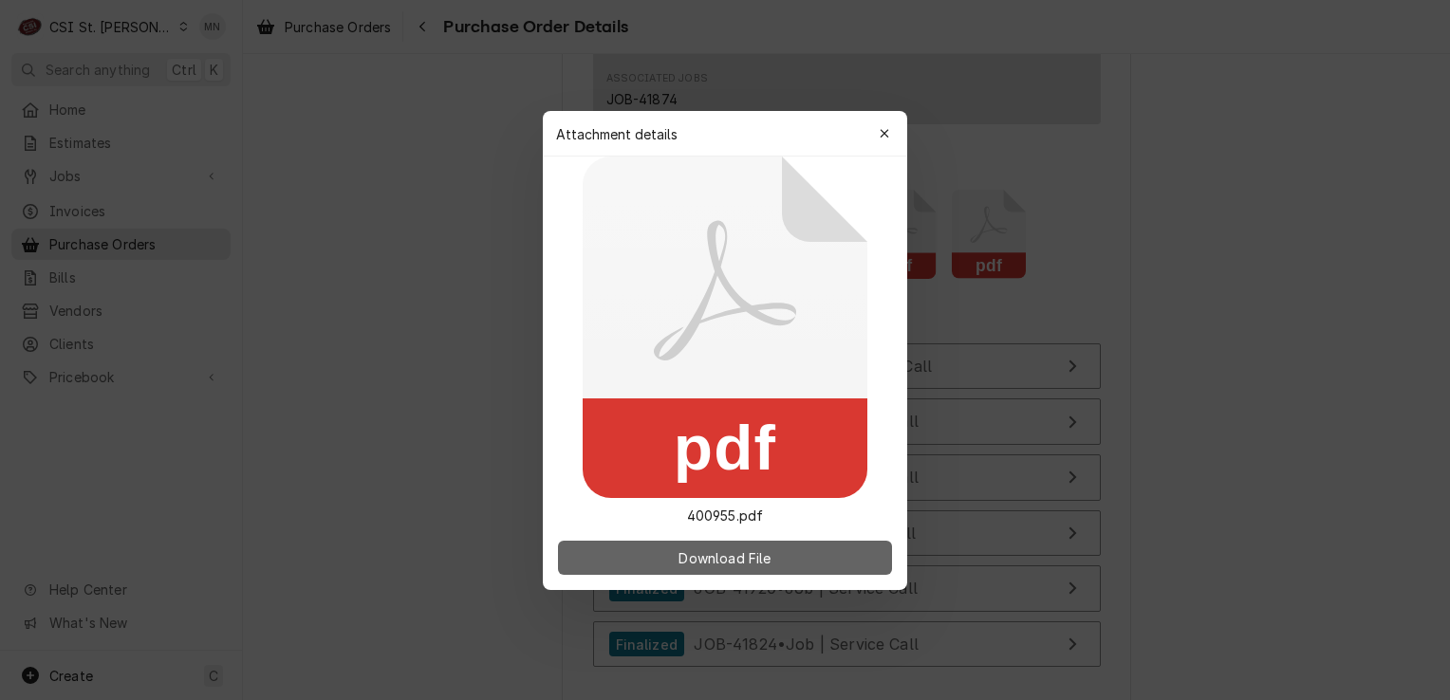
click at [759, 556] on span "Download File" at bounding box center [725, 558] width 100 height 20
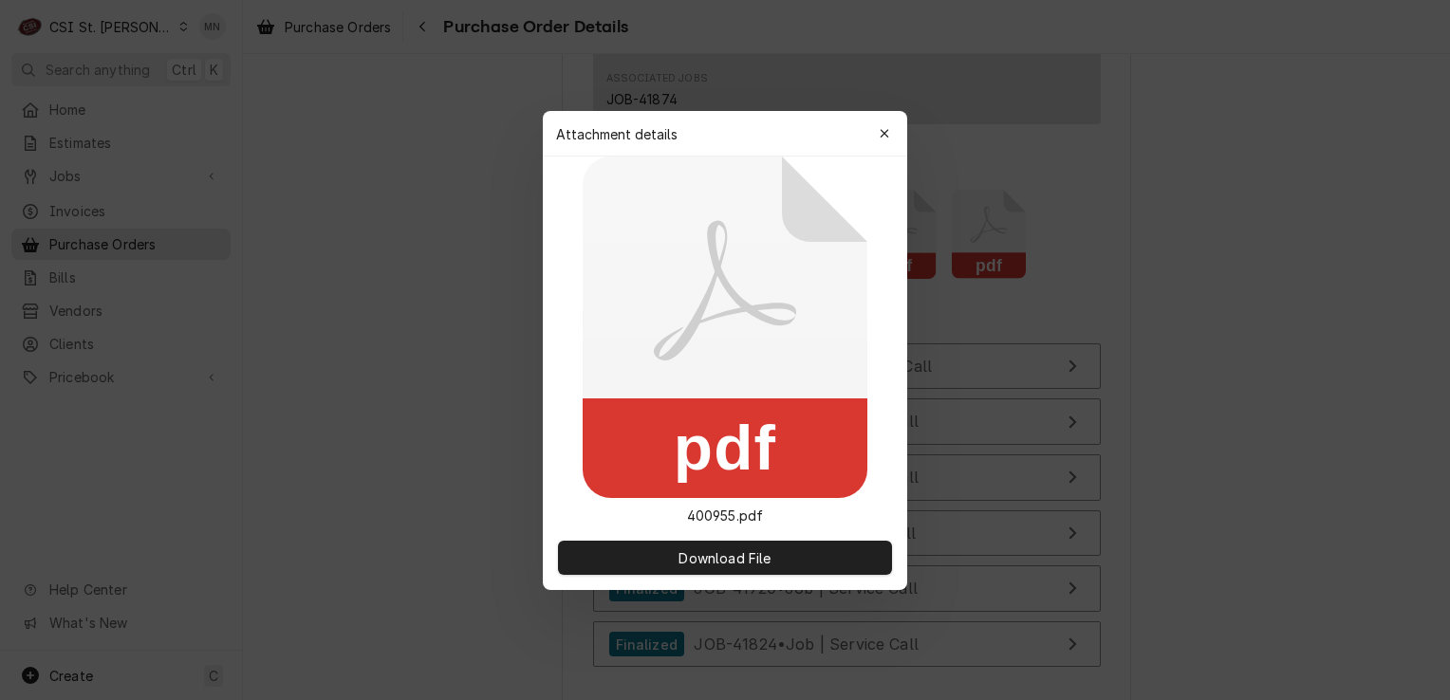
click at [889, 130] on div "button" at bounding box center [884, 133] width 19 height 19
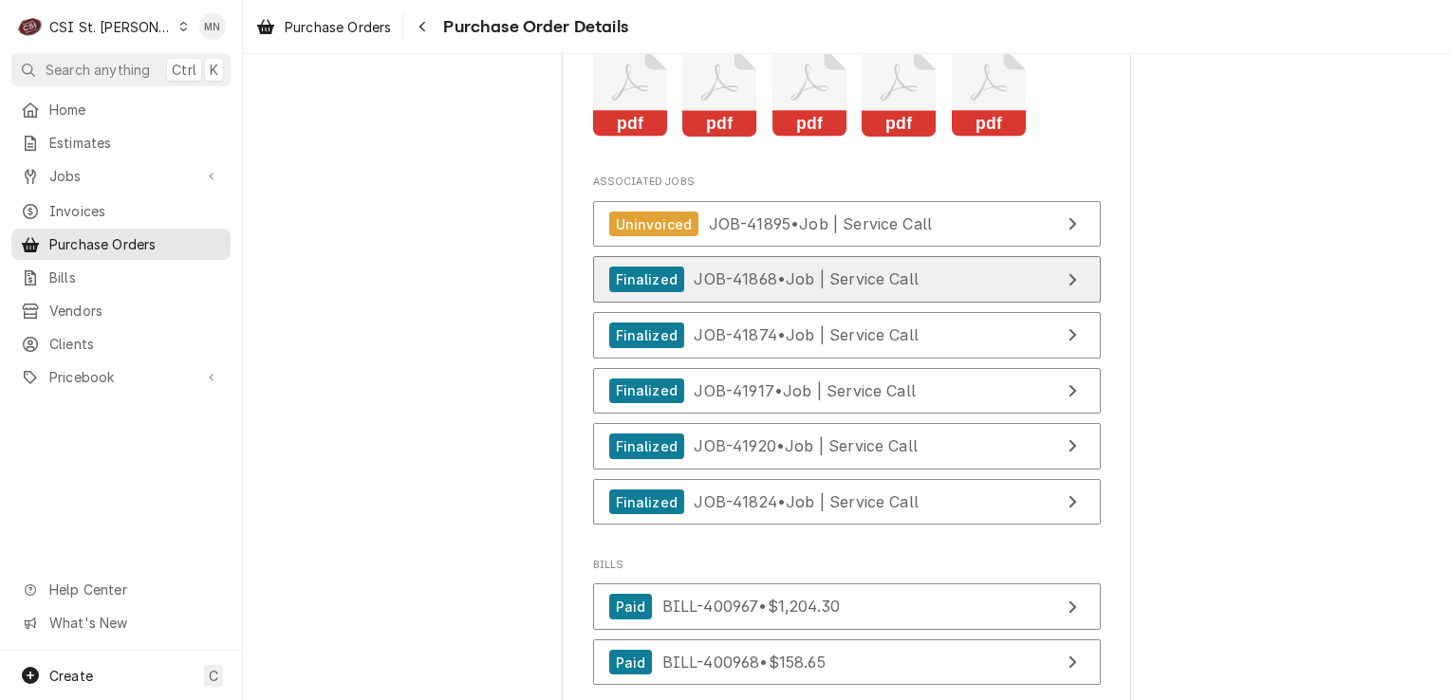
scroll to position [6907, 0]
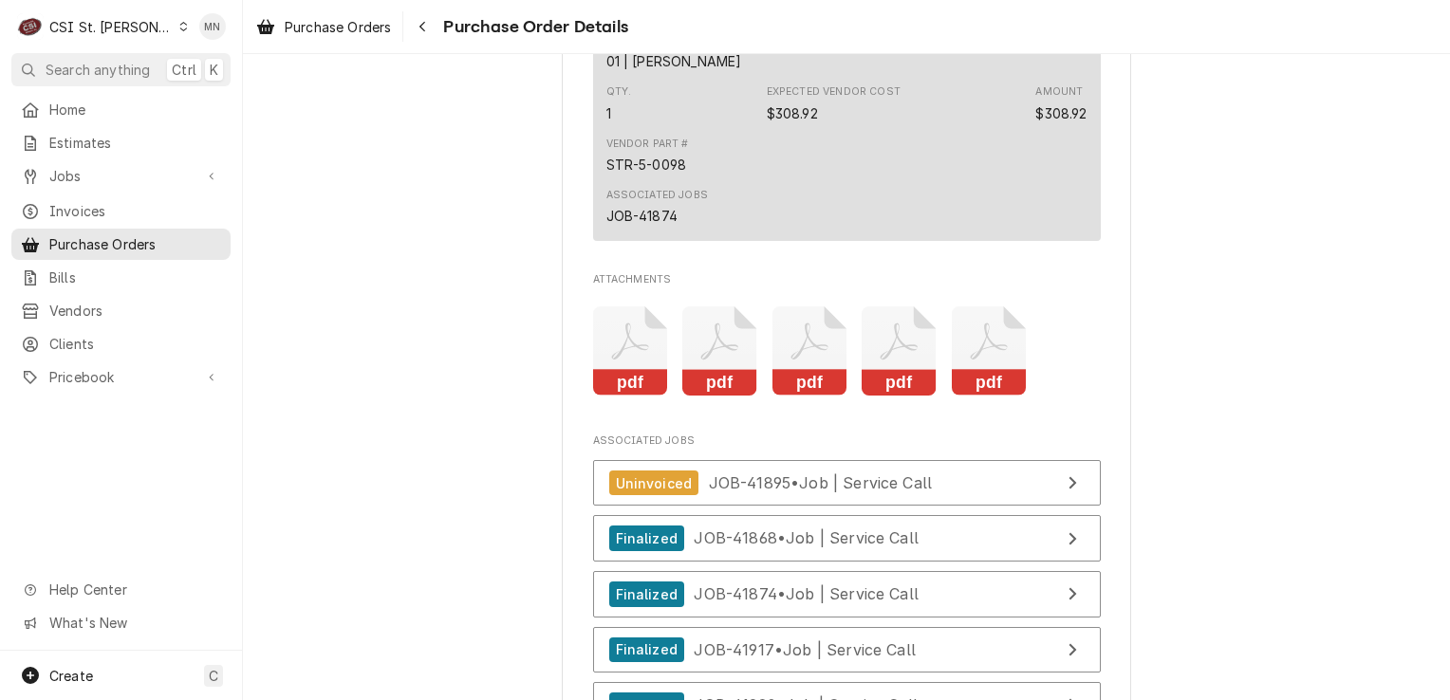
click at [793, 397] on icon "Attachments" at bounding box center [810, 352] width 75 height 90
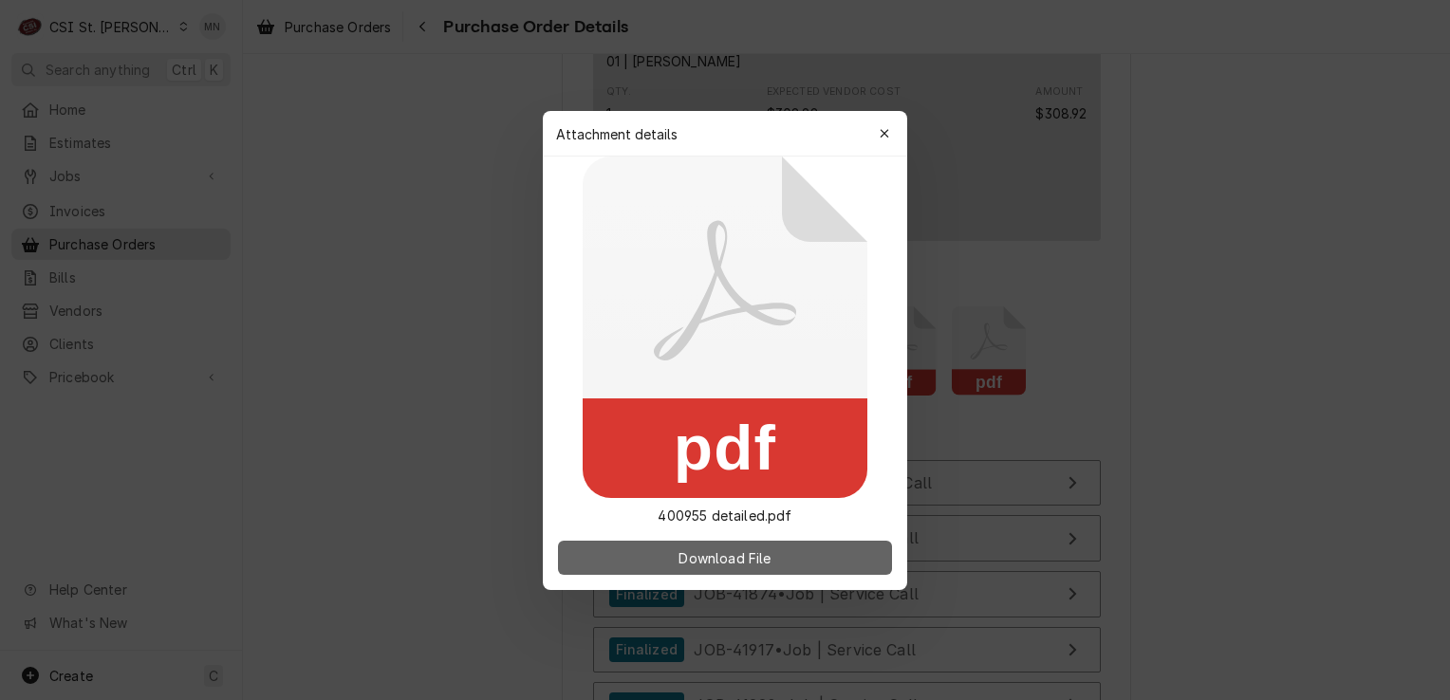
click at [733, 556] on span "Download File" at bounding box center [725, 558] width 100 height 20
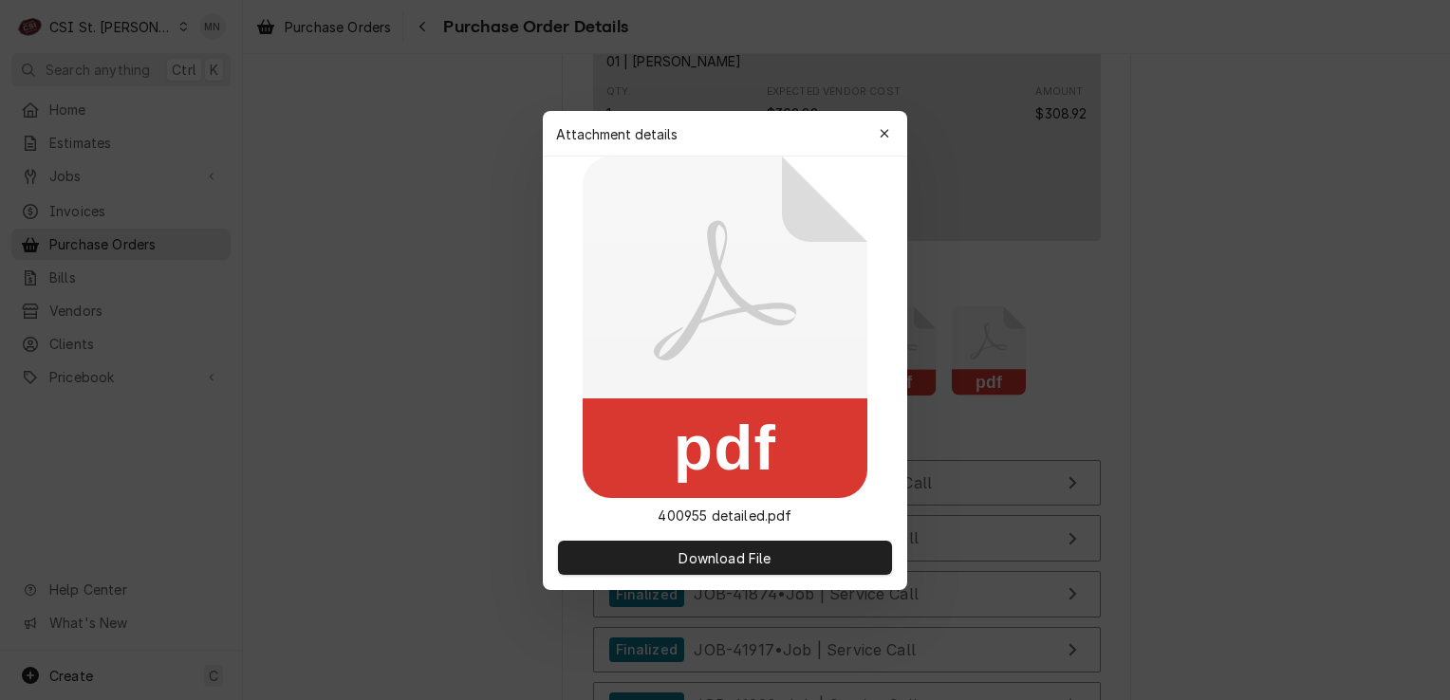
click at [889, 126] on div "button" at bounding box center [884, 133] width 19 height 19
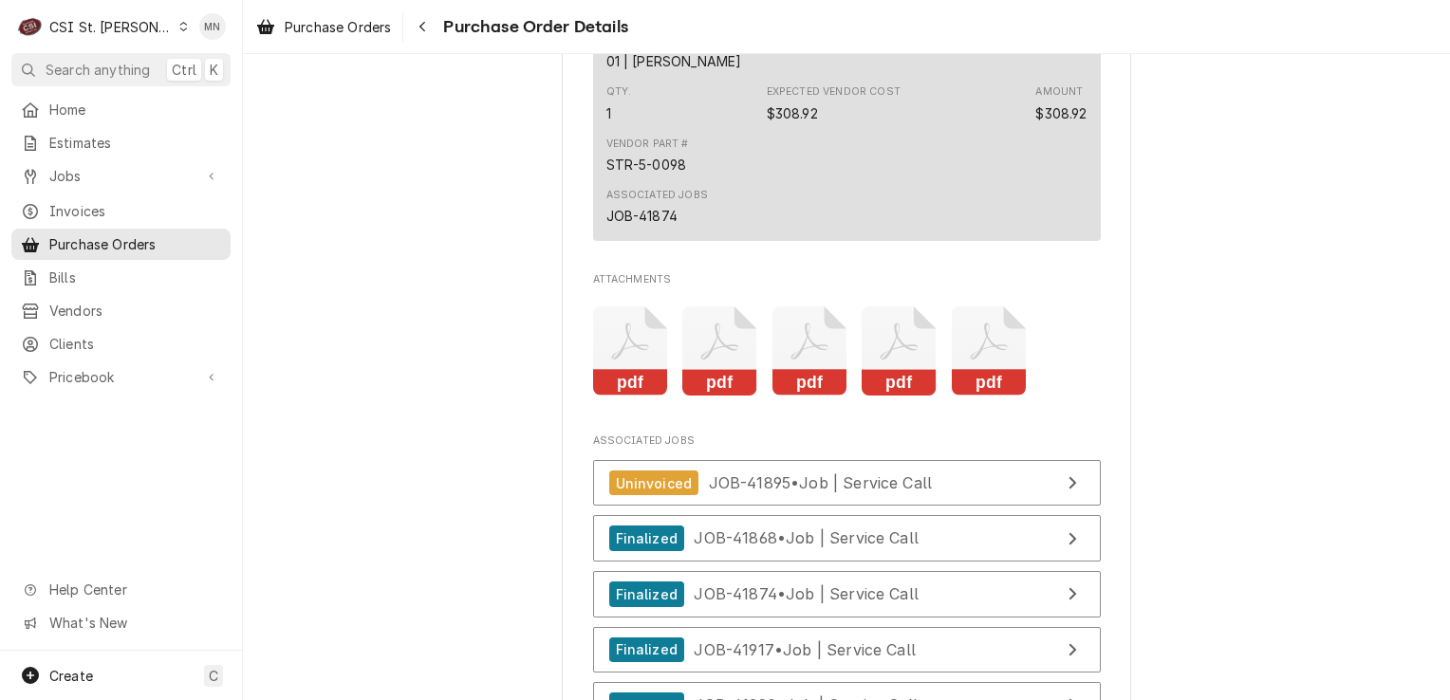
click at [896, 397] on rect "Attachments" at bounding box center [899, 383] width 75 height 27
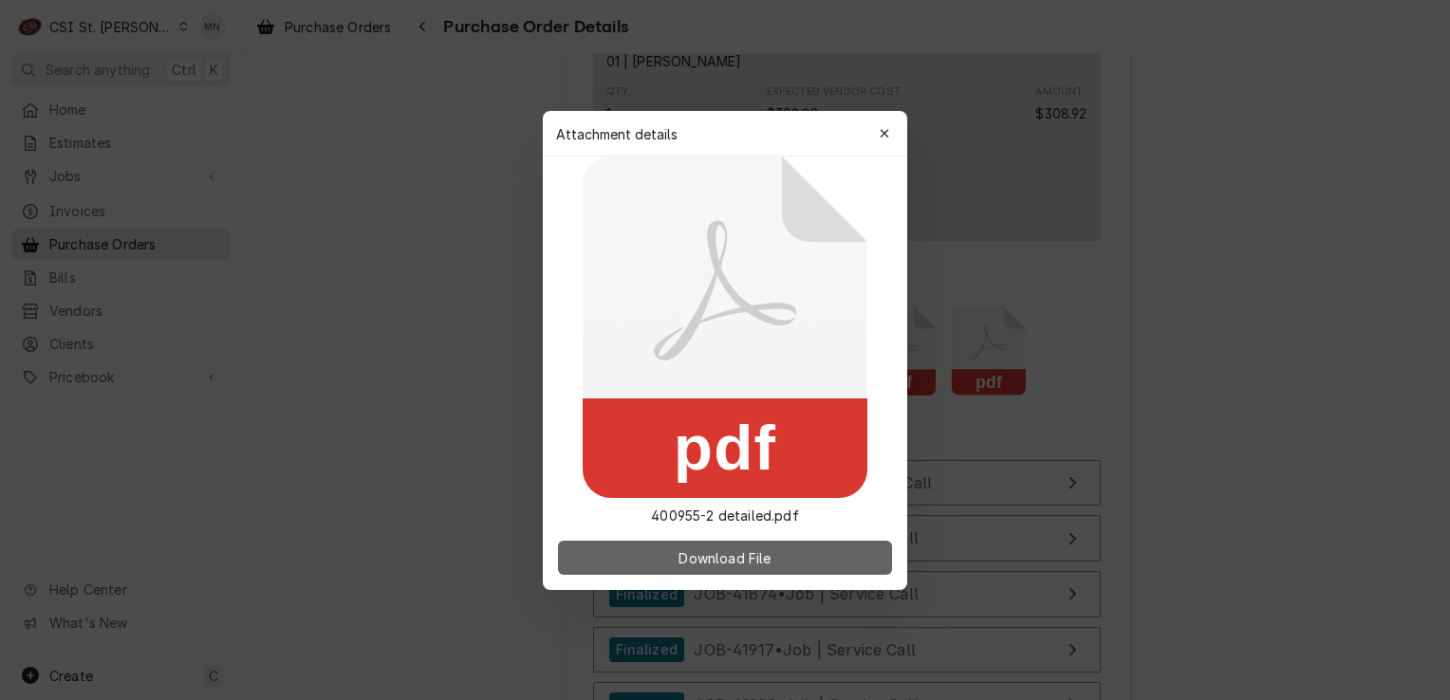
click at [749, 555] on span "Download File" at bounding box center [725, 558] width 100 height 20
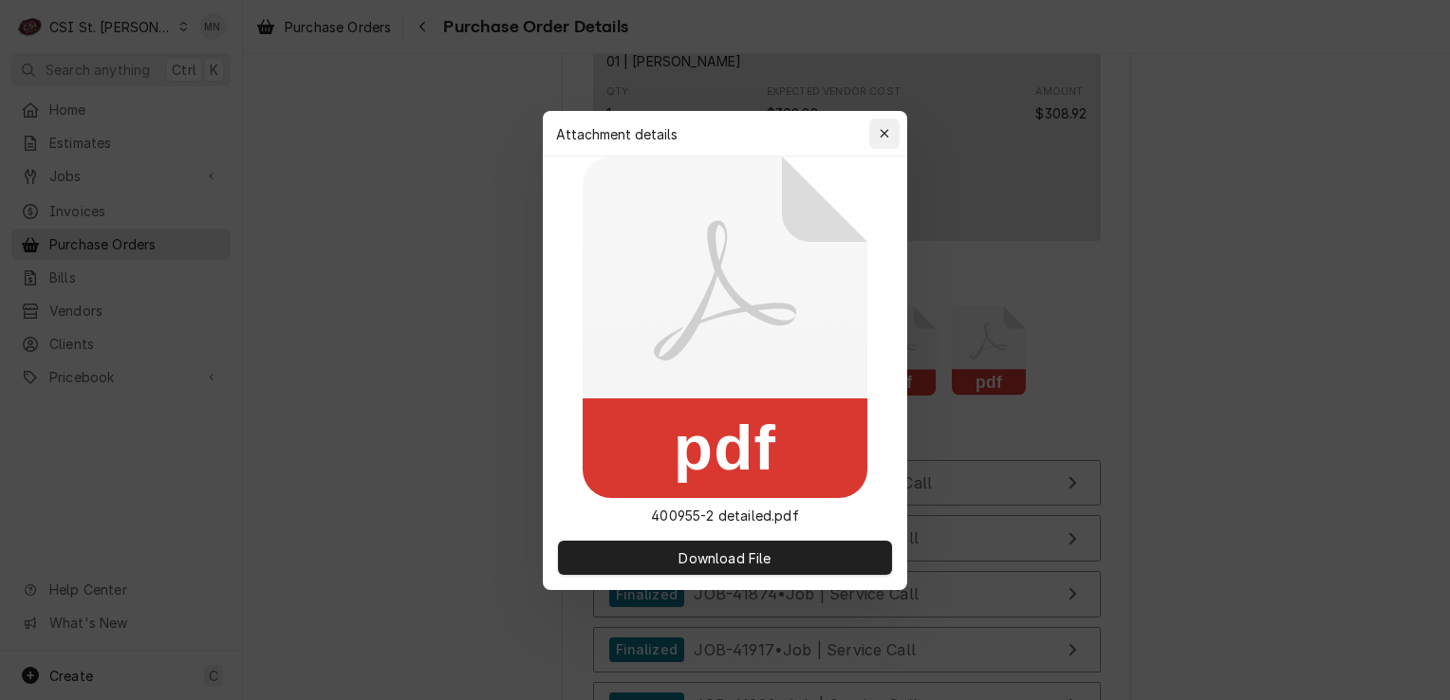
click at [877, 131] on div "button" at bounding box center [884, 133] width 19 height 19
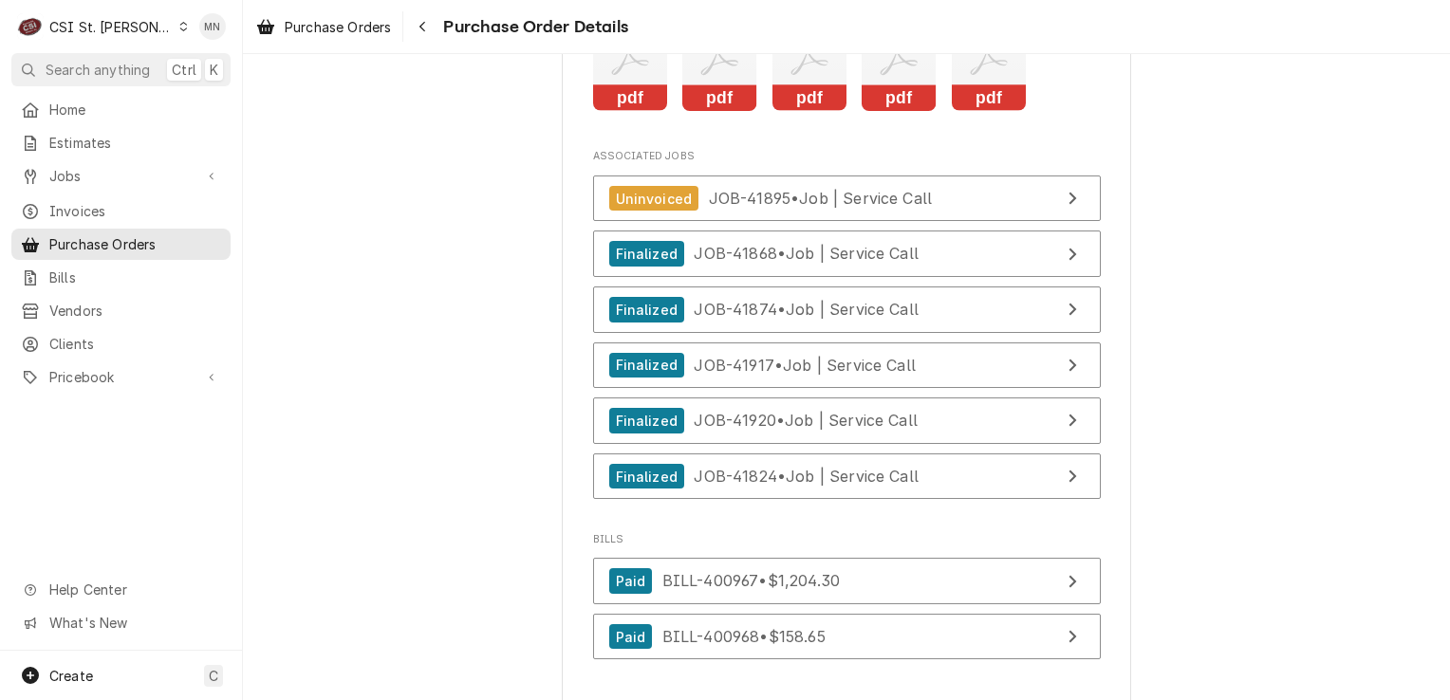
scroll to position [6812, 0]
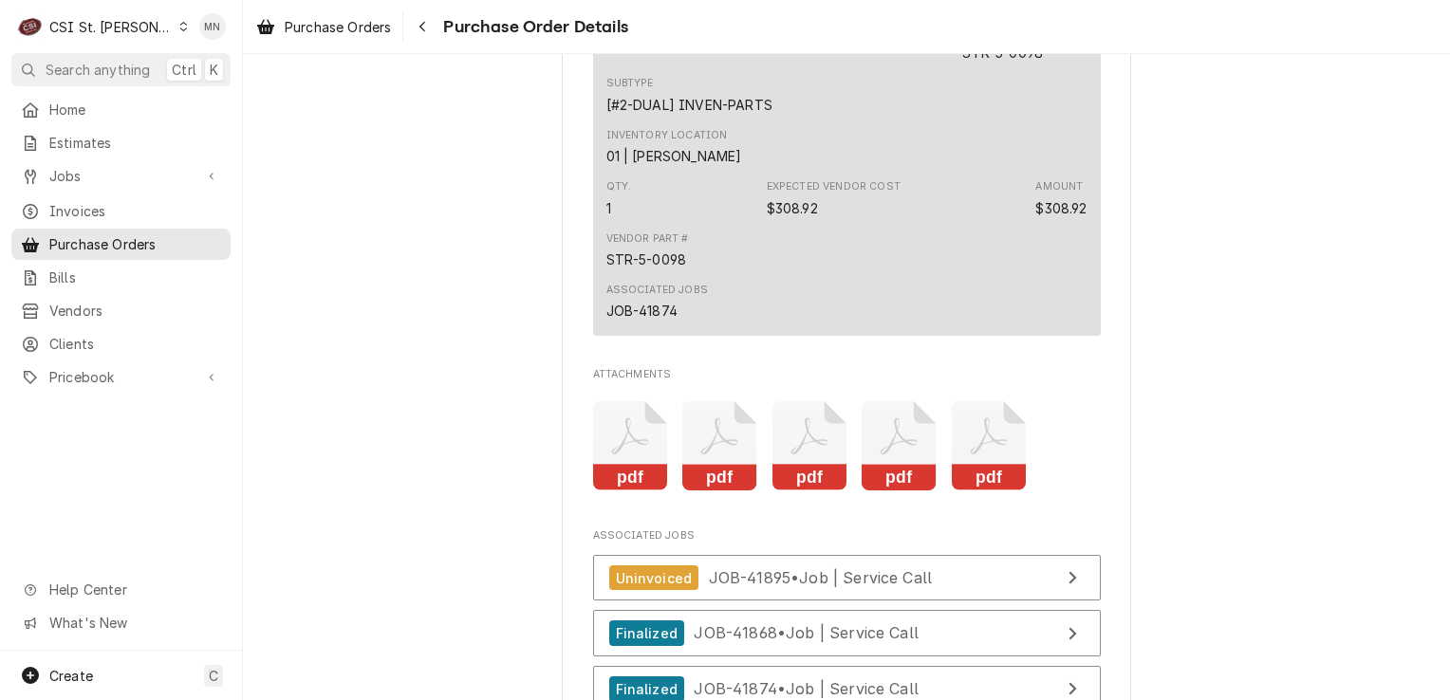
click at [982, 492] on rect "Attachments" at bounding box center [989, 478] width 75 height 27
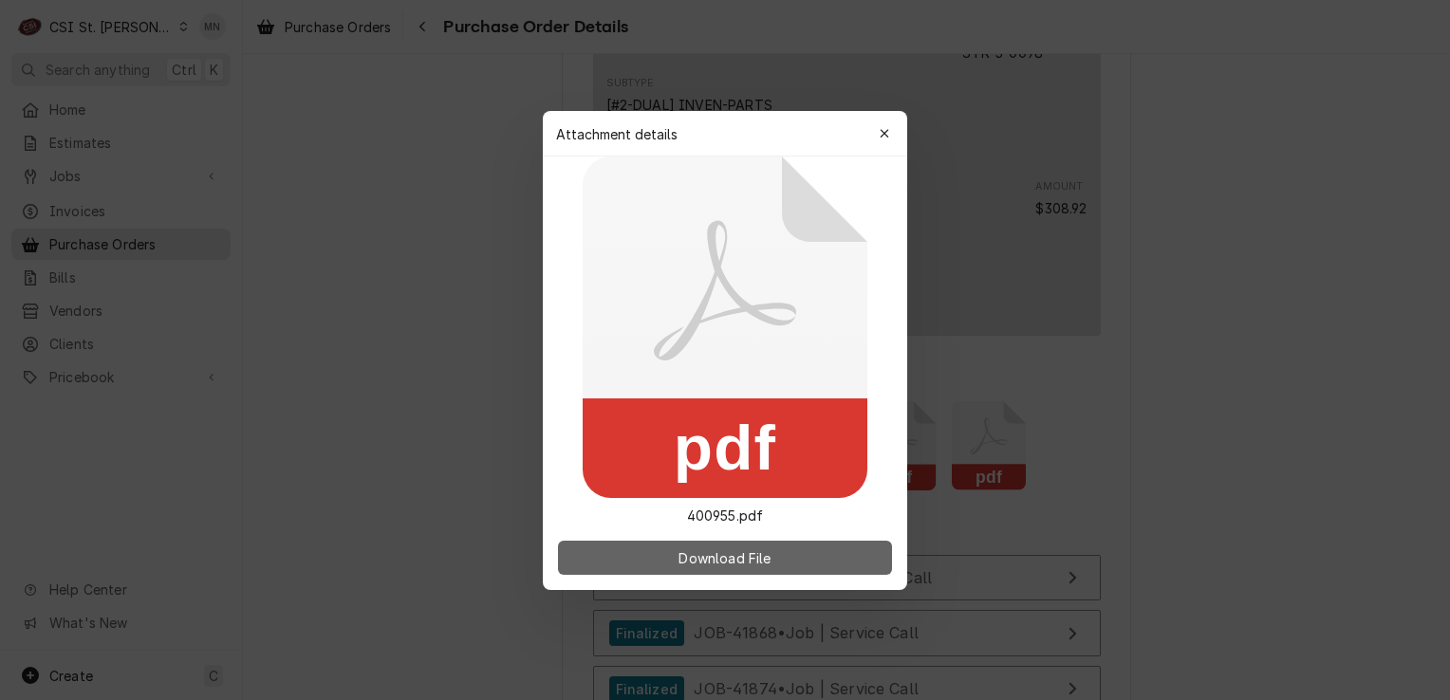
click at [752, 556] on span "Download File" at bounding box center [725, 558] width 100 height 20
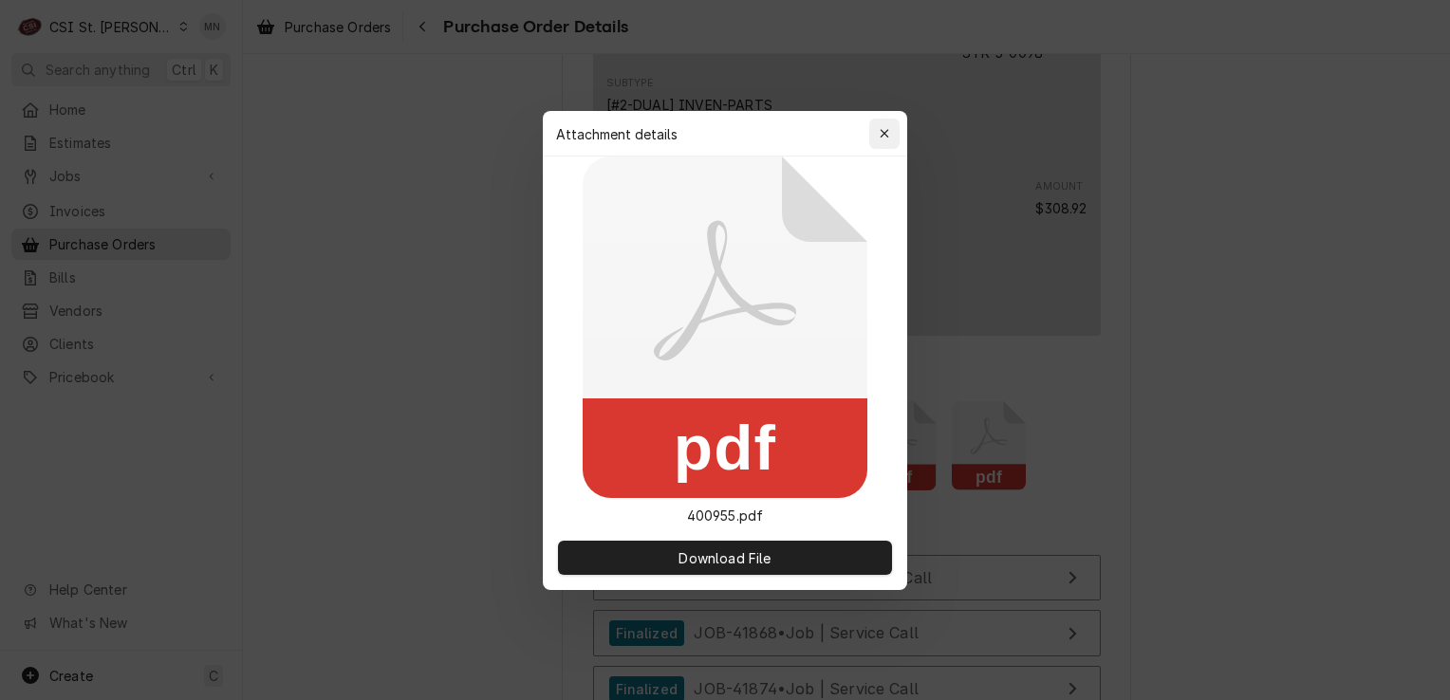
click at [886, 135] on icon "button" at bounding box center [885, 133] width 10 height 13
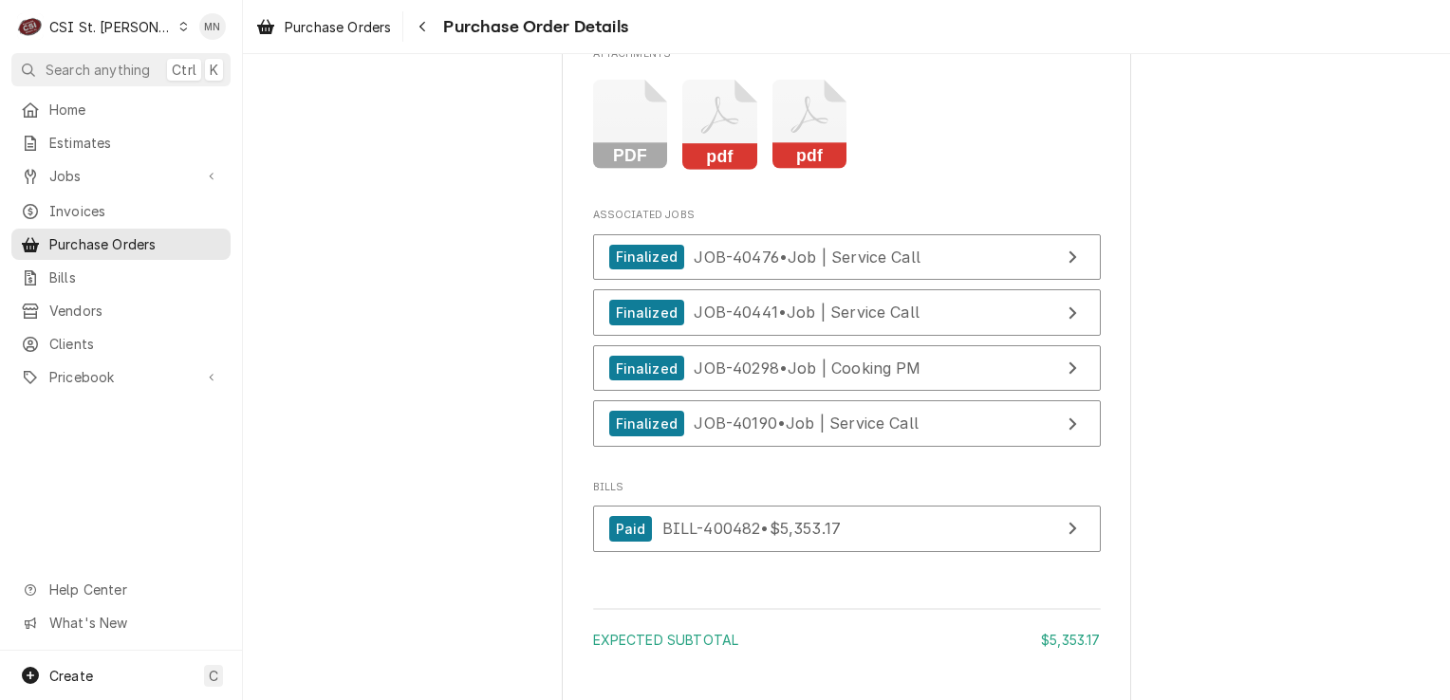
scroll to position [3891, 0]
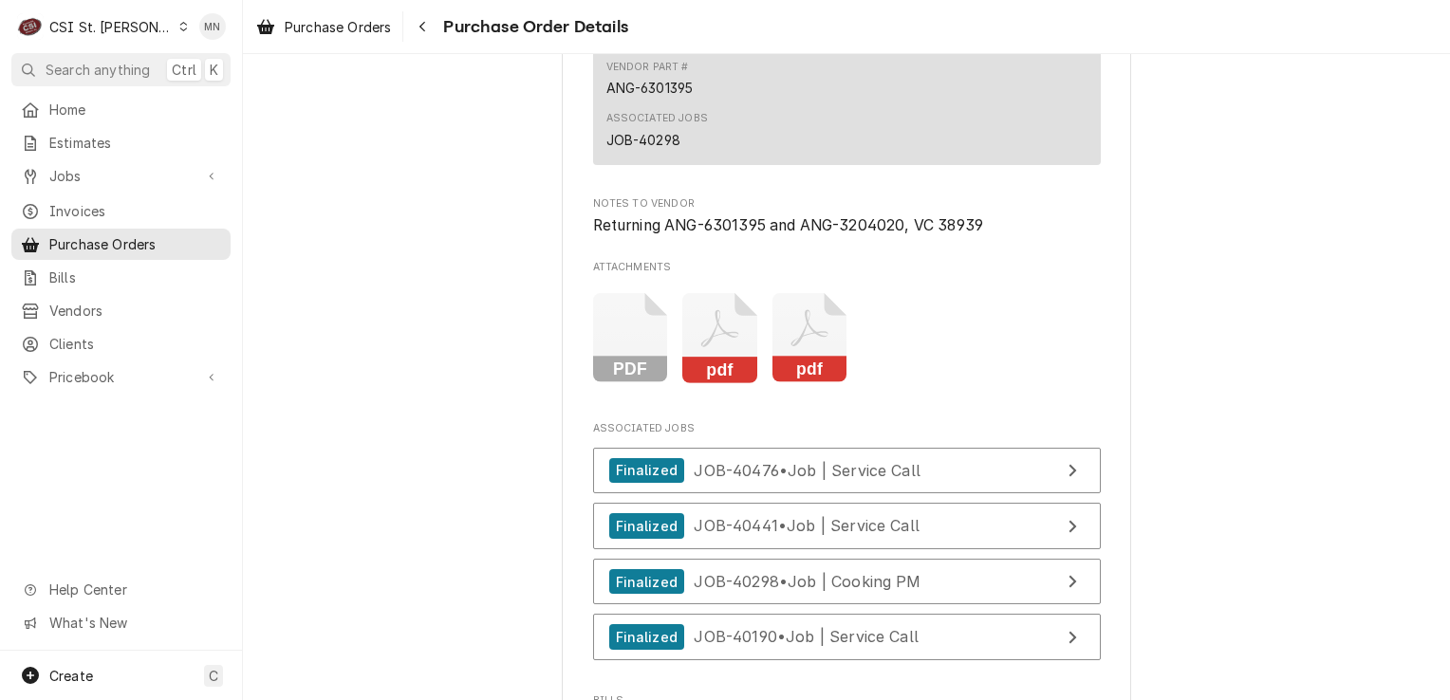
click at [702, 383] on icon "Attachments" at bounding box center [719, 338] width 75 height 90
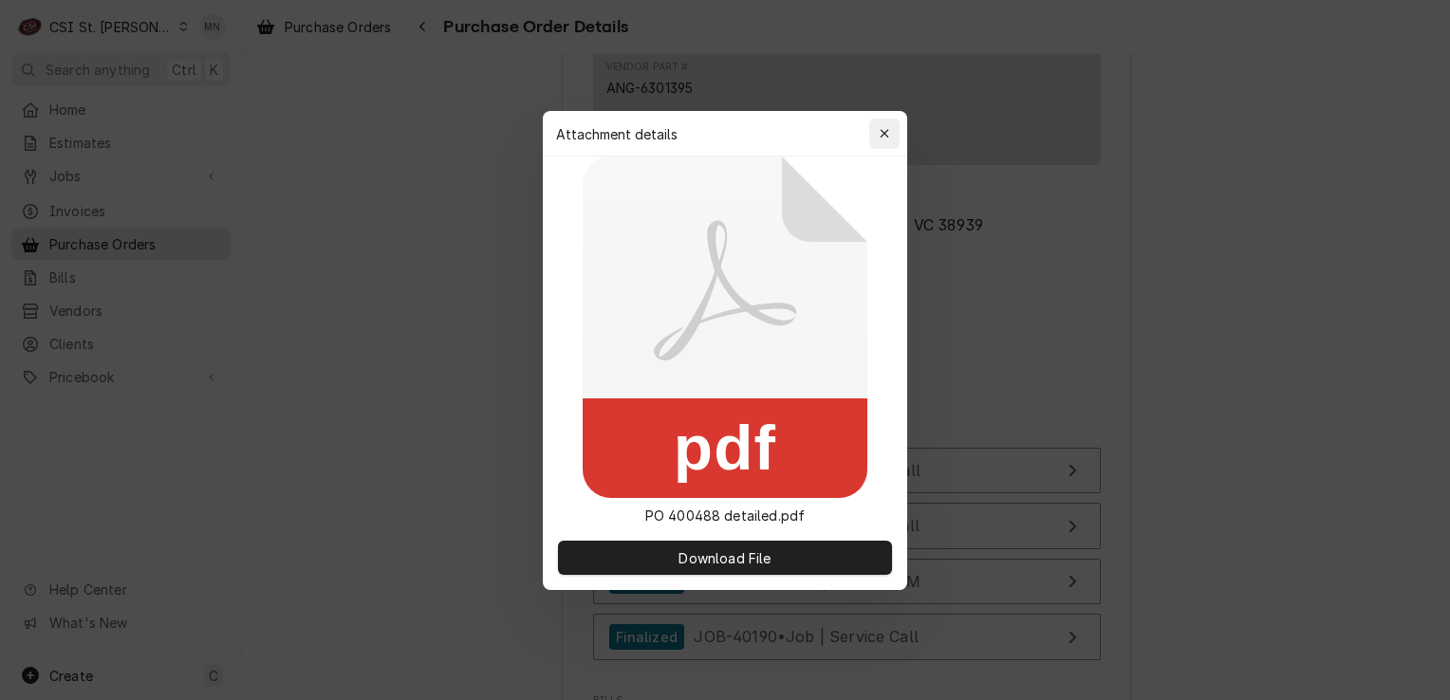
click at [883, 135] on icon "button" at bounding box center [884, 133] width 9 height 9
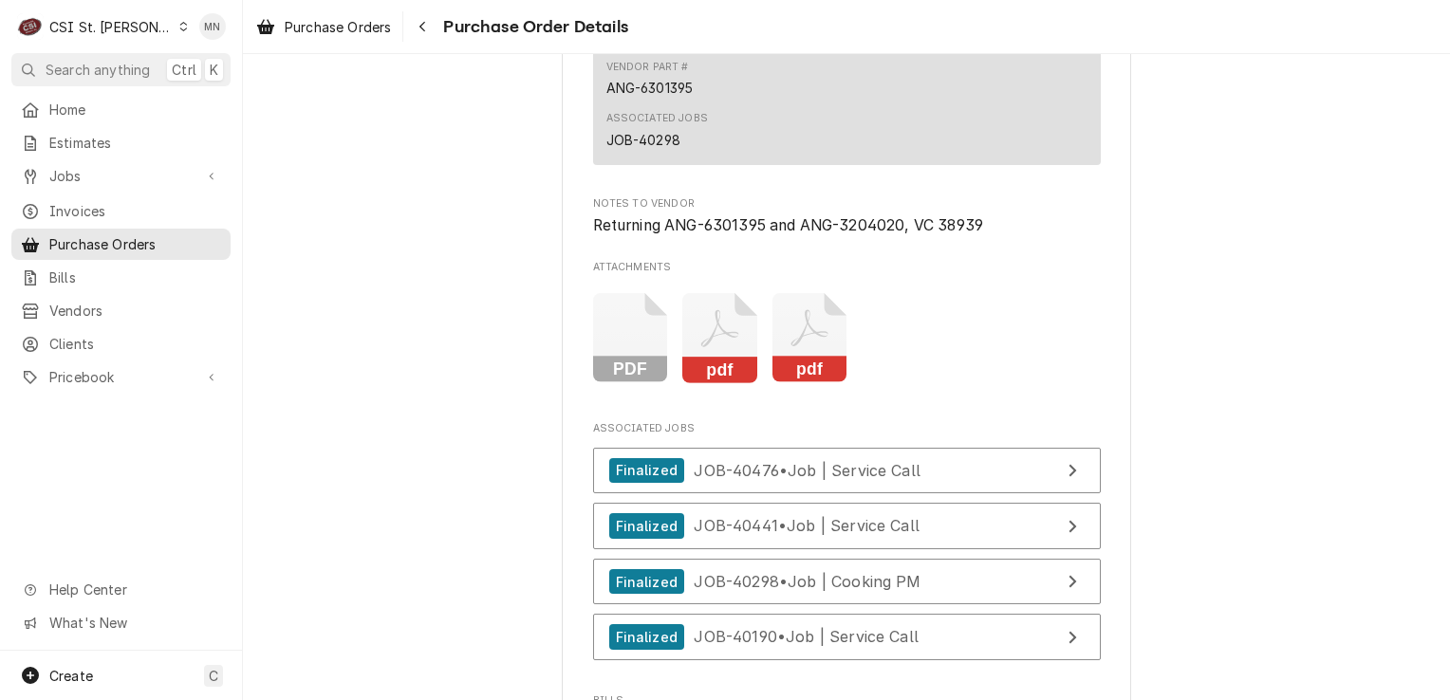
click at [797, 383] on icon "pdf" at bounding box center [810, 338] width 75 height 90
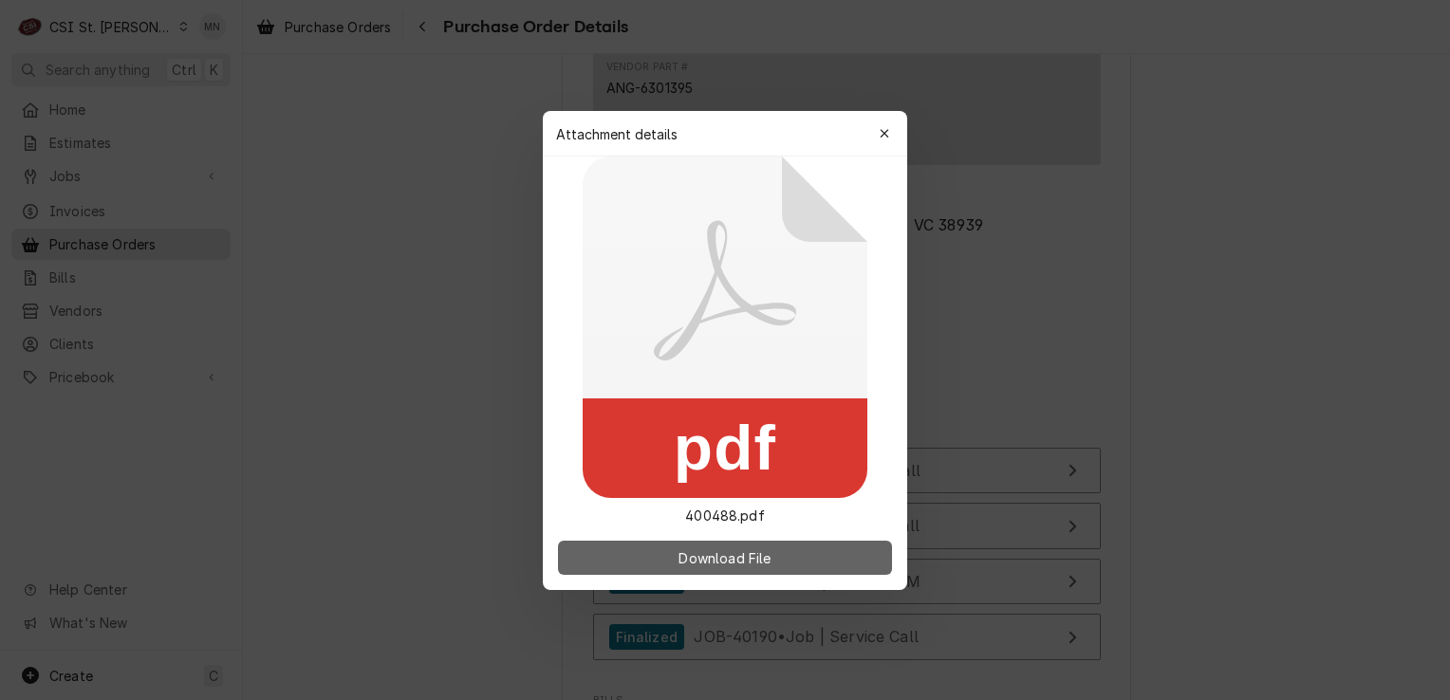
click at [755, 562] on span "Download File" at bounding box center [725, 558] width 100 height 20
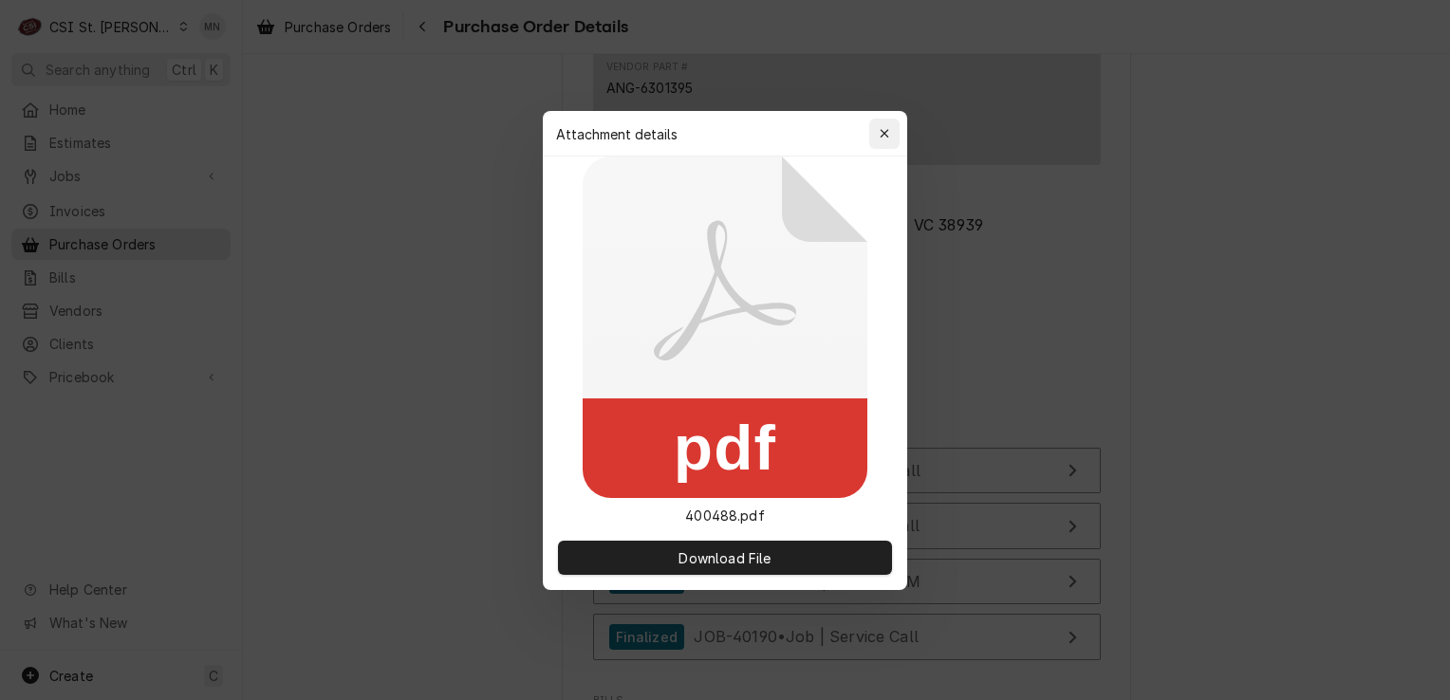
click at [885, 129] on icon "button" at bounding box center [885, 133] width 10 height 13
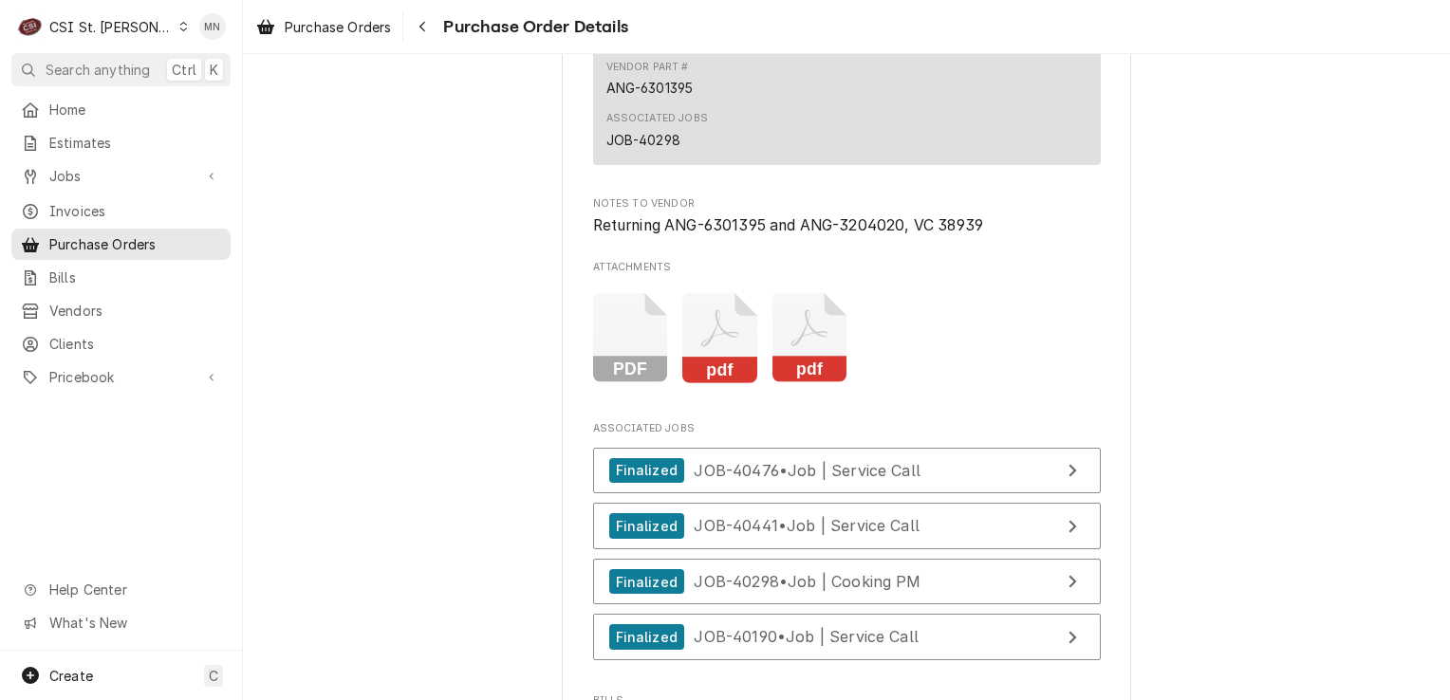
click at [713, 383] on icon "Attachments" at bounding box center [719, 338] width 75 height 90
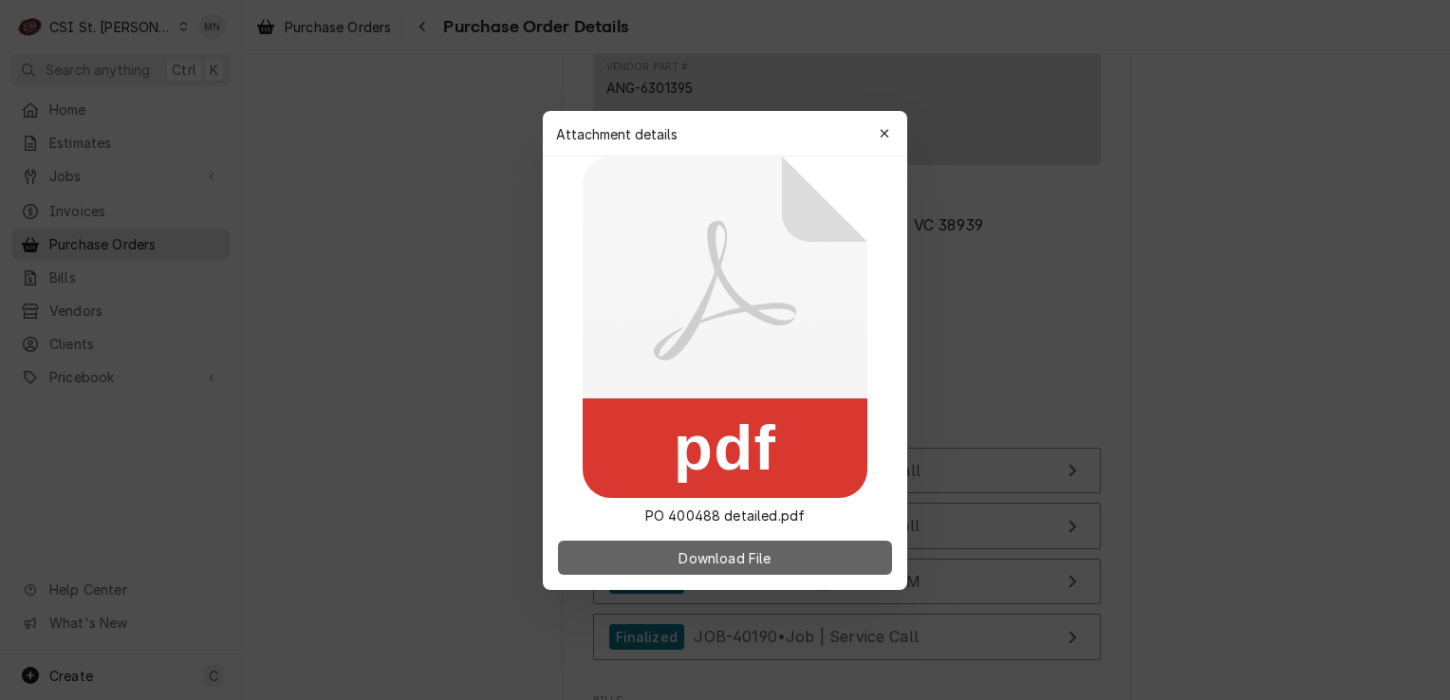
click at [690, 550] on span "Download File" at bounding box center [725, 558] width 100 height 20
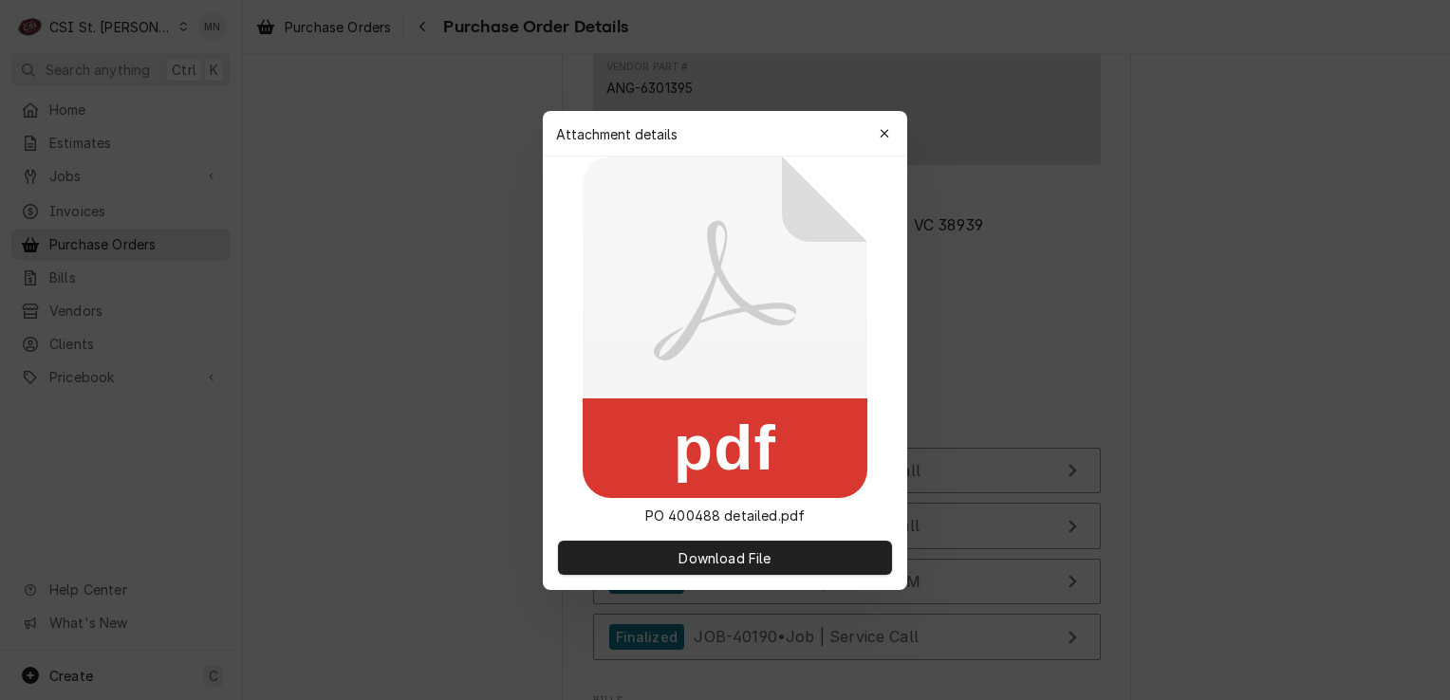
click at [887, 139] on icon "button" at bounding box center [885, 133] width 10 height 13
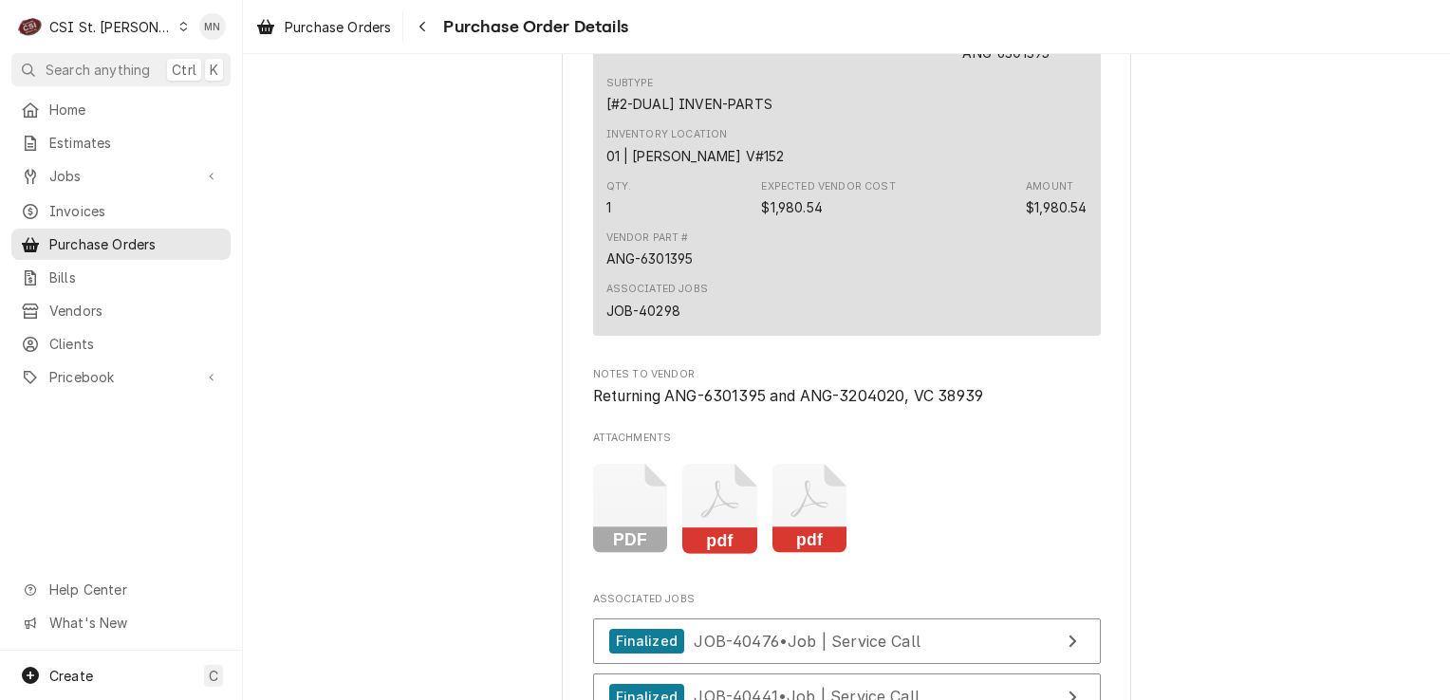
scroll to position [3713, 0]
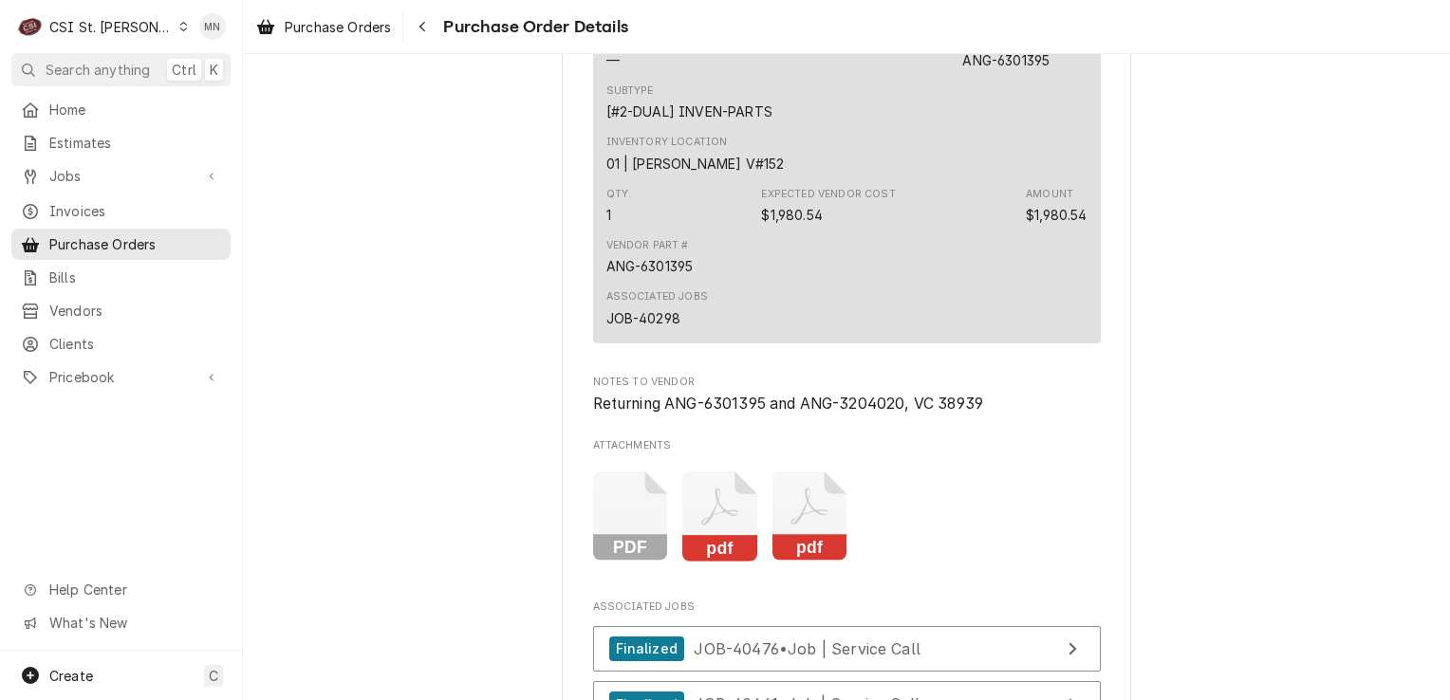
click at [797, 562] on icon "Attachments" at bounding box center [810, 517] width 75 height 90
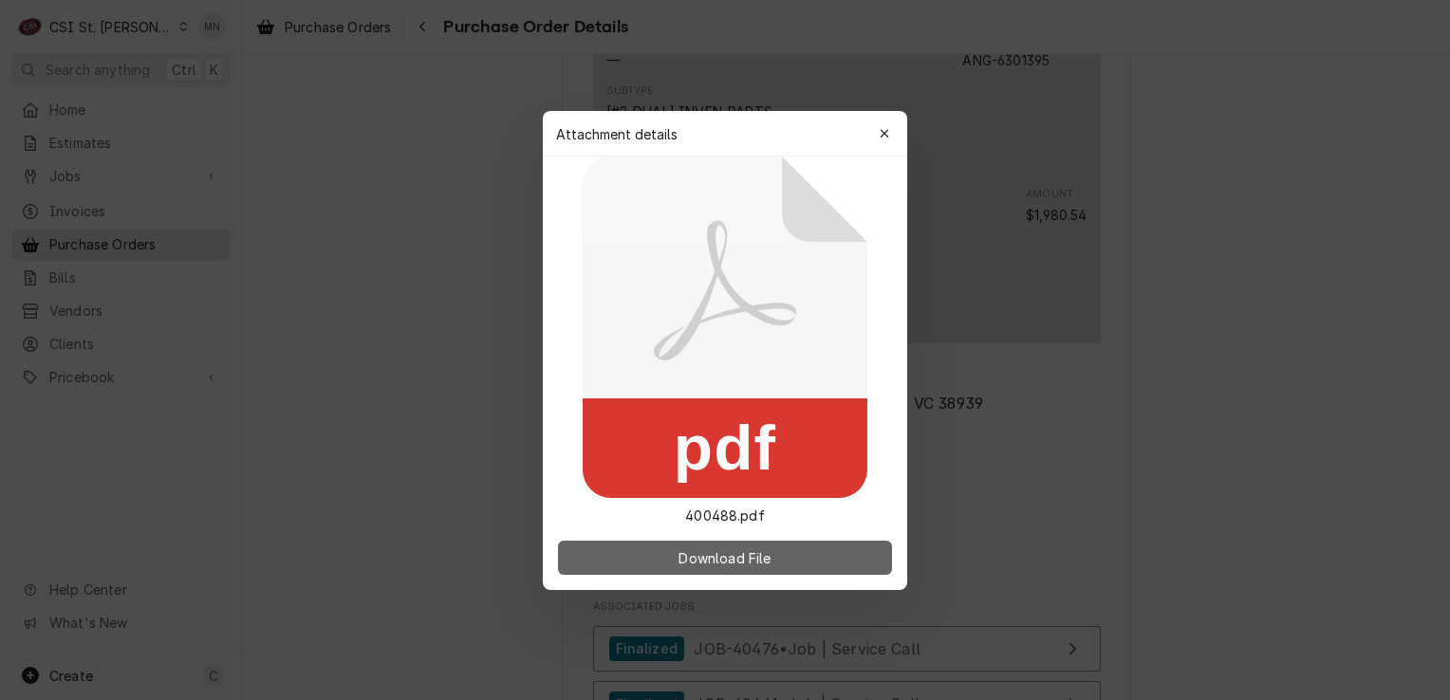
click at [791, 561] on button "Download File" at bounding box center [725, 558] width 334 height 34
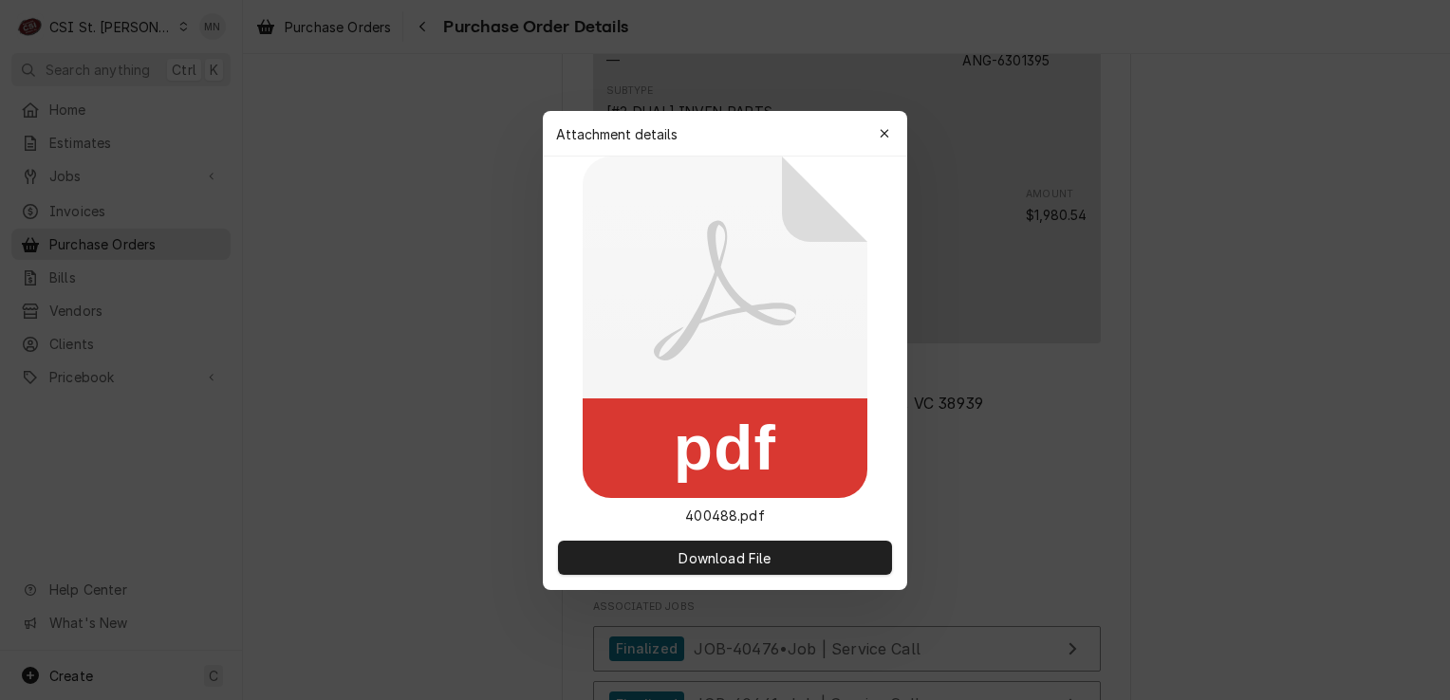
drag, startPoint x: 887, startPoint y: 124, endPoint x: 904, endPoint y: 106, distance: 24.2
click at [887, 124] on div "button" at bounding box center [884, 133] width 19 height 19
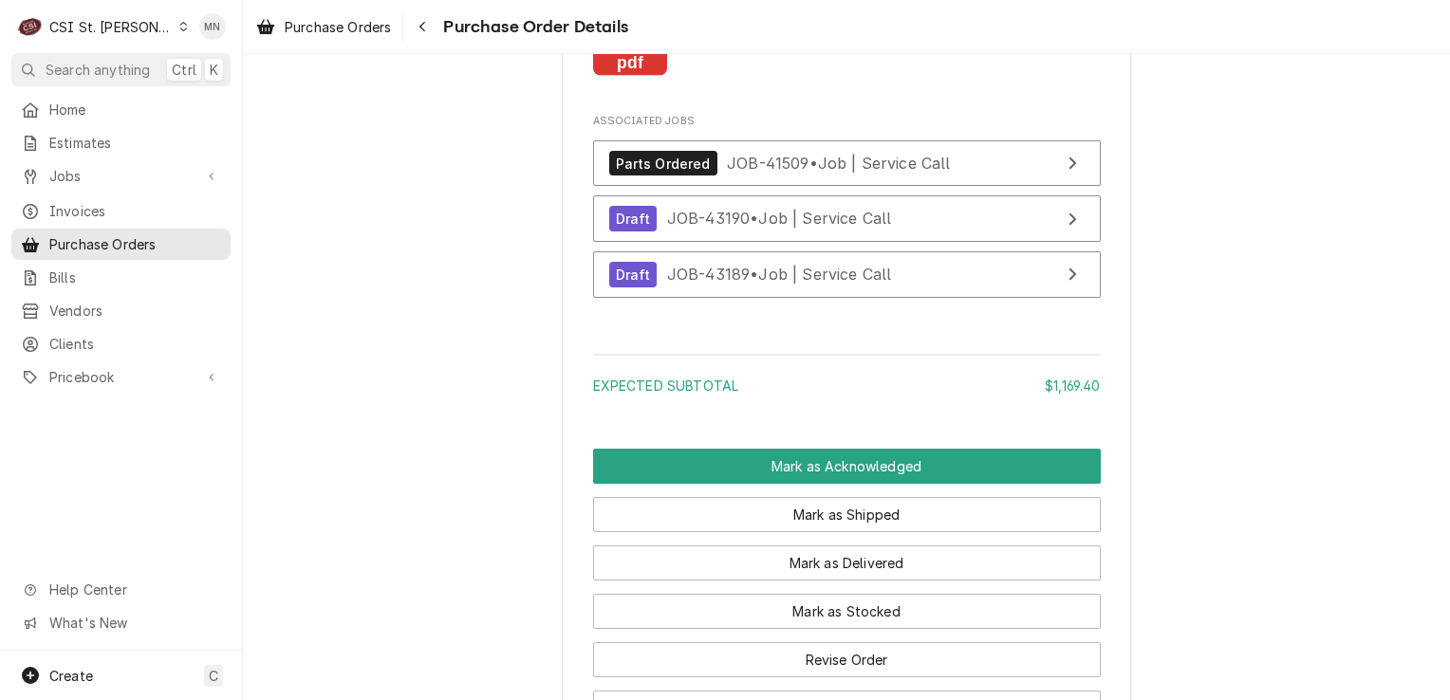
scroll to position [3037, 0]
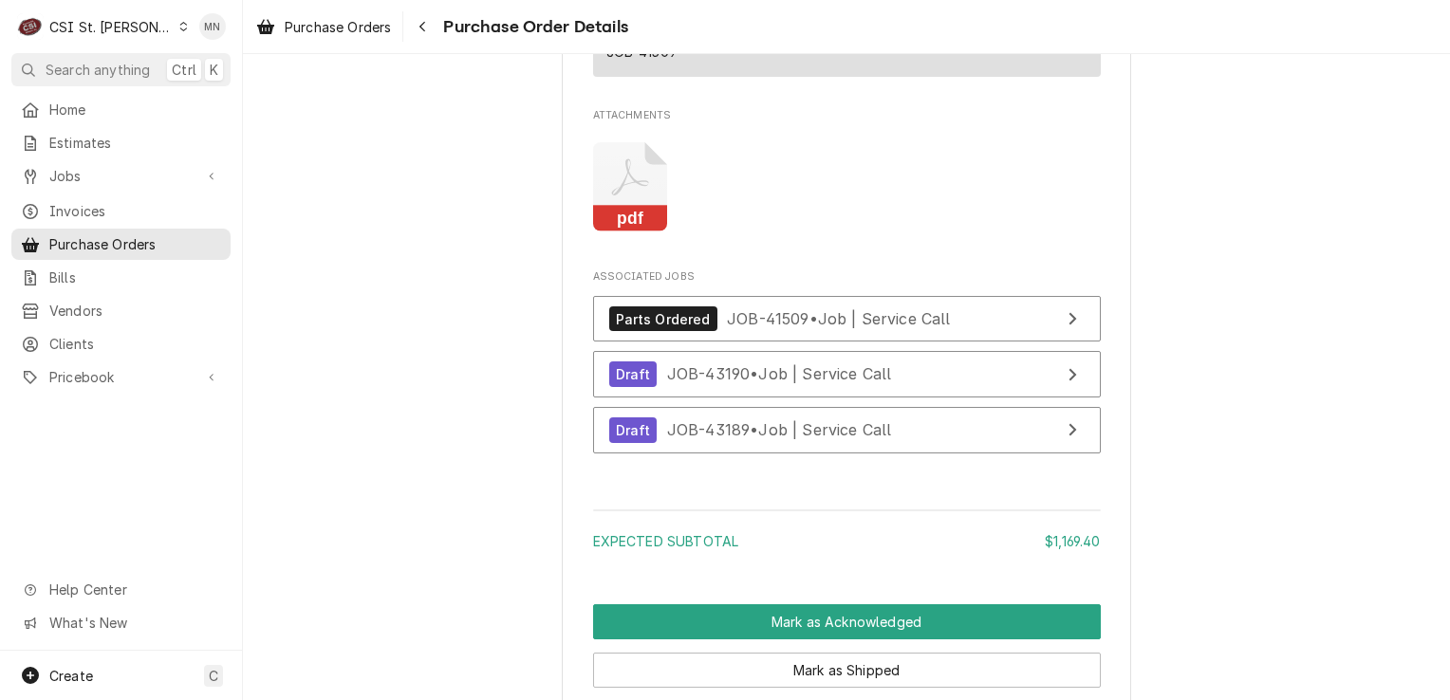
click at [142, 18] on div "C CSI St. Louis" at bounding box center [102, 27] width 183 height 38
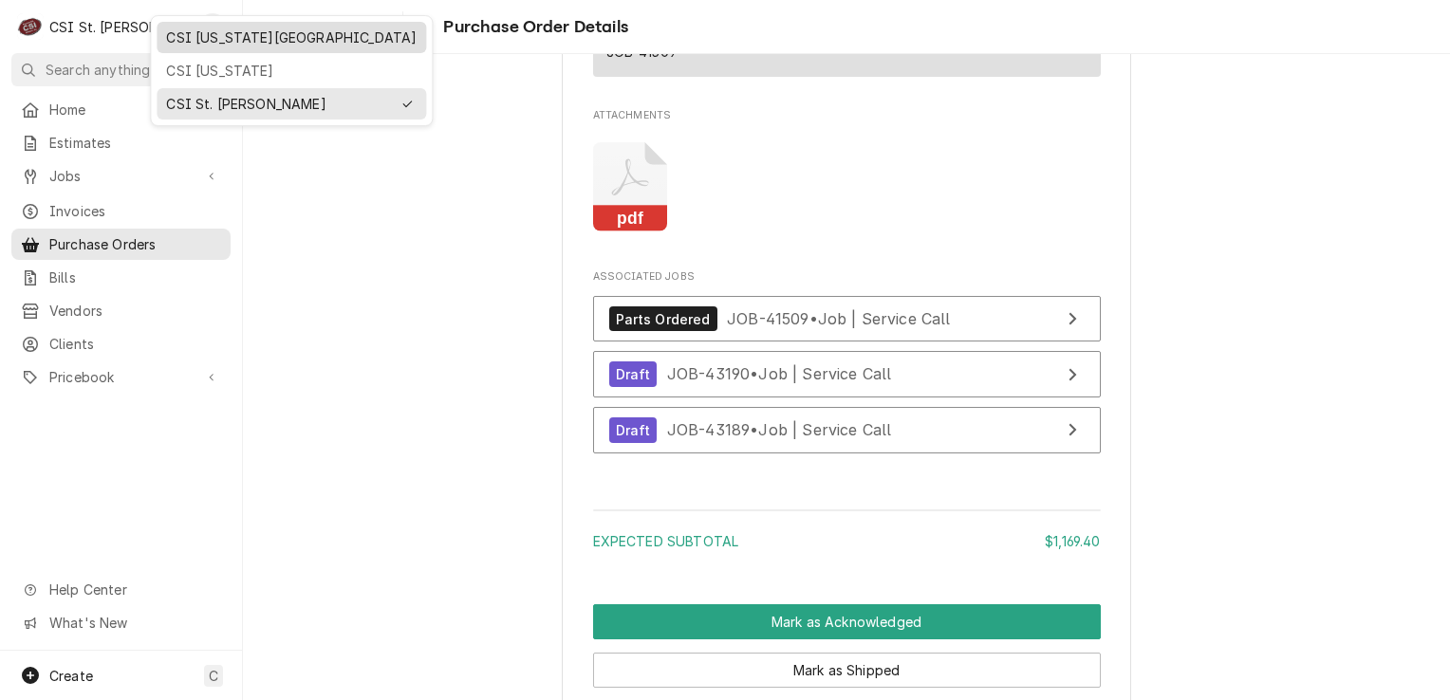
click at [196, 30] on div "CSI [US_STATE][GEOGRAPHIC_DATA]" at bounding box center [291, 38] width 251 height 20
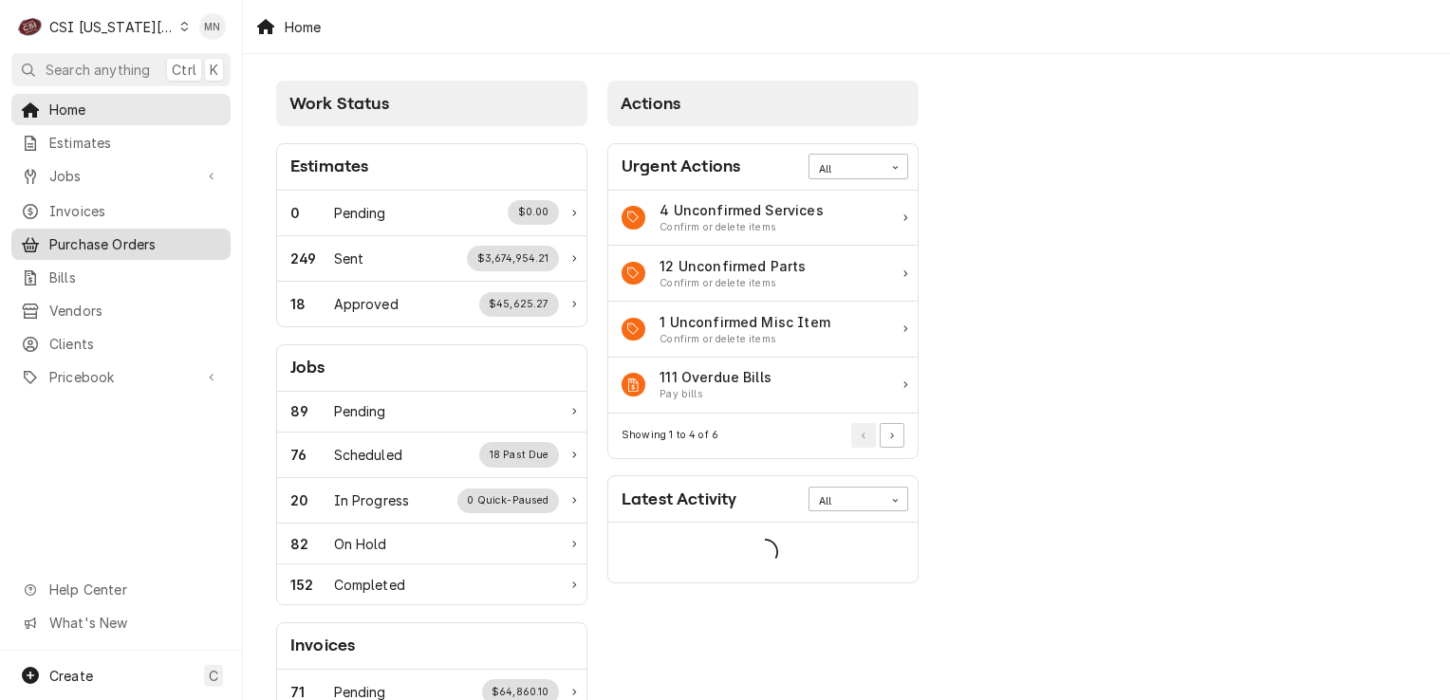
click at [126, 242] on span "Purchase Orders" at bounding box center [135, 244] width 172 height 20
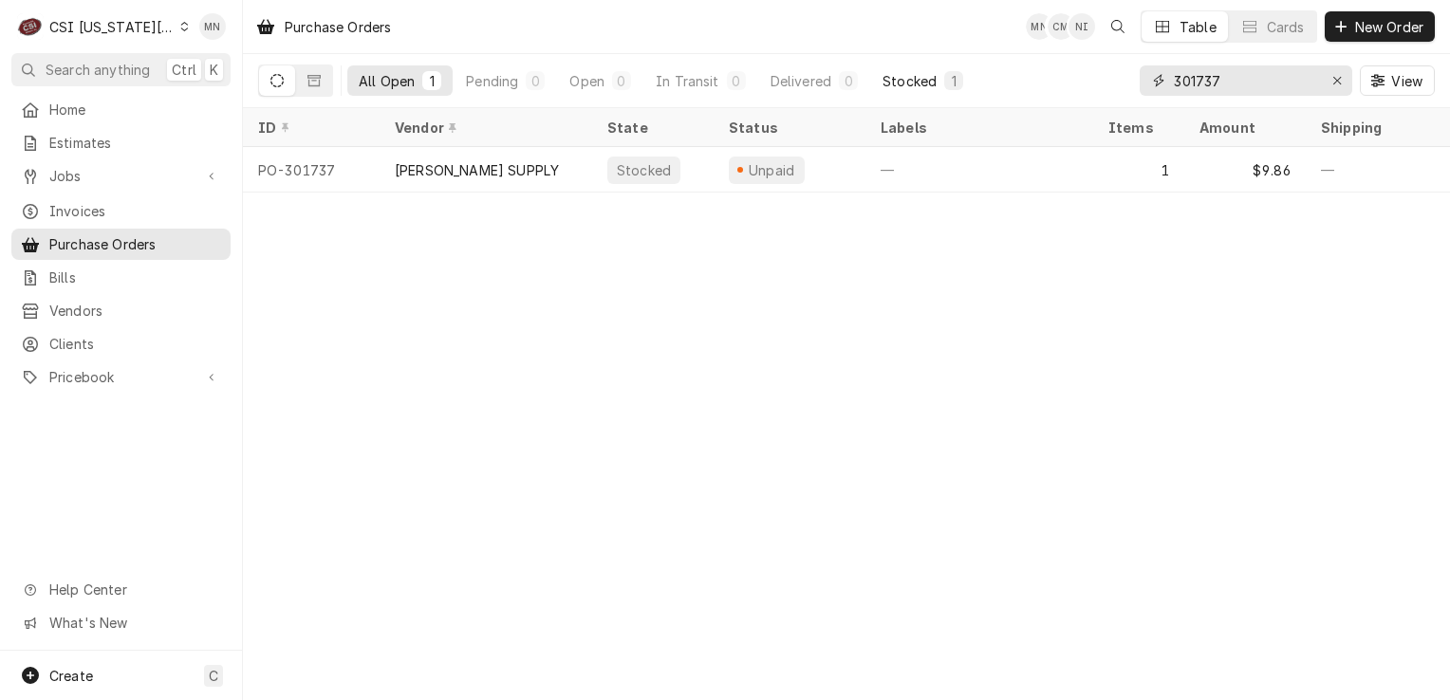
drag, startPoint x: 1253, startPoint y: 74, endPoint x: 938, endPoint y: 81, distance: 315.2
click at [1075, 78] on div "All Open 1 Pending 0 Open 0 In Transit 0 Delivered 0 Stocked 1 301737 View" at bounding box center [846, 80] width 1177 height 53
type input "301763"
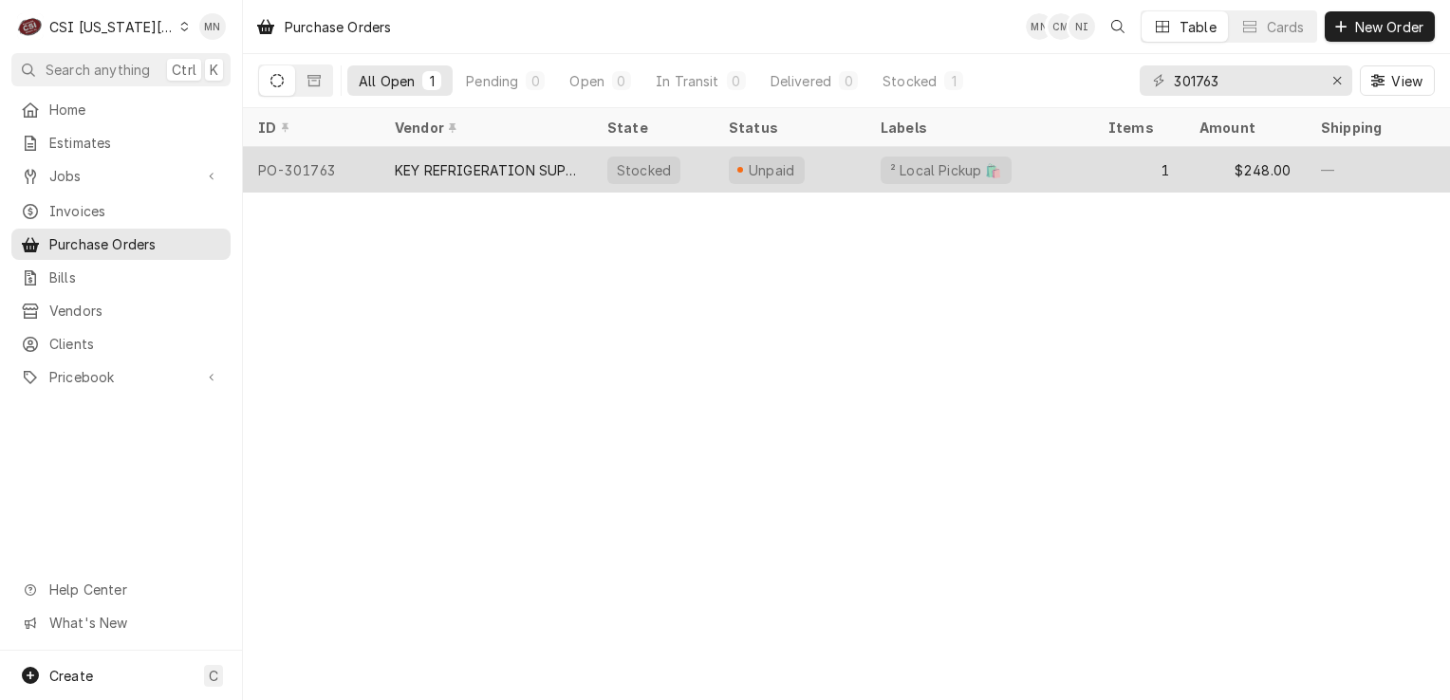
click at [501, 168] on div "KEY REFRIGERATION SUPPLY" at bounding box center [486, 170] width 182 height 20
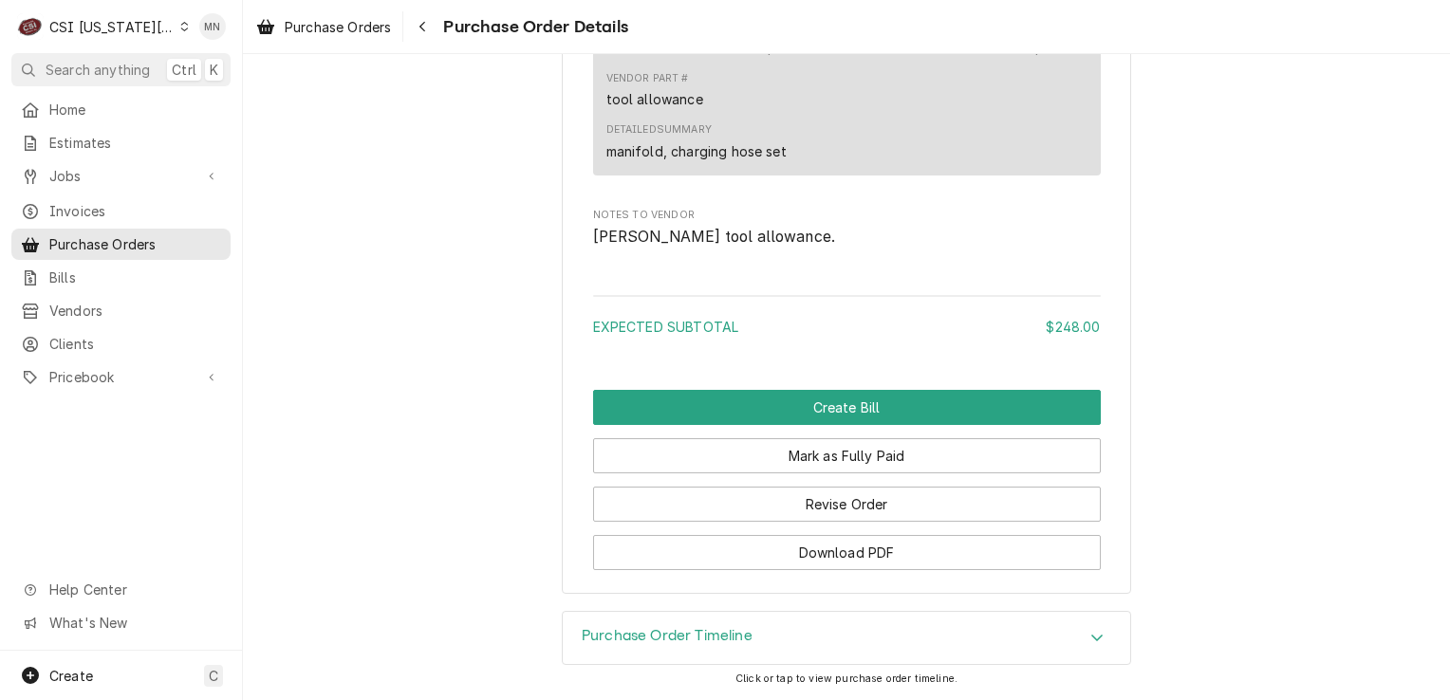
scroll to position [1636, 0]
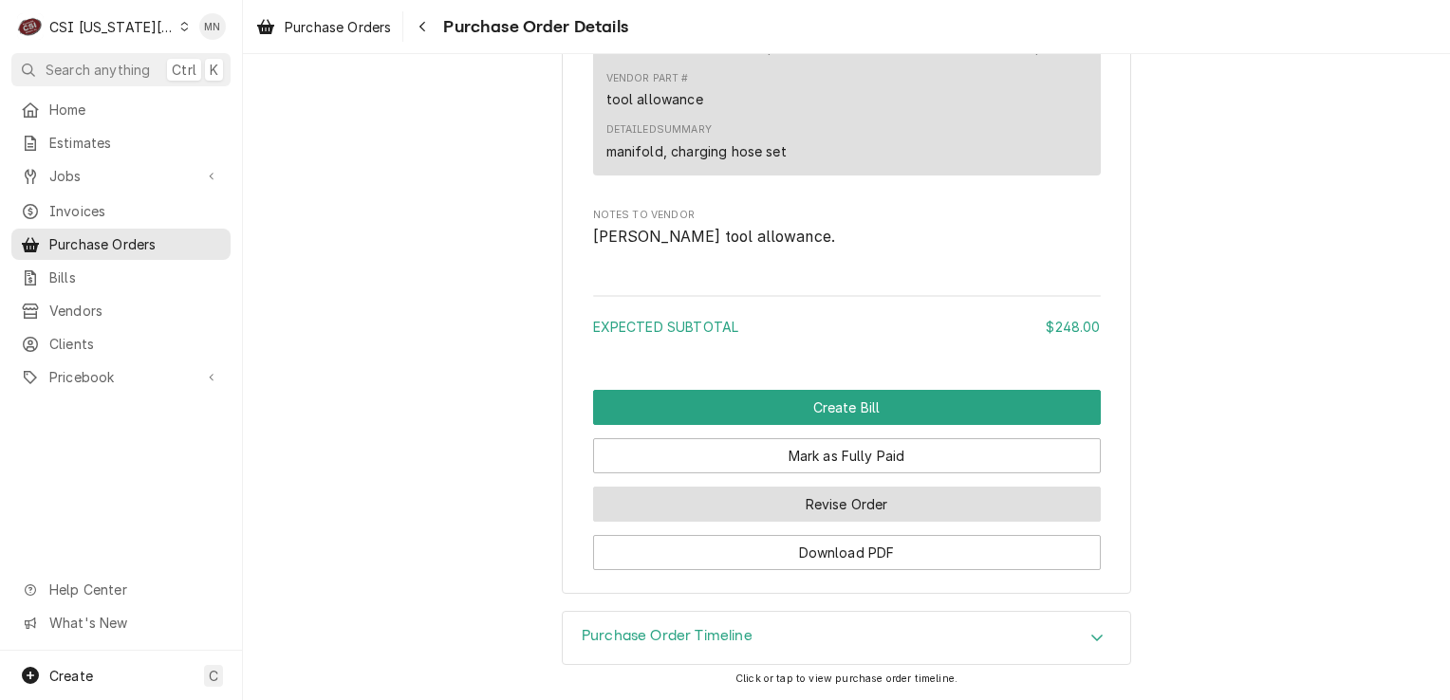
click at [852, 512] on button "Revise Order" at bounding box center [847, 504] width 508 height 35
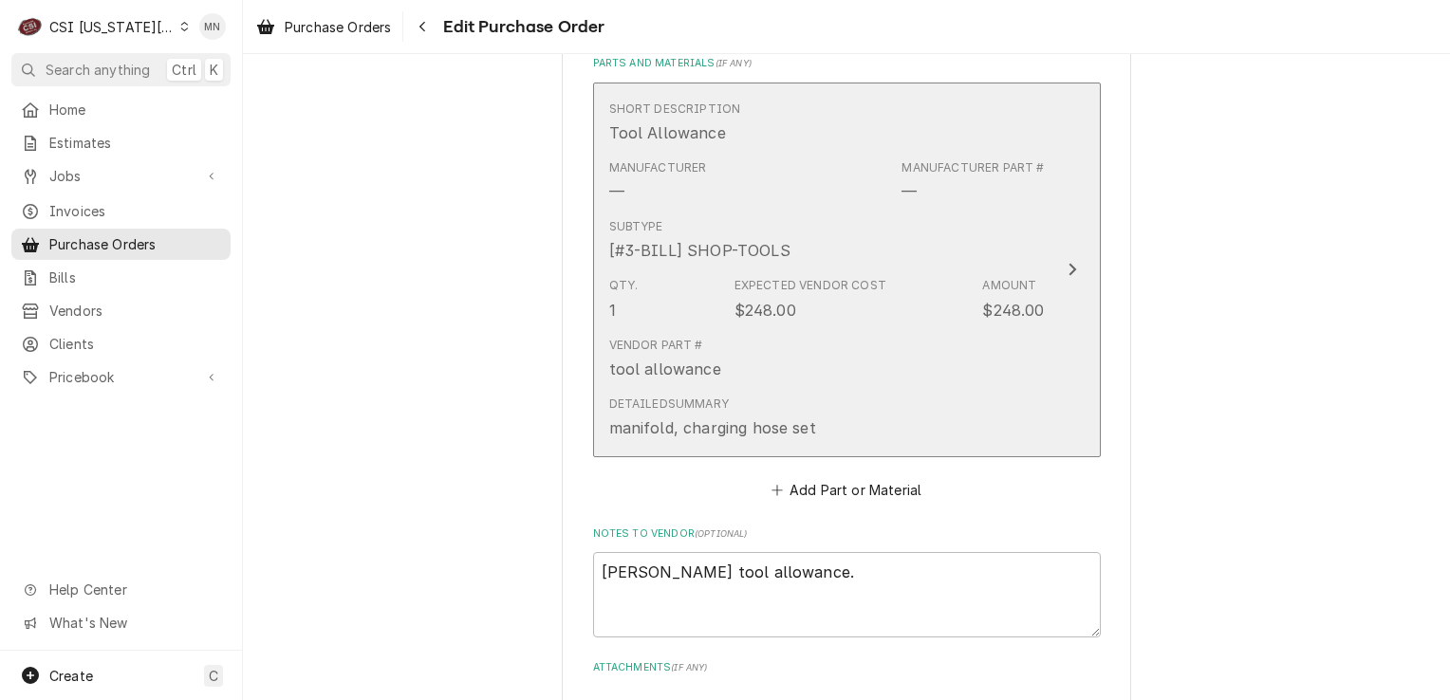
scroll to position [1139, 0]
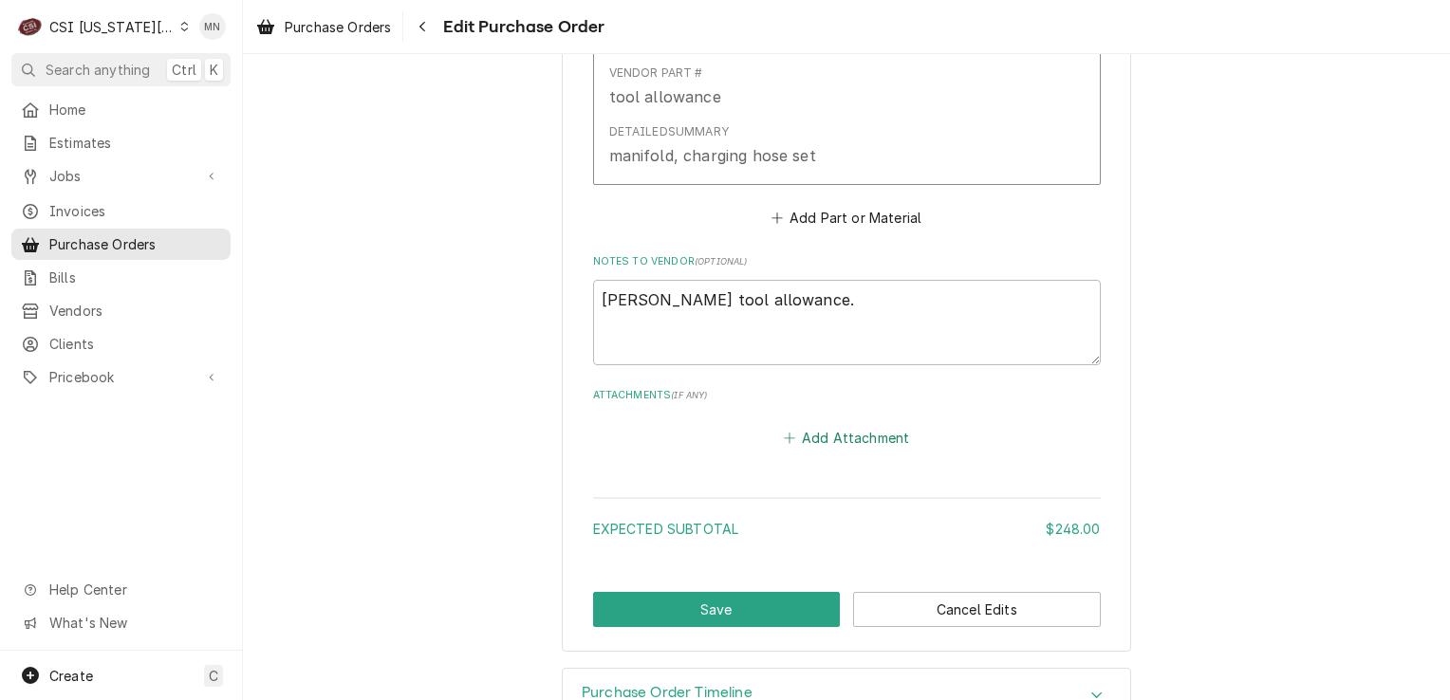
click at [834, 436] on button "Add Attachment" at bounding box center [846, 437] width 133 height 27
type textarea "x"
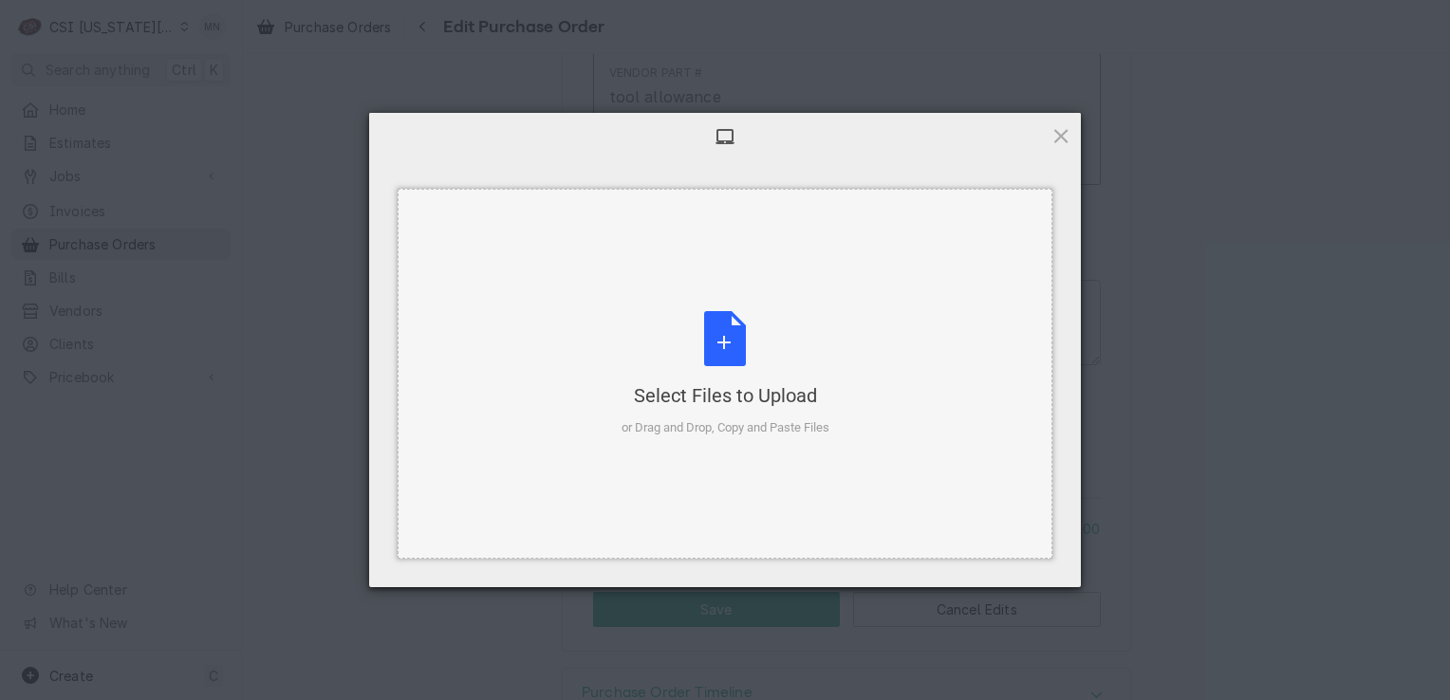
click at [742, 383] on div "Select Files to Upload" at bounding box center [726, 395] width 208 height 27
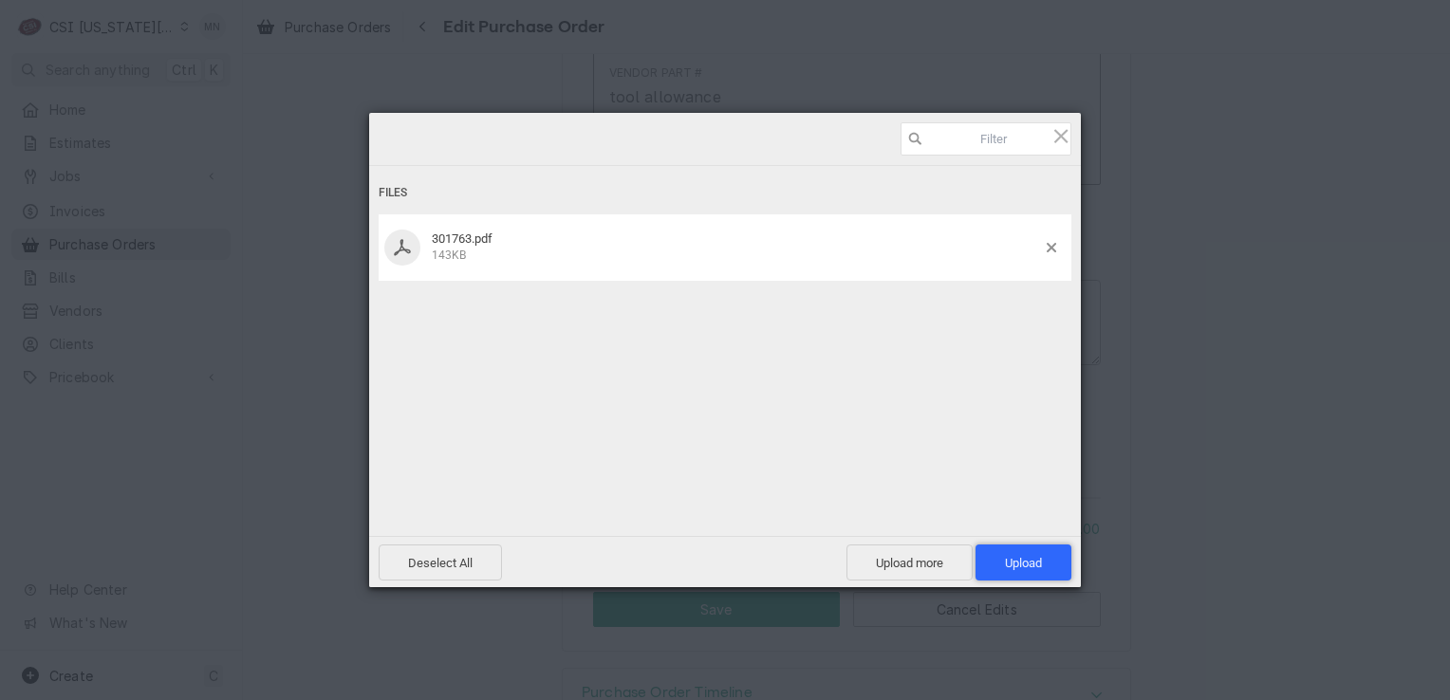
click at [1017, 565] on span "Upload 1" at bounding box center [1023, 563] width 37 height 14
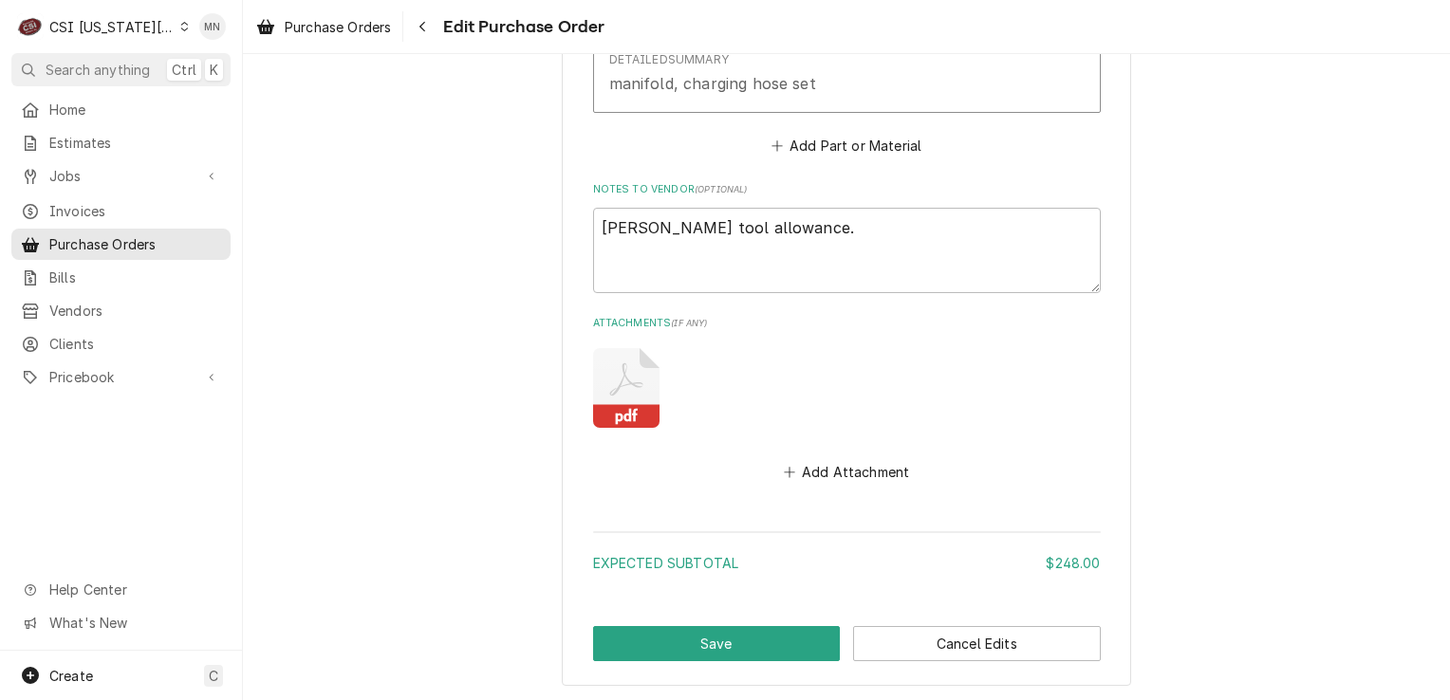
scroll to position [1296, 0]
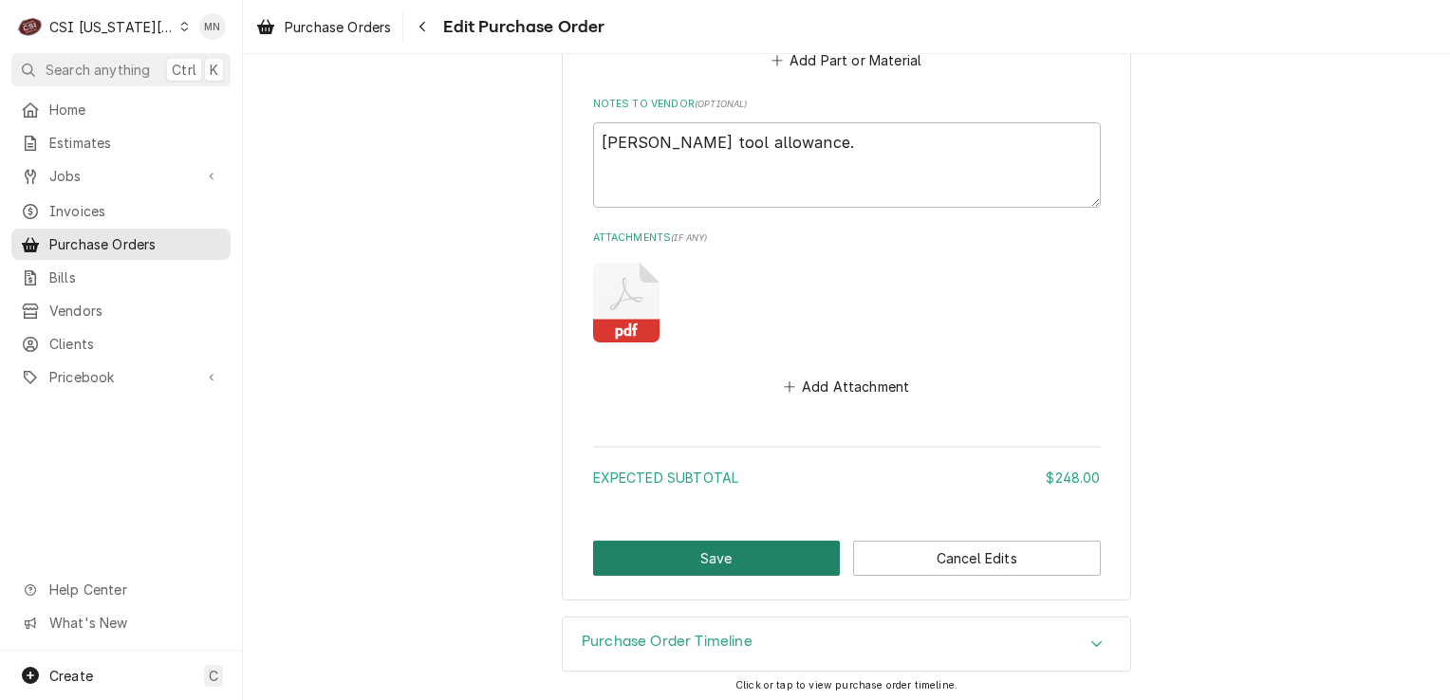
click at [729, 561] on button "Save" at bounding box center [717, 558] width 248 height 35
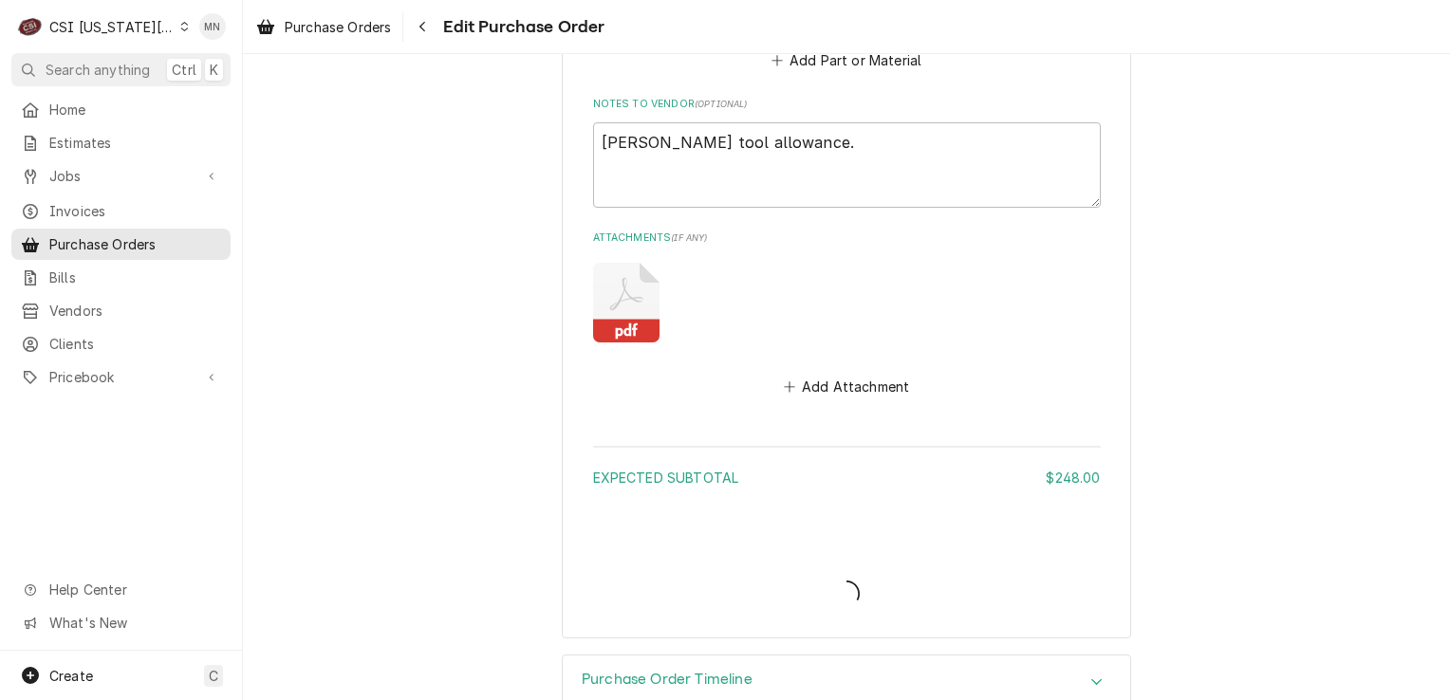
type textarea "x"
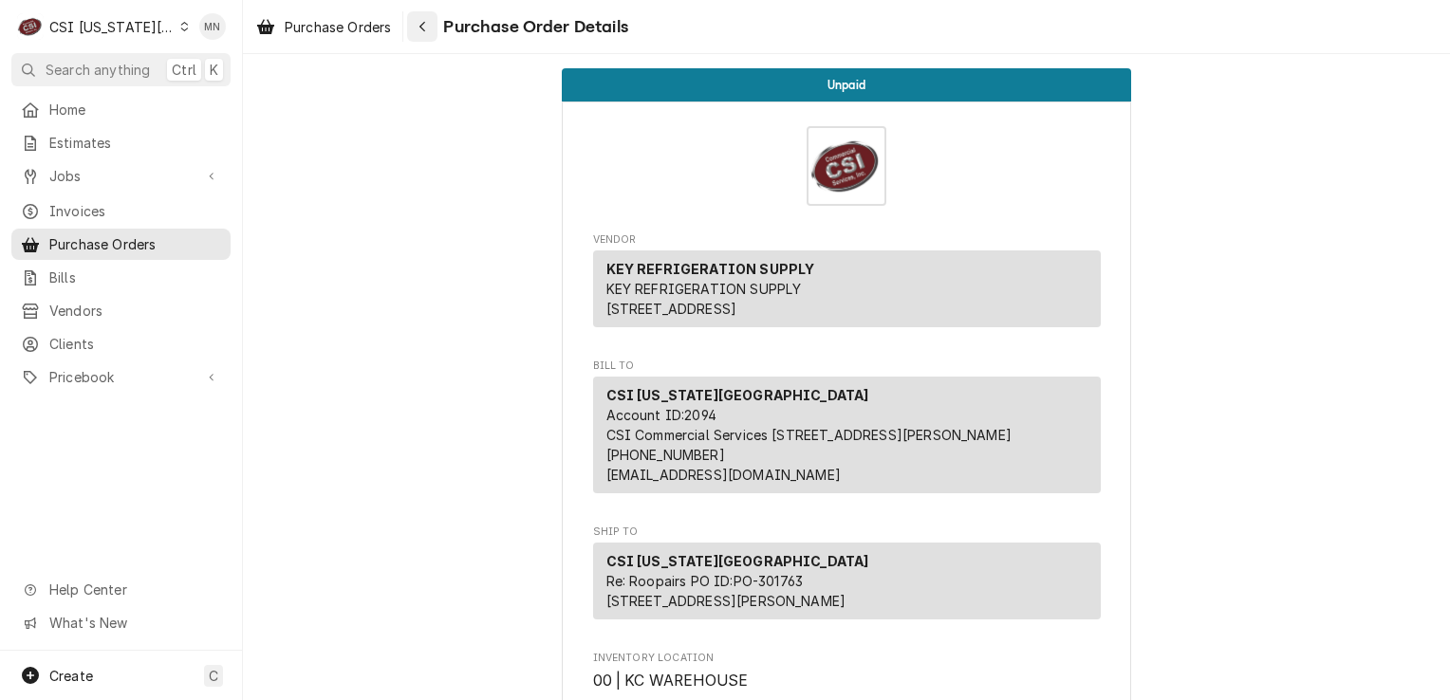
click at [420, 28] on icon "Navigate back" at bounding box center [423, 26] width 9 height 13
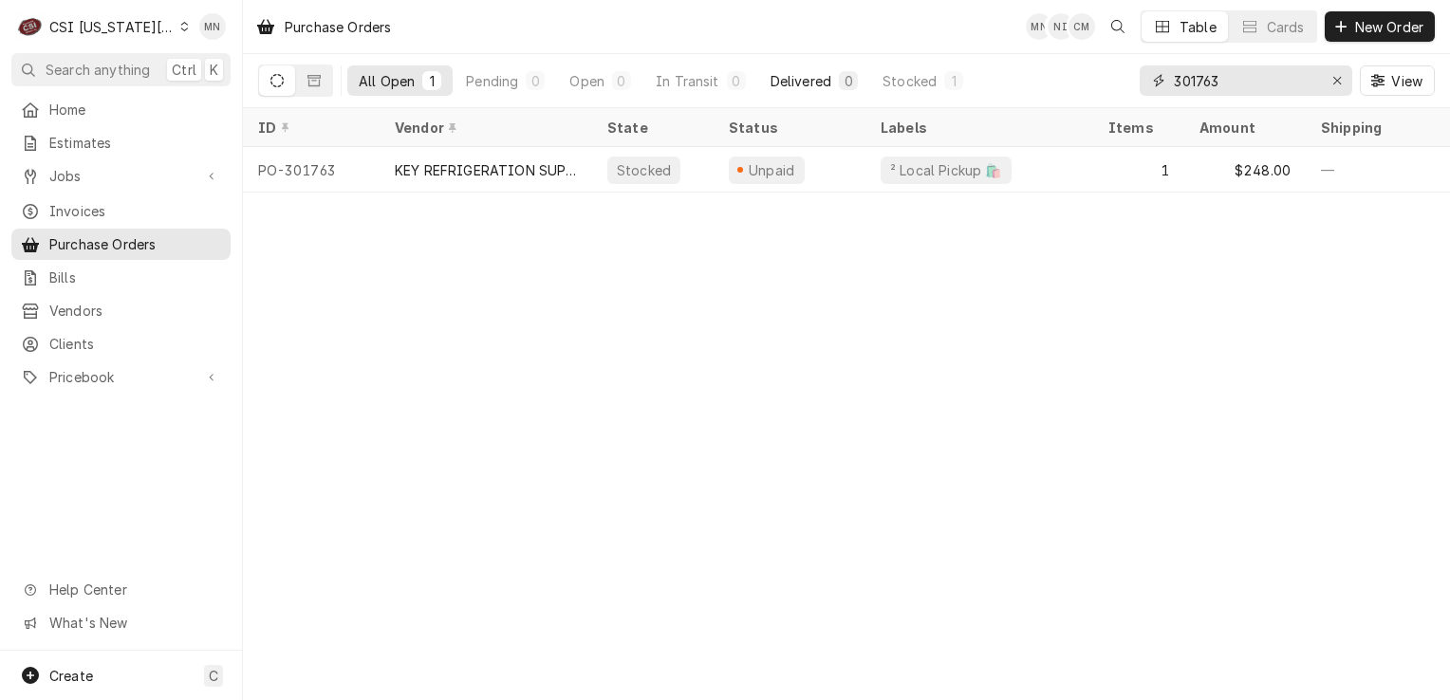
drag, startPoint x: 1260, startPoint y: 90, endPoint x: 812, endPoint y: 82, distance: 448.1
click at [888, 82] on div "All Open 1 Pending 0 Open 0 In Transit 0 Delivered 0 Stocked 1 301763 View" at bounding box center [846, 80] width 1177 height 53
type input "301752"
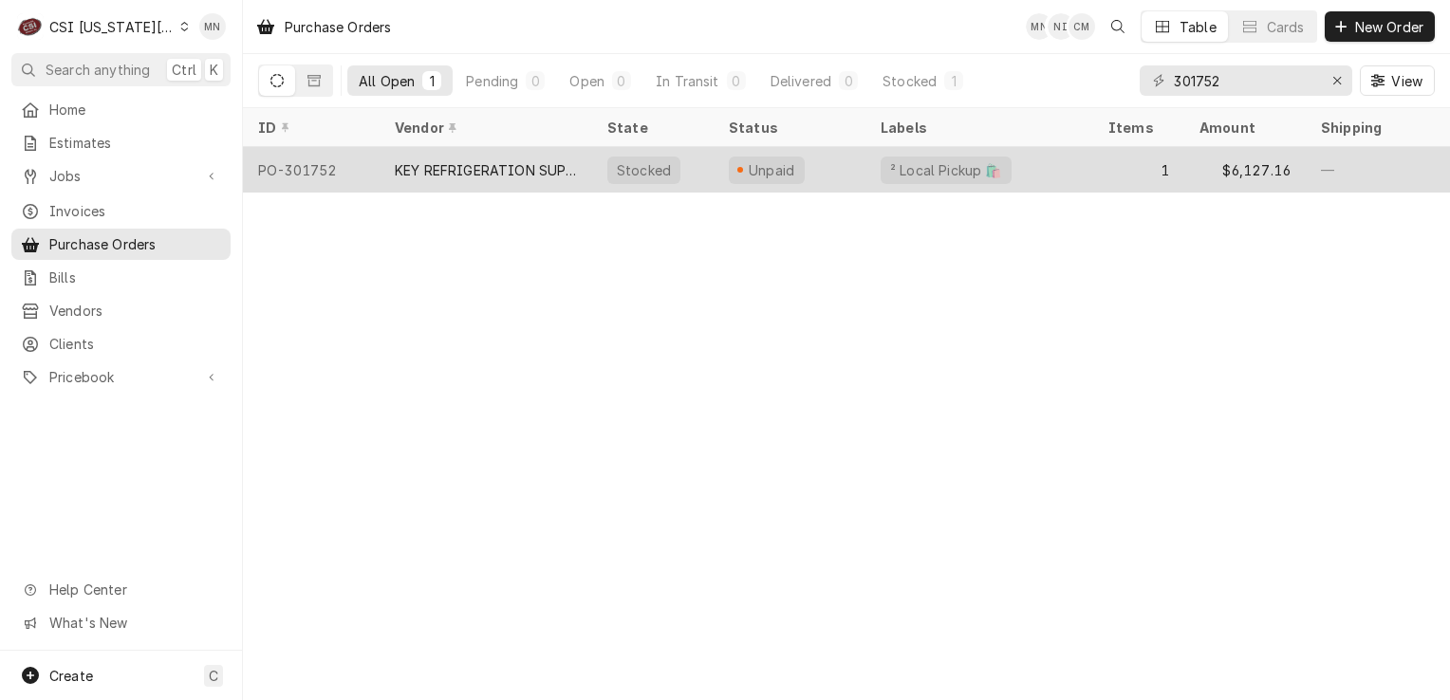
click at [485, 160] on div "KEY REFRIGERATION SUPPLY" at bounding box center [486, 170] width 182 height 20
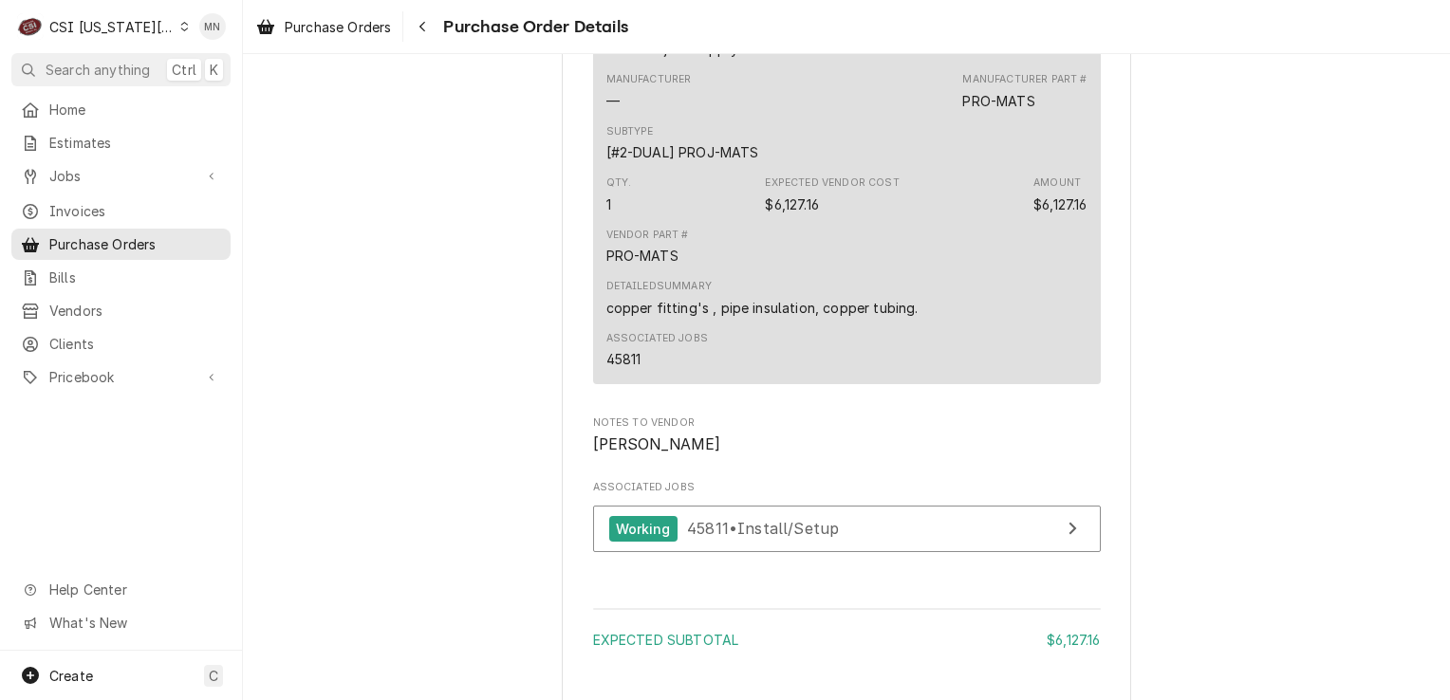
scroll to position [1708, 0]
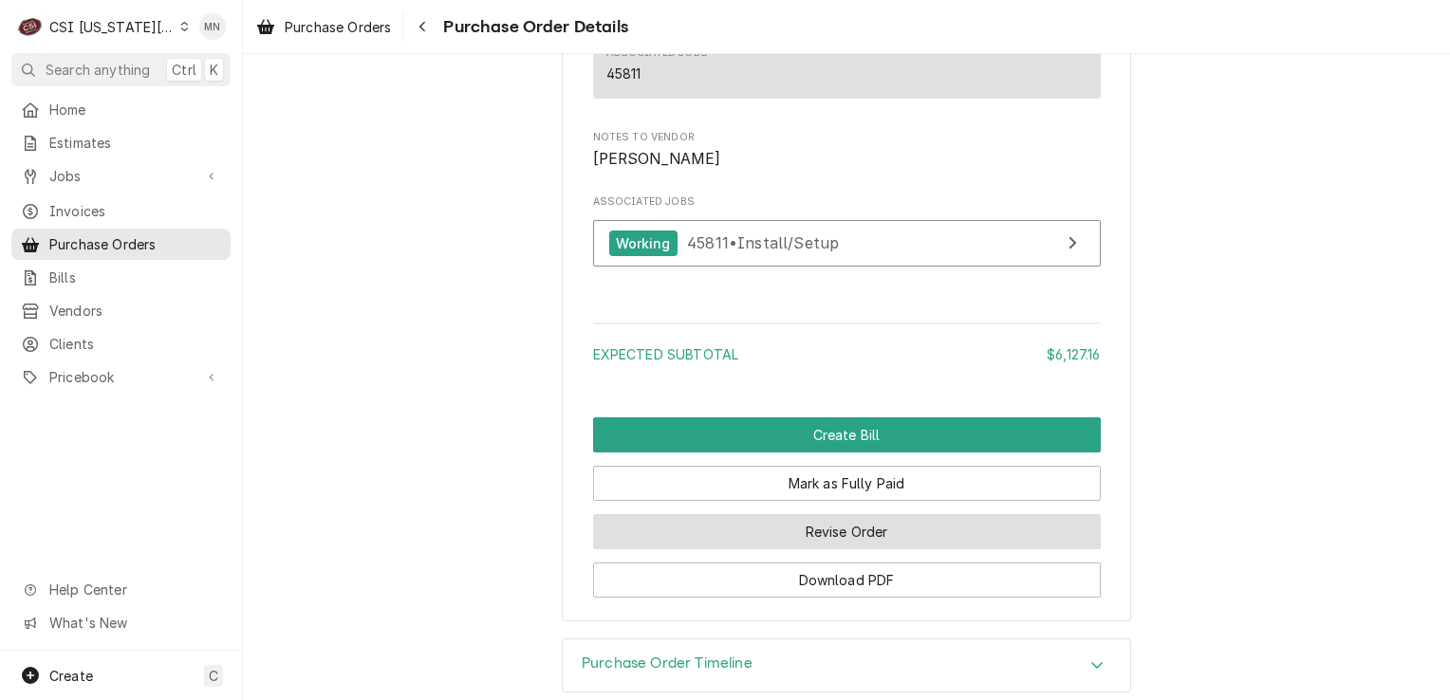
click at [840, 550] on button "Revise Order" at bounding box center [847, 531] width 508 height 35
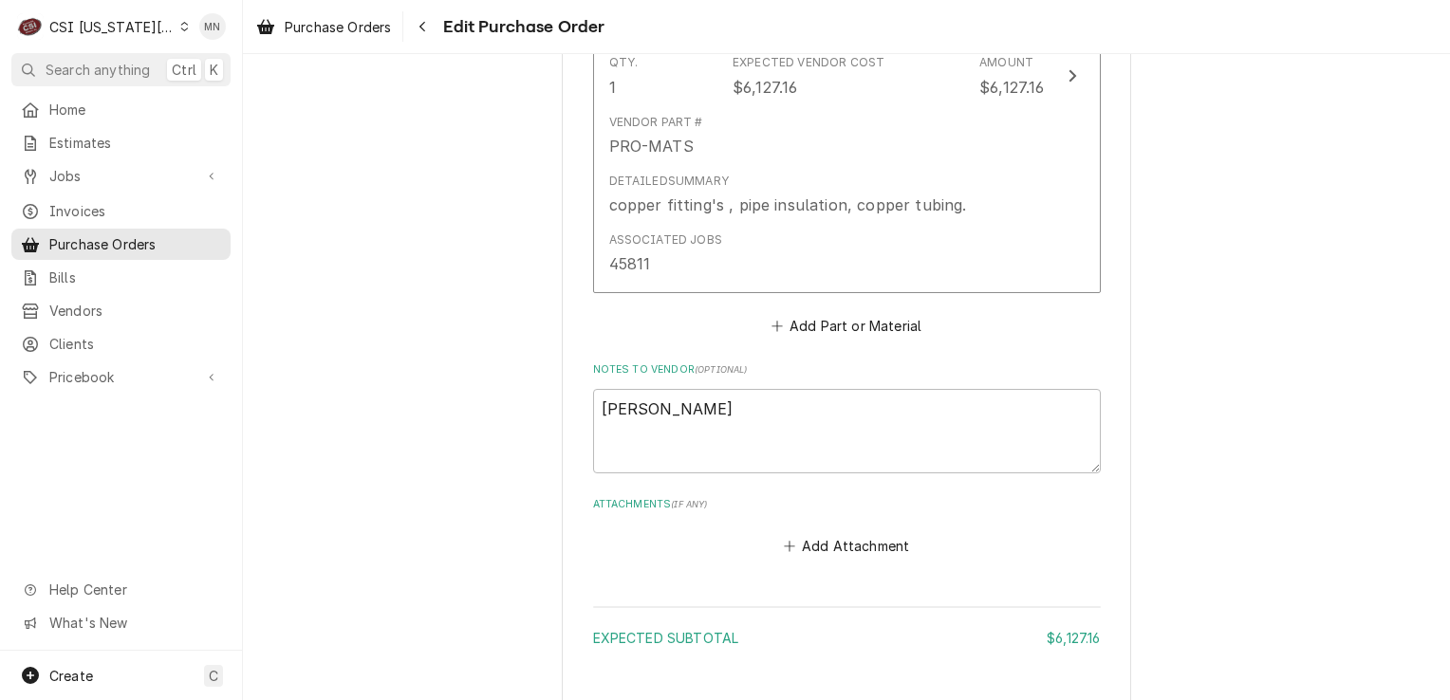
scroll to position [1249, 0]
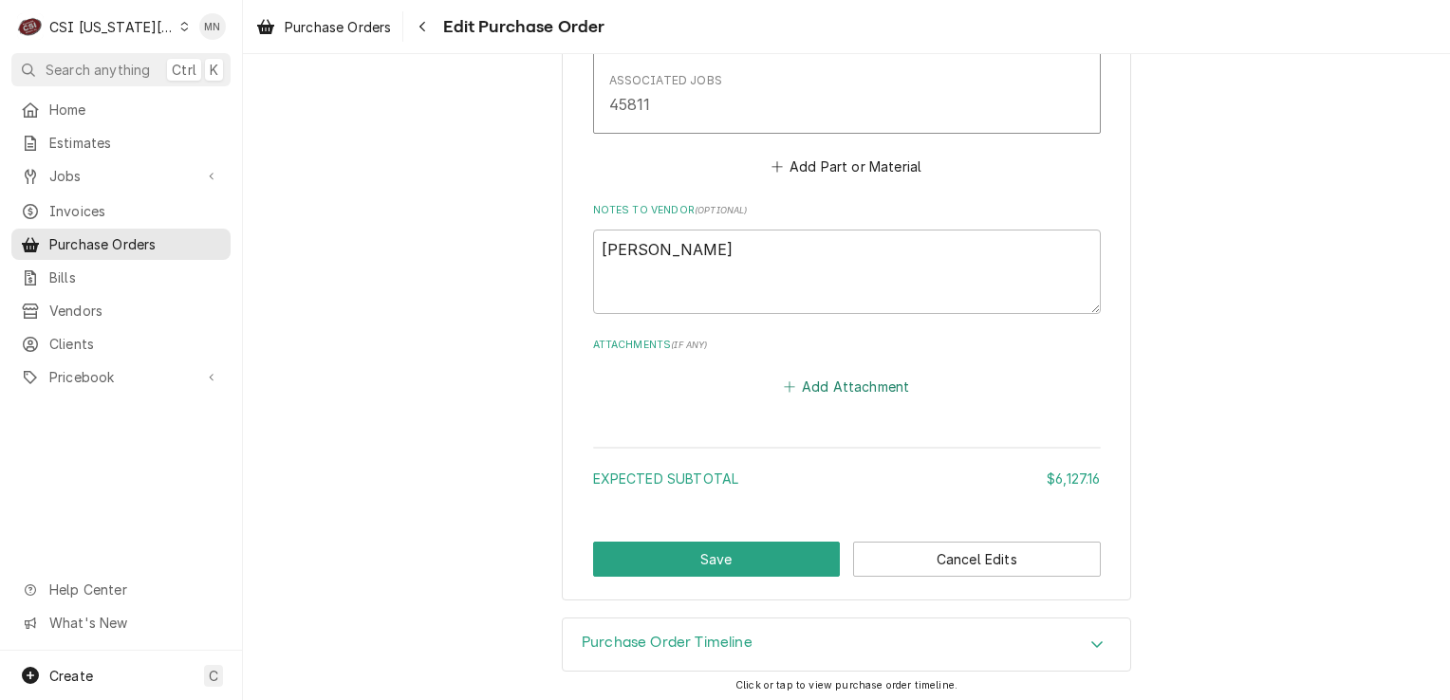
click at [863, 385] on button "Add Attachment" at bounding box center [846, 387] width 133 height 27
type textarea "x"
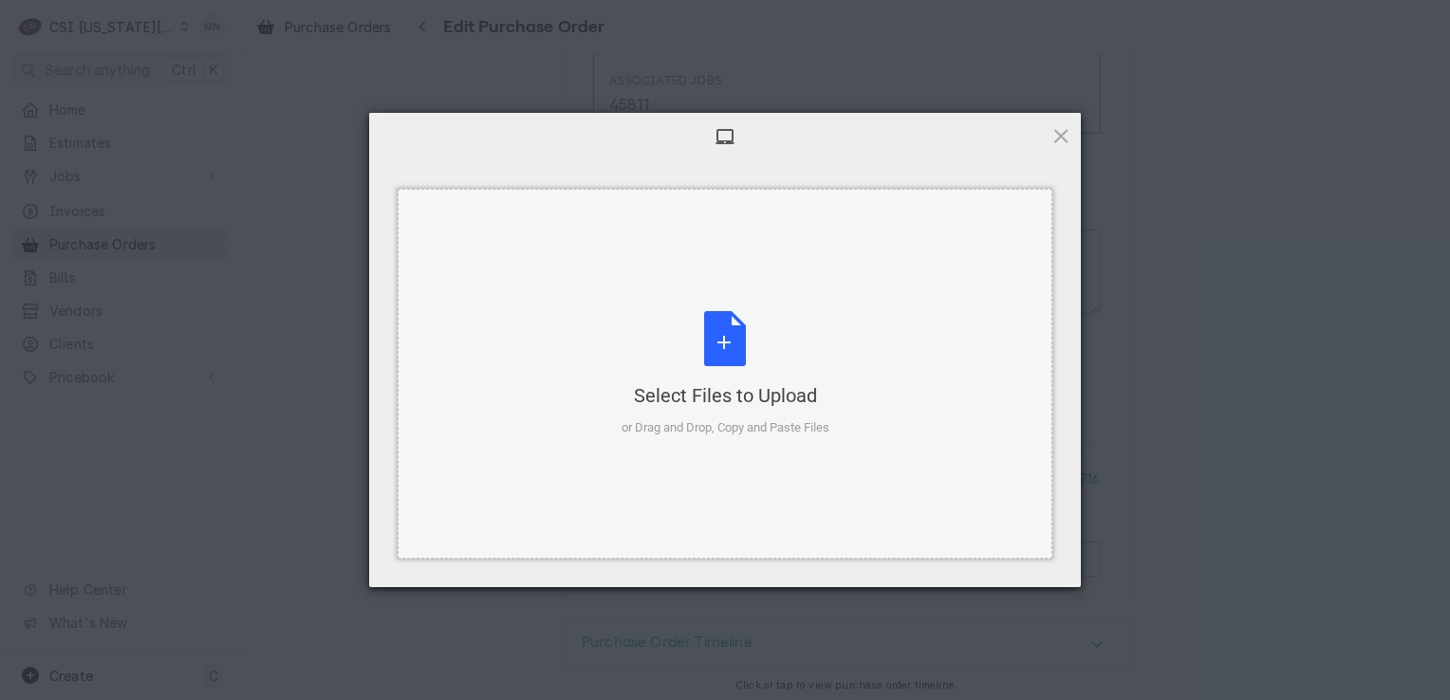
click at [657, 364] on div "Select Files to Upload or Drag and Drop, Copy and Paste Files" at bounding box center [726, 374] width 208 height 126
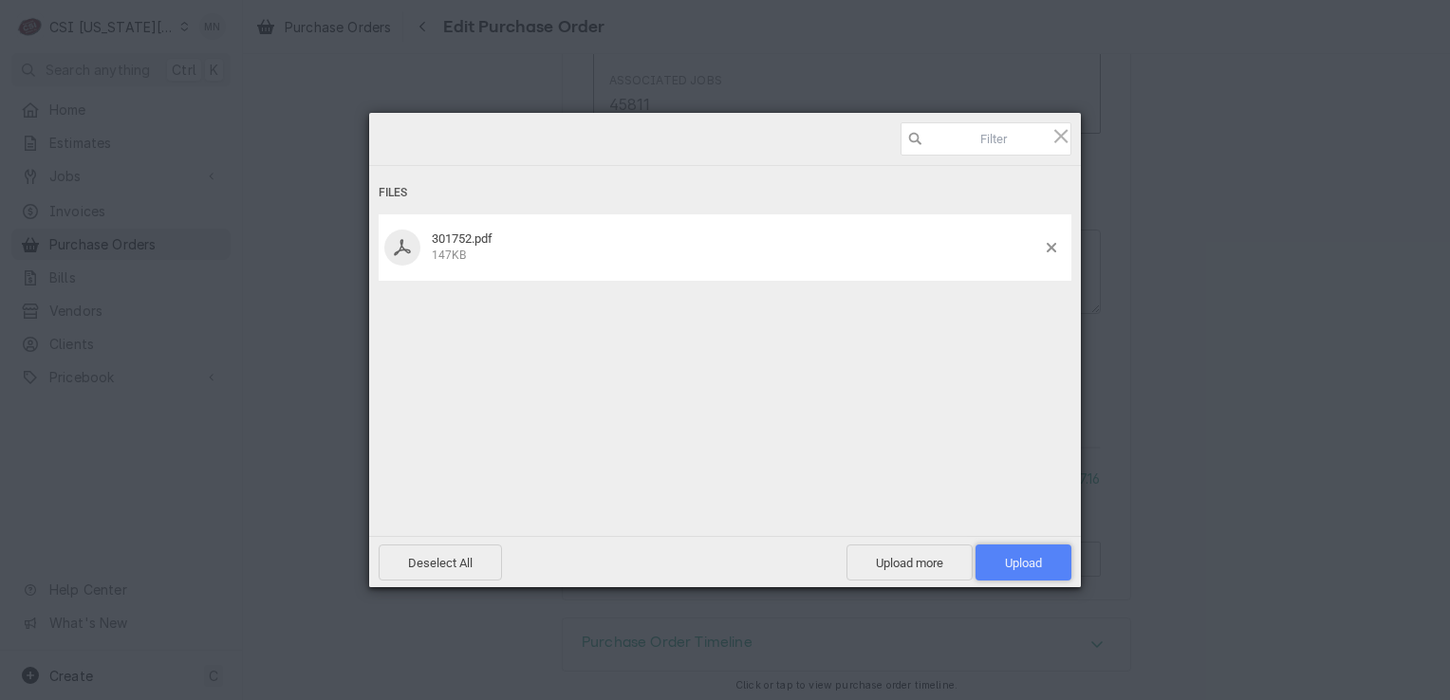
click at [1031, 550] on span "Upload 1" at bounding box center [1024, 563] width 96 height 36
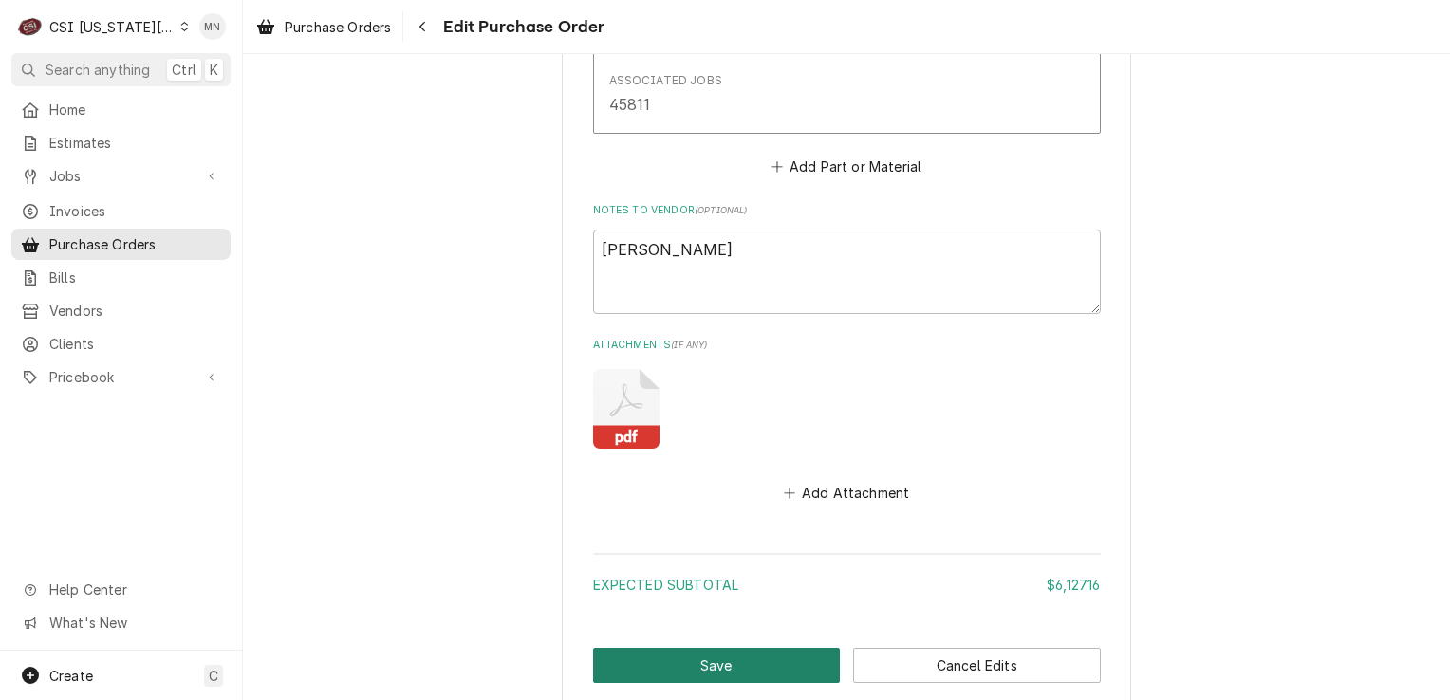
click at [744, 663] on button "Save" at bounding box center [717, 665] width 248 height 35
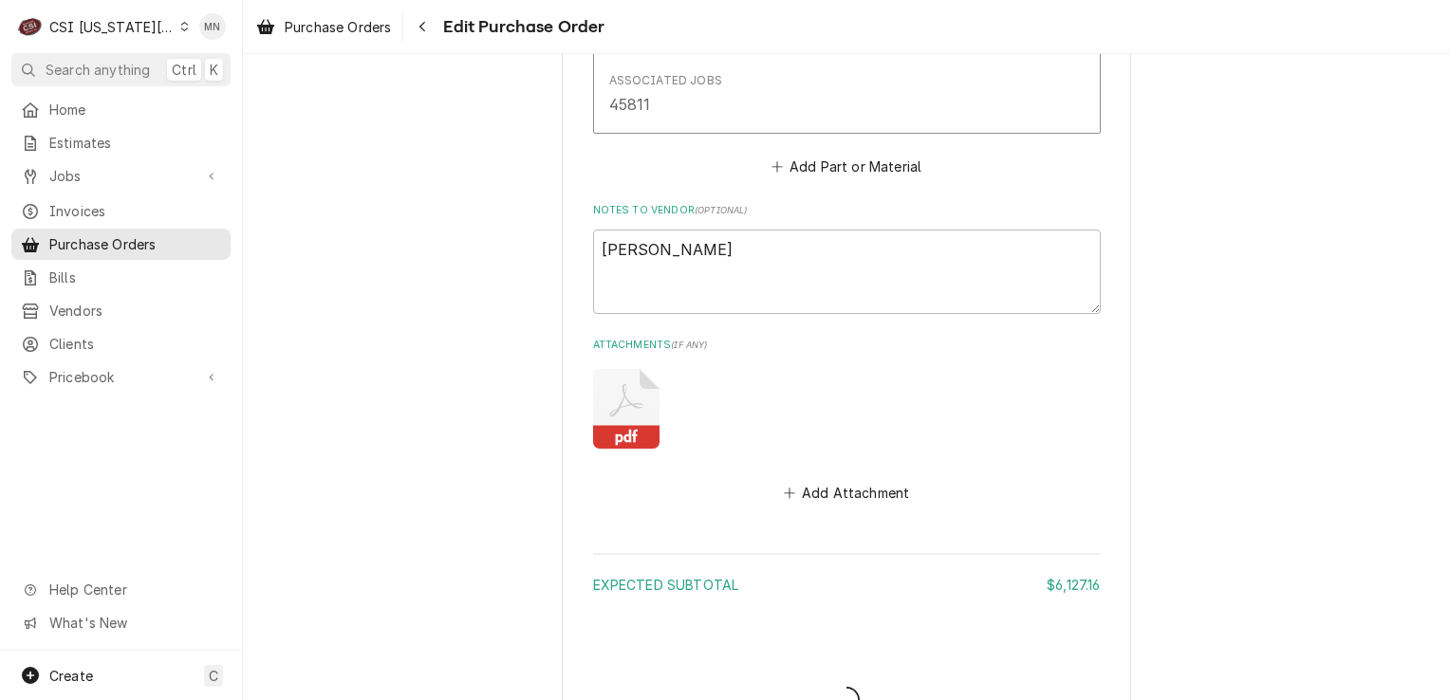
type textarea "x"
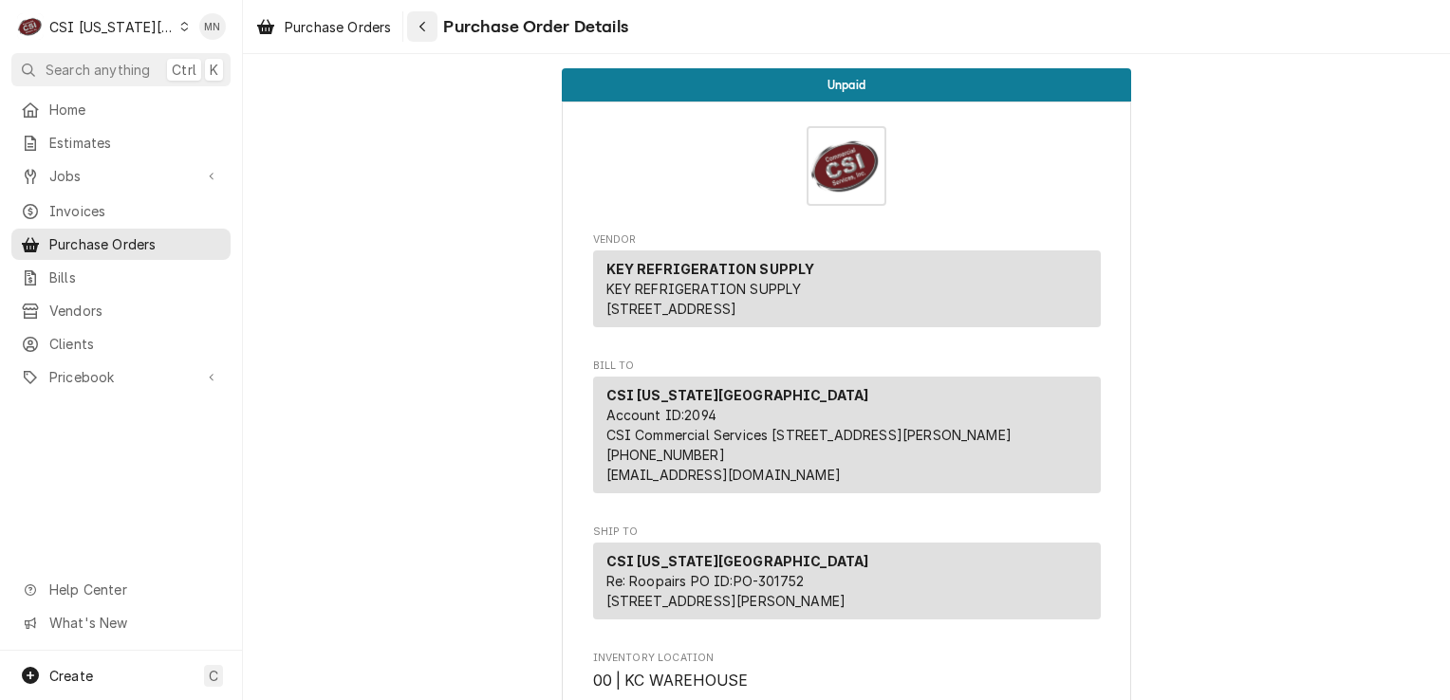
click at [416, 28] on div "Navigate back" at bounding box center [422, 26] width 19 height 19
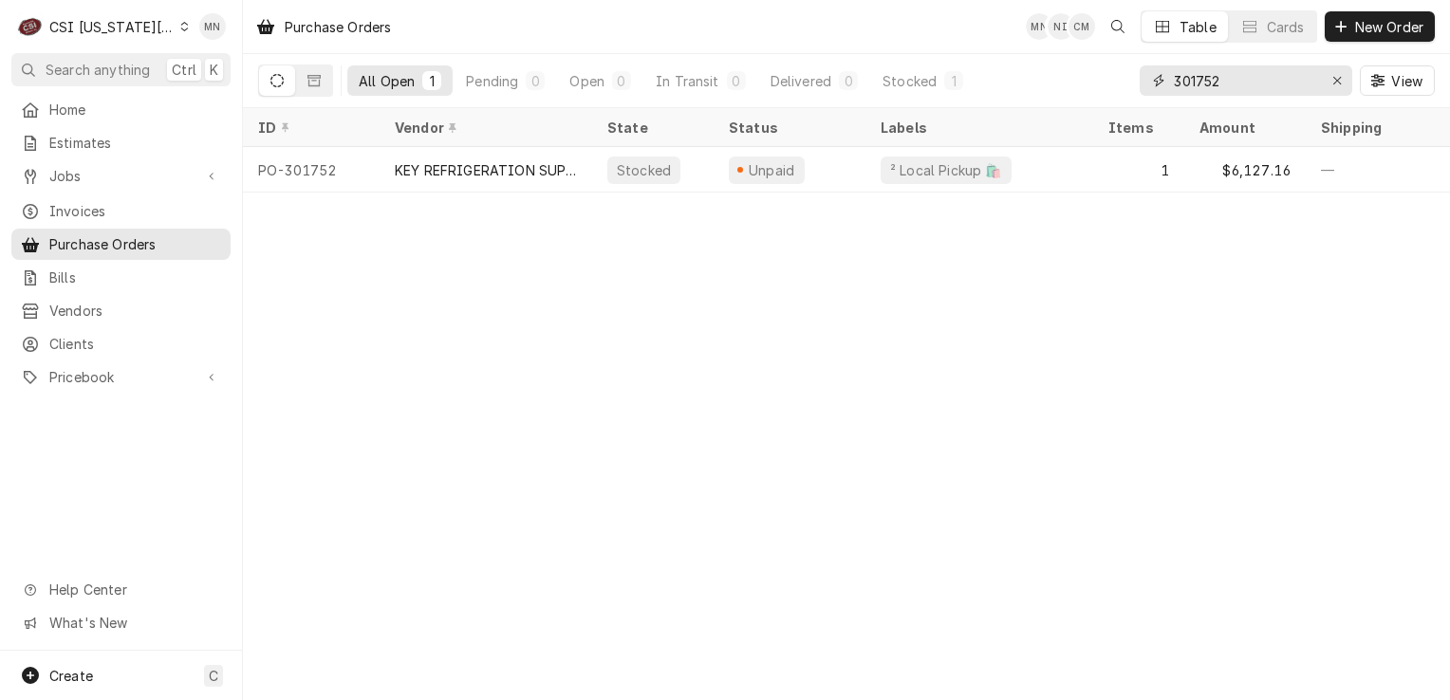
drag, startPoint x: 1234, startPoint y: 78, endPoint x: 1006, endPoint y: 78, distance: 227.8
click at [1017, 77] on div "All Open 1 Pending 0 Open 0 In Transit 0 Delivered 0 Stocked 1 301752 View" at bounding box center [846, 80] width 1177 height 53
type input "301768"
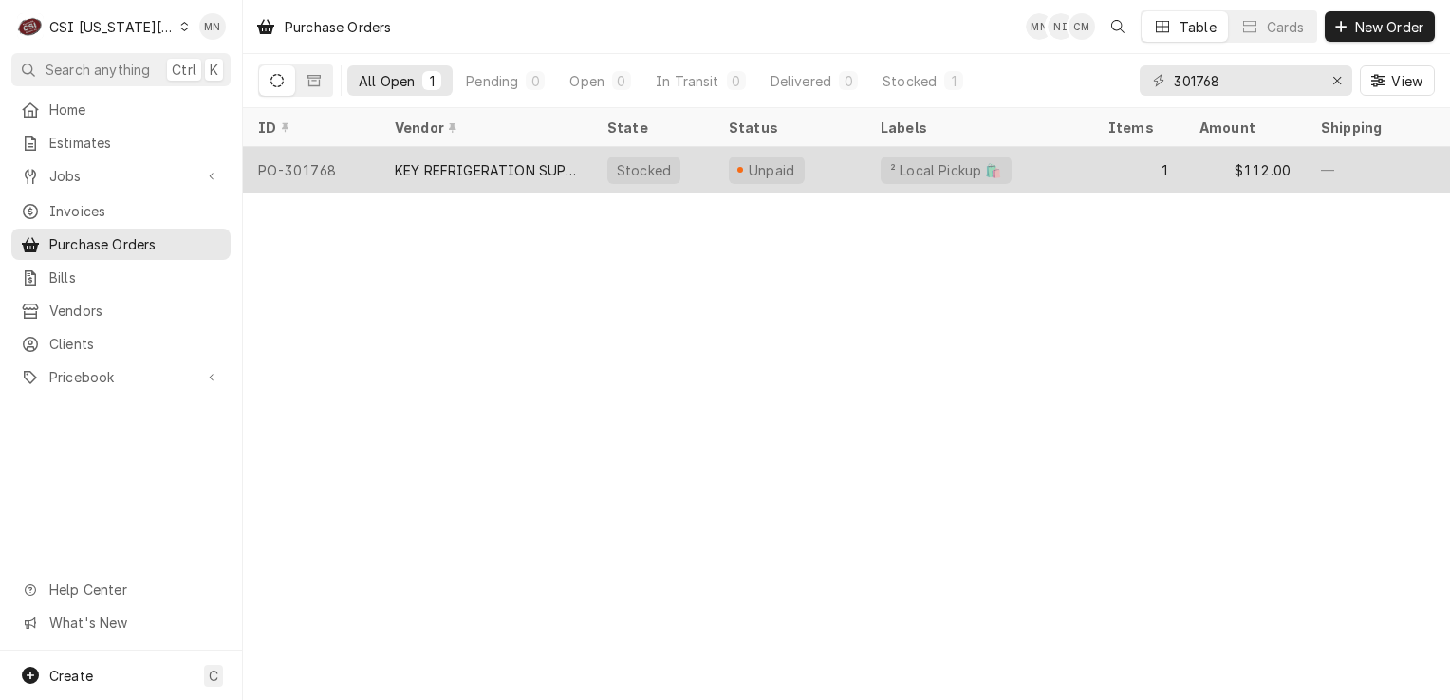
click at [449, 169] on div "KEY REFRIGERATION SUPPLY" at bounding box center [486, 170] width 182 height 20
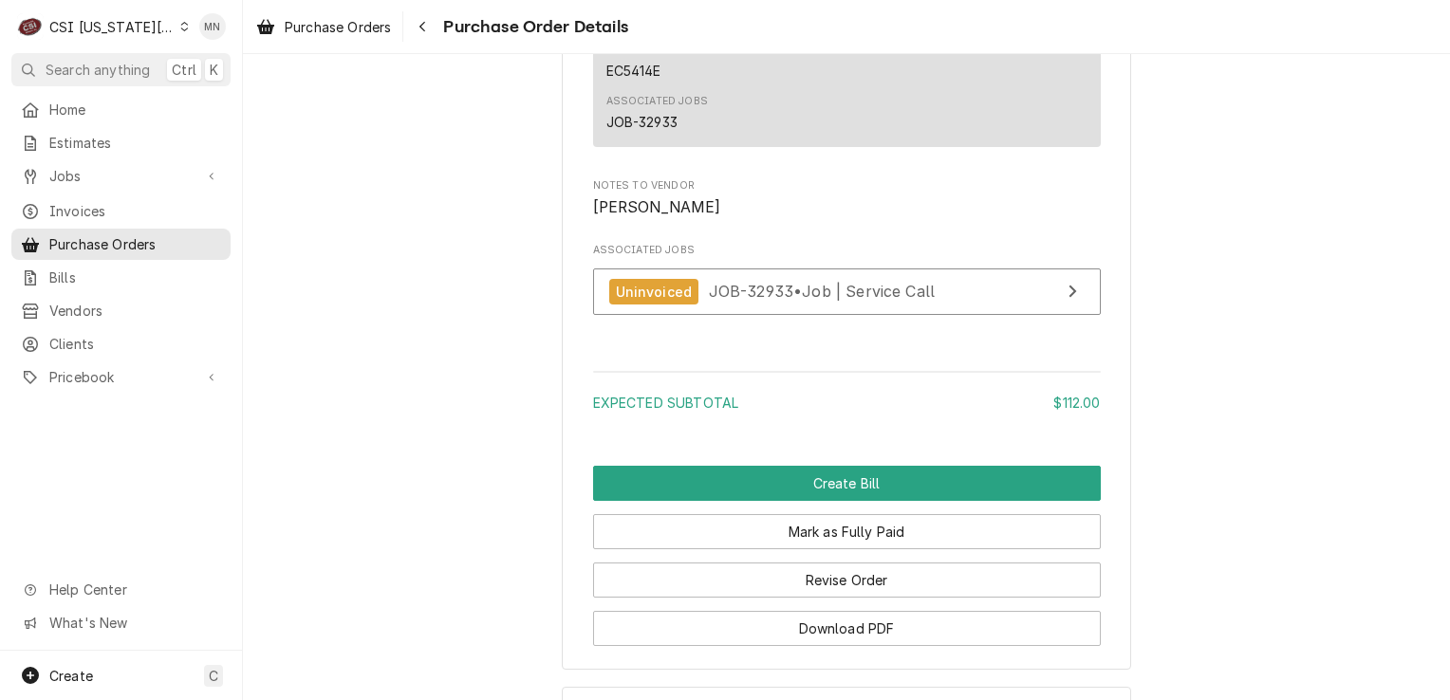
scroll to position [1792, 0]
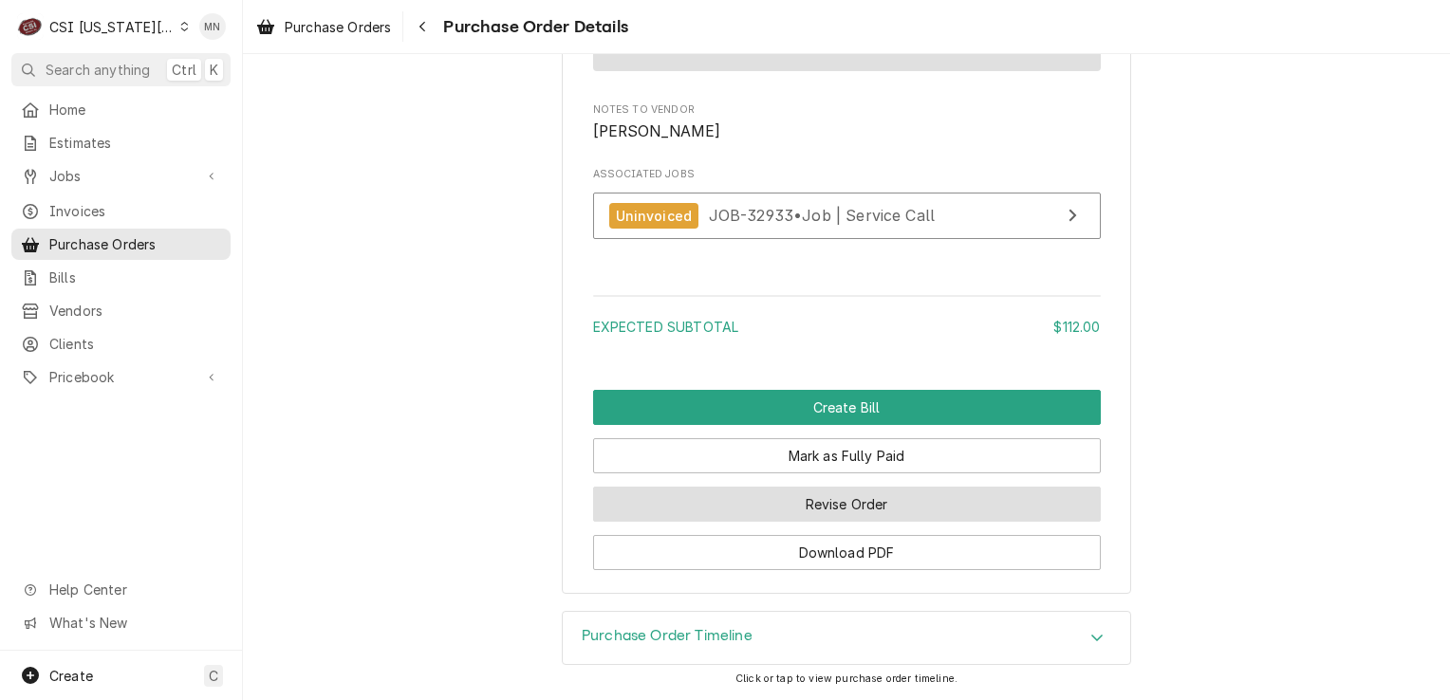
click at [812, 495] on button "Revise Order" at bounding box center [847, 504] width 508 height 35
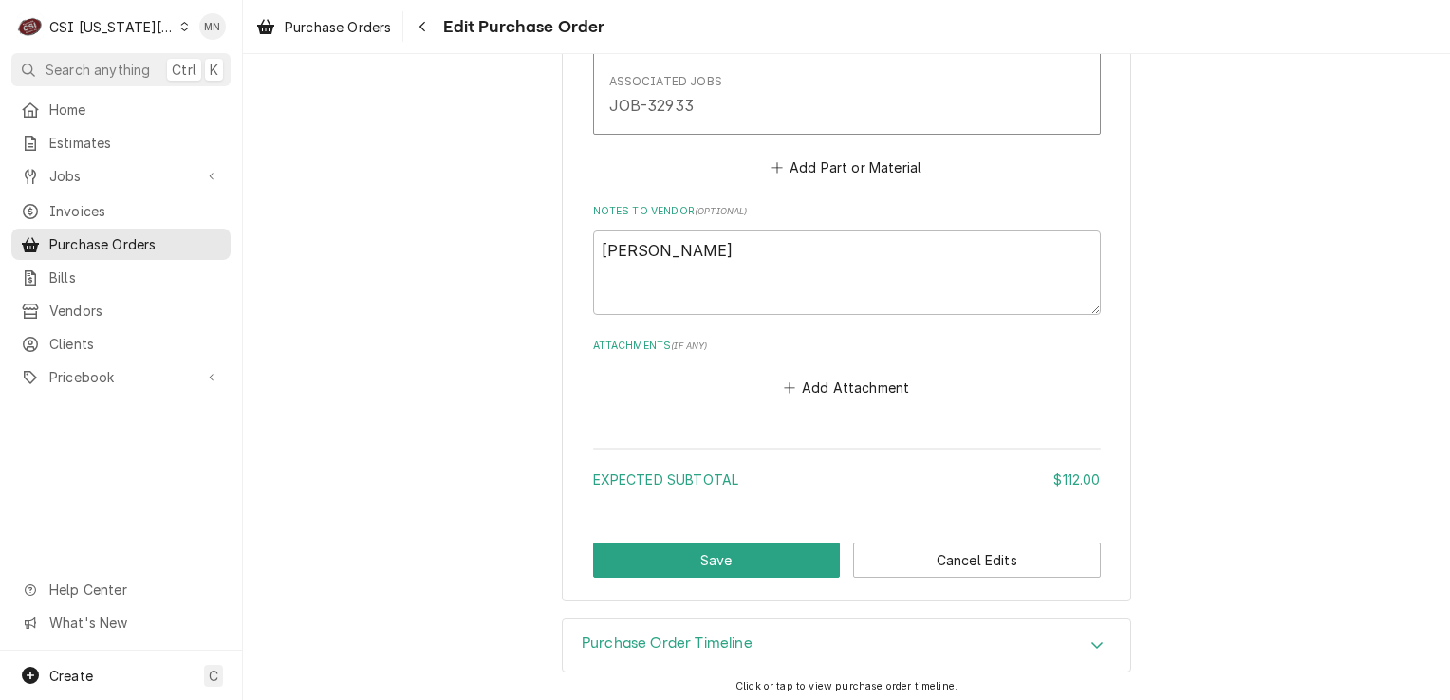
scroll to position [1249, 0]
click at [895, 383] on button "Add Attachment" at bounding box center [846, 387] width 133 height 27
type textarea "x"
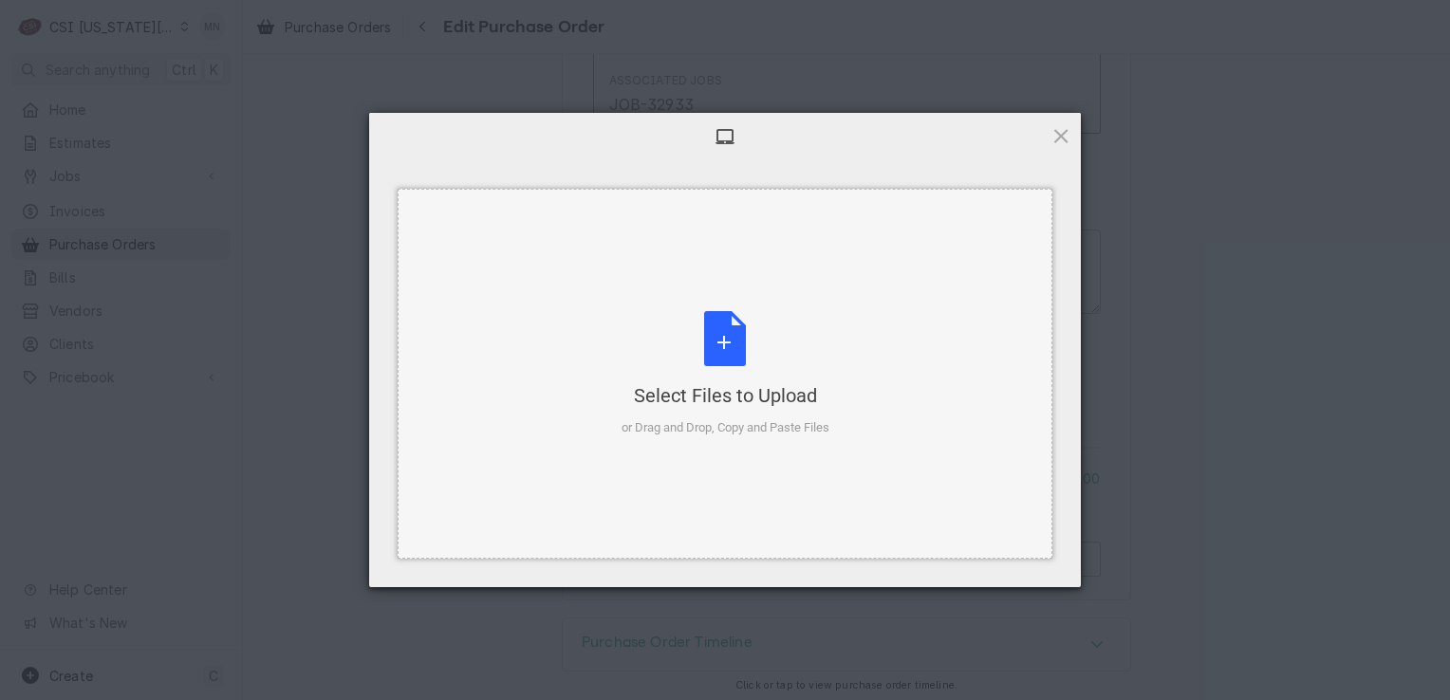
click at [729, 333] on div "Select Files to Upload or Drag and Drop, Copy and Paste Files" at bounding box center [726, 374] width 208 height 126
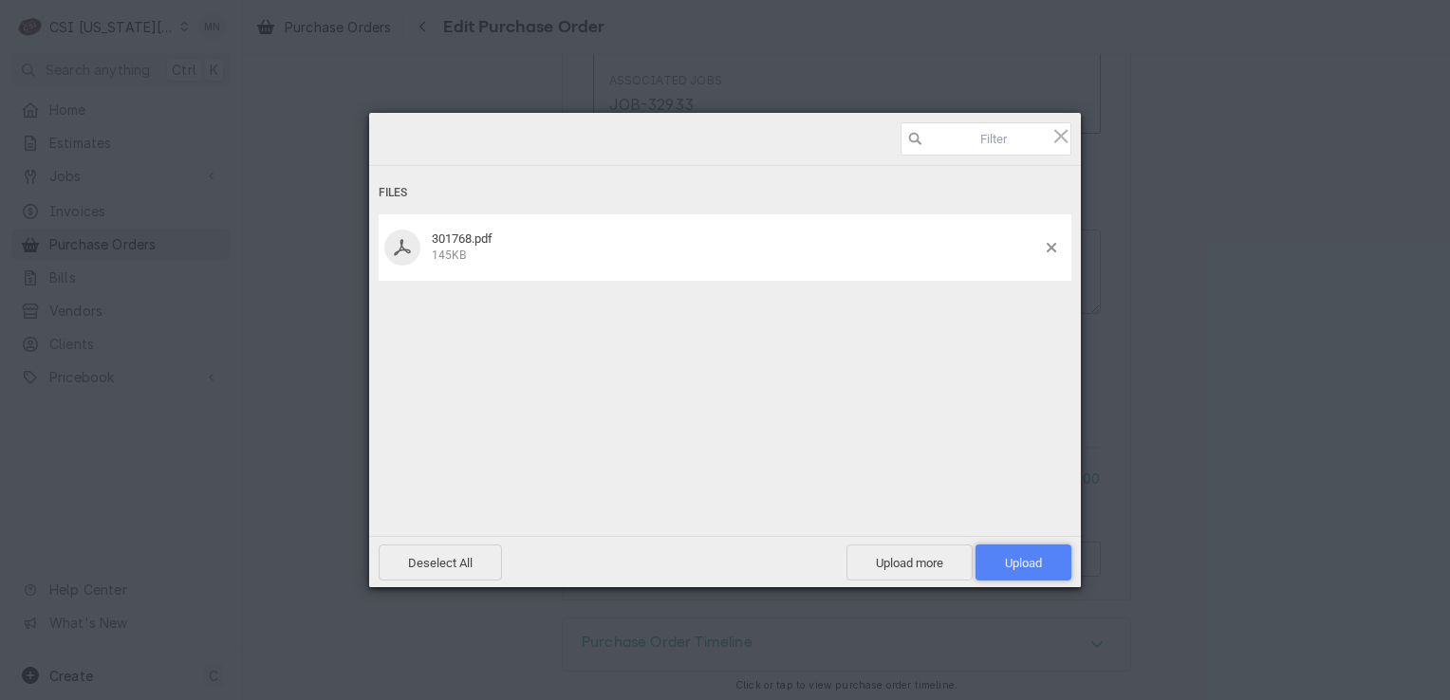
click at [995, 560] on span "Upload 1" at bounding box center [1024, 563] width 96 height 36
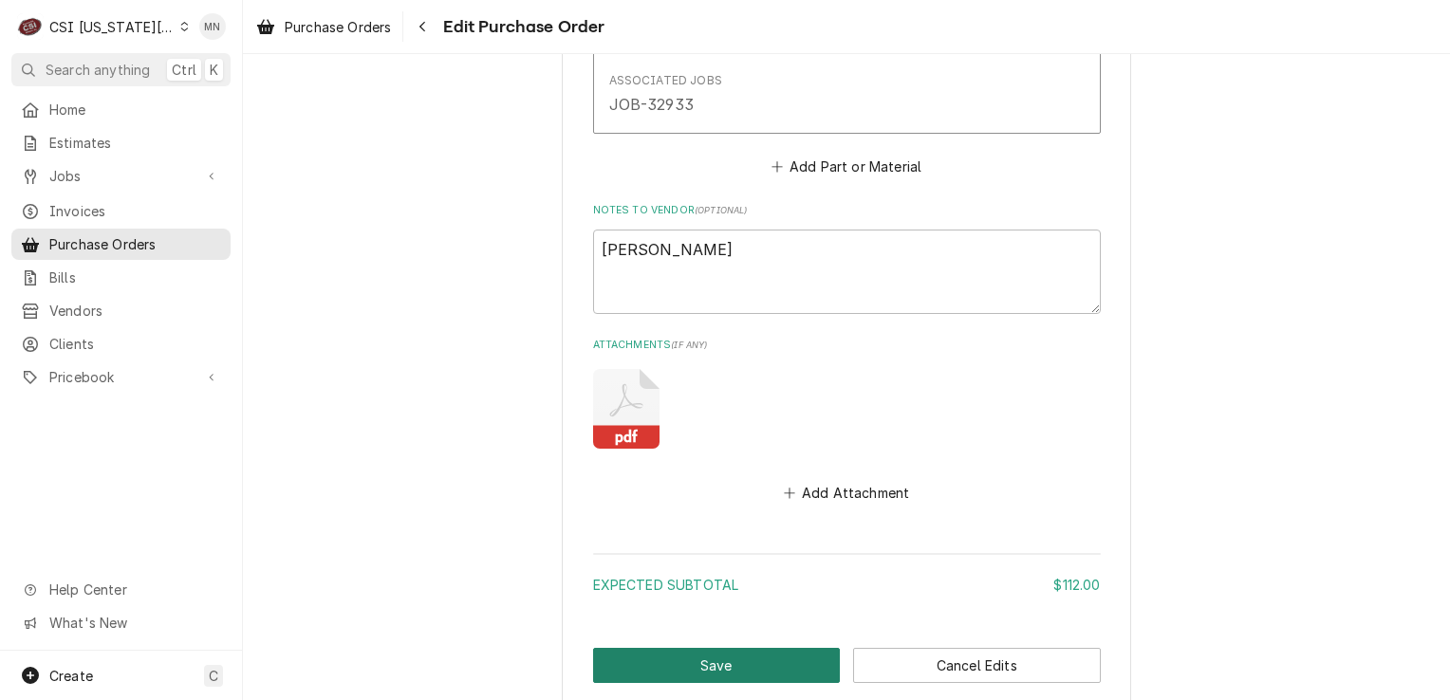
click at [733, 666] on button "Save" at bounding box center [717, 665] width 248 height 35
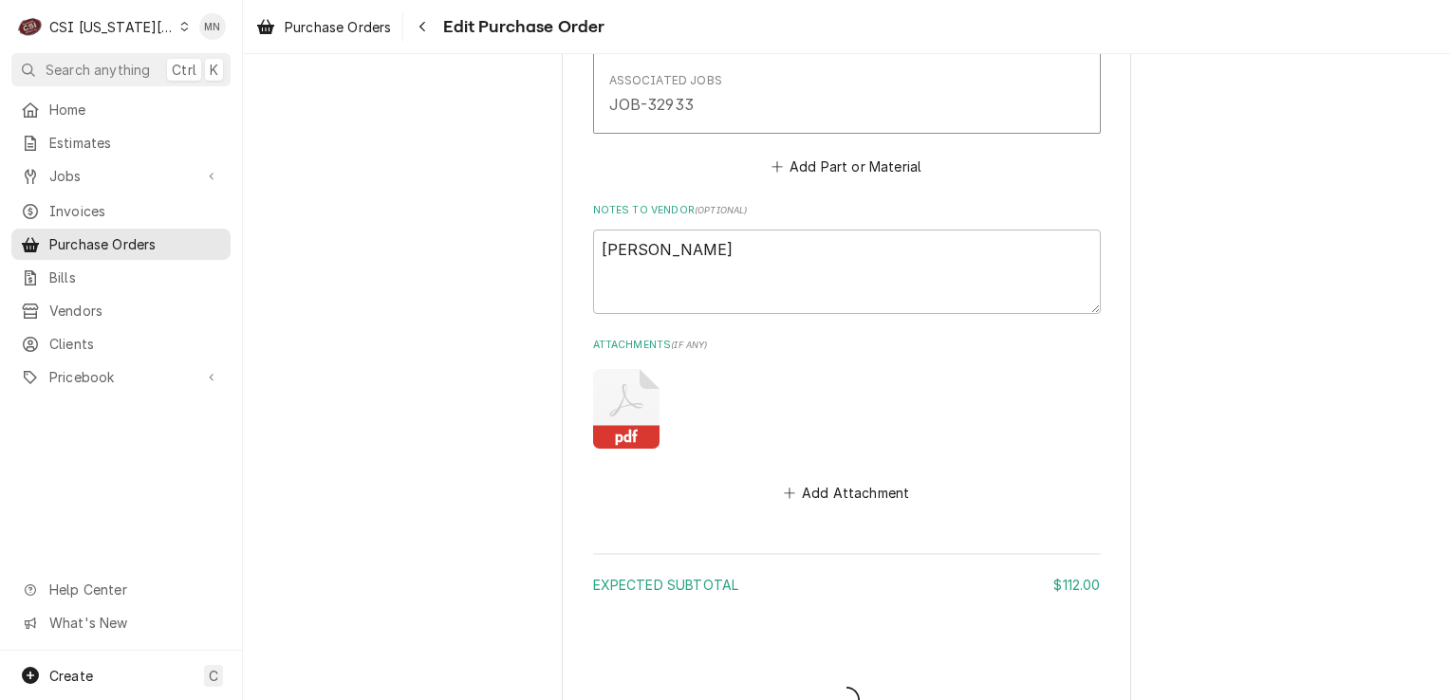
type textarea "x"
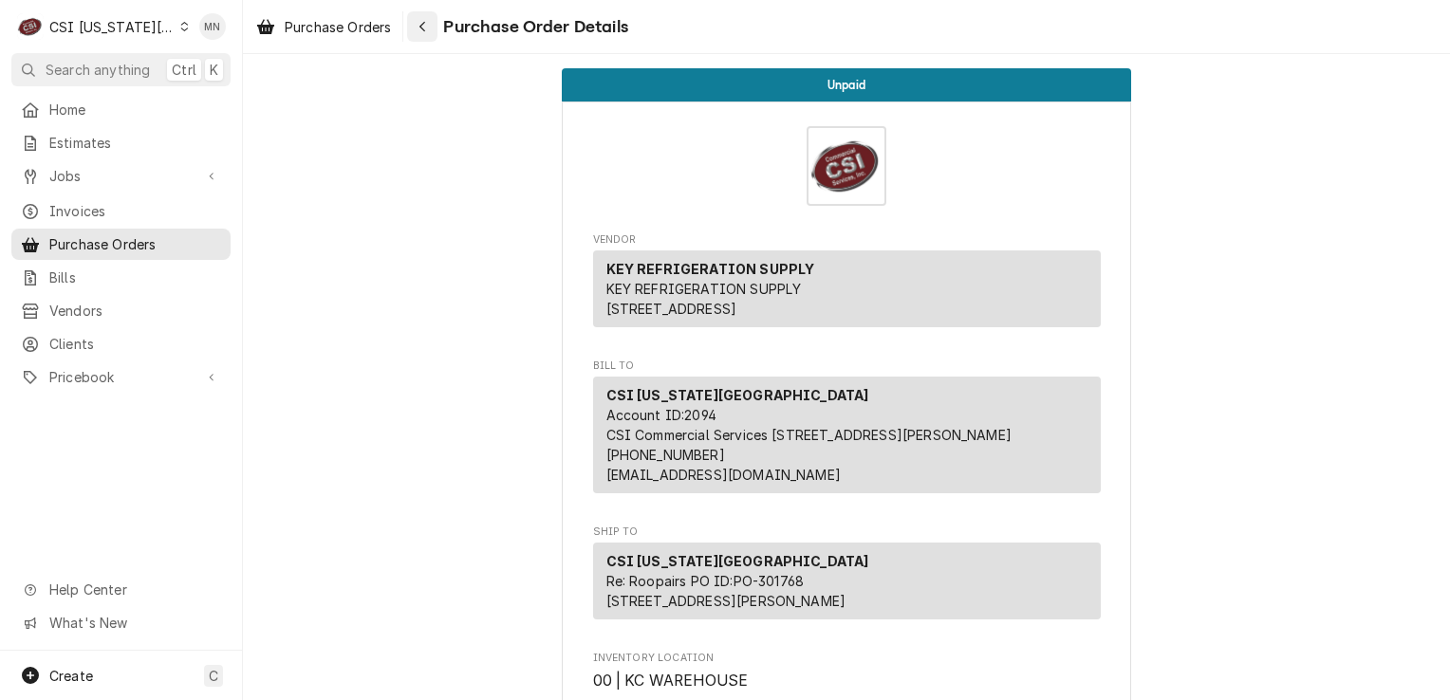
click at [428, 33] on div "Navigate back" at bounding box center [422, 26] width 19 height 19
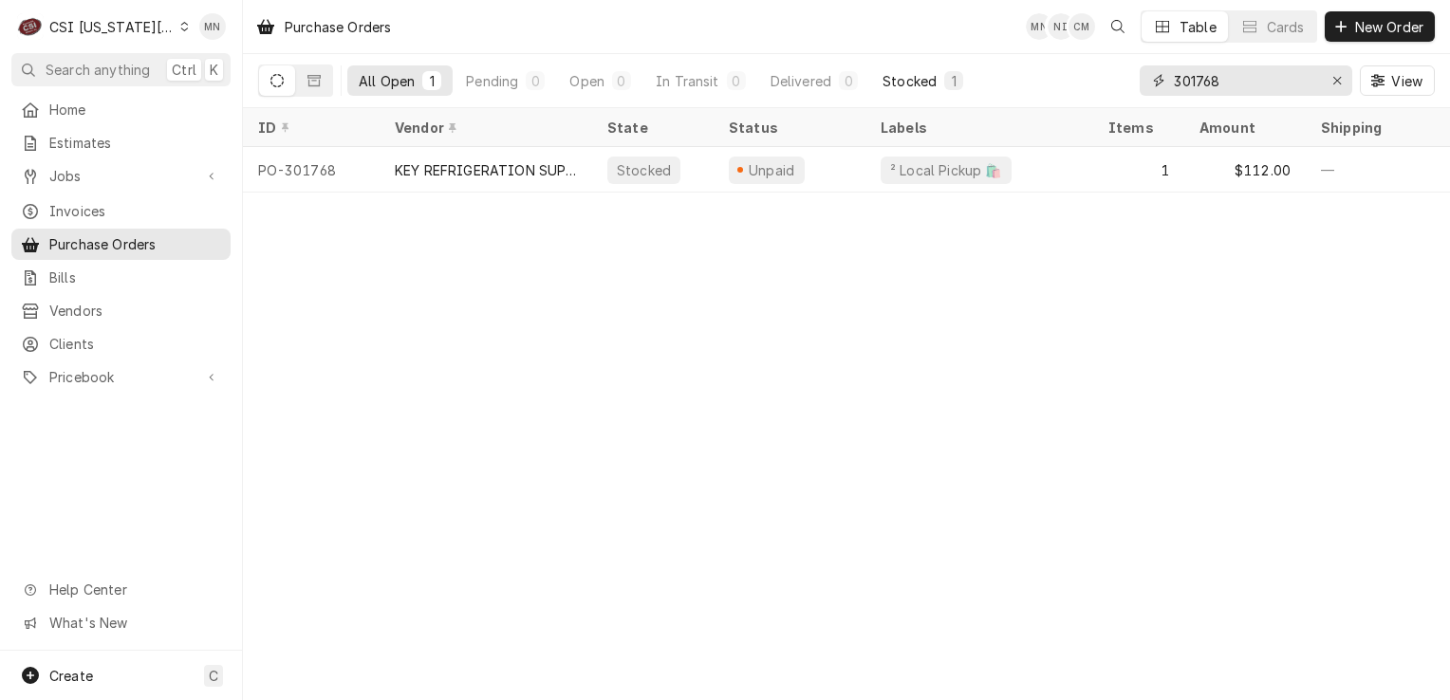
drag, startPoint x: 1226, startPoint y: 87, endPoint x: 966, endPoint y: 77, distance: 260.3
click at [1078, 75] on div "All Open 1 Pending 0 Open 0 In Transit 0 Delivered 0 Stocked 1 301768 View" at bounding box center [846, 80] width 1177 height 53
type input "301754"
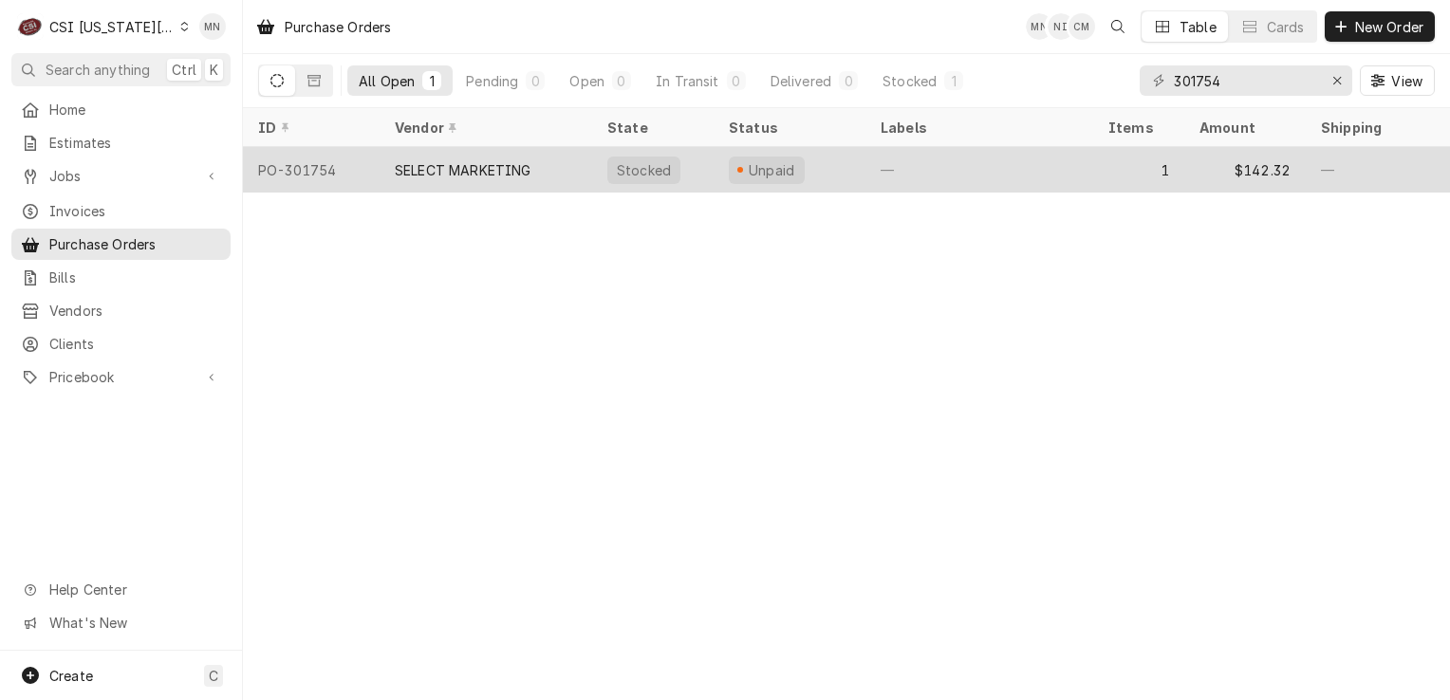
click at [497, 156] on div "SELECT MARKETING" at bounding box center [486, 170] width 213 height 46
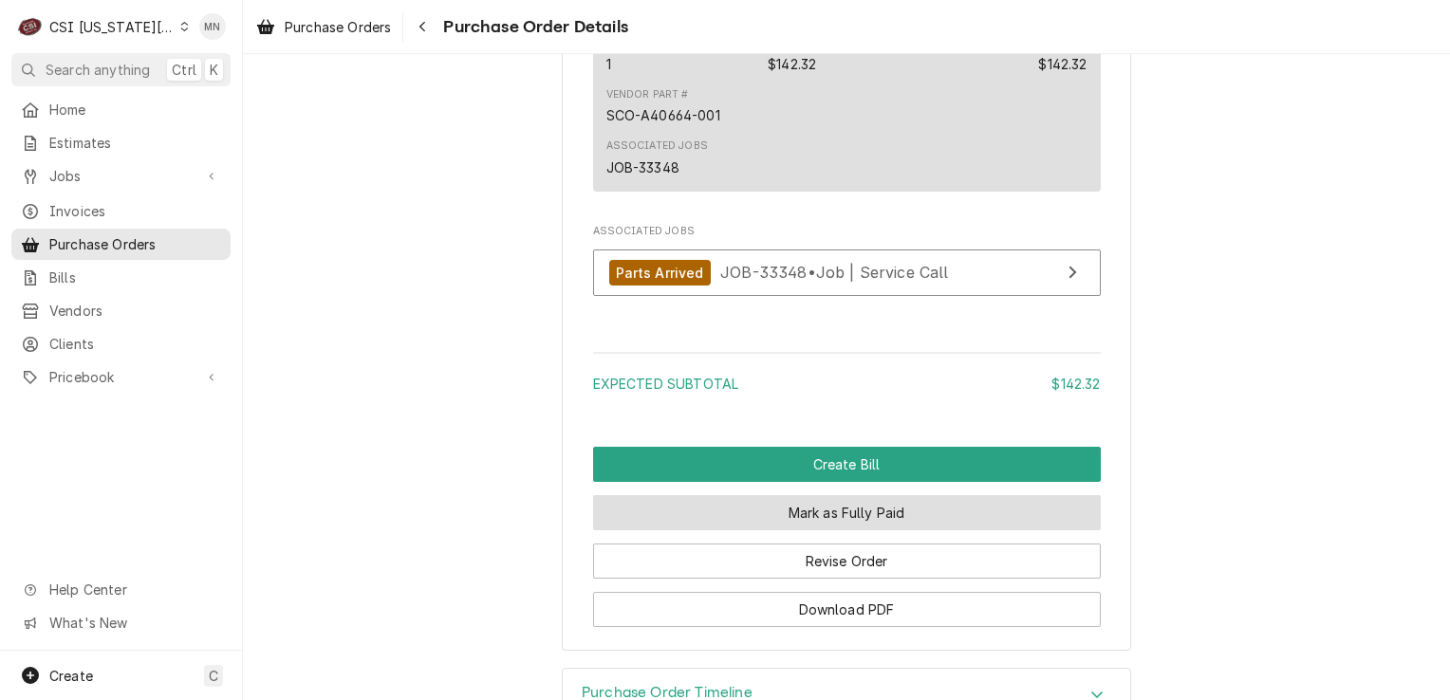
scroll to position [1638, 0]
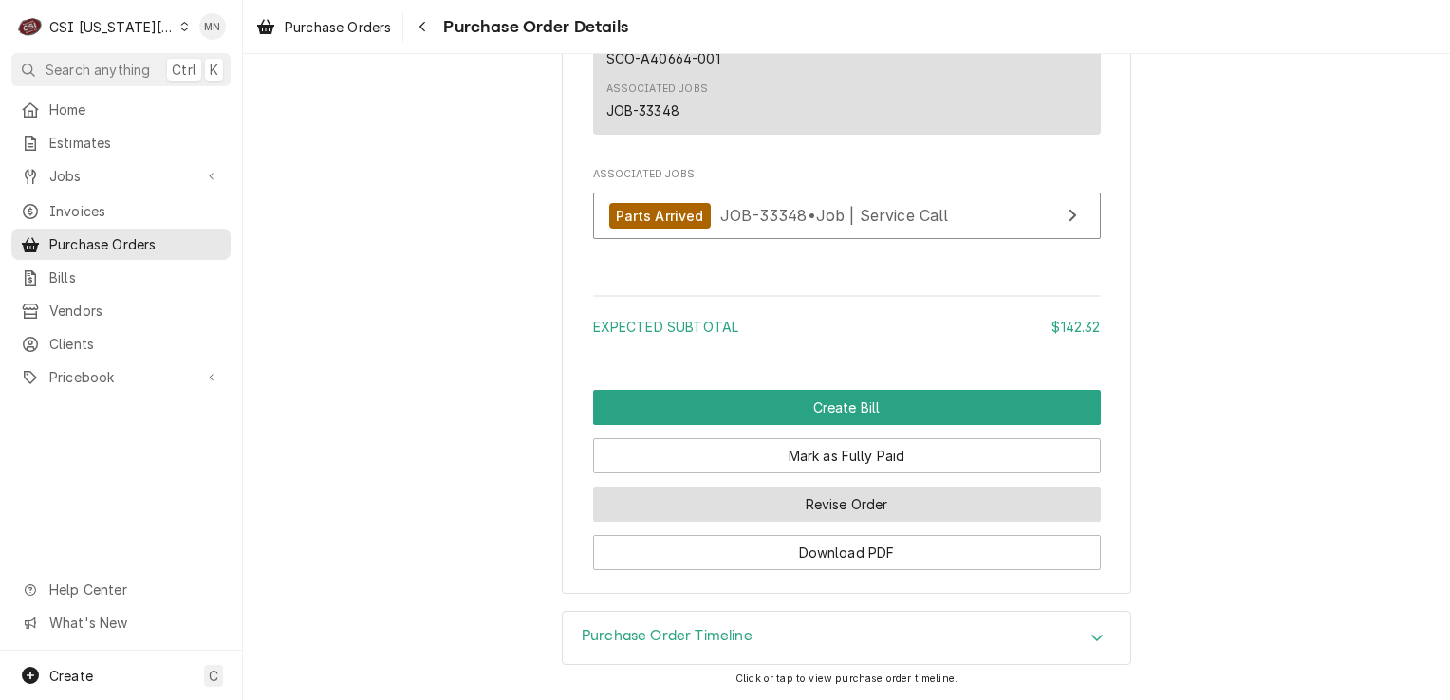
click at [834, 506] on button "Revise Order" at bounding box center [847, 504] width 508 height 35
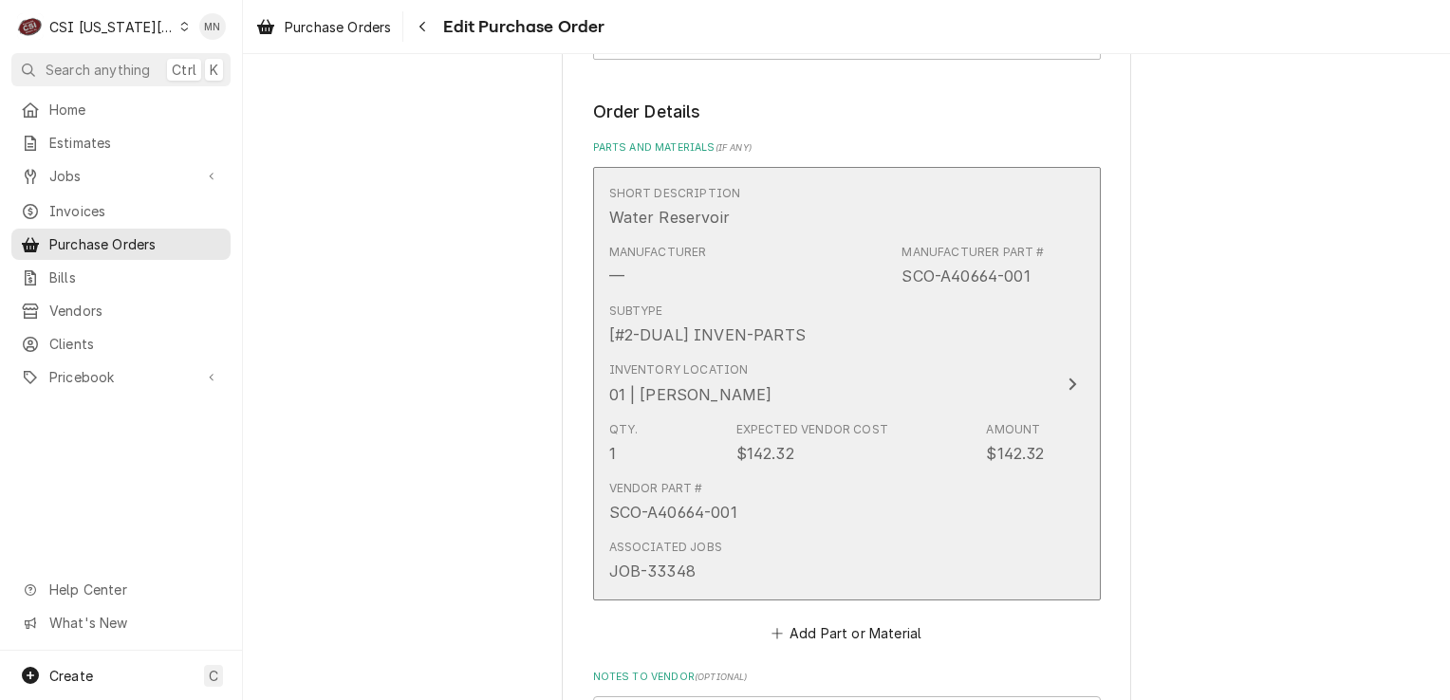
scroll to position [949, 0]
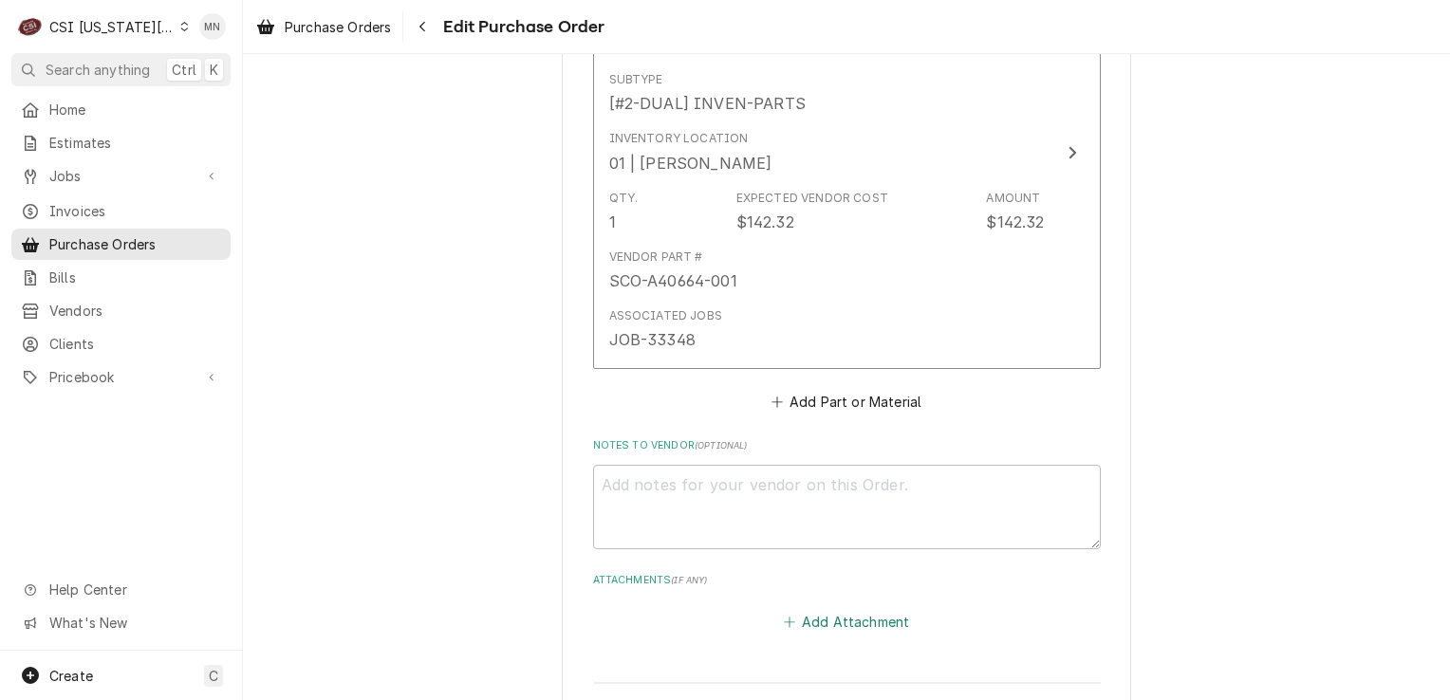
click at [813, 617] on button "Add Attachment" at bounding box center [846, 622] width 133 height 27
type textarea "x"
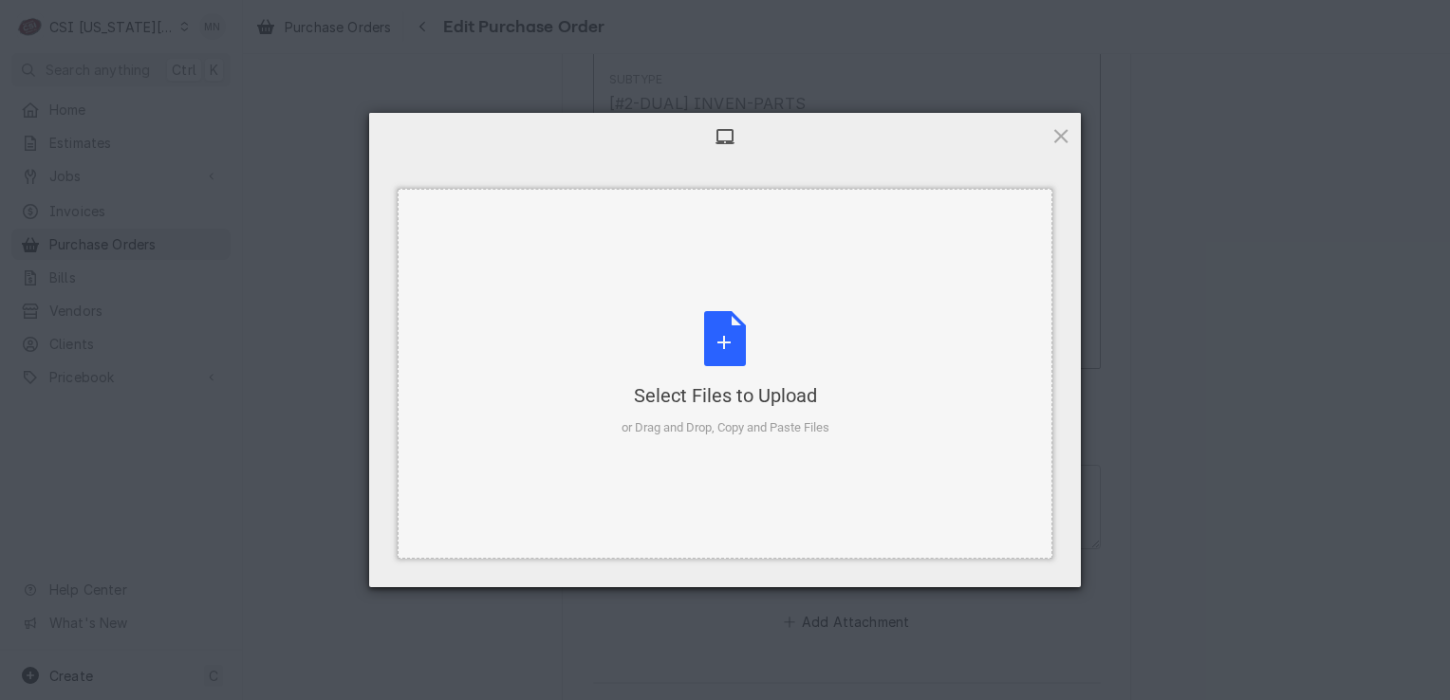
click at [718, 394] on div "Select Files to Upload" at bounding box center [726, 395] width 208 height 27
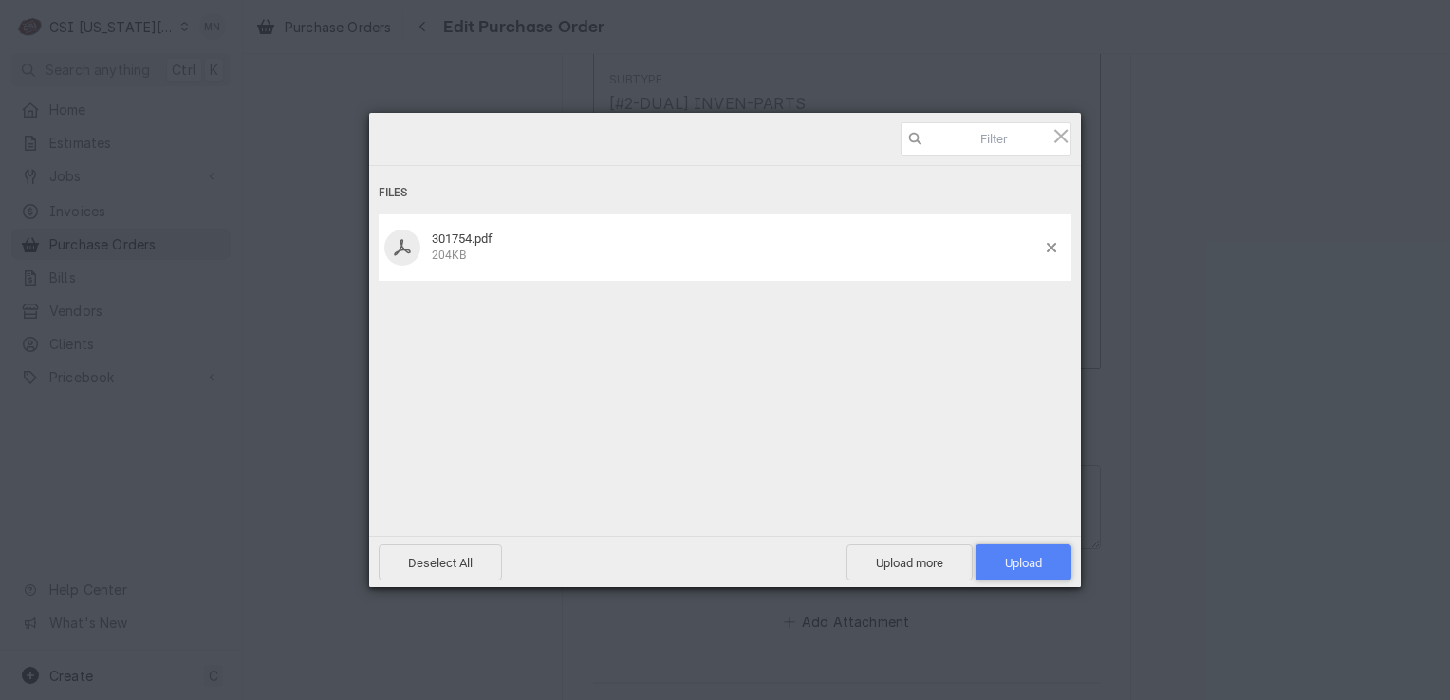
click at [1023, 563] on span "Upload 1" at bounding box center [1023, 563] width 37 height 14
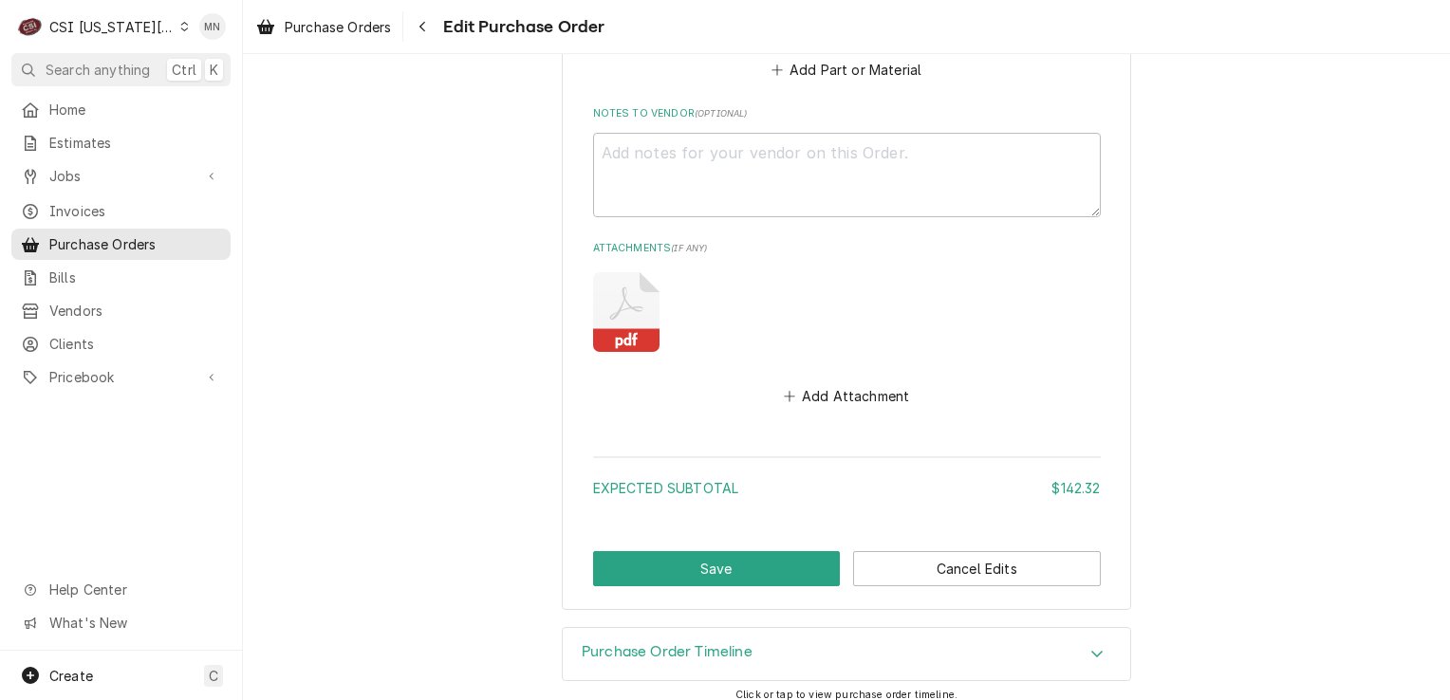
scroll to position [1291, 0]
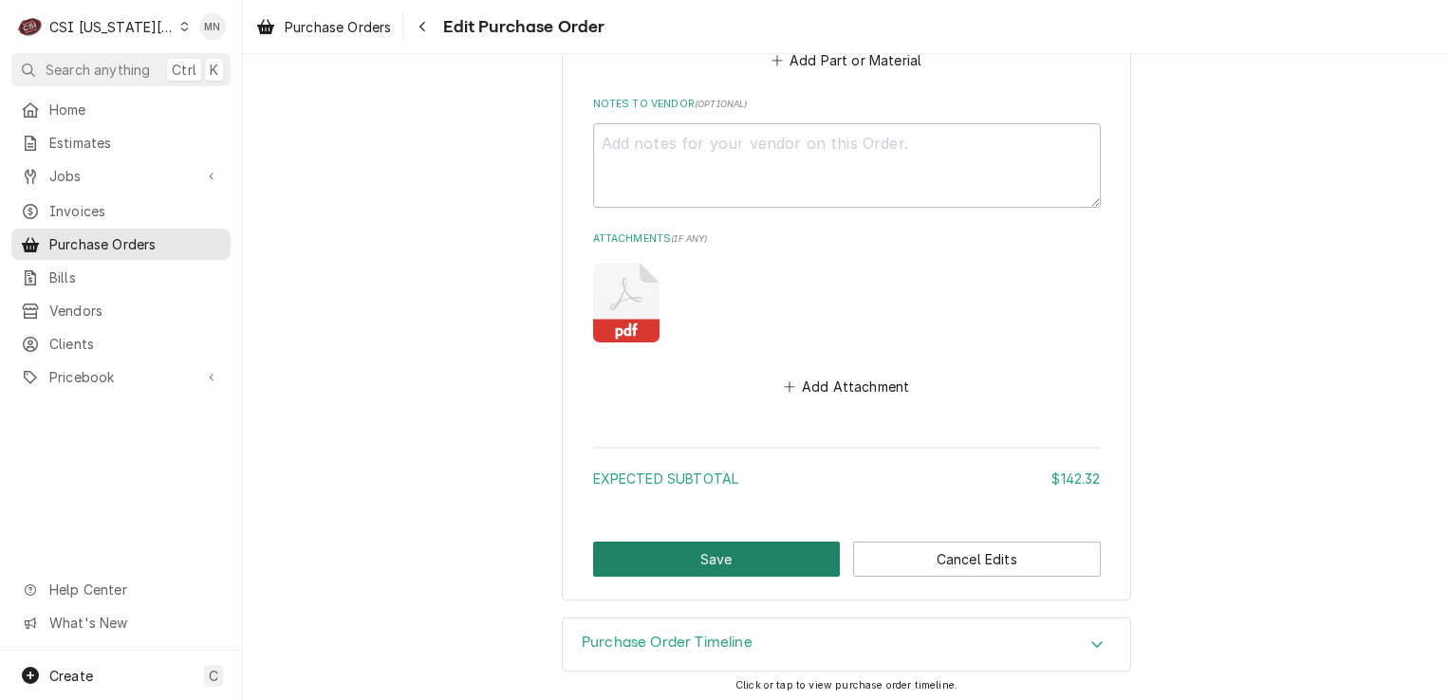
click at [681, 558] on button "Save" at bounding box center [717, 559] width 248 height 35
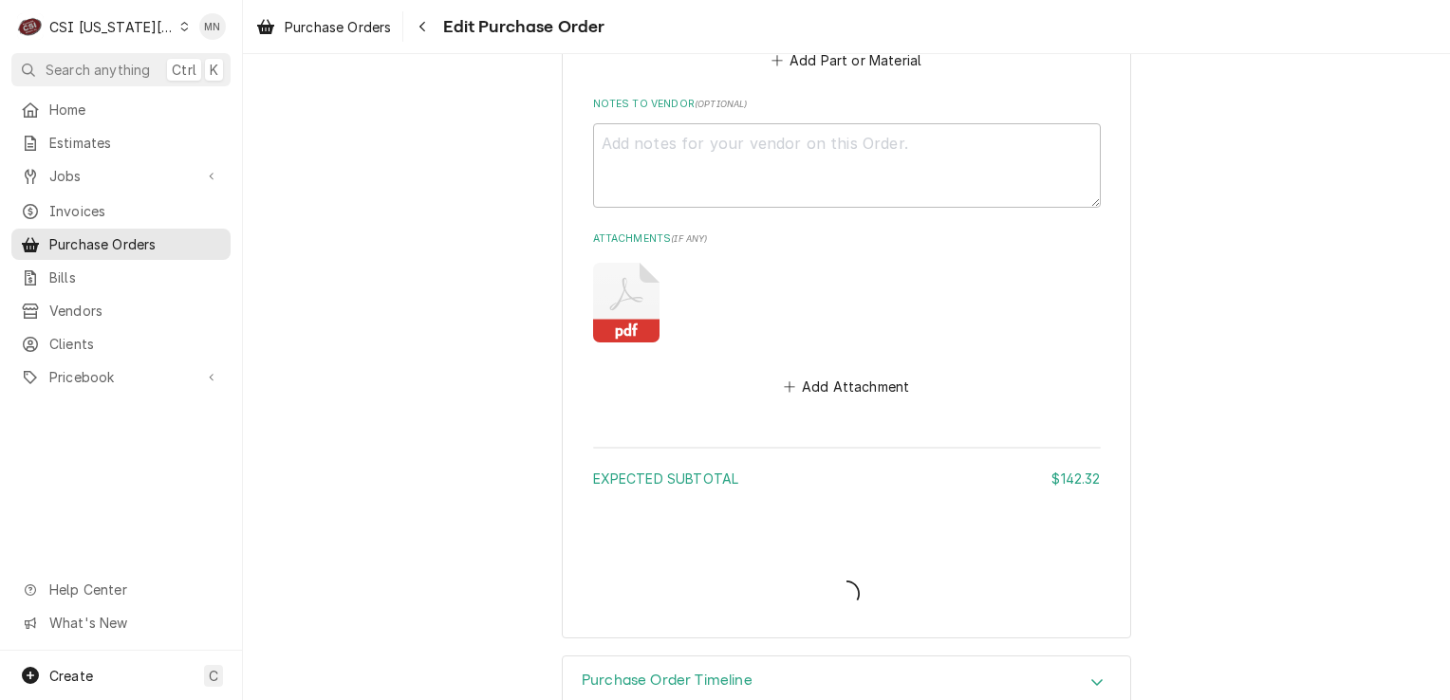
type textarea "x"
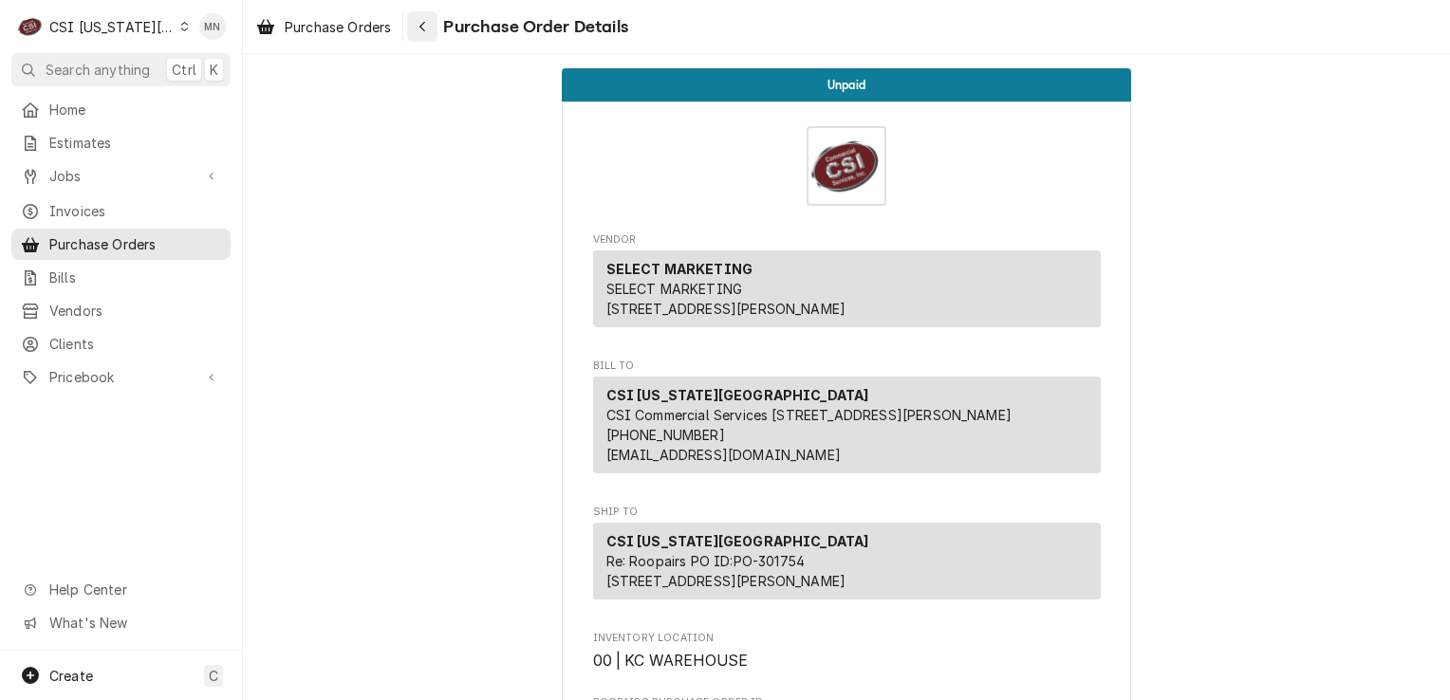
click at [424, 28] on icon "Navigate back" at bounding box center [422, 27] width 6 height 10
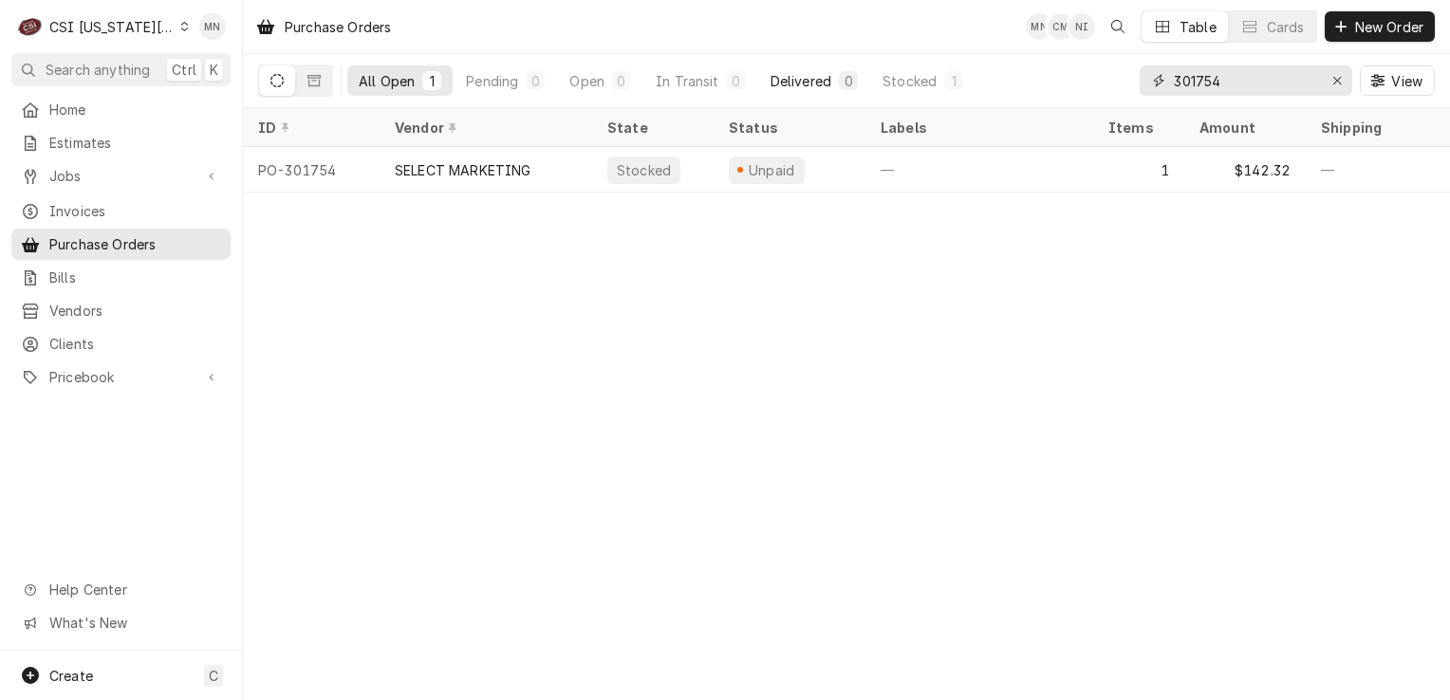
drag, startPoint x: 1264, startPoint y: 79, endPoint x: 804, endPoint y: 84, distance: 460.3
click at [888, 79] on div "All Open 1 Pending 0 Open 0 In Transit 0 Delivered 0 Stocked 1 301754 View" at bounding box center [846, 80] width 1177 height 53
type input "301760"
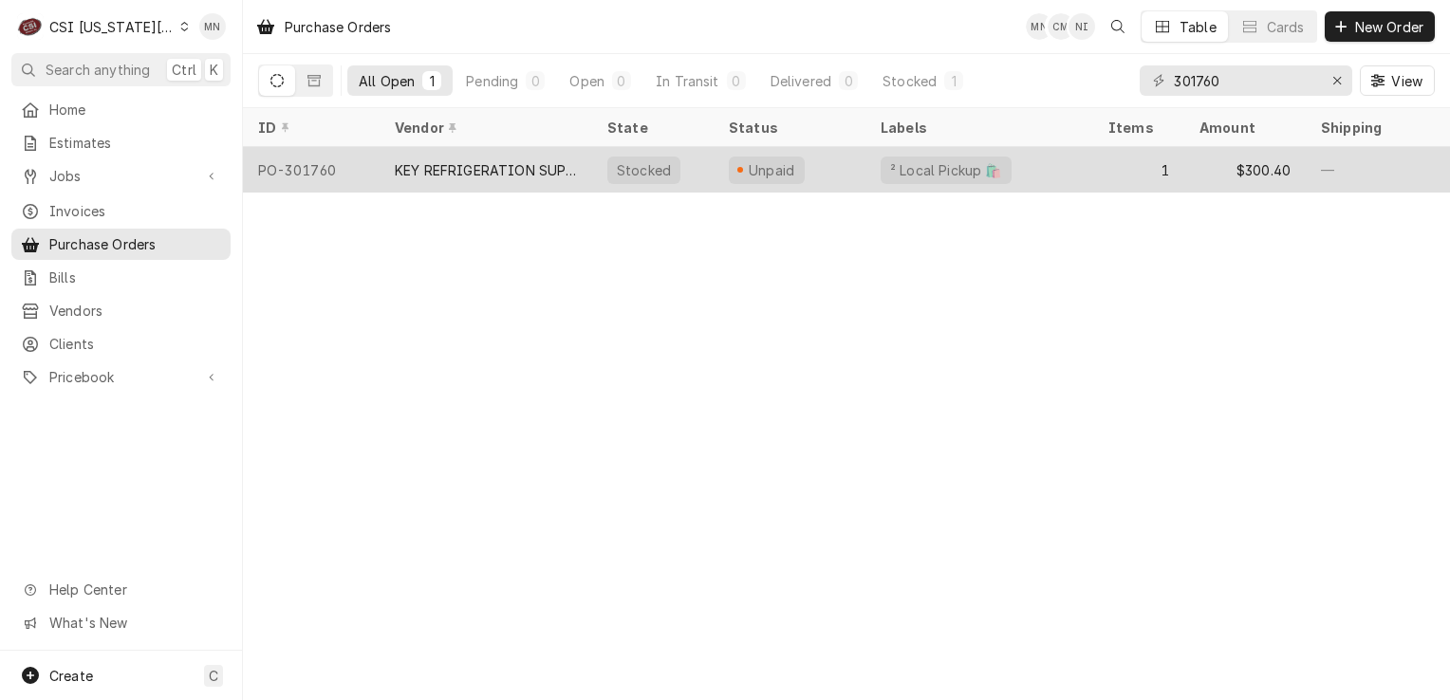
click at [475, 150] on div "KEY REFRIGERATION SUPPLY" at bounding box center [486, 170] width 213 height 46
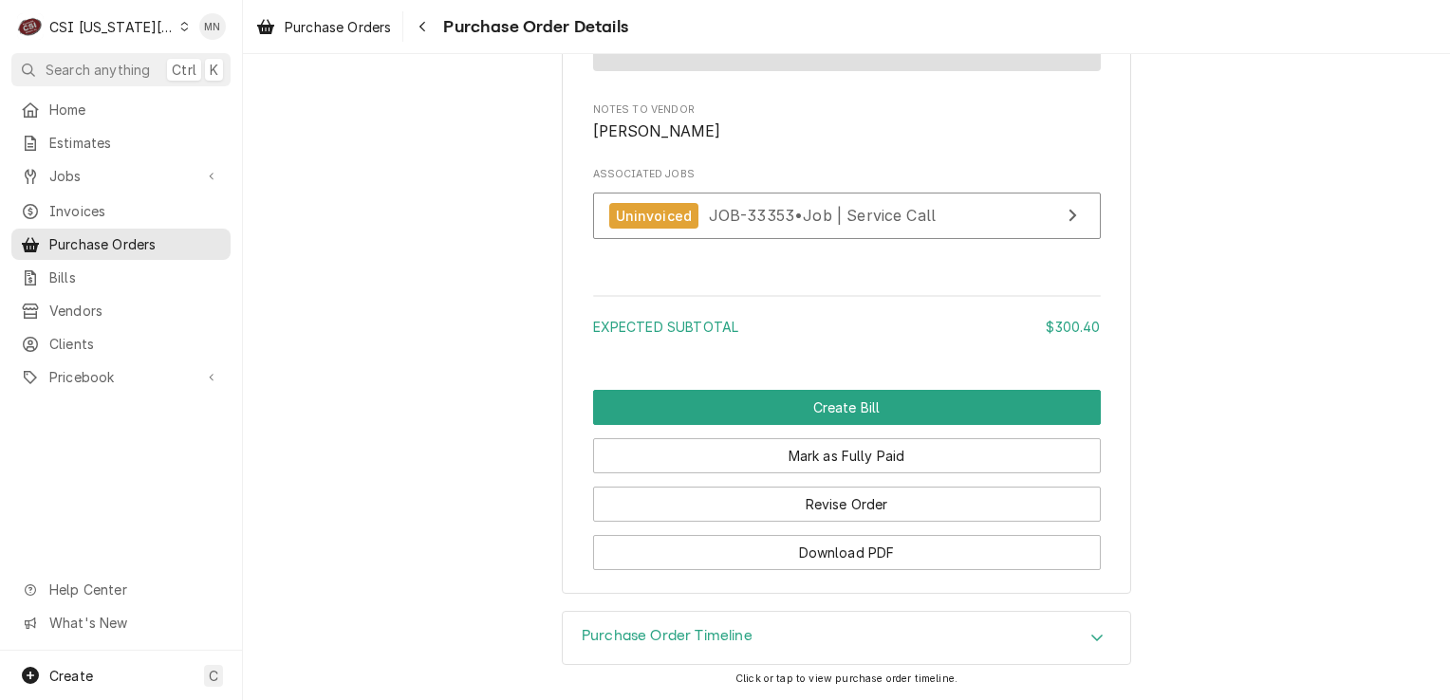
scroll to position [1792, 0]
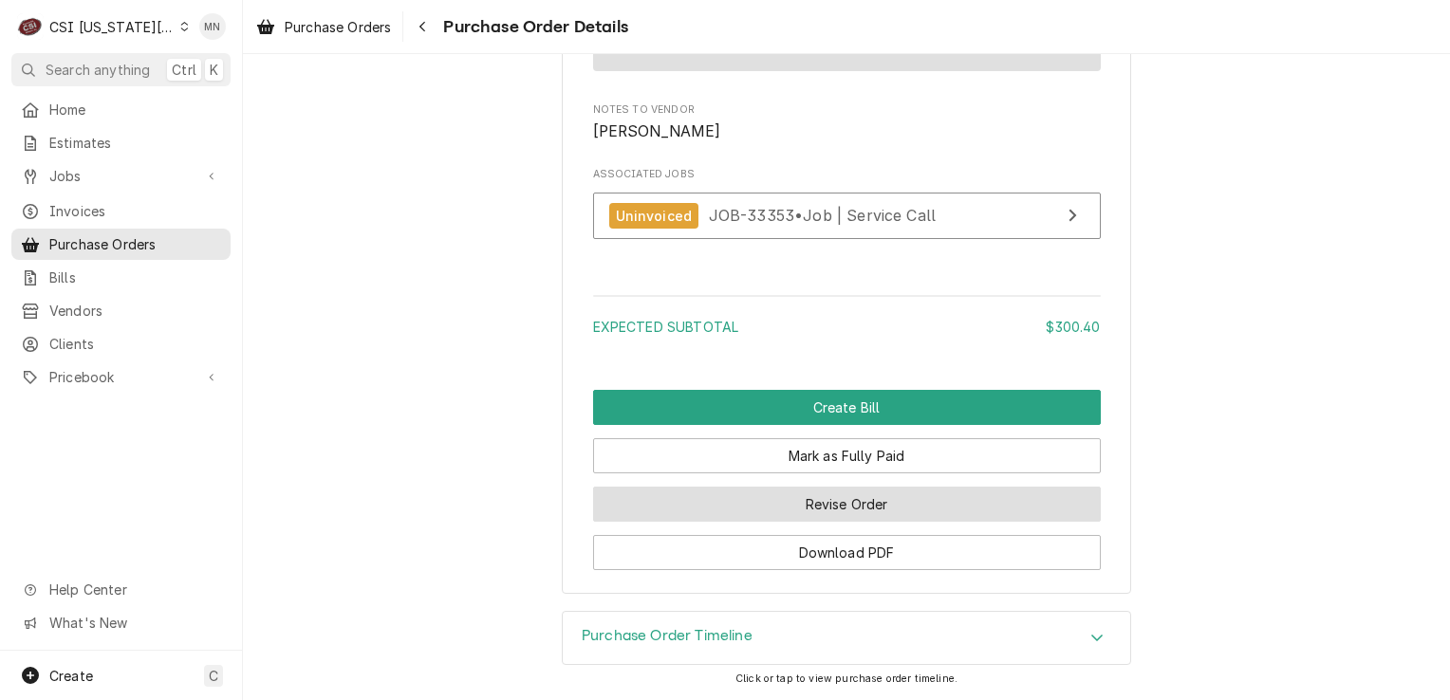
click at [832, 503] on button "Revise Order" at bounding box center [847, 504] width 508 height 35
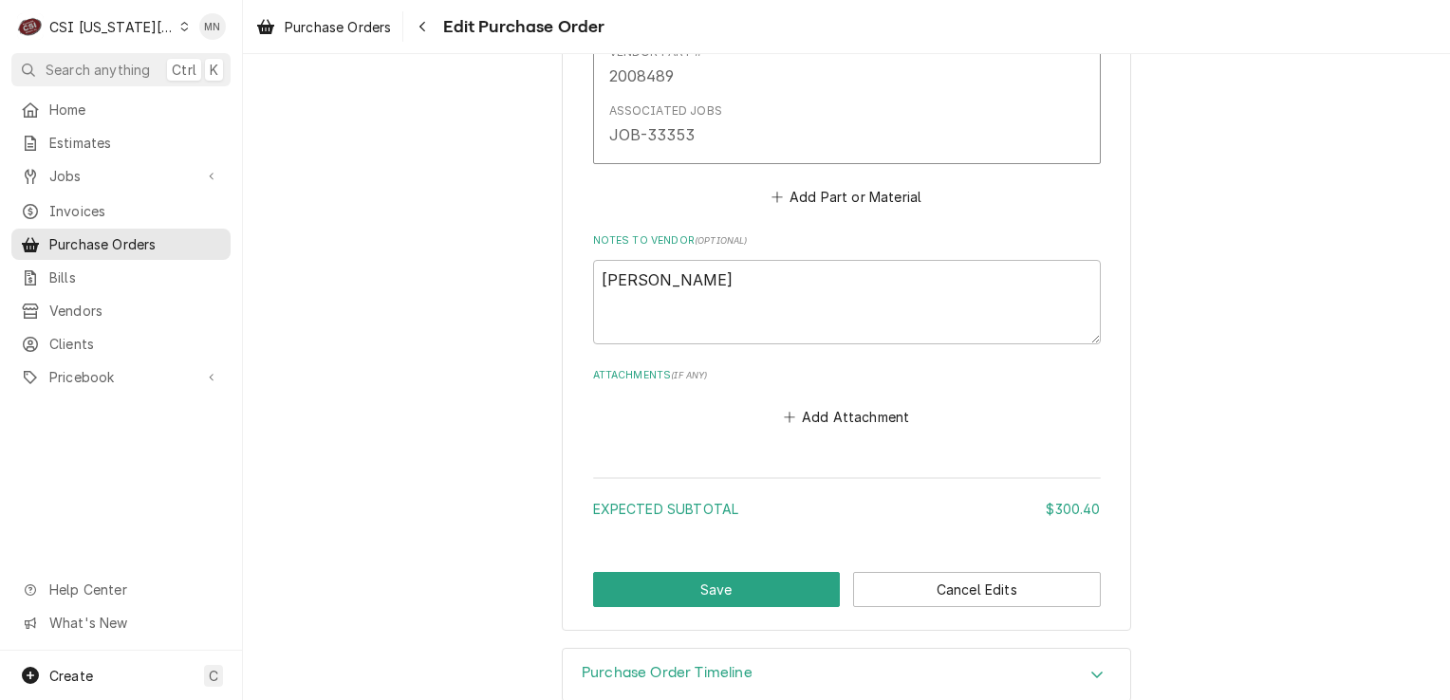
scroll to position [1249, 0]
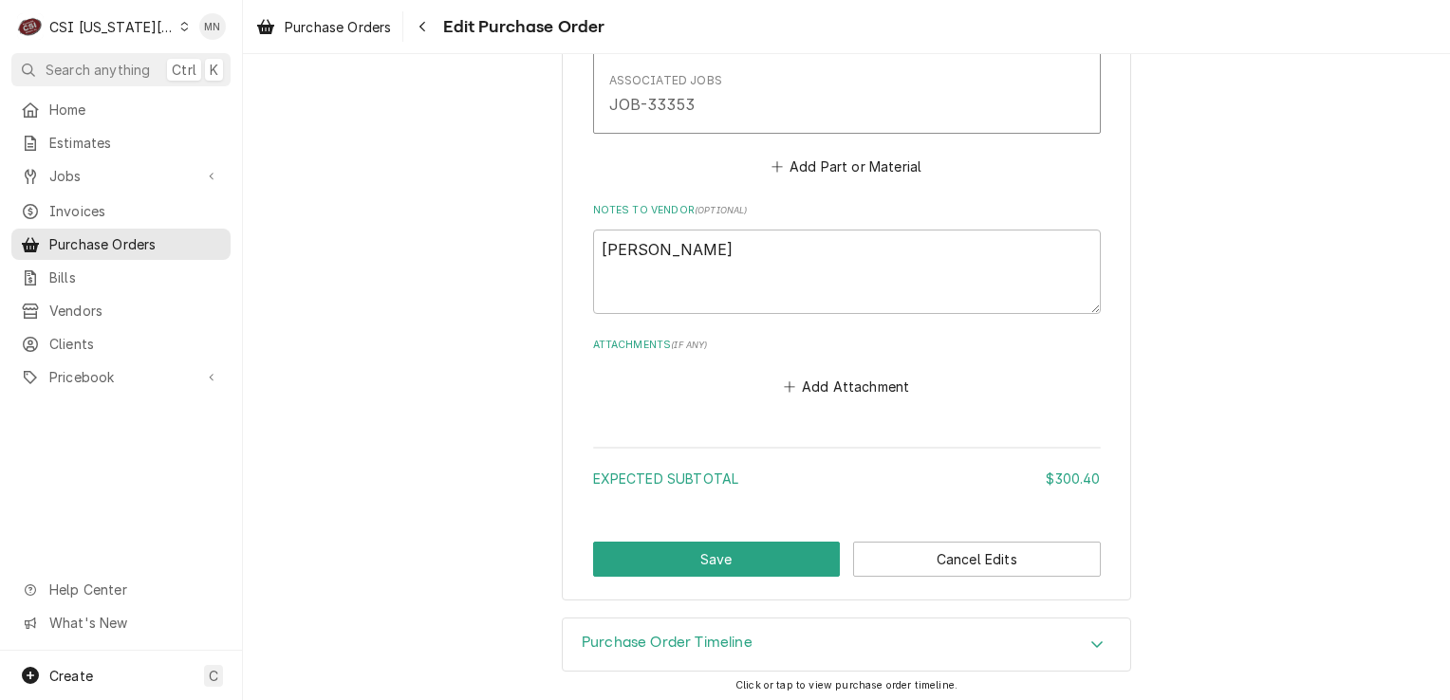
click at [841, 366] on div "Add Attachment" at bounding box center [847, 382] width 508 height 37
click at [840, 378] on button "Add Attachment" at bounding box center [846, 387] width 133 height 27
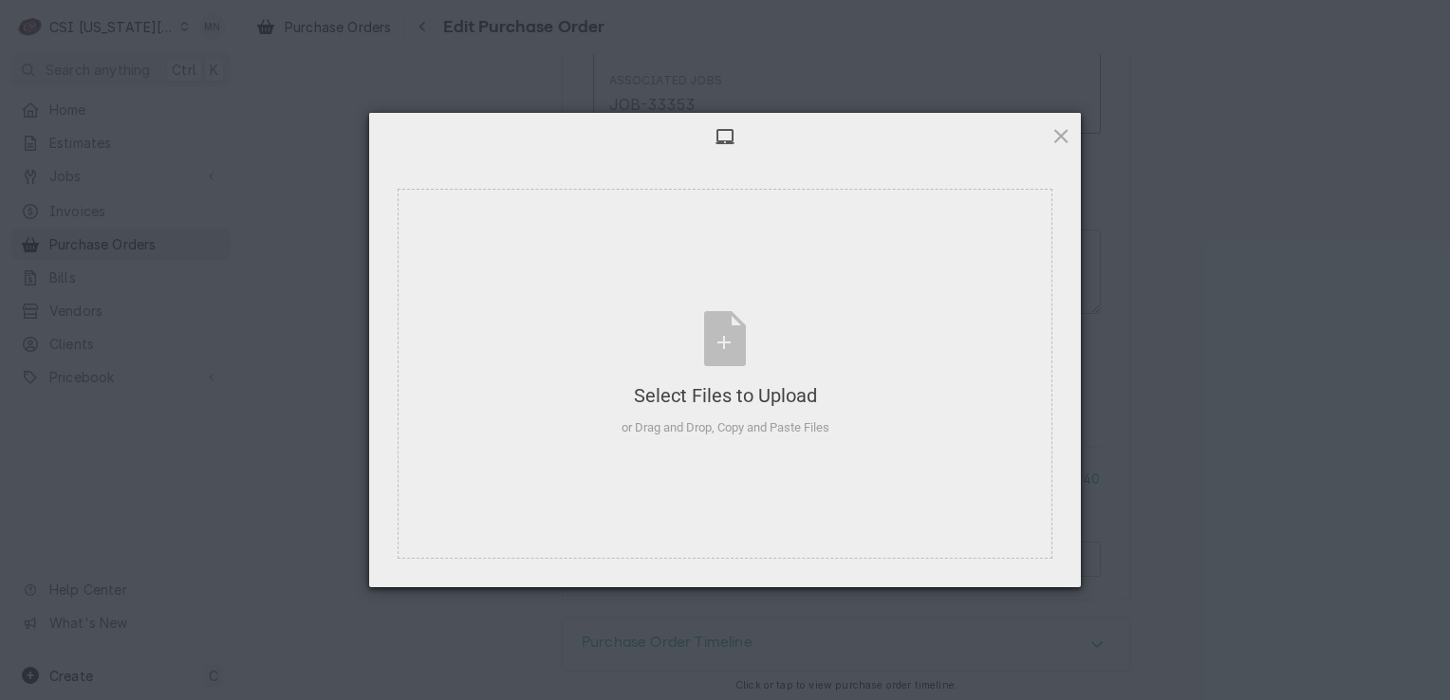
type textarea "x"
click at [746, 373] on div "Select Files to Upload or Drag and Drop, Copy and Paste Files" at bounding box center [726, 374] width 208 height 126
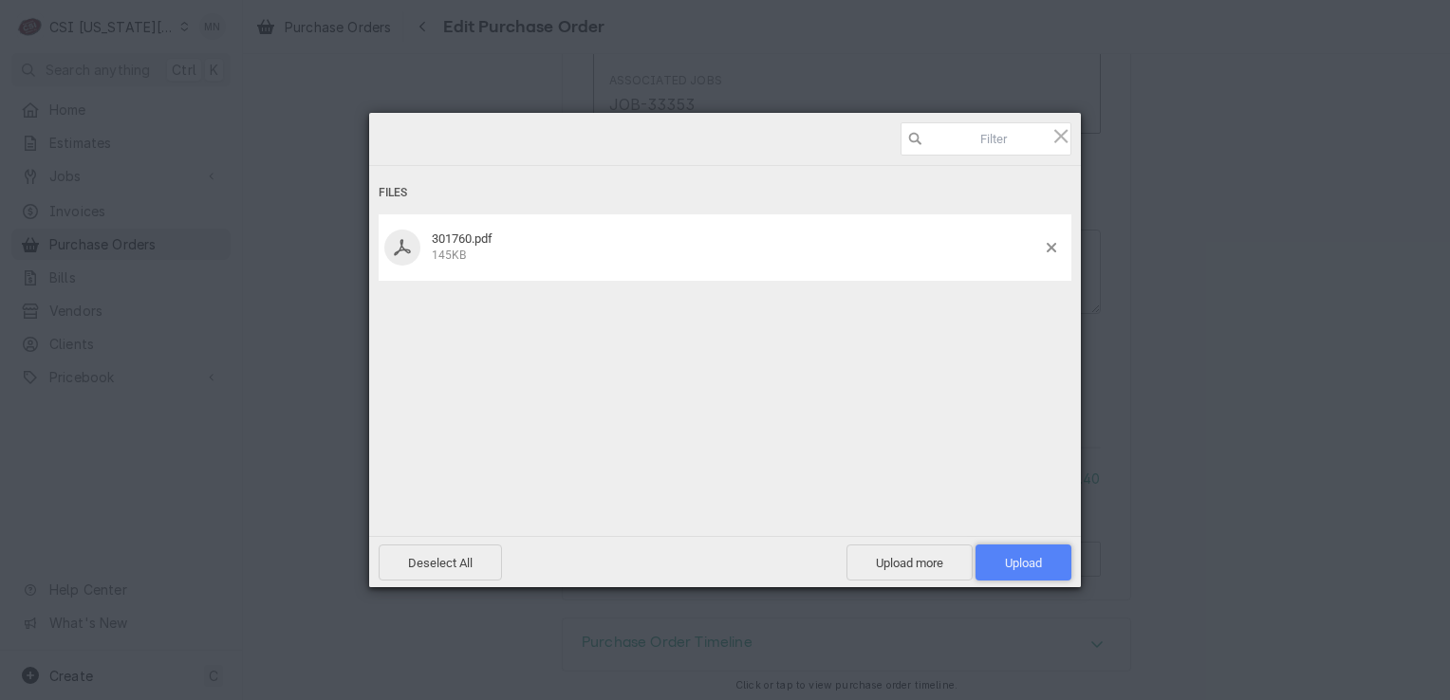
click at [1027, 560] on span "Upload 1" at bounding box center [1023, 563] width 37 height 14
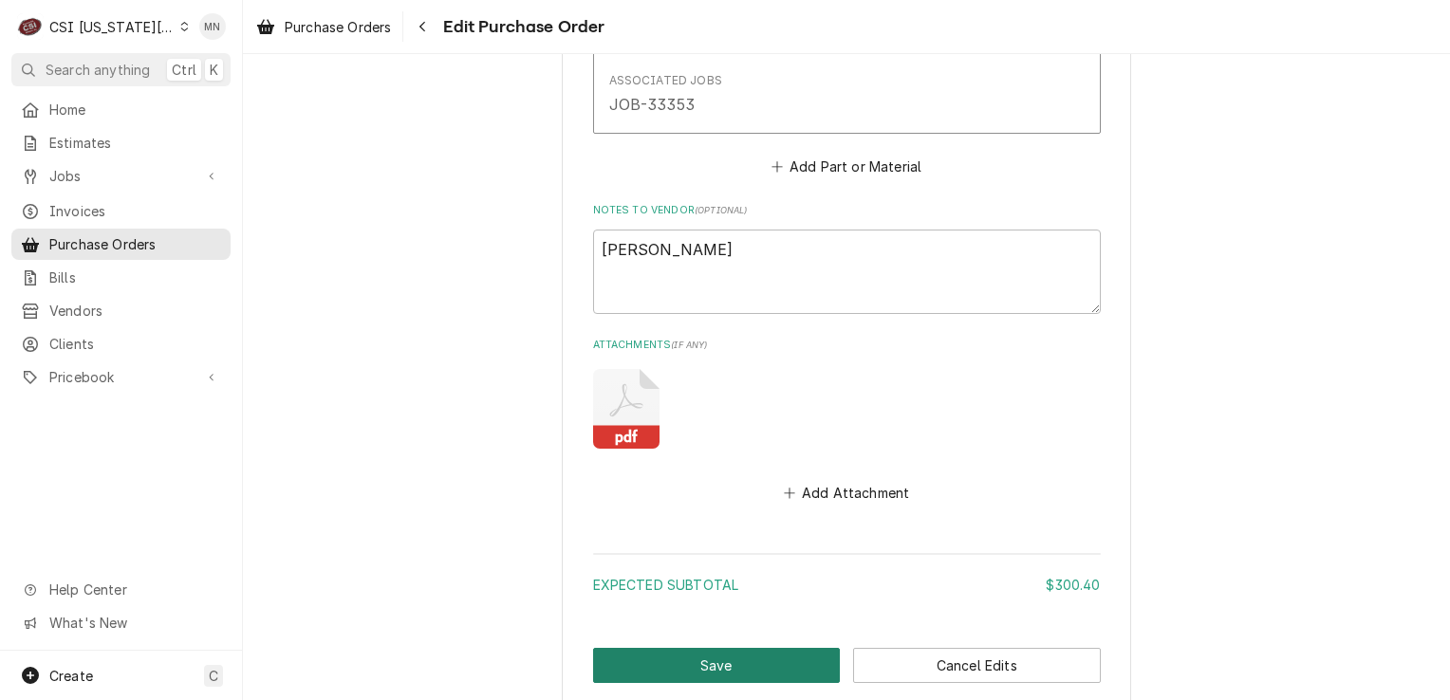
click at [735, 656] on button "Save" at bounding box center [717, 665] width 248 height 35
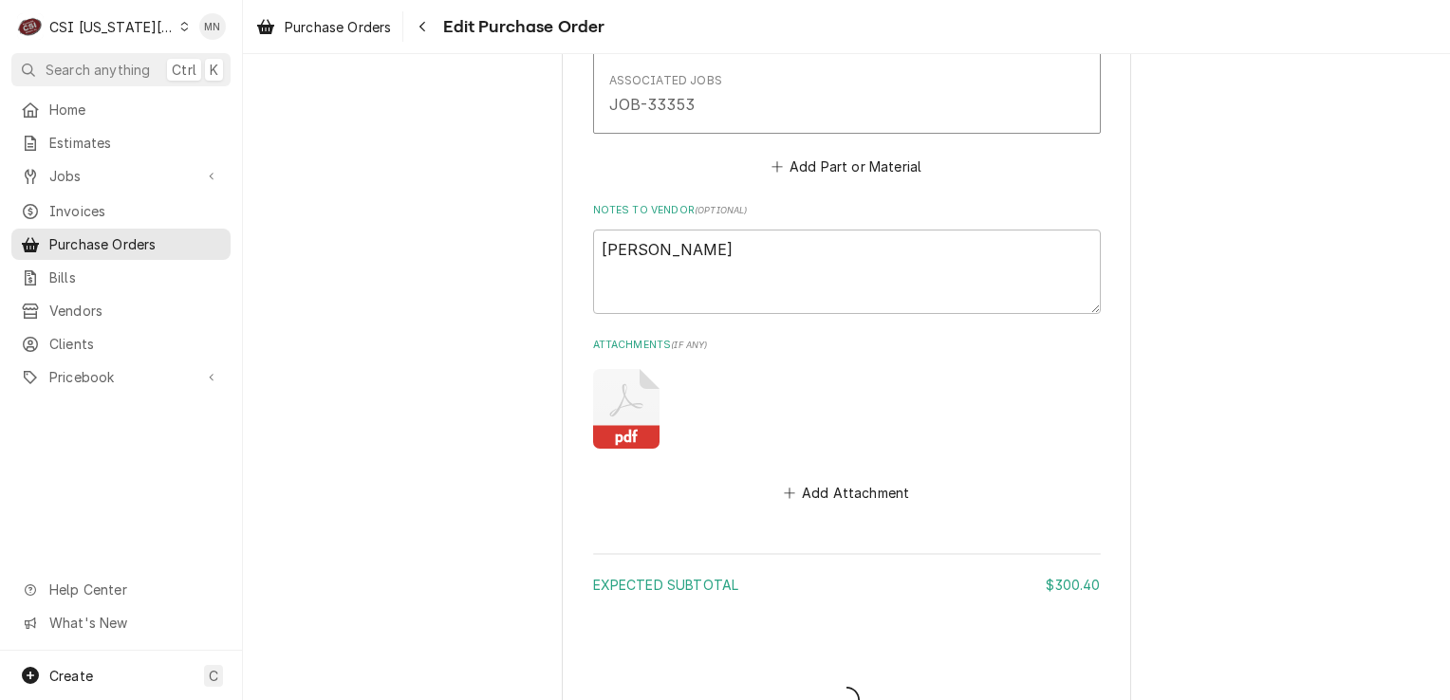
type textarea "x"
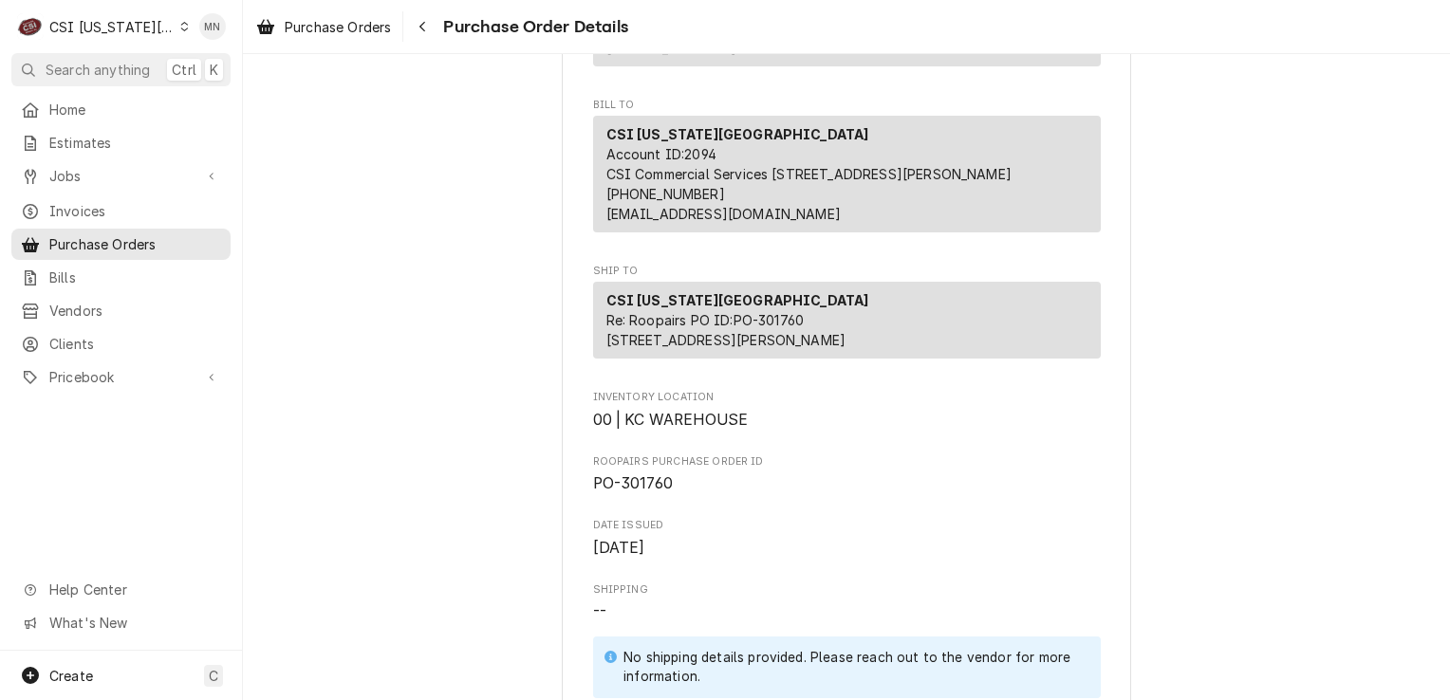
scroll to position [475, 0]
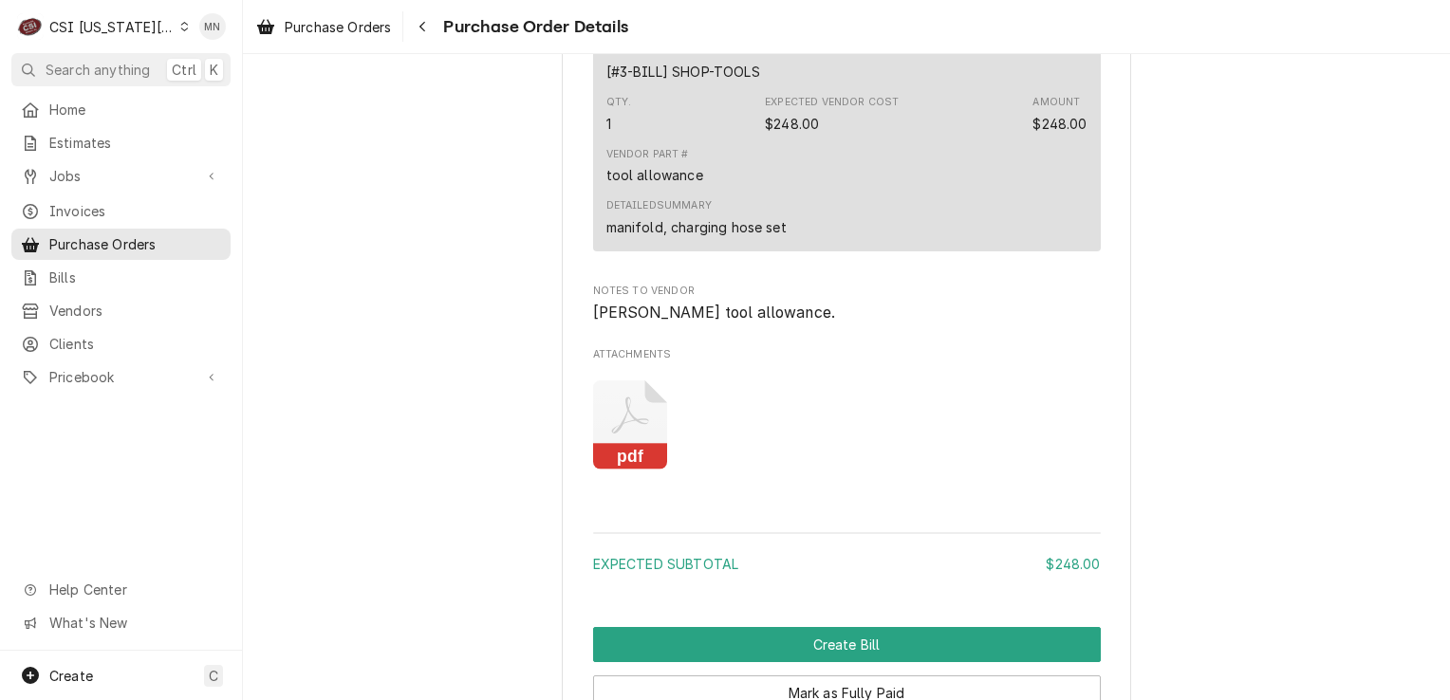
scroll to position [1613, 0]
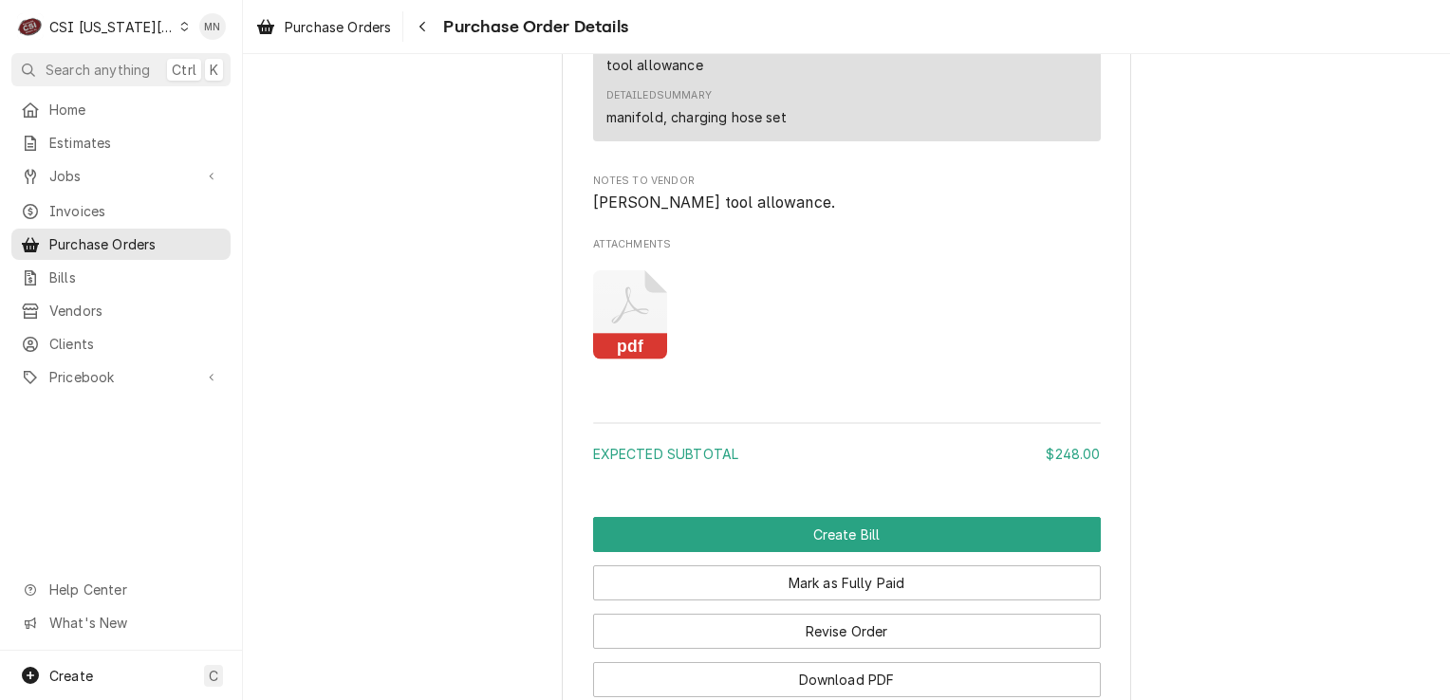
click at [625, 361] on icon "Attachments" at bounding box center [630, 315] width 75 height 90
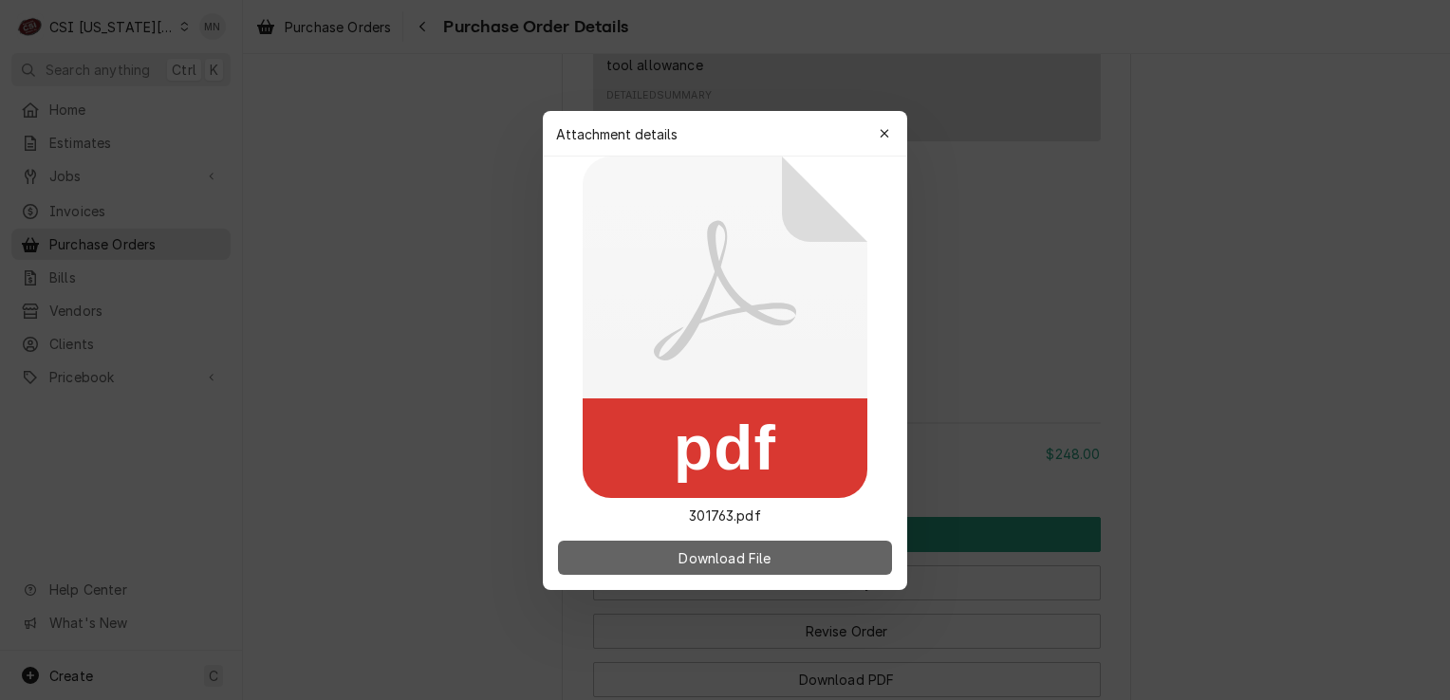
click at [699, 551] on span "Download File" at bounding box center [725, 558] width 100 height 20
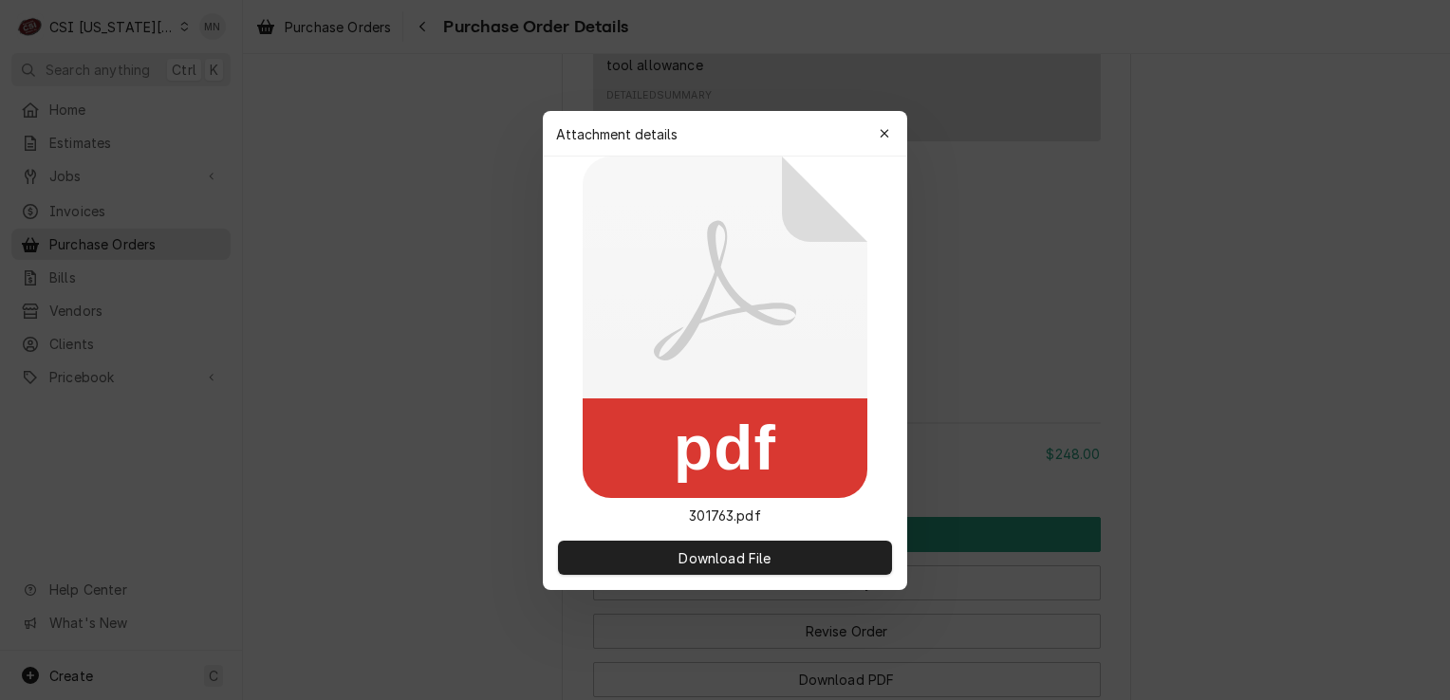
click at [896, 139] on button "button" at bounding box center [884, 134] width 30 height 30
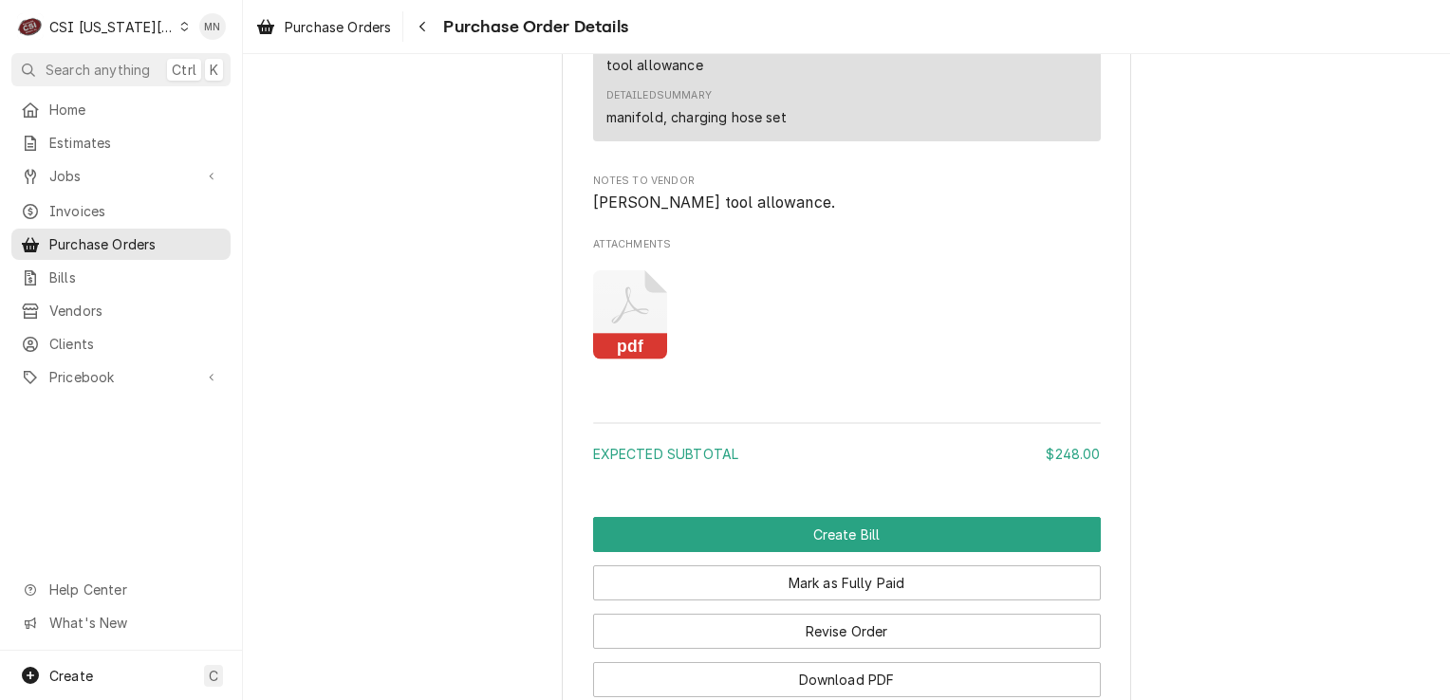
click at [635, 361] on icon "pdf" at bounding box center [630, 315] width 75 height 90
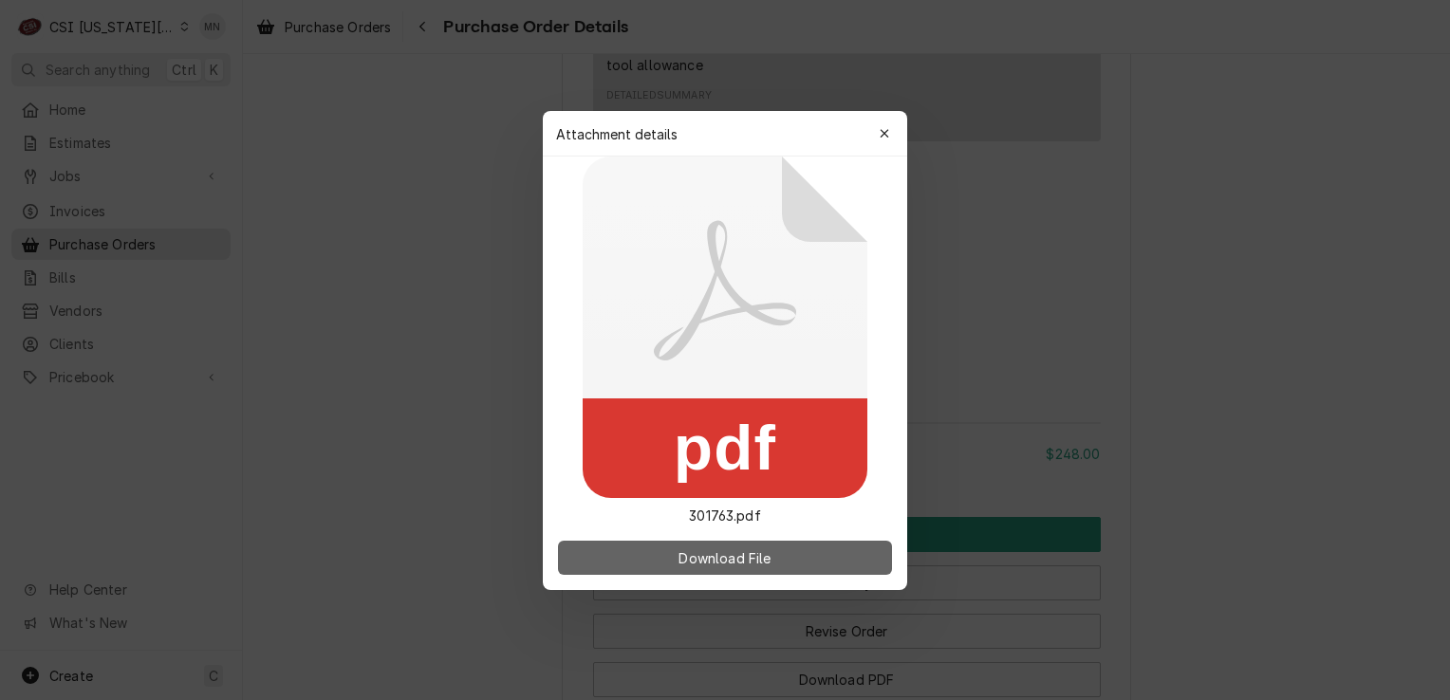
click at [672, 555] on button "Download File" at bounding box center [725, 558] width 334 height 34
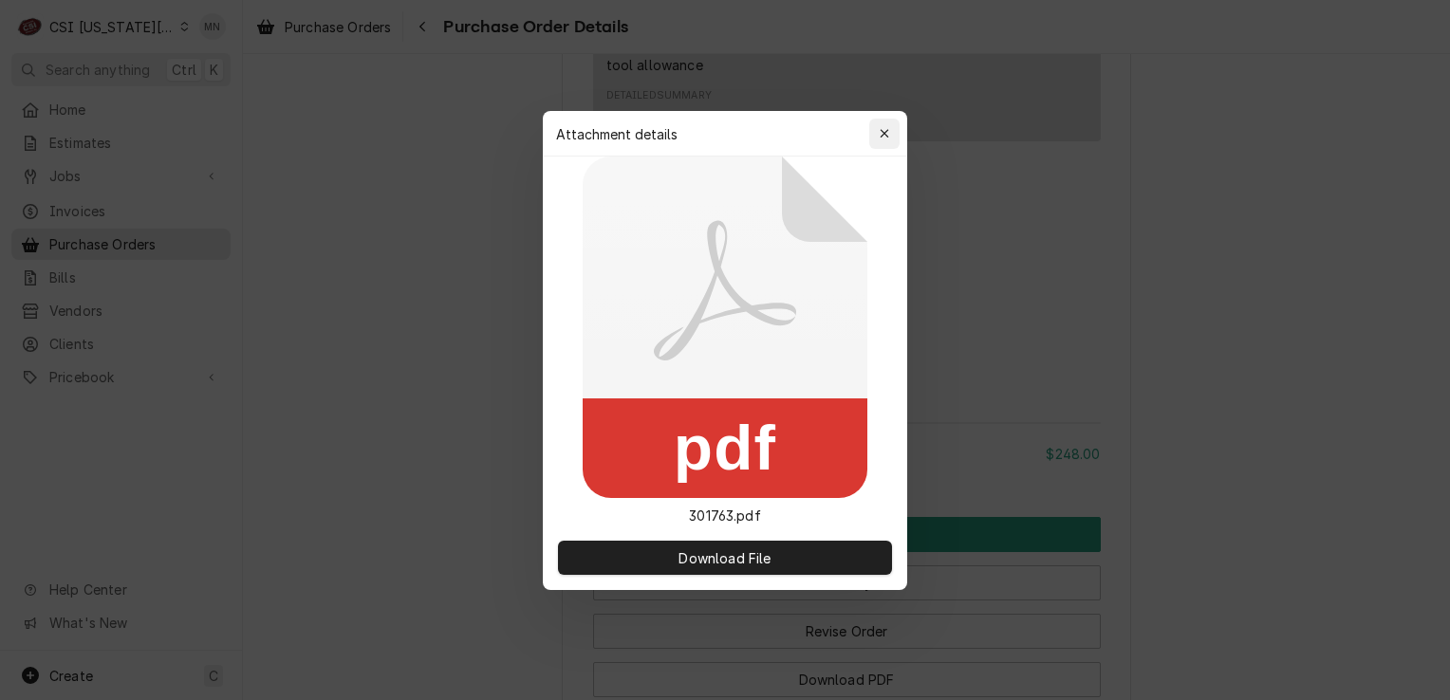
click at [891, 124] on div "button" at bounding box center [884, 133] width 19 height 19
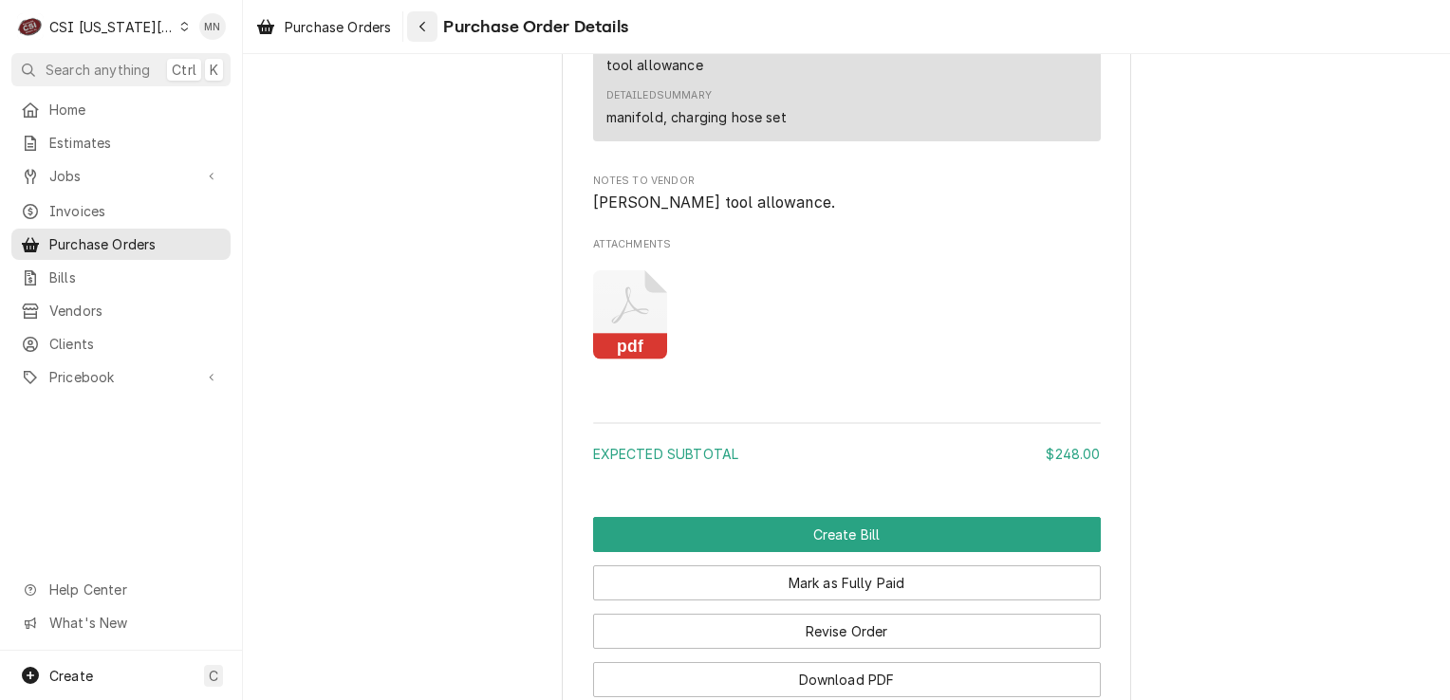
click at [410, 21] on button "Navigate back" at bounding box center [422, 26] width 30 height 30
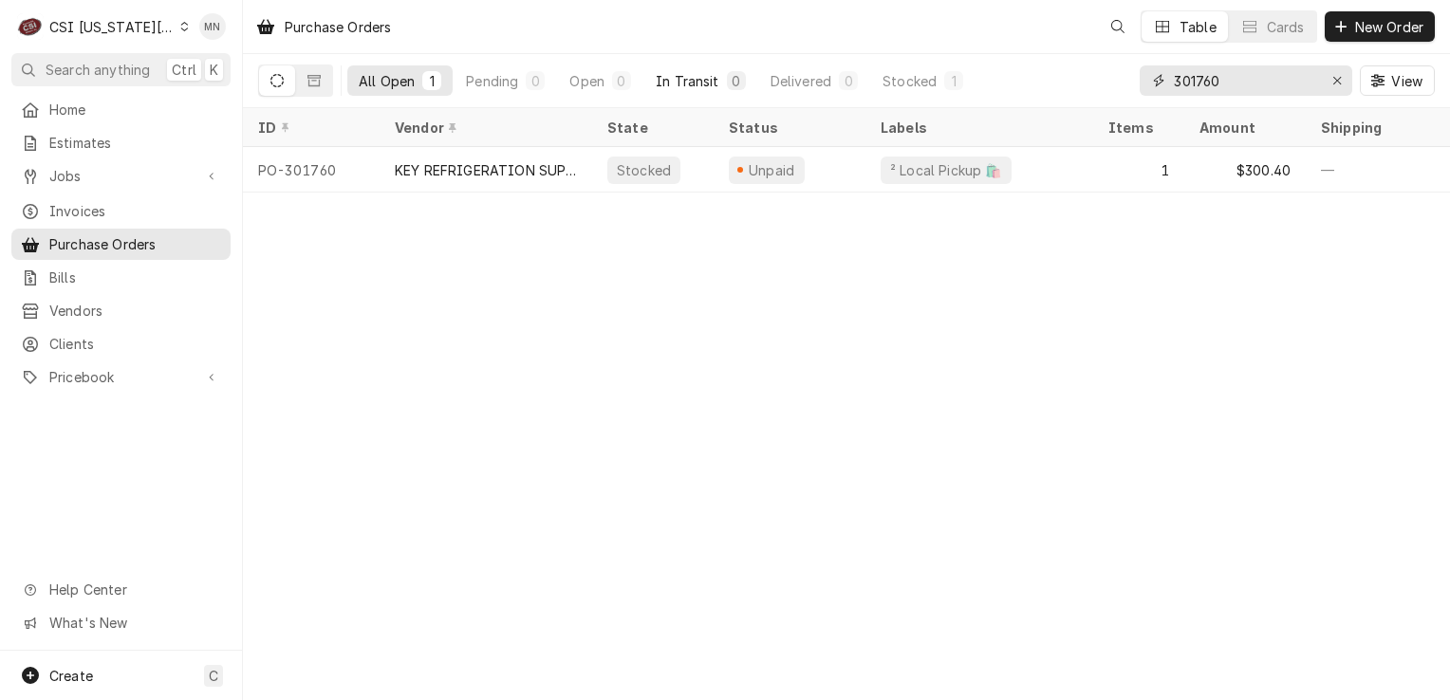
drag, startPoint x: 1281, startPoint y: 81, endPoint x: 691, endPoint y: 87, distance: 590.4
click at [691, 87] on div "All Open 1 Pending 0 Open 0 In Transit 0 Delivered 0 Stocked 1 301760 View" at bounding box center [846, 80] width 1177 height 53
type input "301752"
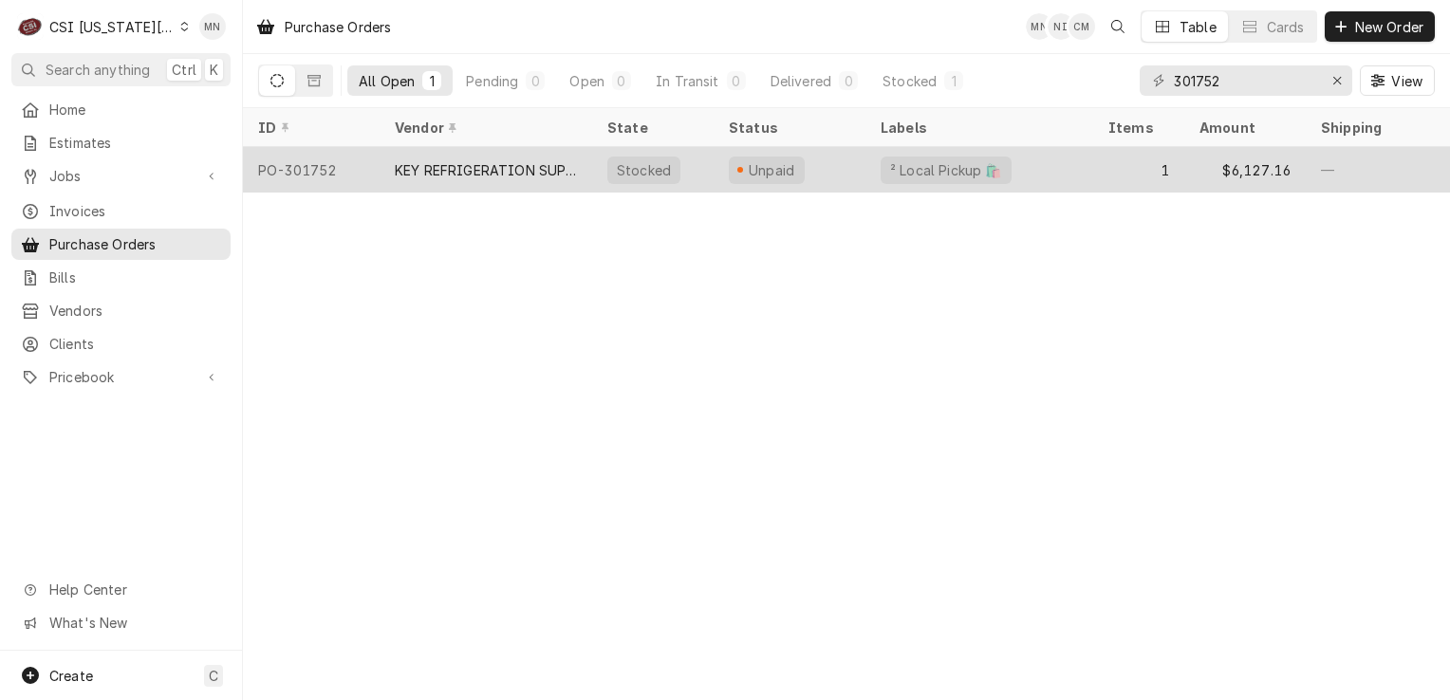
click at [419, 165] on div "KEY REFRIGERATION SUPPLY" at bounding box center [486, 170] width 182 height 20
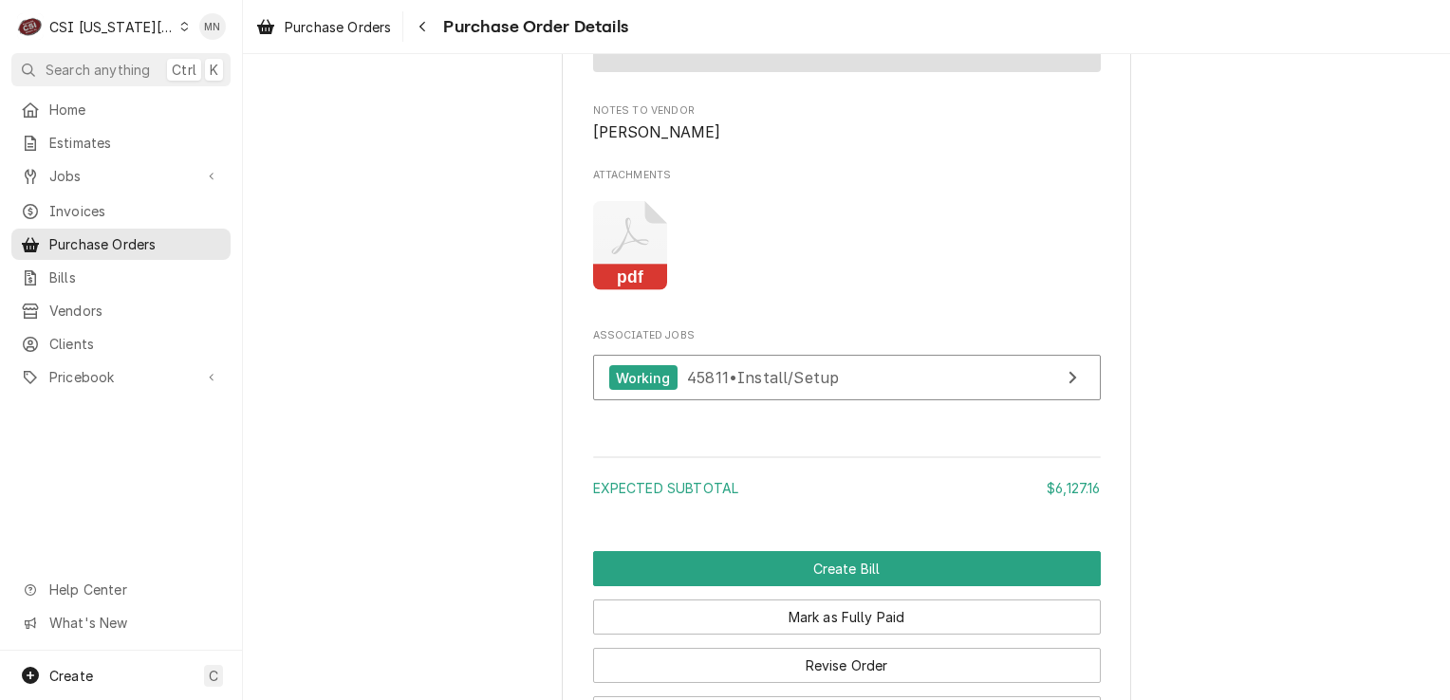
scroll to position [1953, 0]
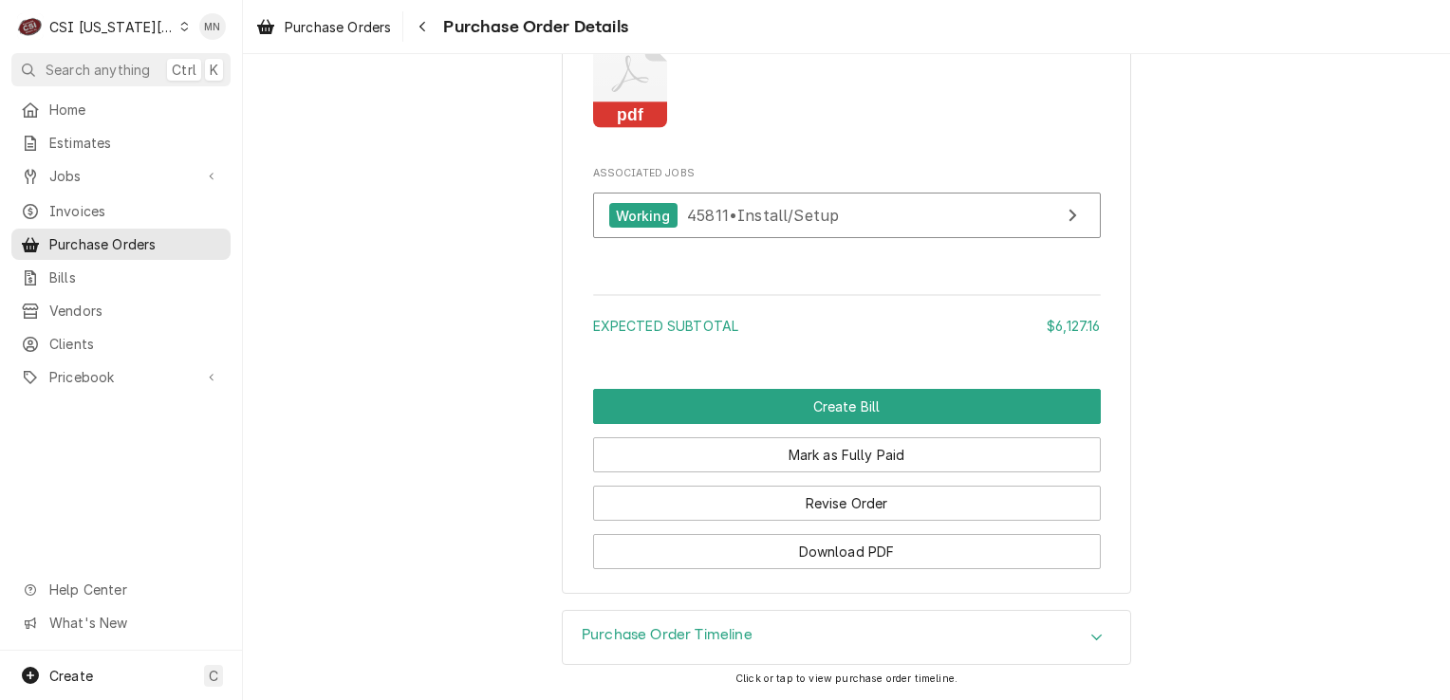
click at [625, 103] on icon "Attachments" at bounding box center [630, 84] width 75 height 90
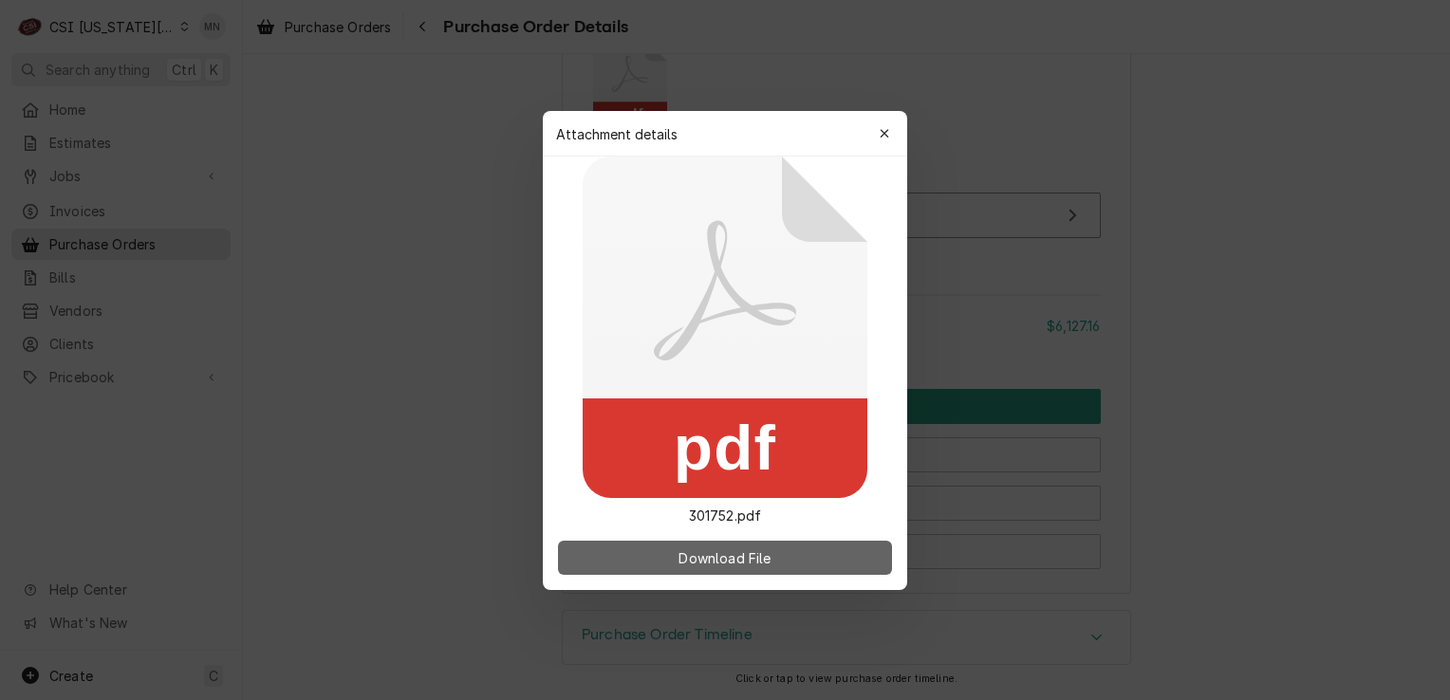
click at [706, 557] on span "Download File" at bounding box center [725, 558] width 100 height 20
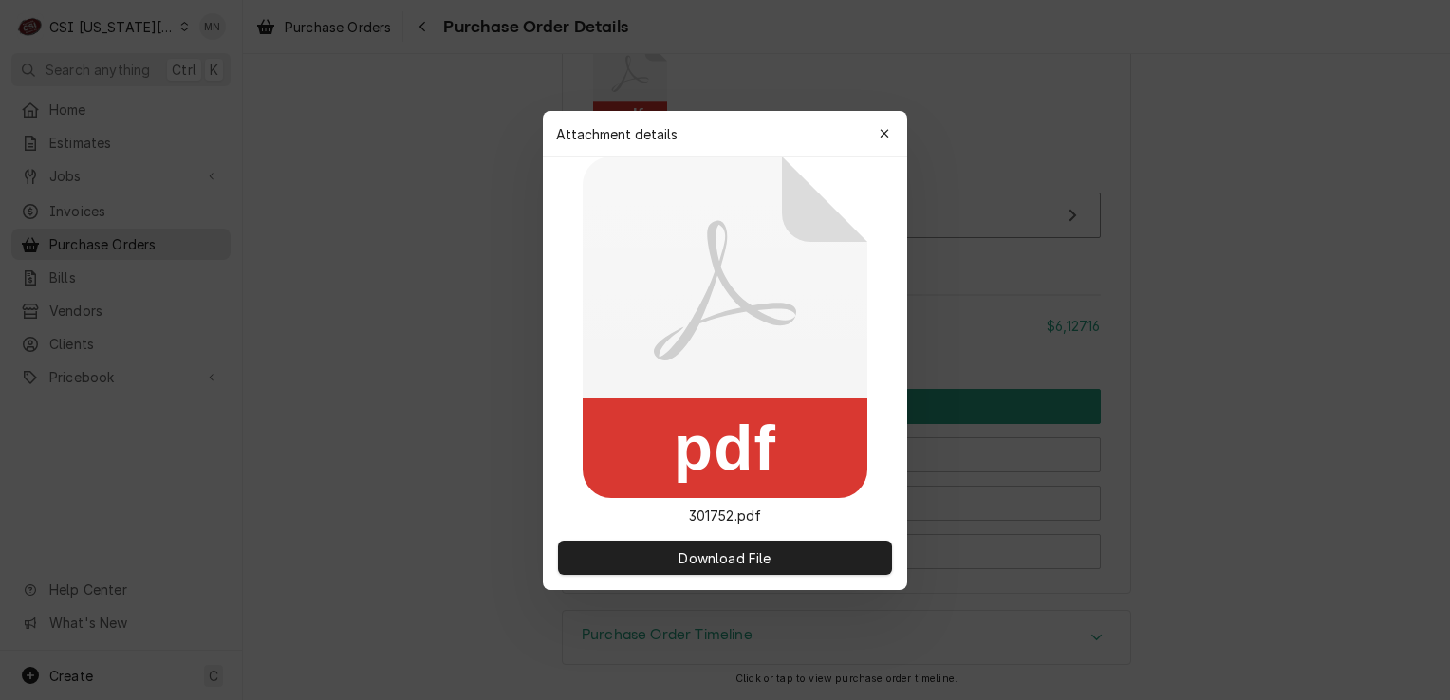
drag, startPoint x: 888, startPoint y: 130, endPoint x: 795, endPoint y: 130, distance: 93.0
click at [885, 130] on div "button" at bounding box center [884, 133] width 19 height 19
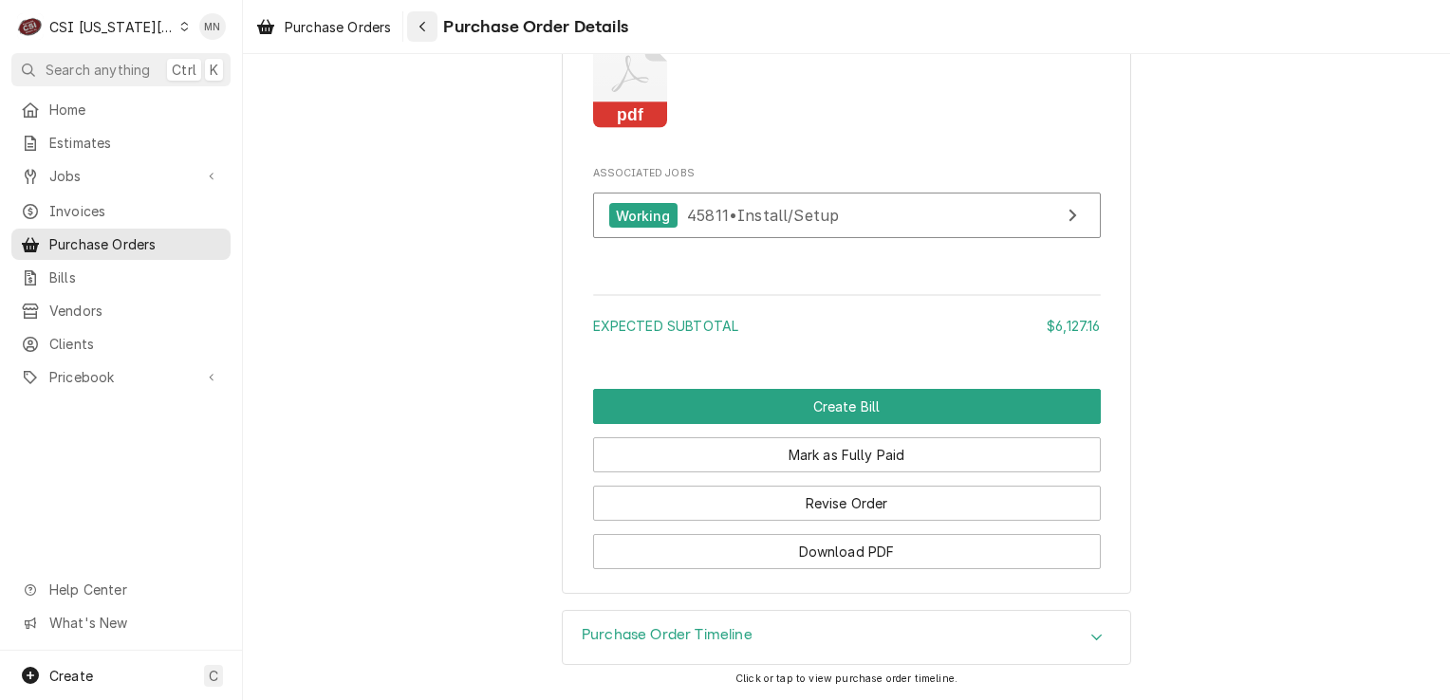
click at [414, 22] on button "Navigate back" at bounding box center [422, 26] width 30 height 30
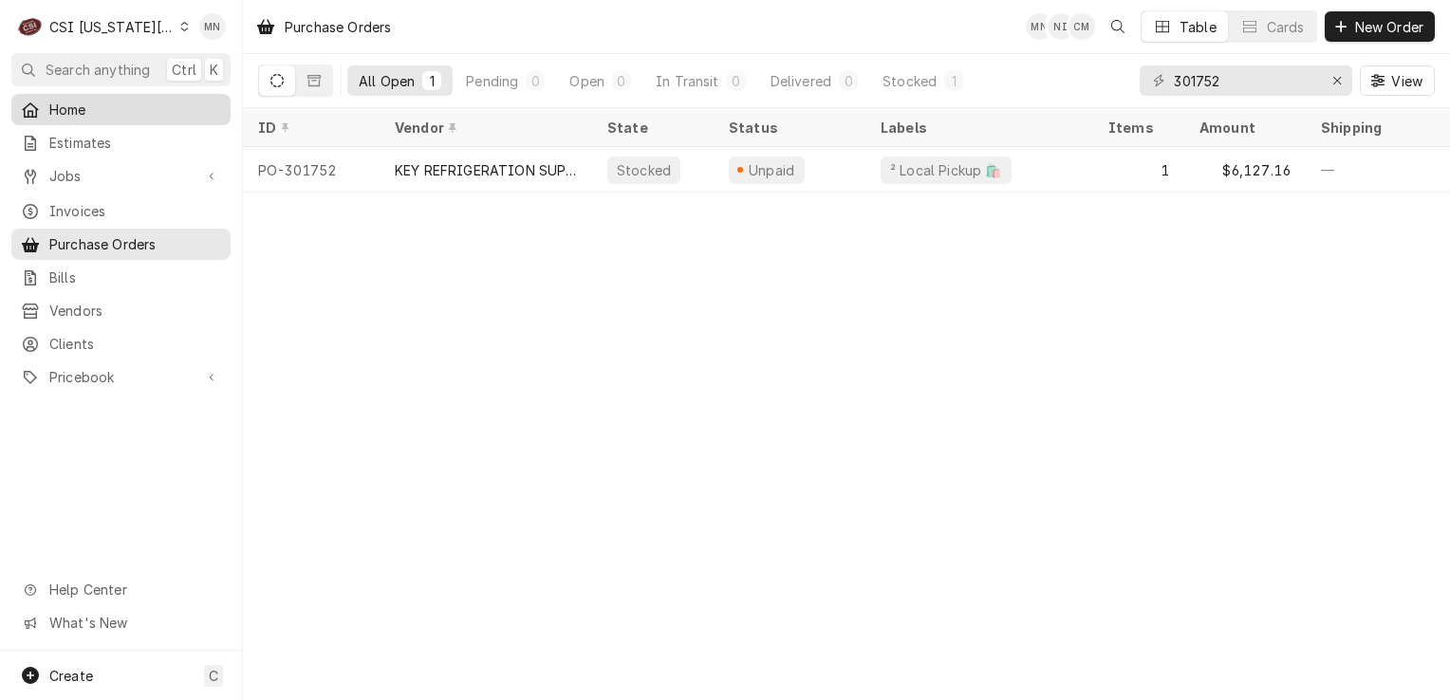
click at [84, 106] on span "Home" at bounding box center [135, 110] width 172 height 20
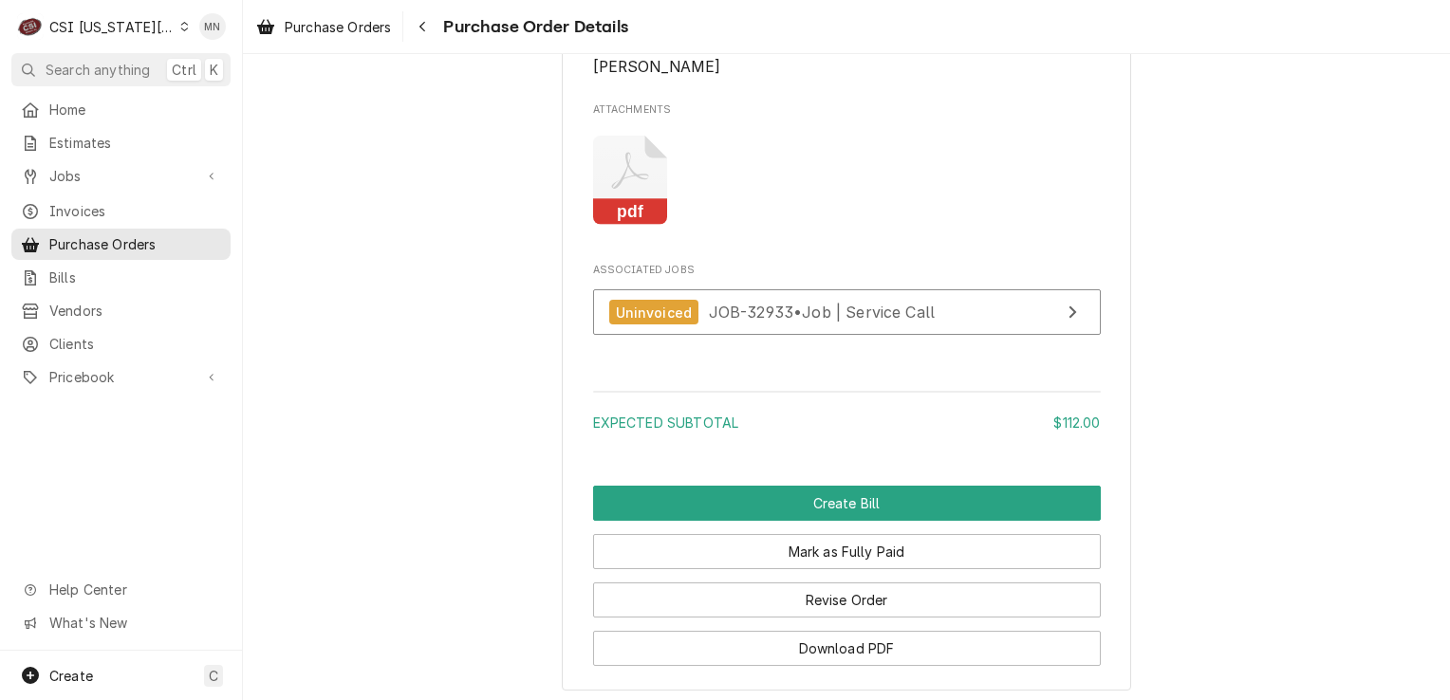
scroll to position [1803, 0]
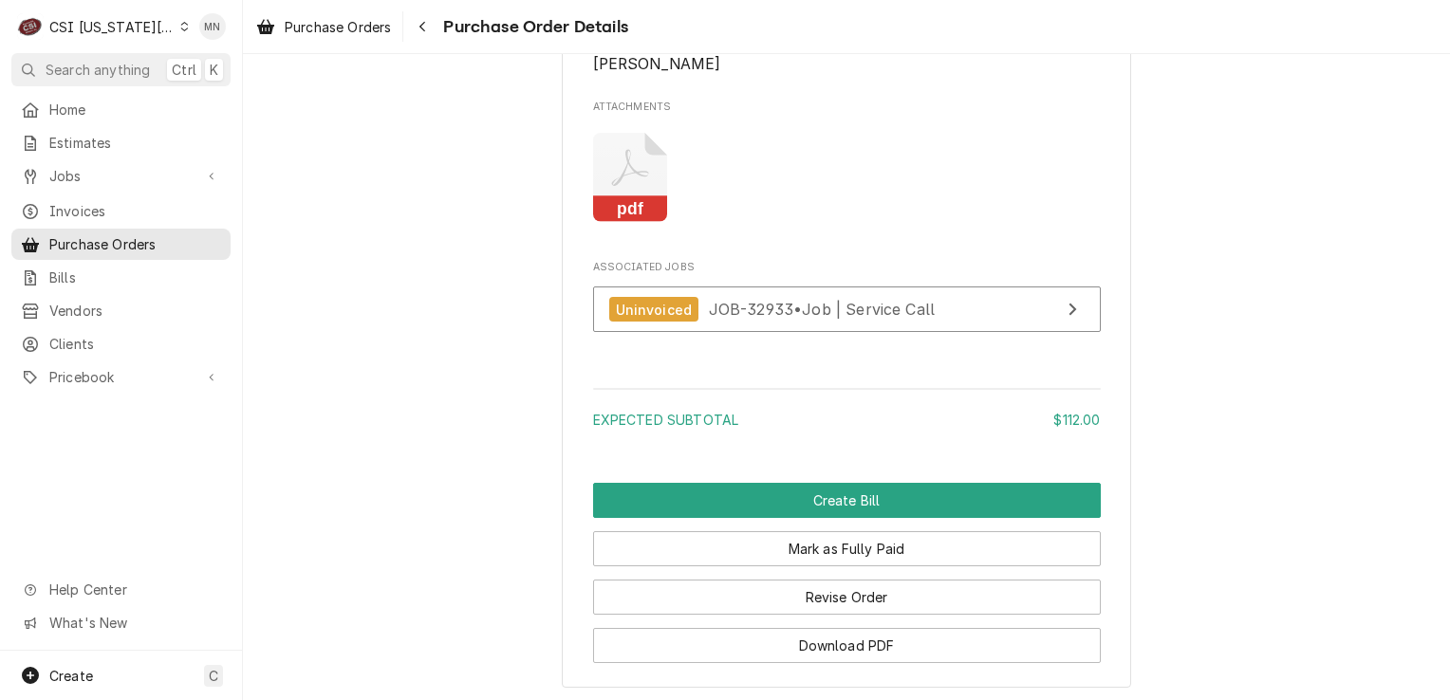
click at [593, 223] on icon "Attachments" at bounding box center [630, 178] width 75 height 90
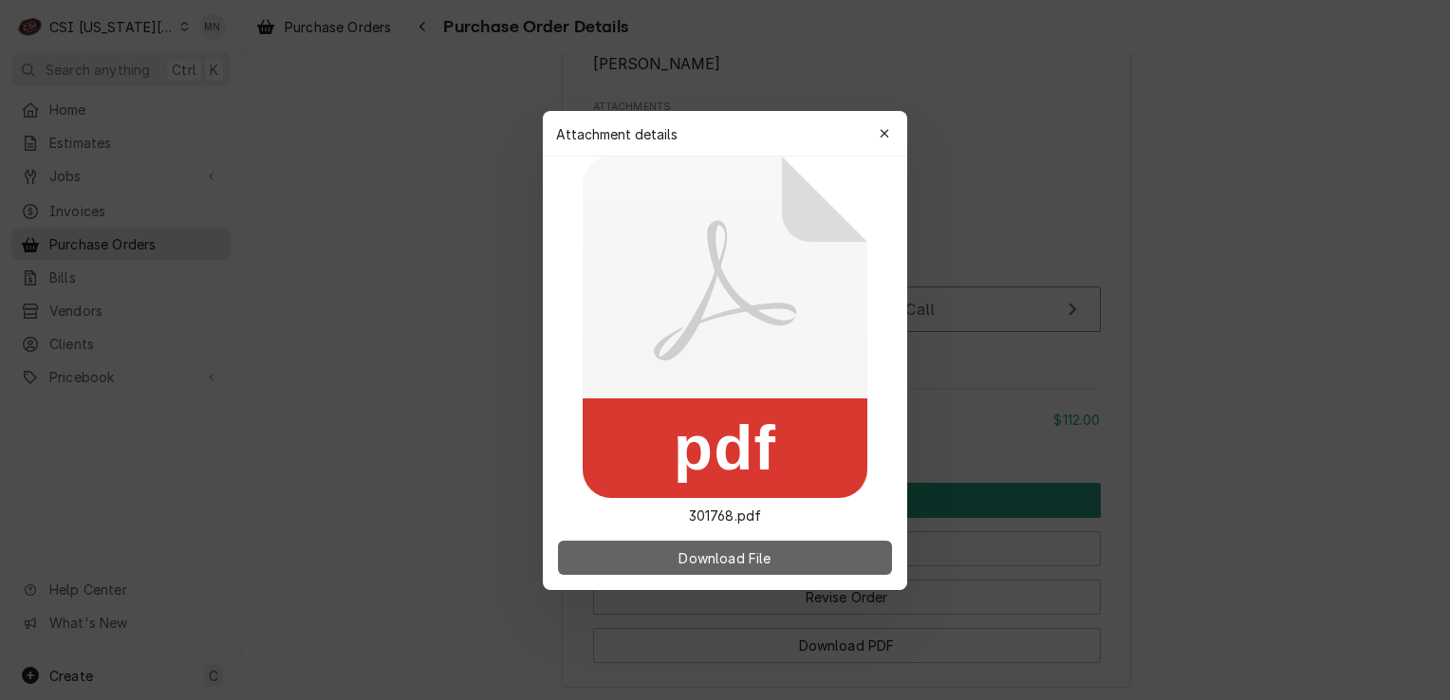
click at [684, 550] on span "Download File" at bounding box center [725, 558] width 100 height 20
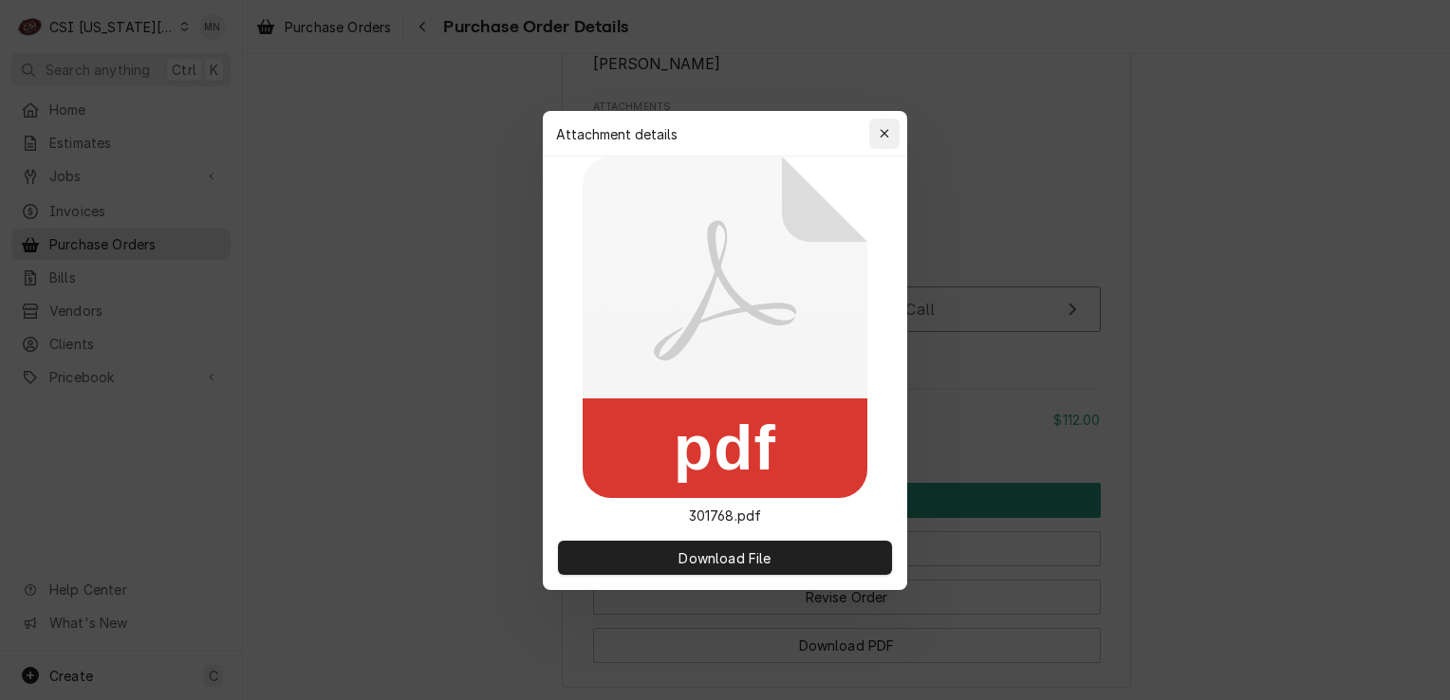
click at [880, 139] on icon "button" at bounding box center [885, 133] width 10 height 13
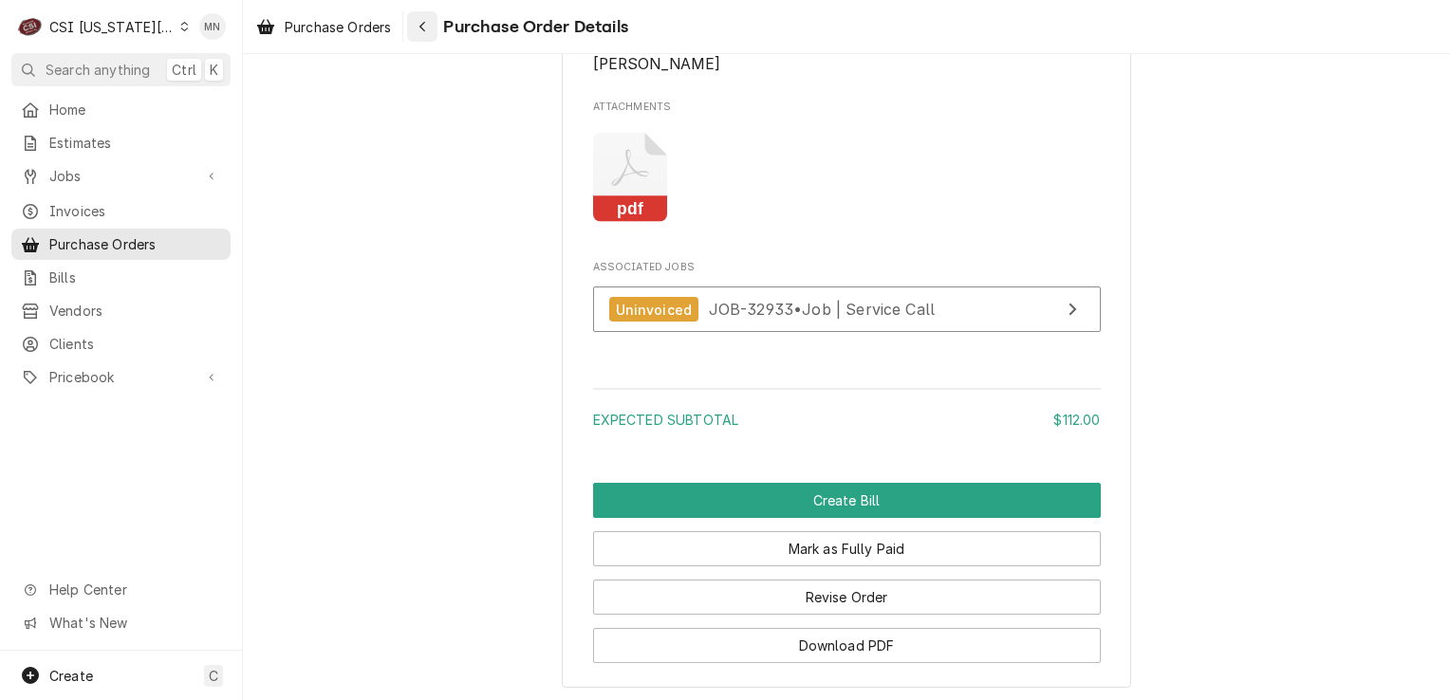
click at [435, 30] on button "Navigate back" at bounding box center [422, 26] width 30 height 30
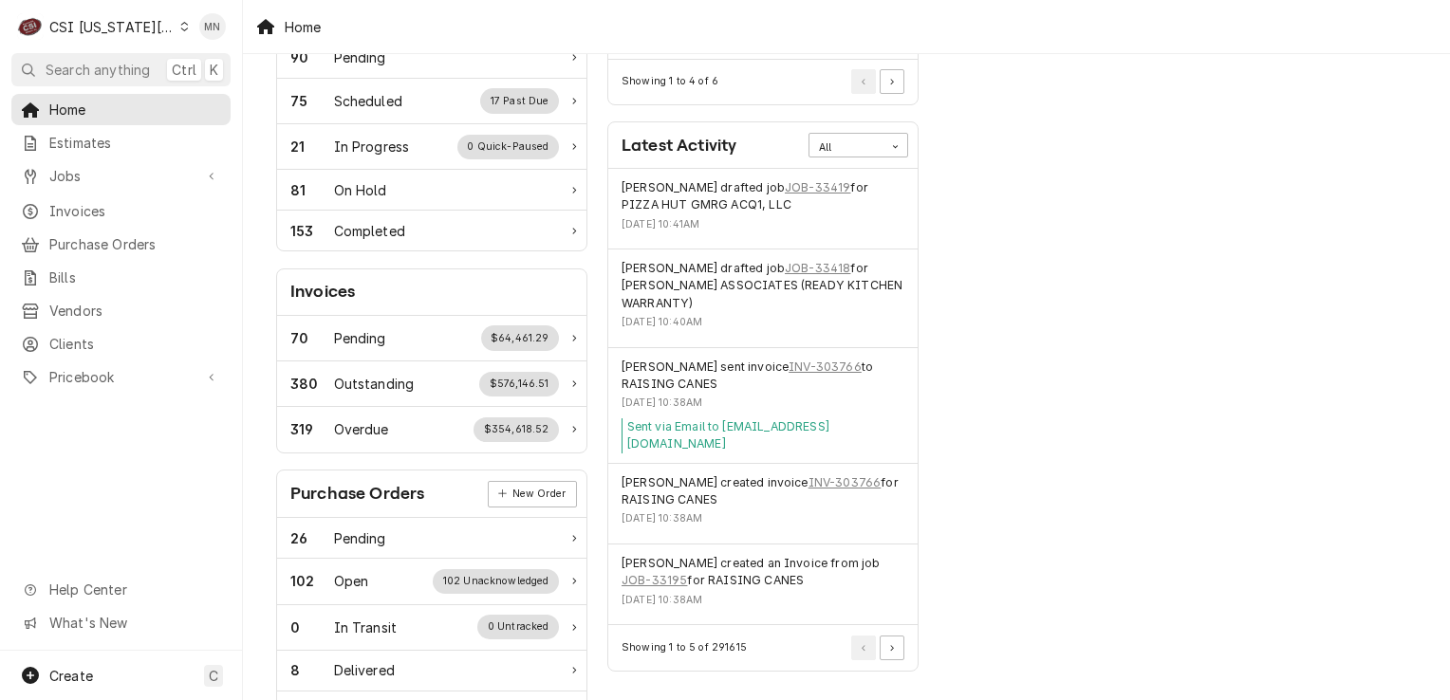
scroll to position [615, 0]
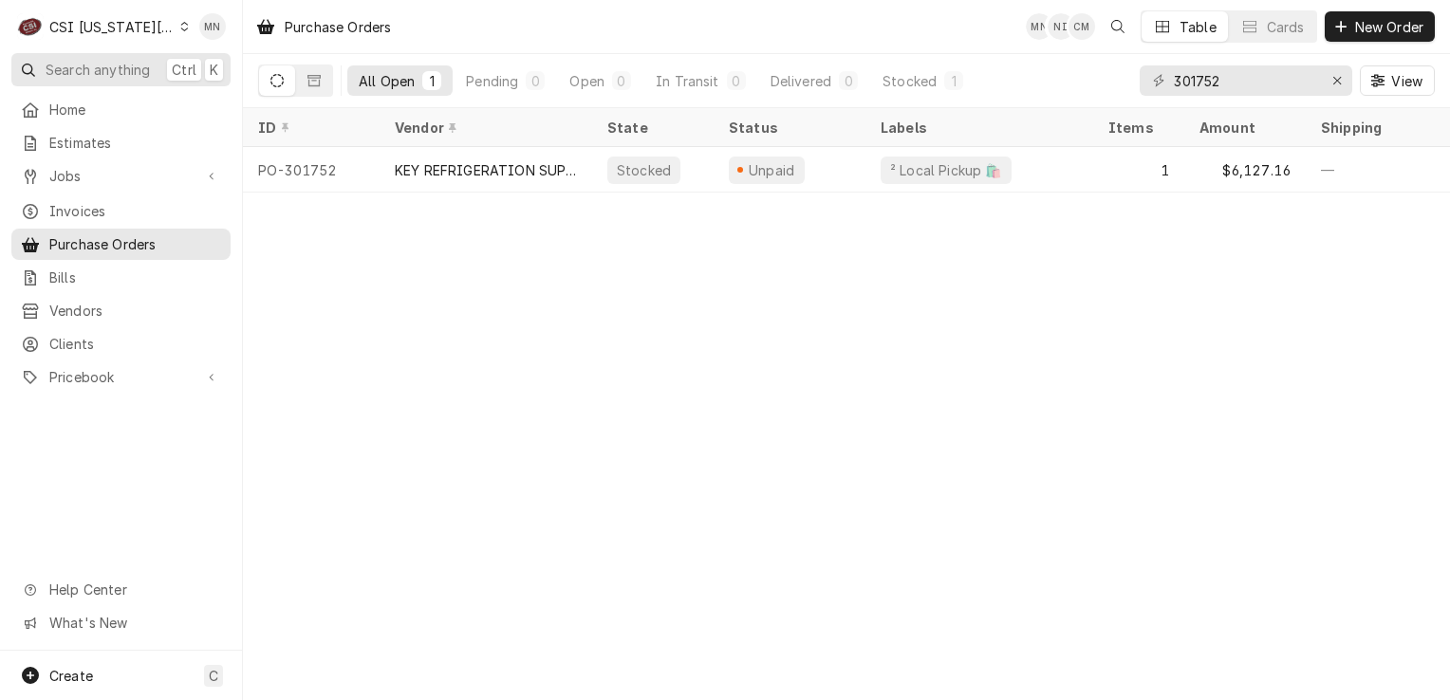
drag, startPoint x: 49, startPoint y: 102, endPoint x: 91, endPoint y: 64, distance: 56.4
click at [49, 102] on span "Home" at bounding box center [135, 110] width 172 height 20
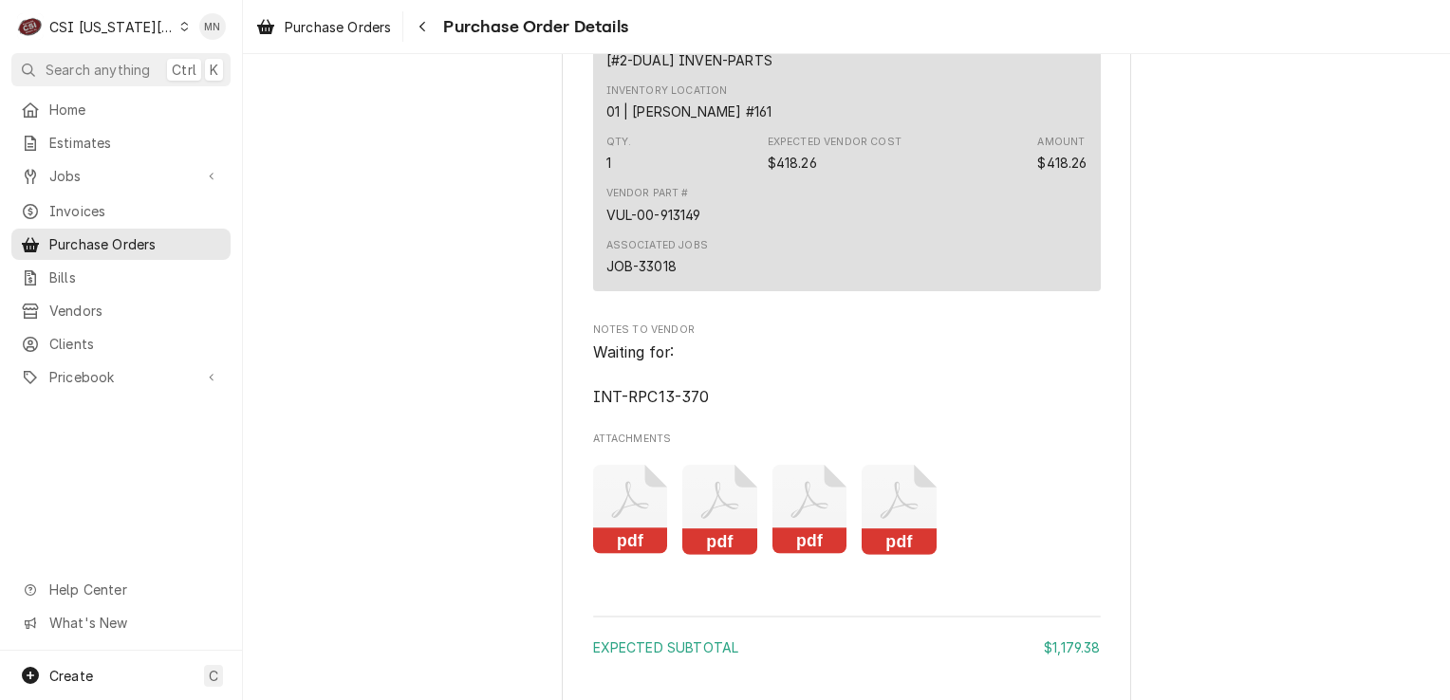
scroll to position [4175, 0]
